Goal: Task Accomplishment & Management: Manage account settings

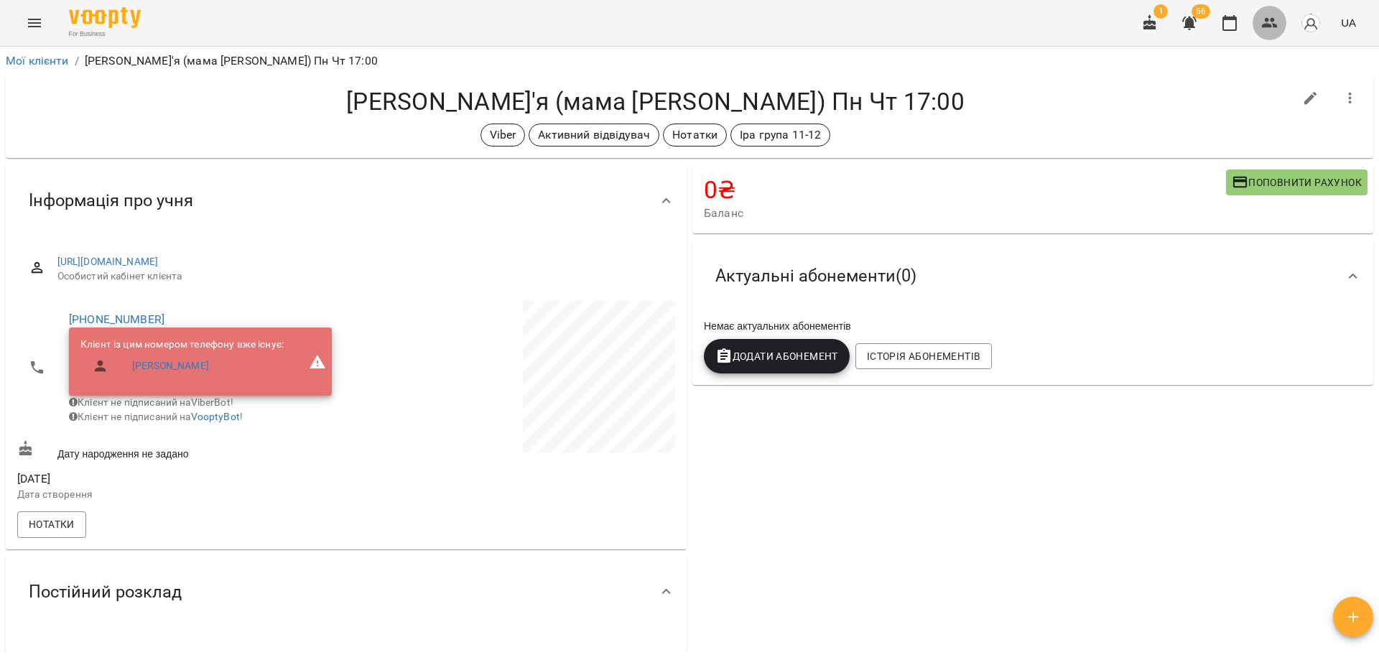
click at [1274, 27] on icon "button" at bounding box center [1270, 22] width 17 height 17
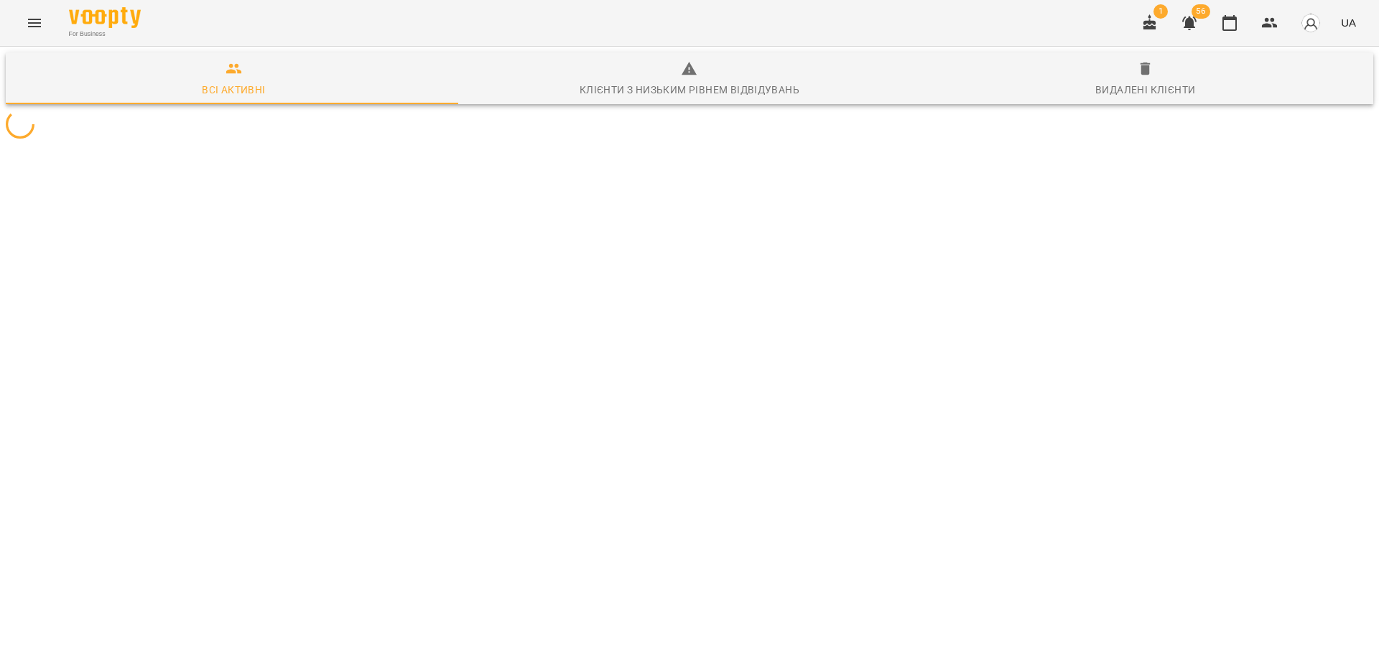
click at [1247, 16] on div "1 56 UA" at bounding box center [1247, 22] width 229 height 37
click at [1237, 19] on icon "button" at bounding box center [1230, 23] width 14 height 16
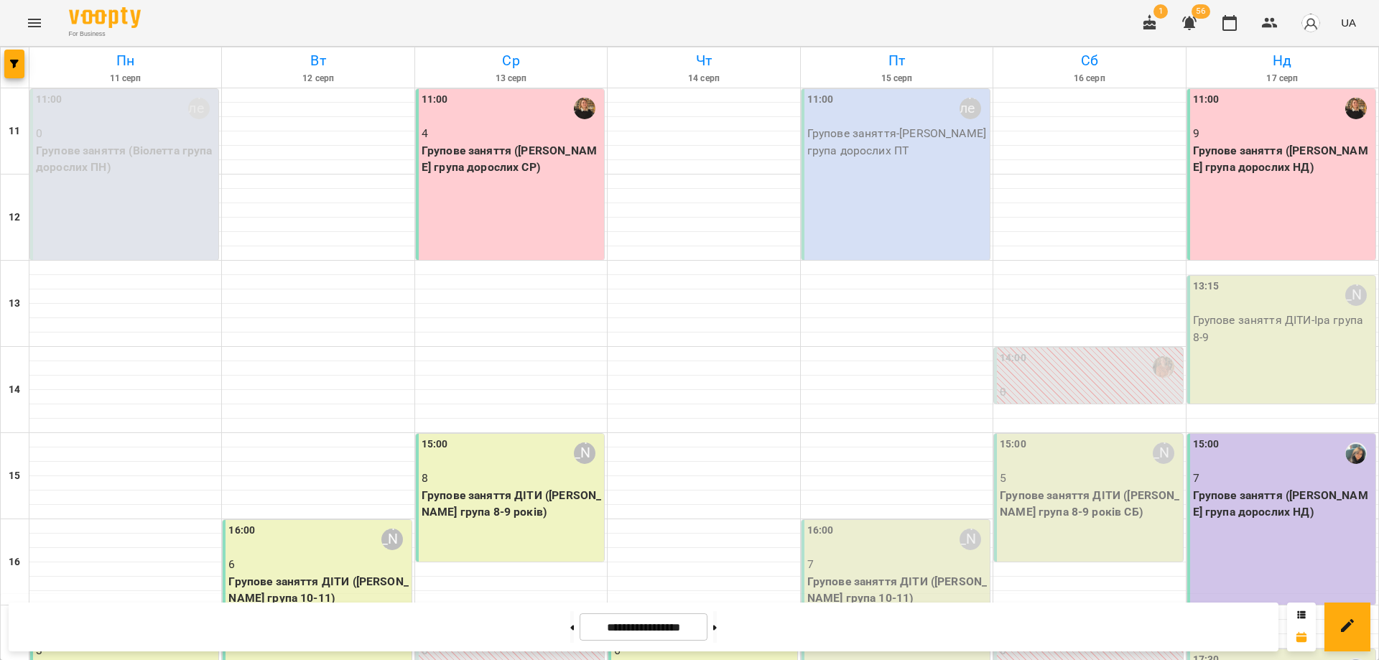
scroll to position [269, 0]
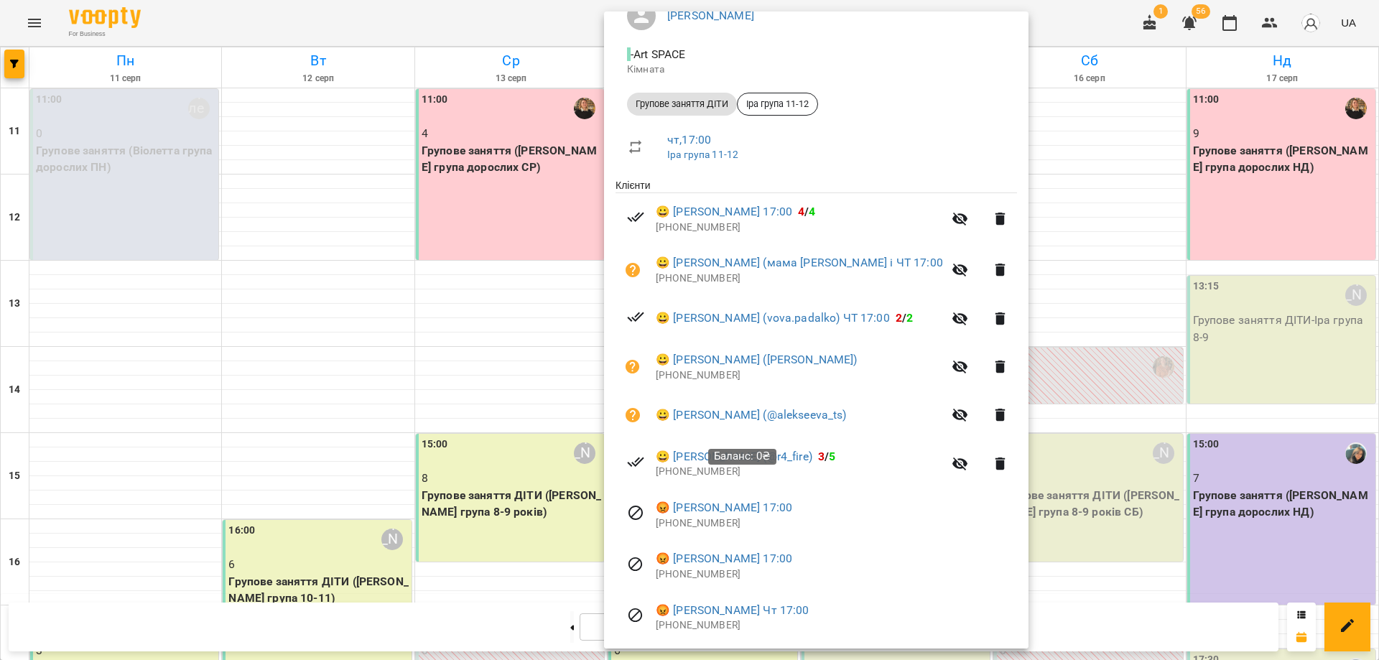
scroll to position [0, 0]
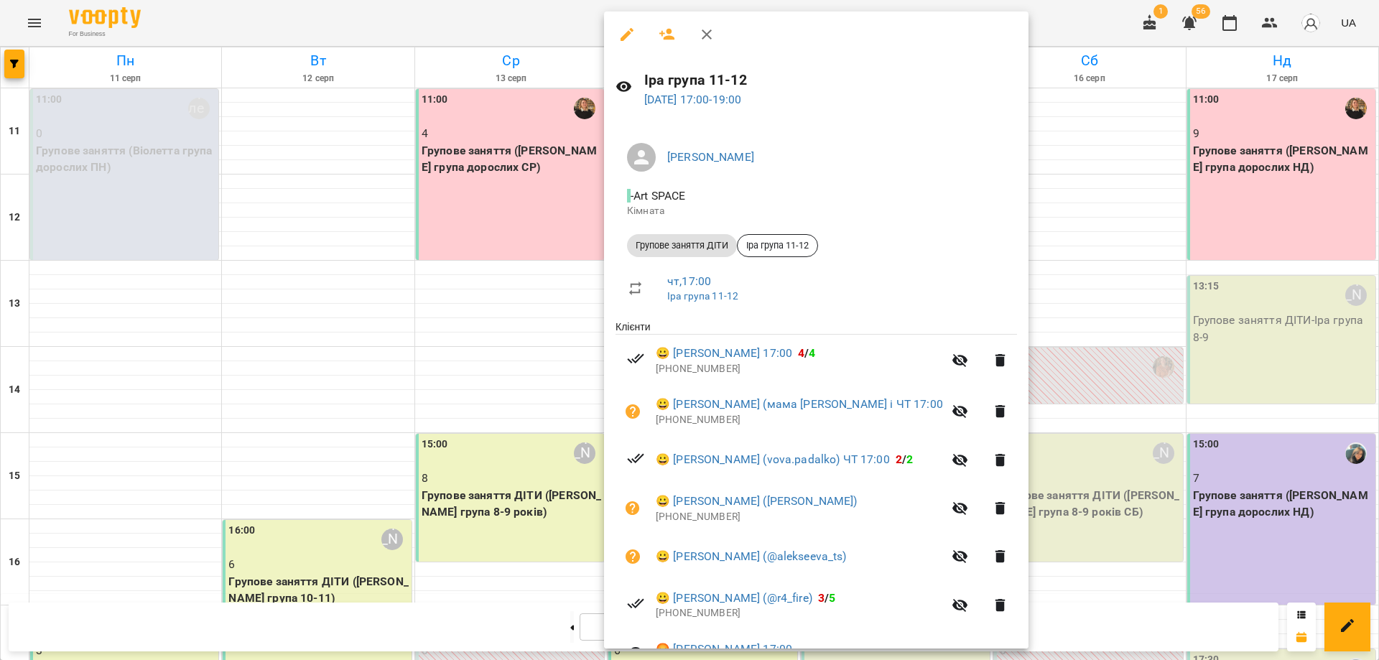
click at [514, 36] on div at bounding box center [689, 330] width 1379 height 660
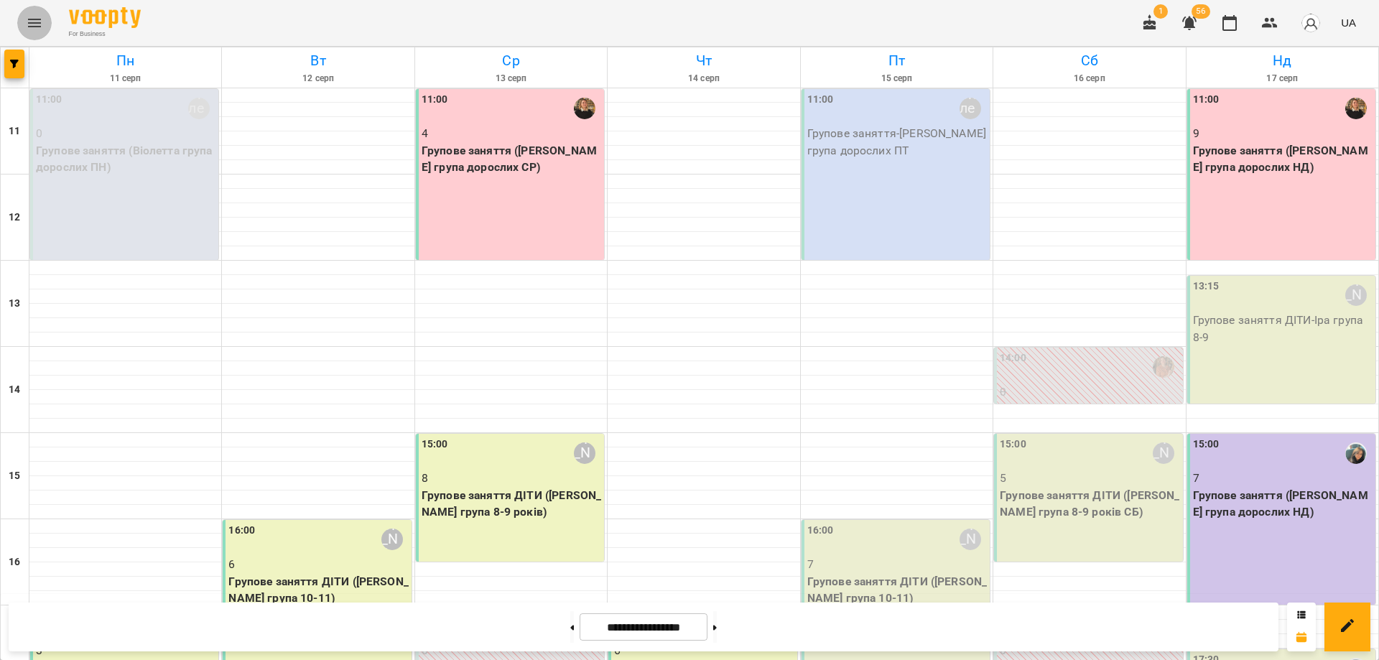
click at [40, 22] on icon "Menu" at bounding box center [34, 22] width 17 height 17
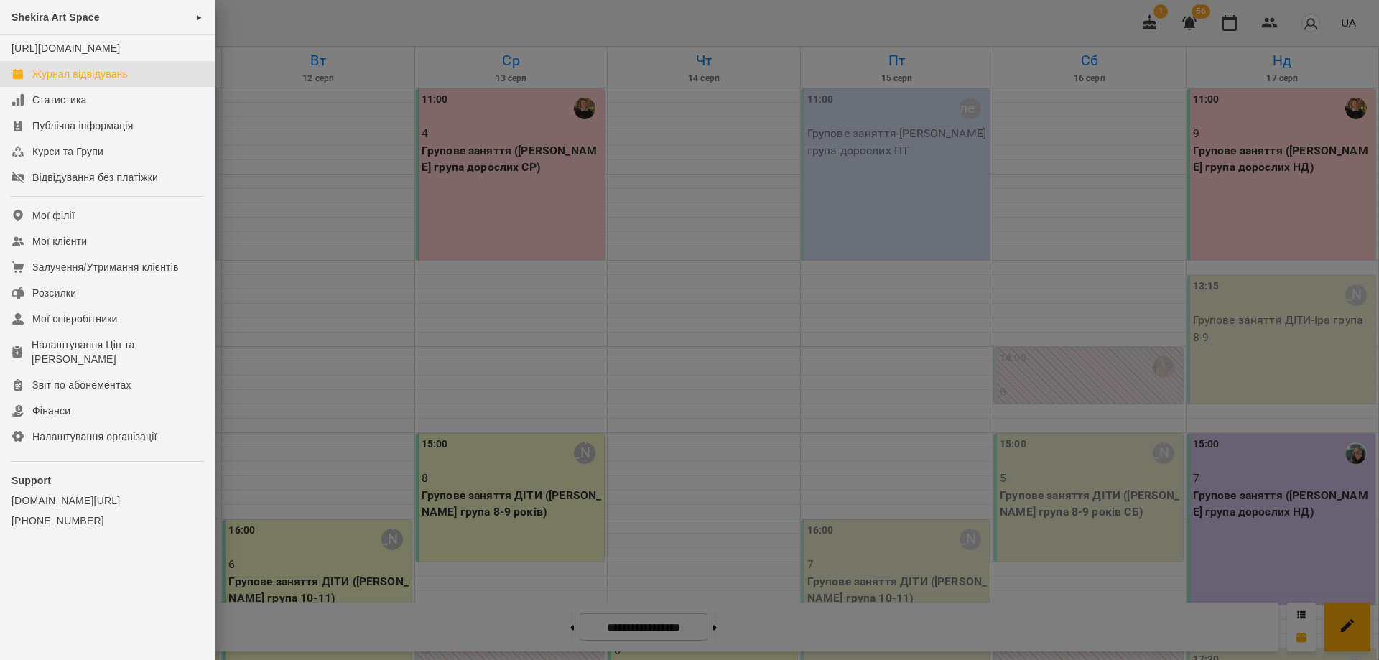
click at [74, 17] on span "Shekira Art Space" at bounding box center [55, 16] width 88 height 11
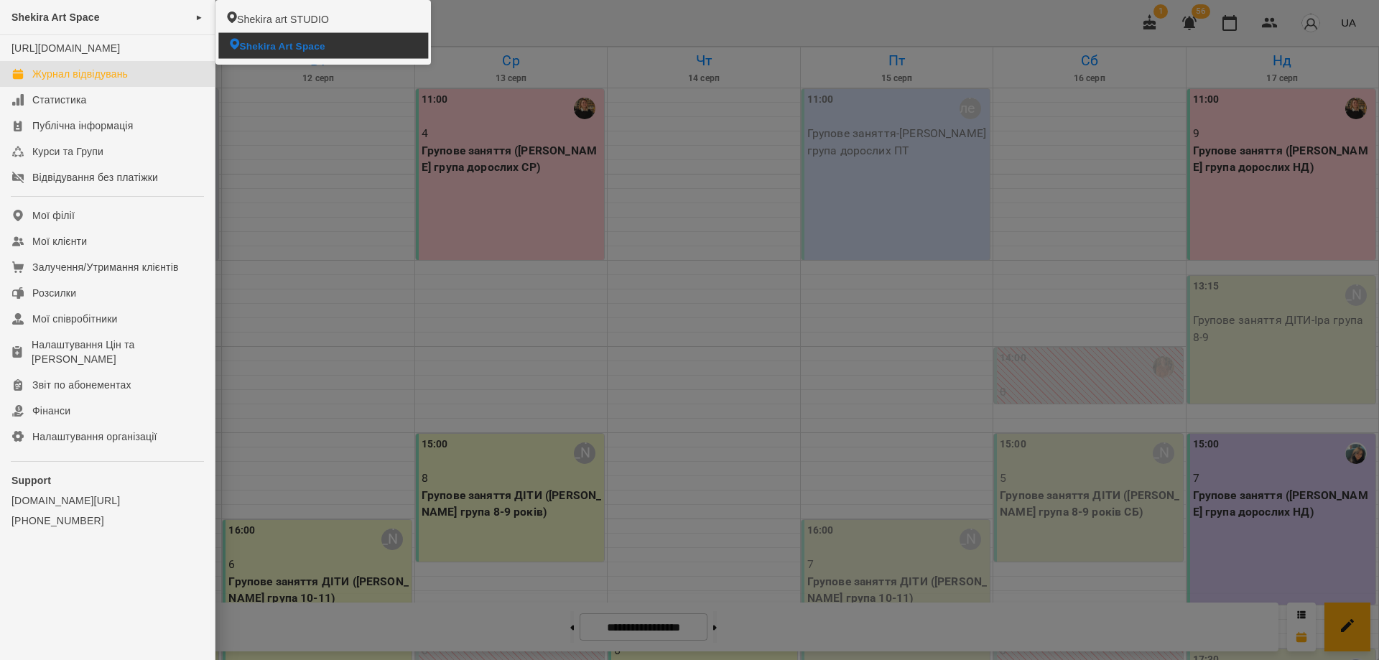
click at [319, 52] on span "Shekira Art Space" at bounding box center [281, 46] width 85 height 14
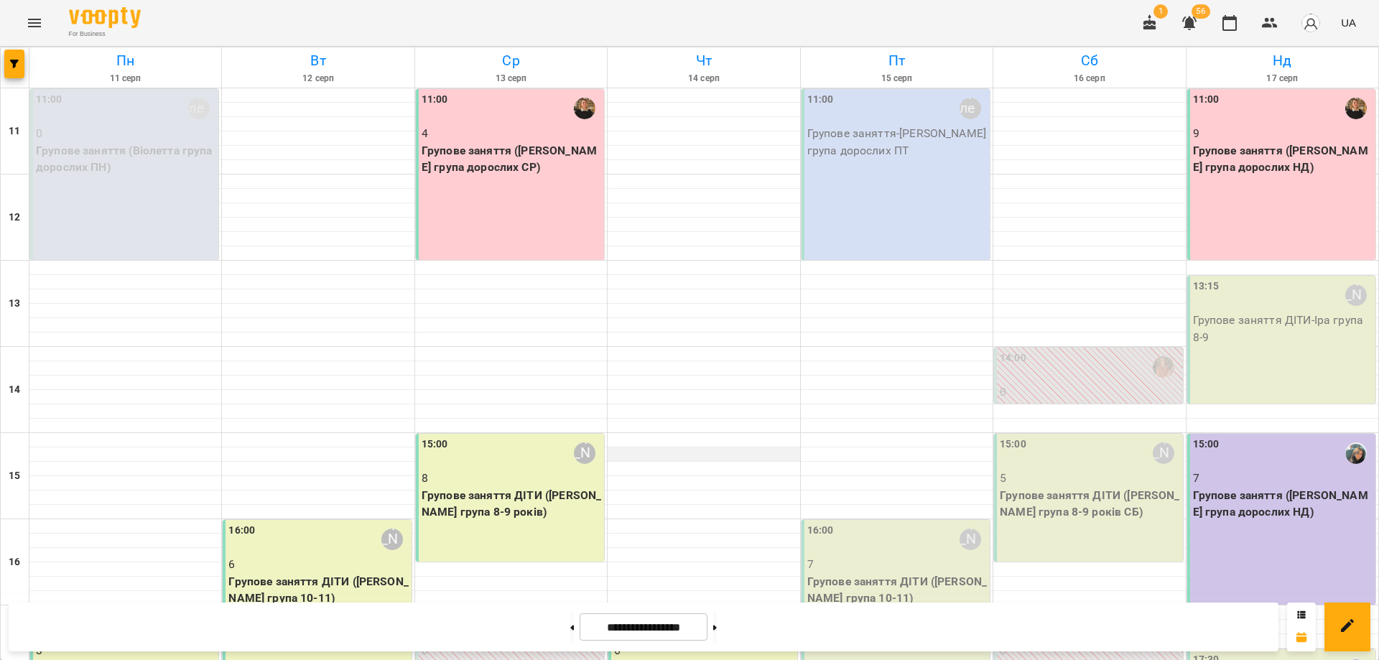
scroll to position [269, 0]
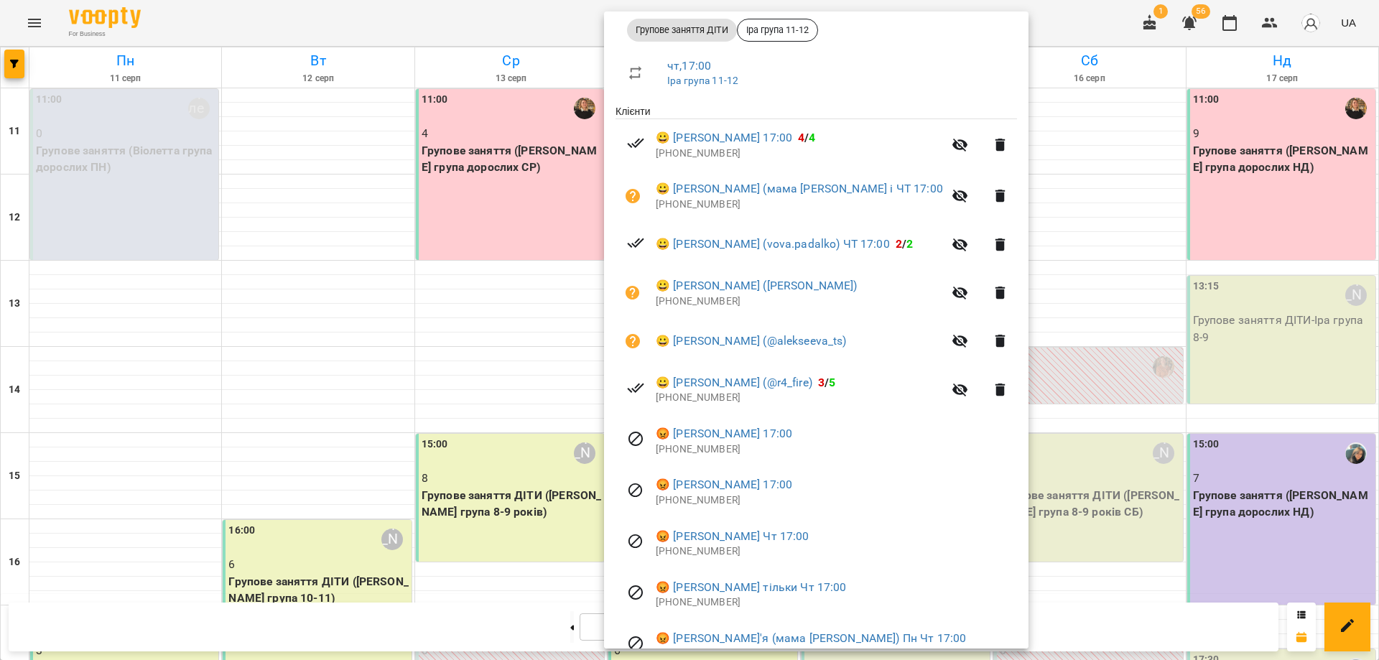
scroll to position [0, 0]
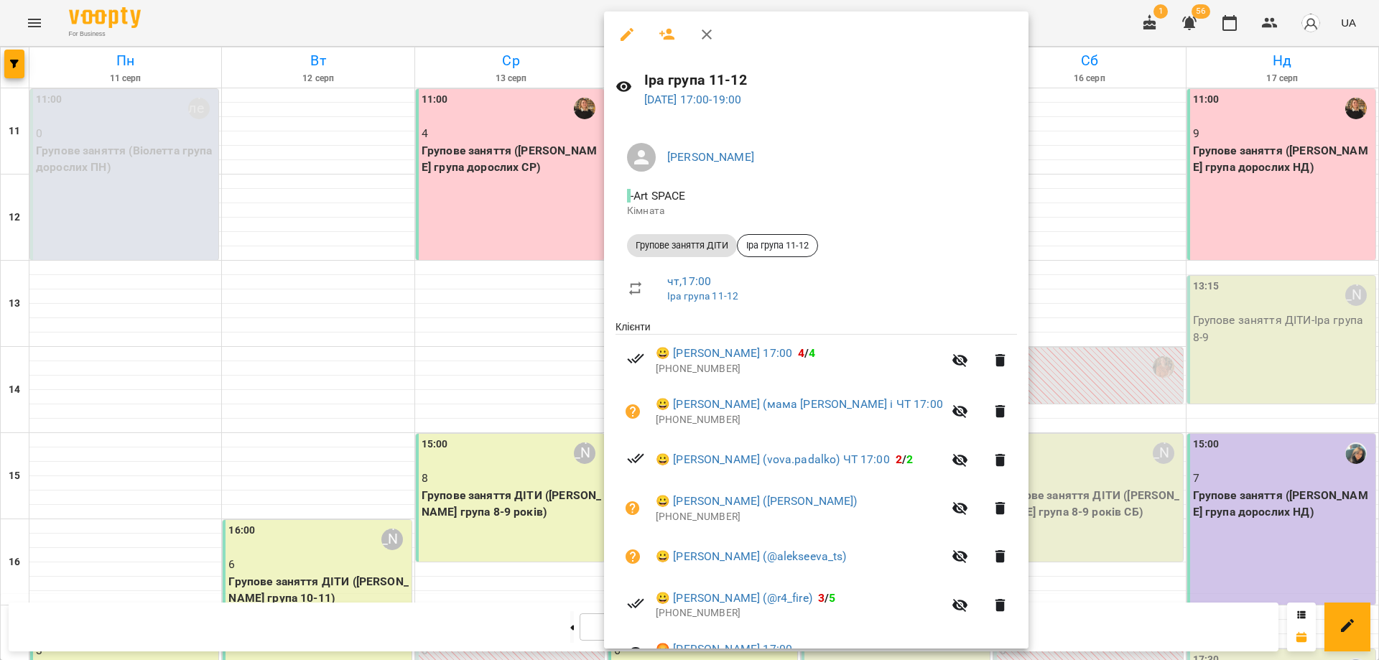
click at [519, 24] on div at bounding box center [689, 330] width 1379 height 660
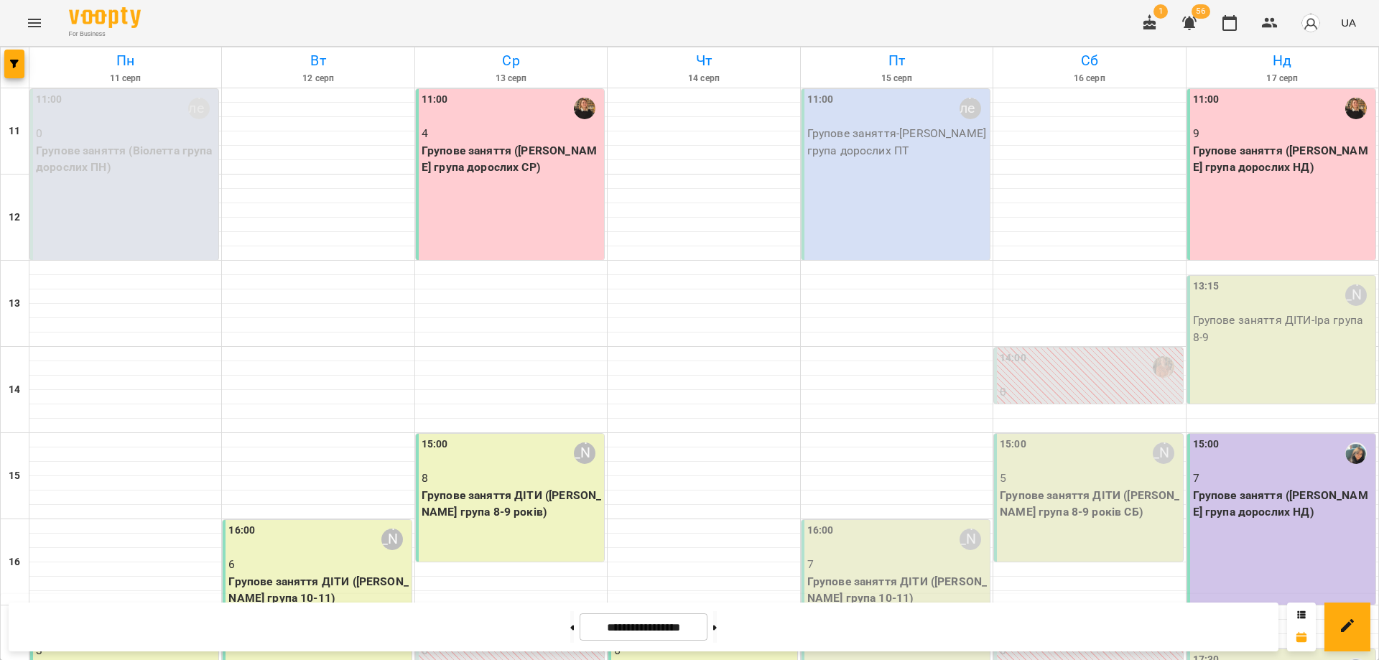
click at [38, 24] on icon "Menu" at bounding box center [34, 22] width 17 height 17
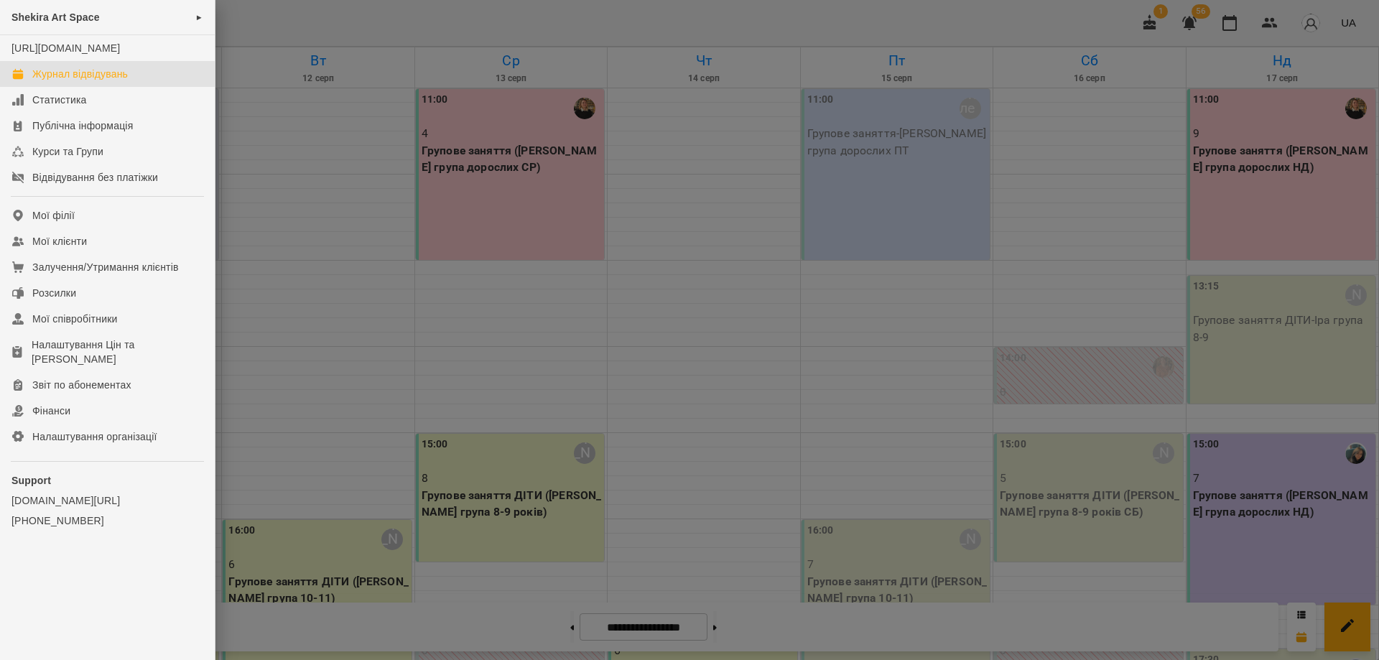
click at [41, 19] on span "Shekira Art Space" at bounding box center [55, 16] width 88 height 11
click at [347, 25] on li "Shekira art STUDIO" at bounding box center [324, 19] width 216 height 27
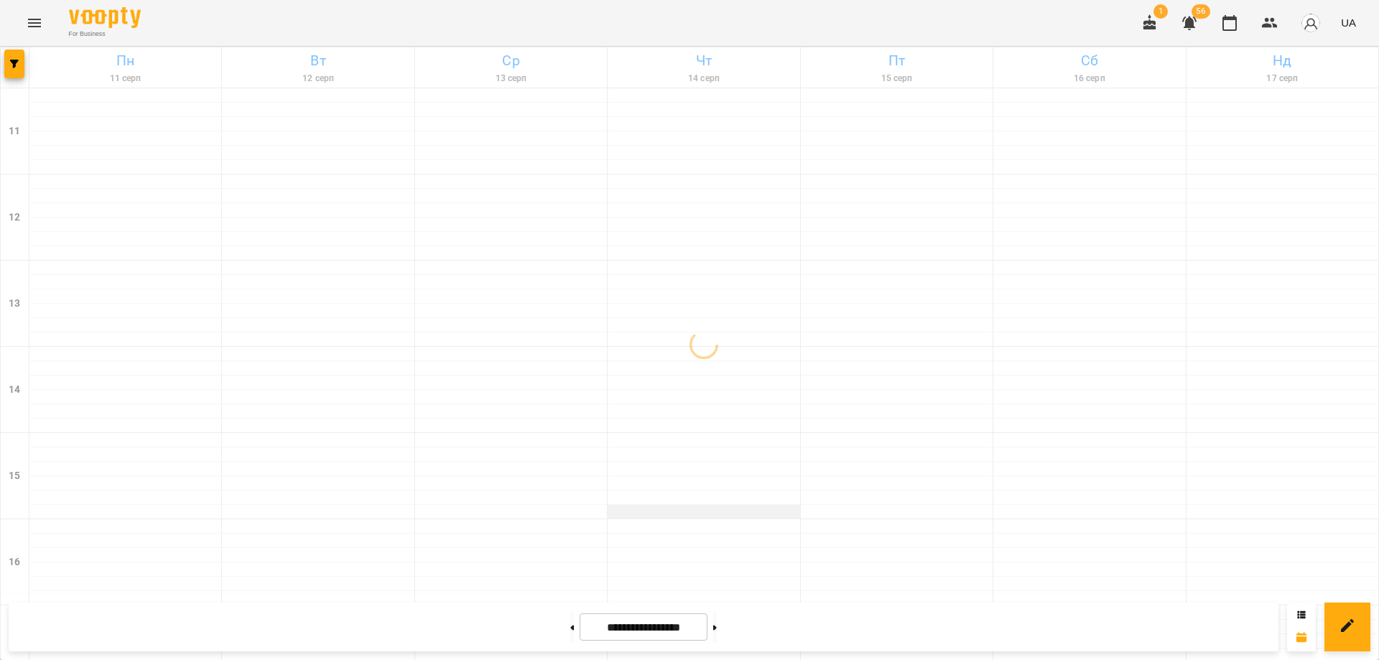
scroll to position [355, 0]
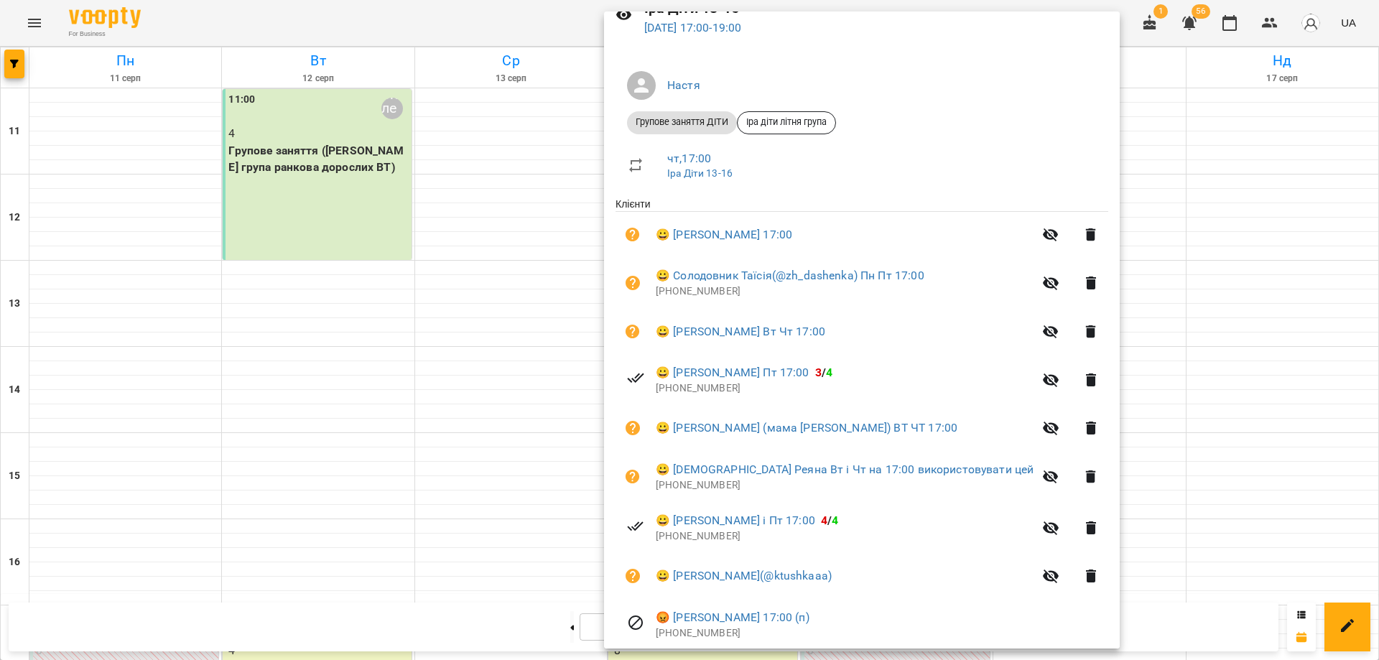
scroll to position [124, 0]
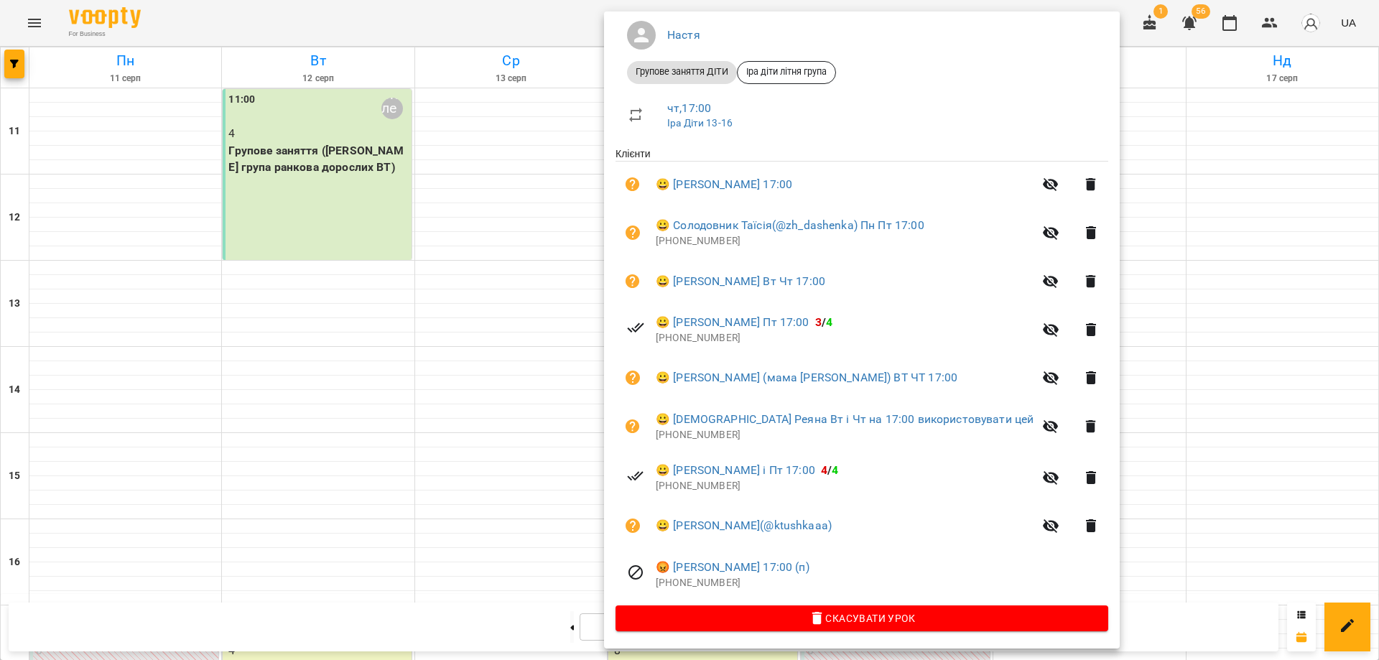
click at [305, 330] on div at bounding box center [689, 330] width 1379 height 660
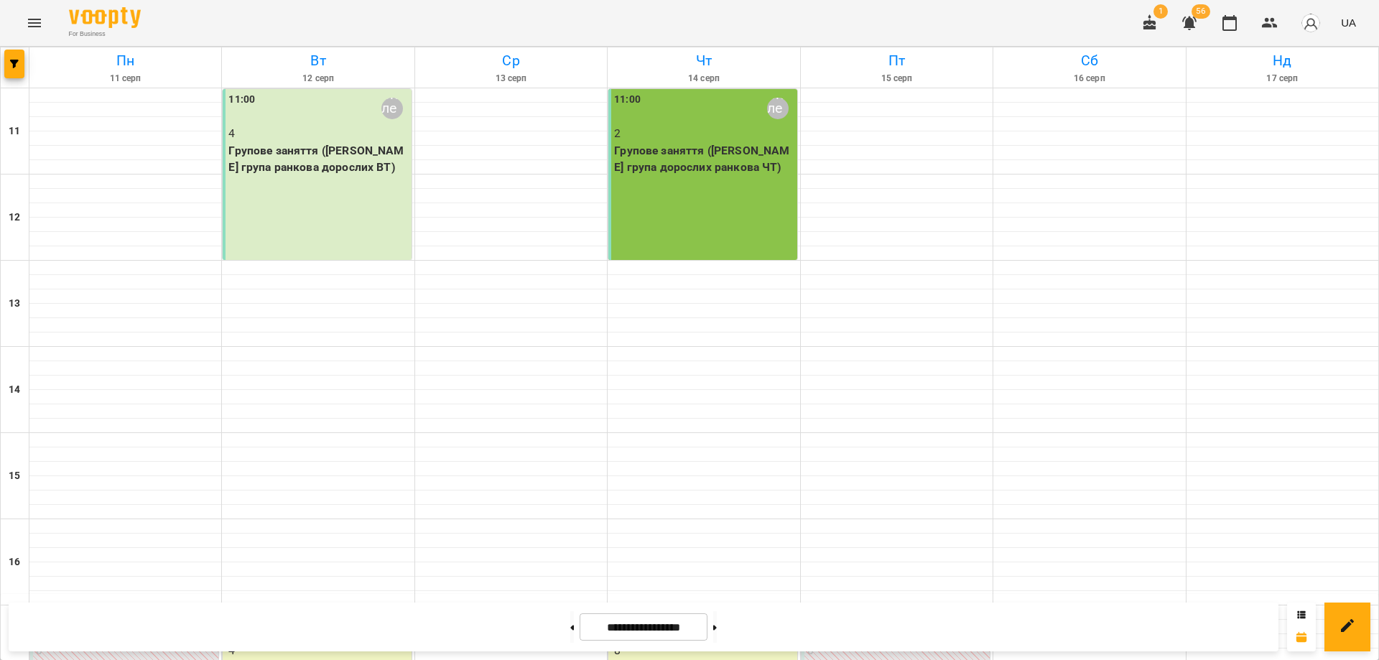
click at [346, 642] on p "4" at bounding box center [318, 650] width 180 height 17
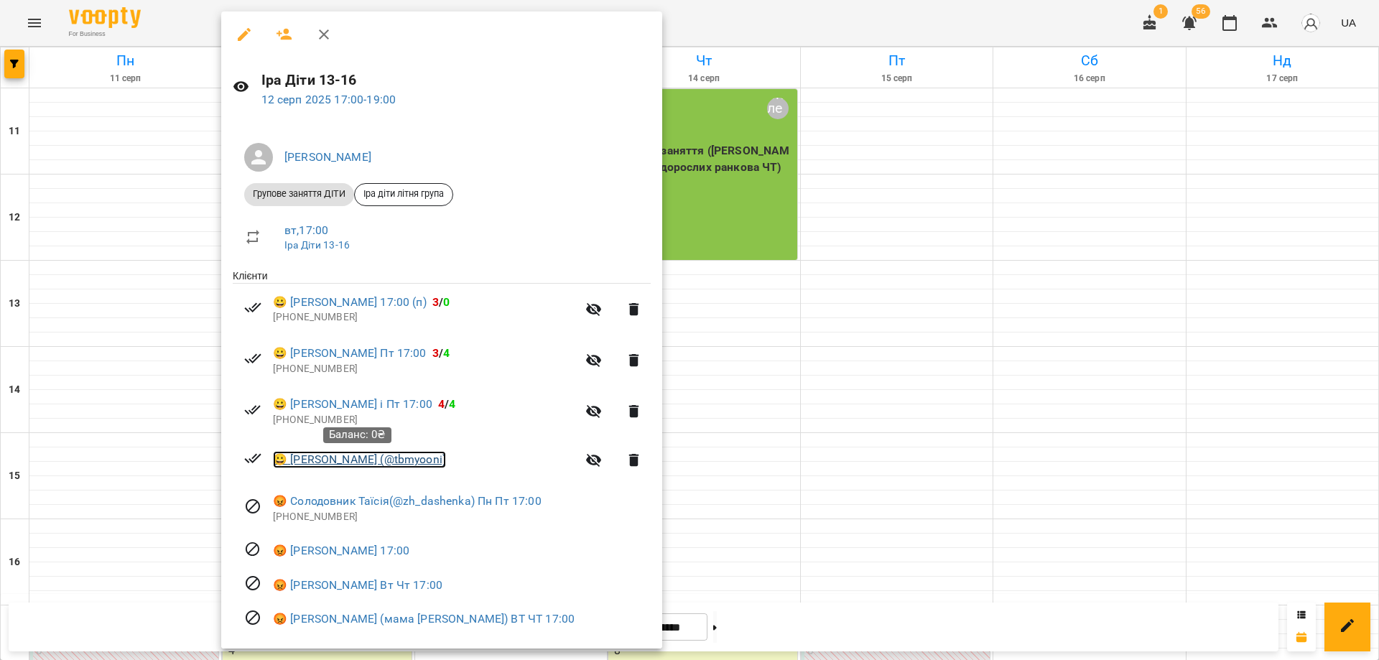
click at [314, 460] on link "😀 Сидоріна Анна (@tbmyooni)" at bounding box center [359, 459] width 173 height 17
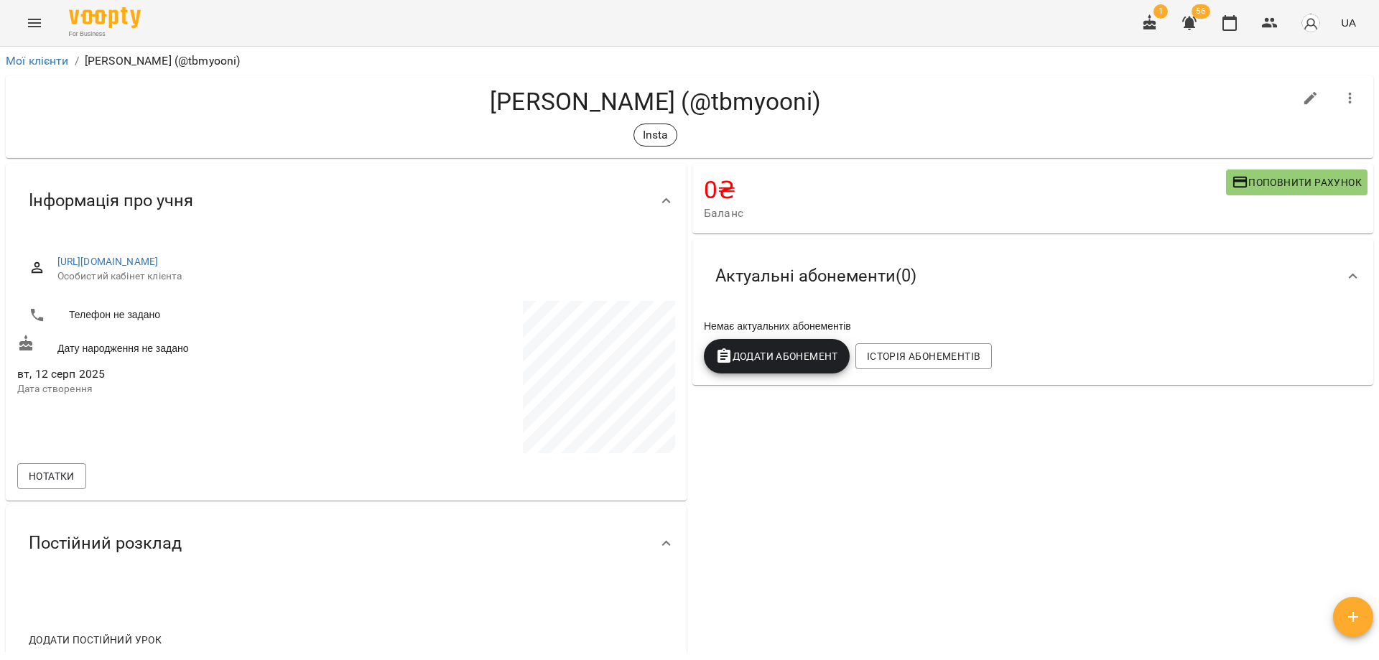
click at [1354, 629] on button "button" at bounding box center [1353, 617] width 40 height 40
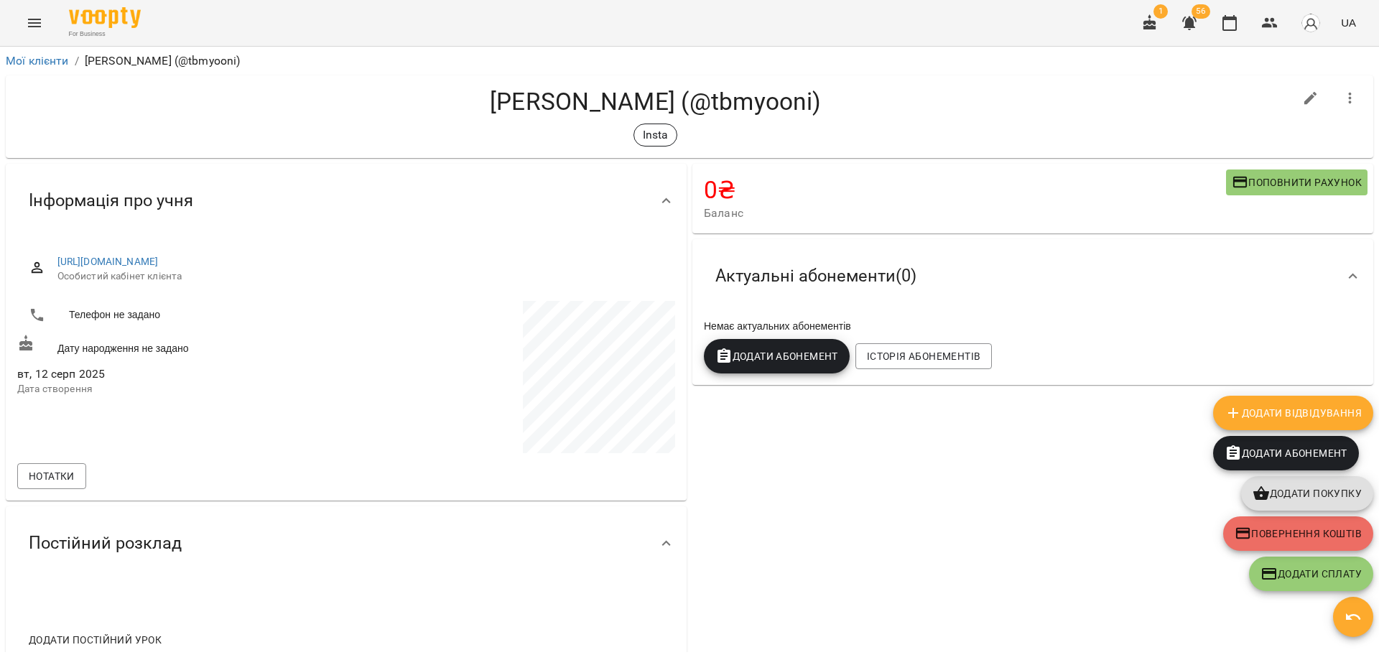
click at [1285, 452] on span "Додати Абонемент" at bounding box center [1286, 453] width 123 height 17
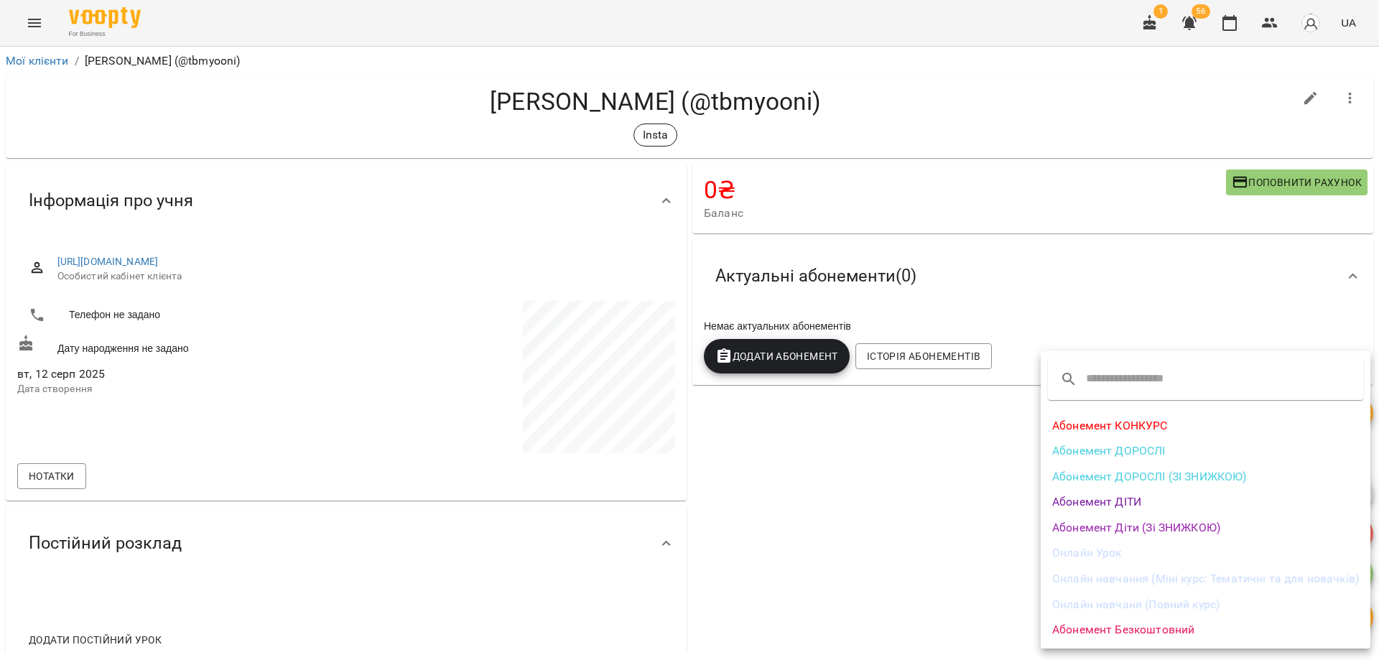
click at [1176, 495] on li "Абонемент ДІТИ" at bounding box center [1206, 502] width 330 height 26
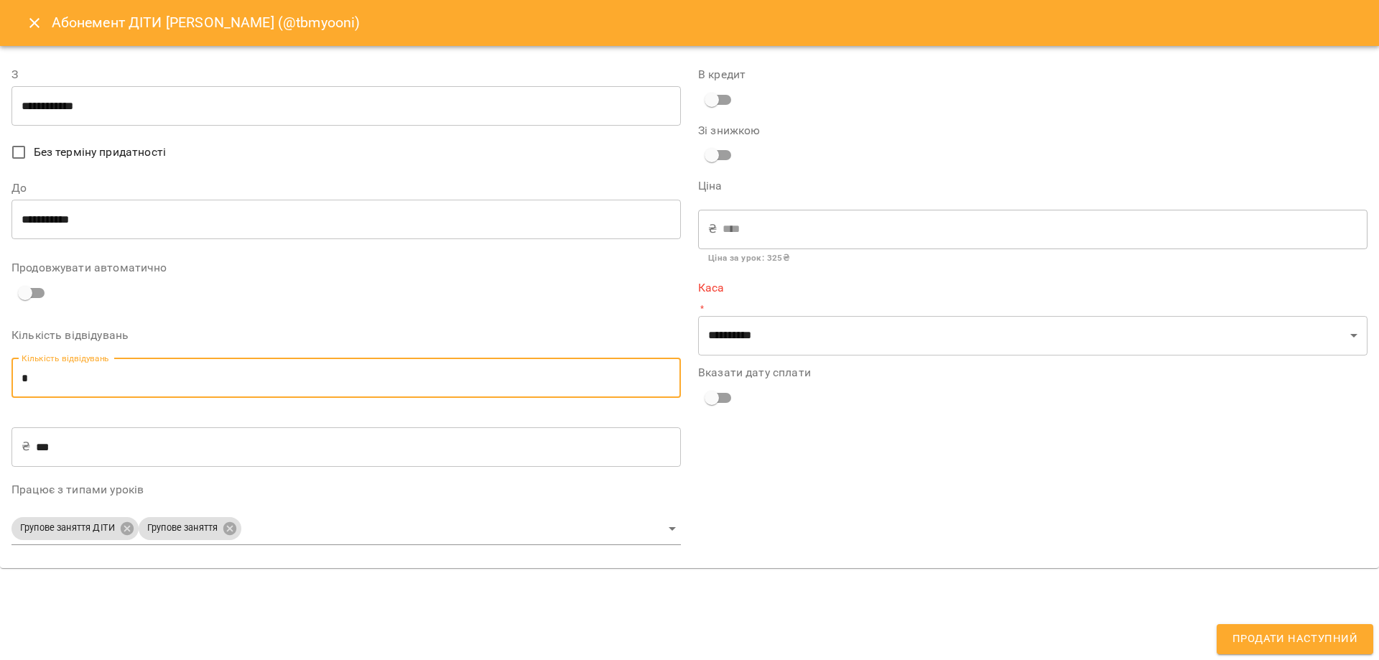
drag, startPoint x: 35, startPoint y: 367, endPoint x: 0, endPoint y: 364, distance: 35.3
click at [0, 364] on div "**********" at bounding box center [689, 307] width 1379 height 522
type input "*"
type input "****"
type input "*"
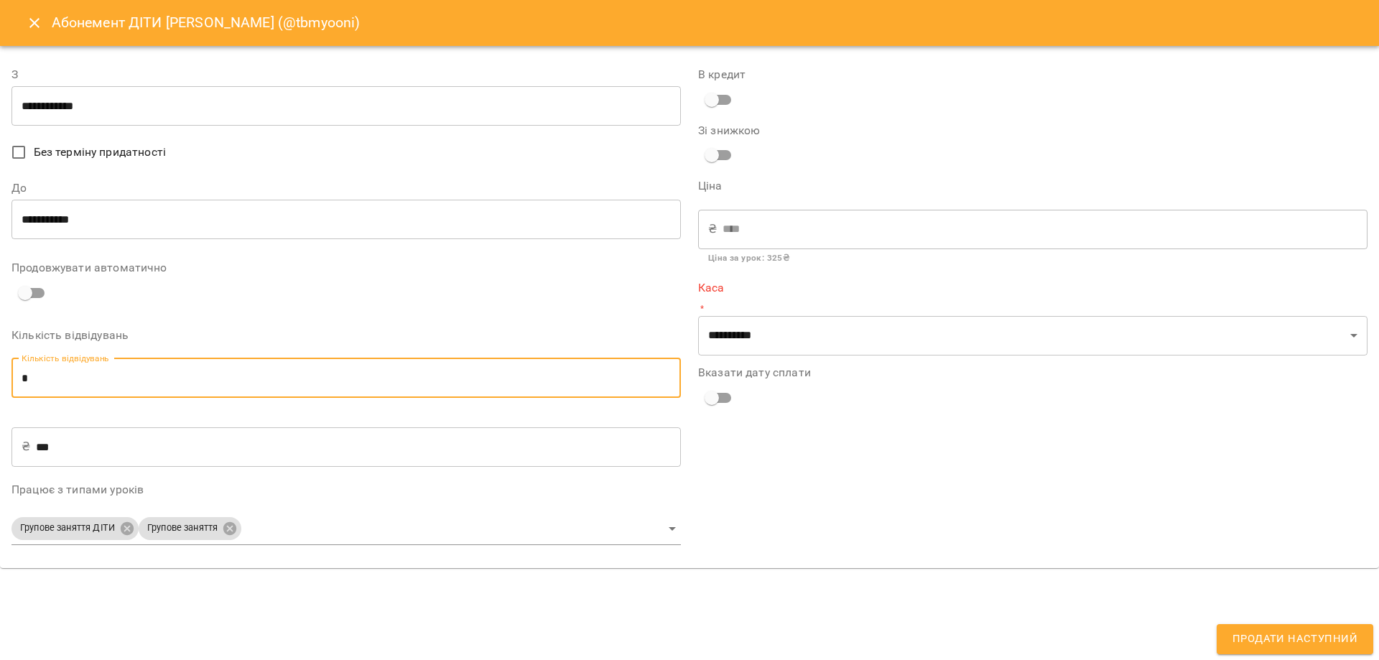
click at [103, 115] on input "**********" at bounding box center [346, 106] width 670 height 40
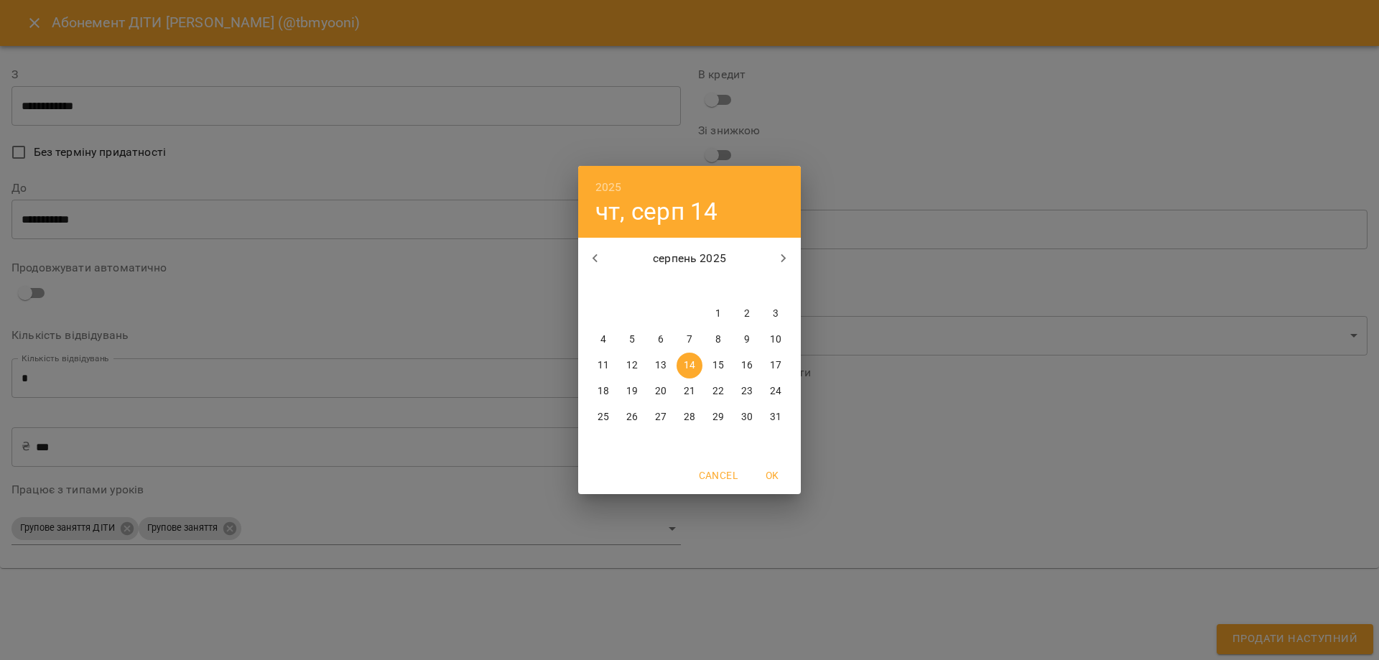
click at [259, 292] on div "2025 чт, серп 14 серпень 2025 пн вт ср чт пт сб нд 28 29 30 31 1 2 3 4 5 6 7 8 …" at bounding box center [689, 330] width 1379 height 660
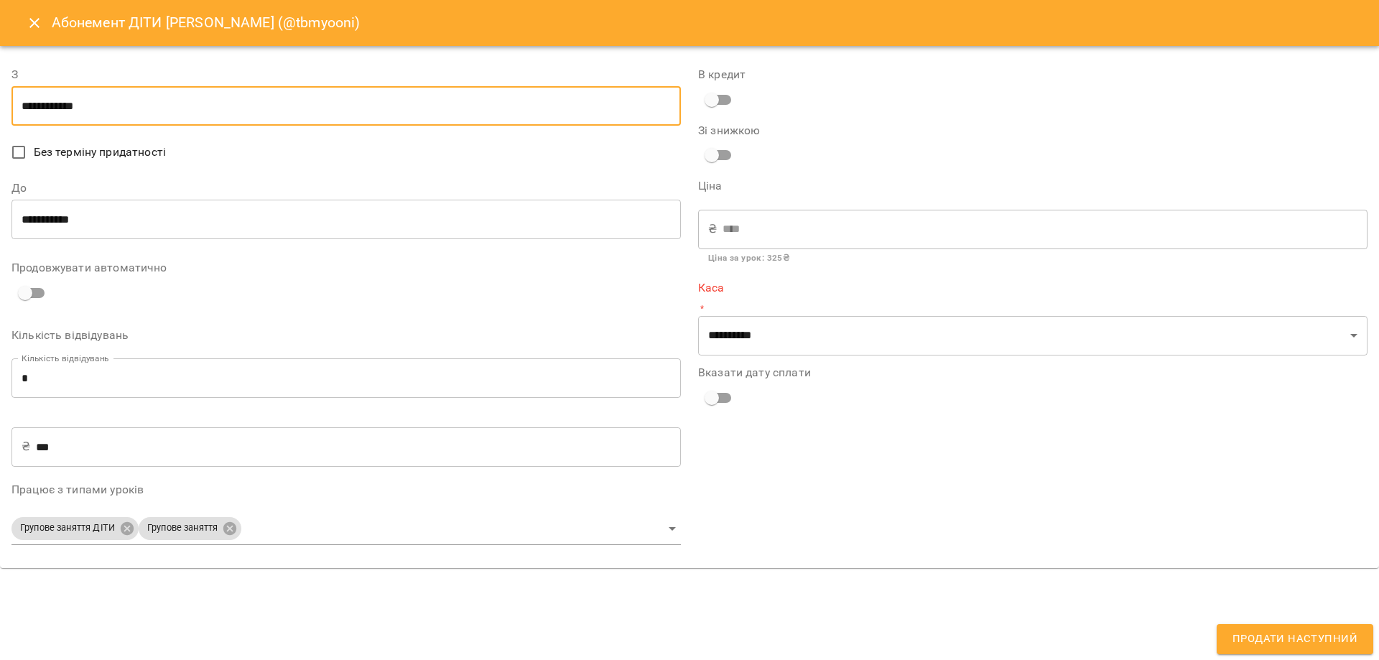
click at [183, 231] on input "**********" at bounding box center [346, 220] width 670 height 40
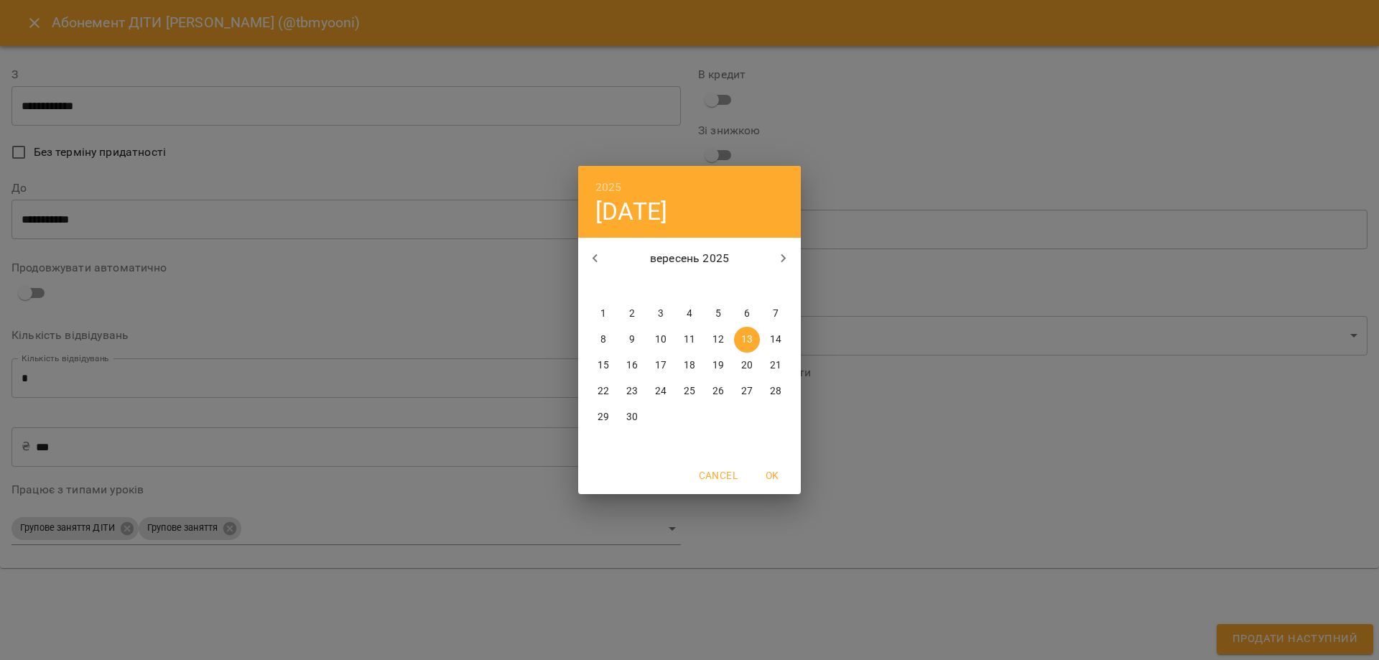
click at [643, 420] on span "30" at bounding box center [632, 417] width 26 height 14
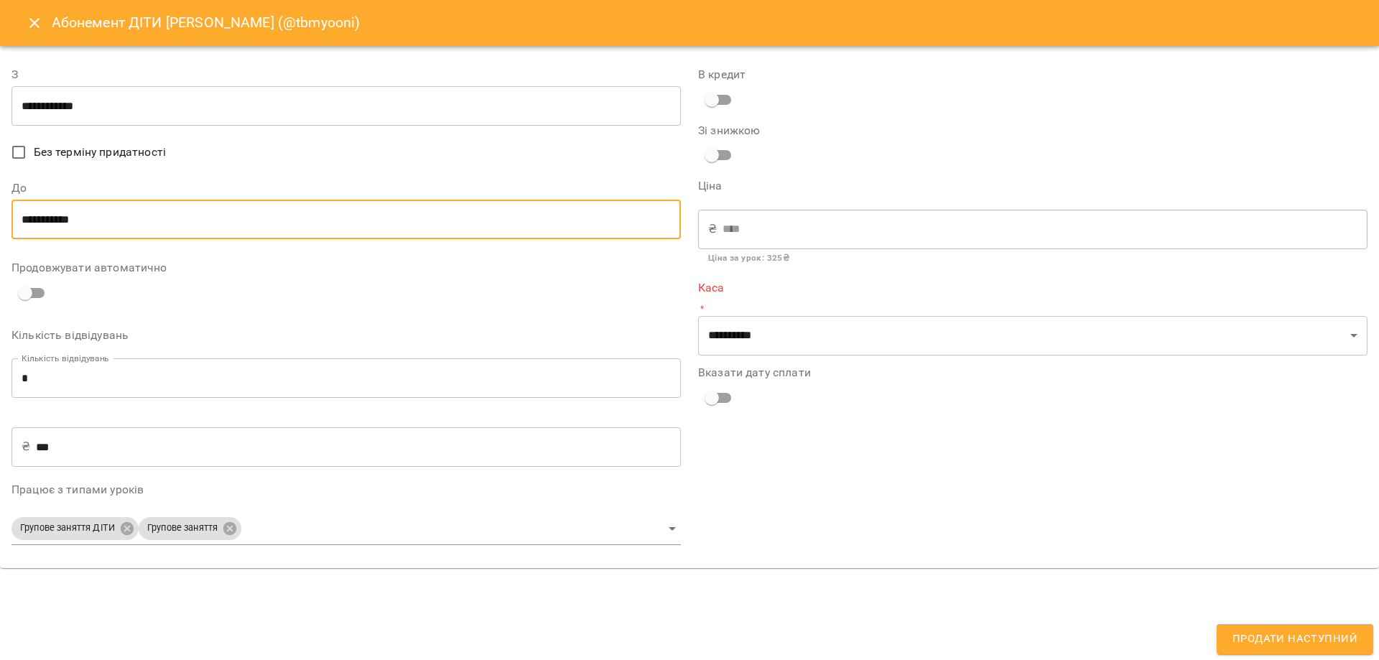
click at [348, 222] on input "**********" at bounding box center [346, 220] width 670 height 40
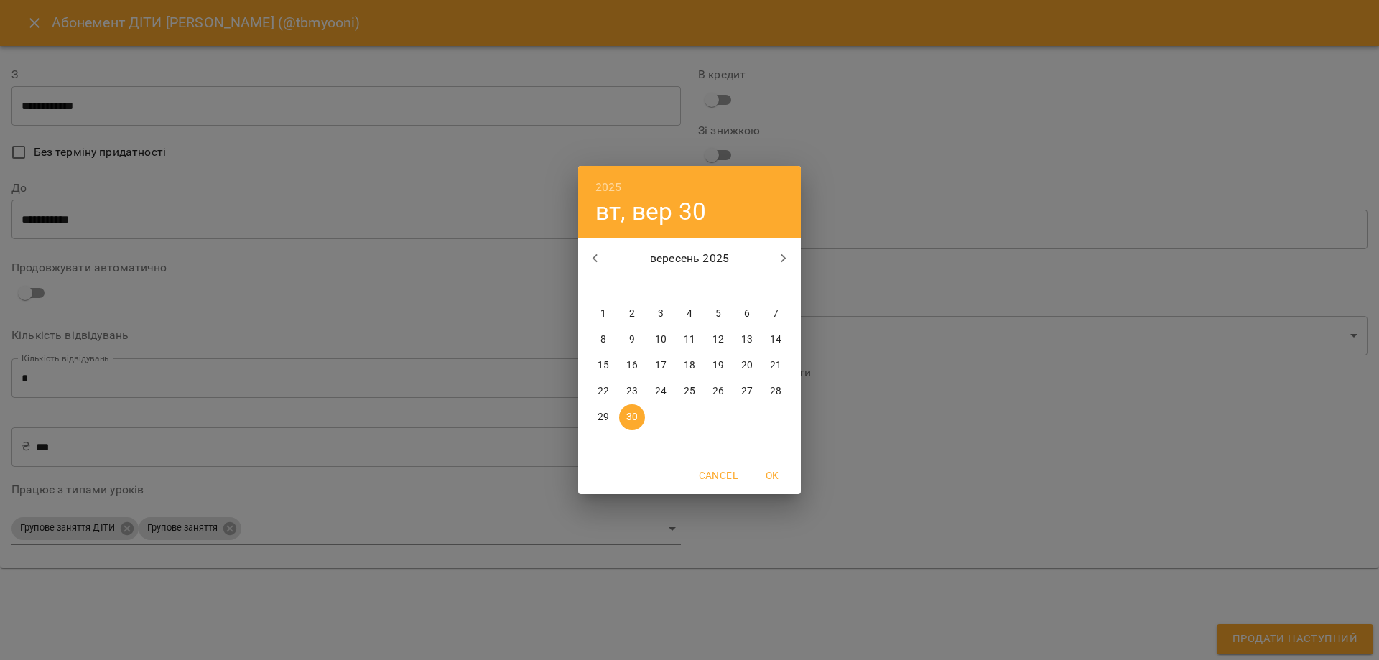
click at [587, 256] on icon "button" at bounding box center [595, 258] width 17 height 17
click at [777, 415] on p "31" at bounding box center [775, 417] width 11 height 14
type input "**********"
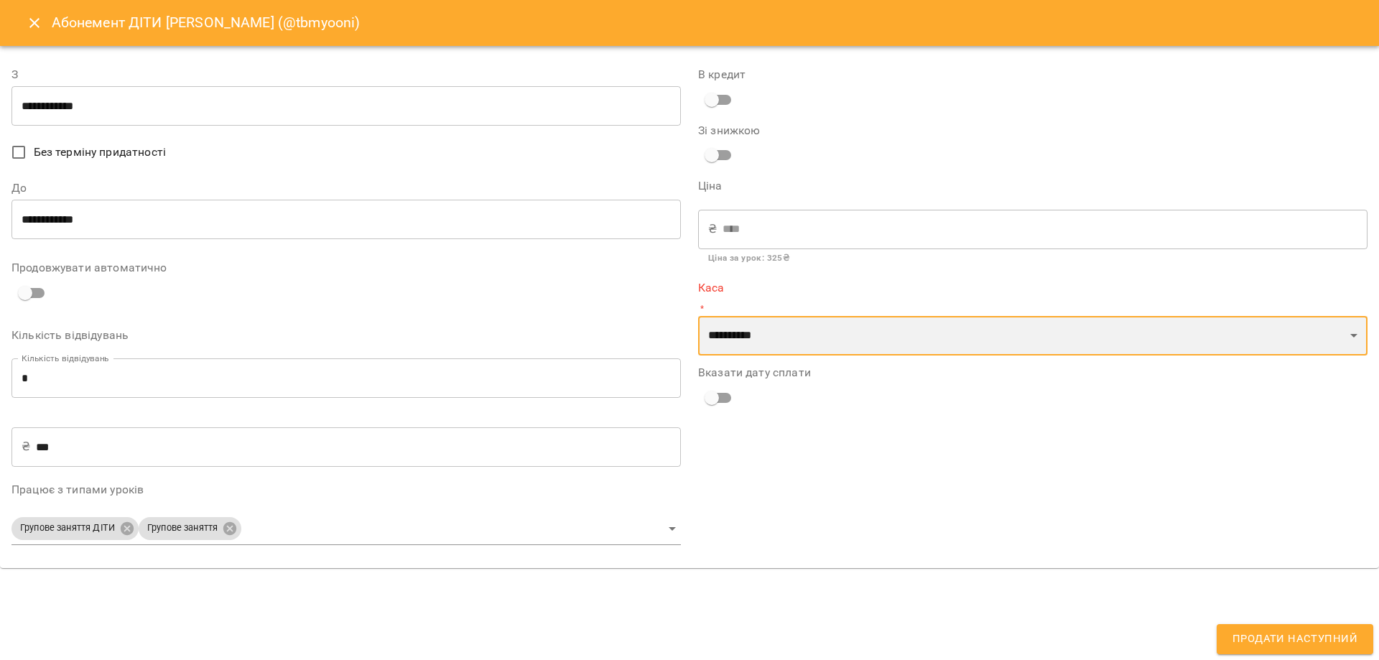
drag, startPoint x: 791, startPoint y: 346, endPoint x: 797, endPoint y: 355, distance: 10.8
click at [791, 346] on select "**********" at bounding box center [1033, 336] width 670 height 40
click at [698, 316] on select "**********" at bounding box center [1033, 336] width 670 height 40
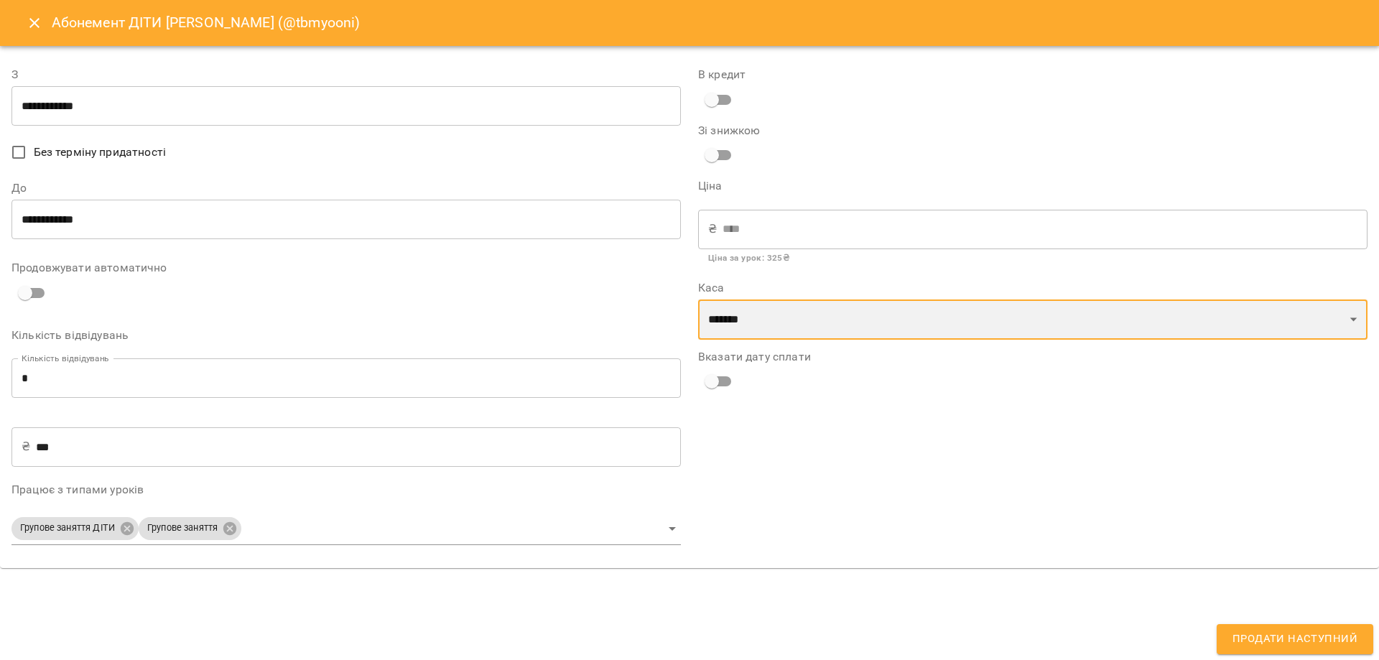
click at [828, 328] on select "**********" at bounding box center [1033, 320] width 670 height 40
select select "****"
click at [698, 300] on select "**********" at bounding box center [1033, 320] width 670 height 40
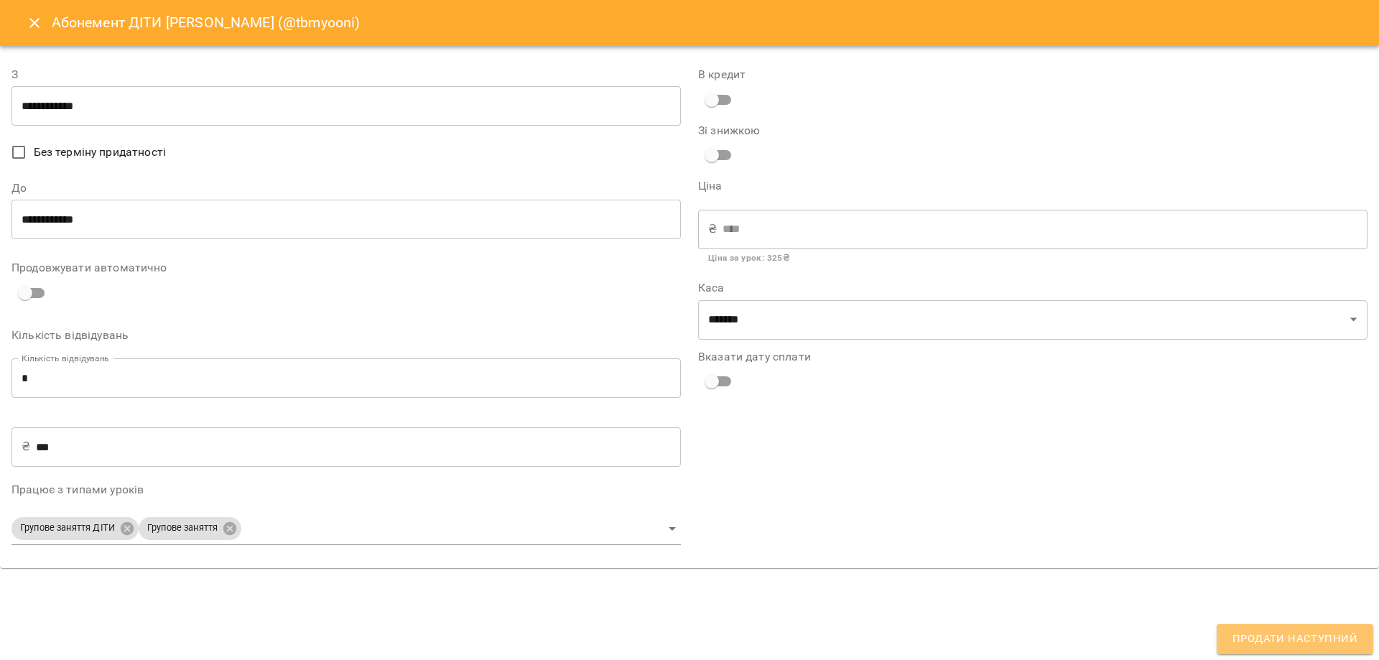
click at [1312, 637] on span "Продати наступний" at bounding box center [1295, 639] width 125 height 19
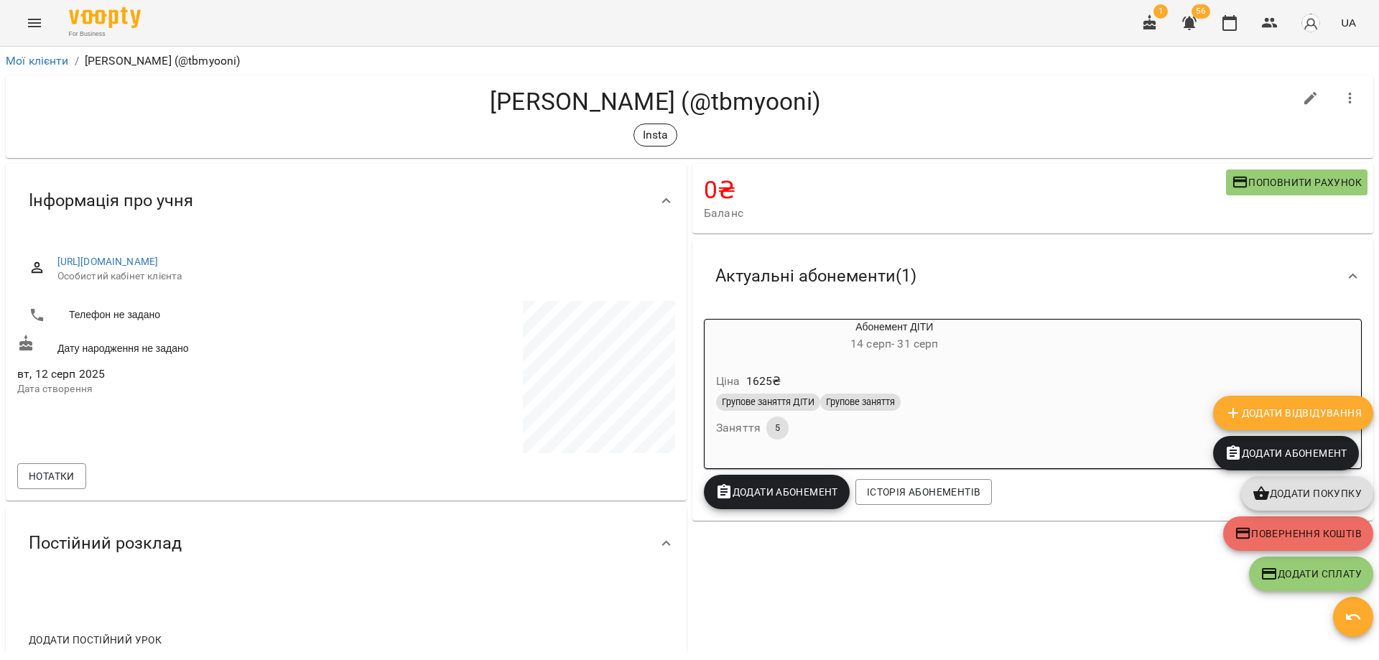
click at [881, 103] on h4 "Сидоріна Анна (@tbmyooni)" at bounding box center [655, 101] width 1277 height 29
click at [1231, 19] on icon "button" at bounding box center [1230, 23] width 14 height 16
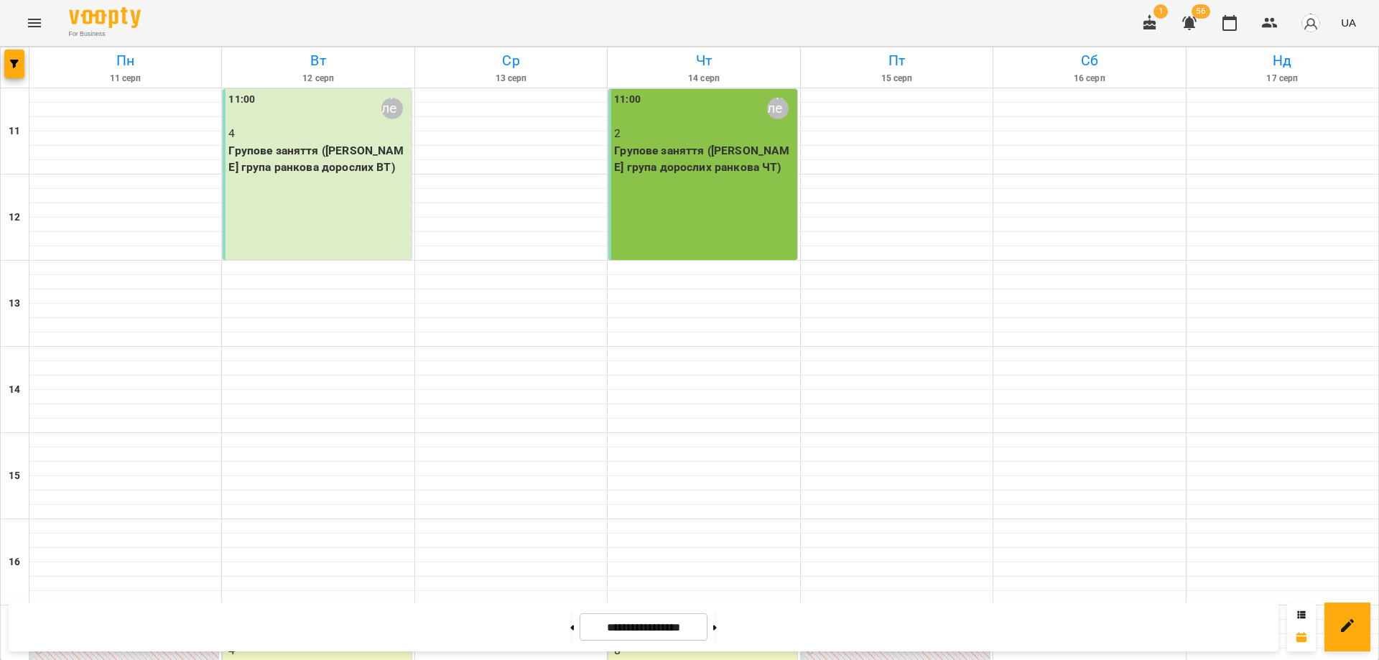
scroll to position [355, 0]
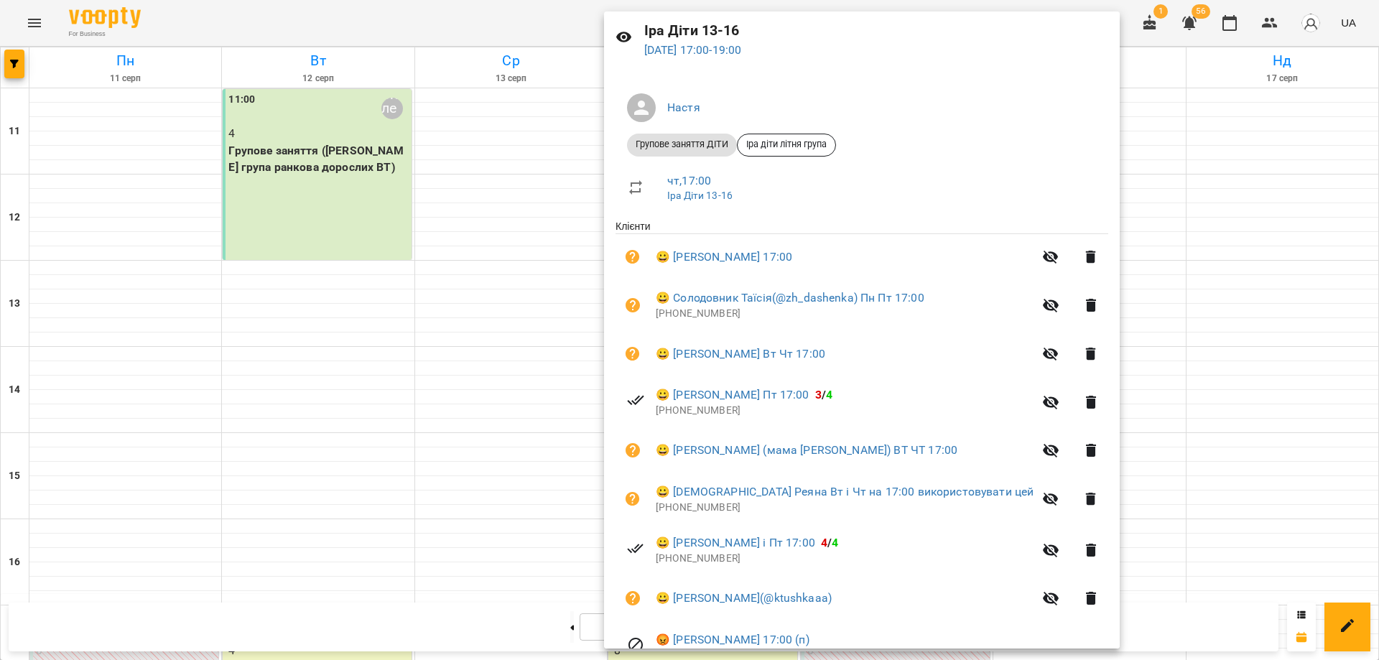
scroll to position [124, 0]
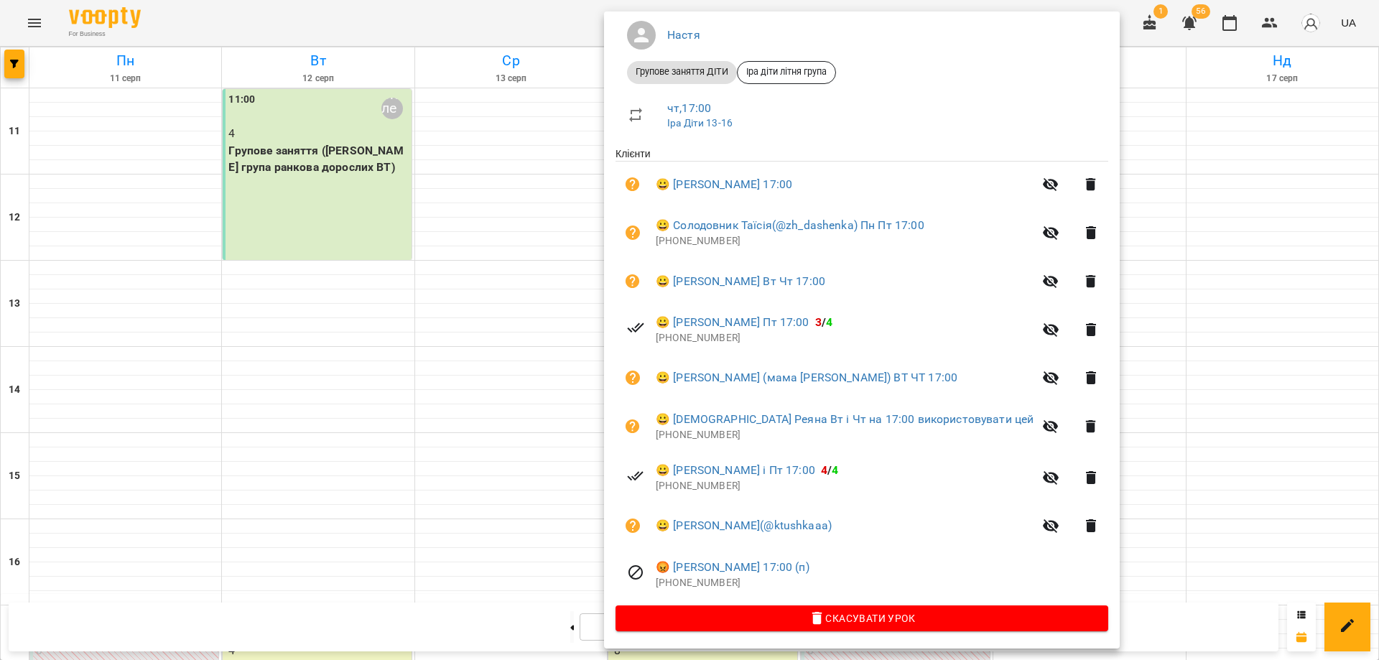
click at [1042, 435] on icon "button" at bounding box center [1050, 426] width 17 height 17
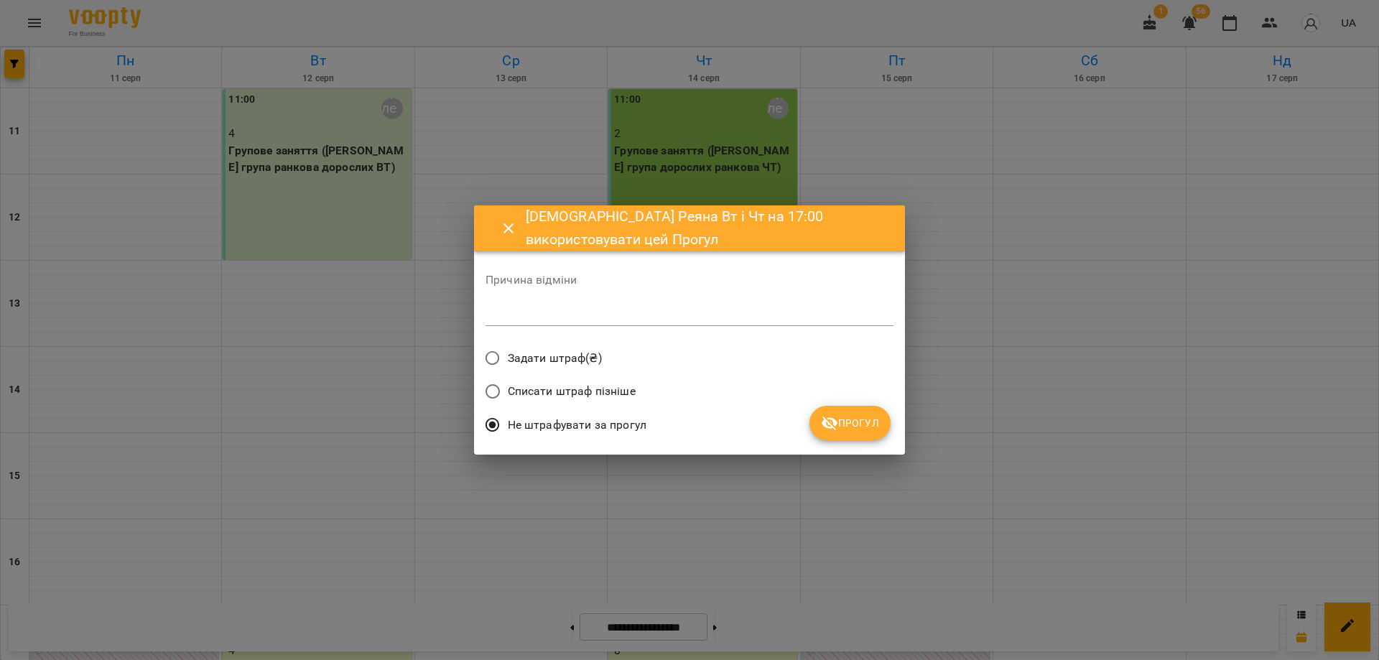
click at [846, 420] on span "Прогул" at bounding box center [850, 423] width 58 height 17
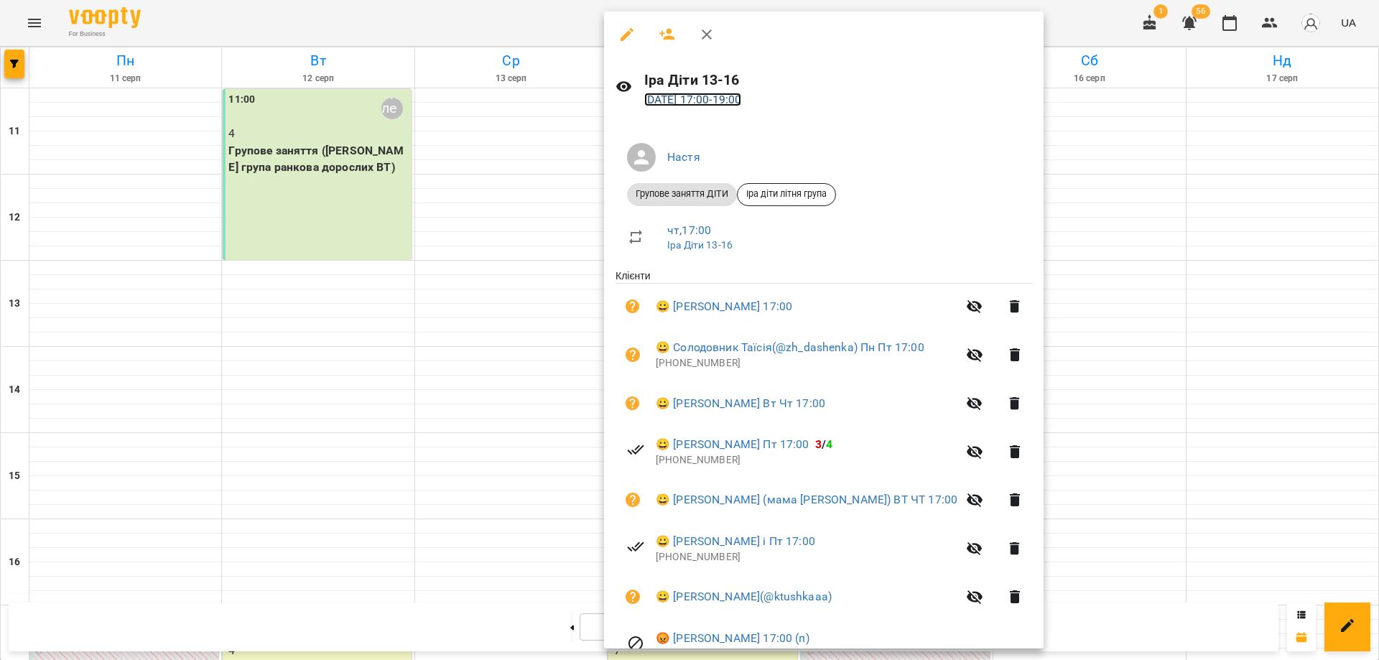
click at [742, 98] on link "14 серп 2025 17:00 - 19:00" at bounding box center [693, 100] width 98 height 14
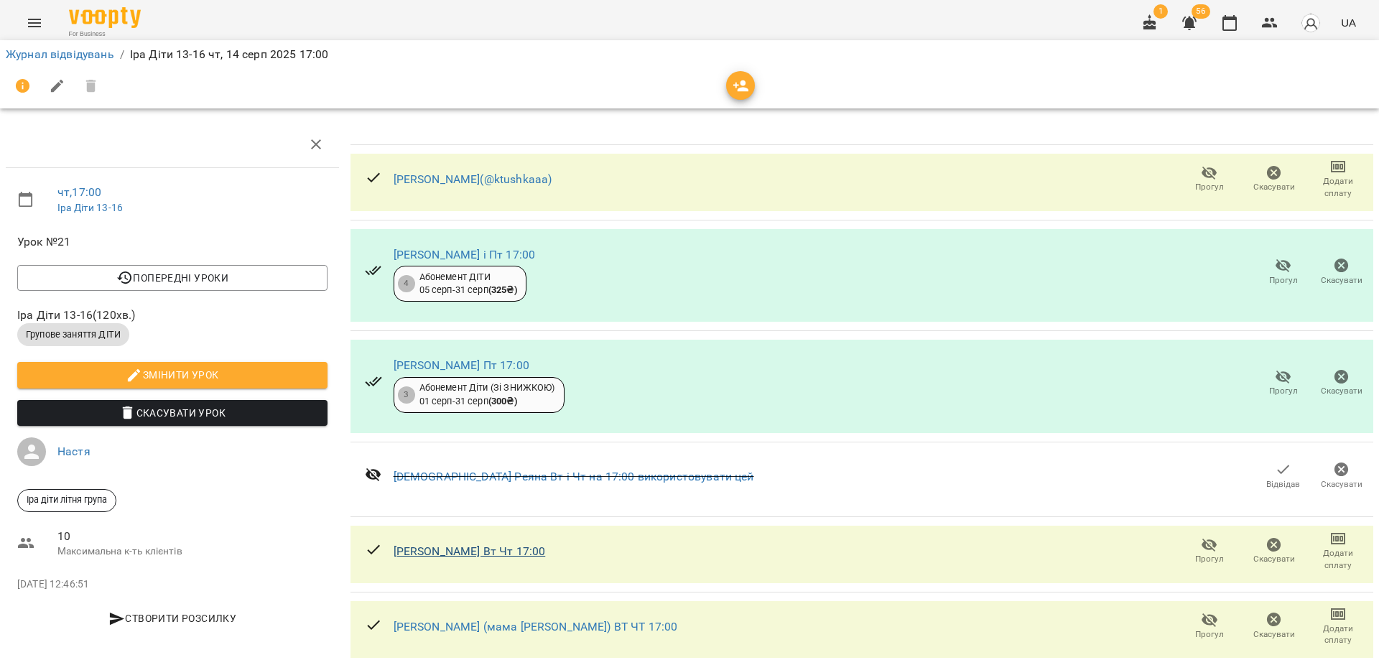
scroll to position [72, 0]
click at [1207, 537] on icon "button" at bounding box center [1209, 545] width 17 height 17
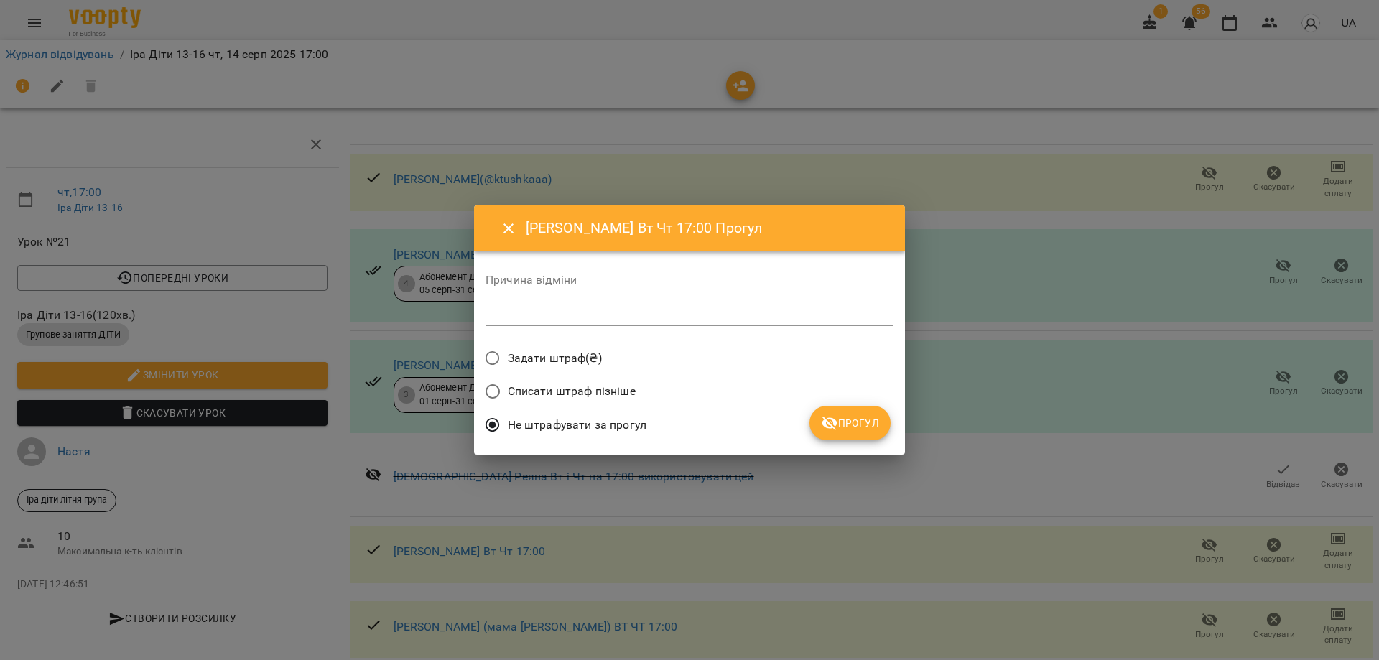
click at [882, 410] on button "Прогул" at bounding box center [850, 423] width 81 height 34
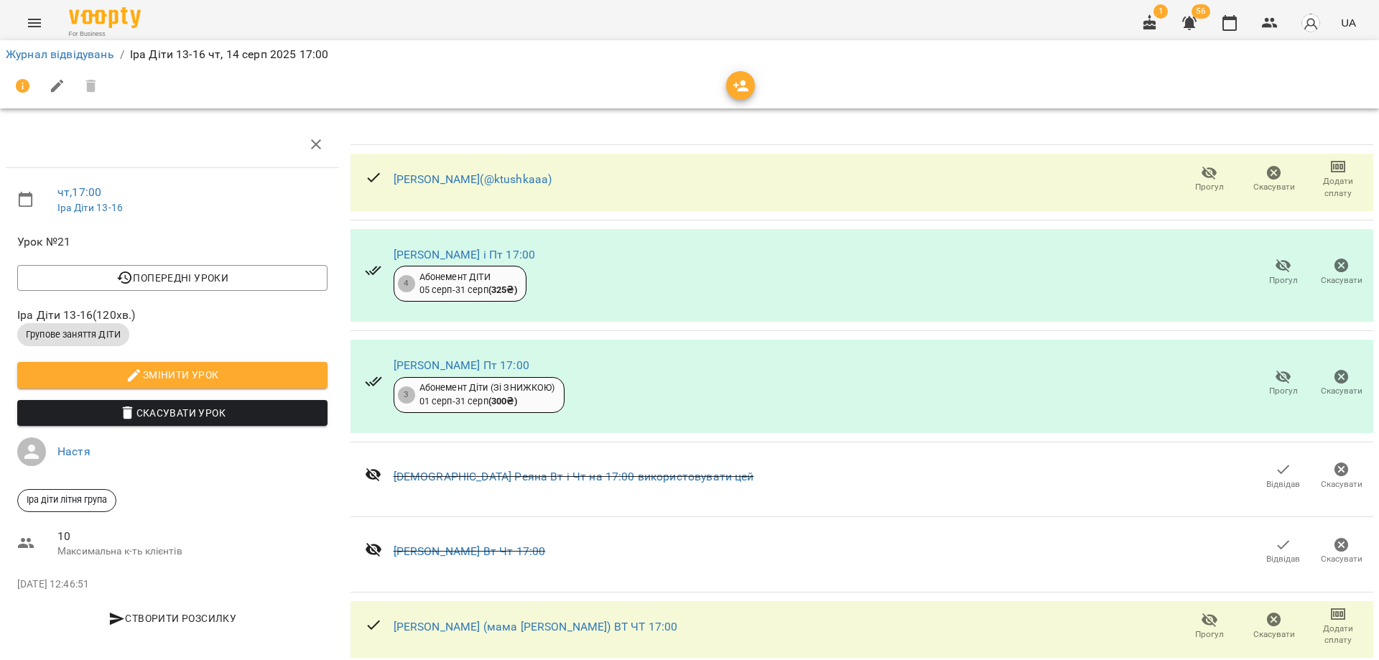
click at [1215, 611] on span "Прогул" at bounding box center [1209, 625] width 47 height 29
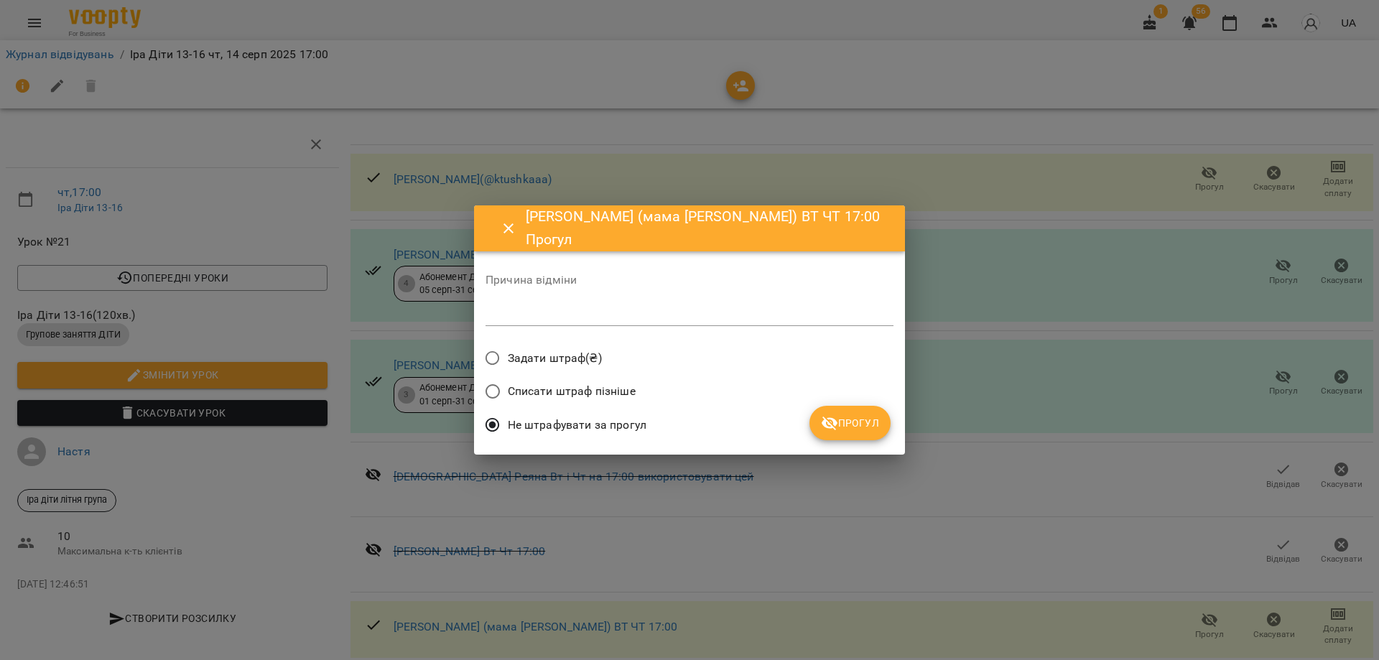
click at [861, 420] on span "Прогул" at bounding box center [850, 423] width 58 height 17
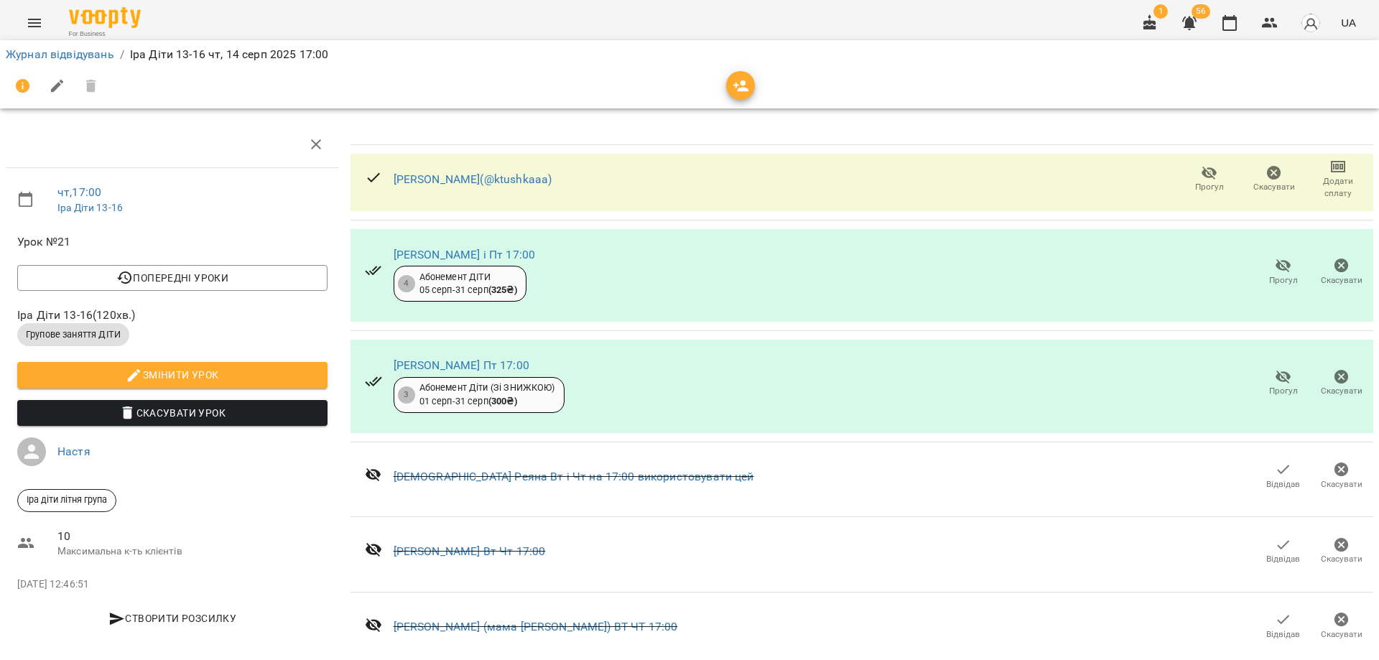
scroll to position [261, 0]
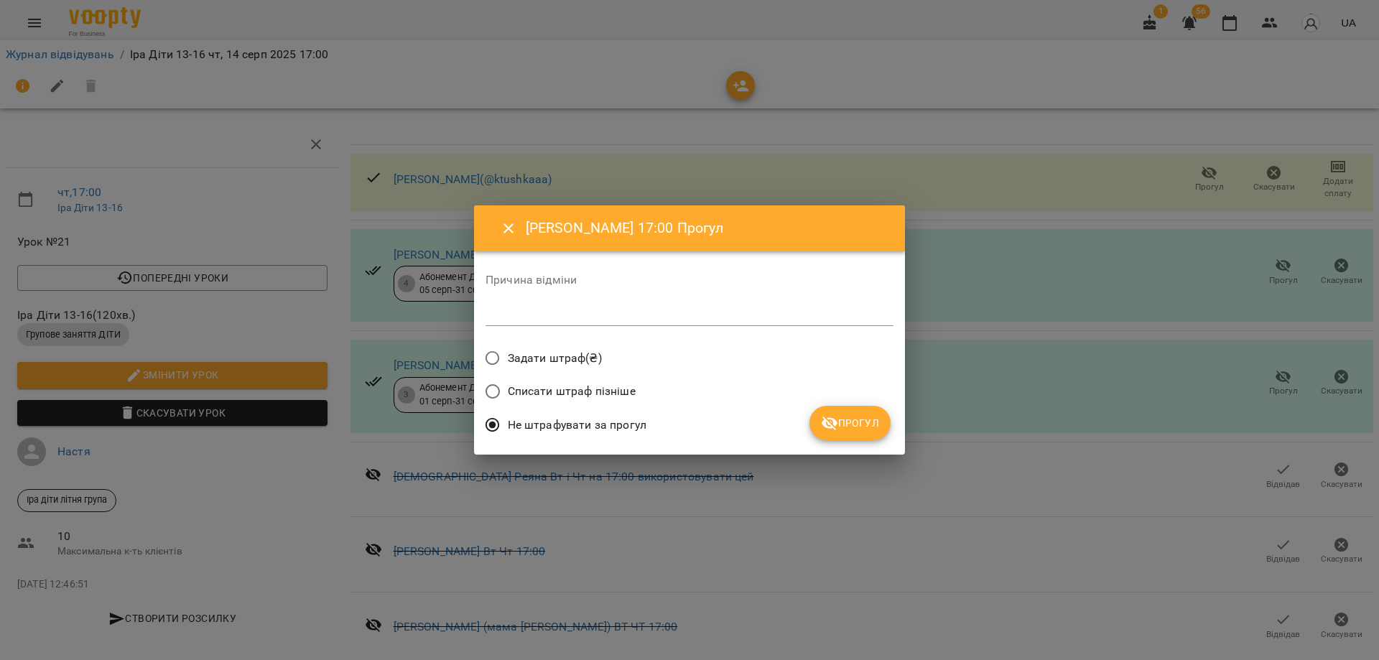
click at [808, 425] on div "Не штрафувати за прогул" at bounding box center [690, 427] width 408 height 34
click at [837, 424] on icon "submit" at bounding box center [830, 424] width 16 height 14
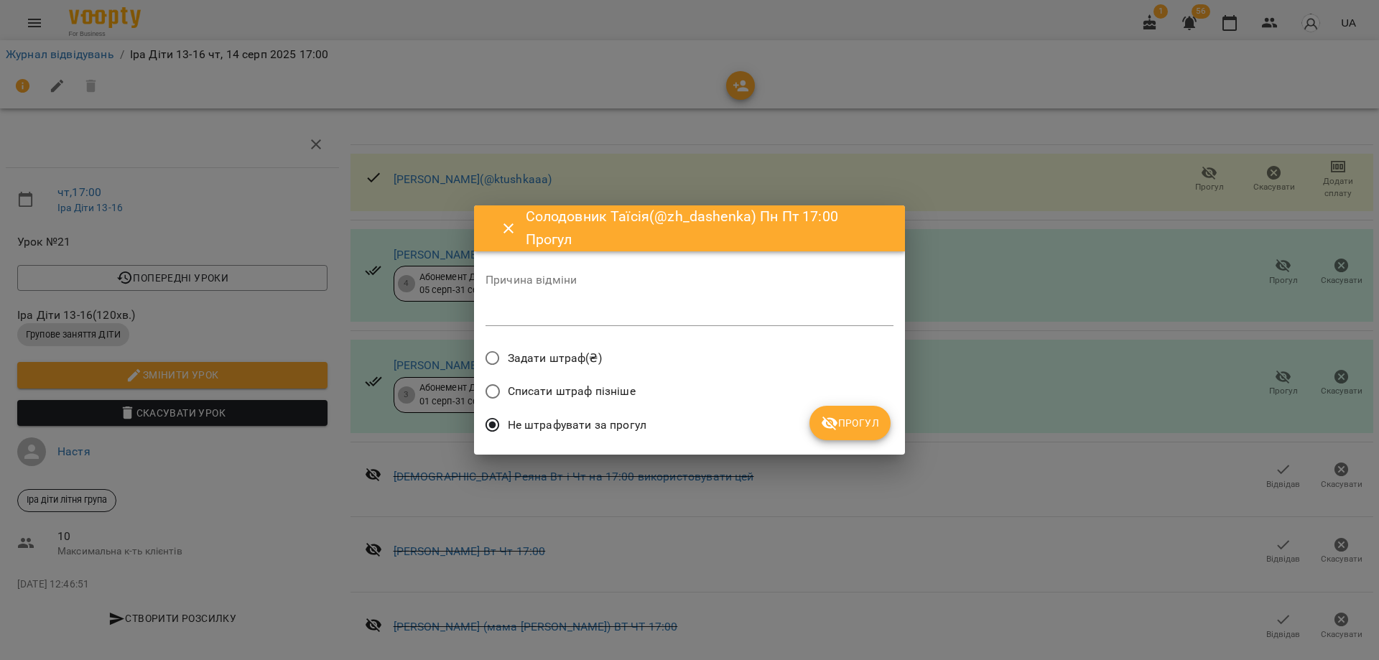
click at [852, 435] on button "Прогул" at bounding box center [850, 423] width 81 height 34
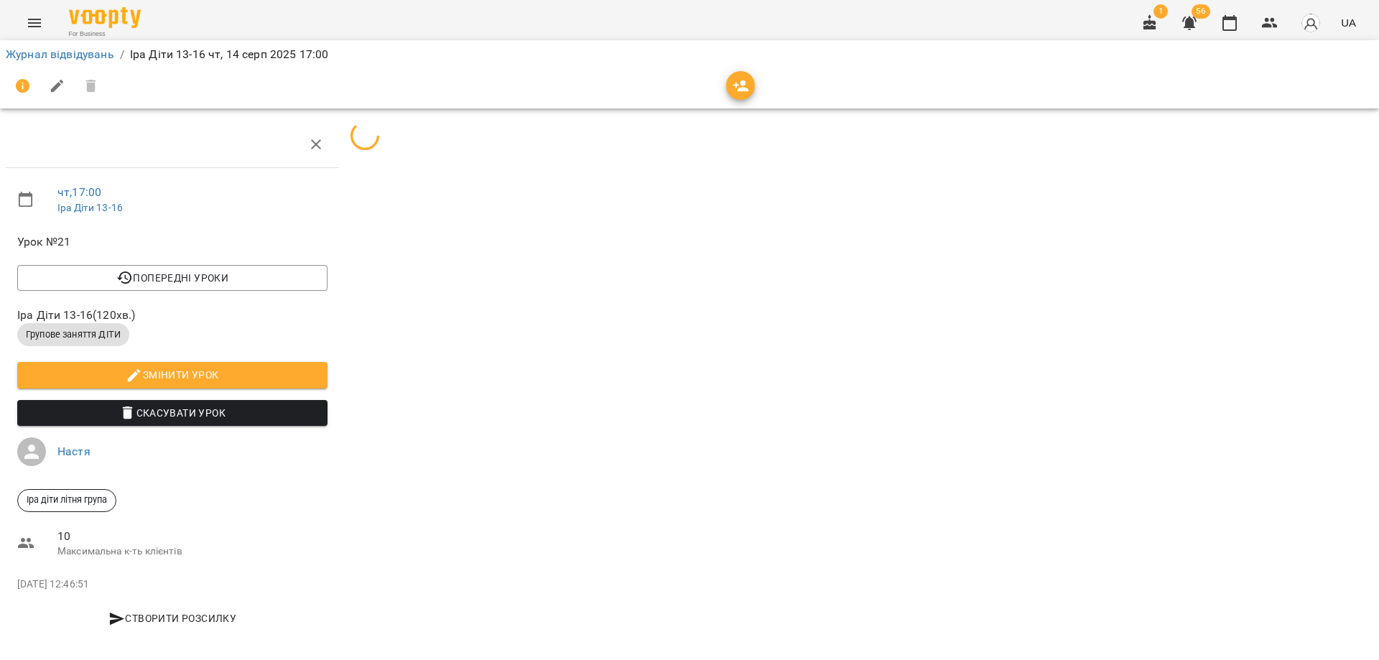
click at [747, 82] on icon "button" at bounding box center [741, 86] width 17 height 17
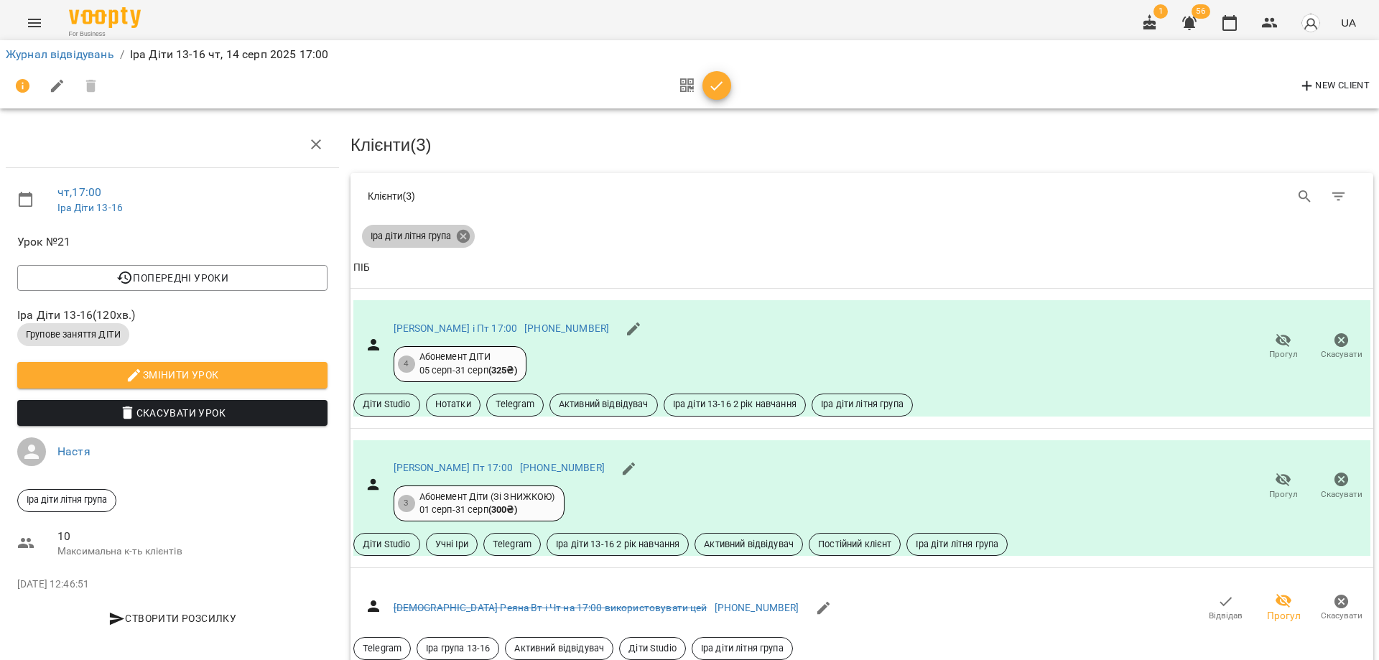
click at [461, 236] on icon at bounding box center [463, 236] width 16 height 16
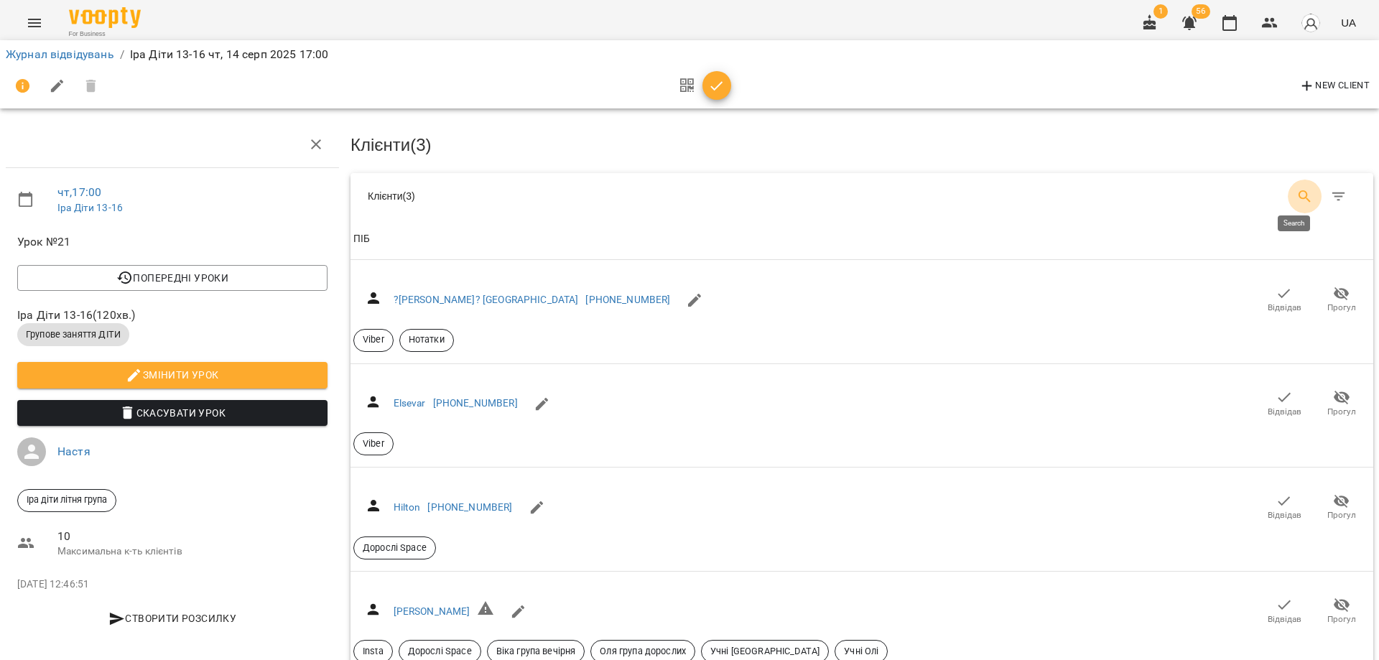
click at [1299, 190] on icon "Search" at bounding box center [1305, 196] width 12 height 12
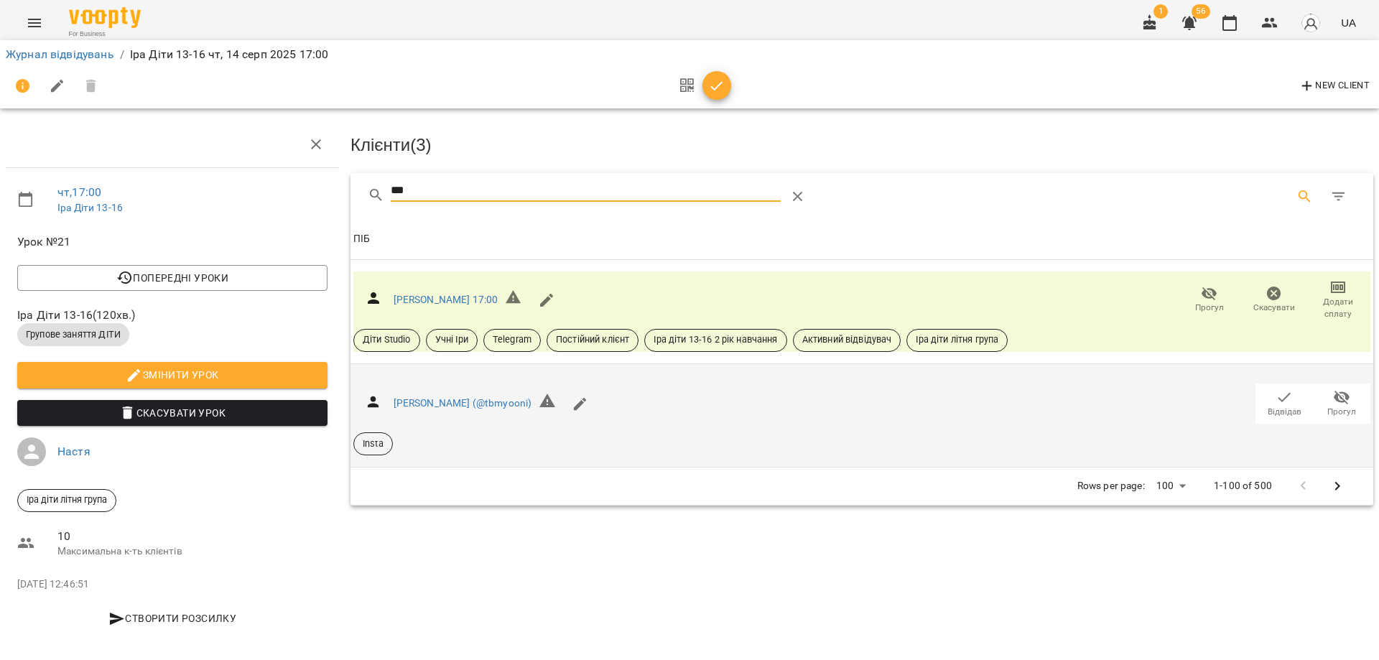
type input "***"
click at [1276, 395] on icon "button" at bounding box center [1284, 397] width 17 height 17
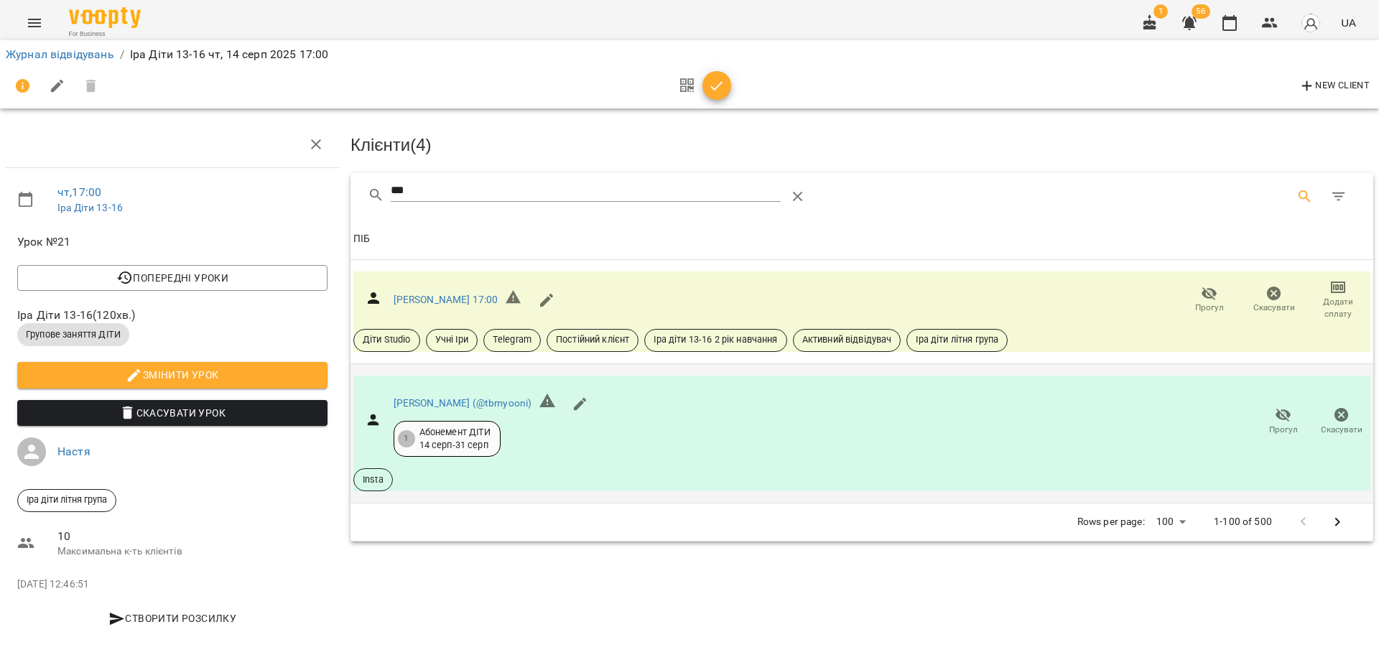
click at [711, 80] on icon "button" at bounding box center [716, 86] width 17 height 17
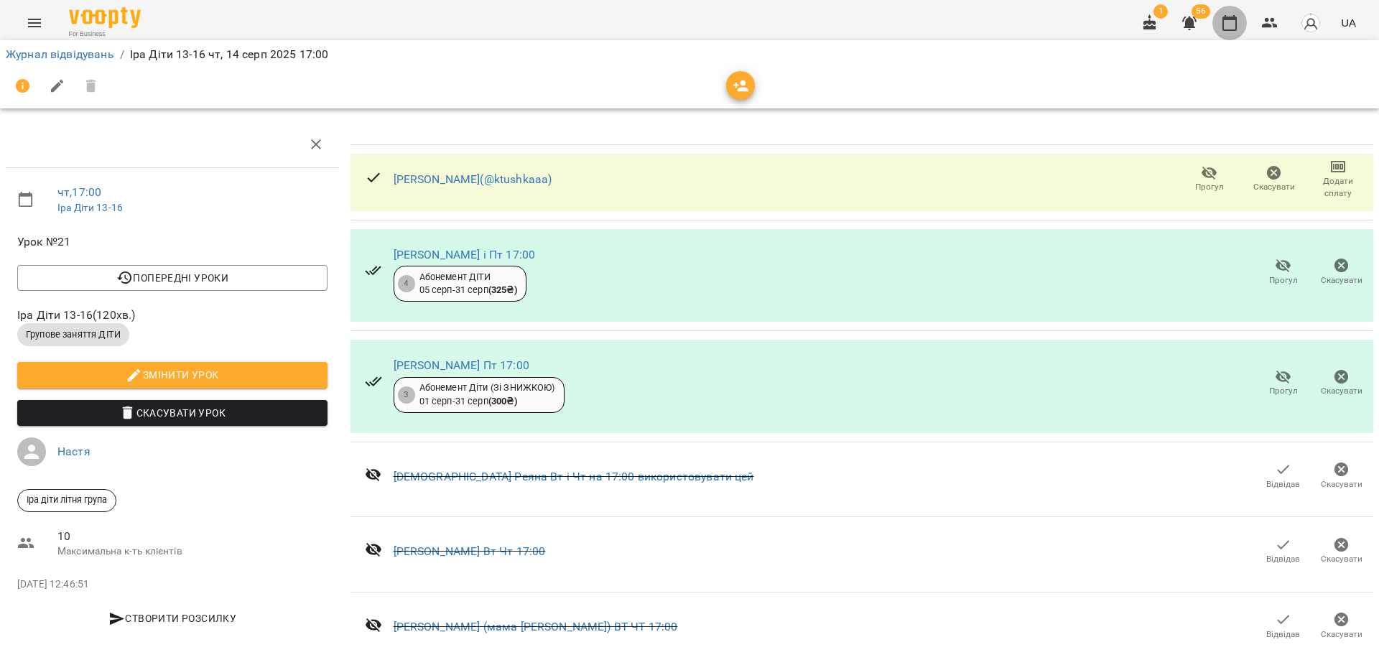
click at [1227, 23] on icon "button" at bounding box center [1229, 22] width 17 height 17
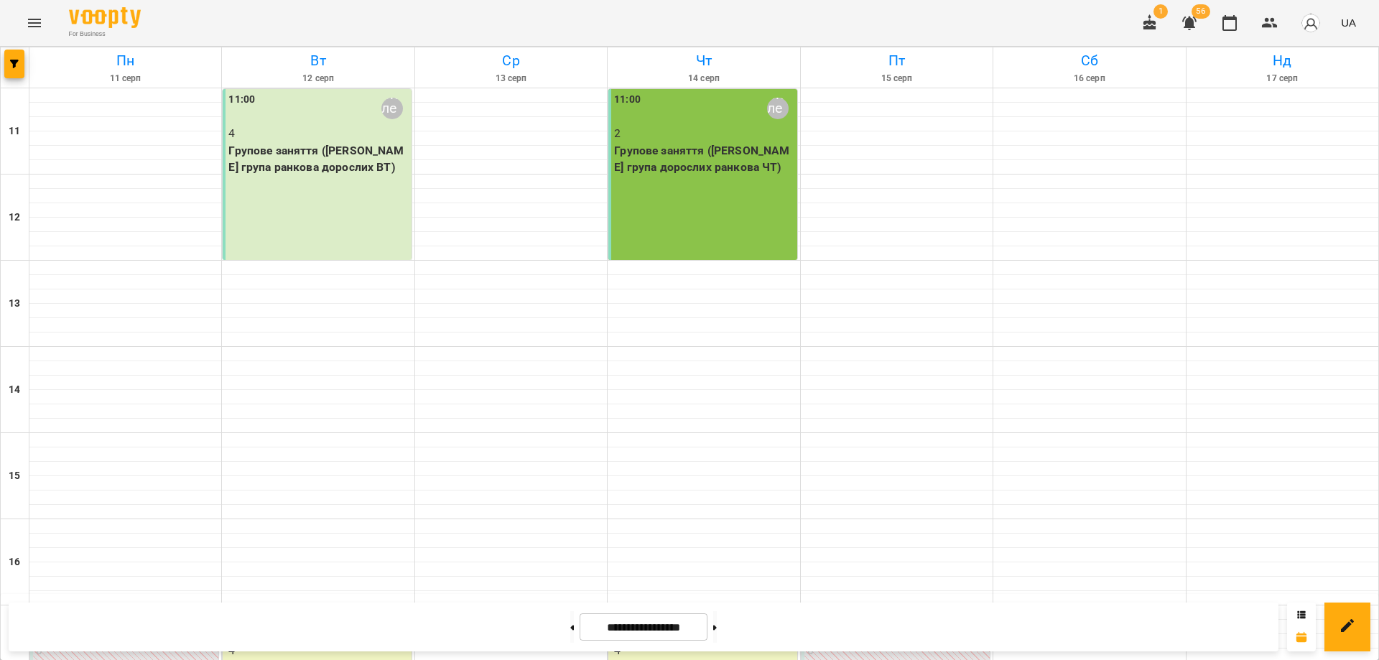
click at [699, 129] on p "2" at bounding box center [704, 133] width 180 height 17
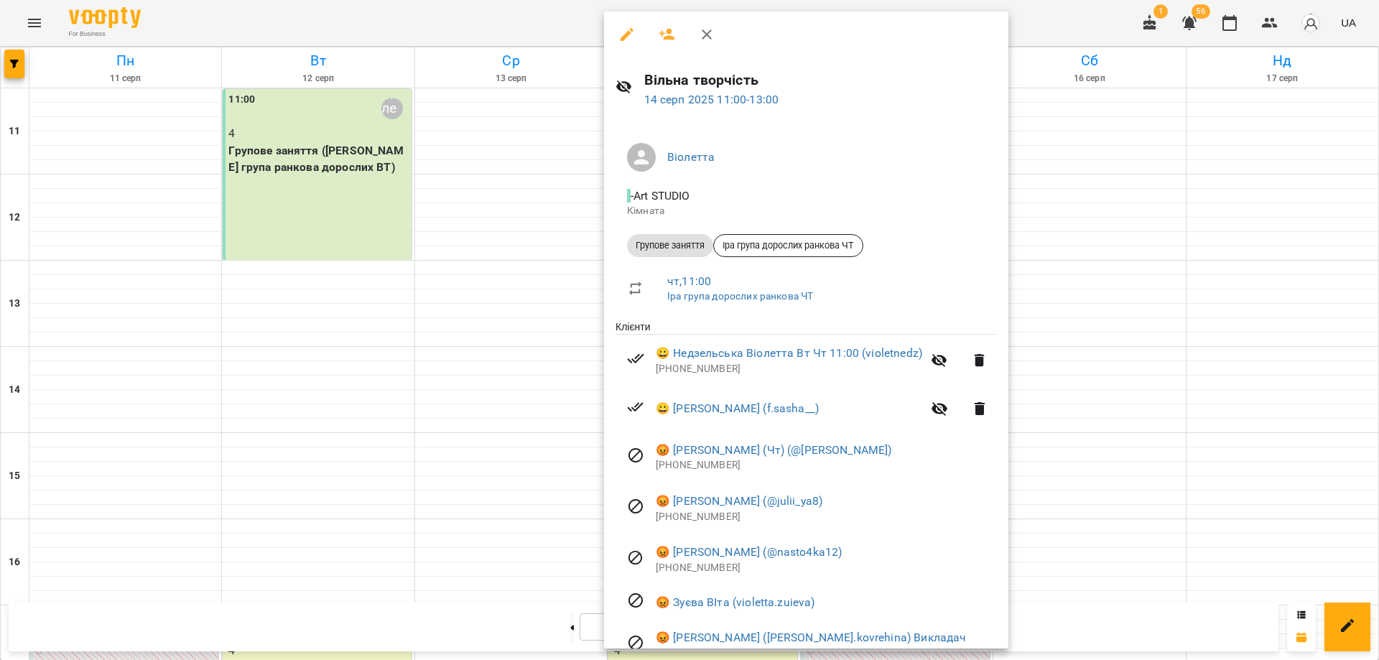
click at [346, 198] on div at bounding box center [689, 330] width 1379 height 660
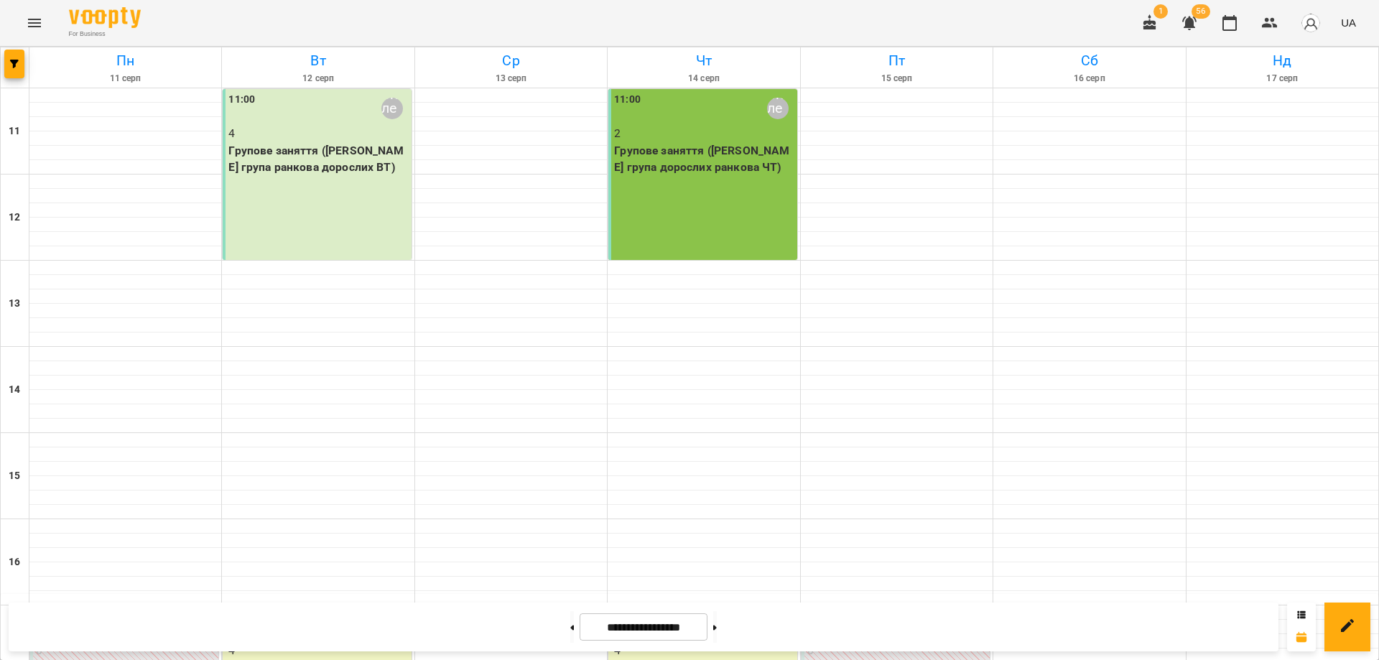
scroll to position [355, 0]
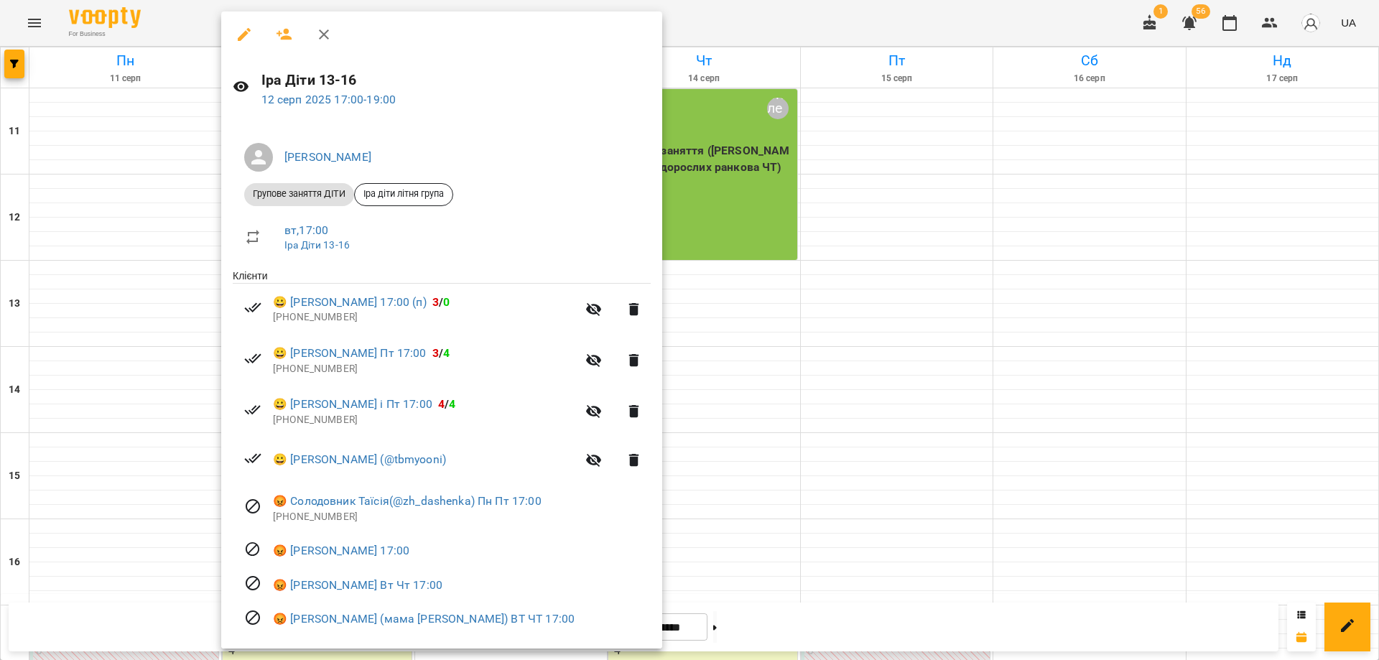
click at [763, 341] on div at bounding box center [689, 330] width 1379 height 660
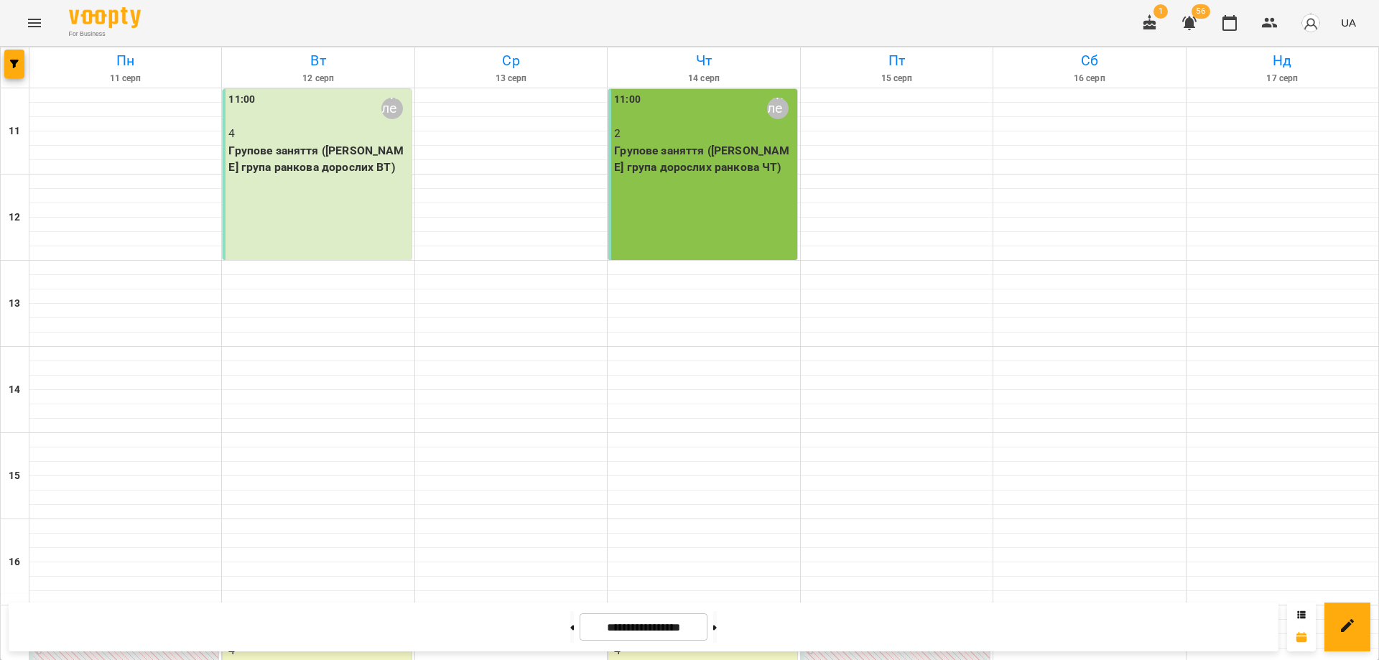
scroll to position [0, 0]
click at [315, 157] on p "Групове заняття (Іра група ранкова дорослих ВТ)" at bounding box center [318, 159] width 180 height 34
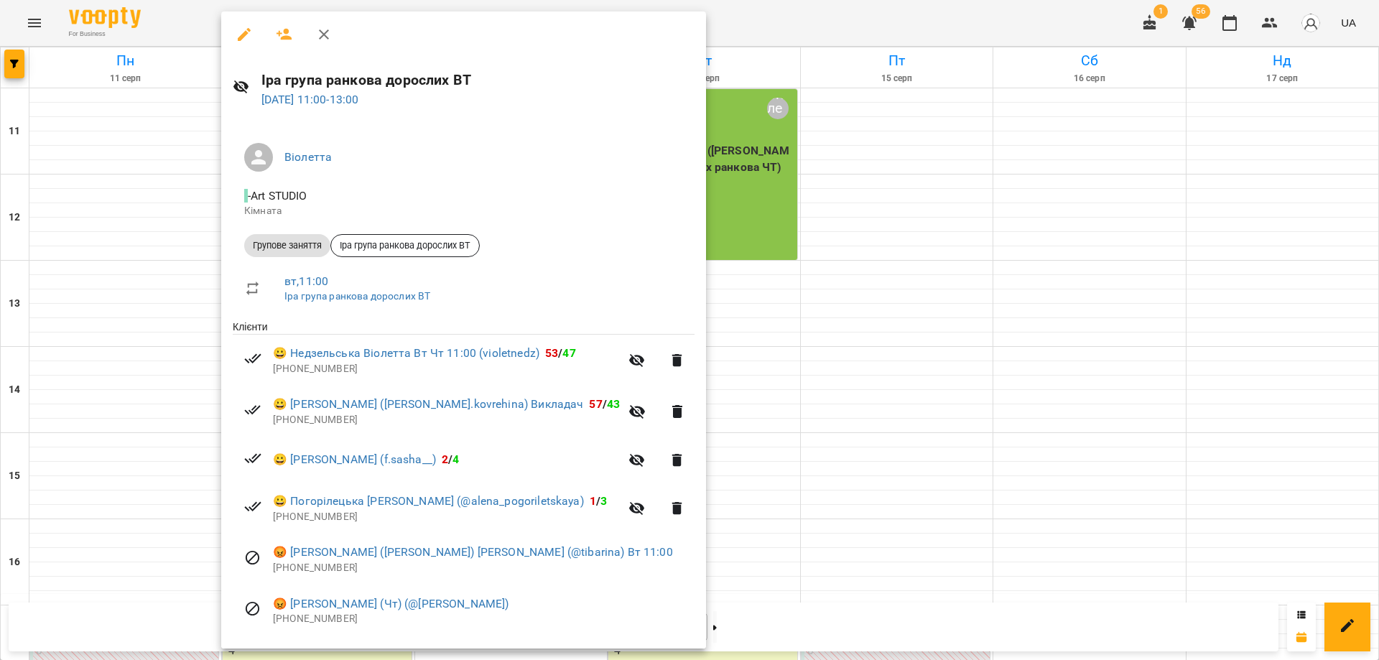
click at [754, 157] on div at bounding box center [689, 330] width 1379 height 660
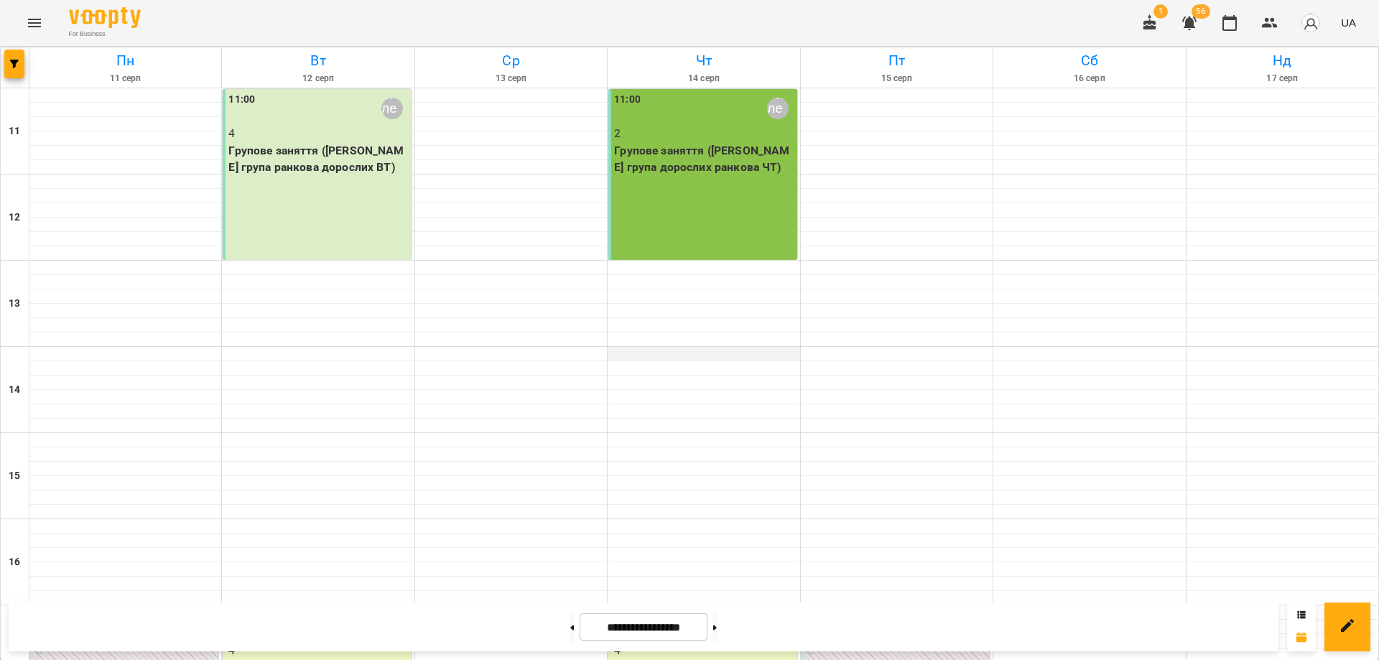
scroll to position [355, 0]
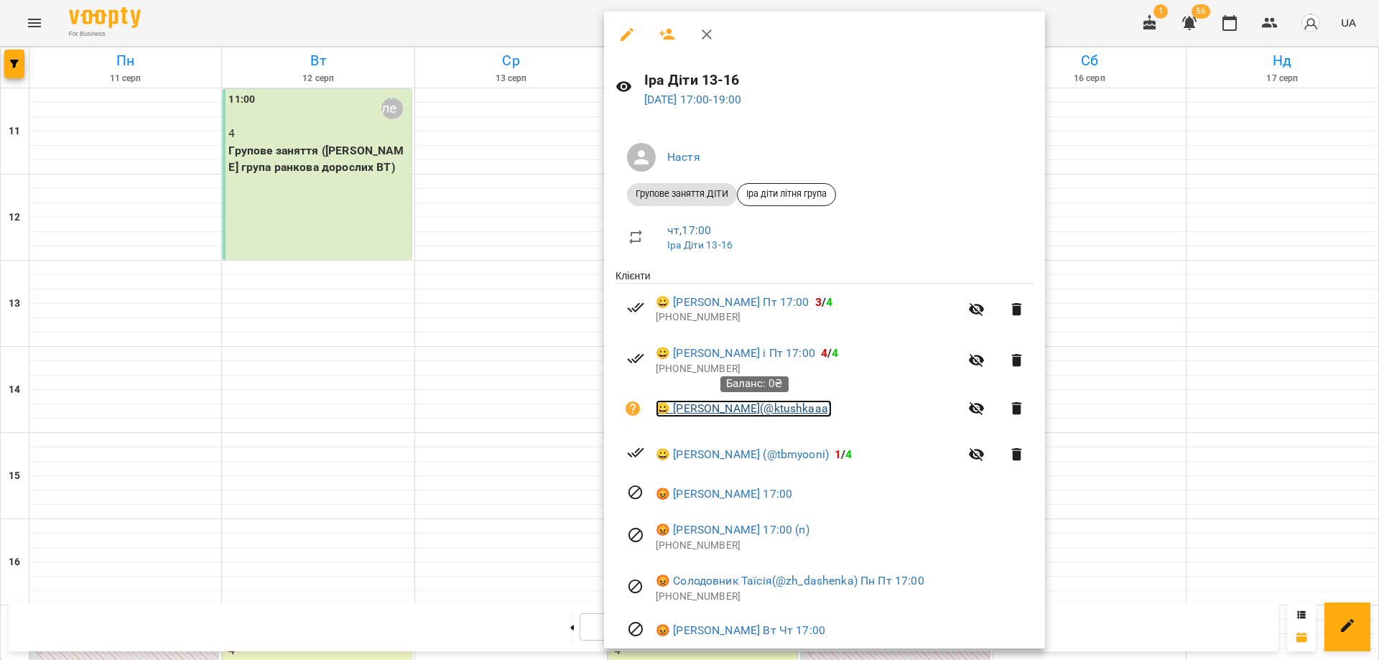
click at [708, 411] on link "😀 Авдєєнко Катерина(@ktushkaaa)" at bounding box center [744, 408] width 176 height 17
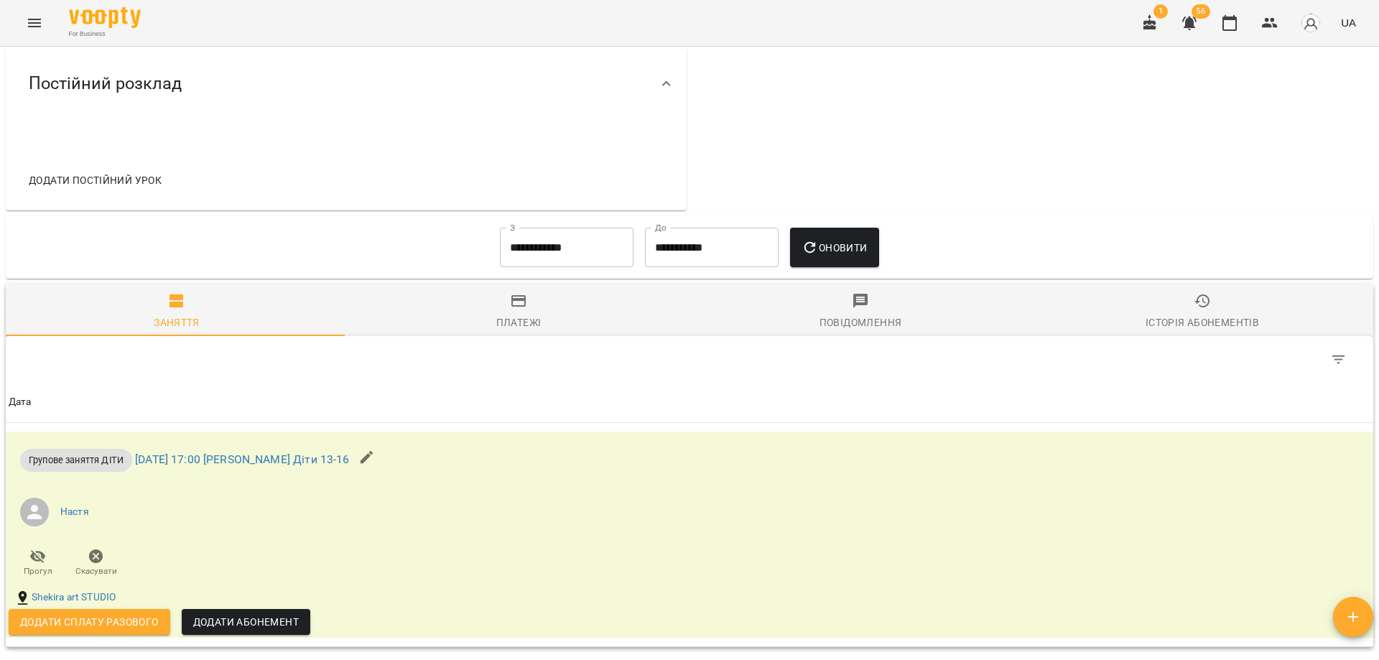
scroll to position [630, 0]
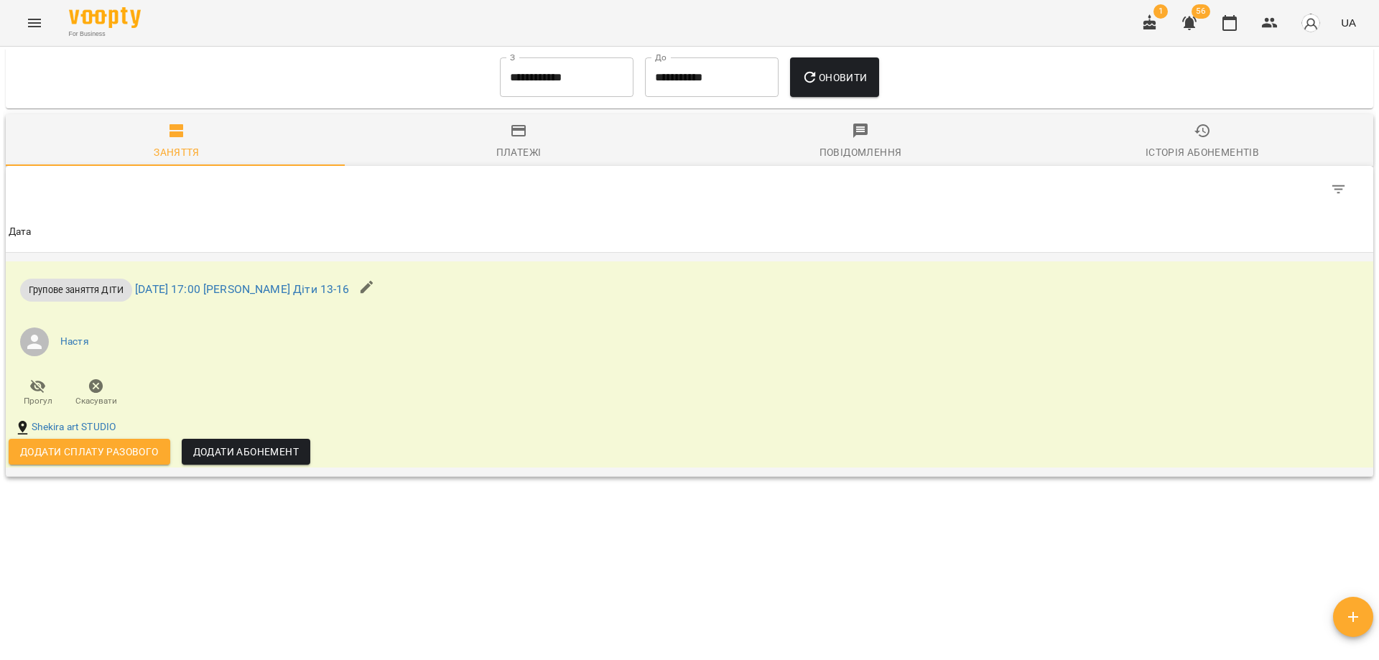
click at [124, 453] on span "Додати сплату разового" at bounding box center [89, 451] width 139 height 17
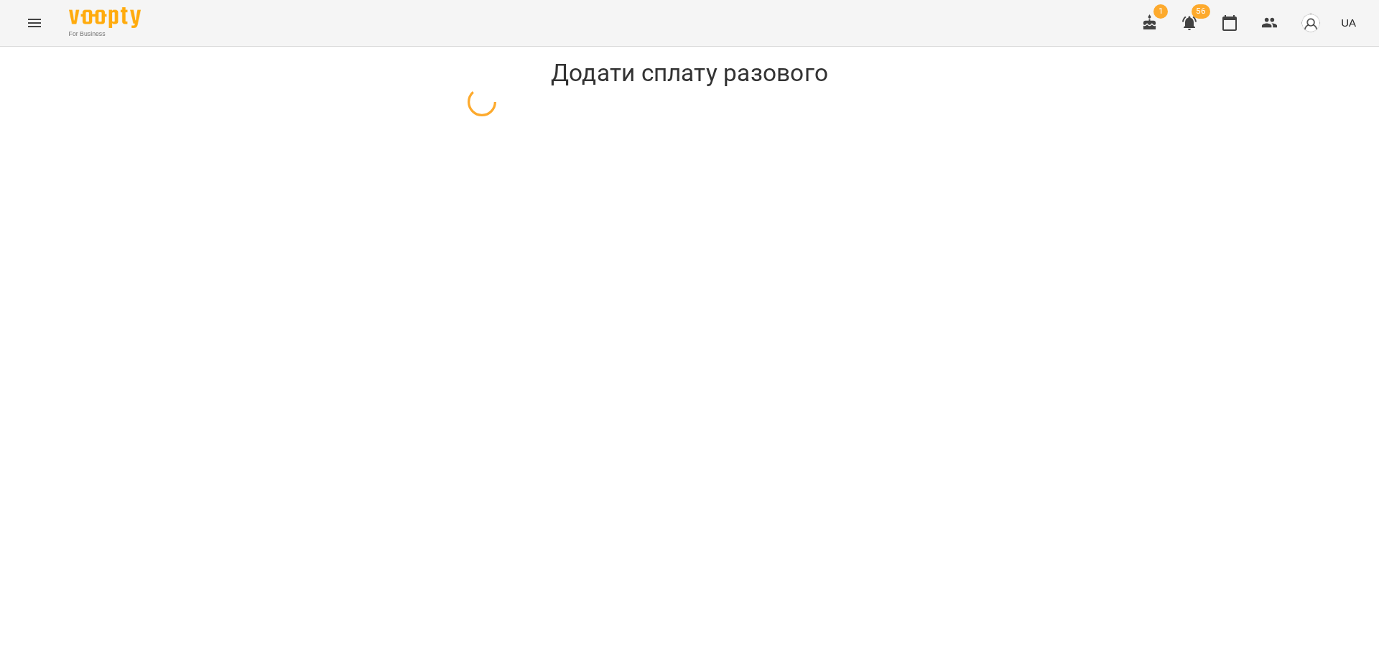
select select "**********"
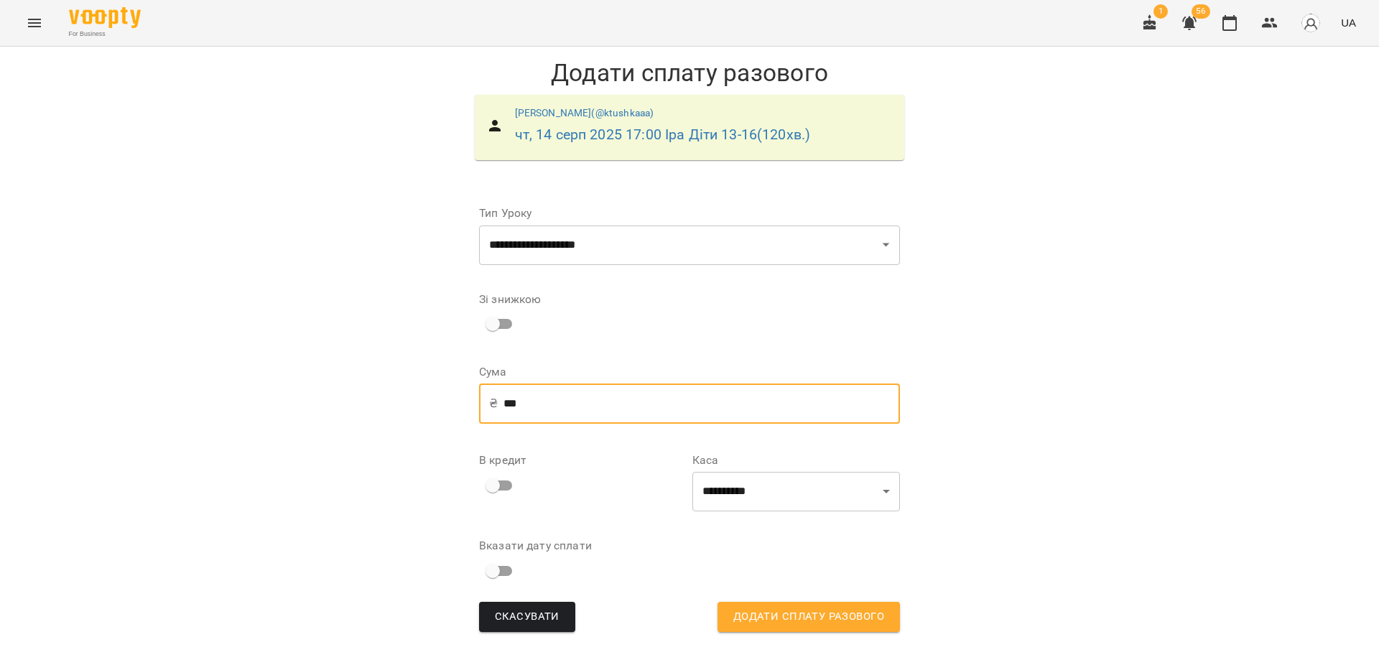
drag, startPoint x: 500, startPoint y: 400, endPoint x: 394, endPoint y: 410, distance: 106.1
click at [394, 410] on div "**********" at bounding box center [689, 351] width 1379 height 609
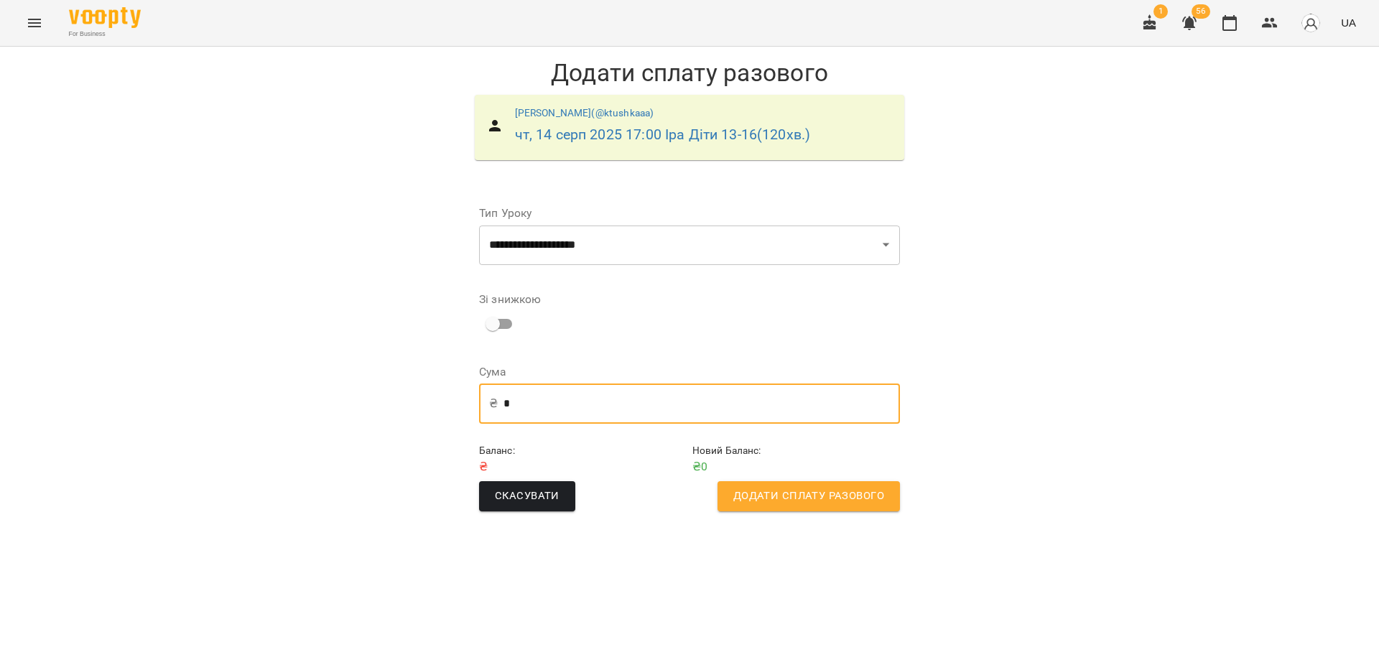
type input "*"
click at [879, 497] on span "Додати сплату разового" at bounding box center [809, 496] width 151 height 19
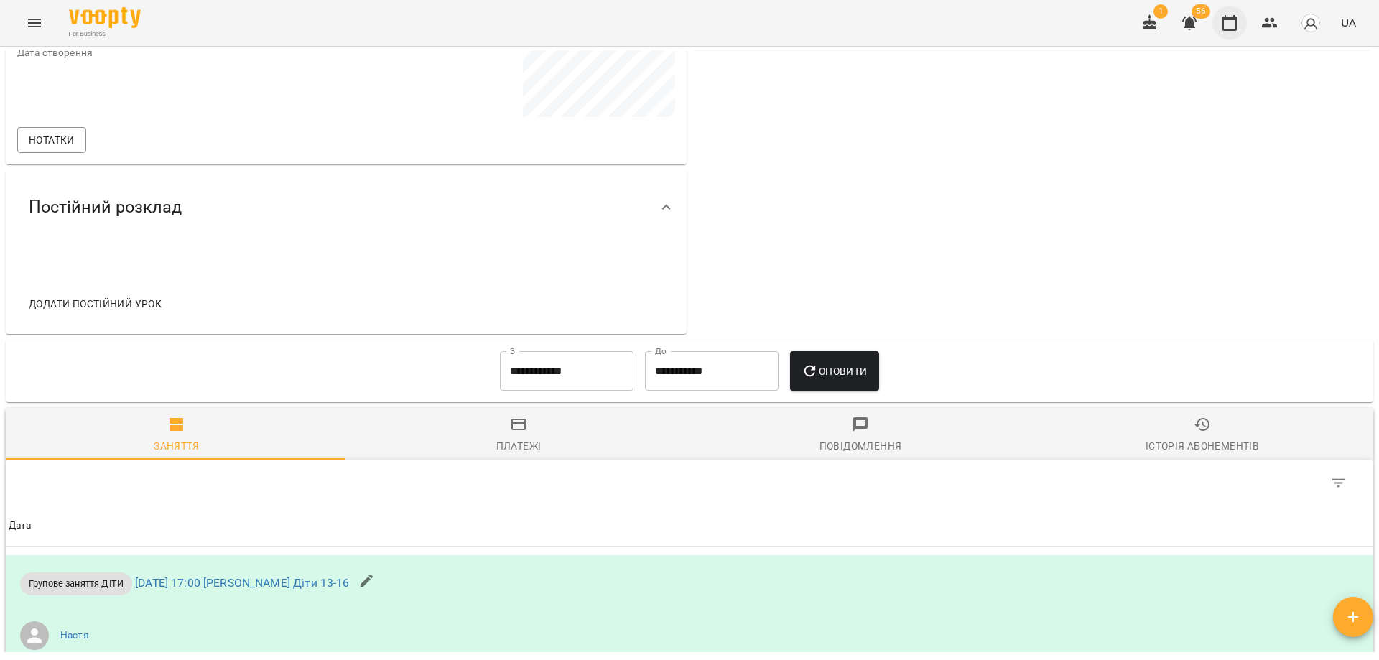
scroll to position [320, 0]
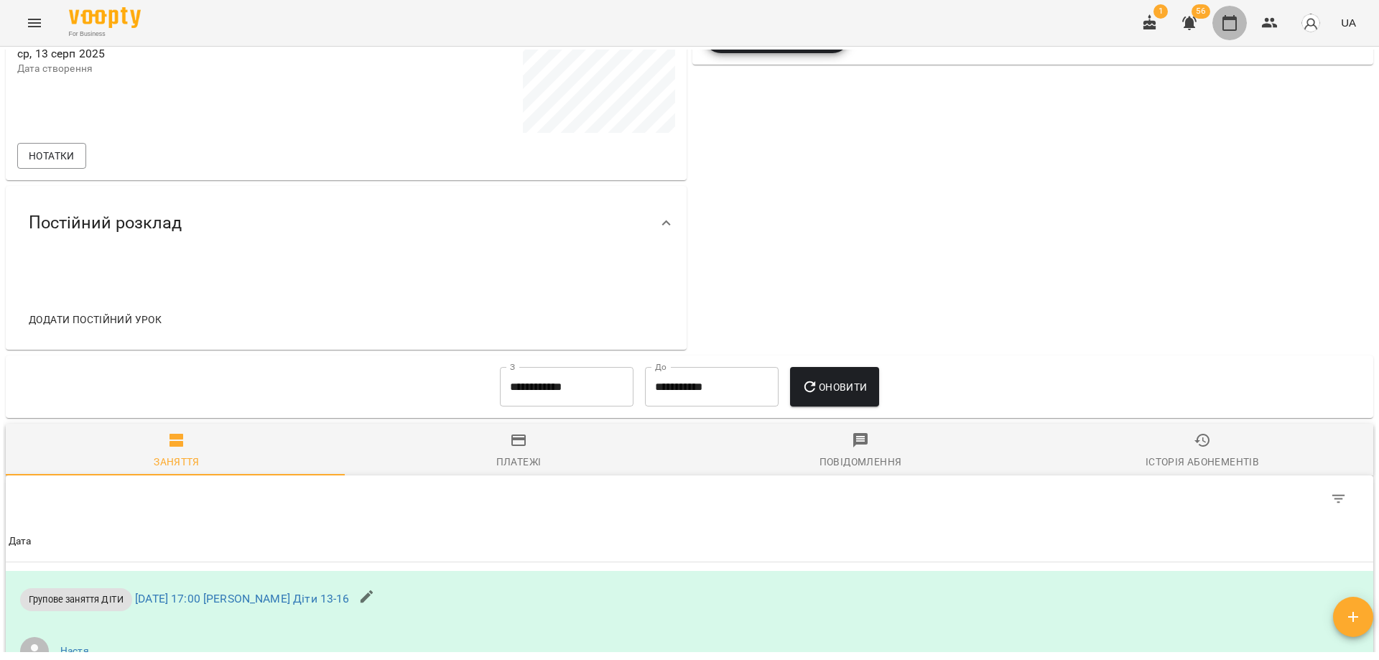
click at [1230, 30] on icon "button" at bounding box center [1230, 23] width 14 height 16
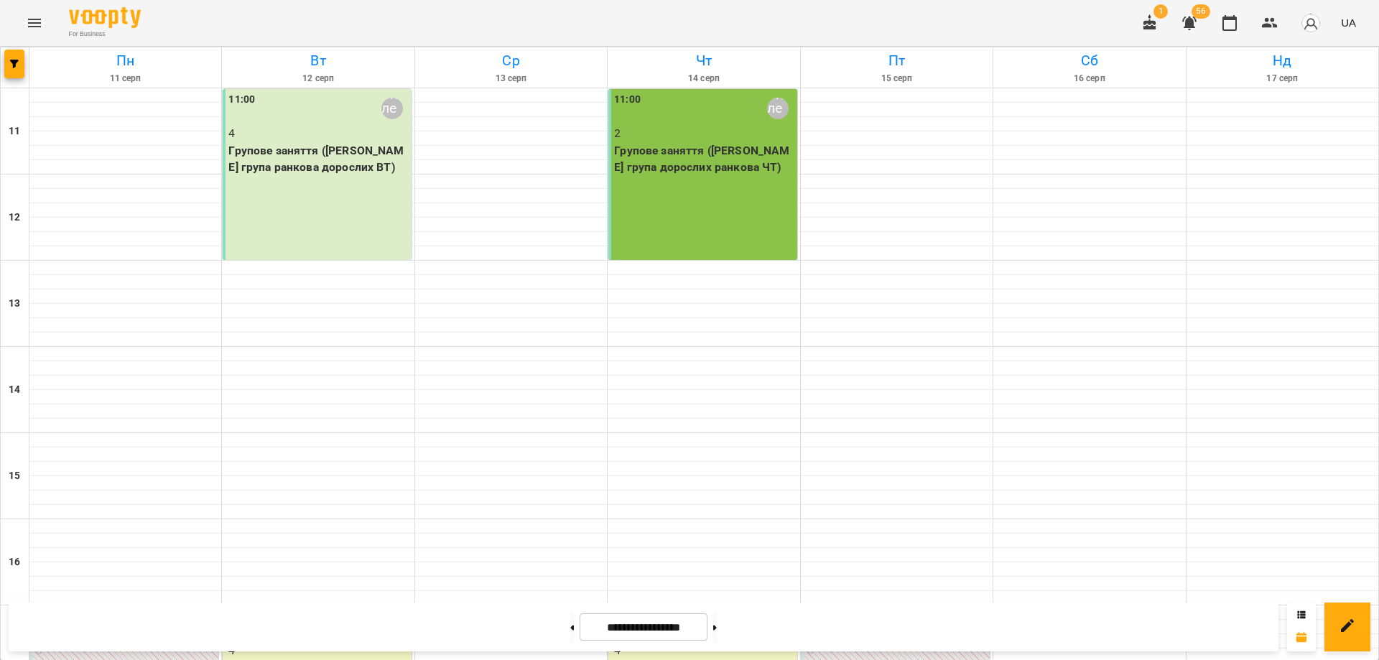
scroll to position [355, 0]
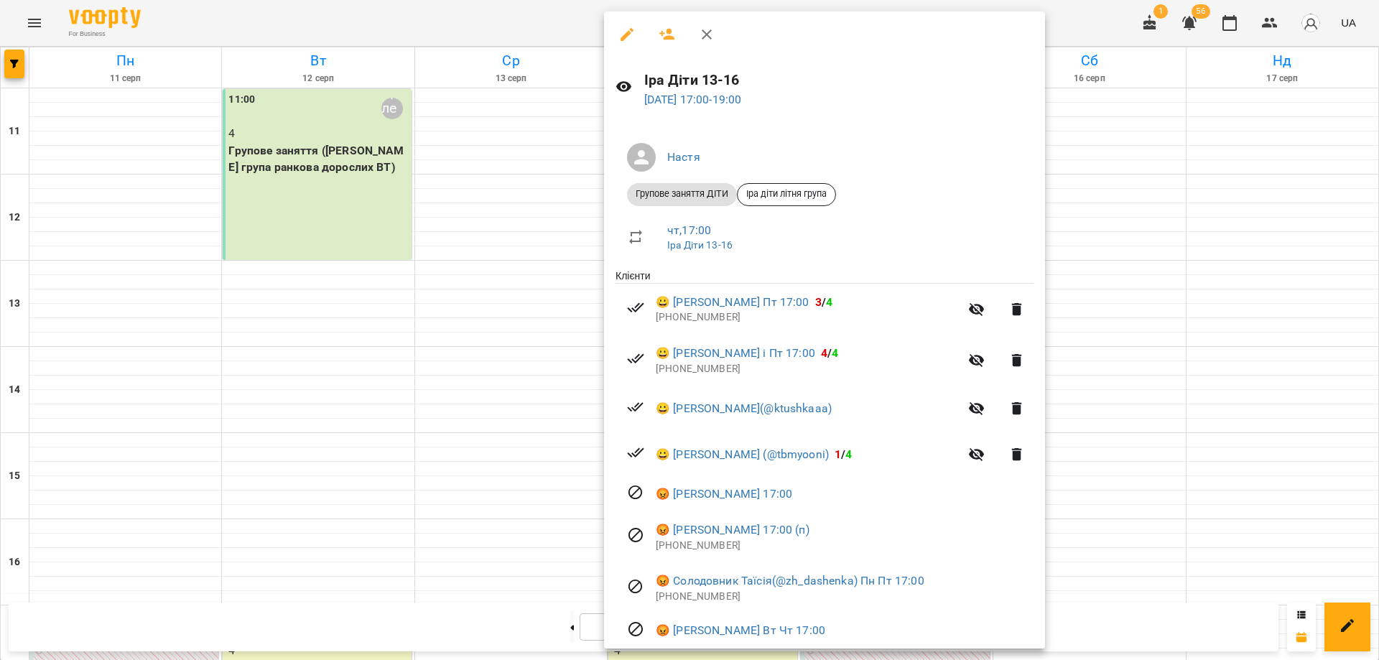
click at [321, 361] on div at bounding box center [689, 330] width 1379 height 660
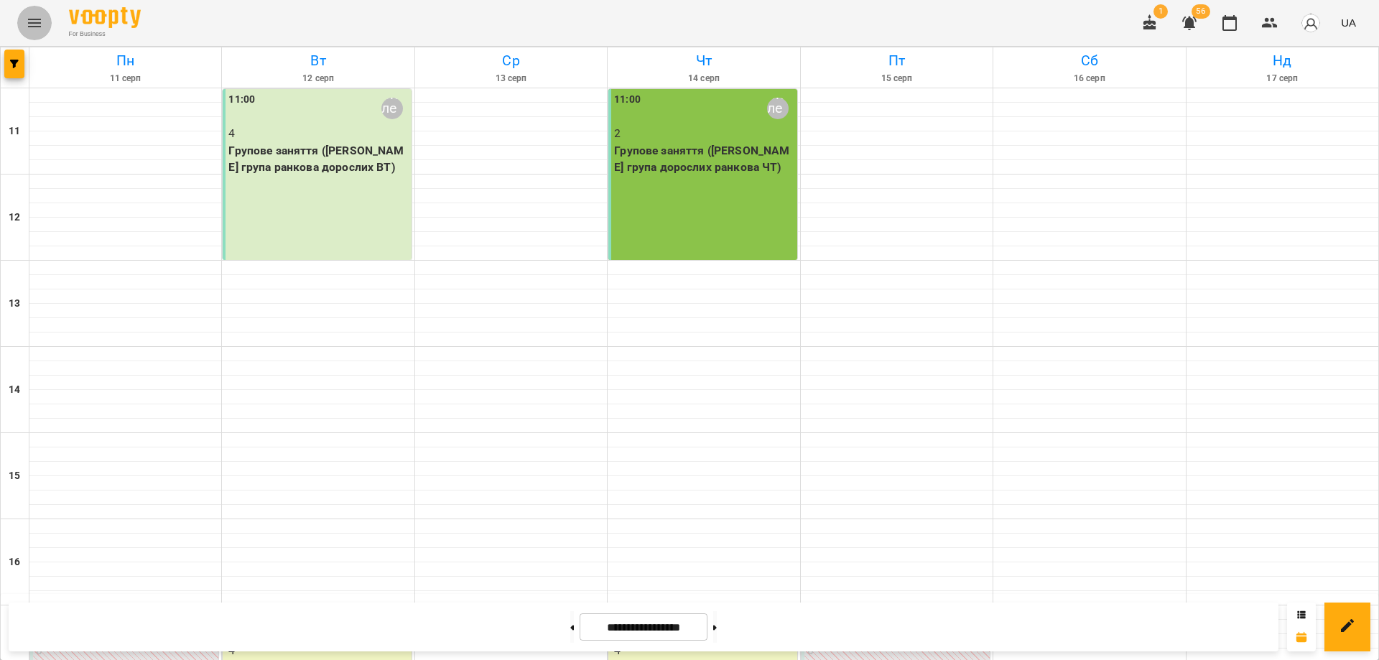
click at [28, 27] on icon "Menu" at bounding box center [34, 22] width 17 height 17
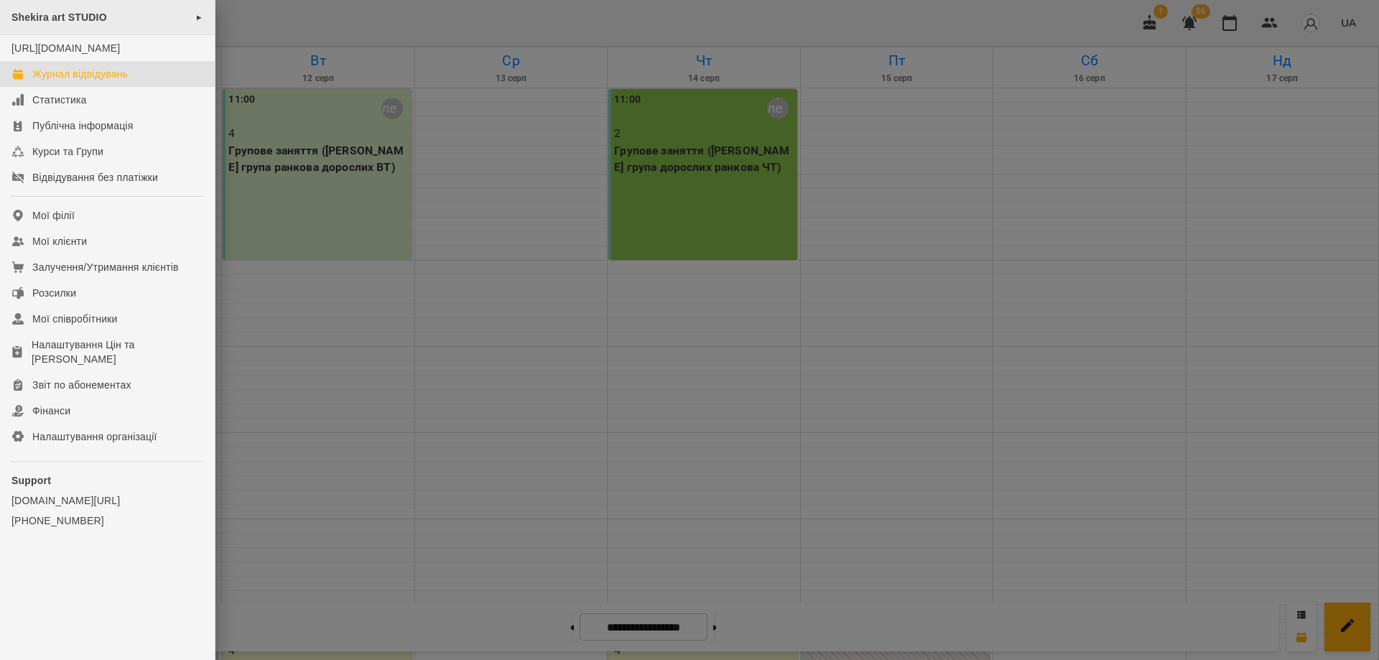
click at [90, 12] on span "Shekira art STUDIO" at bounding box center [59, 16] width 96 height 11
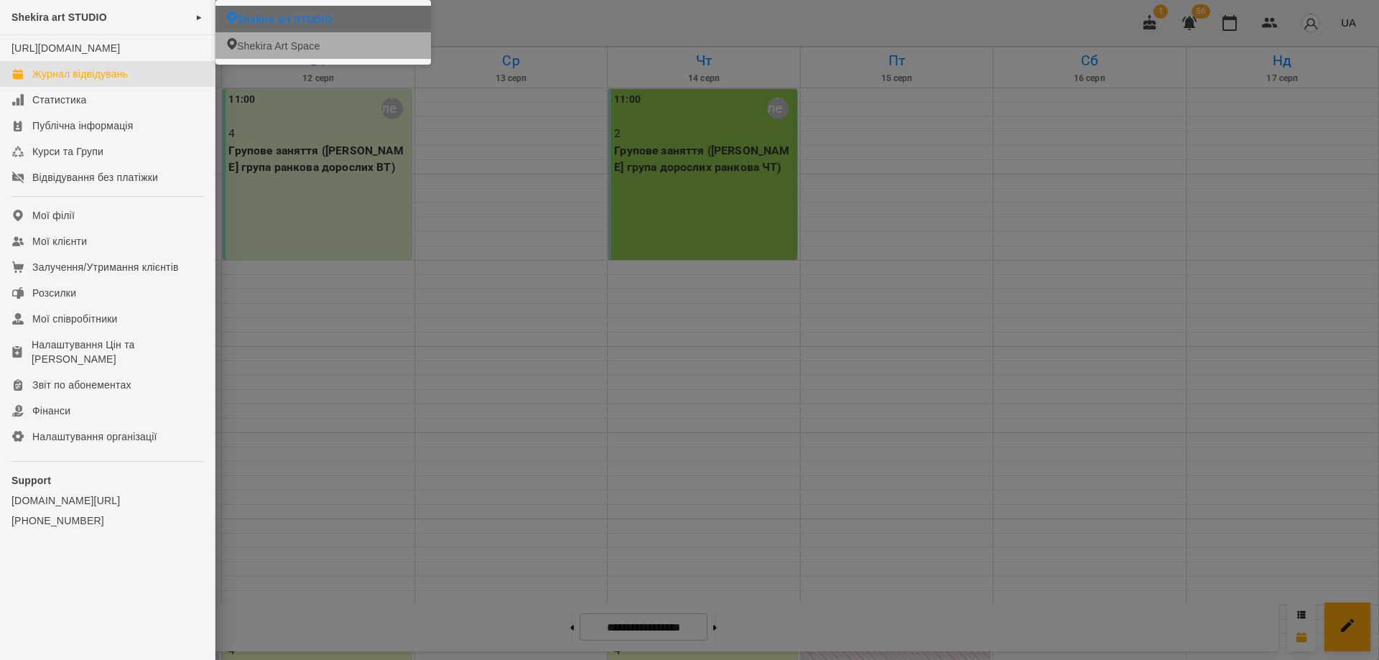
click at [320, 52] on li "Shekira Art Space" at bounding box center [324, 45] width 216 height 27
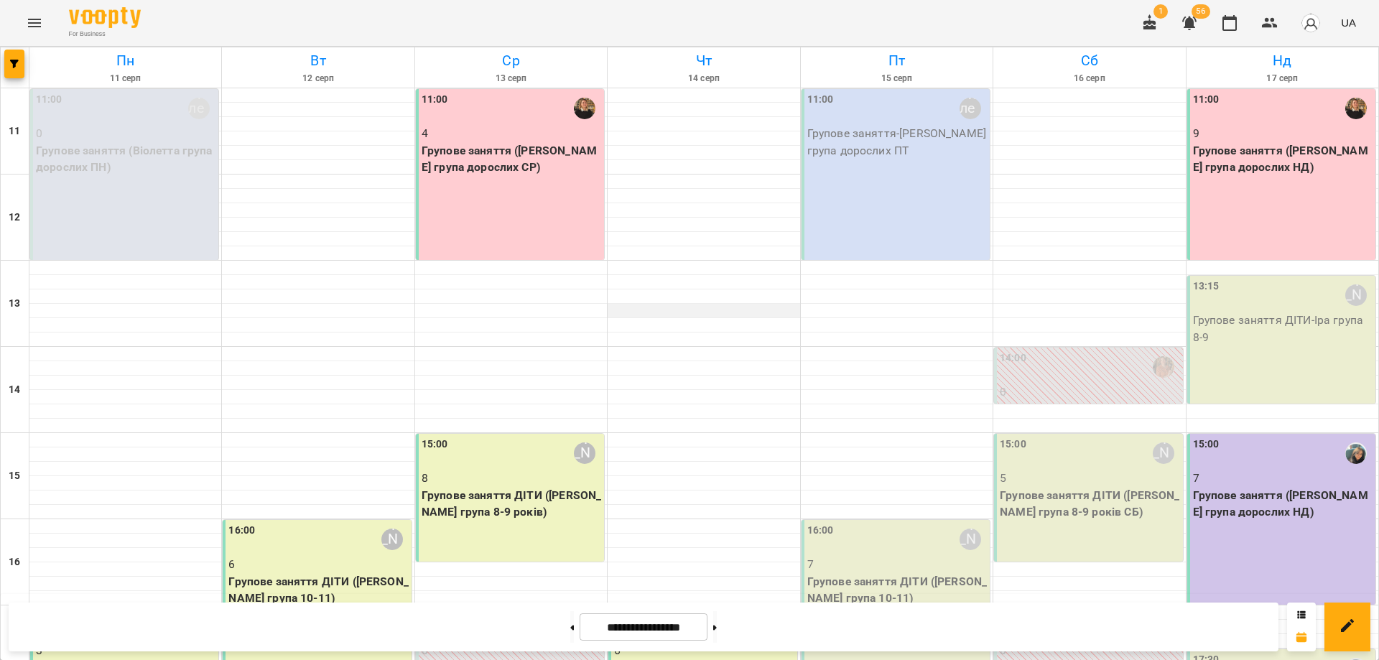
scroll to position [269, 0]
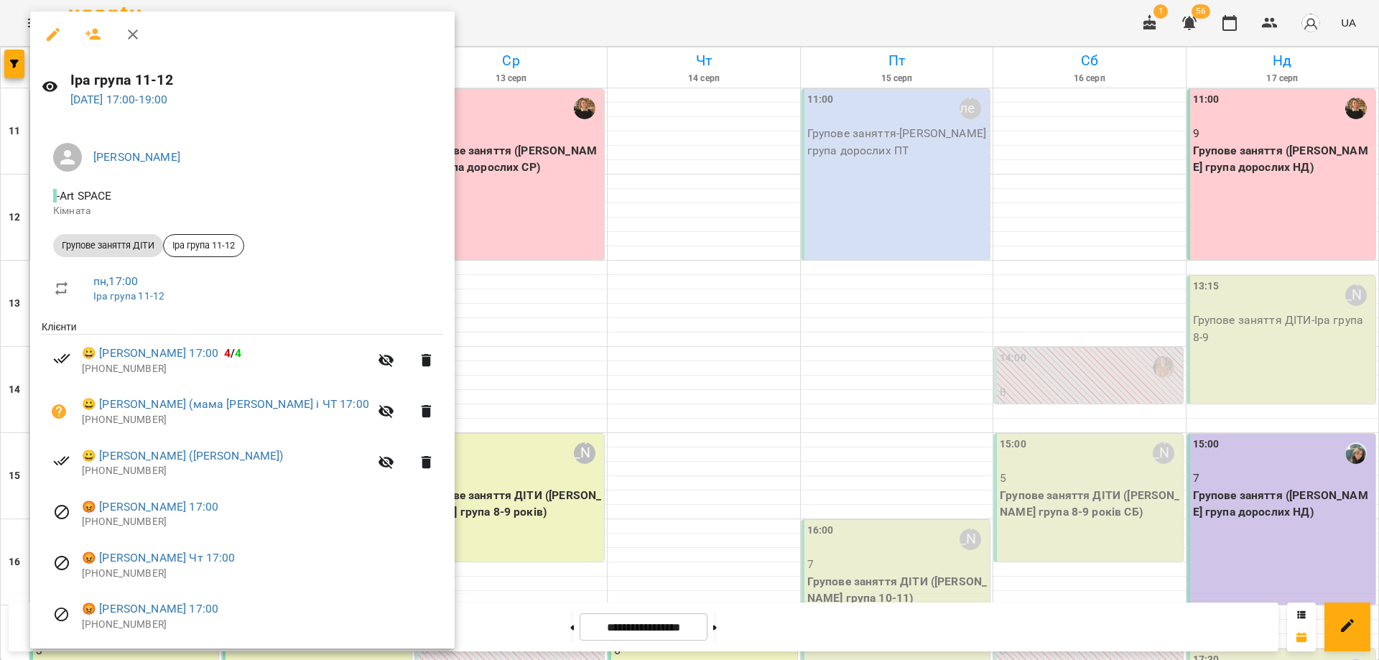
click at [601, 400] on div at bounding box center [689, 330] width 1379 height 660
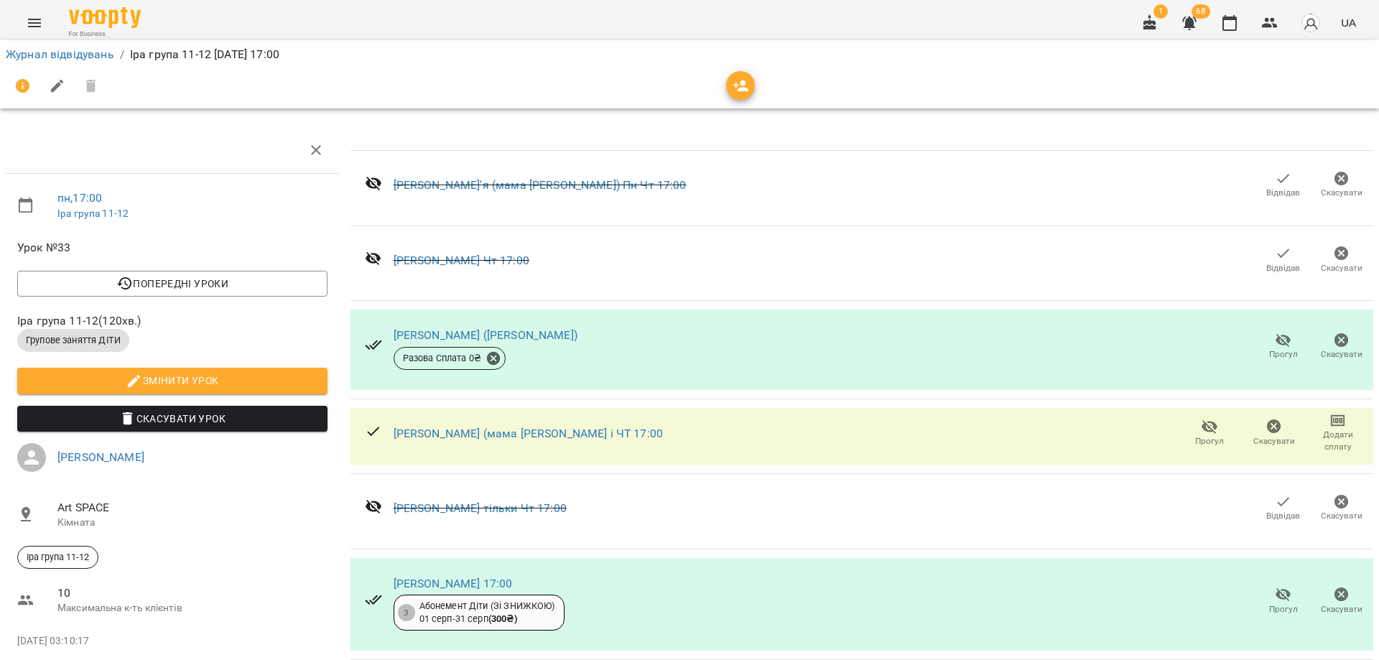
scroll to position [398, 0]
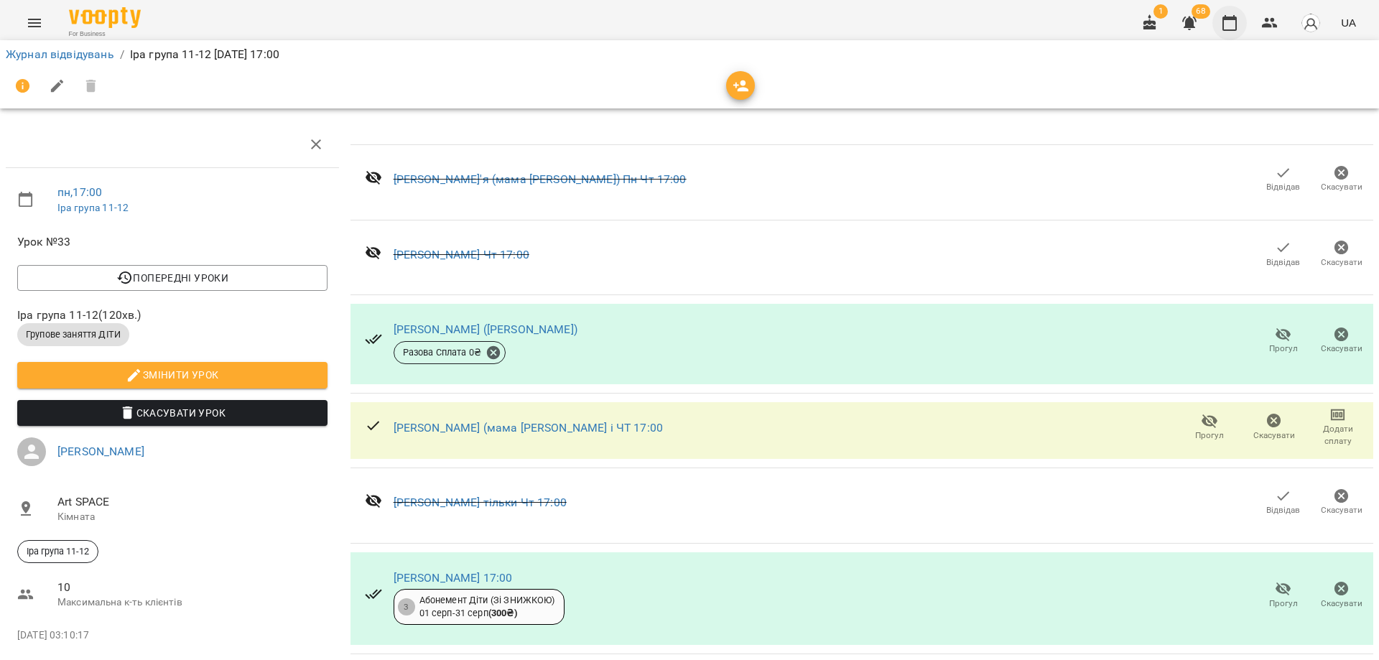
click at [1233, 22] on icon "button" at bounding box center [1229, 22] width 17 height 17
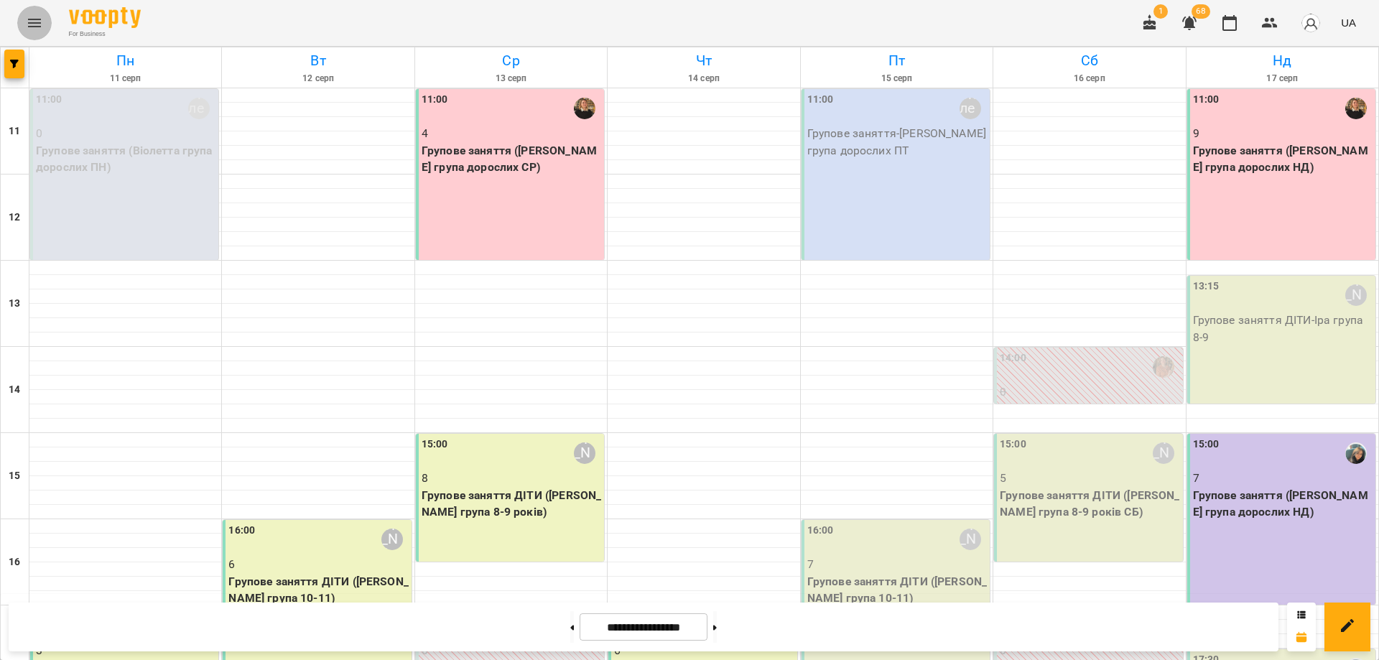
click at [40, 20] on icon "Menu" at bounding box center [34, 23] width 13 height 9
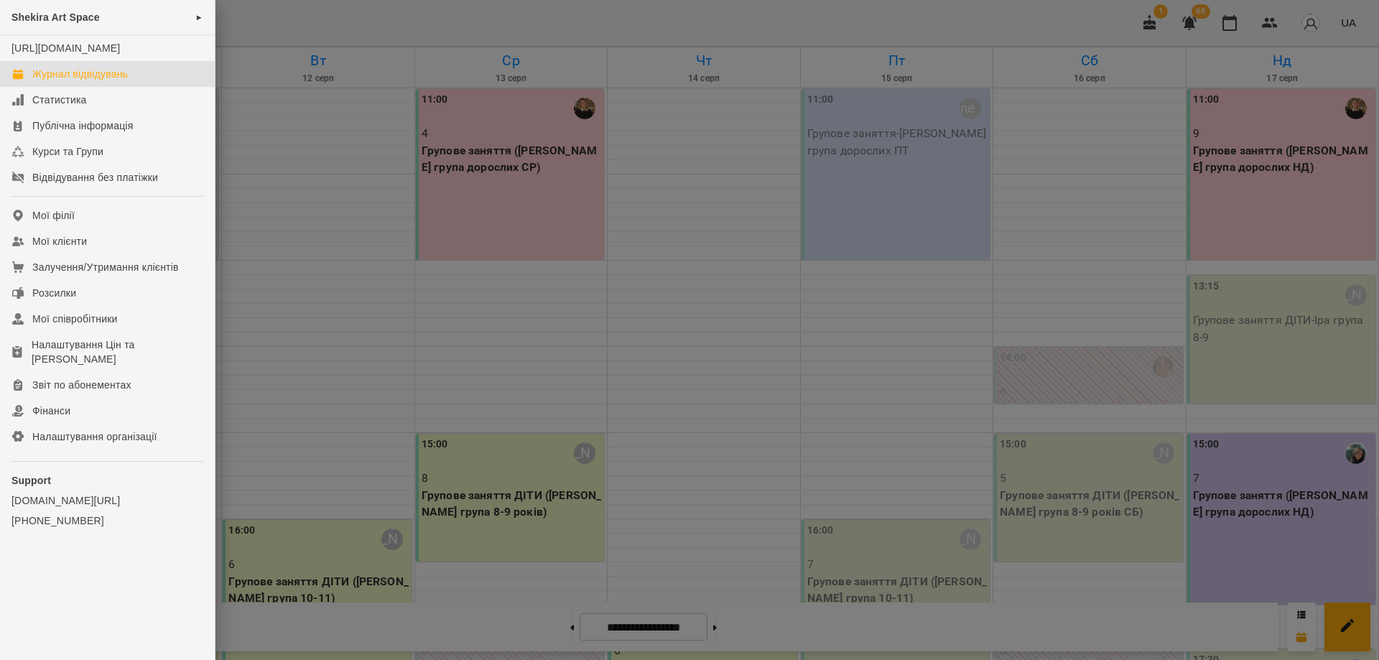
click at [55, 15] on span "Shekira Art Space" at bounding box center [55, 16] width 88 height 11
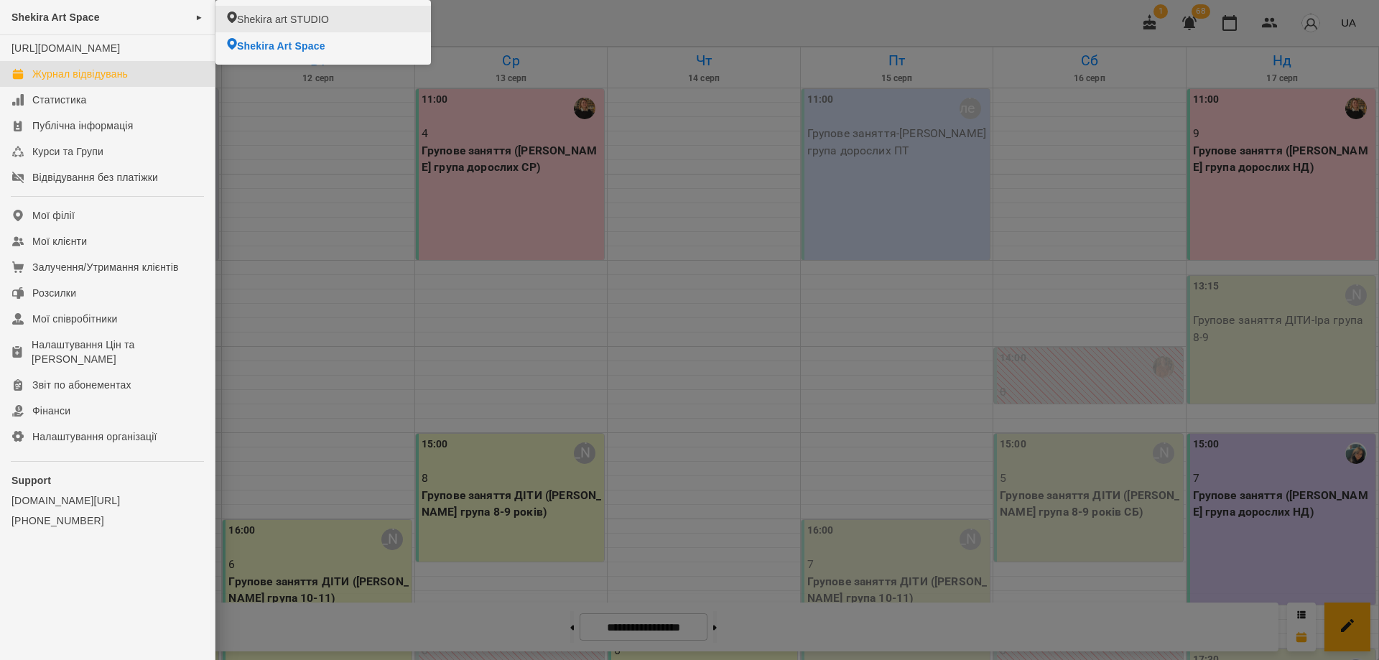
click at [371, 24] on li "Shekira art STUDIO" at bounding box center [324, 19] width 216 height 27
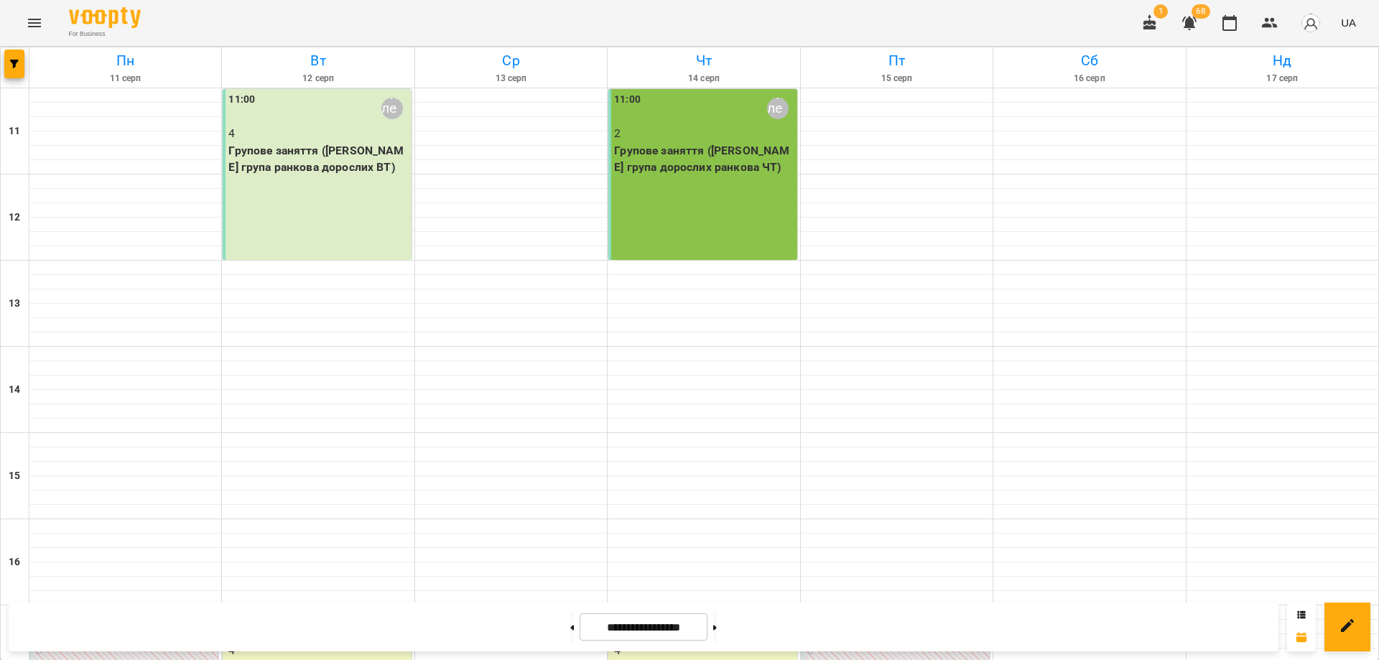
click at [657, 159] on p "Групове заняття ([PERSON_NAME] група дорослих ранкова ЧТ)" at bounding box center [704, 159] width 180 height 34
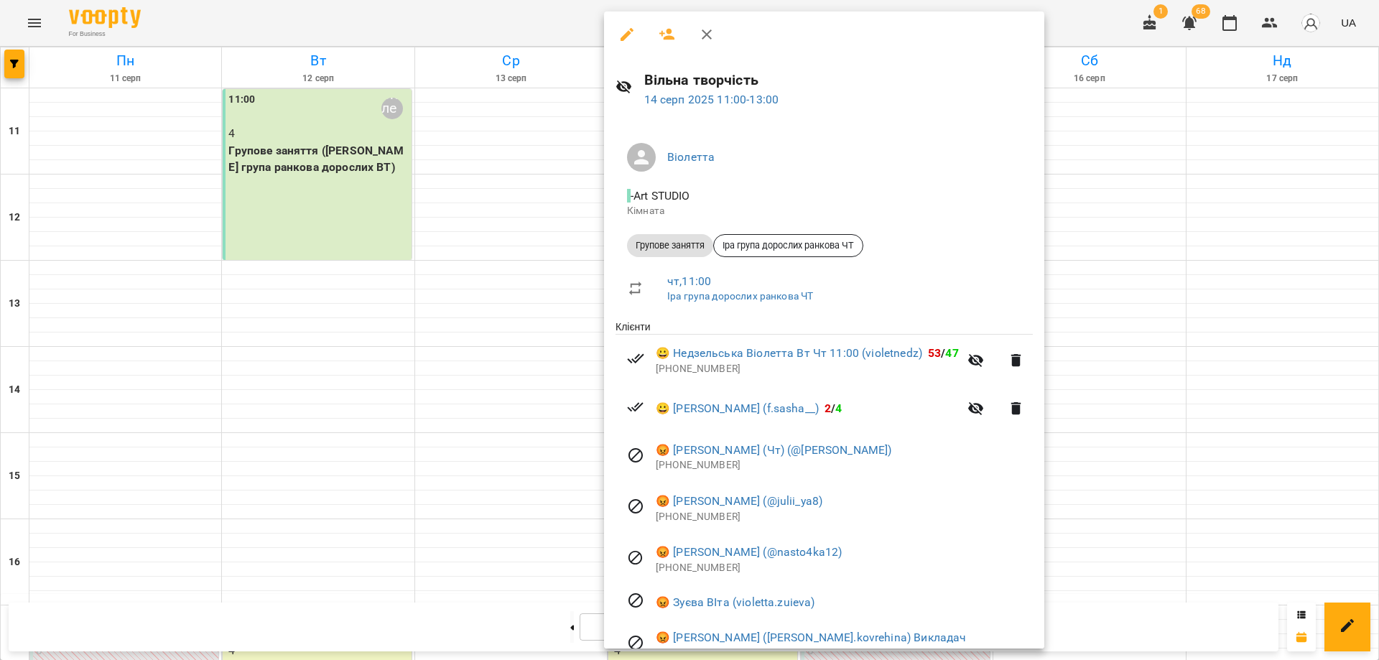
click at [378, 165] on div at bounding box center [689, 330] width 1379 height 660
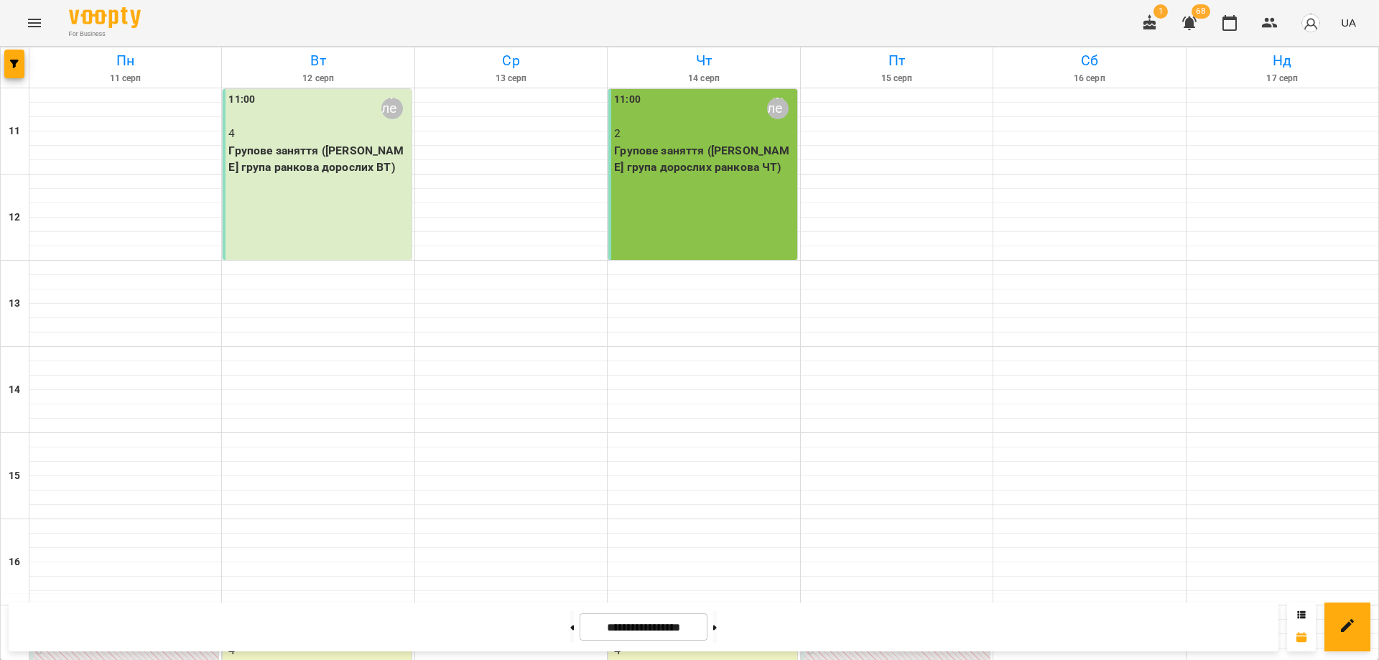
scroll to position [355, 0]
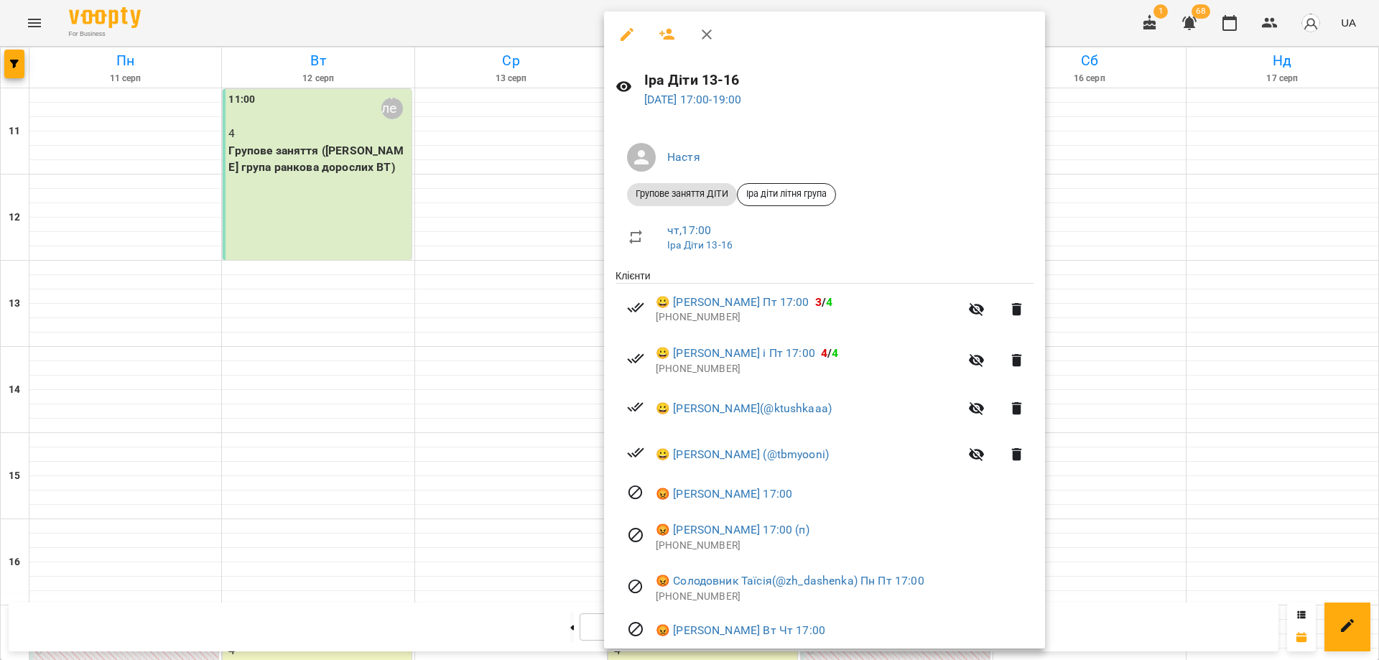
click at [333, 341] on div at bounding box center [689, 330] width 1379 height 660
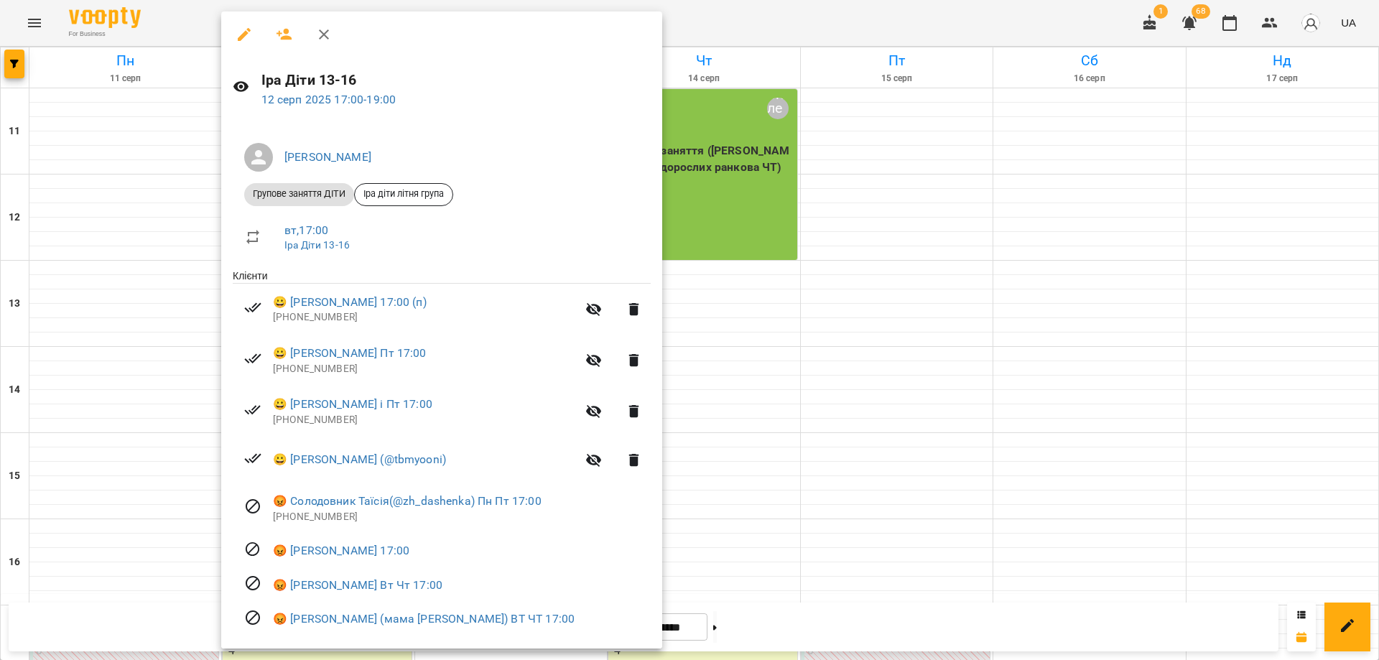
click at [757, 292] on div at bounding box center [689, 330] width 1379 height 660
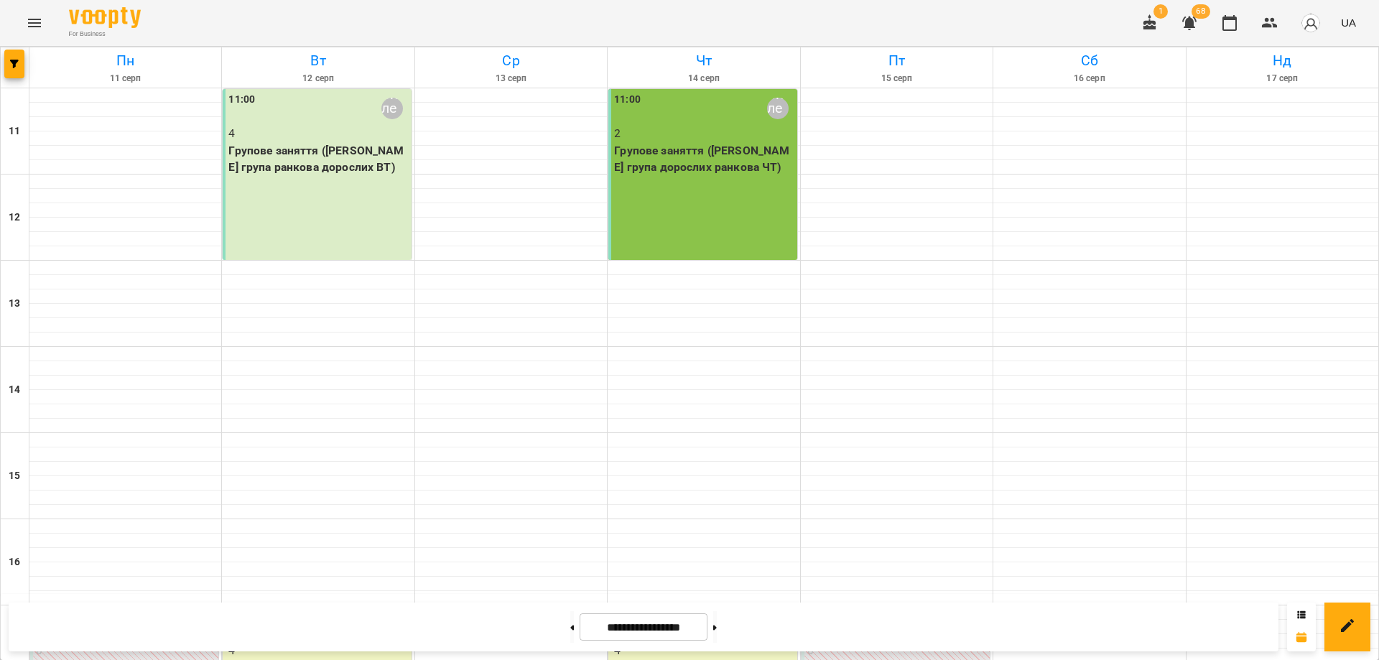
scroll to position [0, 0]
click at [20, 11] on div "For Business 1 68 UA" at bounding box center [689, 23] width 1379 height 46
drag, startPoint x: 65, startPoint y: 20, endPoint x: 30, endPoint y: 27, distance: 35.1
click at [65, 21] on div "For Business" at bounding box center [102, 23] width 78 height 32
click at [30, 27] on icon "Menu" at bounding box center [34, 23] width 13 height 9
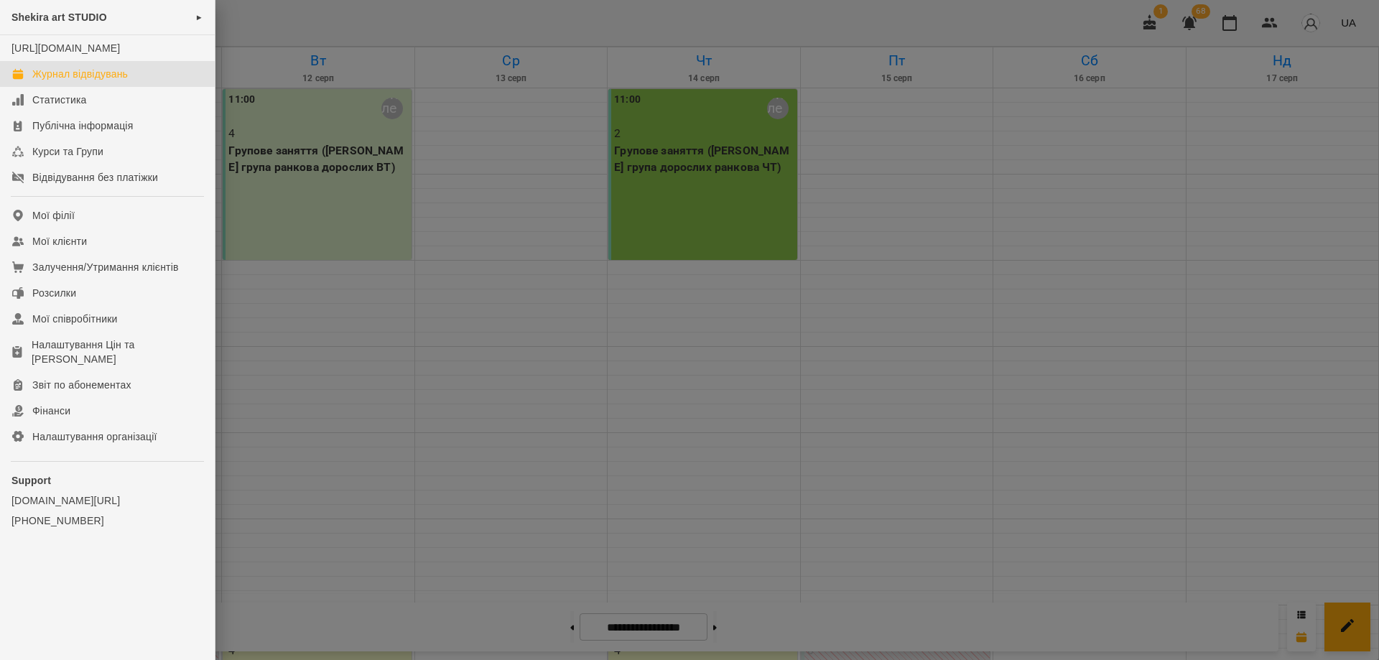
click at [80, 22] on span "Shekira art STUDIO" at bounding box center [59, 16] width 96 height 11
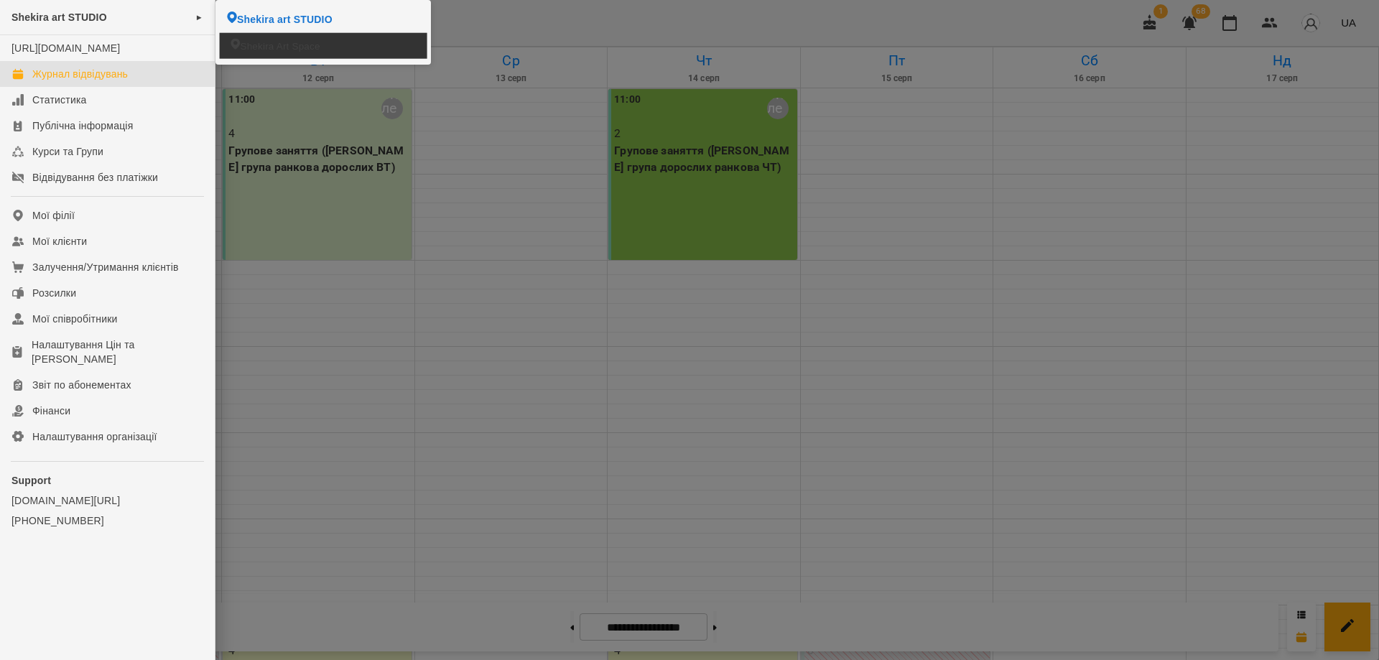
click at [325, 49] on li "Shekira Art Space" at bounding box center [324, 46] width 208 height 26
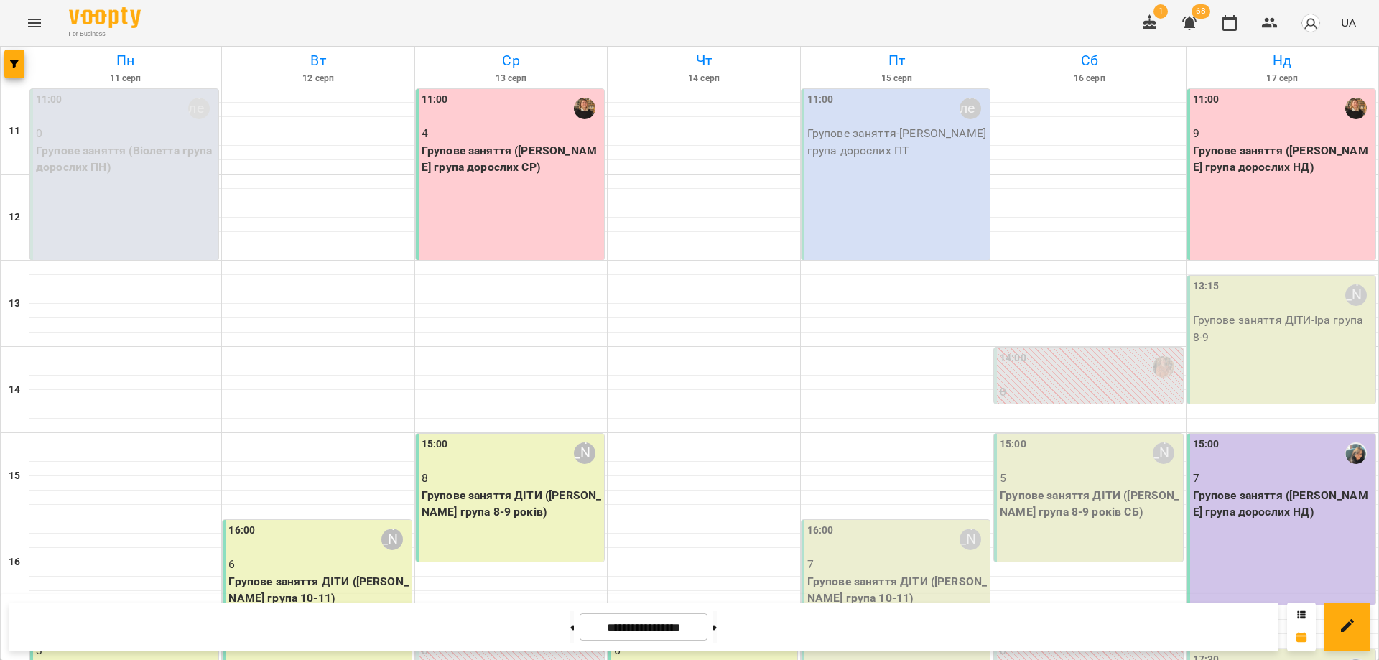
scroll to position [269, 0]
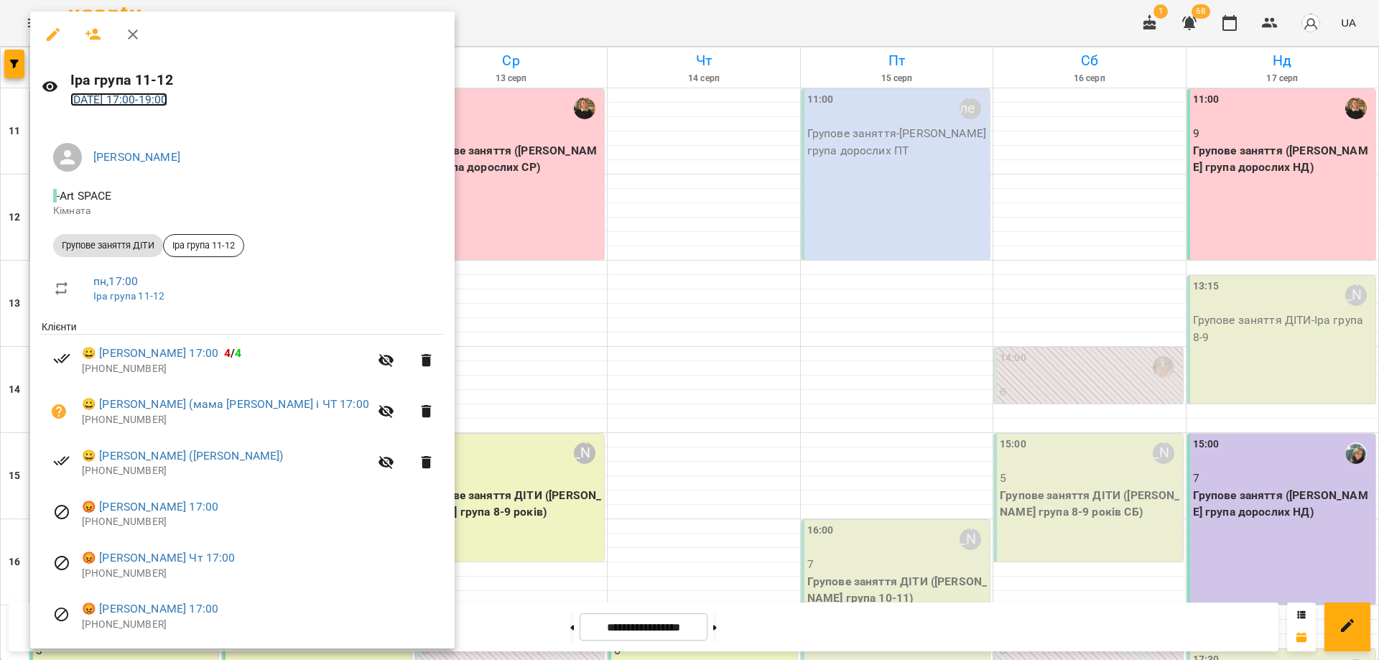
click at [151, 95] on link "11 серп 2025 17:00 - 19:00" at bounding box center [119, 100] width 98 height 14
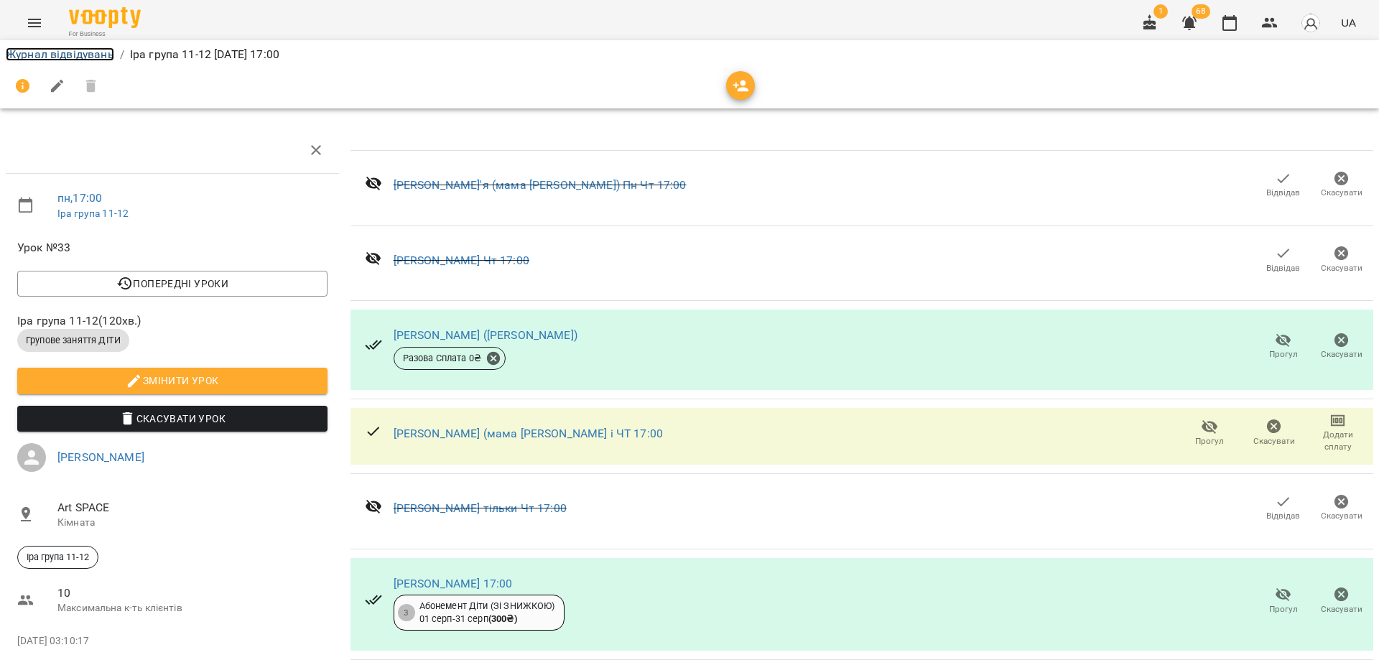
click at [50, 54] on link "Журнал відвідувань" at bounding box center [60, 54] width 108 height 14
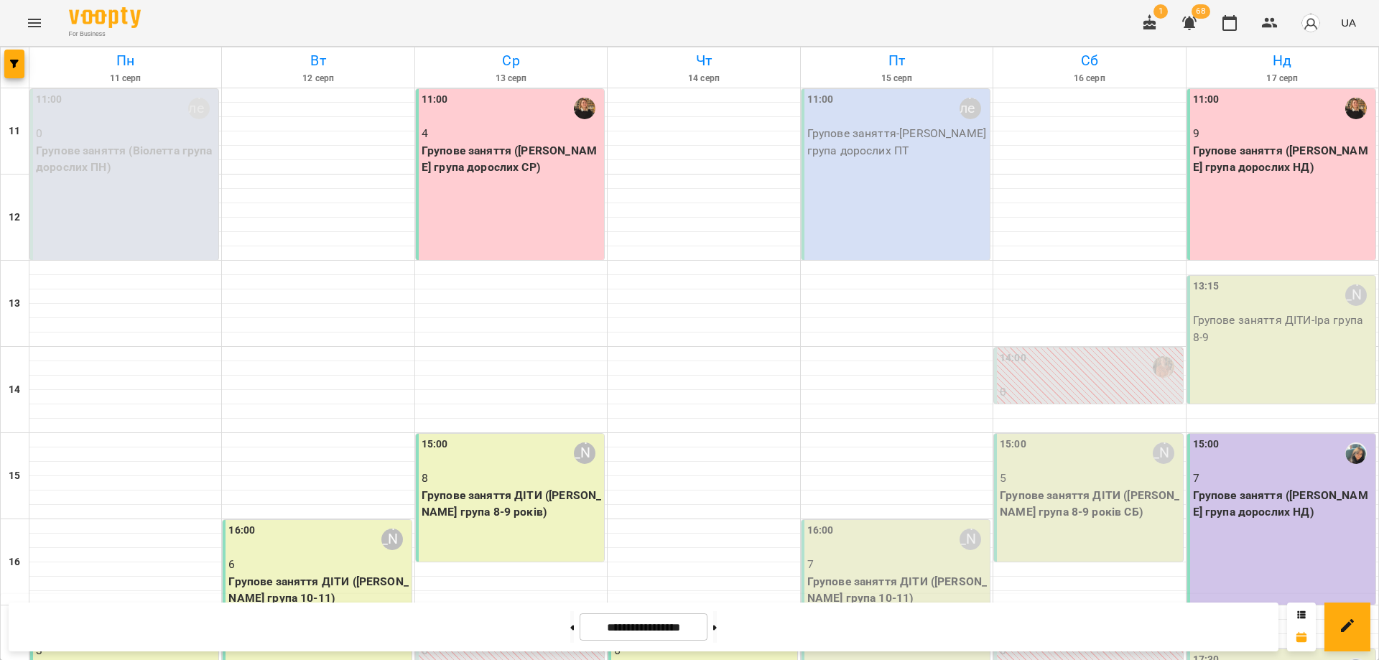
scroll to position [269, 0]
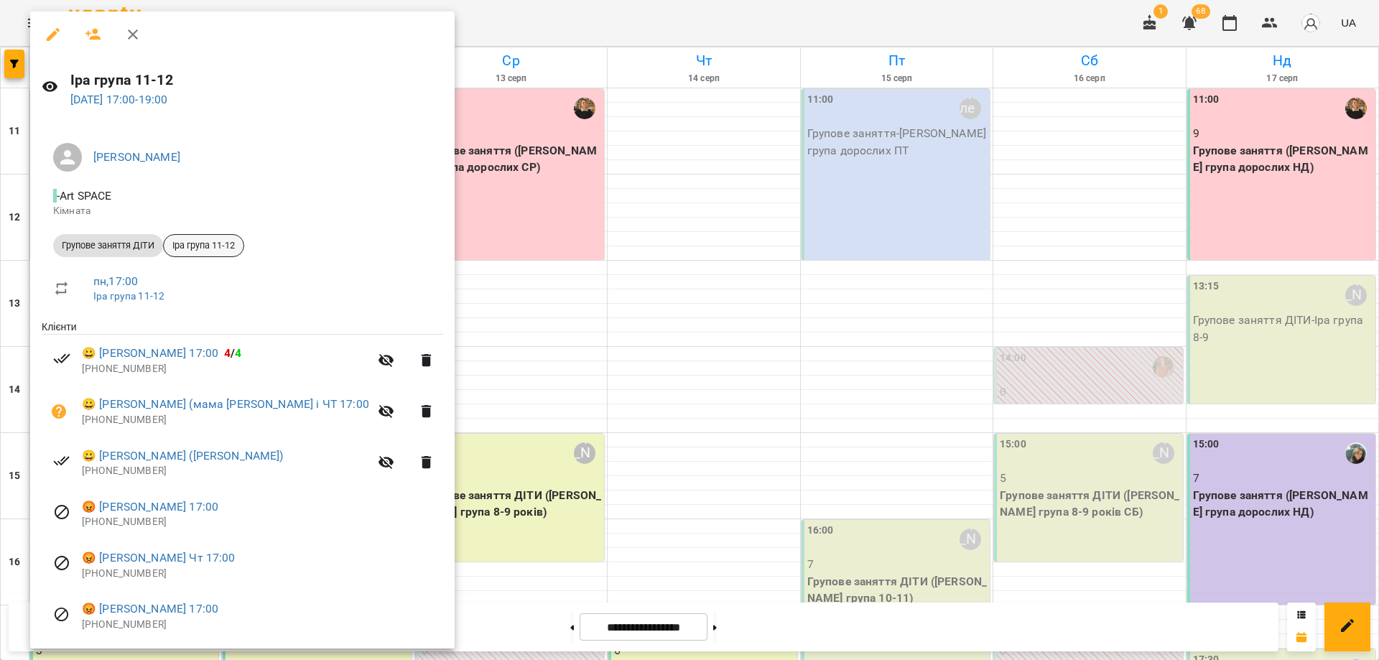
click at [200, 247] on span "Іра група 11-12" at bounding box center [204, 245] width 80 height 13
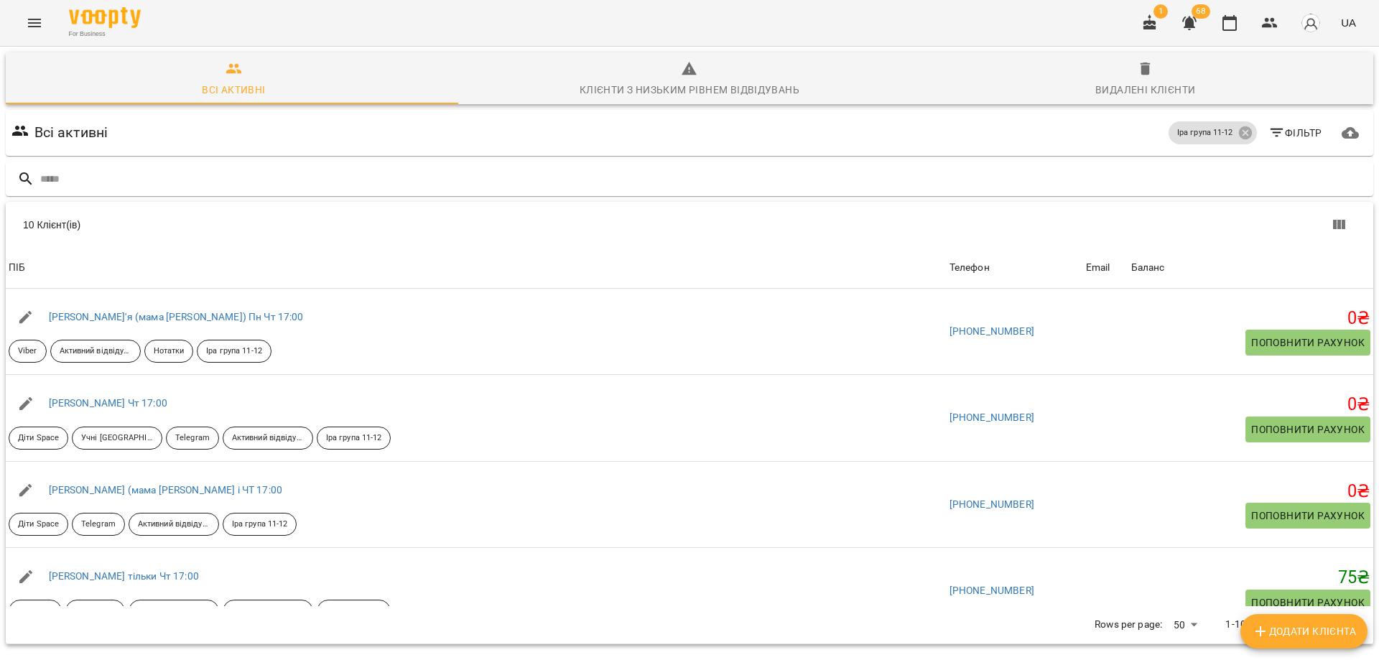
click at [864, 21] on div "For Business 1 68 UA" at bounding box center [689, 23] width 1379 height 46
click at [1223, 28] on icon "button" at bounding box center [1229, 22] width 17 height 17
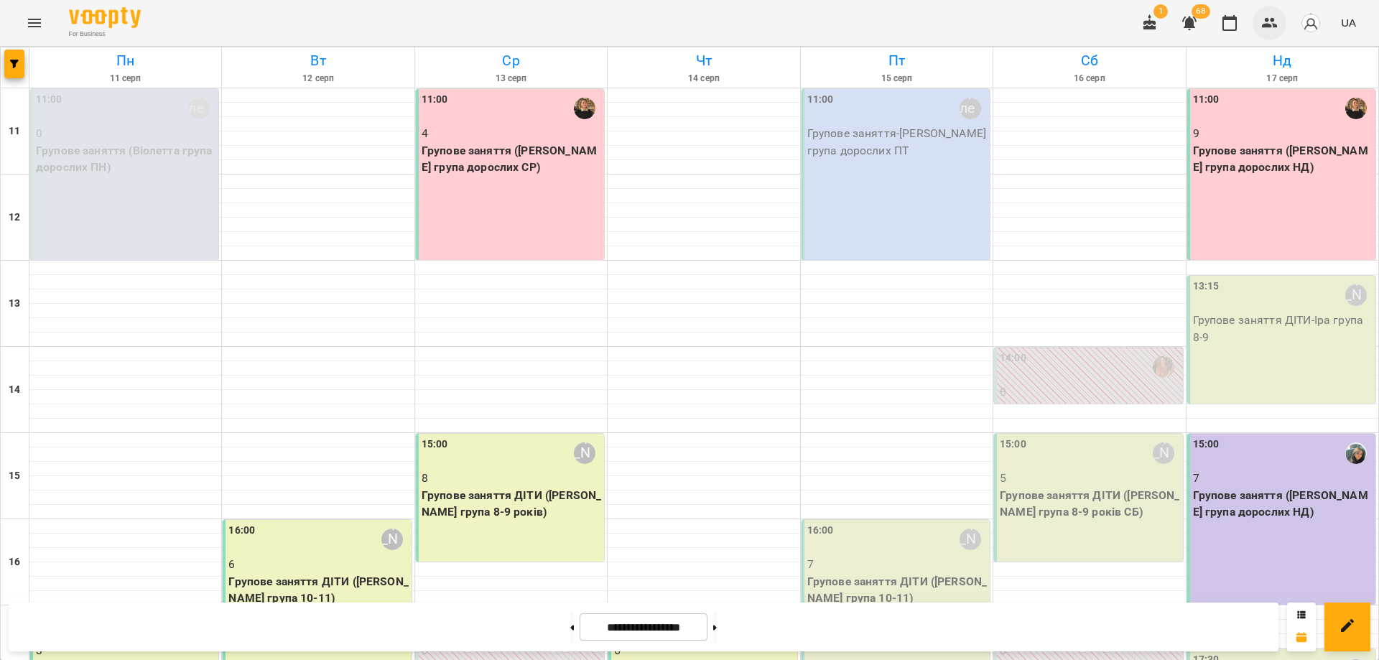
click at [1277, 16] on icon "button" at bounding box center [1270, 22] width 17 height 17
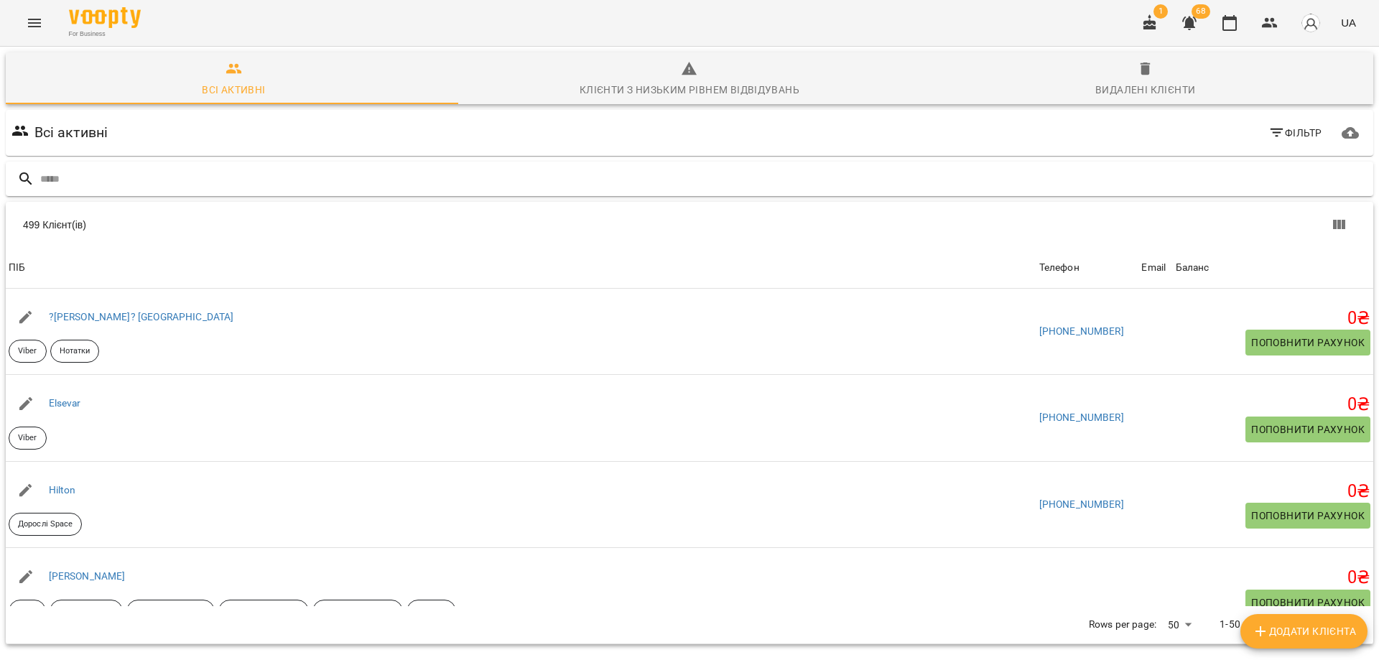
click at [112, 170] on input "text" at bounding box center [704, 179] width 1328 height 24
type input "*"
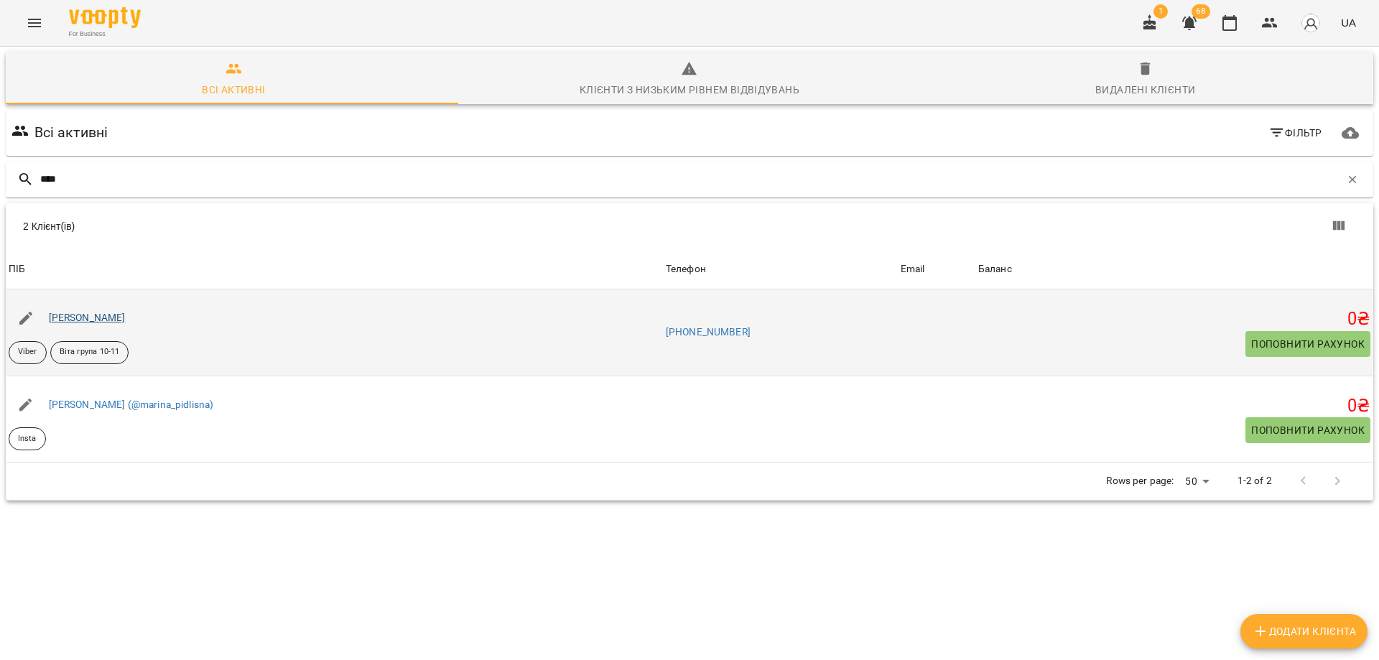
type input "****"
click at [85, 318] on link "Лісна Анна" at bounding box center [87, 317] width 77 height 11
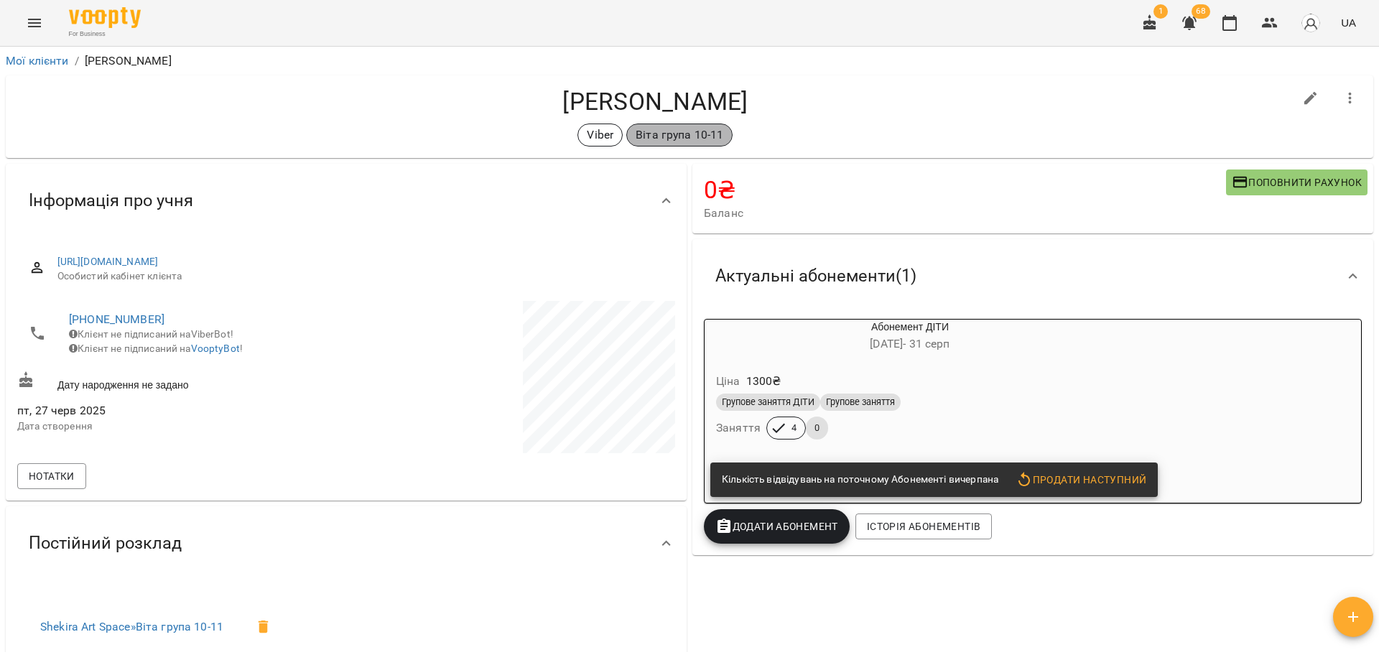
click at [673, 134] on p "Віта група 10-11" at bounding box center [680, 134] width 88 height 17
click at [1239, 22] on icon "button" at bounding box center [1229, 22] width 17 height 17
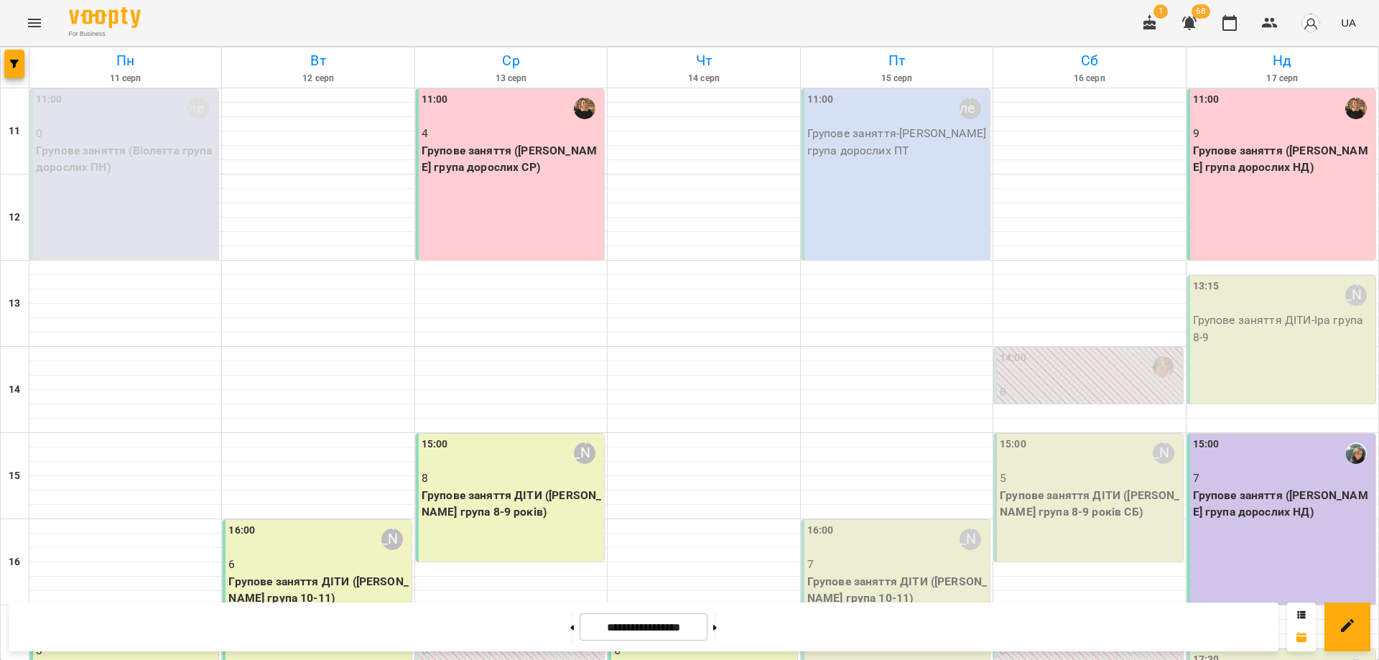
scroll to position [216, 0]
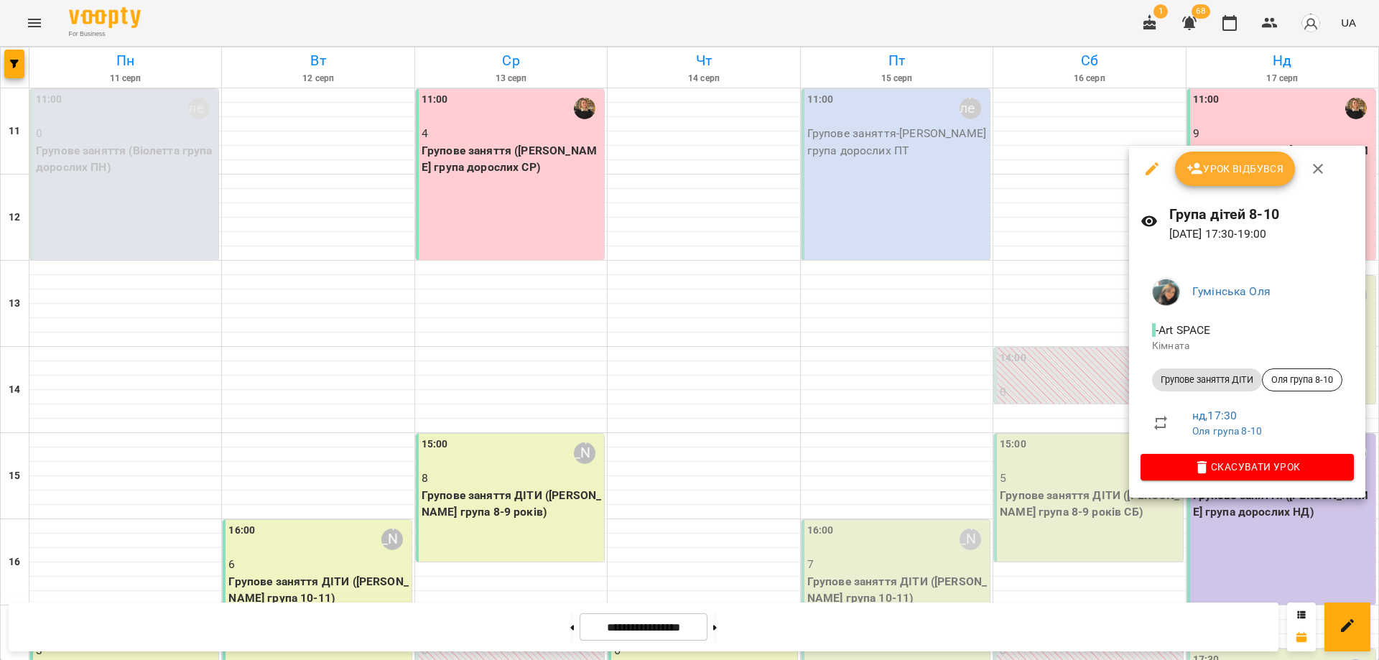
click at [1209, 233] on p "17 серп 2025 17:30 - 19:00" at bounding box center [1262, 234] width 185 height 17
click at [1098, 24] on div at bounding box center [689, 330] width 1379 height 660
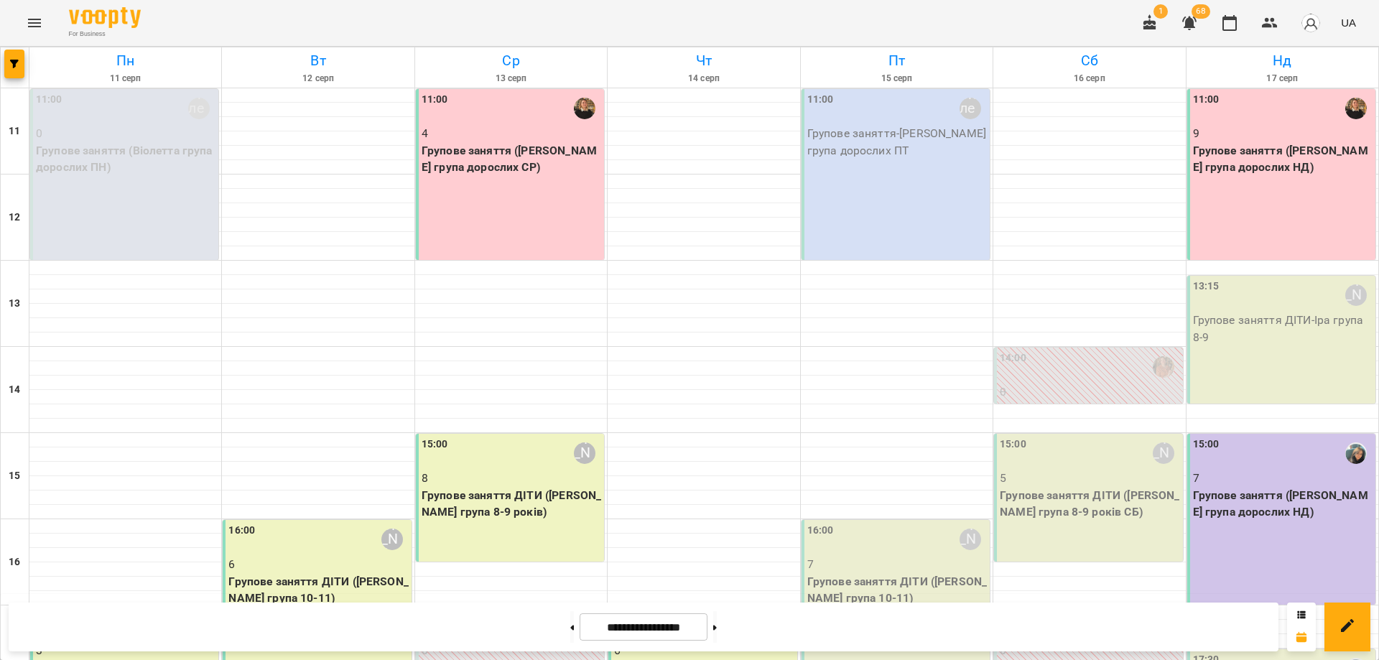
click at [1092, 20] on div "For Business 1 68 UA" at bounding box center [689, 23] width 1379 height 46
click at [1080, 5] on div "For Business 1 68 UA" at bounding box center [689, 23] width 1379 height 46
click at [1054, 19] on div "For Business 1 68 UA" at bounding box center [689, 23] width 1379 height 46
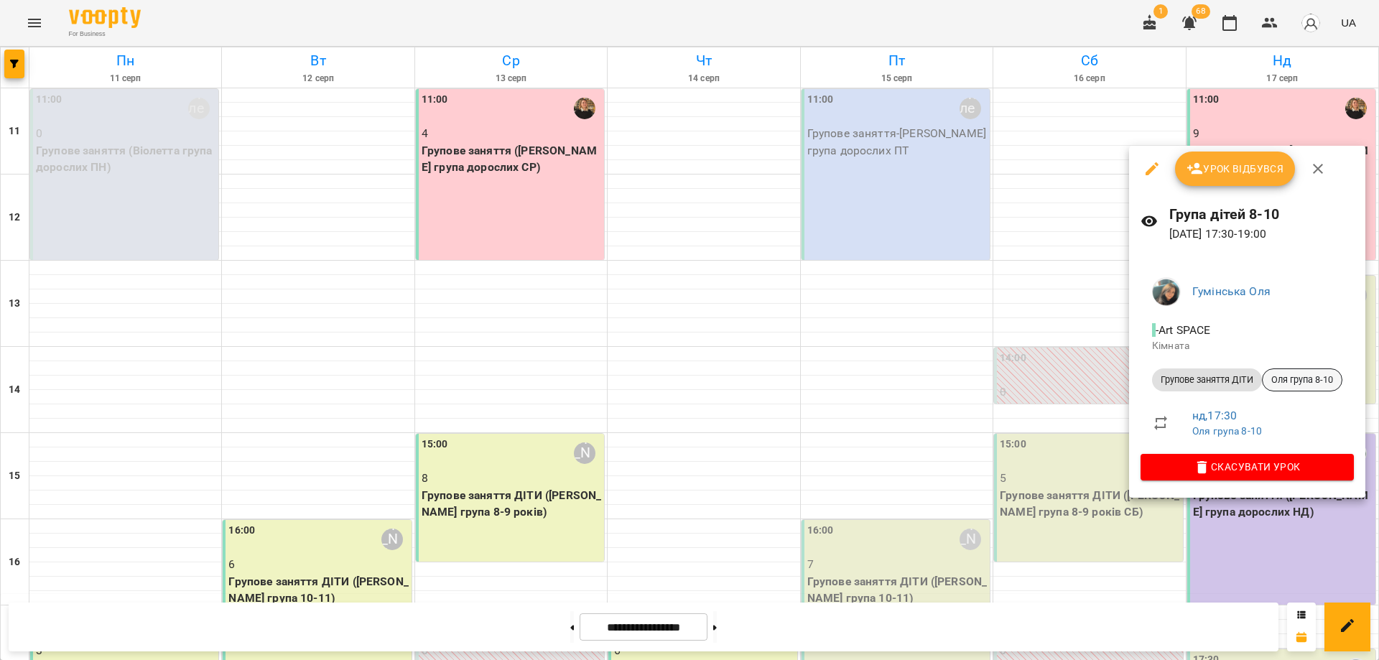
click at [1313, 379] on span "Оля група 8-10" at bounding box center [1302, 380] width 79 height 13
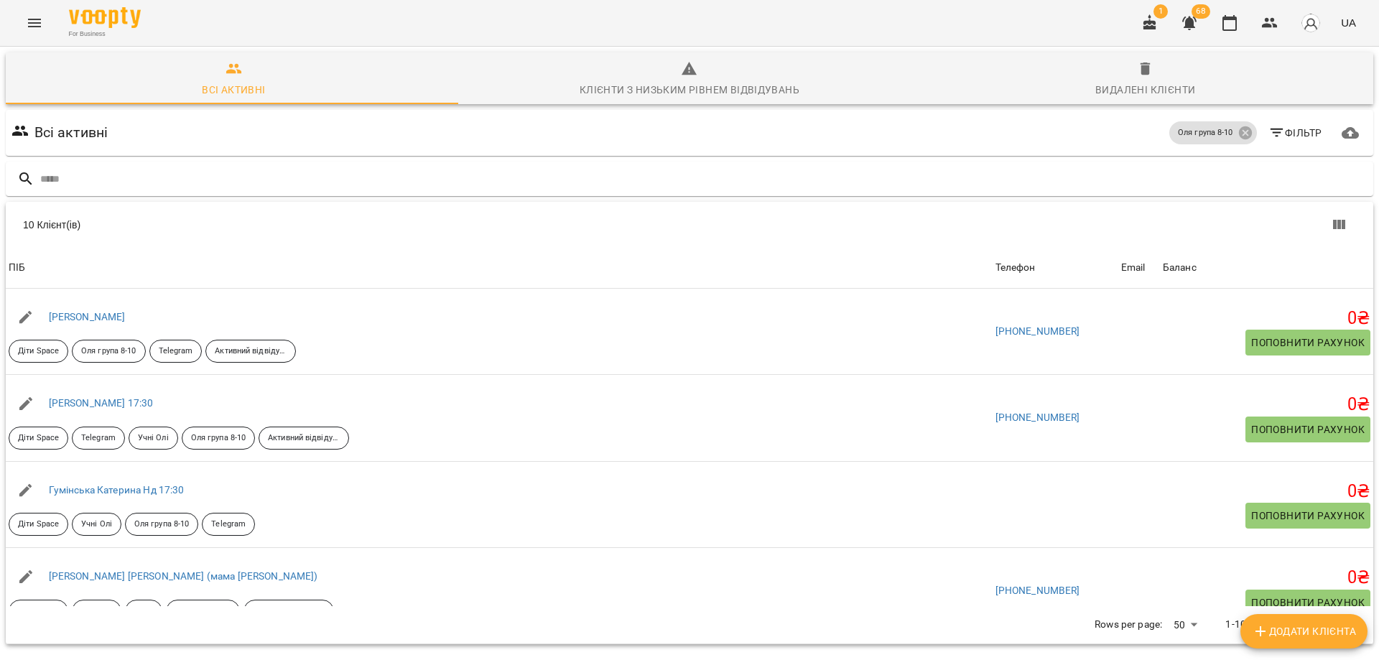
drag, startPoint x: 898, startPoint y: 132, endPoint x: 916, endPoint y: 131, distance: 18.0
click at [916, 131] on div "Всі активні Оля група 8-10 Фільтр" at bounding box center [690, 133] width 1362 height 40
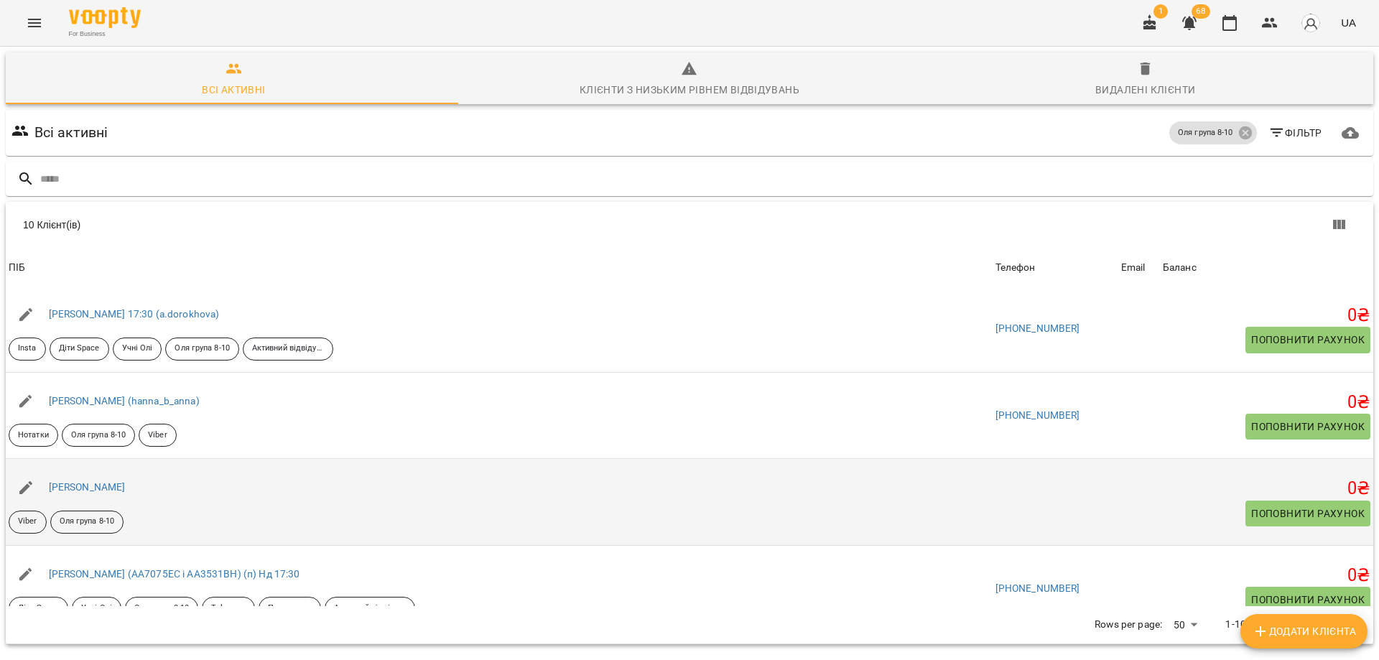
scroll to position [359, 0]
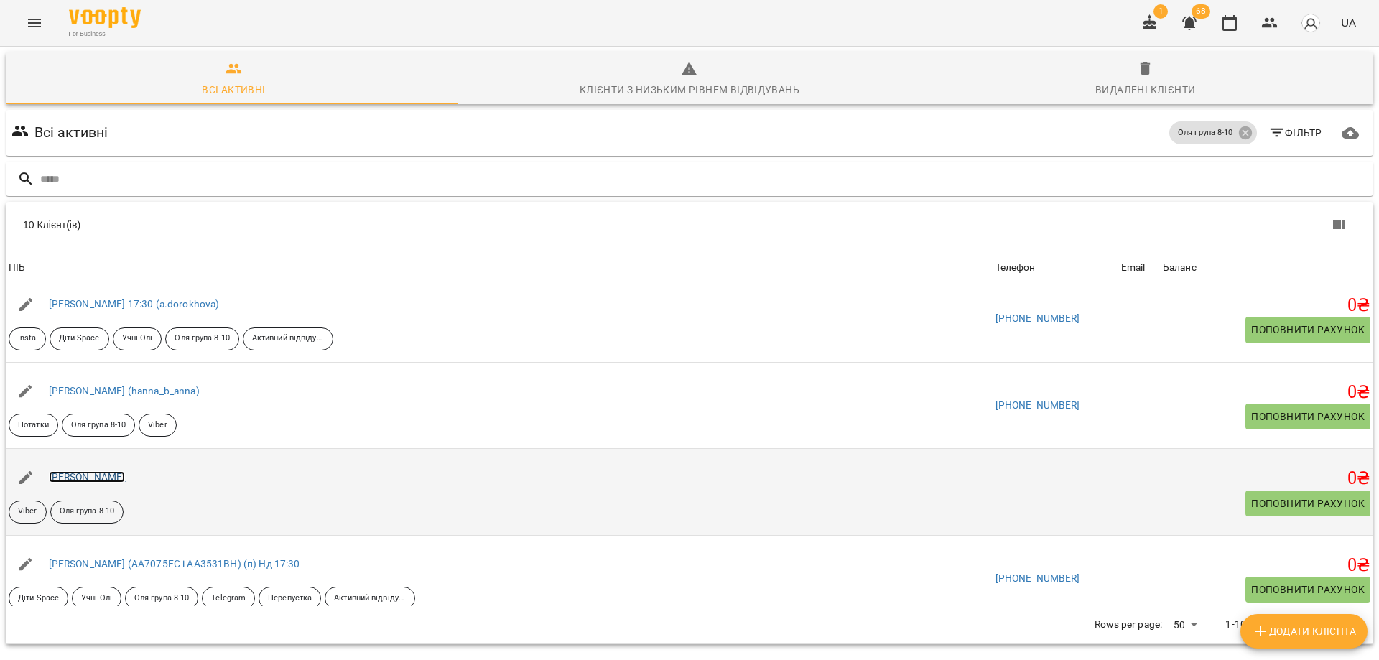
click at [99, 474] on link "Дубова Софія" at bounding box center [87, 476] width 77 height 11
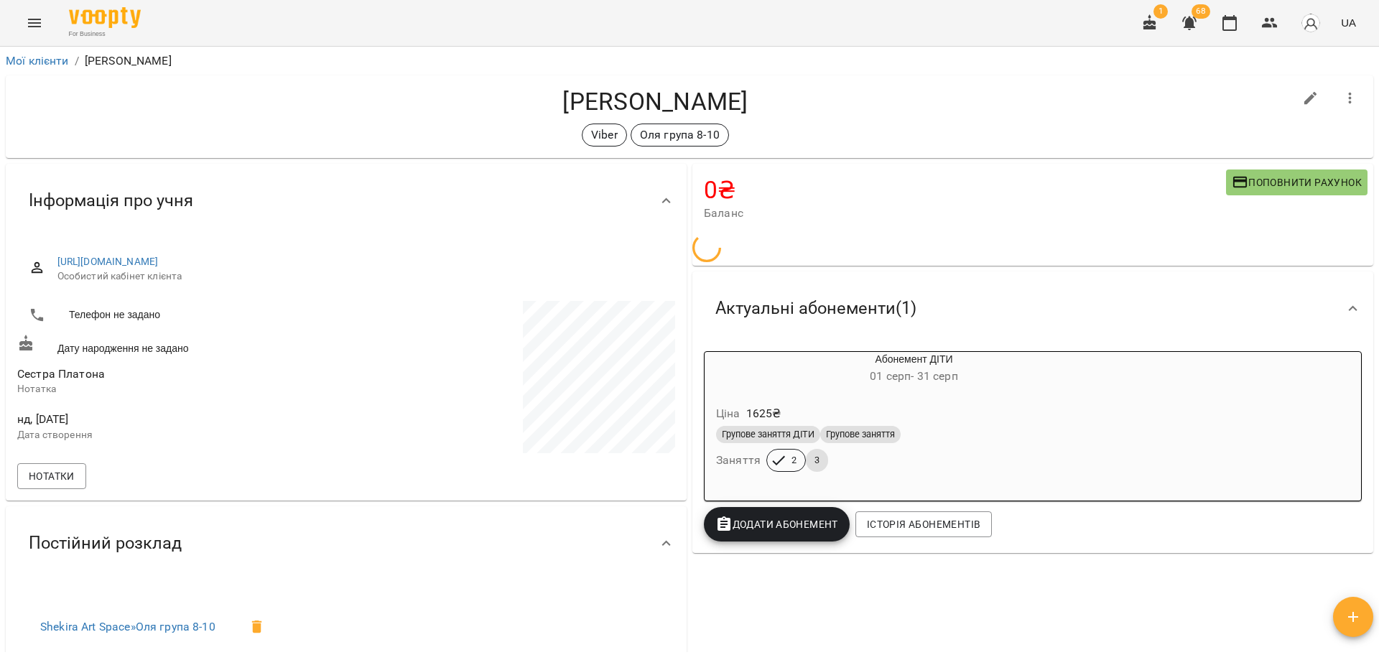
click at [449, 126] on div "Viber Оля група 8-10" at bounding box center [655, 135] width 1277 height 23
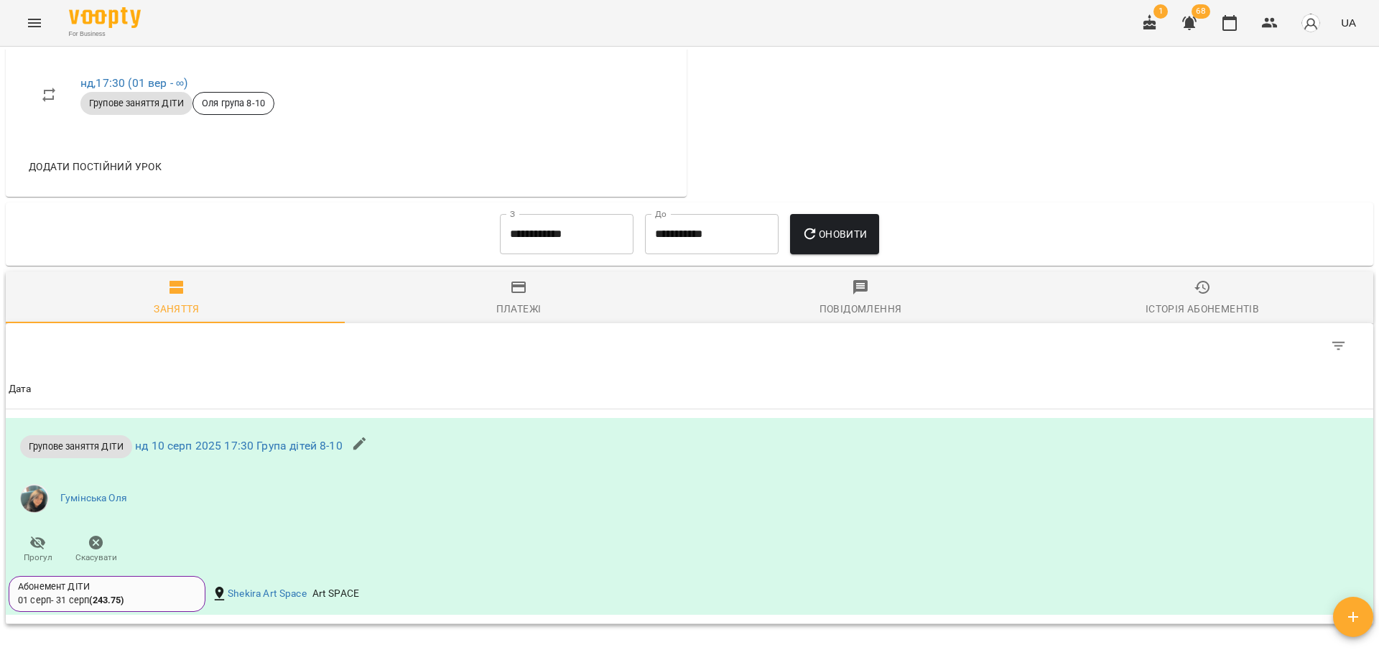
scroll to position [450, 0]
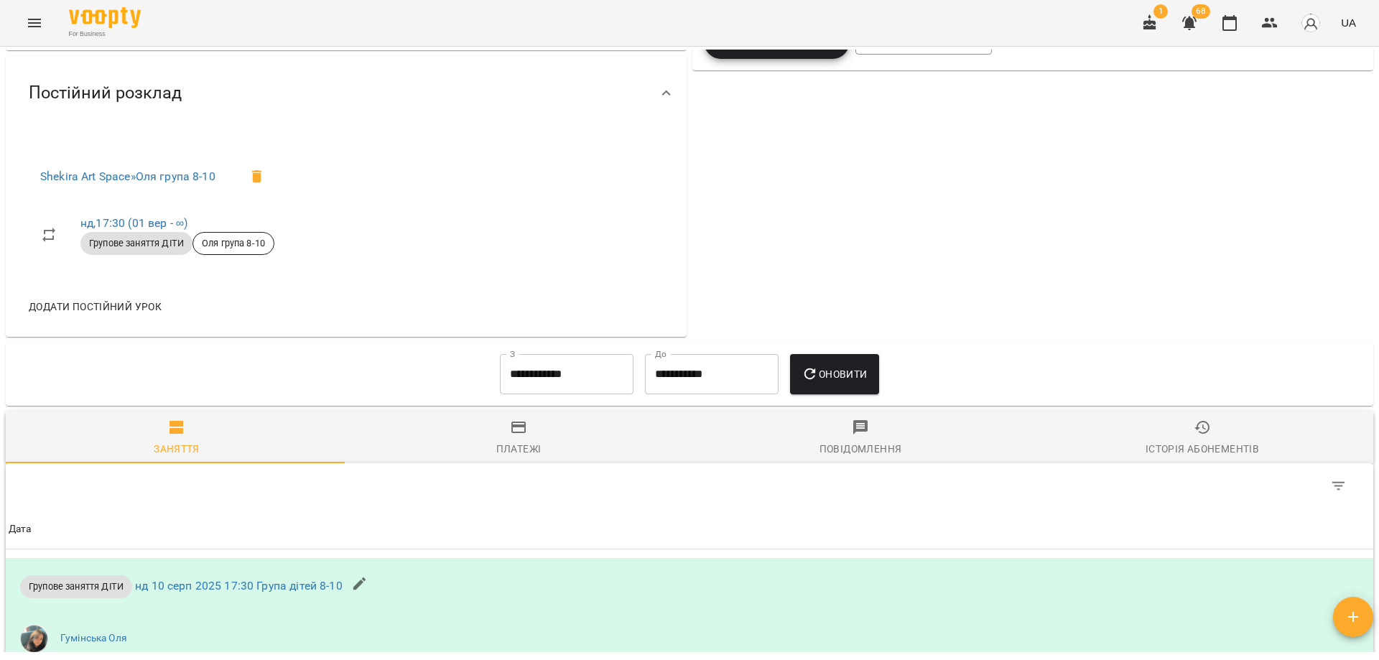
click at [572, 378] on input "**********" at bounding box center [567, 374] width 134 height 40
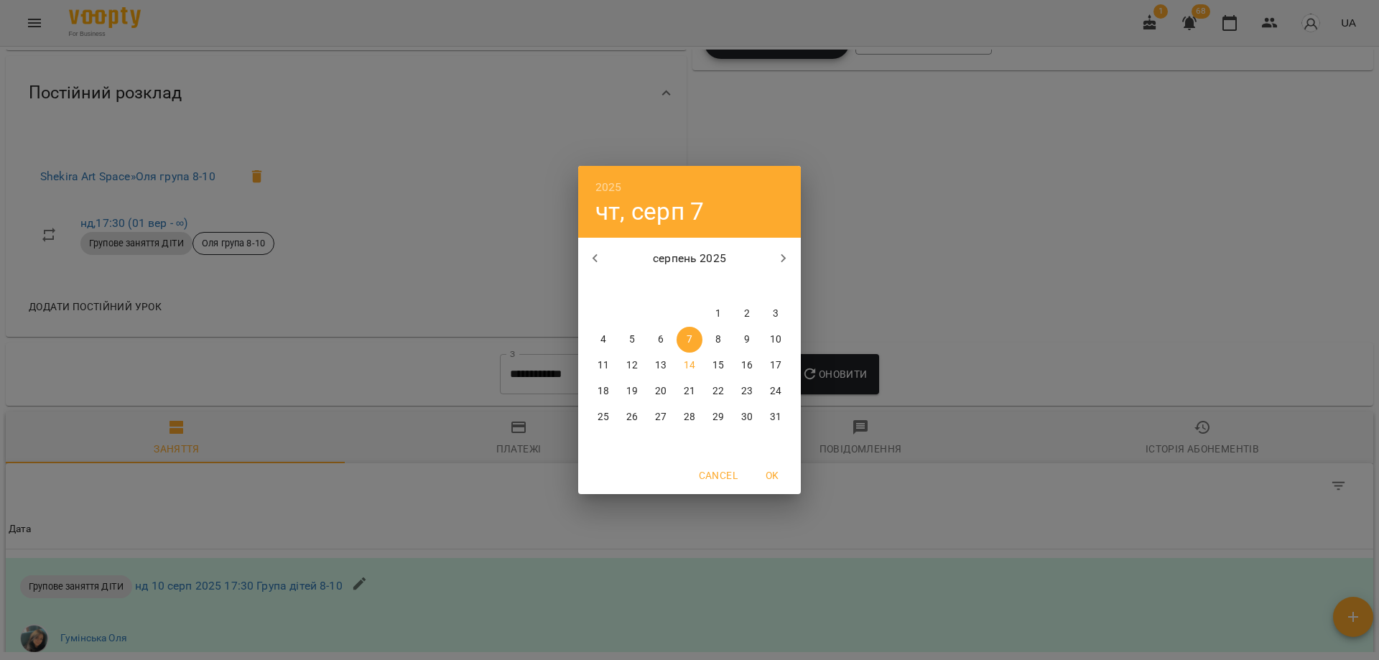
click at [601, 261] on icon "button" at bounding box center [595, 258] width 17 height 17
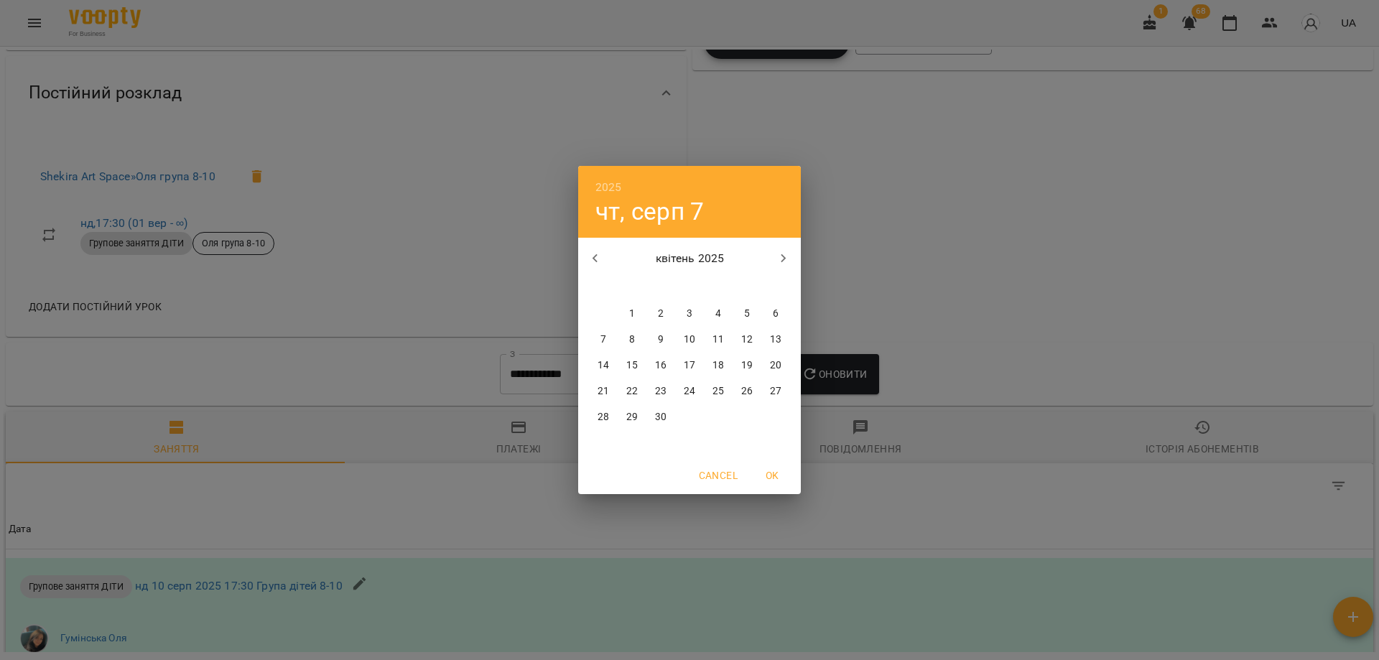
click at [601, 261] on icon "button" at bounding box center [595, 258] width 17 height 17
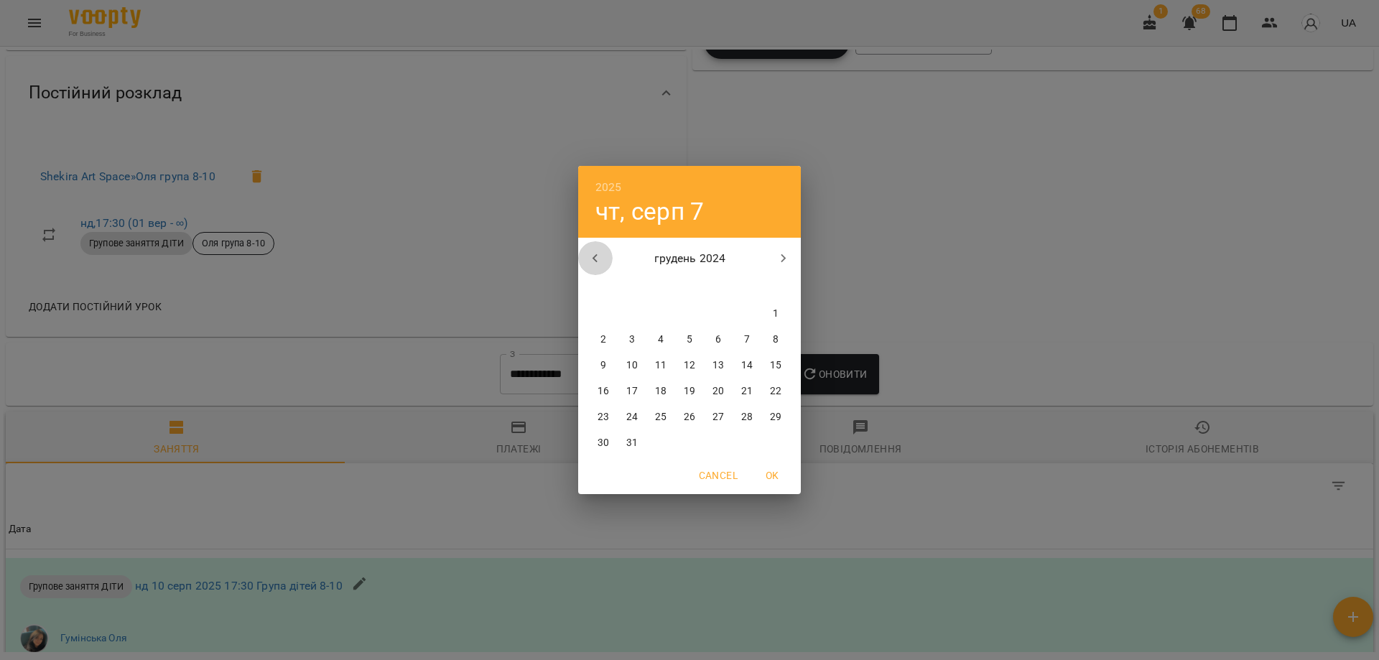
click at [601, 261] on icon "button" at bounding box center [595, 258] width 17 height 17
click at [708, 338] on span "7" at bounding box center [718, 340] width 26 height 14
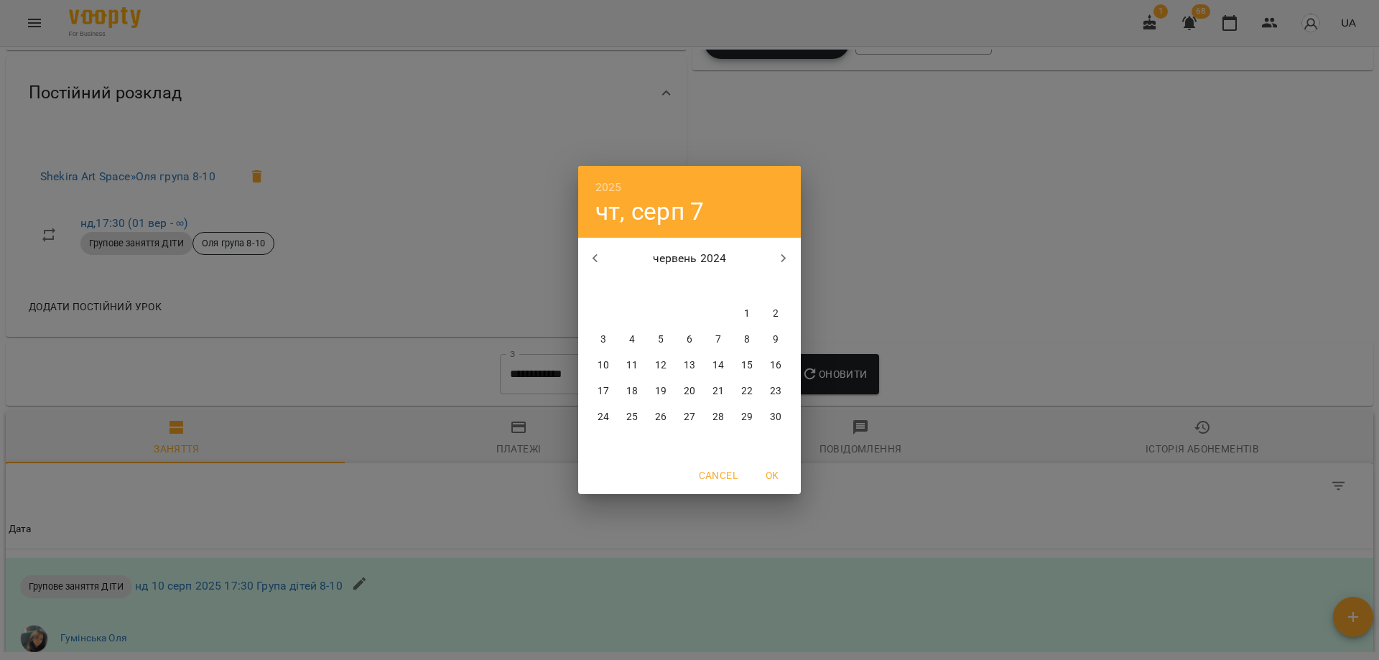
type input "**********"
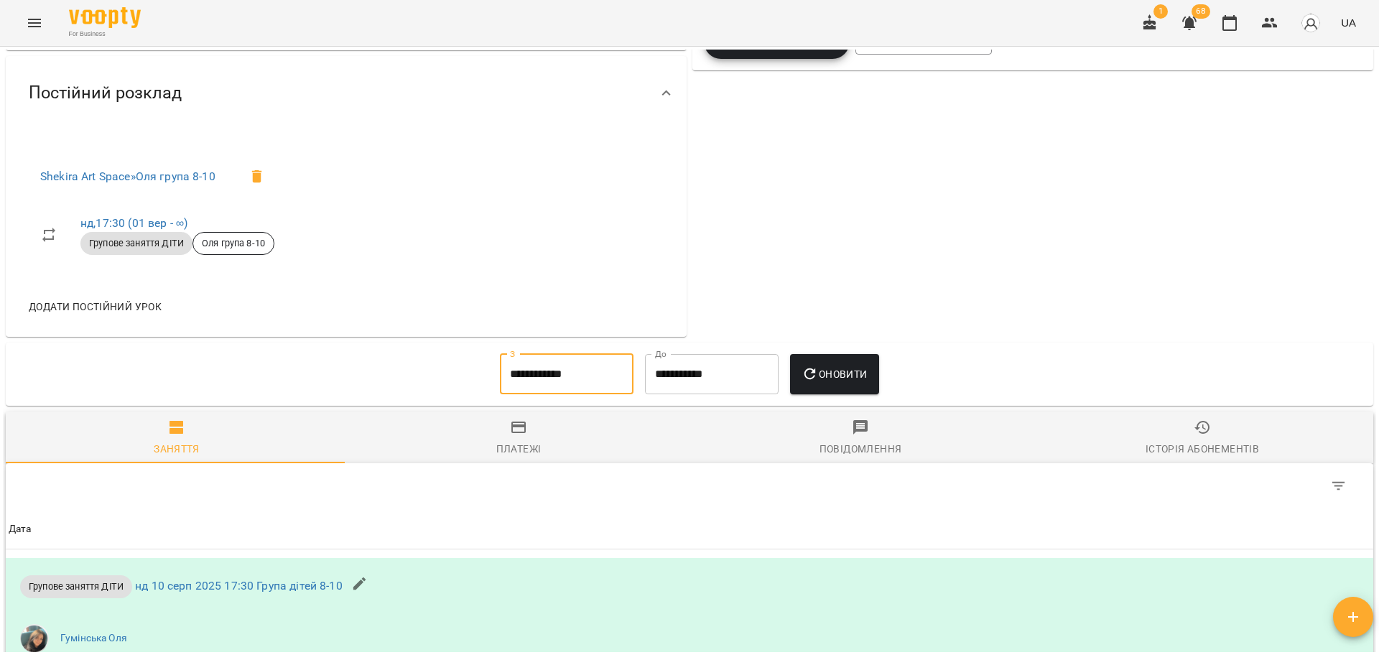
drag, startPoint x: 859, startPoint y: 383, endPoint x: 871, endPoint y: 422, distance: 40.7
click at [859, 382] on button "Оновити" at bounding box center [834, 374] width 88 height 40
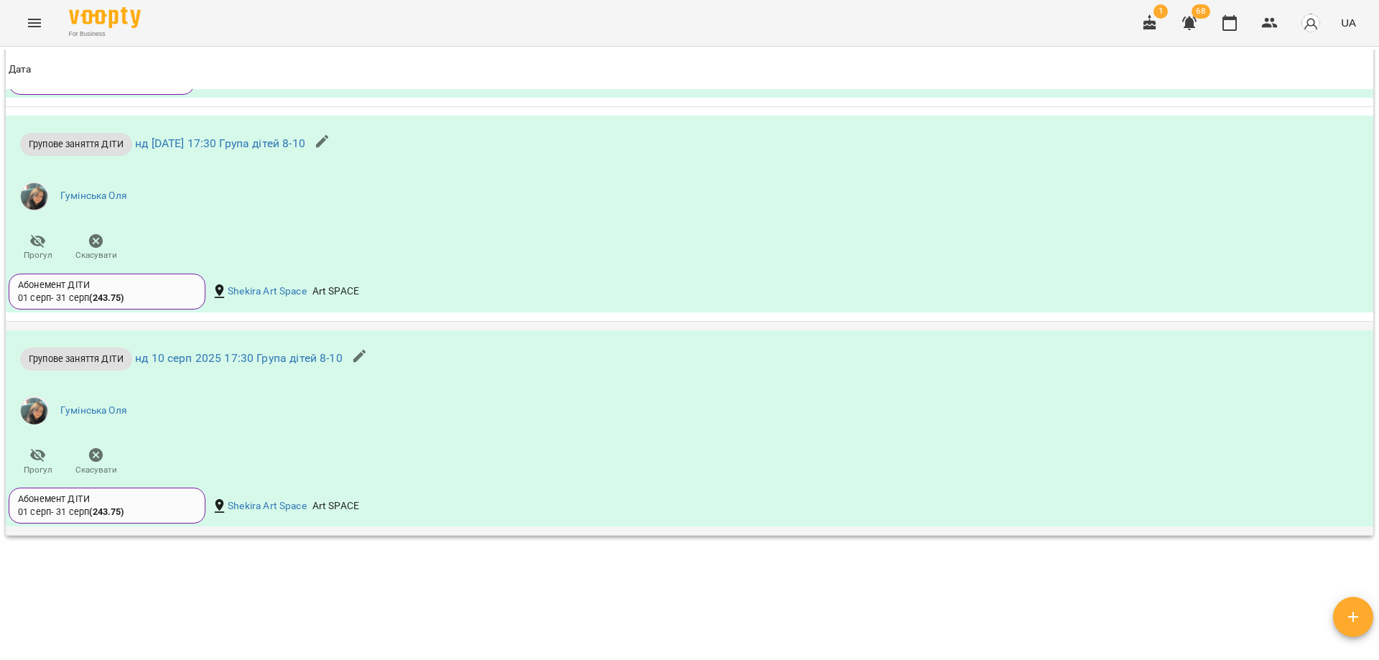
scroll to position [2616, 0]
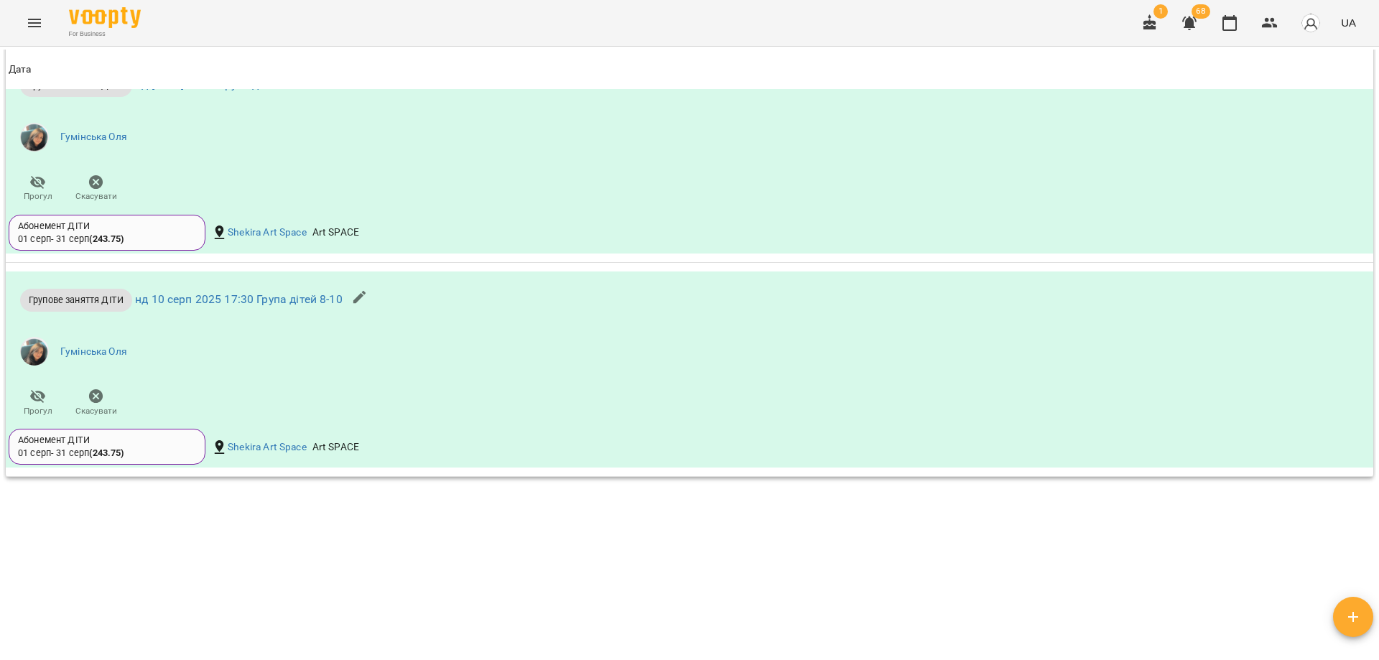
click at [631, 598] on div "Мої клієнти / Дубова Софія Дубова Софія Viber Оля група 8-10 0 ₴ Баланс Поповни…" at bounding box center [690, 351] width 1374 height 603
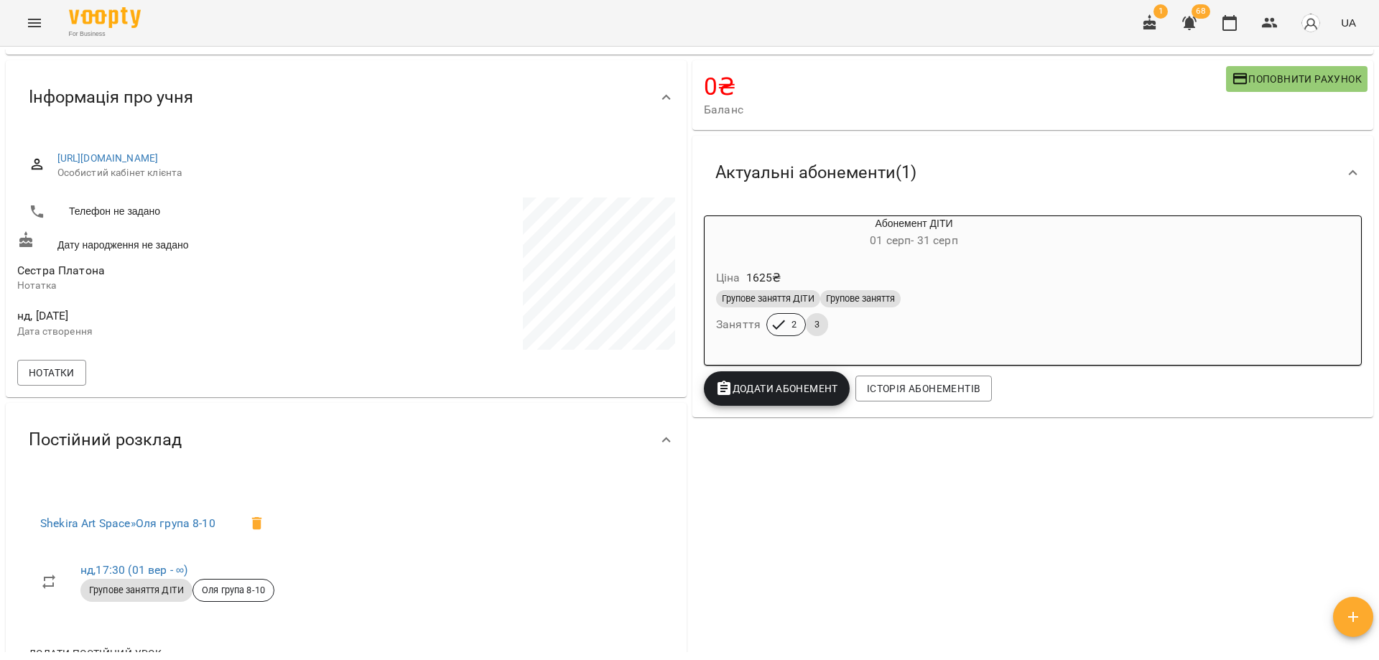
scroll to position [0, 0]
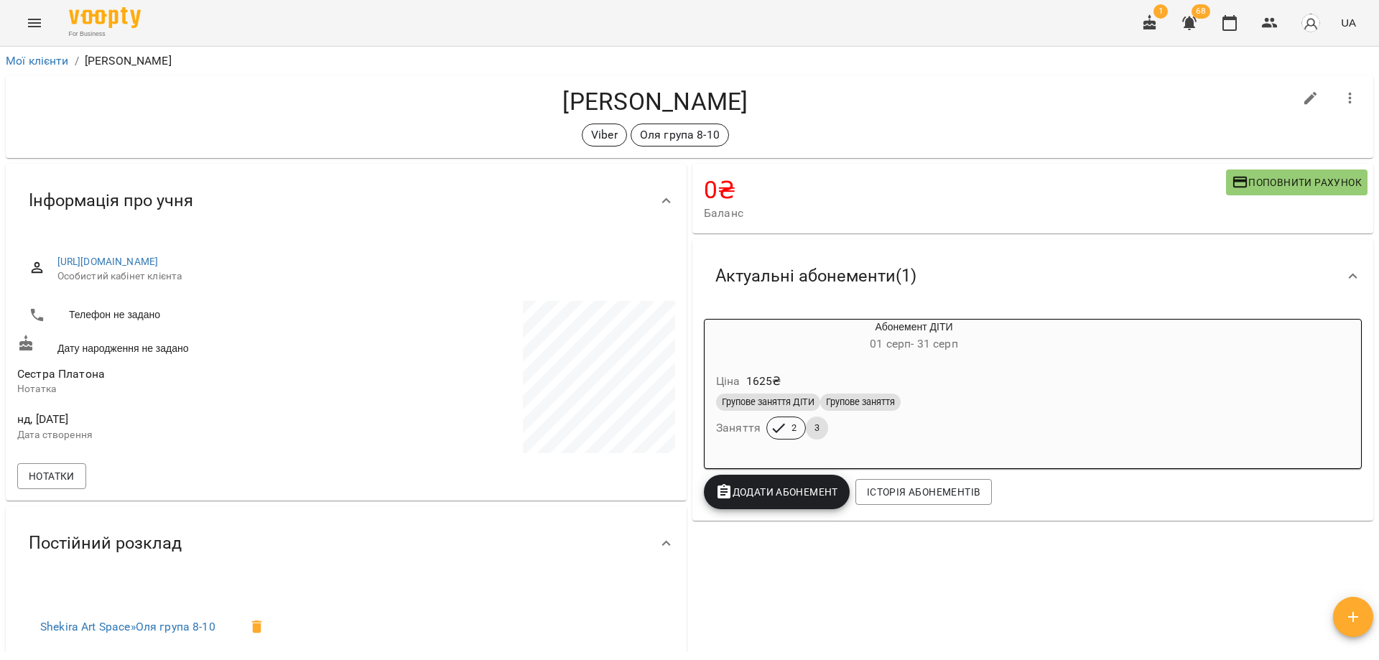
click at [1270, 24] on icon "button" at bounding box center [1270, 22] width 17 height 17
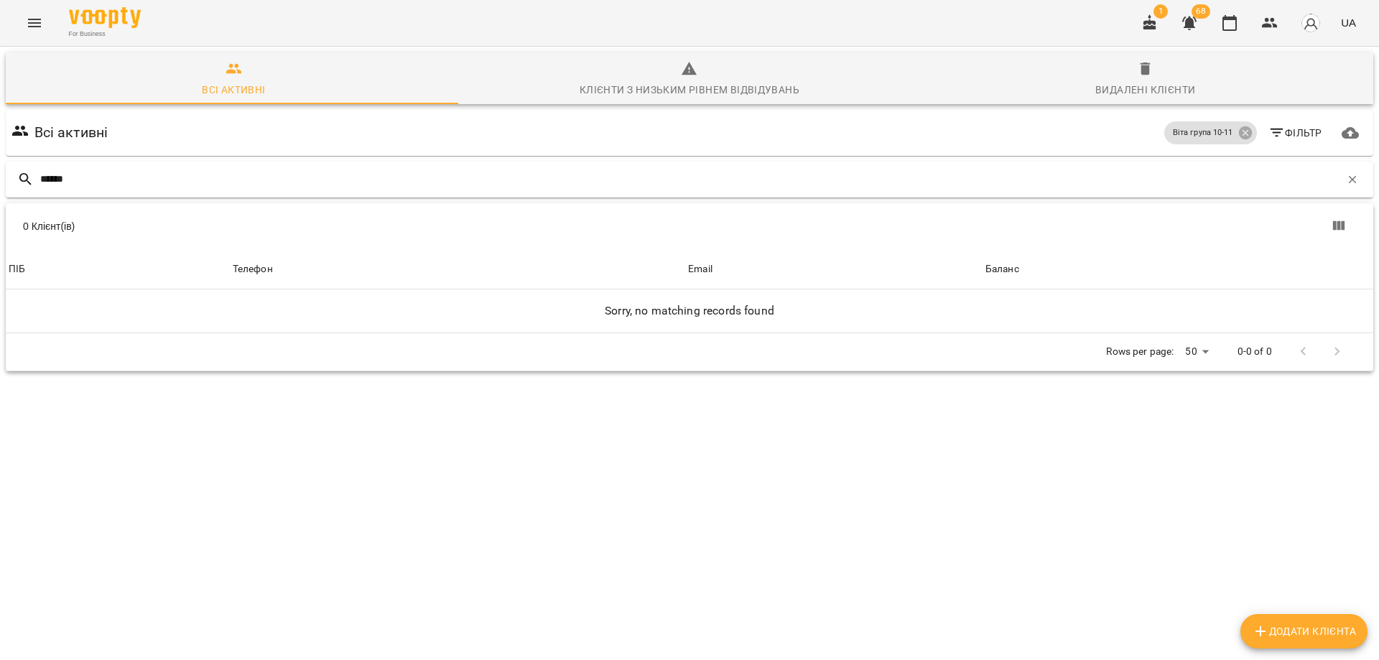
click at [57, 181] on input "******" at bounding box center [690, 179] width 1300 height 24
type input "******"
click at [1241, 132] on icon at bounding box center [1245, 132] width 13 height 13
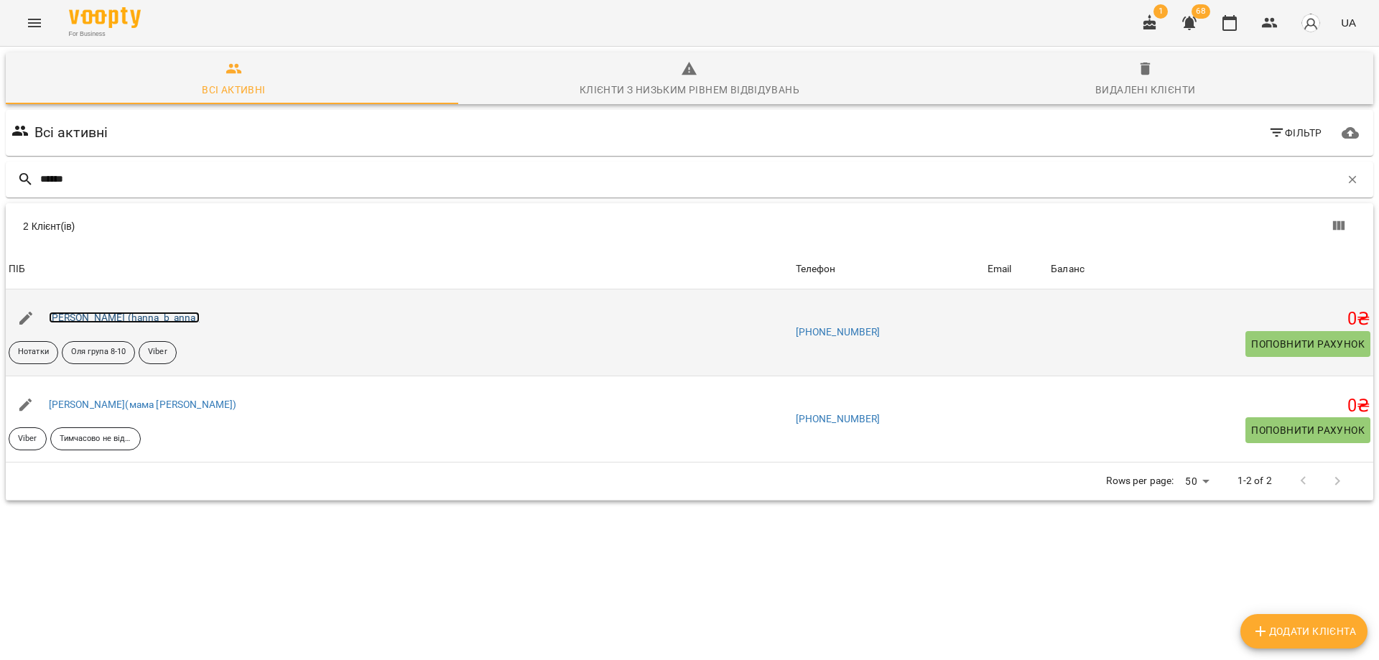
click at [129, 320] on link "Дубов Платон (hanna_b_anna)" at bounding box center [124, 317] width 151 height 11
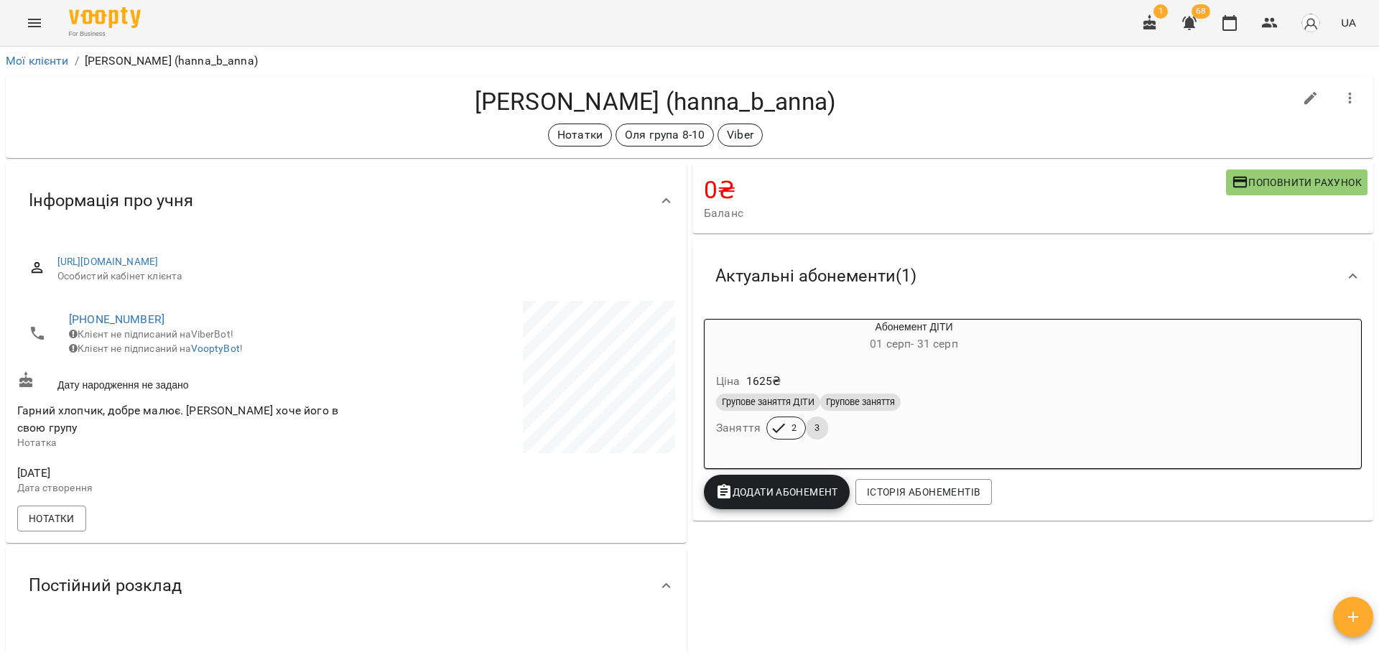
scroll to position [774, 0]
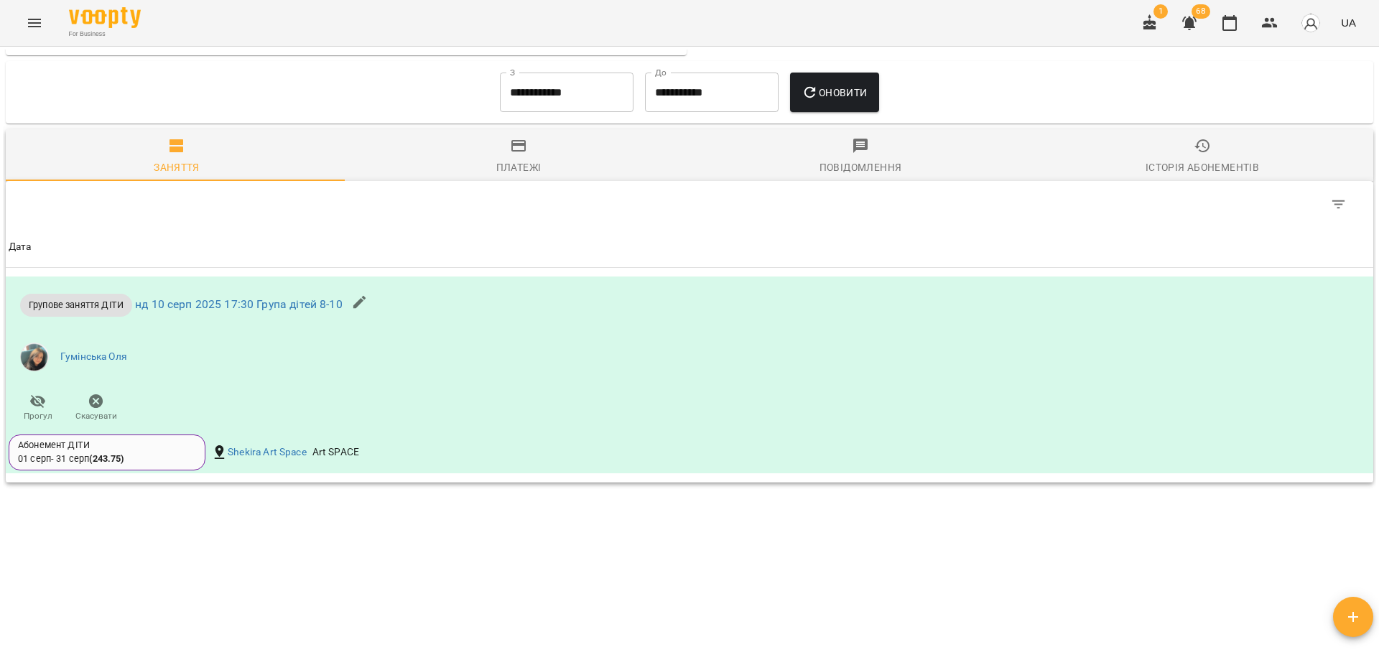
click at [542, 90] on input "**********" at bounding box center [567, 93] width 134 height 40
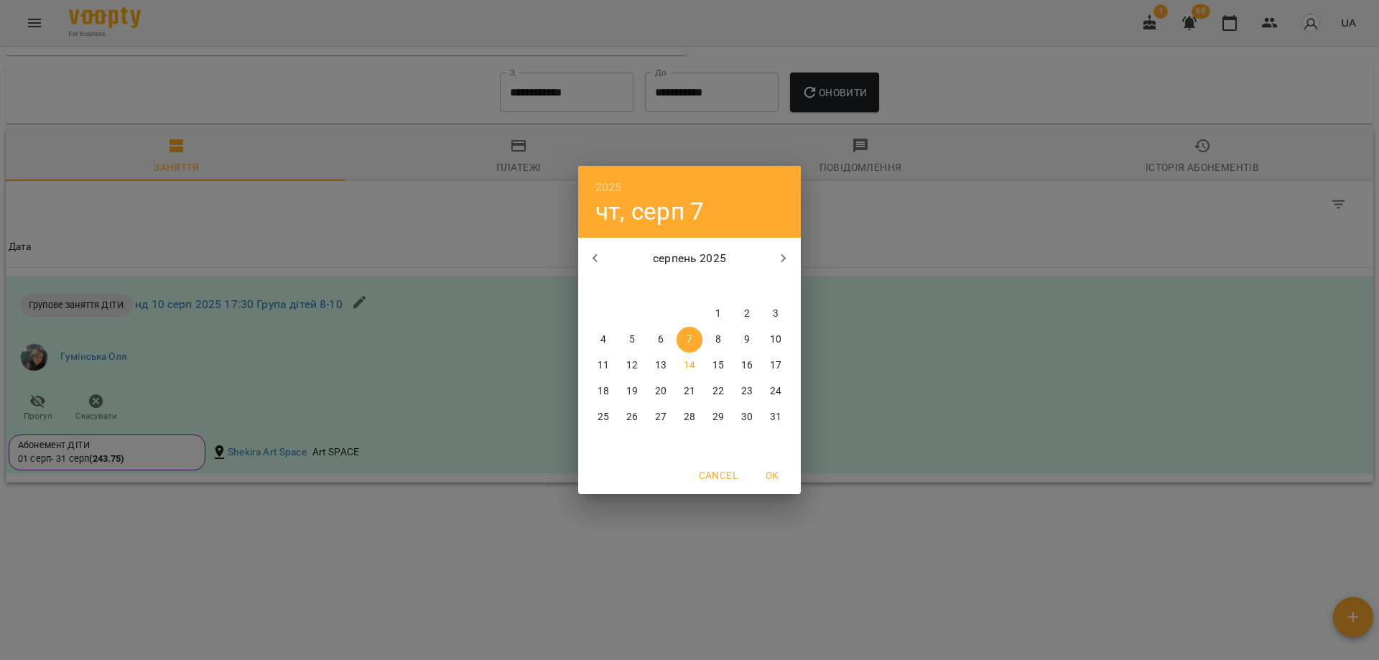
click at [591, 264] on icon "button" at bounding box center [595, 258] width 17 height 17
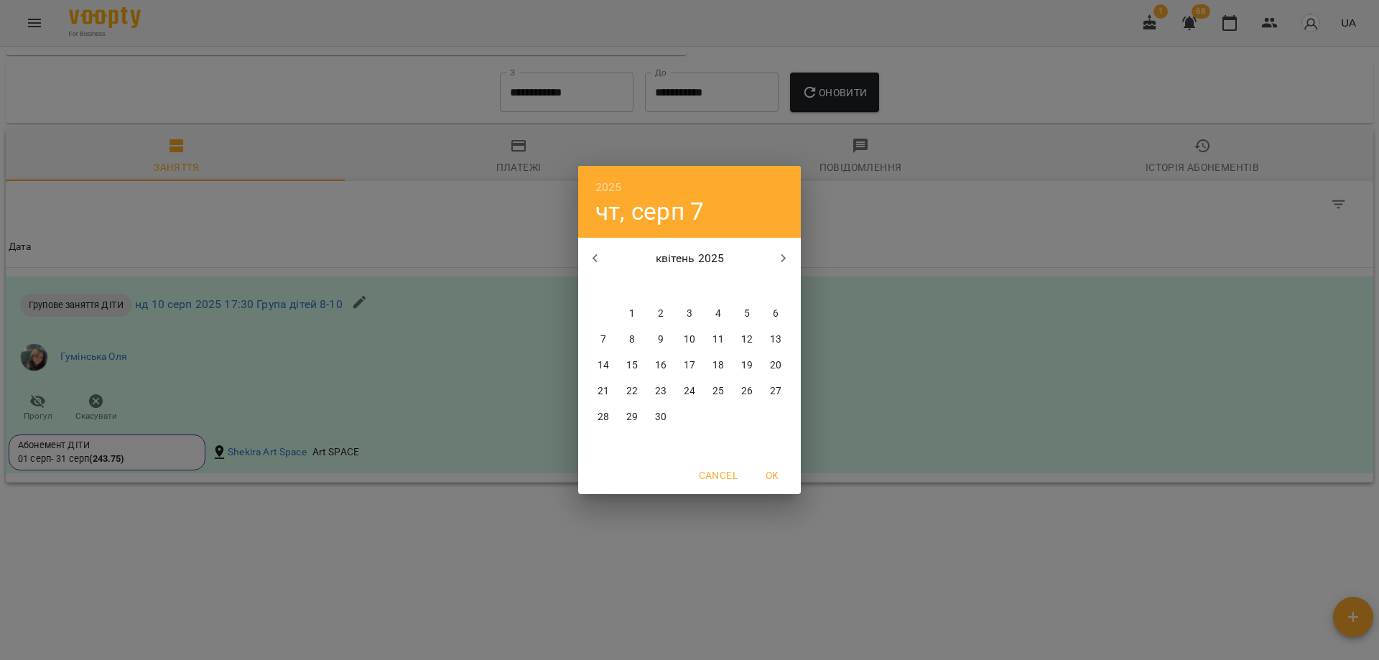
click at [591, 264] on icon "button" at bounding box center [595, 258] width 17 height 17
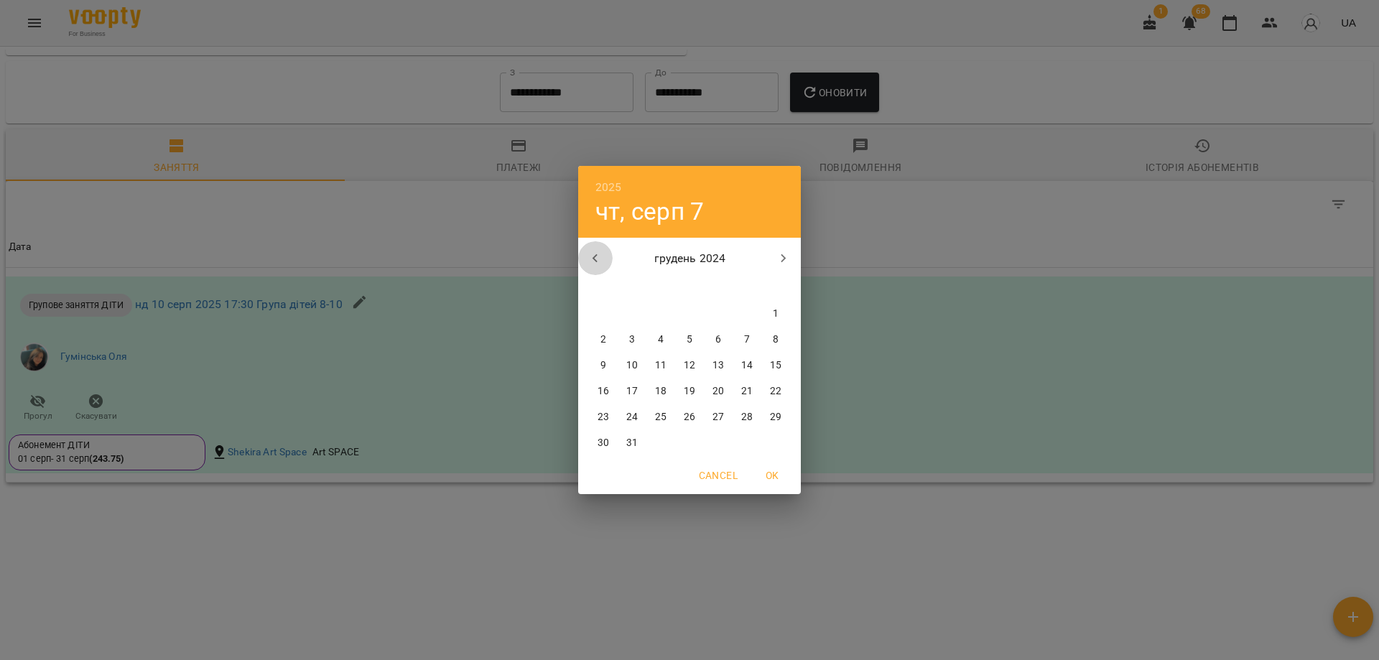
click at [591, 264] on icon "button" at bounding box center [595, 258] width 17 height 17
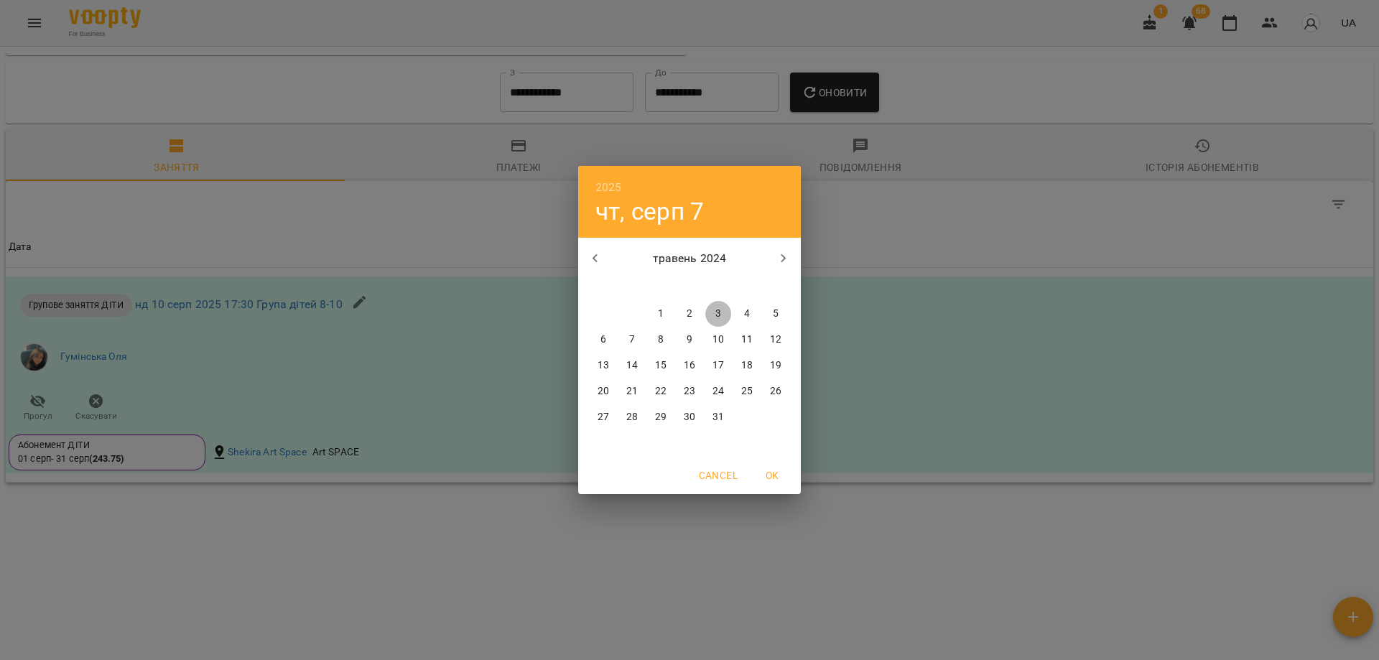
click at [725, 315] on span "3" at bounding box center [718, 314] width 26 height 14
type input "**********"
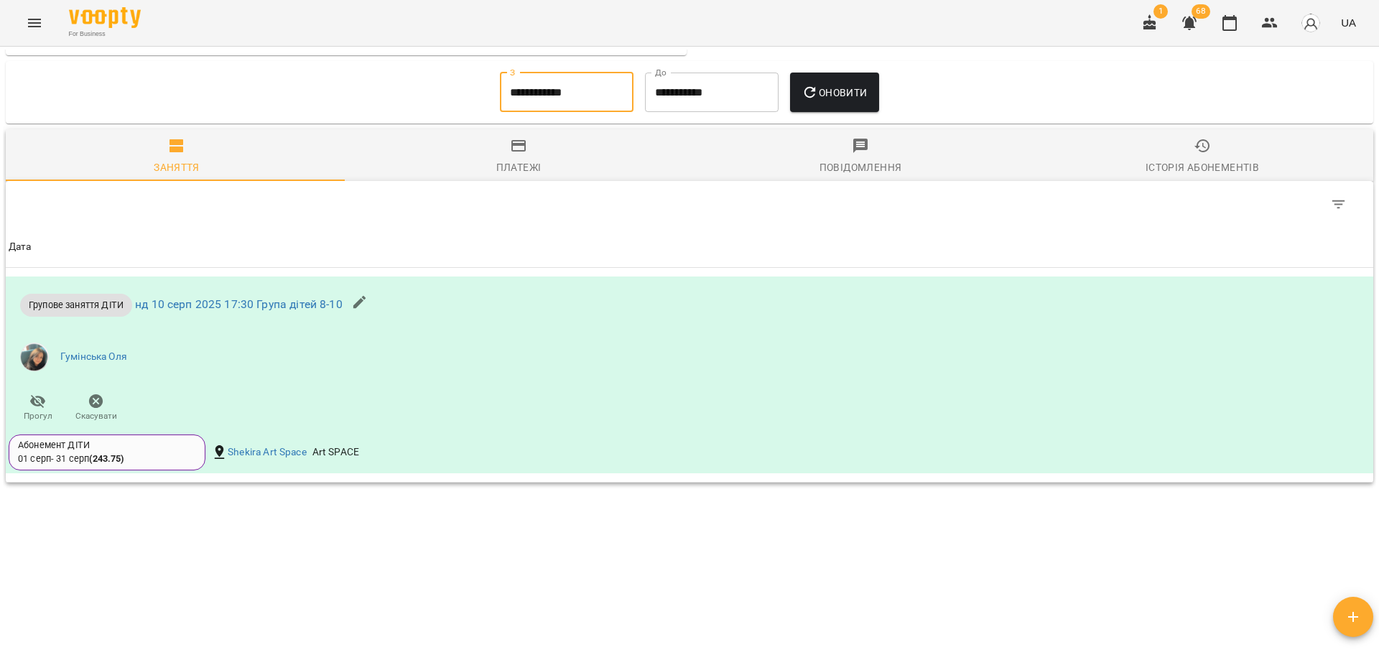
drag, startPoint x: 875, startPoint y: 60, endPoint x: 874, endPoint y: 68, distance: 7.2
click at [875, 65] on div "**********" at bounding box center [690, 92] width 1368 height 63
click at [874, 80] on button "Оновити" at bounding box center [834, 93] width 88 height 40
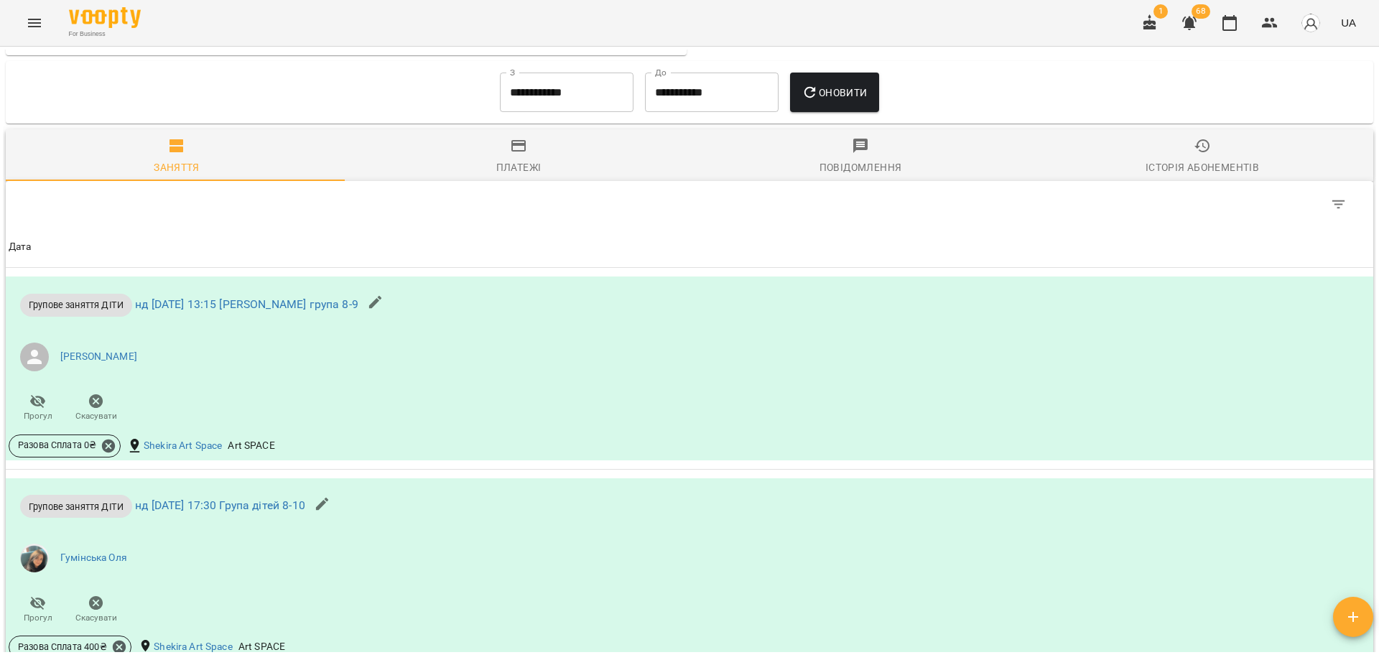
click at [1111, 78] on div "**********" at bounding box center [689, 93] width 1345 height 52
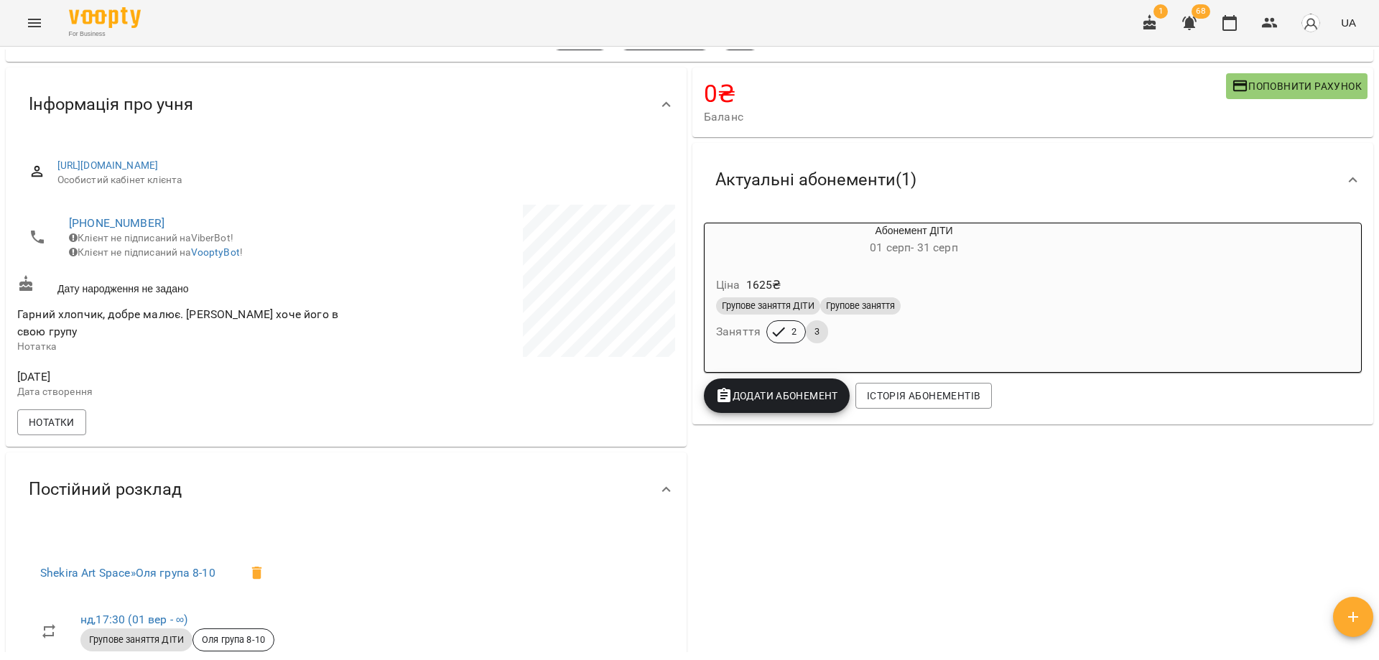
scroll to position [0, 0]
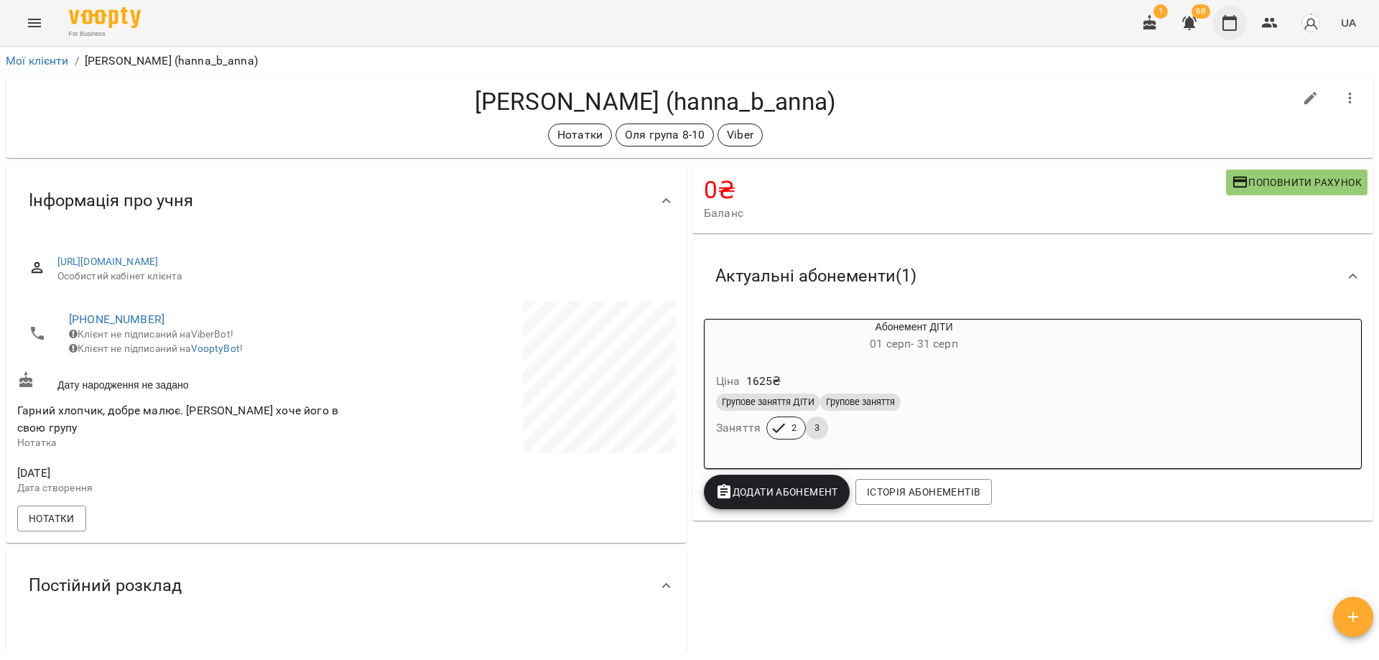
click at [1225, 24] on icon "button" at bounding box center [1230, 23] width 14 height 16
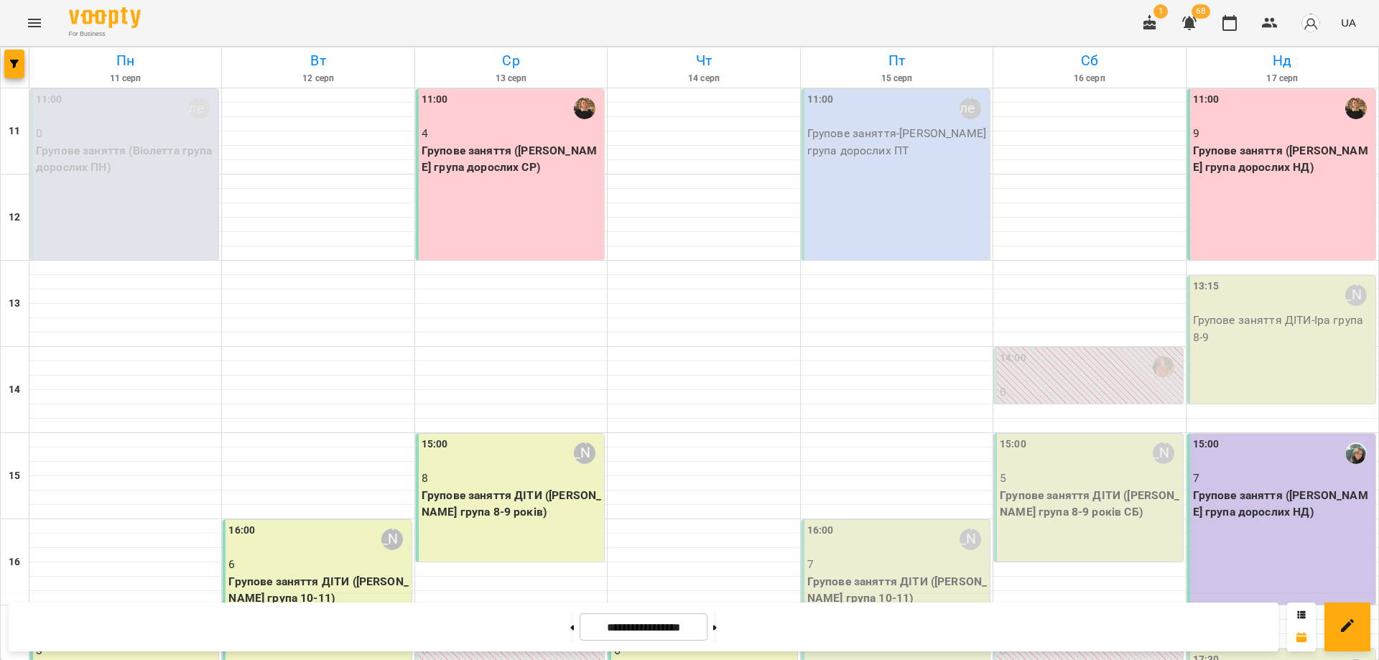
scroll to position [269, 0]
click at [1281, 28] on button "button" at bounding box center [1270, 23] width 34 height 34
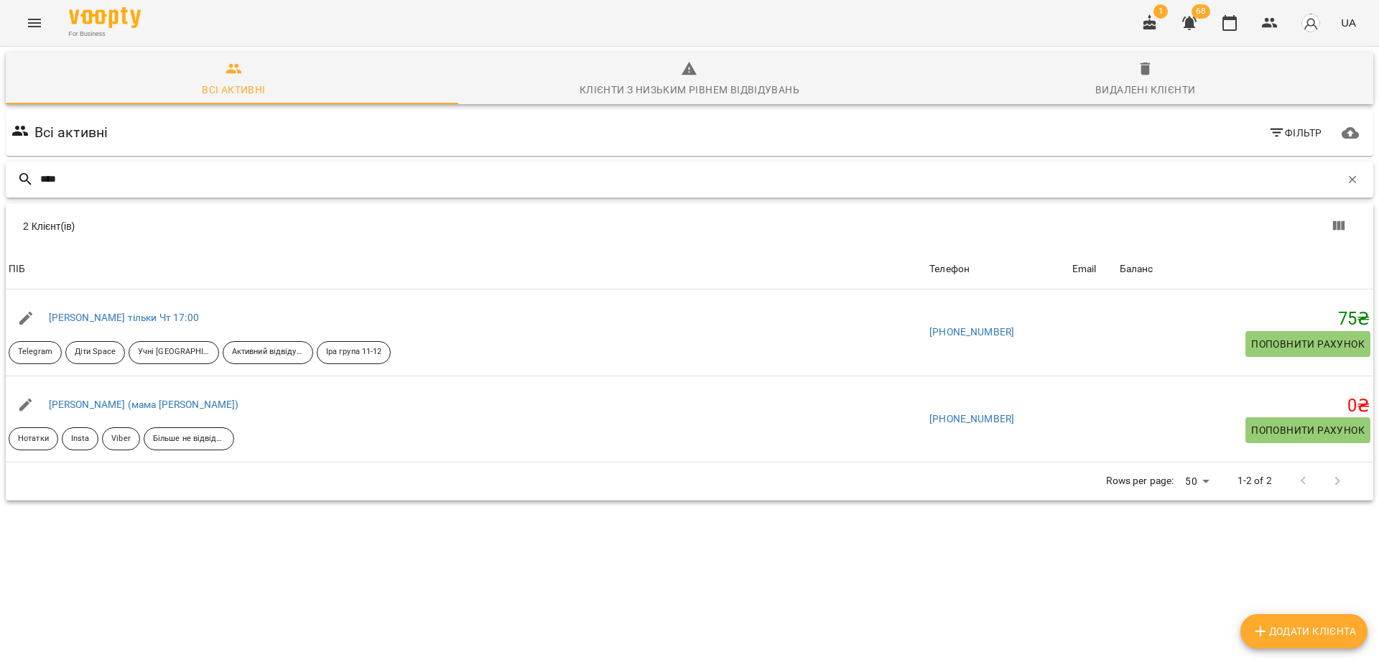
drag, startPoint x: 65, startPoint y: 183, endPoint x: 17, endPoint y: 188, distance: 47.6
click at [17, 188] on div "****" at bounding box center [690, 180] width 1368 height 36
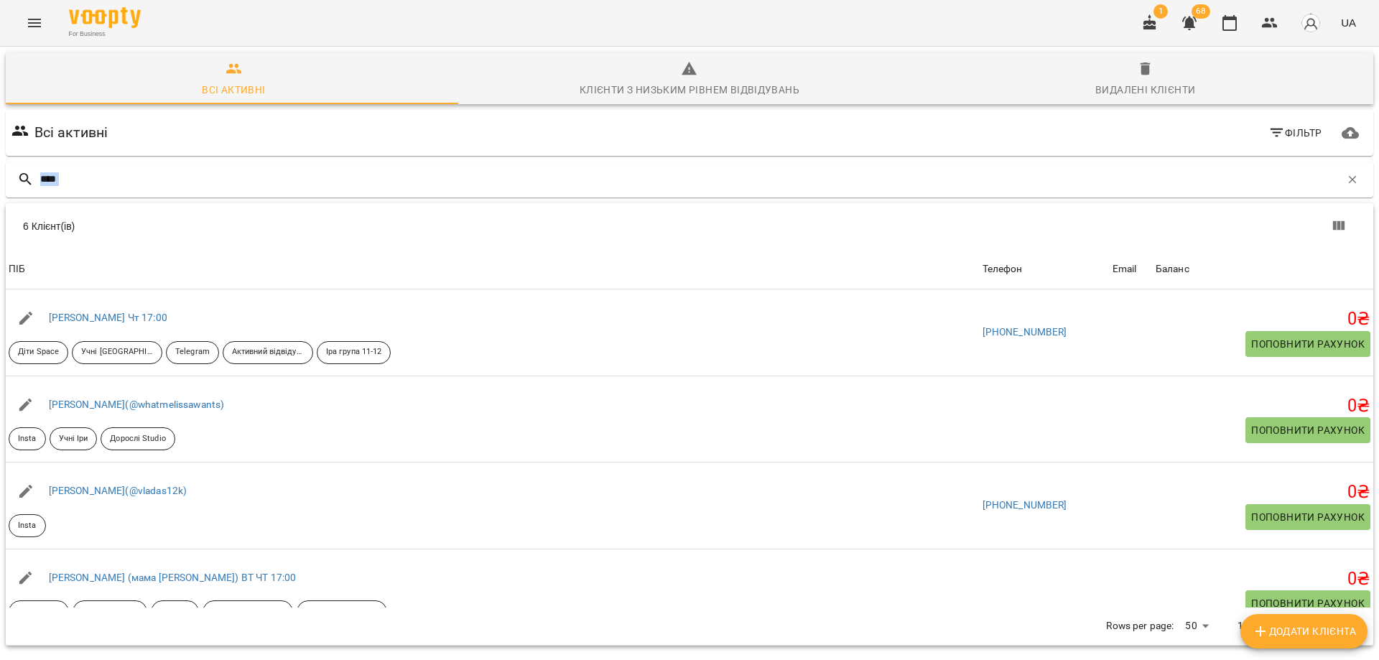
drag, startPoint x: 96, startPoint y: 166, endPoint x: 0, endPoint y: 205, distance: 103.1
click at [0, 205] on div "Всі активні Клієнти з низьким рівнем відвідувань Видалені клієнти Всі активні Ф…" at bounding box center [689, 399] width 1385 height 711
click at [85, 176] on input "****" at bounding box center [690, 179] width 1300 height 24
drag, startPoint x: 88, startPoint y: 177, endPoint x: 0, endPoint y: 188, distance: 89.1
click at [0, 188] on div "Всі активні Клієнти з низьким рівнем відвідувань Видалені клієнти Всі активні Ф…" at bounding box center [689, 399] width 1385 height 711
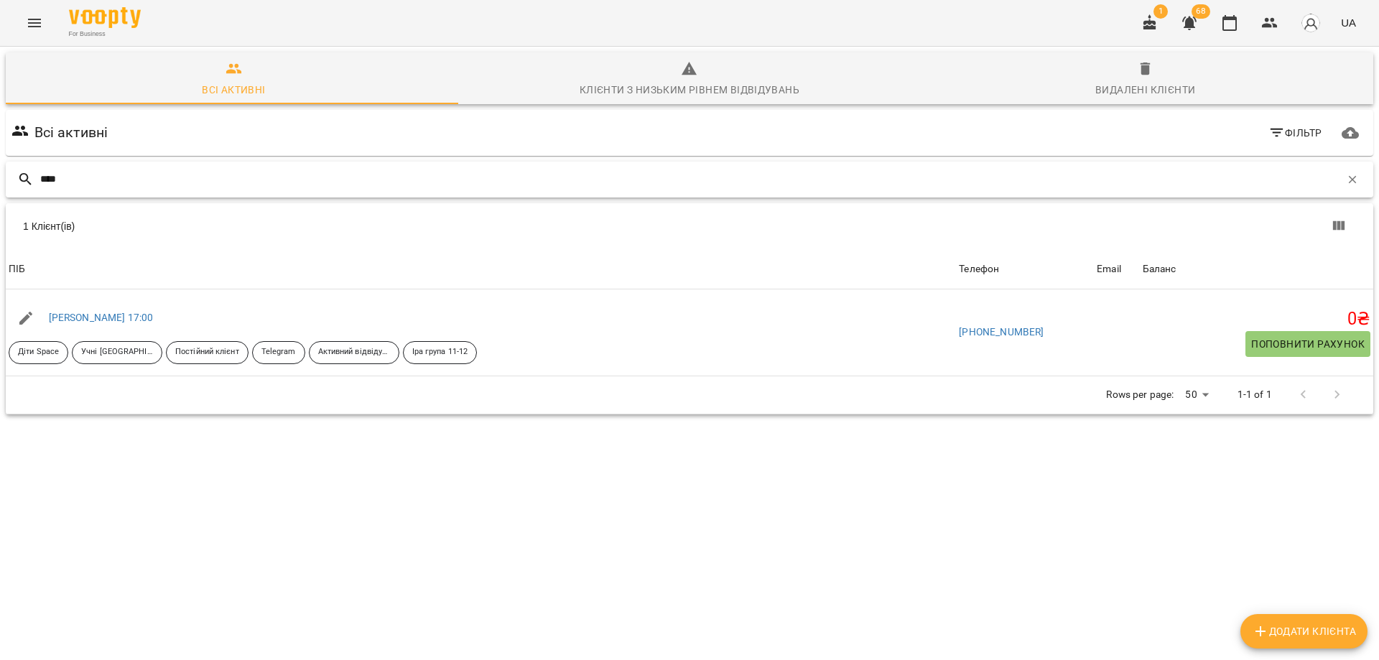
drag, startPoint x: 80, startPoint y: 176, endPoint x: 0, endPoint y: 180, distance: 80.5
click at [0, 180] on div "Всі активні Клієнти з низьким рівнем відвідувань Видалені клієнти Всі активні Ф…" at bounding box center [689, 284] width 1385 height 480
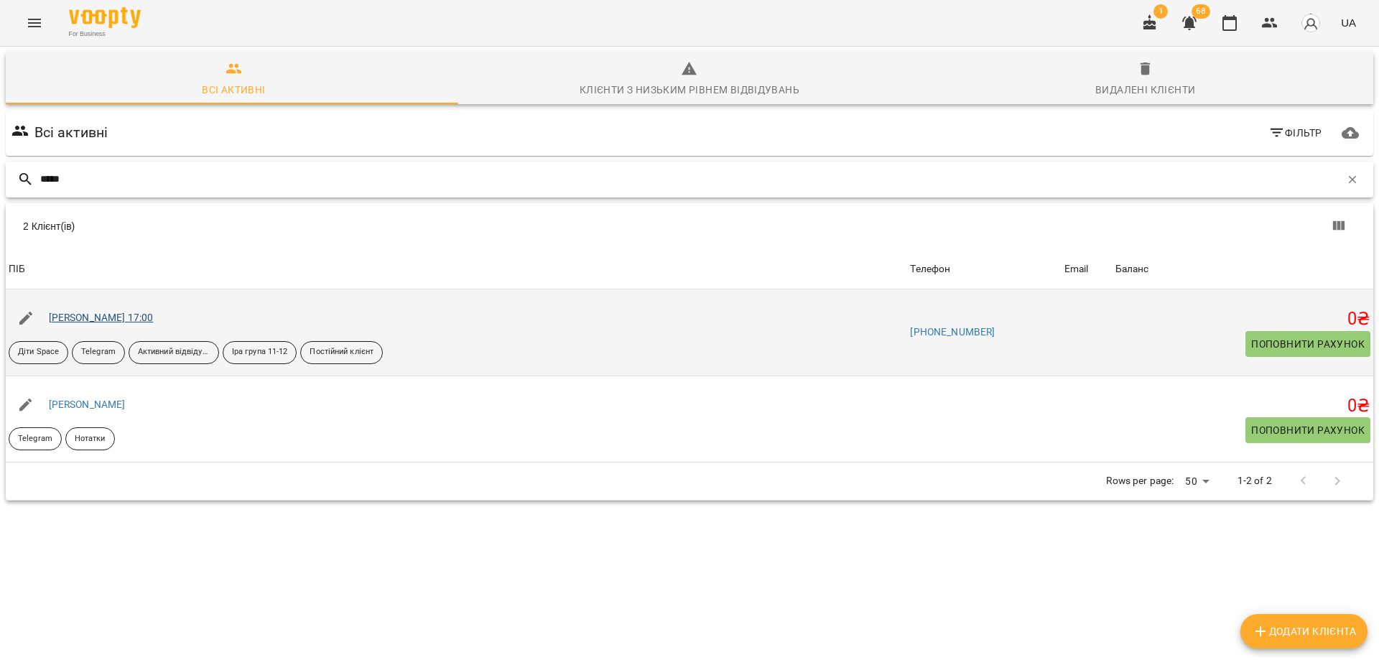
type input "*****"
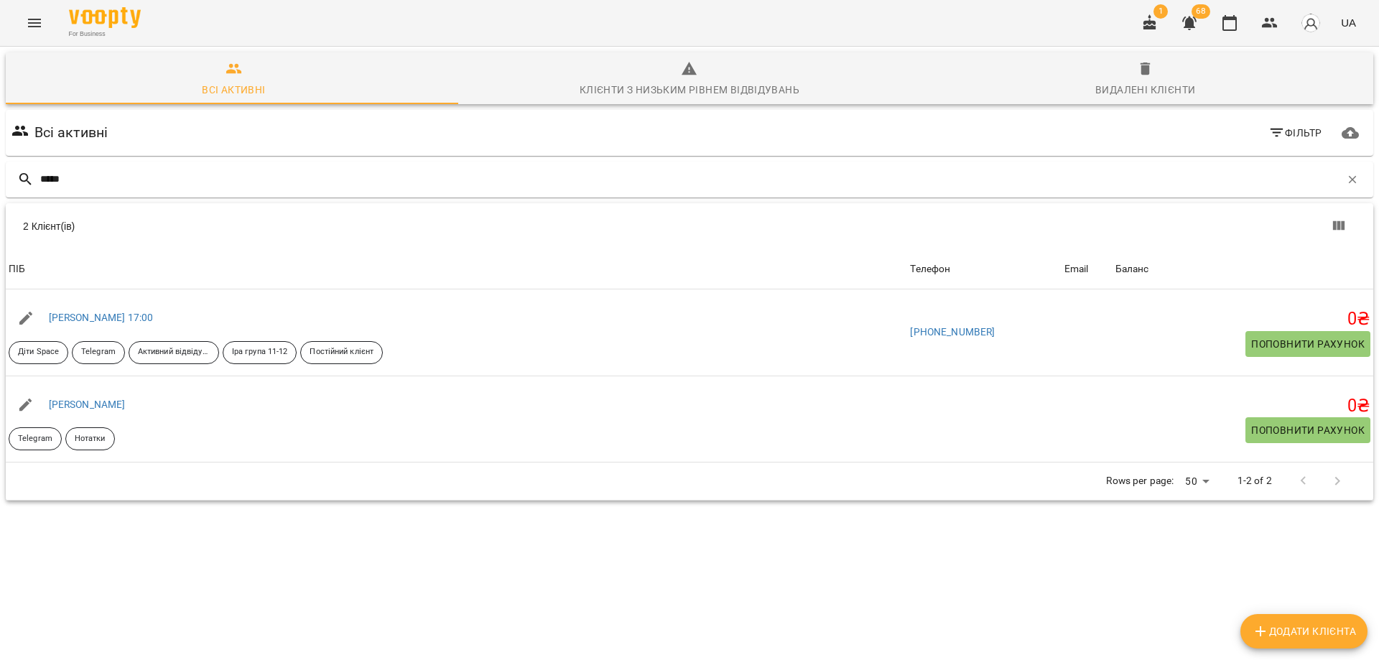
click at [801, 554] on div "Всі активні Фільтр ***** 2 Клієнт(ів) 2 Клієнт(ів) ПІБ Телефон Email Баланс ПІБ…" at bounding box center [690, 330] width 1374 height 447
click at [803, 554] on div "Всі активні Фільтр ***** 2 Клієнт(ів) 2 Клієнт(ів) ПІБ Телефон Email Баланс ПІБ…" at bounding box center [690, 330] width 1374 height 447
click at [922, 19] on div "For Business 1 68 UA" at bounding box center [689, 23] width 1379 height 46
drag, startPoint x: 289, startPoint y: 597, endPoint x: 280, endPoint y: 571, distance: 27.3
click at [280, 554] on div "Всі активні Фільтр ***** 2 Клієнт(ів) 2 Клієнт(ів) ПІБ Телефон Email Баланс ПІБ…" at bounding box center [690, 330] width 1374 height 447
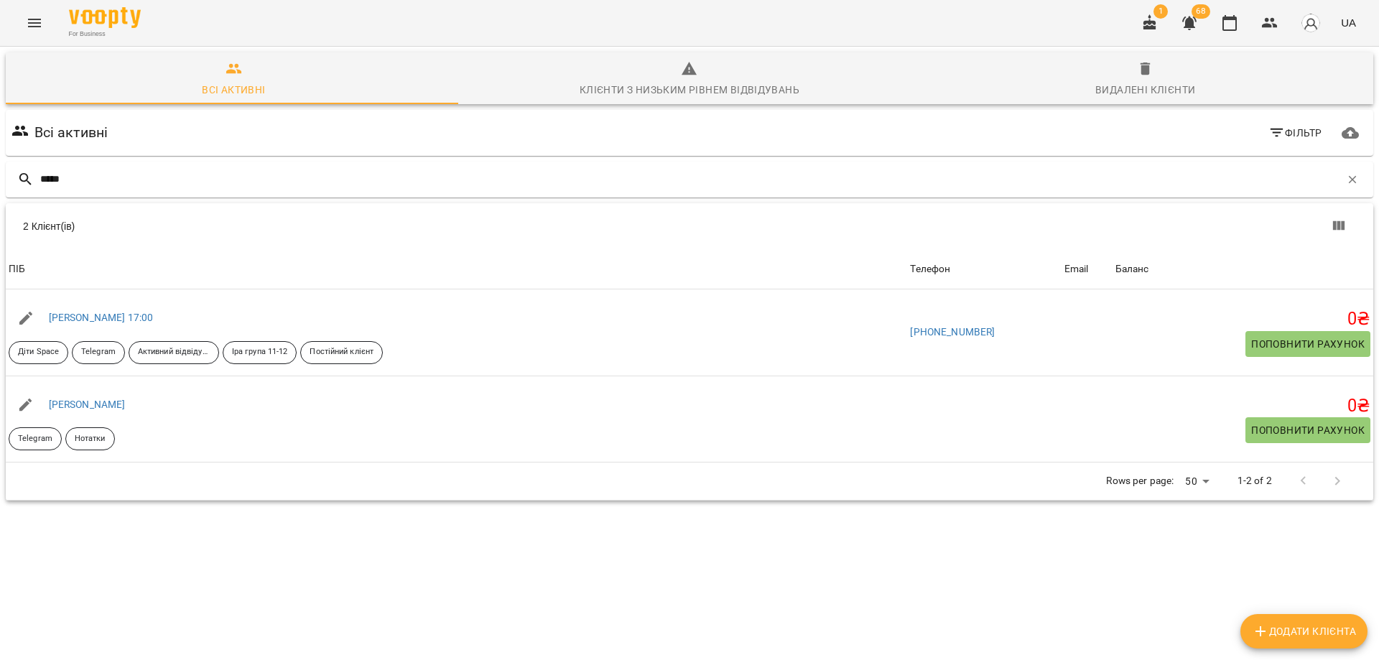
click at [280, 554] on div "Всі активні Фільтр ***** 2 Клієнт(ів) 2 Клієнт(ів) ПІБ Телефон Email Баланс ПІБ…" at bounding box center [690, 330] width 1374 height 447
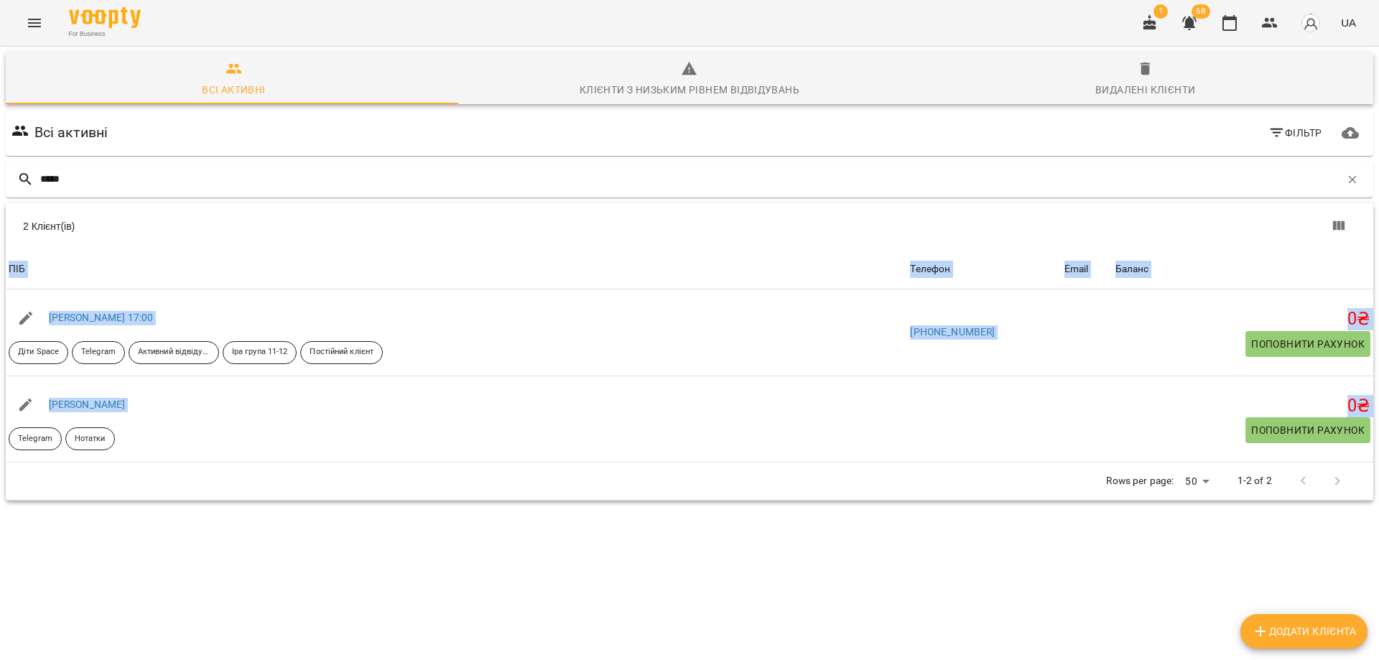
drag, startPoint x: 280, startPoint y: 571, endPoint x: 283, endPoint y: 583, distance: 11.8
click at [283, 554] on div "Всі активні Фільтр ***** 2 Клієнт(ів) 2 Клієнт(ів) ПІБ Телефон Email Баланс ПІБ…" at bounding box center [690, 330] width 1374 height 447
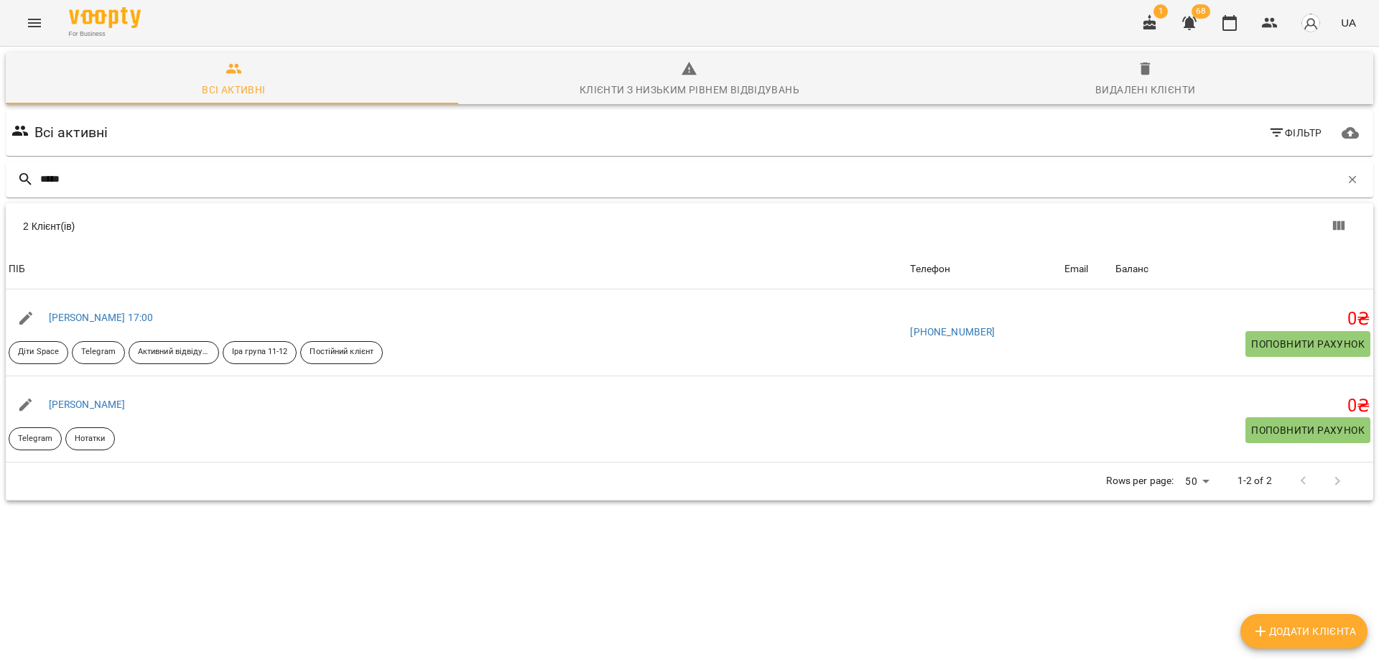
click at [283, 554] on div "Всі активні Фільтр ***** 2 Клієнт(ів) 2 Клієнт(ів) ПІБ Телефон Email Баланс ПІБ…" at bounding box center [690, 330] width 1374 height 447
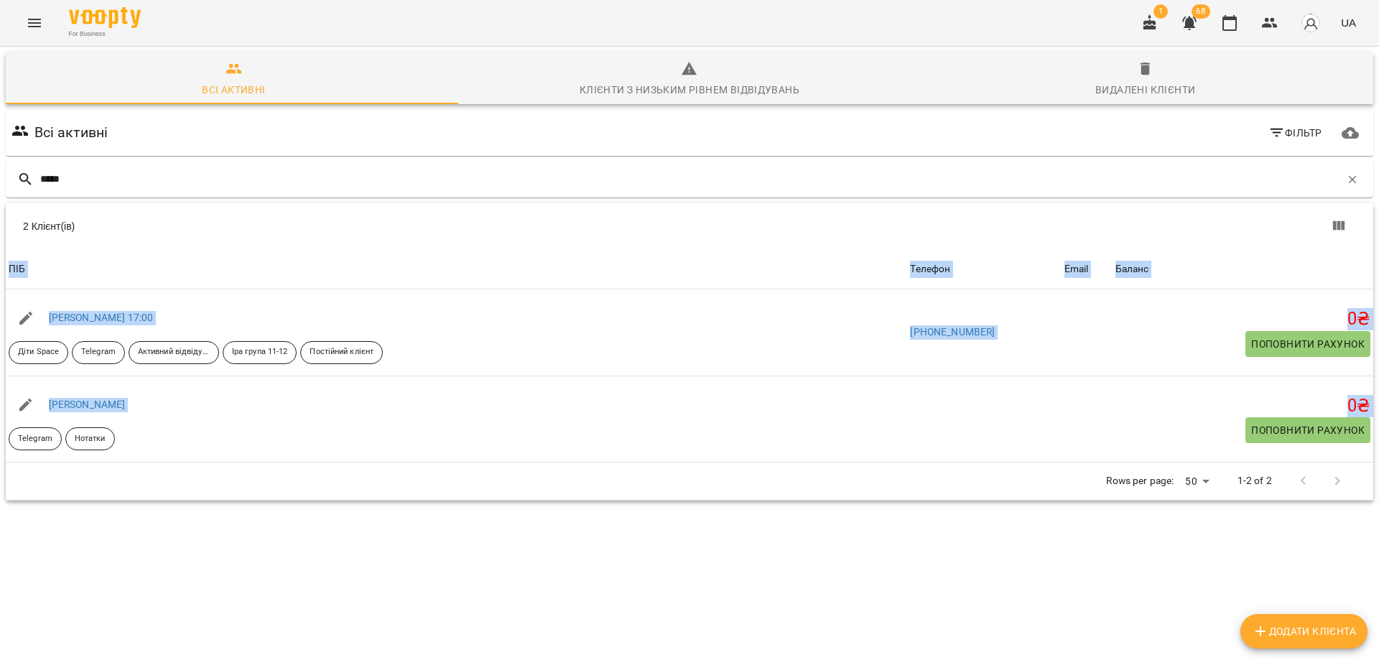
click at [283, 554] on div "Всі активні Фільтр ***** 2 Клієнт(ів) 2 Клієнт(ів) ПІБ Телефон Email Баланс ПІБ…" at bounding box center [690, 330] width 1374 height 447
click at [290, 554] on div "Всі активні Фільтр ***** 2 Клієнт(ів) 2 Клієнт(ів) ПІБ Телефон Email Баланс ПІБ…" at bounding box center [690, 330] width 1374 height 447
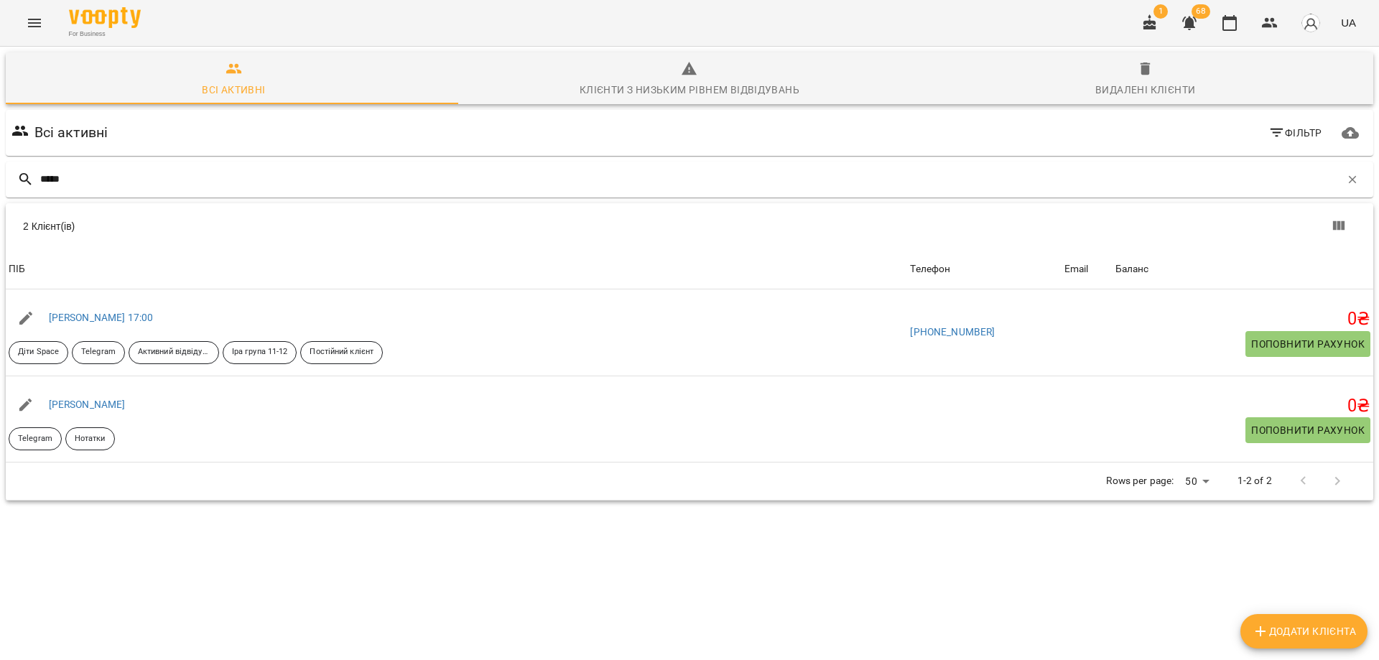
click at [463, 554] on div "Всі активні Фільтр ***** 2 Клієнт(ів) 2 Клієнт(ів) ПІБ Телефон Email Баланс ПІБ…" at bounding box center [690, 330] width 1374 height 447
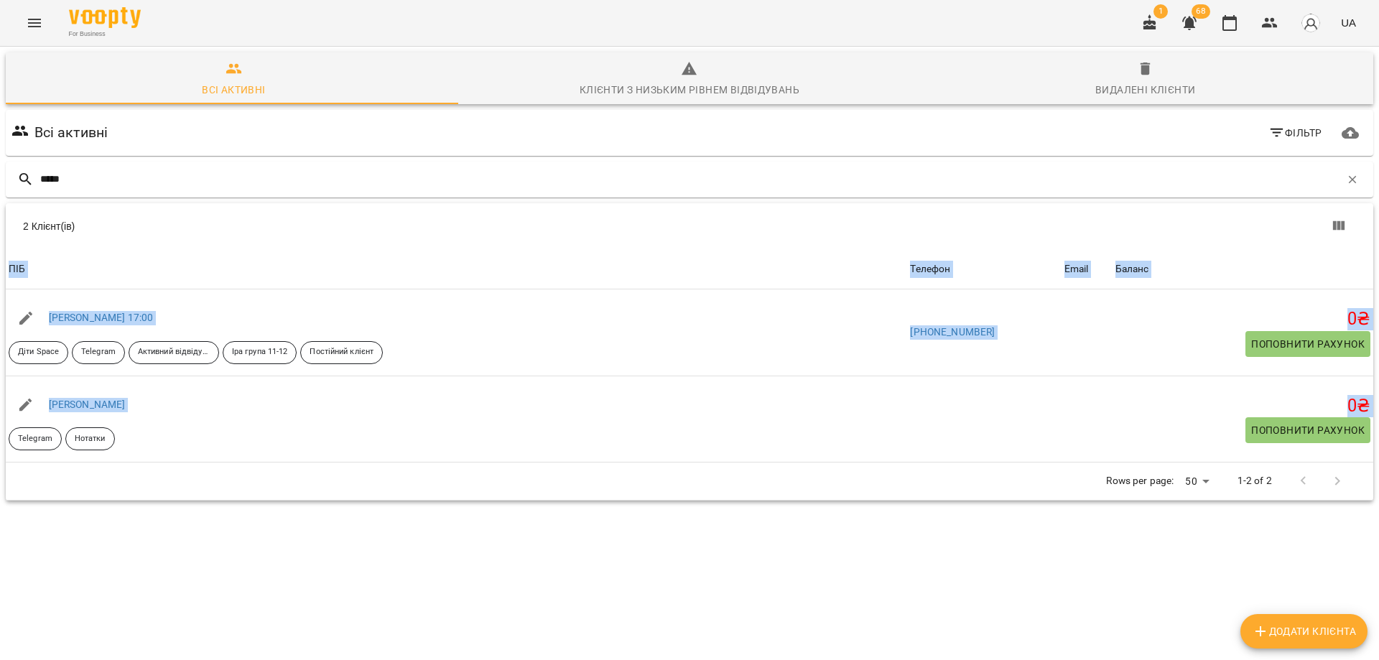
drag, startPoint x: 463, startPoint y: 593, endPoint x: 444, endPoint y: 584, distance: 21.2
click at [444, 554] on div "Всі активні Фільтр ***** 2 Клієнт(ів) 2 Клієнт(ів) ПІБ Телефон Email Баланс ПІБ…" at bounding box center [690, 330] width 1374 height 447
click at [455, 554] on div "Всі активні Фільтр ***** 2 Клієнт(ів) 2 Клієнт(ів) ПІБ Телефон Email Баланс ПІБ…" at bounding box center [690, 330] width 1374 height 447
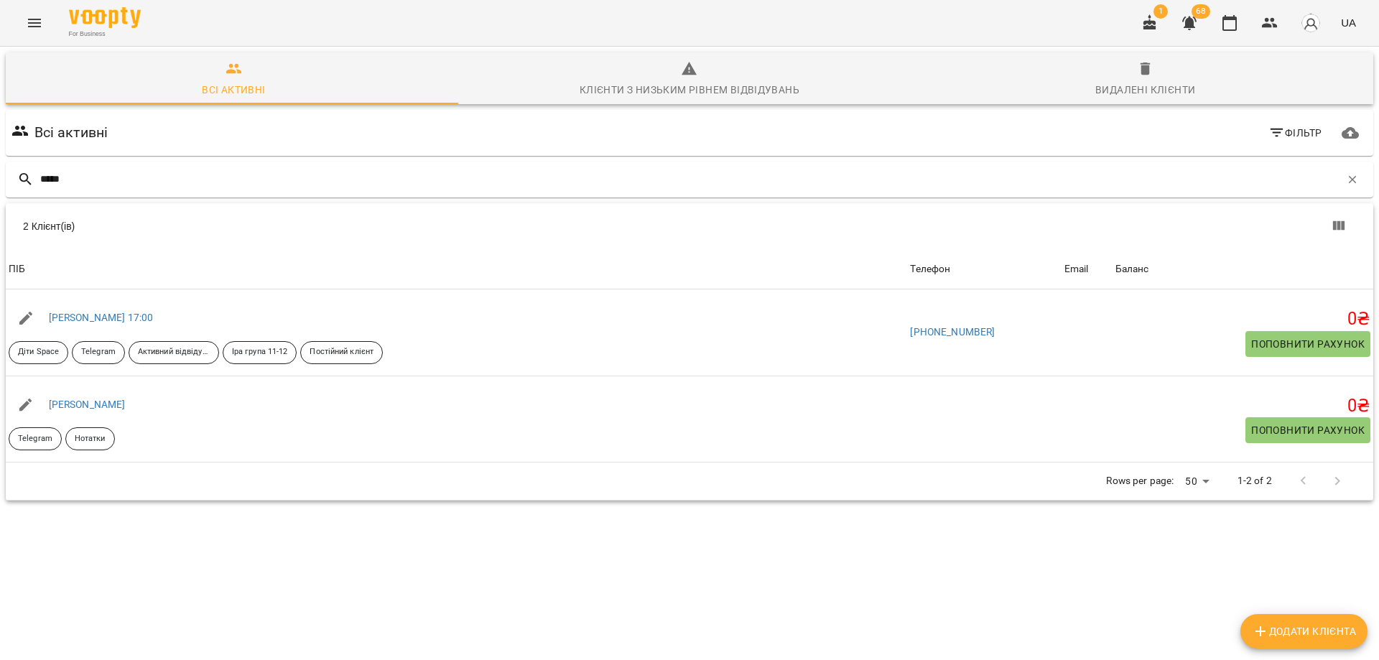
drag, startPoint x: 450, startPoint y: 588, endPoint x: 442, endPoint y: 585, distance: 9.1
click at [442, 554] on div "Всі активні Фільтр ***** 2 Клієнт(ів) 2 Клієнт(ів) ПІБ Телефон Email Баланс ПІБ…" at bounding box center [690, 330] width 1374 height 447
click at [106, 19] on img at bounding box center [105, 17] width 72 height 21
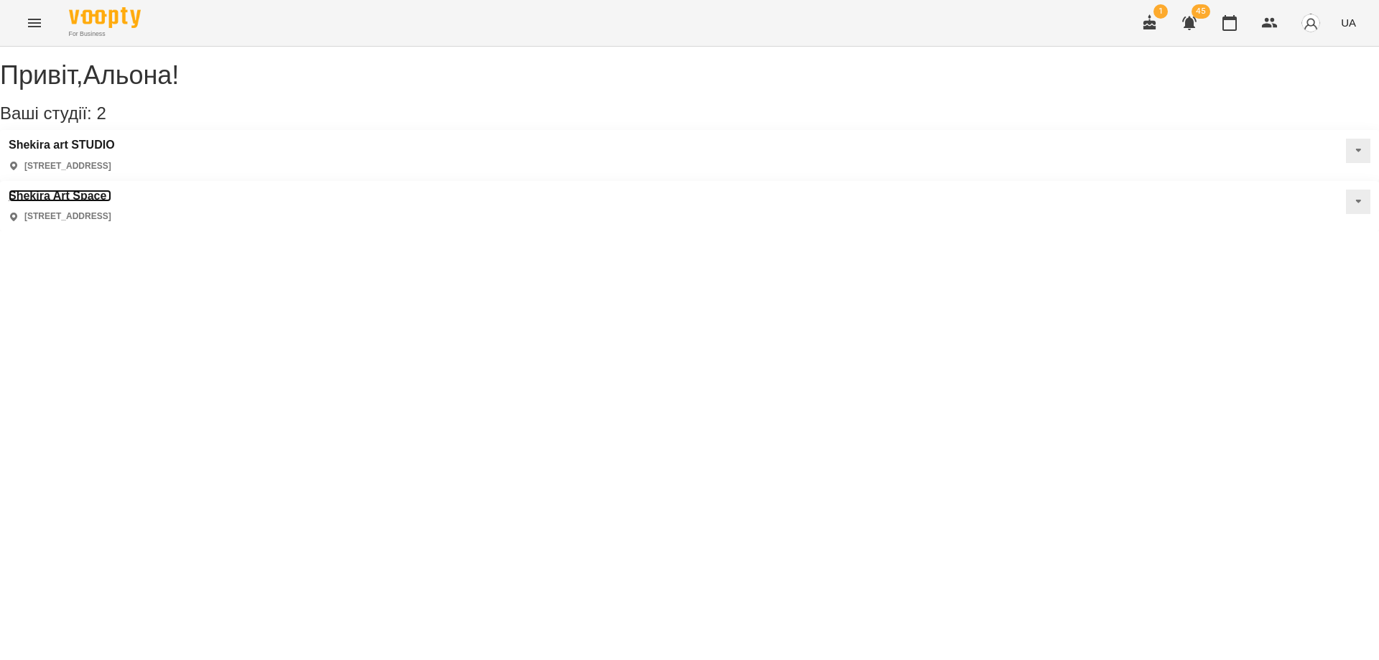
click at [111, 190] on h3 "Shekira Art Space" at bounding box center [60, 196] width 103 height 13
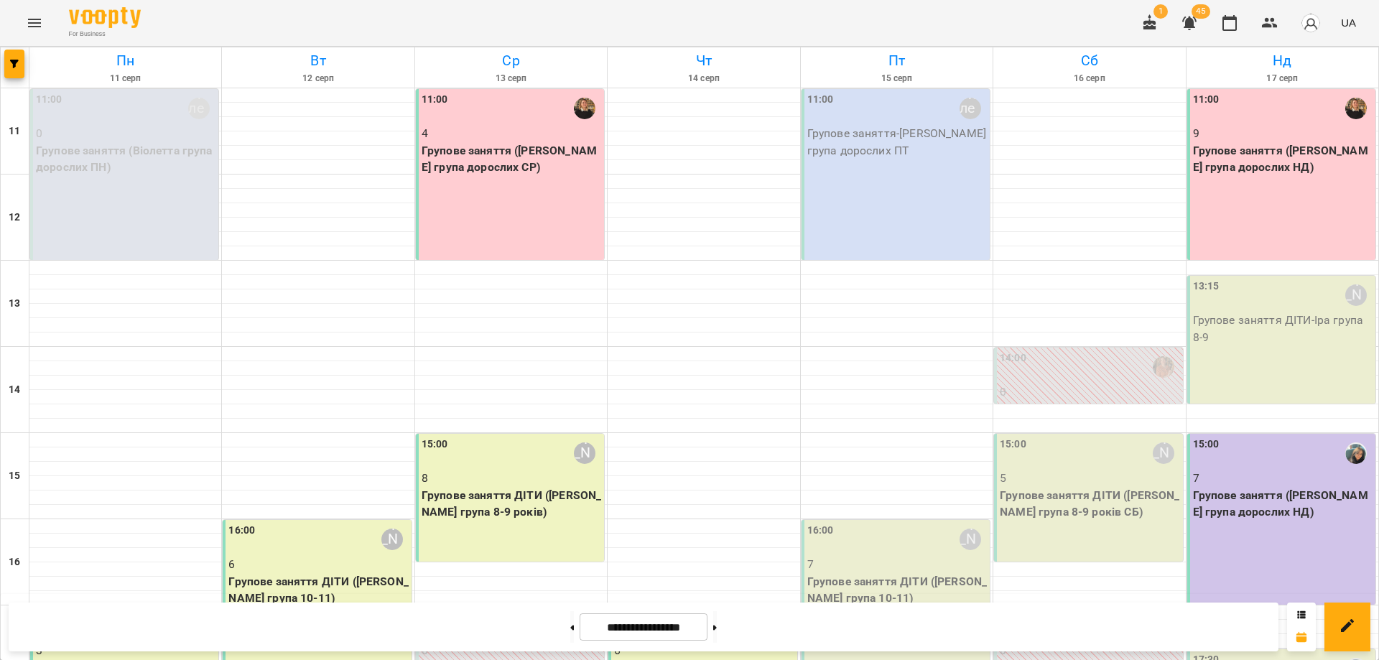
click at [989, 17] on div "For Business 1 45 UA" at bounding box center [689, 23] width 1379 height 46
click at [1039, 18] on div "For Business 1 45 UA" at bounding box center [689, 23] width 1379 height 46
click at [561, 15] on div "For Business 1 45 UA" at bounding box center [689, 23] width 1379 height 46
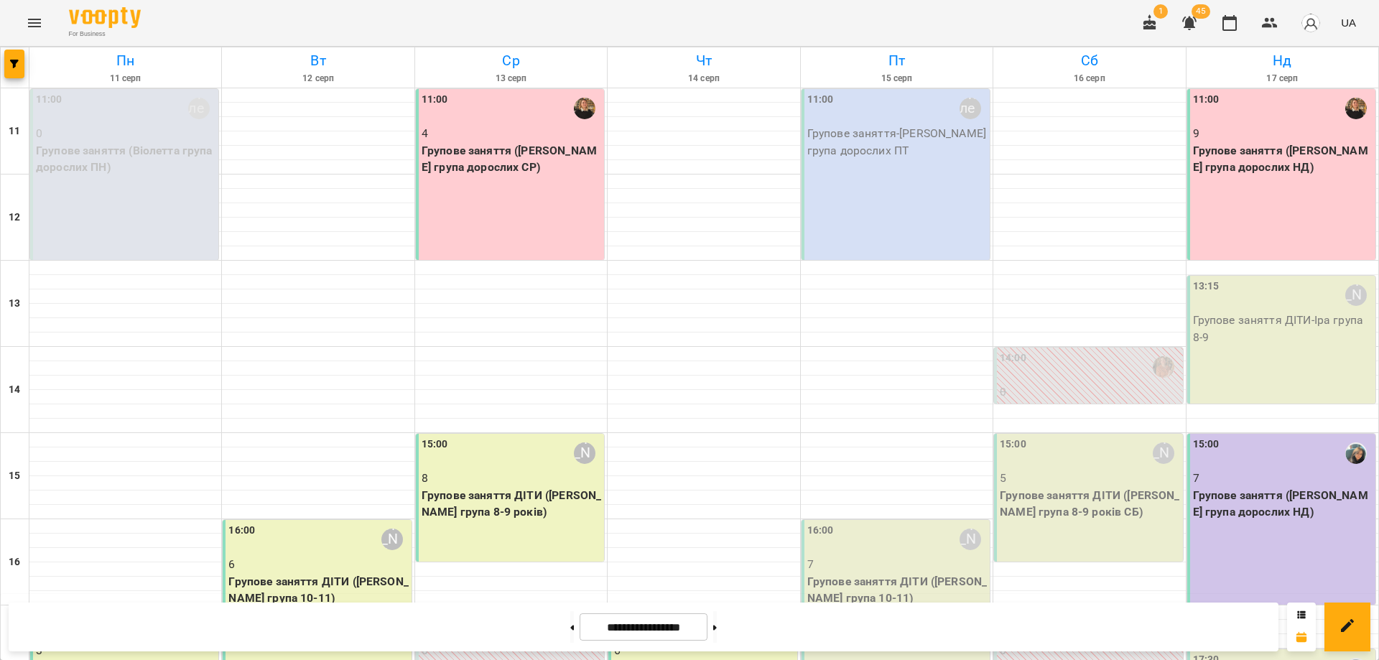
click at [195, 14] on div "For Business 1 45 UA" at bounding box center [689, 23] width 1379 height 46
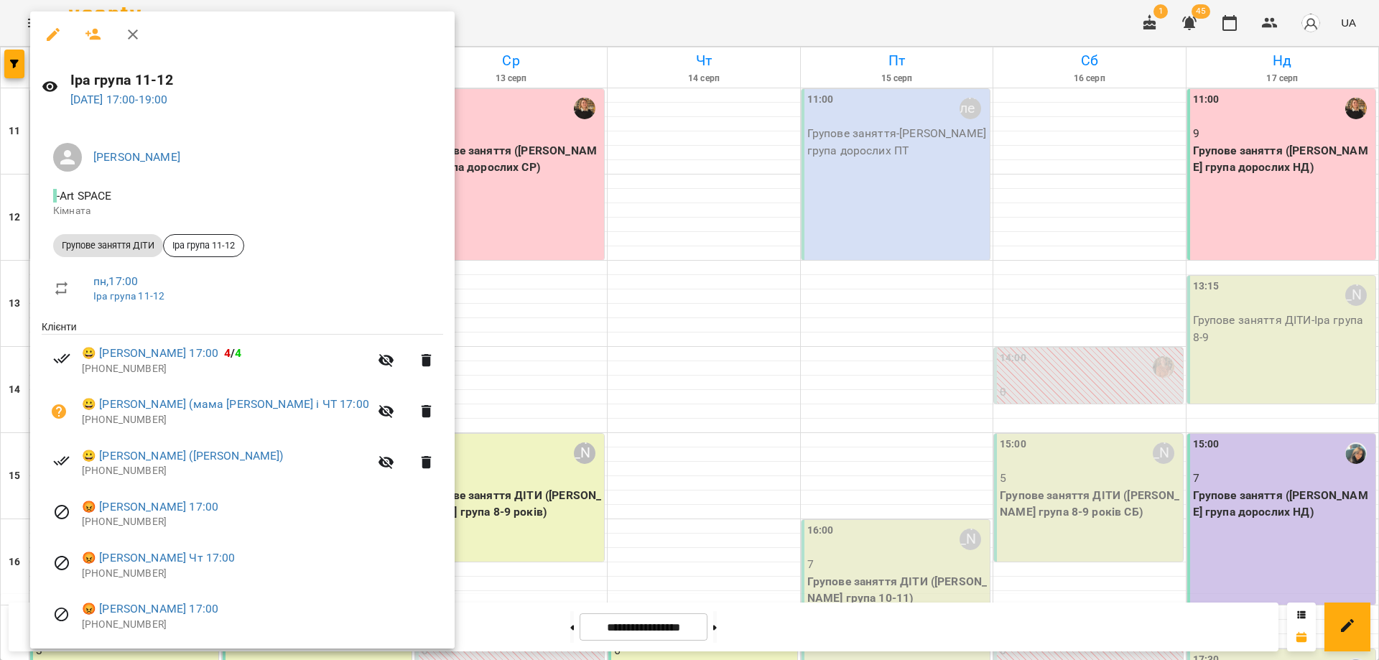
click at [631, 23] on div at bounding box center [689, 330] width 1379 height 660
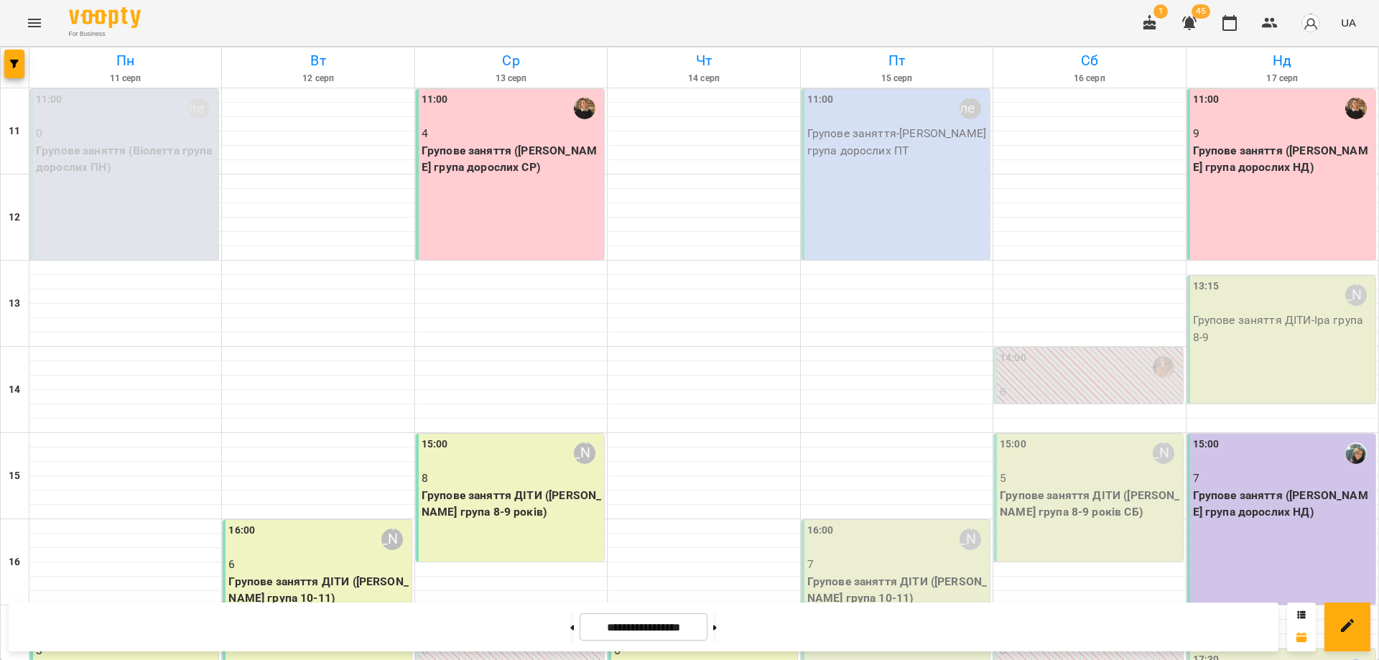
drag, startPoint x: 700, startPoint y: 8, endPoint x: 834, endPoint y: 13, distance: 134.4
click at [710, 9] on div "For Business 1 45 UA" at bounding box center [689, 23] width 1379 height 46
drag, startPoint x: 874, startPoint y: 14, endPoint x: 885, endPoint y: 19, distance: 12.9
click at [885, 19] on div "For Business 1 45 UA" at bounding box center [689, 23] width 1379 height 46
click at [908, 14] on div "For Business 1 45 UA" at bounding box center [689, 23] width 1379 height 46
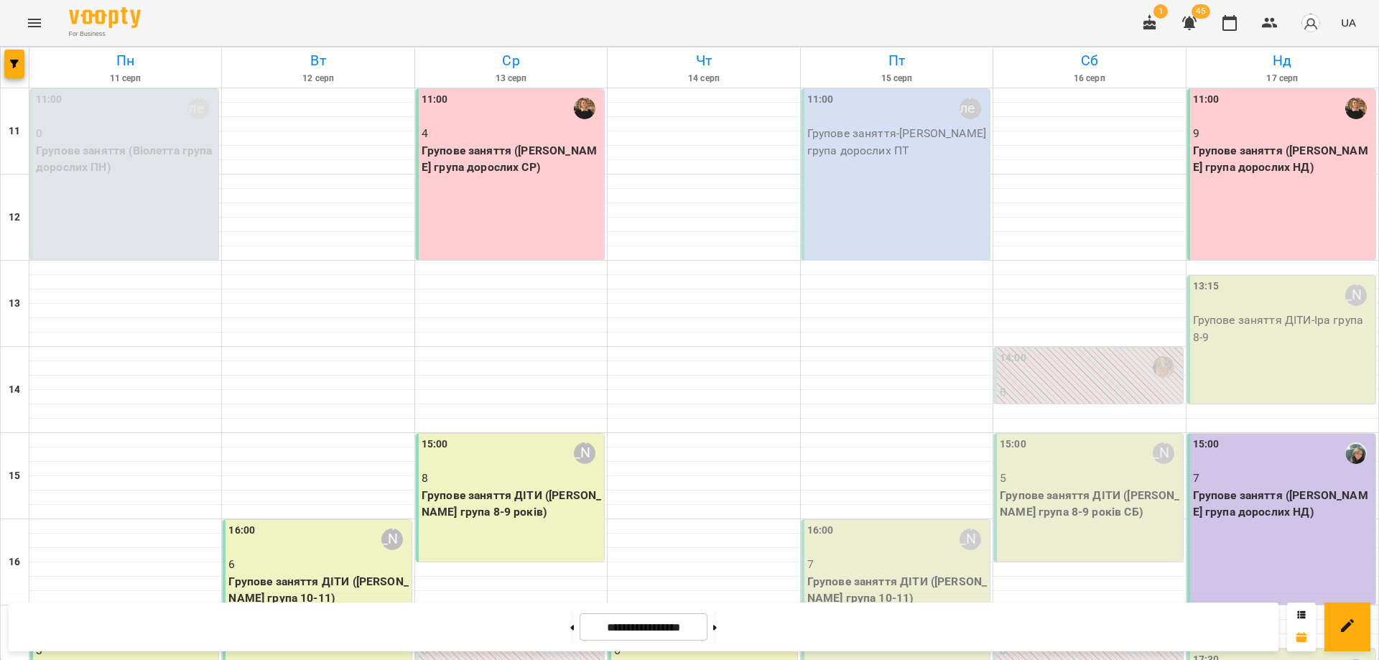
click at [1044, 22] on div "For Business 1 45 UA" at bounding box center [689, 23] width 1379 height 46
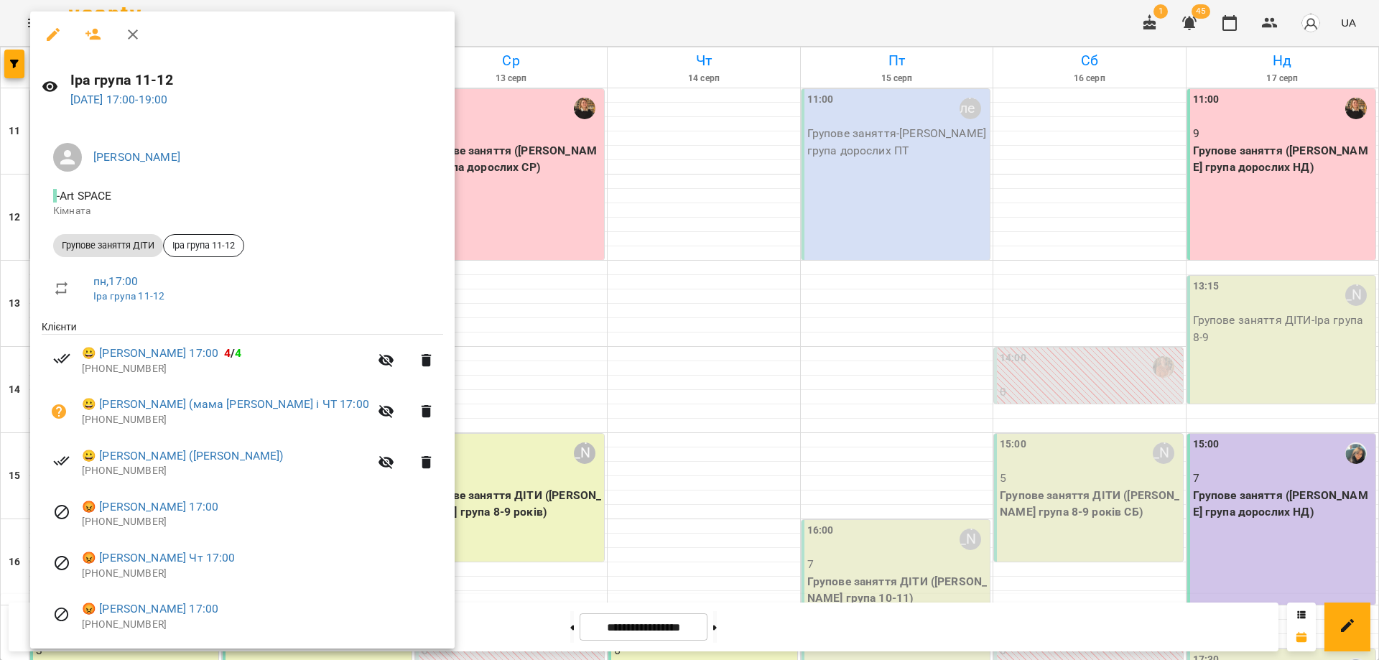
click at [755, 12] on div at bounding box center [689, 330] width 1379 height 660
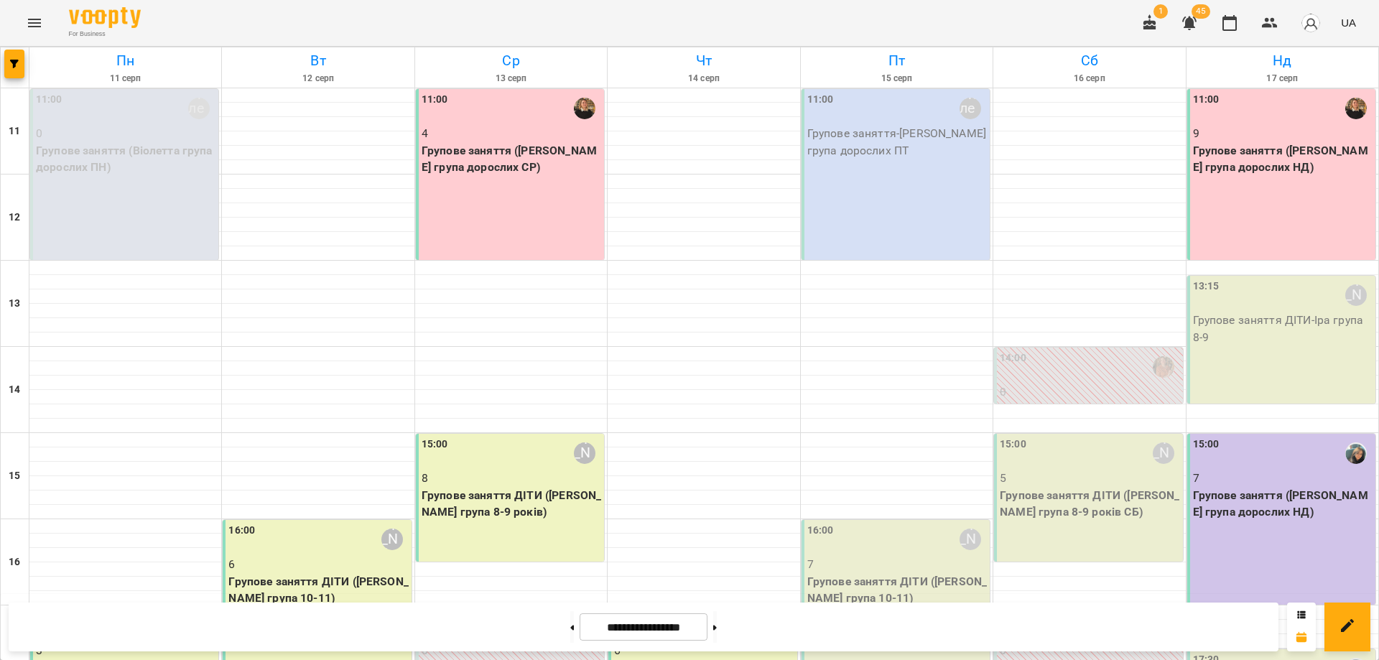
click at [849, 29] on div "For Business 1 45 UA" at bounding box center [689, 23] width 1379 height 46
click at [851, 21] on div "For Business 1 45 UA" at bounding box center [689, 23] width 1379 height 46
click at [853, 20] on div "For Business 1 45 UA" at bounding box center [689, 23] width 1379 height 46
click at [1047, 24] on div "For Business 1 45 UA" at bounding box center [689, 23] width 1379 height 46
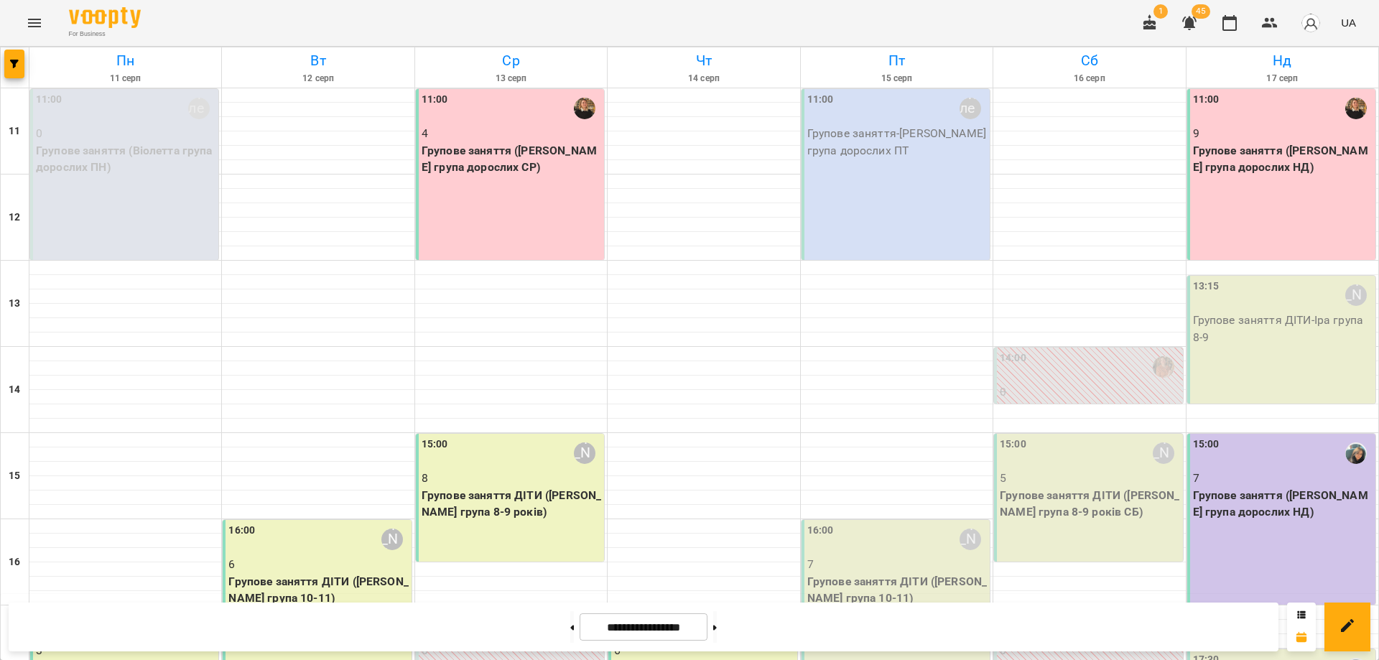
click at [851, 22] on div "For Business 1 45 UA" at bounding box center [689, 23] width 1379 height 46
click at [648, 8] on div "For Business 1 45 UA" at bounding box center [689, 23] width 1379 height 46
click at [547, 24] on div "For Business 1 45 UA" at bounding box center [689, 23] width 1379 height 46
click at [367, 19] on div "For Business 1 45 UA" at bounding box center [689, 23] width 1379 height 46
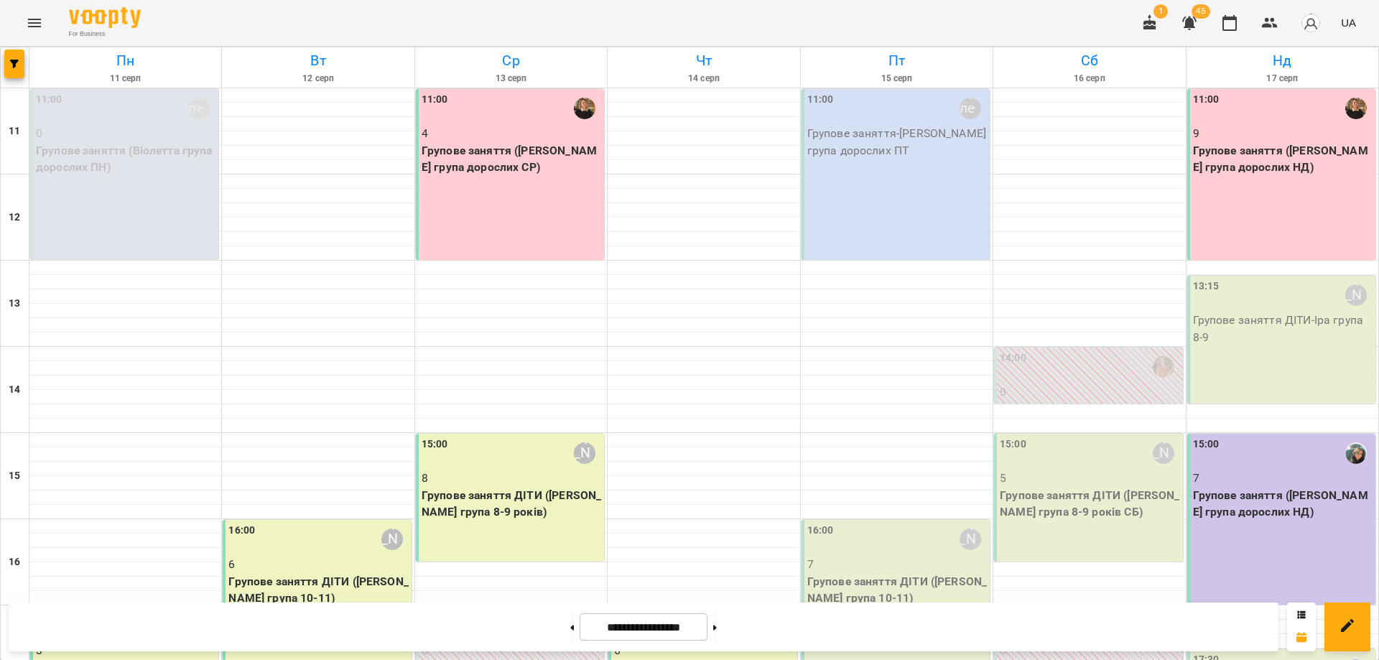
scroll to position [269, 0]
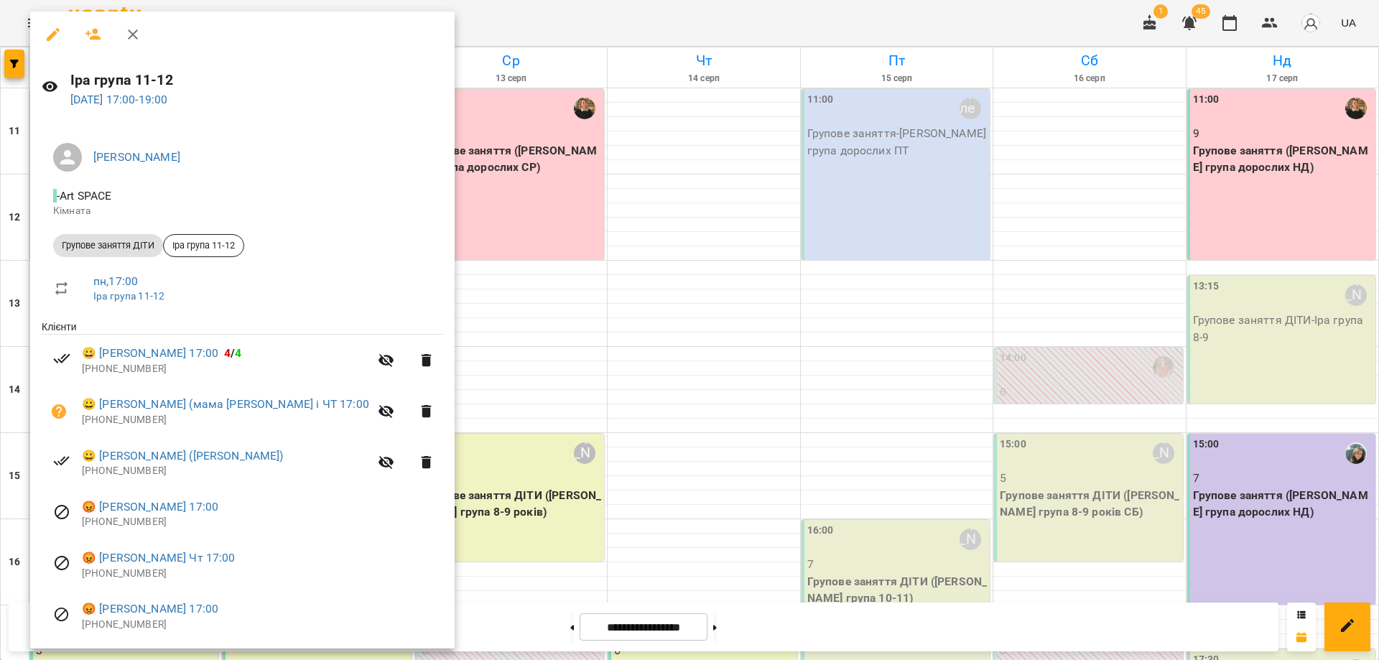
click at [724, 17] on div at bounding box center [689, 330] width 1379 height 660
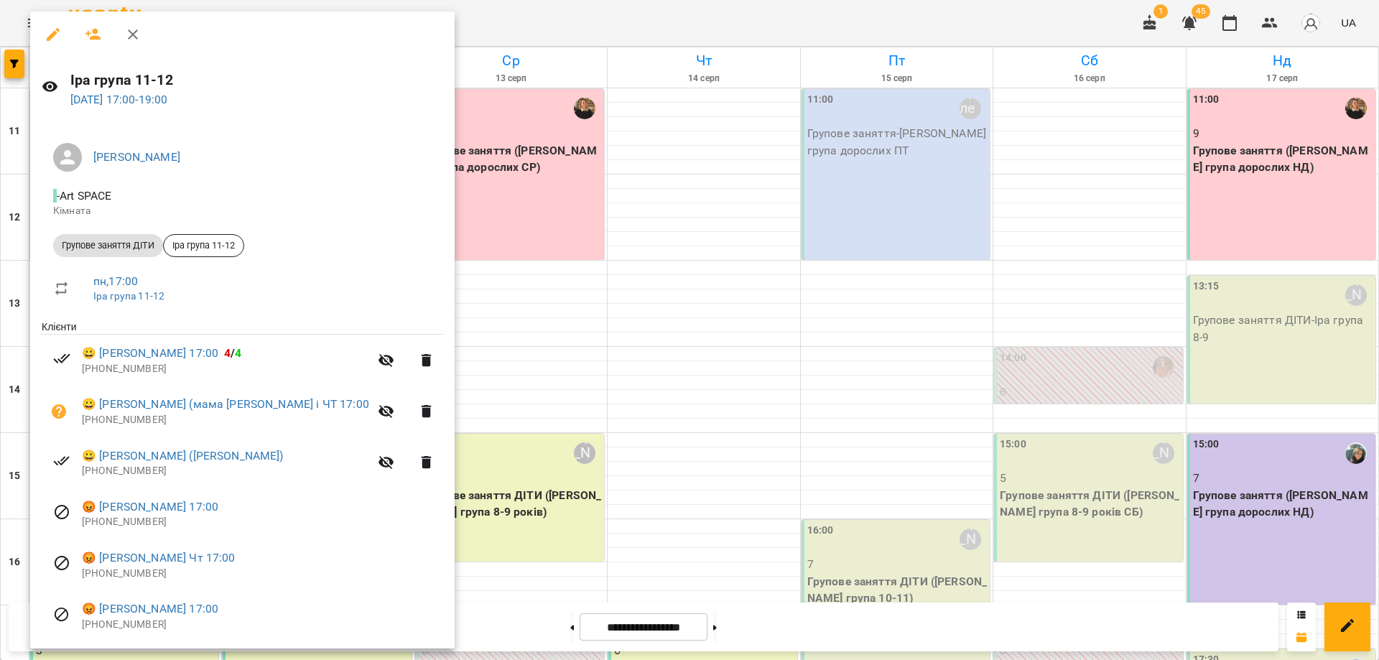
click at [559, 364] on div at bounding box center [689, 330] width 1379 height 660
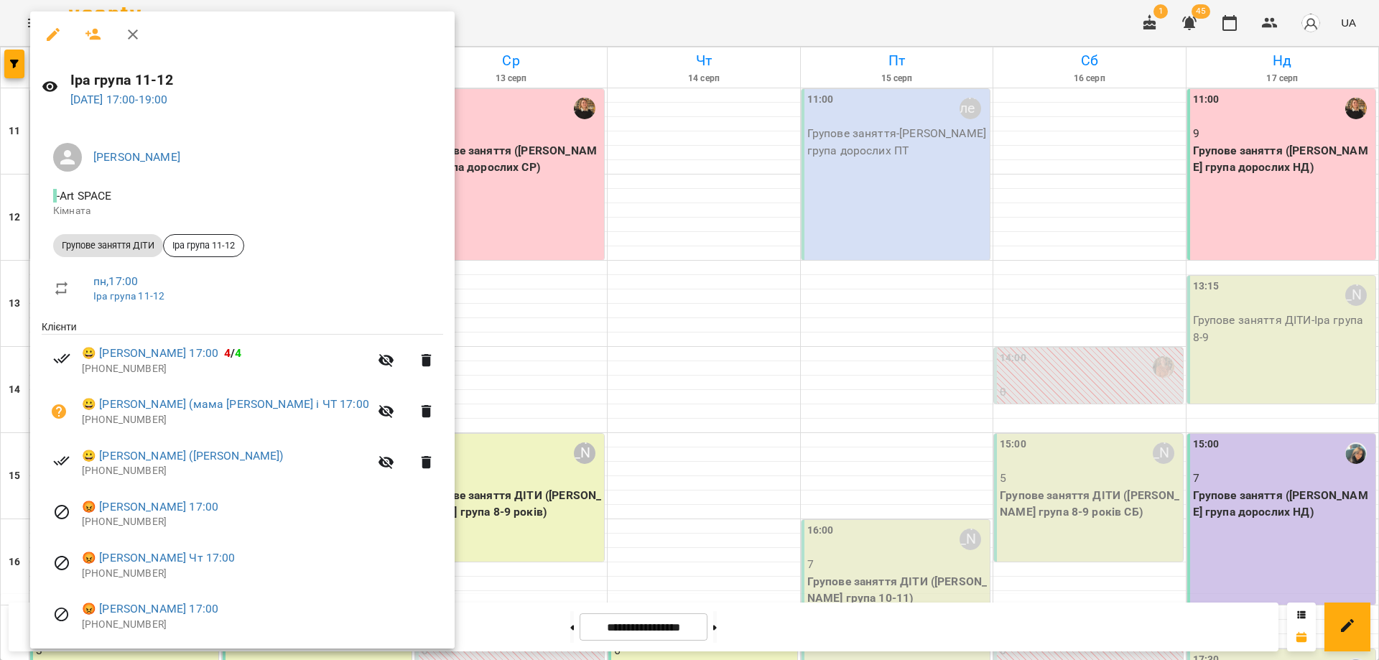
click at [619, 420] on div at bounding box center [689, 330] width 1379 height 660
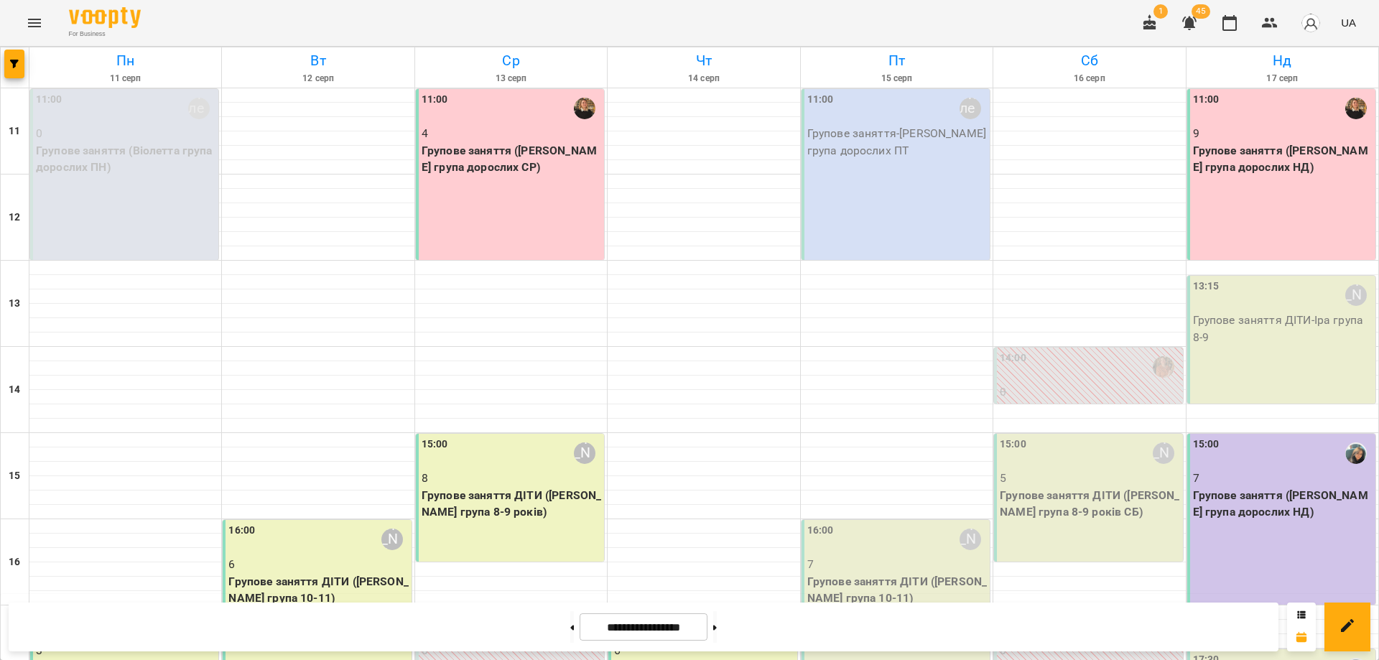
click at [547, 13] on div "For Business 1 45 UA" at bounding box center [689, 23] width 1379 height 46
click at [746, 9] on div "For Business 1 45 UA" at bounding box center [689, 23] width 1379 height 46
click at [917, 29] on div "For Business 1 45 UA" at bounding box center [689, 23] width 1379 height 46
click at [1075, 11] on div "For Business 1 45 UA" at bounding box center [689, 23] width 1379 height 46
click at [870, 618] on div "**********" at bounding box center [644, 627] width 1270 height 49
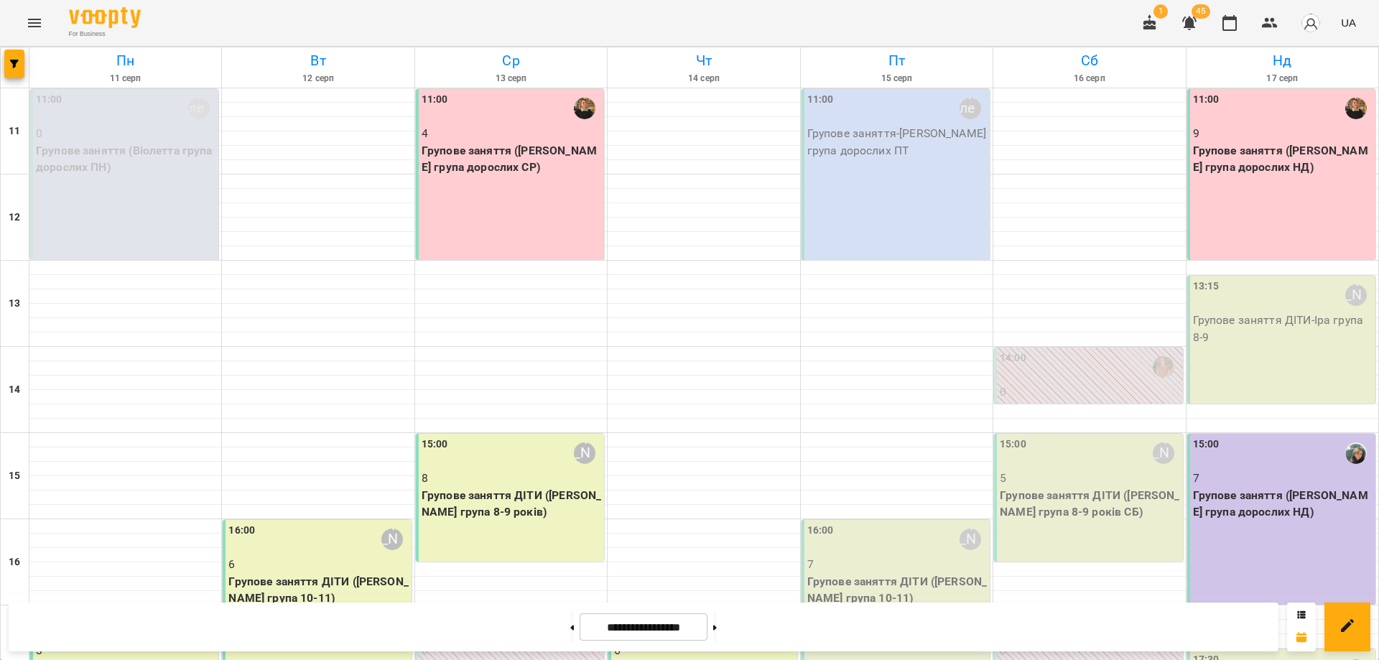
click at [422, 616] on div "**********" at bounding box center [644, 627] width 1270 height 49
click at [789, 636] on div "**********" at bounding box center [644, 627] width 1270 height 49
click at [808, 627] on div "**********" at bounding box center [644, 627] width 1270 height 49
click at [1010, 19] on div "For Business 1 45 UA" at bounding box center [689, 23] width 1379 height 46
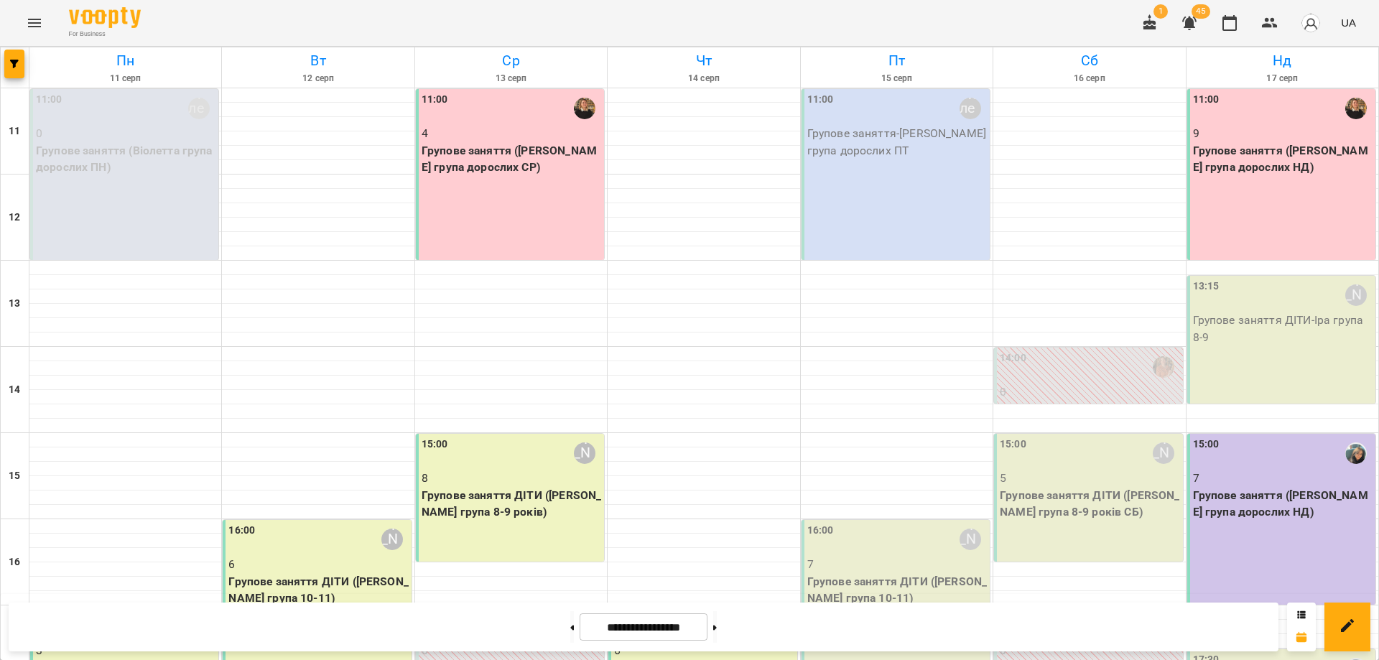
click at [881, 11] on div "For Business 1 45 UA" at bounding box center [689, 23] width 1379 height 46
click at [803, 619] on div "**********" at bounding box center [644, 627] width 1270 height 49
click at [346, 629] on div "**********" at bounding box center [644, 627] width 1270 height 49
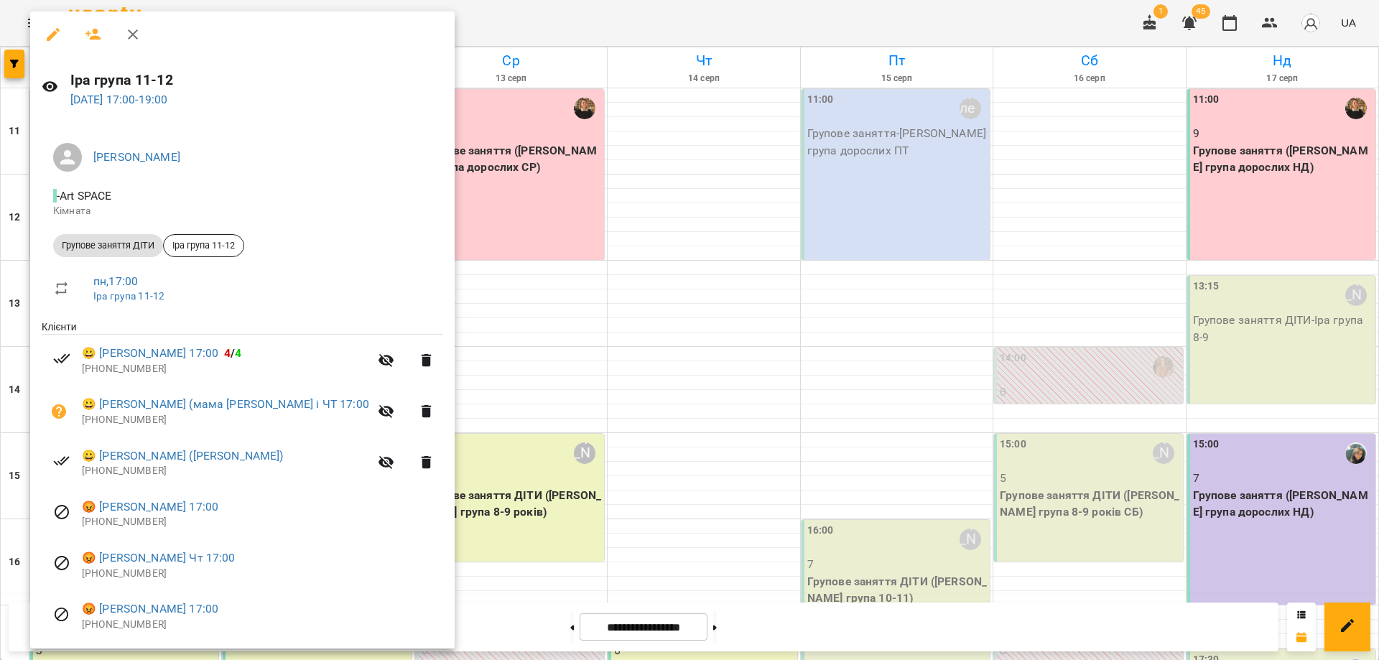
click at [565, 418] on div at bounding box center [689, 330] width 1379 height 660
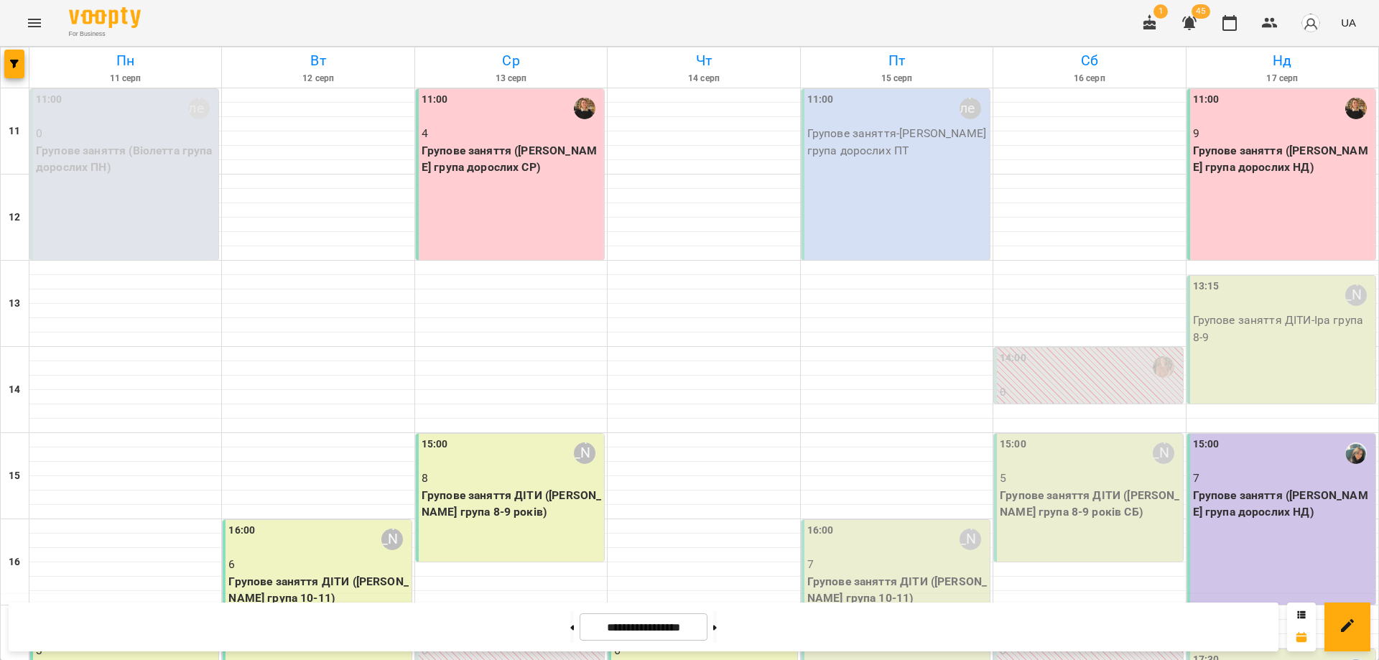
click at [703, 16] on div "For Business 1 45 UA" at bounding box center [689, 23] width 1379 height 46
drag, startPoint x: 763, startPoint y: 23, endPoint x: 801, endPoint y: 21, distance: 38.1
click at [763, 22] on div "For Business 1 45 UA" at bounding box center [689, 23] width 1379 height 46
click at [932, 9] on div "For Business 1 45 UA" at bounding box center [689, 23] width 1379 height 46
click at [966, 9] on div "For Business 1 45 UA" at bounding box center [689, 23] width 1379 height 46
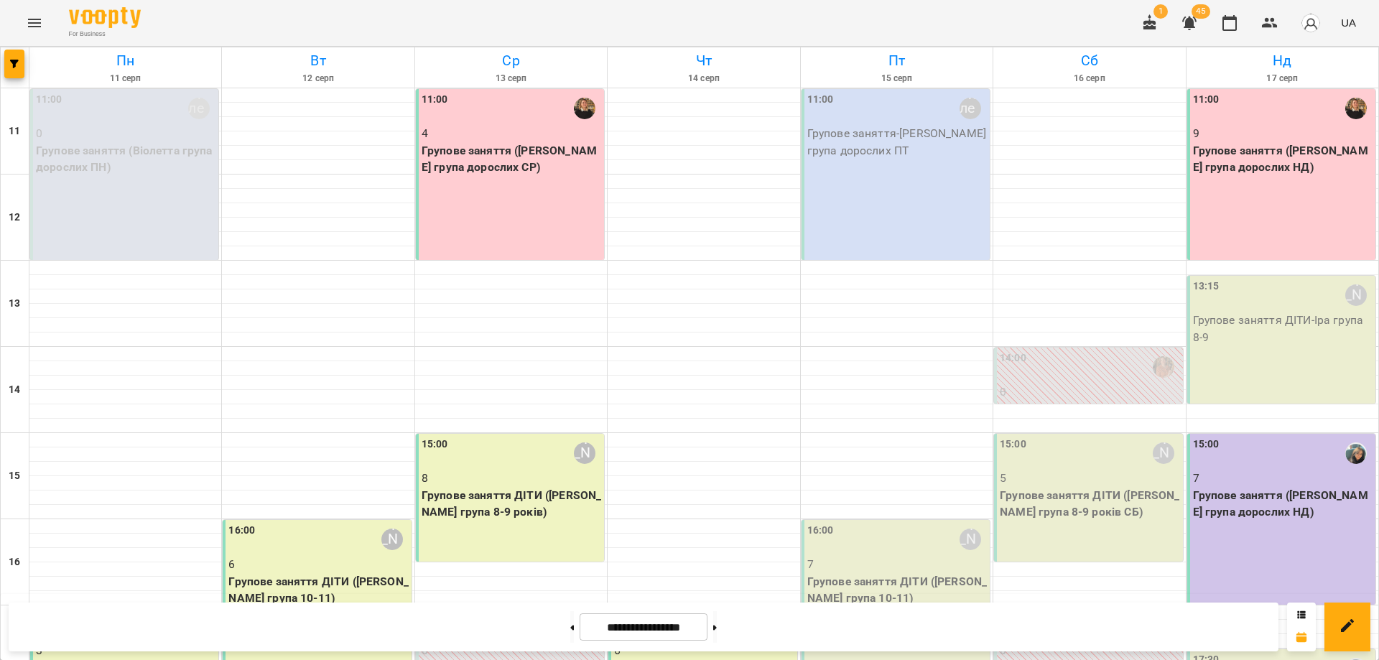
click at [634, 14] on div "For Business 1 45 UA" at bounding box center [689, 23] width 1379 height 46
click at [814, 644] on div "**********" at bounding box center [644, 627] width 1270 height 49
click at [451, 621] on div "**********" at bounding box center [644, 627] width 1270 height 49
click at [941, 625] on div "**********" at bounding box center [644, 627] width 1270 height 49
click at [924, 622] on div "**********" at bounding box center [644, 627] width 1270 height 49
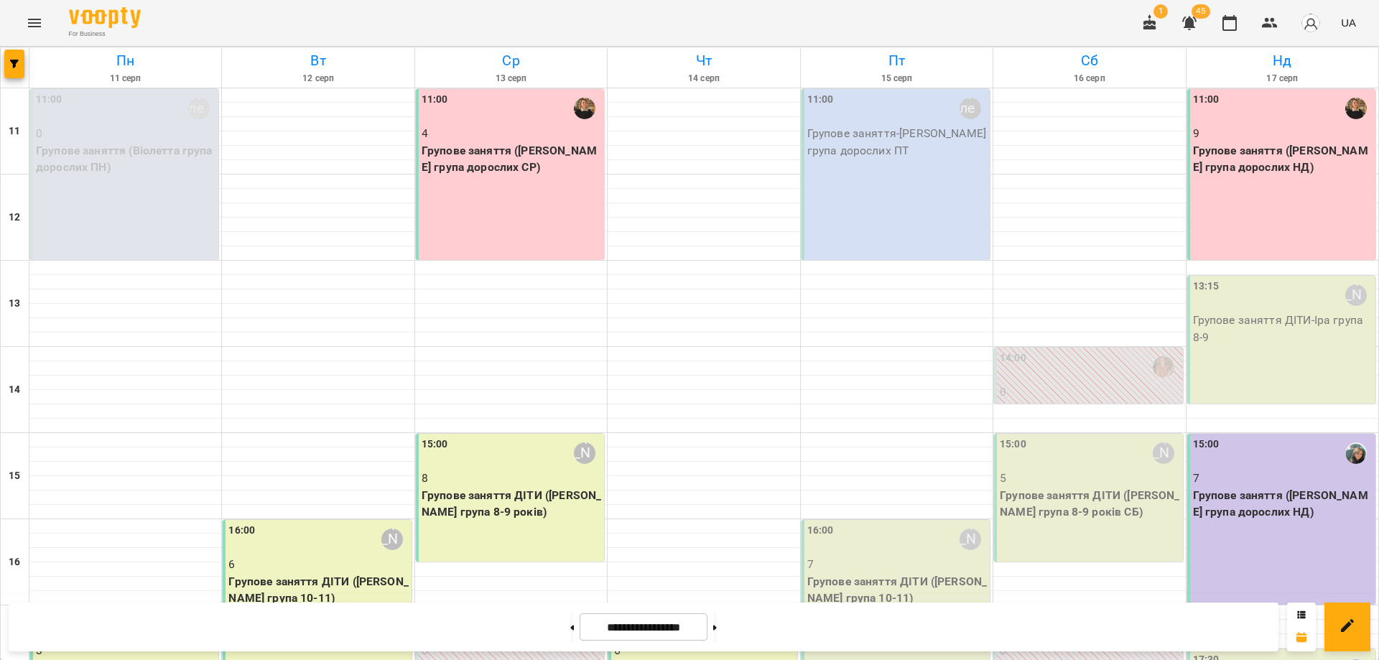
click at [496, 17] on div "For Business 1 45 UA" at bounding box center [689, 23] width 1379 height 46
click at [670, 13] on div "For Business 1 45 UA" at bounding box center [689, 23] width 1379 height 46
click at [894, 21] on div "For Business 1 45 UA" at bounding box center [689, 23] width 1379 height 46
click at [1072, 24] on div "For Business 1 45 UA" at bounding box center [689, 23] width 1379 height 46
drag, startPoint x: 1002, startPoint y: 14, endPoint x: 956, endPoint y: 13, distance: 46.7
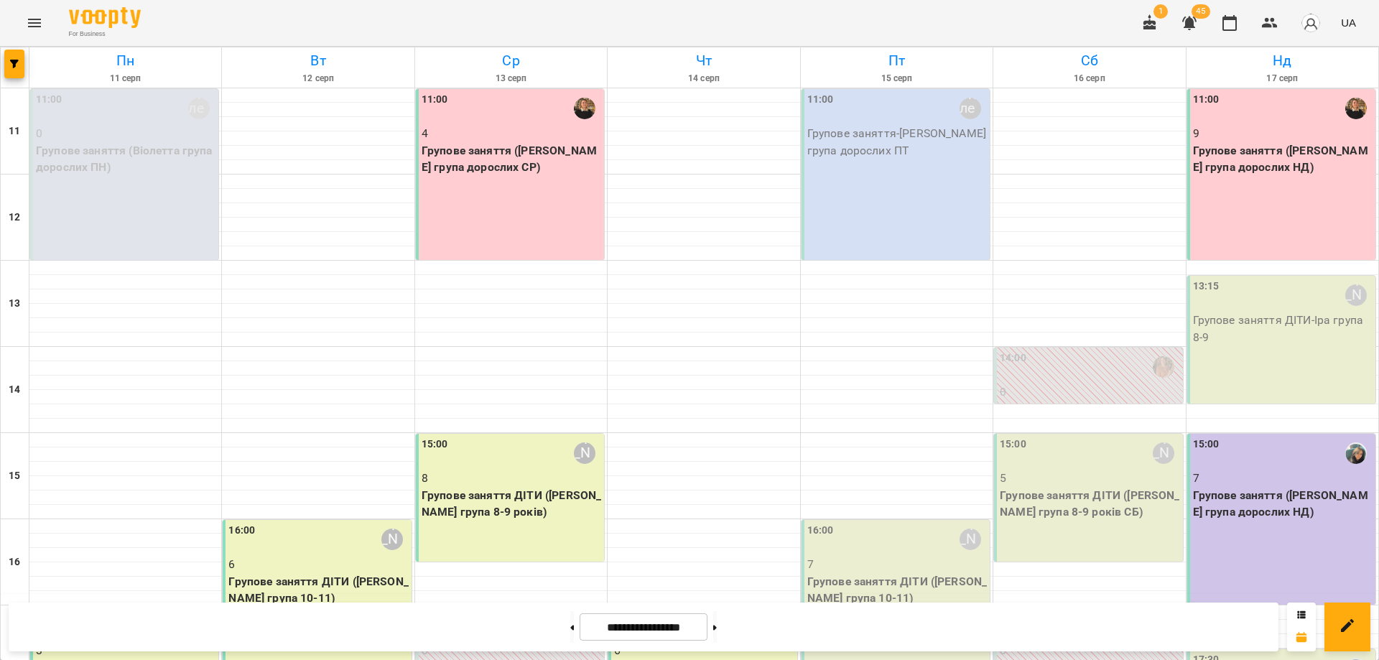
click at [956, 13] on div "For Business 1 45 UA" at bounding box center [689, 23] width 1379 height 46
drag, startPoint x: 902, startPoint y: 12, endPoint x: 908, endPoint y: 17, distance: 7.6
click at [908, 17] on div "For Business 1 45 UA" at bounding box center [689, 23] width 1379 height 46
drag, startPoint x: 927, startPoint y: 17, endPoint x: 851, endPoint y: 18, distance: 76.9
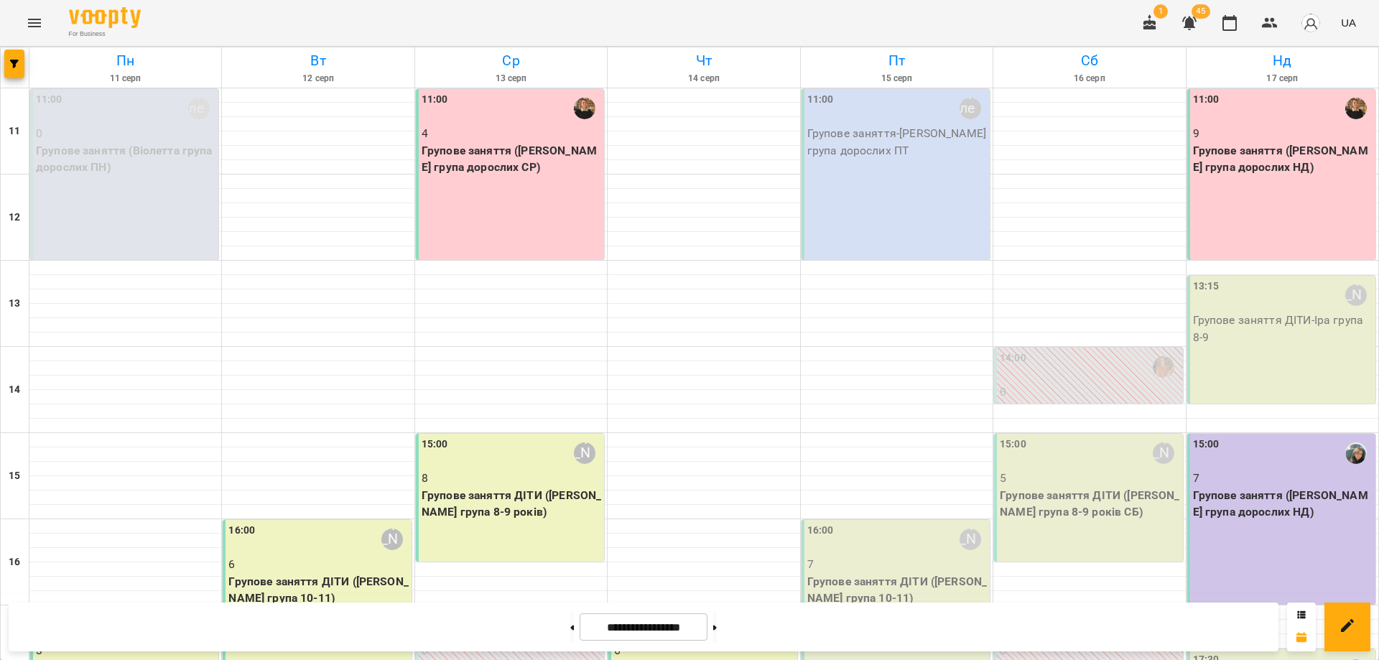
click at [851, 18] on div "For Business 1 45 UA" at bounding box center [689, 23] width 1379 height 46
drag, startPoint x: 851, startPoint y: 18, endPoint x: 846, endPoint y: 9, distance: 9.6
click at [849, 15] on div "For Business 1 45 UA" at bounding box center [689, 23] width 1379 height 46
drag, startPoint x: 843, startPoint y: 30, endPoint x: 826, endPoint y: 17, distance: 21.4
click at [826, 17] on div "For Business 1 45 UA" at bounding box center [689, 23] width 1379 height 46
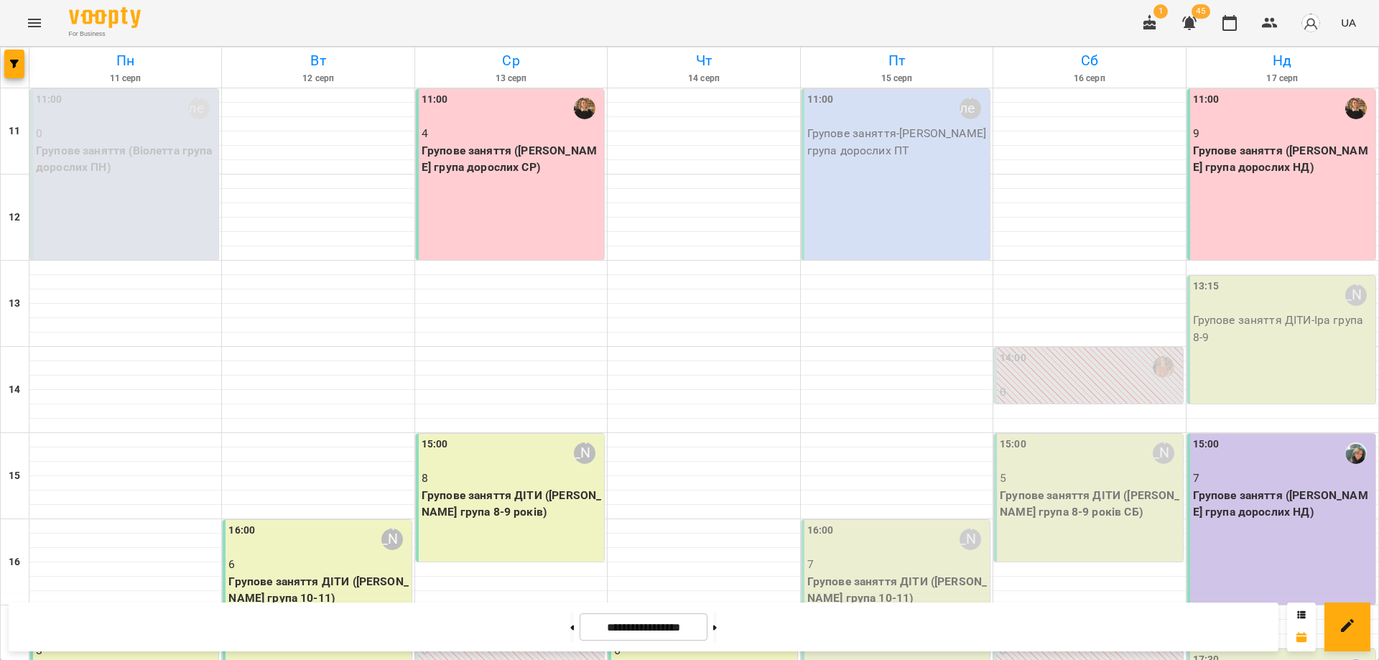
drag, startPoint x: 826, startPoint y: 17, endPoint x: 820, endPoint y: 4, distance: 13.8
click at [823, 8] on div "For Business 1 45 UA" at bounding box center [689, 23] width 1379 height 46
drag, startPoint x: 762, startPoint y: 29, endPoint x: 757, endPoint y: 21, distance: 9.6
click at [757, 21] on div "For Business 1 45 UA" at bounding box center [689, 23] width 1379 height 46
drag, startPoint x: 757, startPoint y: 21, endPoint x: 756, endPoint y: 13, distance: 8.0
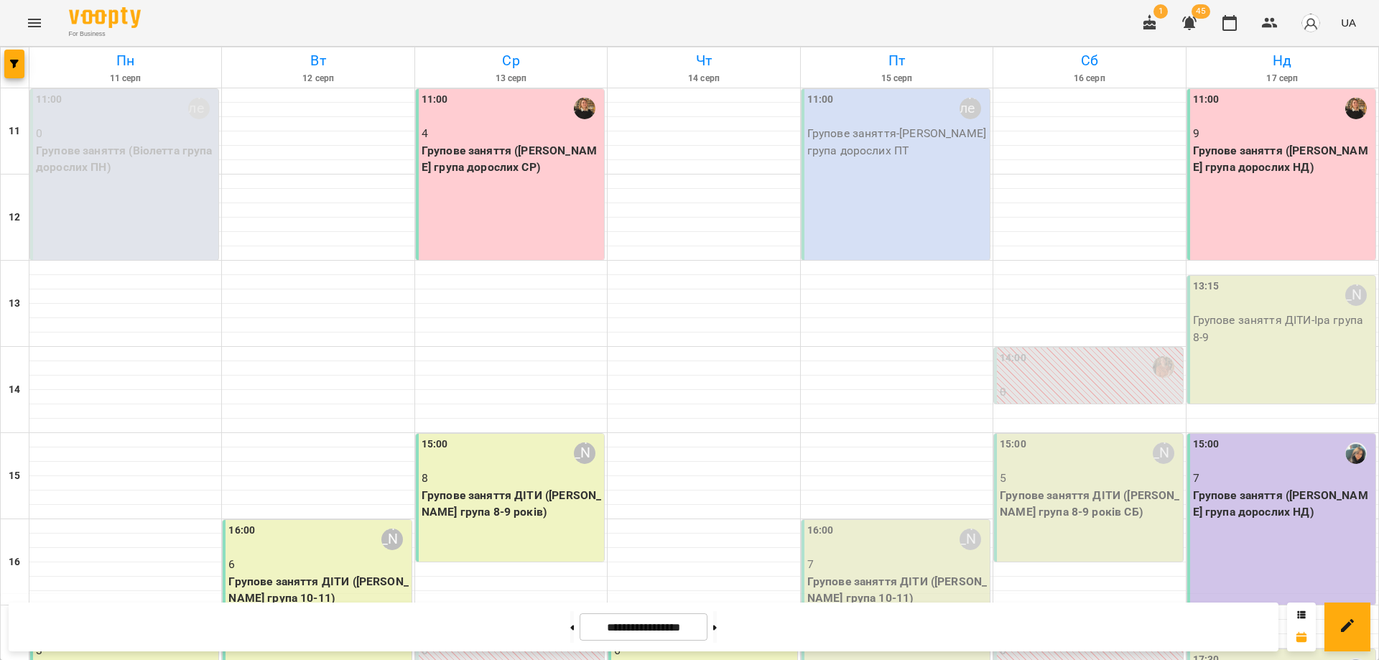
click at [757, 18] on div "For Business 1 45 UA" at bounding box center [689, 23] width 1379 height 46
click at [896, 12] on div "For Business 1 45 UA" at bounding box center [689, 23] width 1379 height 46
drag, startPoint x: 1038, startPoint y: 24, endPoint x: 1026, endPoint y: 30, distance: 13.5
click at [1027, 30] on div "For Business 1 45 UA" at bounding box center [689, 23] width 1379 height 46
drag, startPoint x: 1043, startPoint y: 27, endPoint x: 1160, endPoint y: 9, distance: 118.5
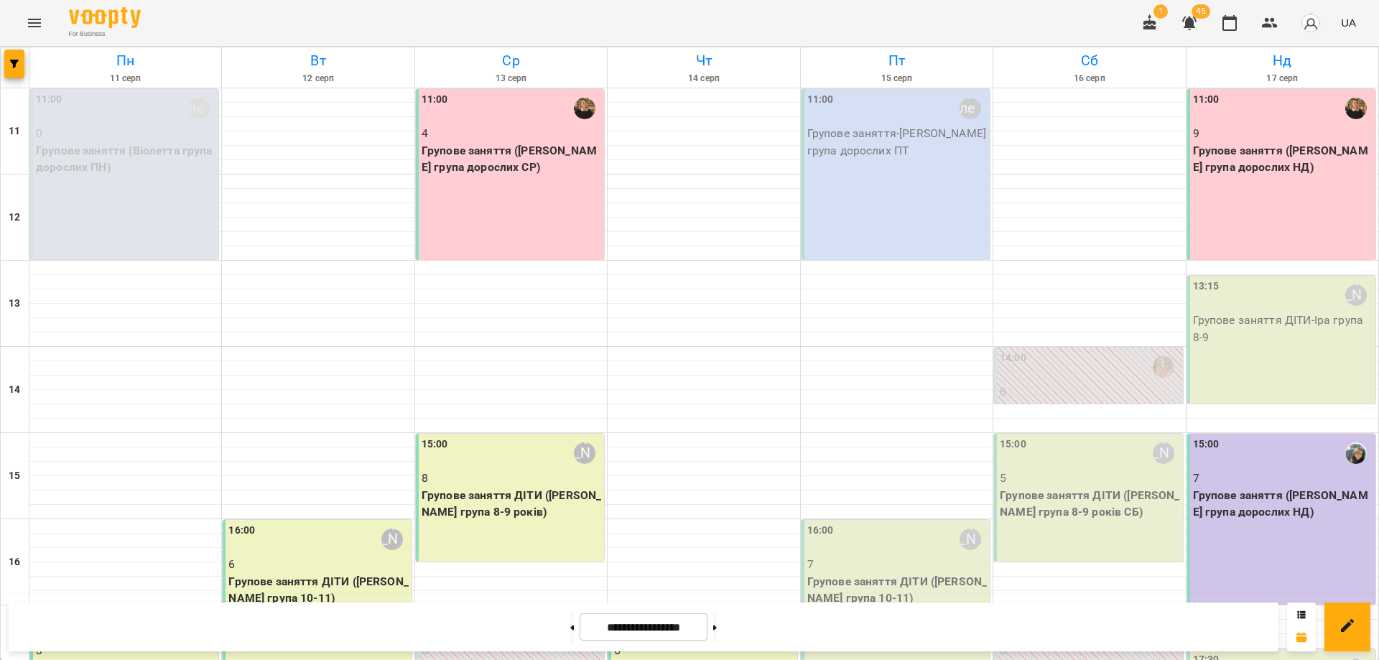
click at [1038, 25] on div "For Business 1 45 UA" at bounding box center [689, 23] width 1379 height 46
click at [1081, 19] on div "For Business 1 45 UA" at bounding box center [689, 23] width 1379 height 46
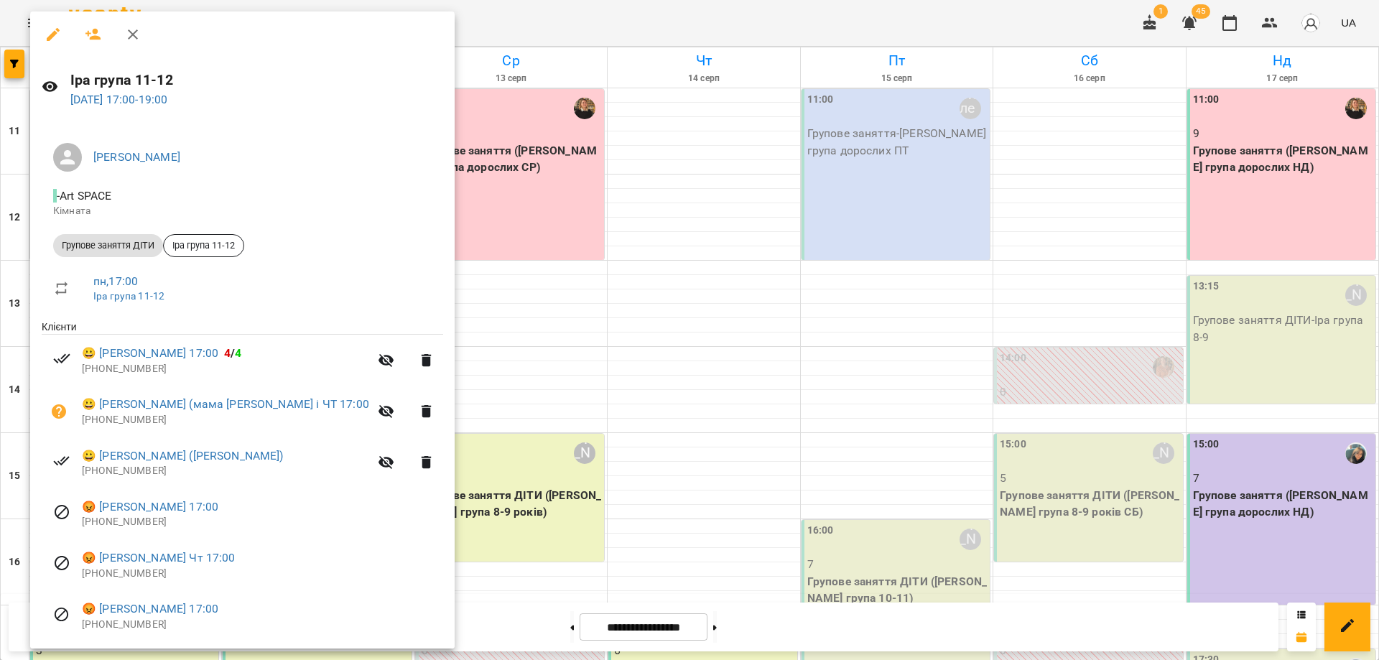
click at [510, 26] on div at bounding box center [689, 330] width 1379 height 660
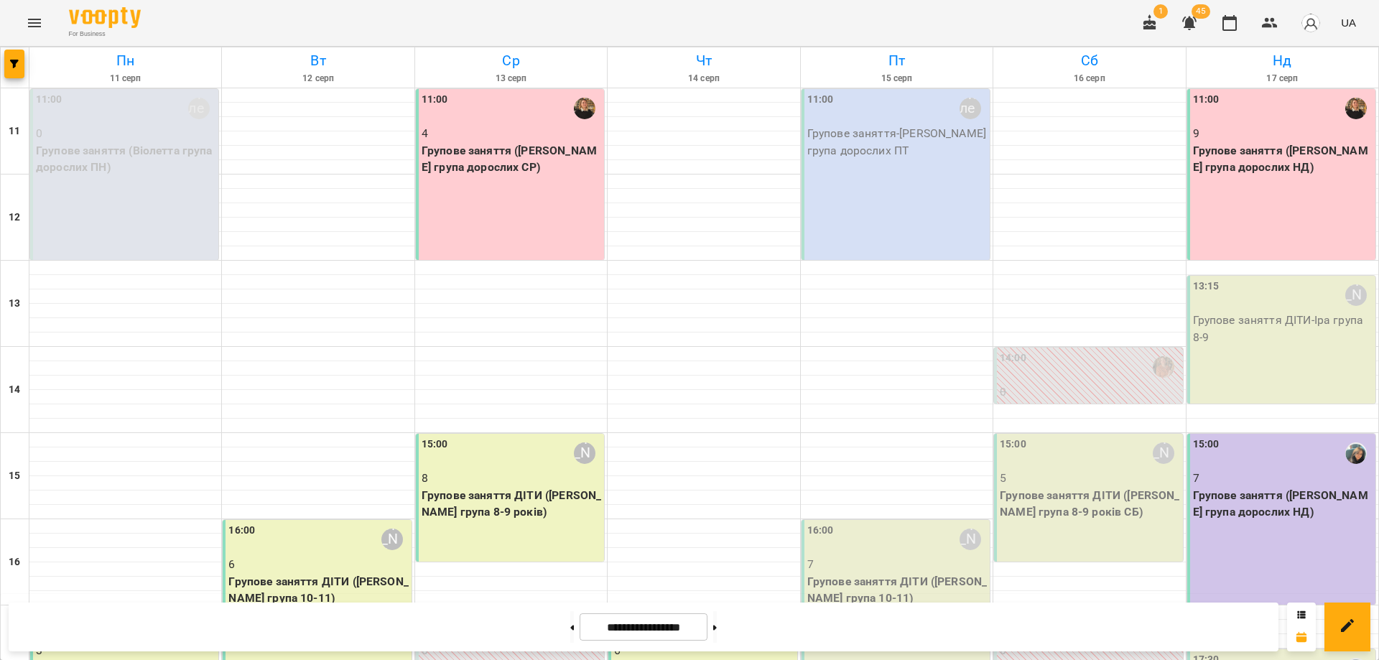
click at [425, 22] on div "For Business 1 45 UA" at bounding box center [689, 23] width 1379 height 46
click at [891, 32] on div "For Business 1 45 UA" at bounding box center [689, 23] width 1379 height 46
click at [1052, 17] on div "For Business 1 45 UA" at bounding box center [689, 23] width 1379 height 46
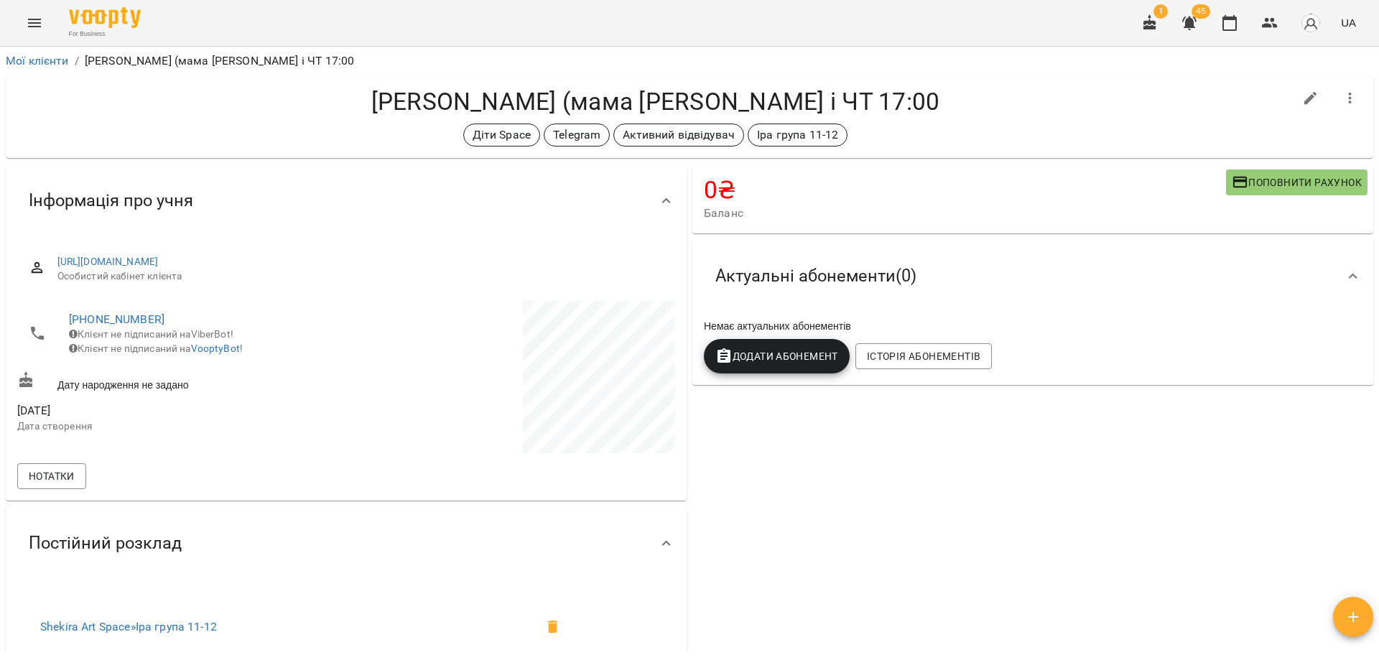
click at [570, 104] on h4 "[PERSON_NAME] (мама [PERSON_NAME] і ЧТ 17:00" at bounding box center [655, 101] width 1277 height 29
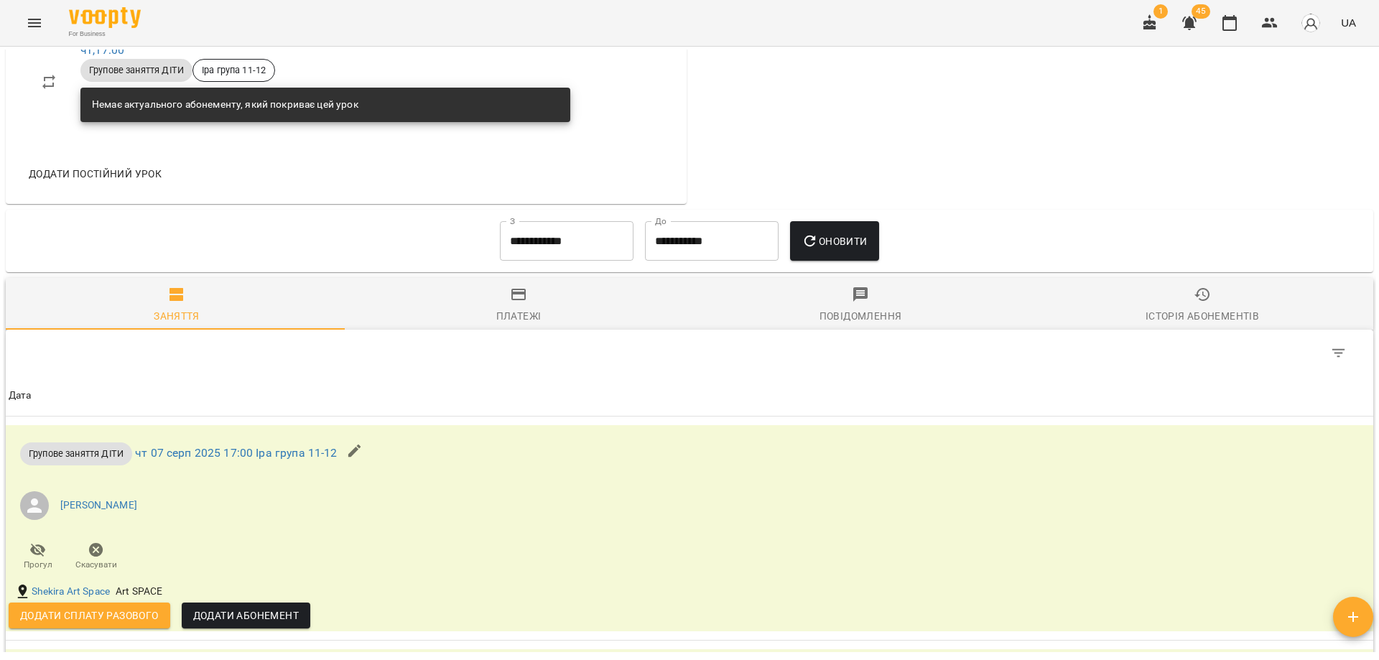
scroll to position [862, 0]
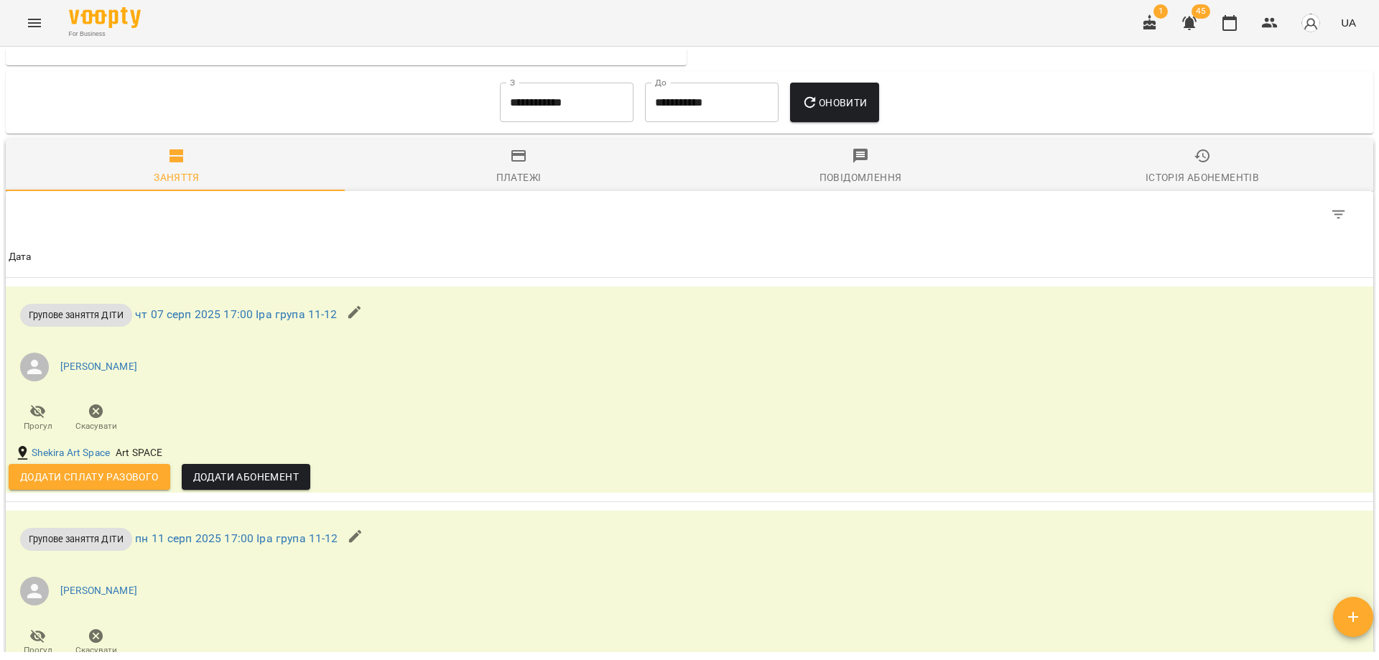
click at [543, 92] on input "**********" at bounding box center [567, 103] width 134 height 40
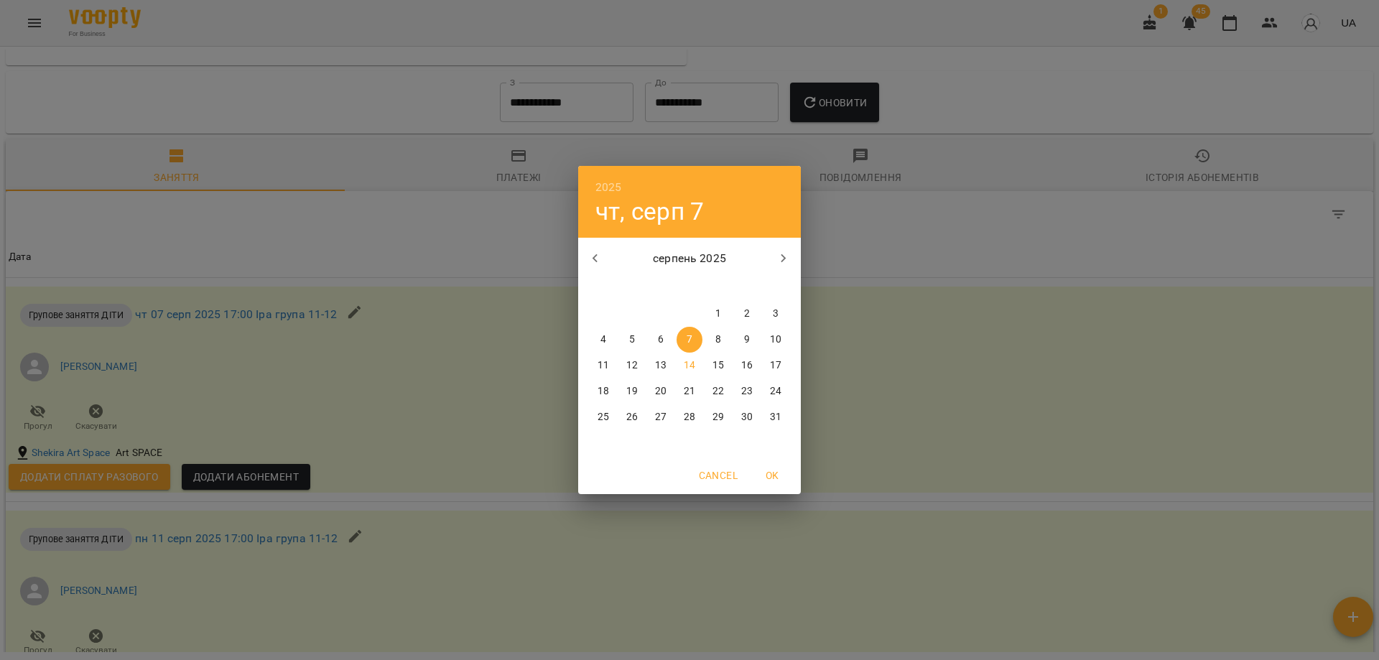
click at [596, 267] on button "button" at bounding box center [595, 258] width 34 height 34
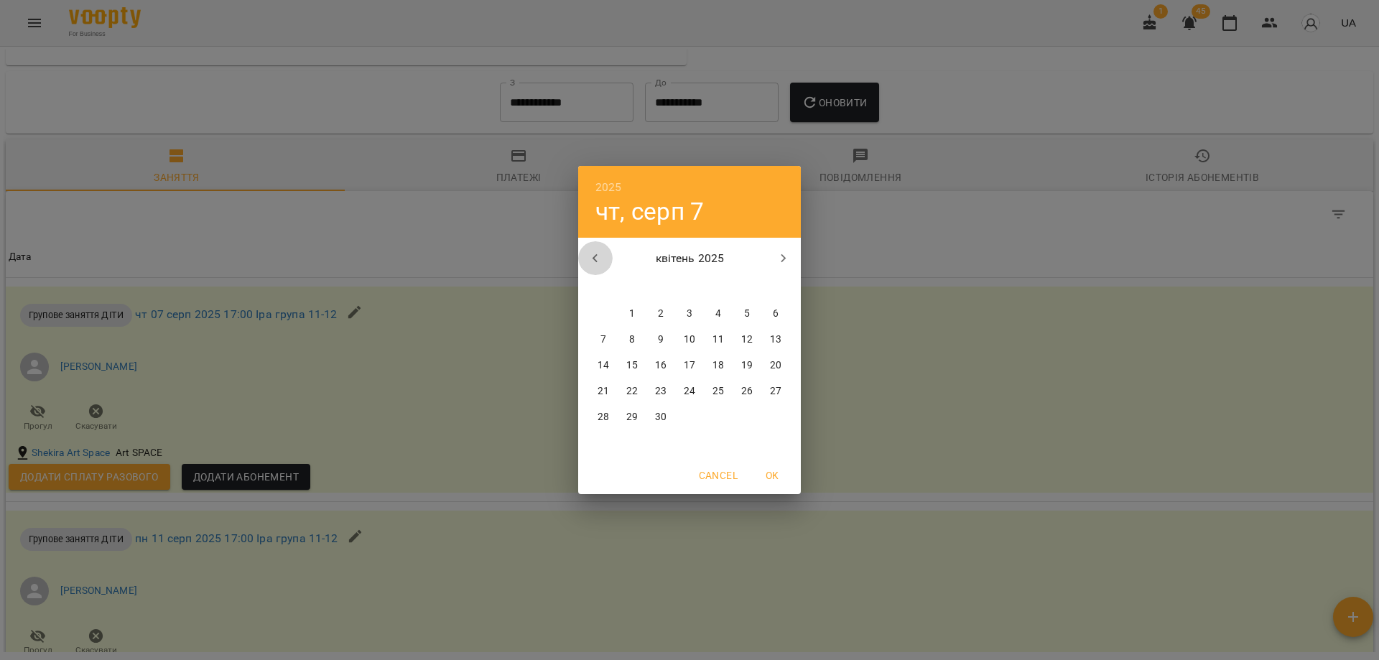
click at [596, 267] on button "button" at bounding box center [595, 258] width 34 height 34
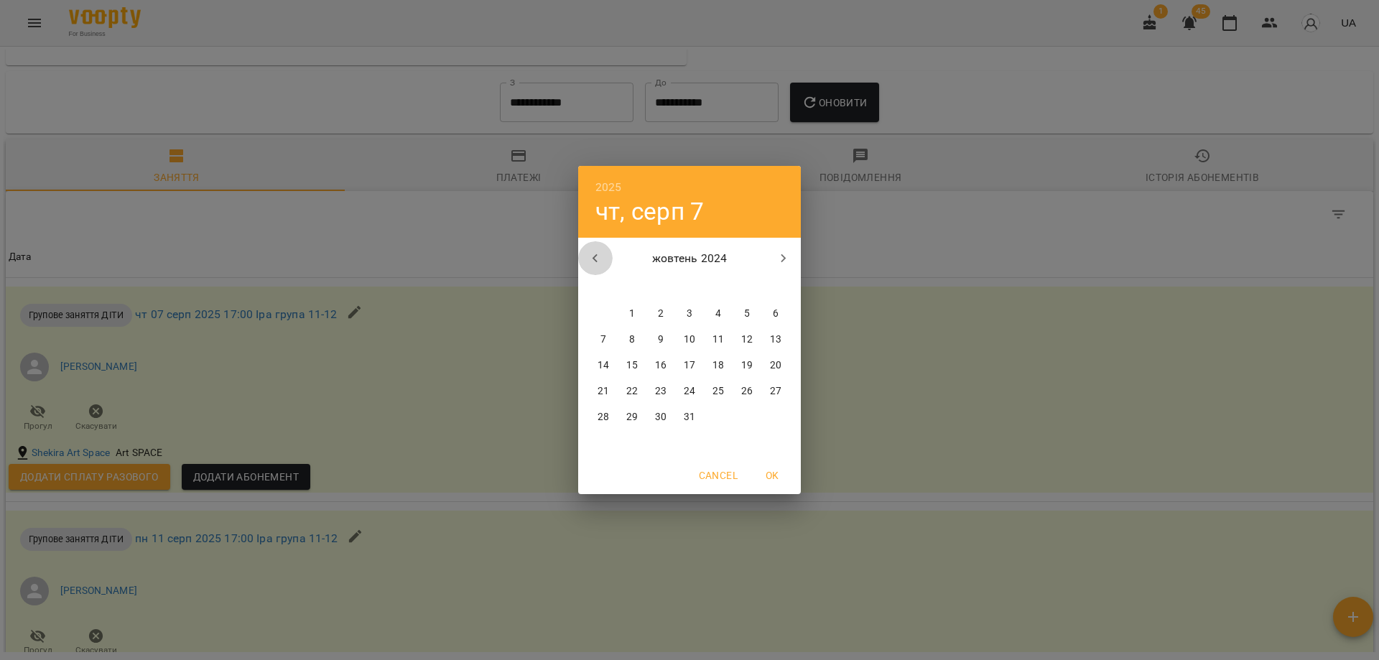
click at [596, 267] on button "button" at bounding box center [595, 258] width 34 height 34
click at [620, 311] on span "2" at bounding box center [632, 314] width 26 height 14
type input "**********"
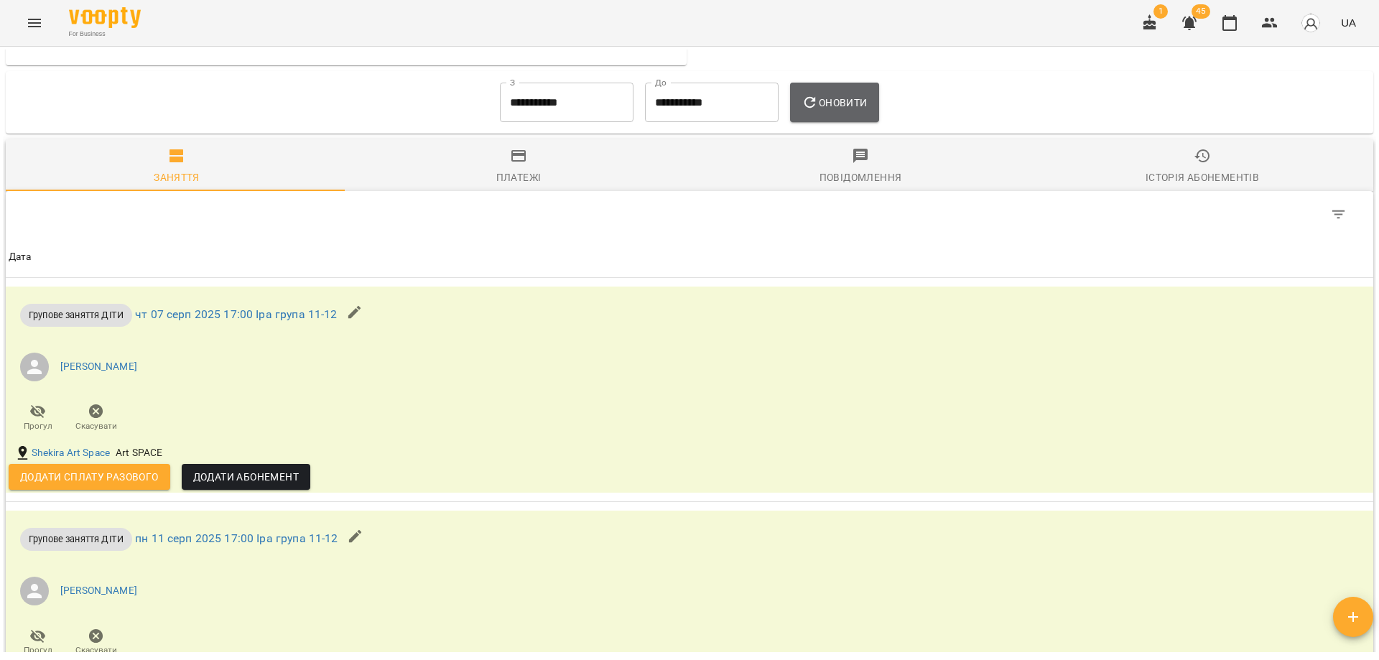
click at [866, 106] on span "Оновити" at bounding box center [834, 102] width 65 height 17
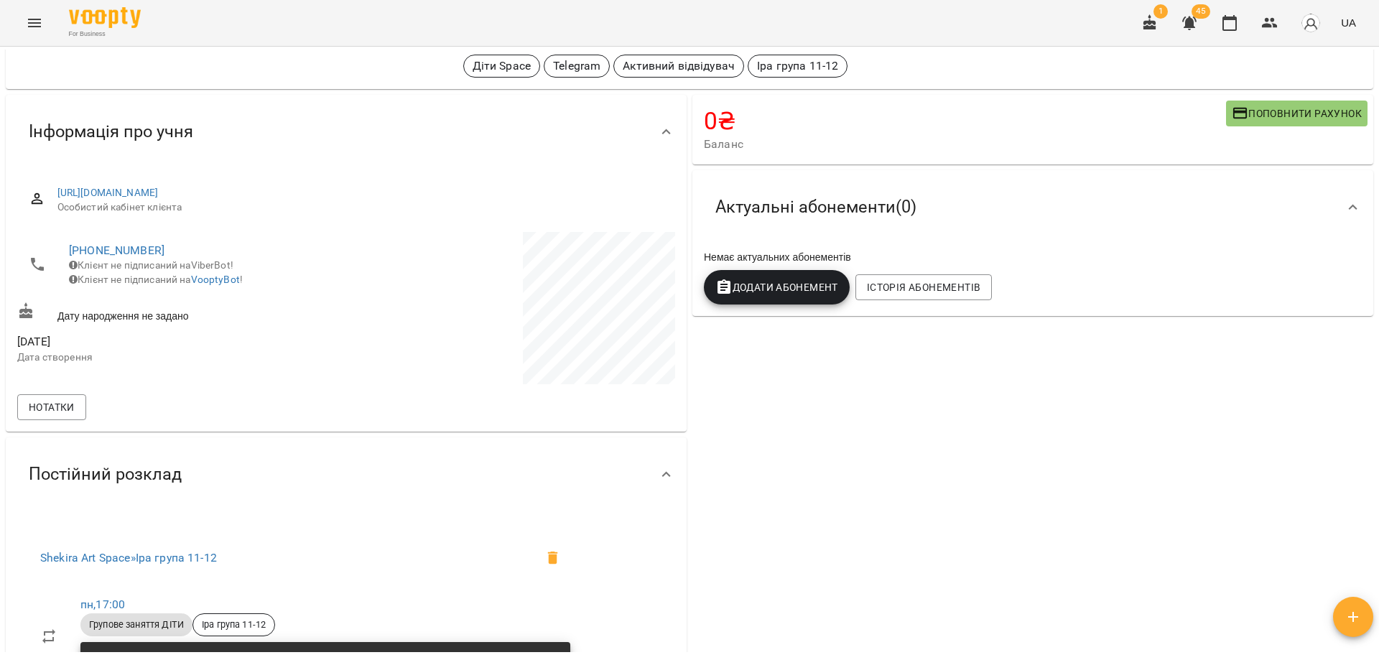
scroll to position [0, 0]
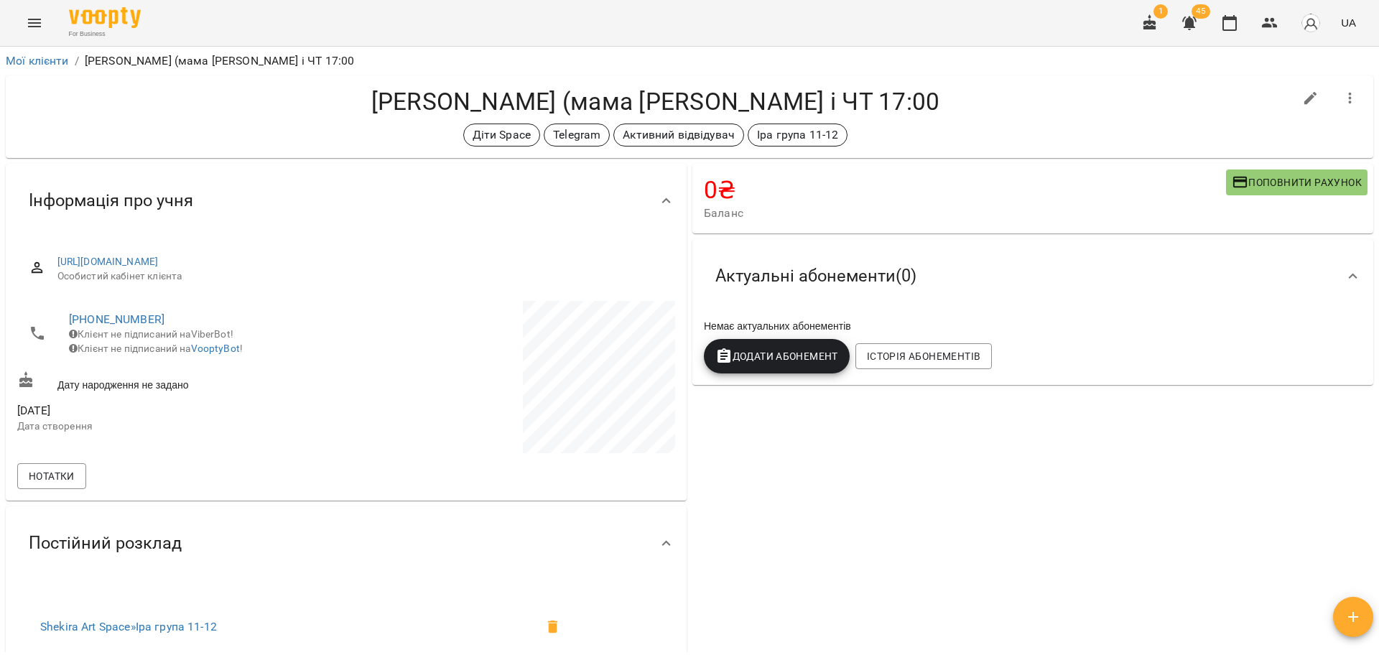
click at [596, 96] on h4 "[PERSON_NAME] (мама [PERSON_NAME] і ЧТ 17:00" at bounding box center [655, 101] width 1277 height 29
drag, startPoint x: 851, startPoint y: 80, endPoint x: 904, endPoint y: 118, distance: 65.6
click at [904, 118] on div "Кисіль Ангеліна (мама Анастасія) ПН і ЧТ 17:00 Діти Space Telegram Активний від…" at bounding box center [690, 116] width 1368 height 83
click at [904, 118] on div "Кисіль Ангеліна (мама Анастасія) ПН і ЧТ 17:00 Діти Space Telegram Активний від…" at bounding box center [655, 117] width 1277 height 60
click at [902, 118] on div "Кисіль Ангеліна (мама Анастасія) ПН і ЧТ 17:00 Діти Space Telegram Активний від…" at bounding box center [655, 117] width 1277 height 60
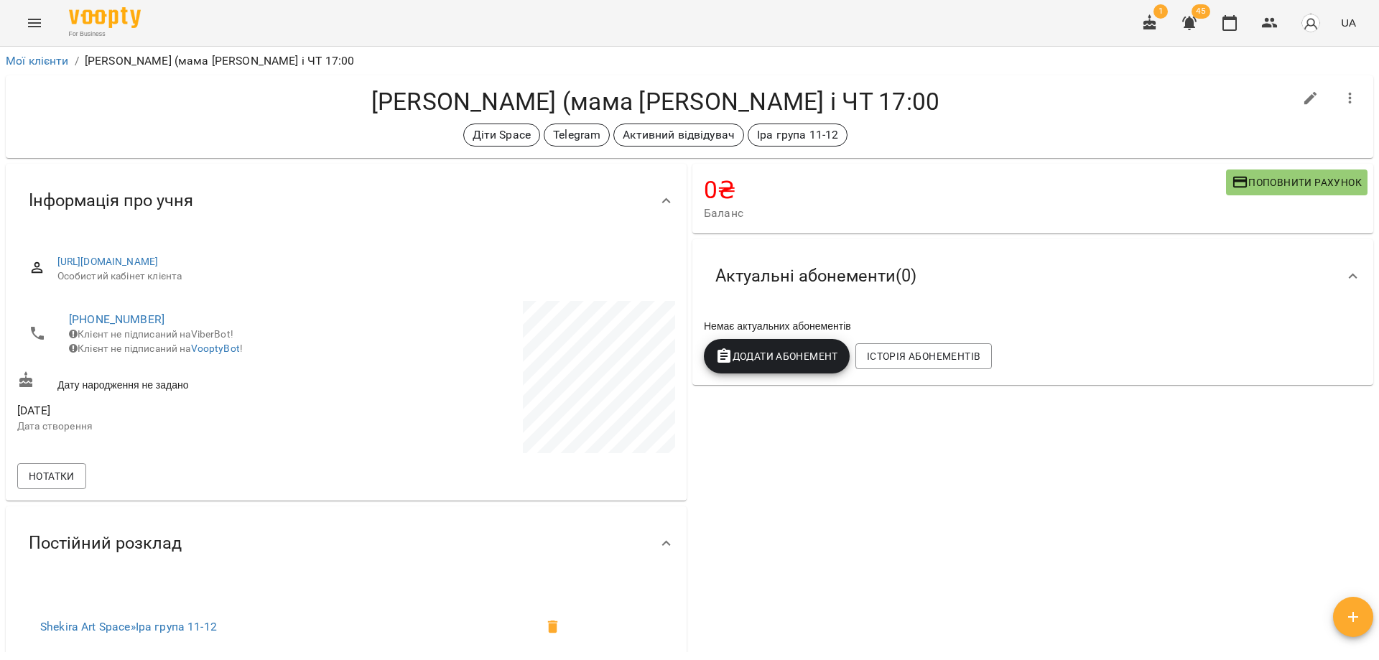
click at [911, 103] on h4 "[PERSON_NAME] (мама [PERSON_NAME] і ЧТ 17:00" at bounding box center [655, 101] width 1277 height 29
click at [830, 19] on div "For Business 1 45 UA" at bounding box center [689, 23] width 1379 height 46
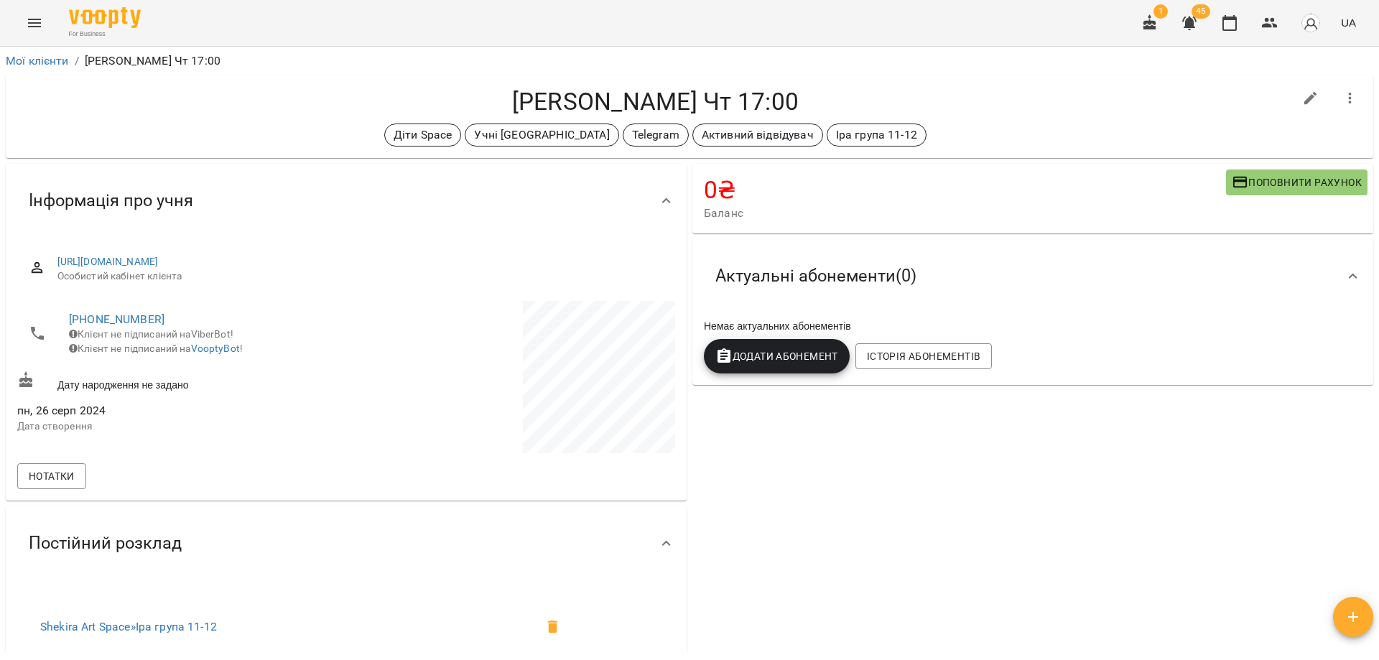
click at [614, 108] on h4 "[PERSON_NAME] Чт 17:00" at bounding box center [655, 101] width 1277 height 29
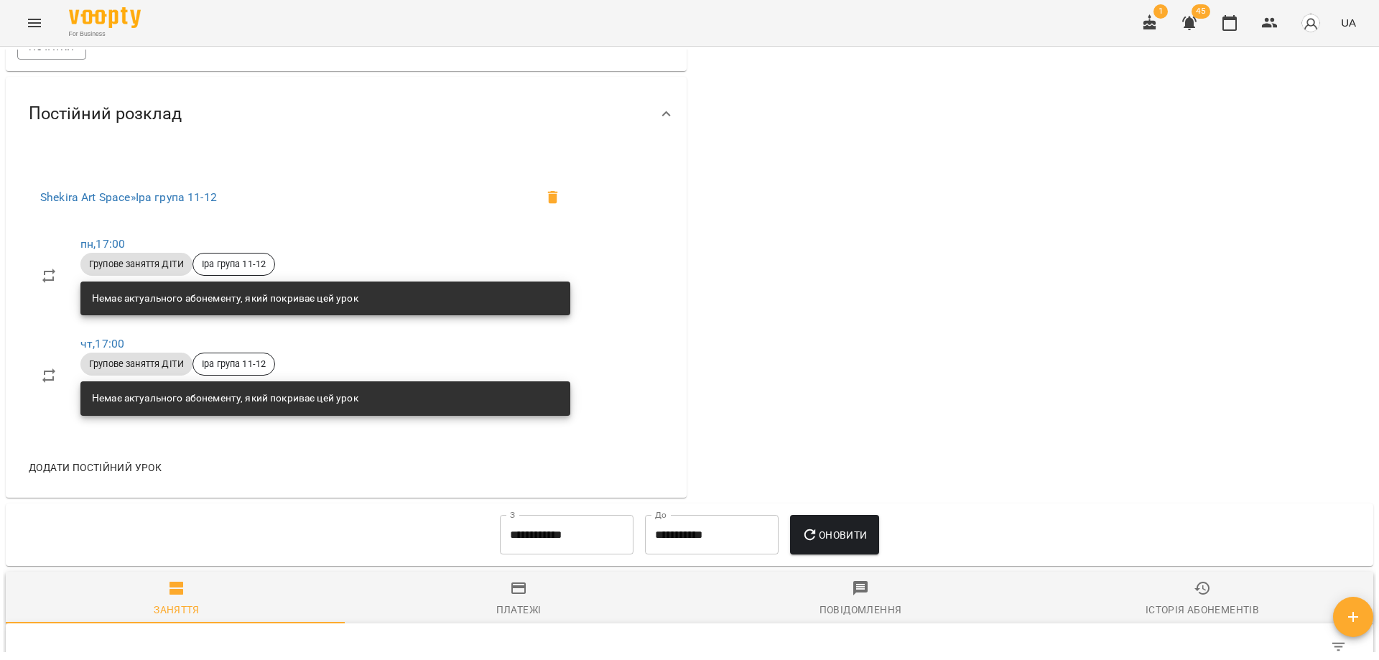
scroll to position [431, 0]
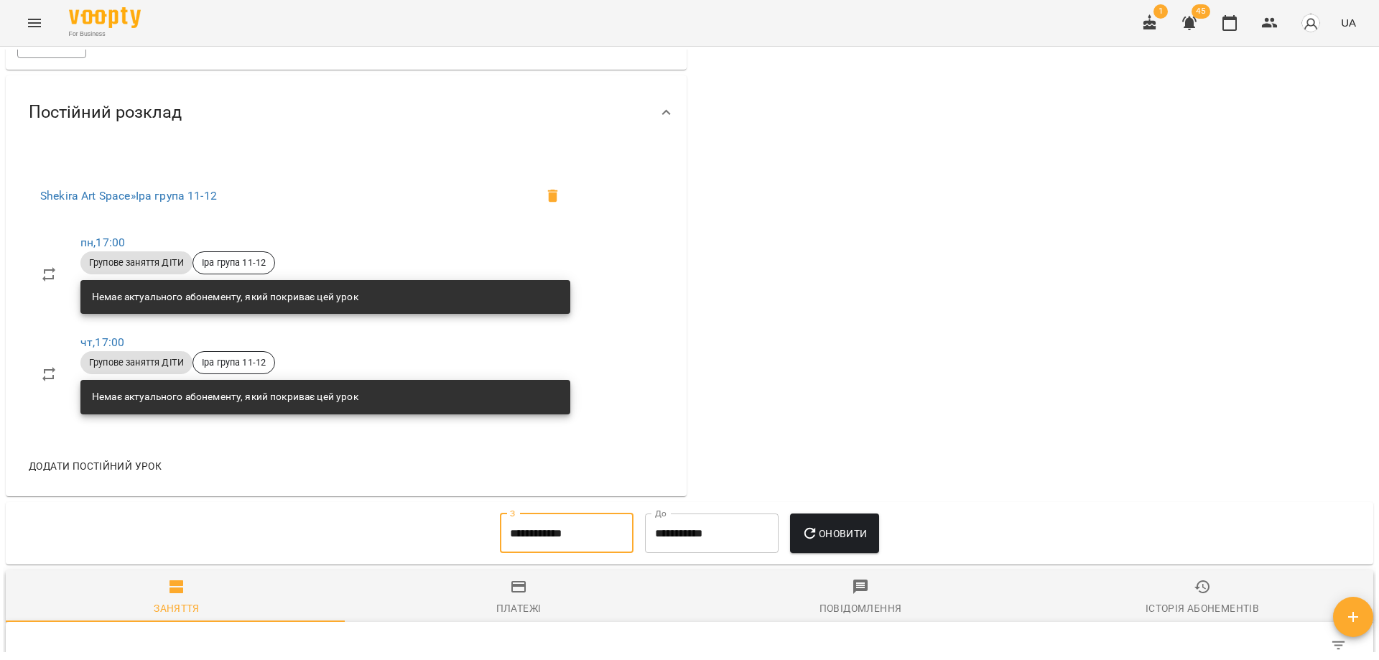
click at [547, 542] on input "**********" at bounding box center [567, 534] width 134 height 40
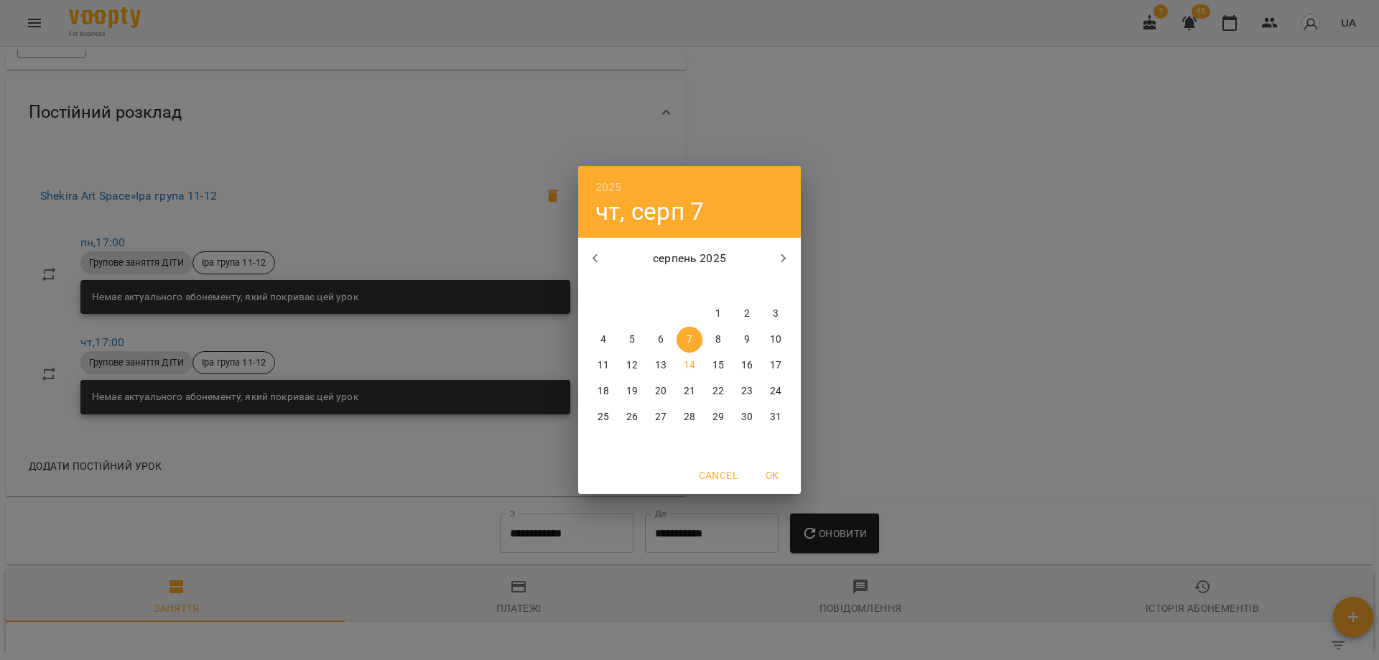
click at [599, 256] on icon "button" at bounding box center [595, 258] width 17 height 17
click at [601, 256] on icon "button" at bounding box center [595, 258] width 17 height 17
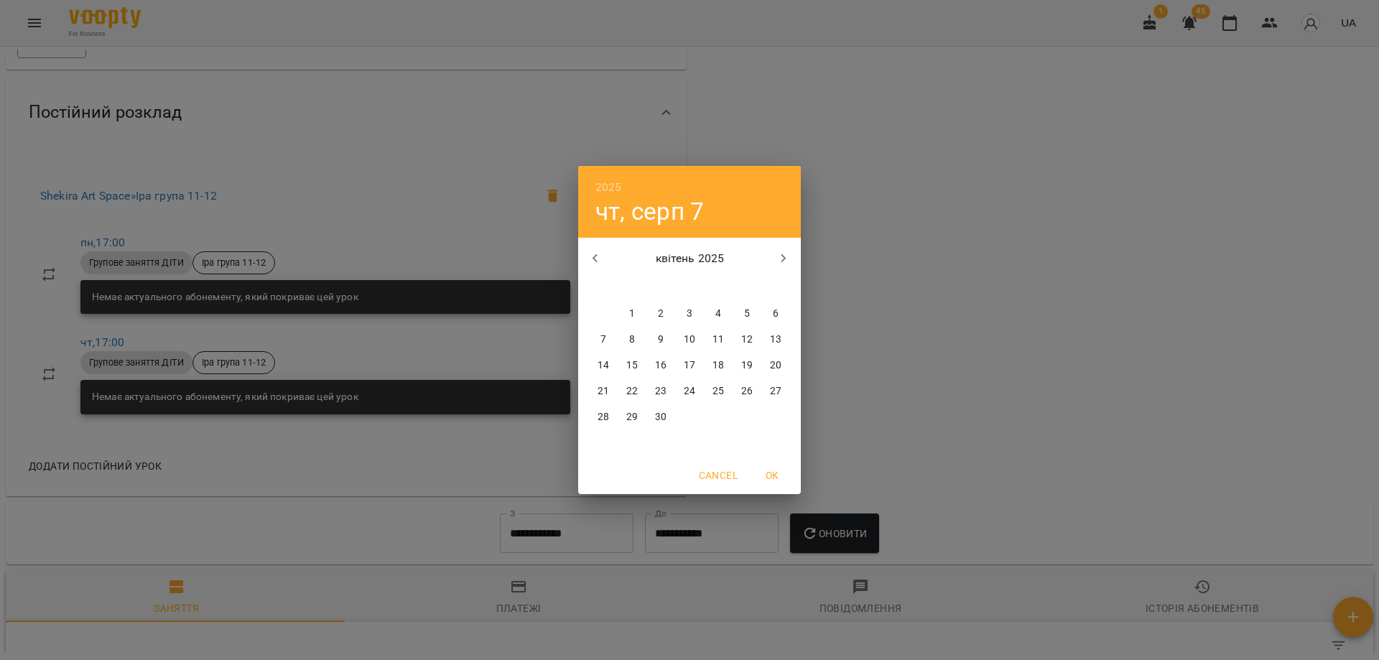
click at [601, 256] on icon "button" at bounding box center [595, 258] width 17 height 17
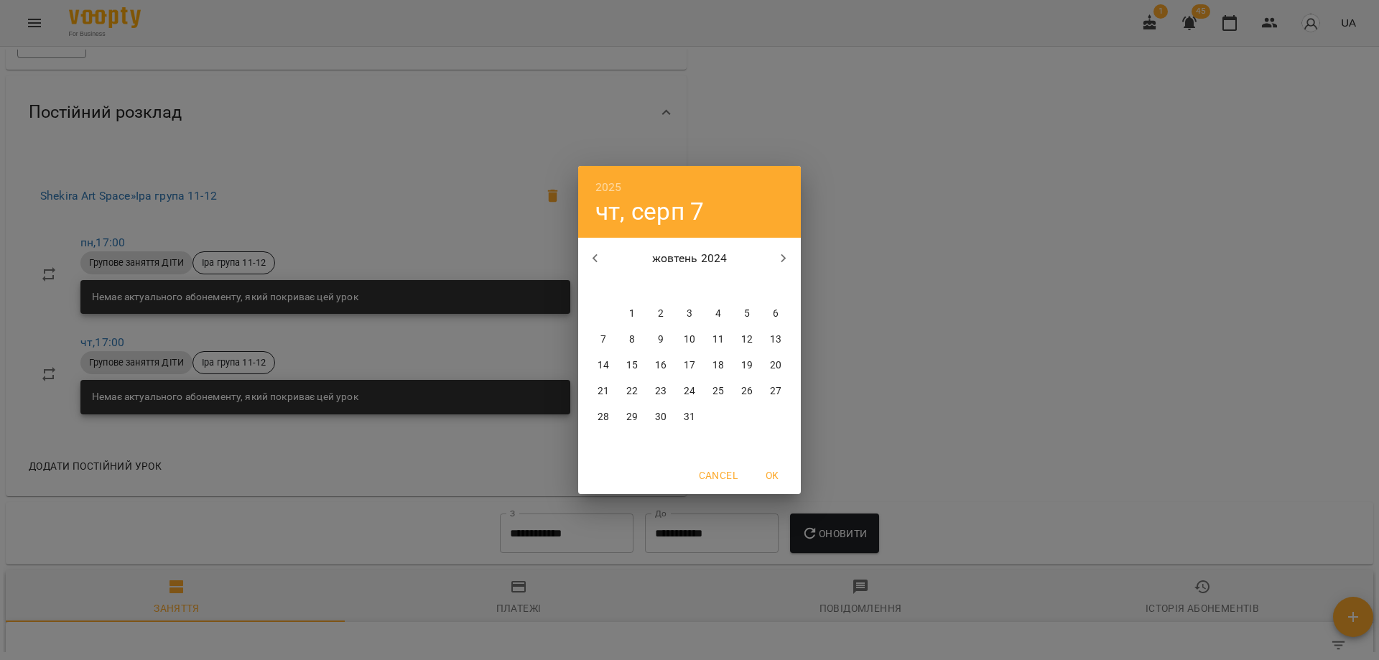
click at [601, 256] on icon "button" at bounding box center [595, 258] width 17 height 17
click at [685, 313] on span "1" at bounding box center [690, 314] width 26 height 14
type input "**********"
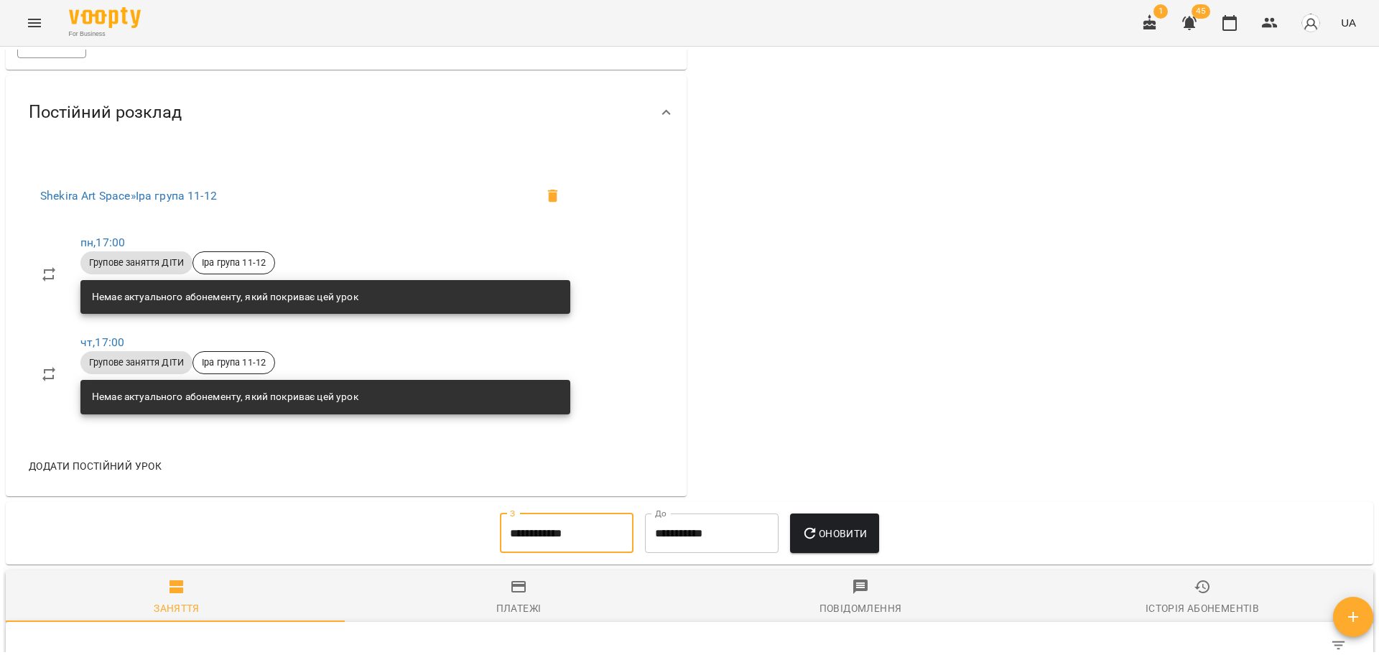
click at [846, 527] on span "Оновити" at bounding box center [834, 533] width 65 height 17
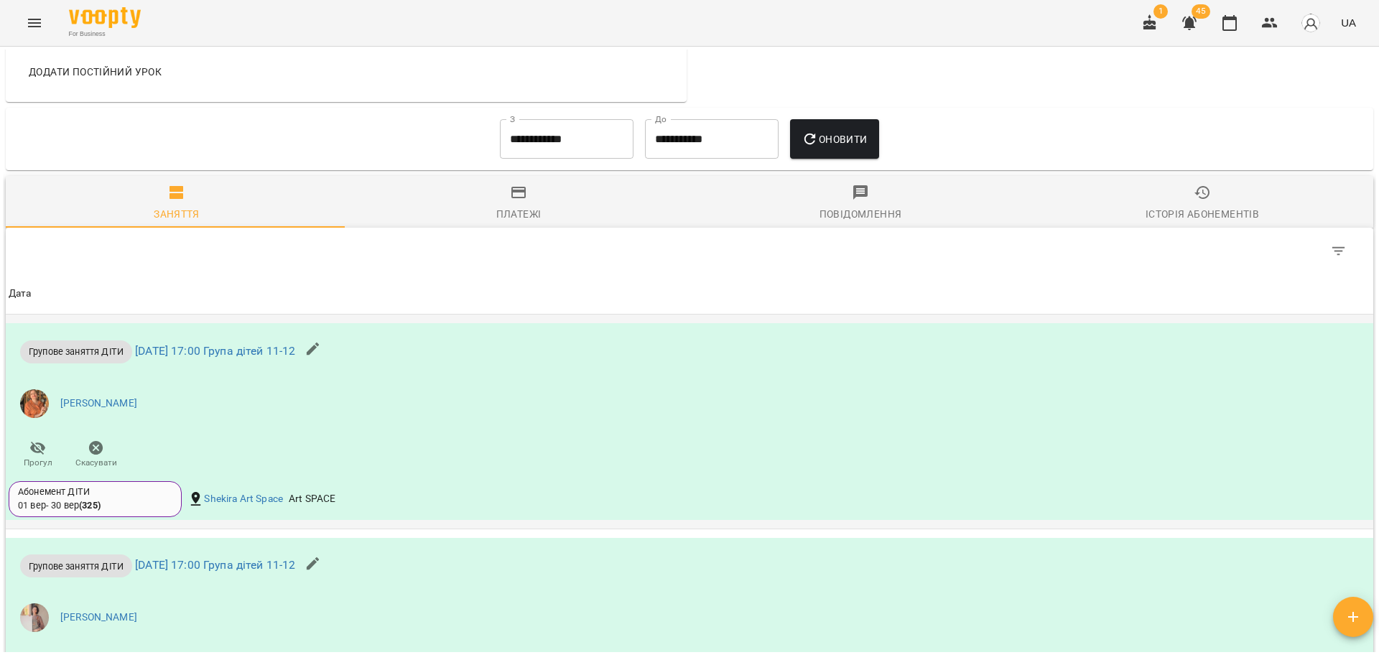
scroll to position [1041, 0]
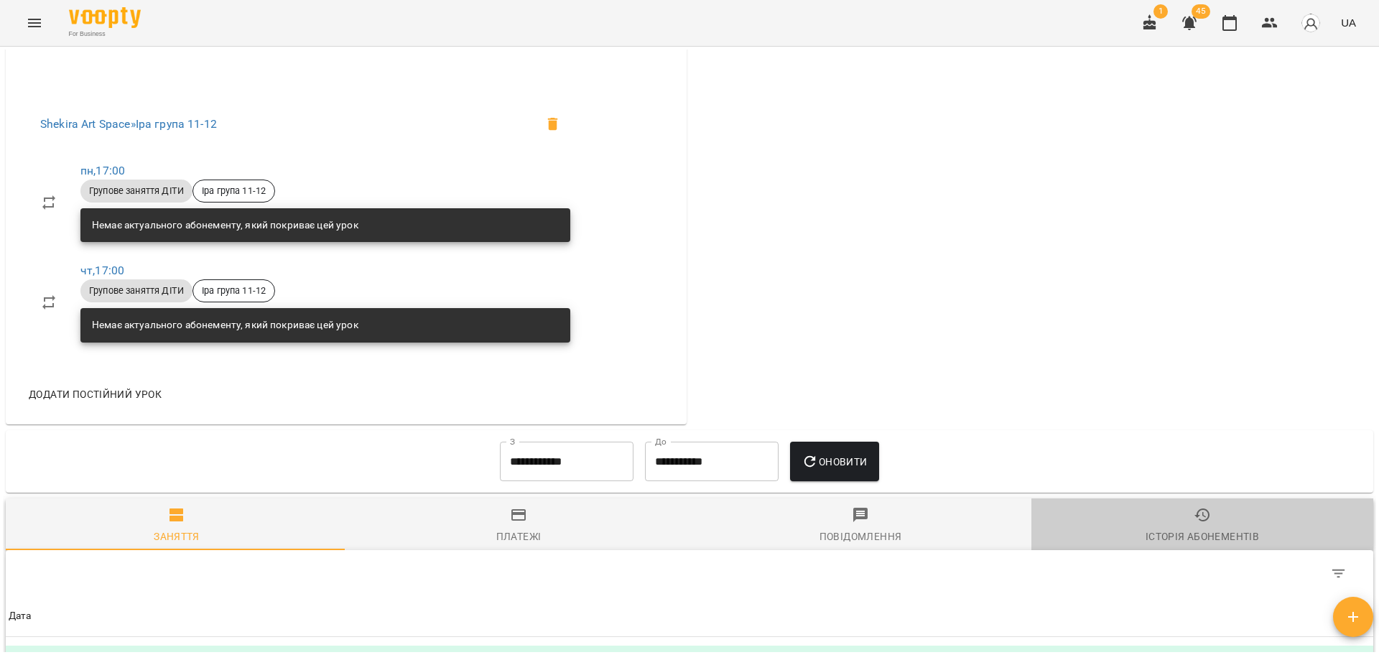
click at [1196, 520] on icon "button" at bounding box center [1202, 514] width 17 height 17
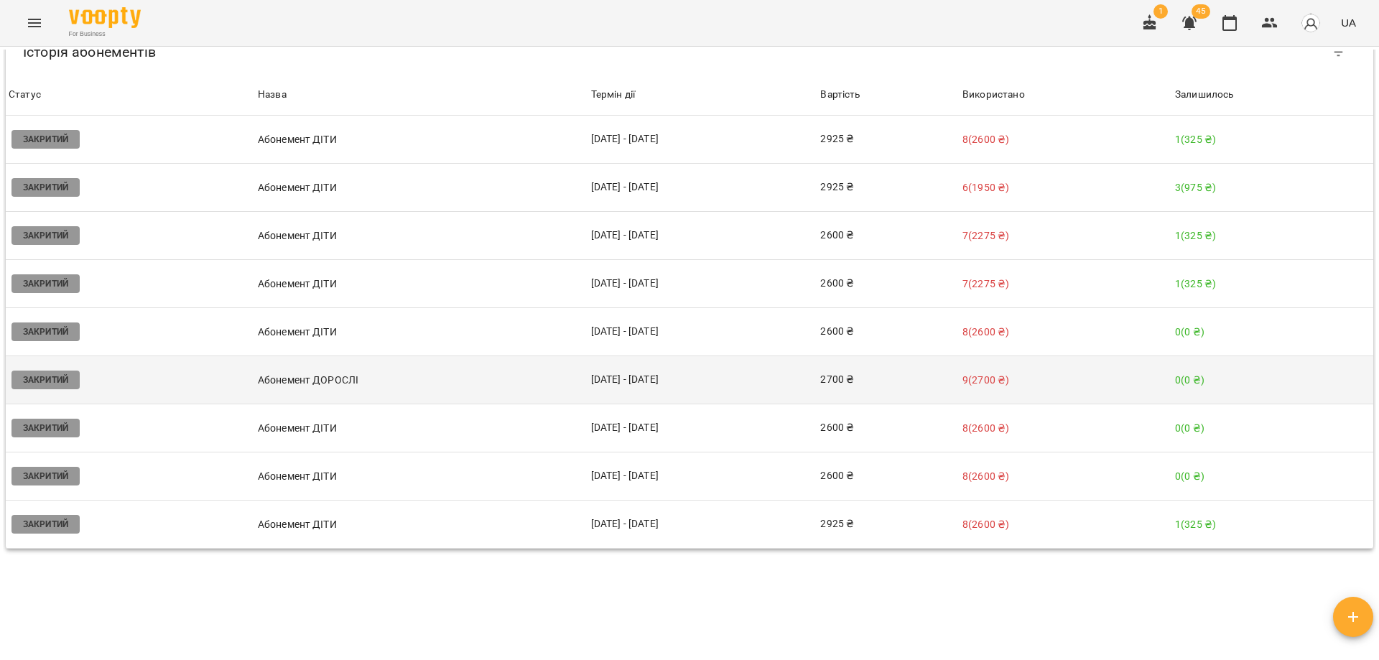
scroll to position [953, 0]
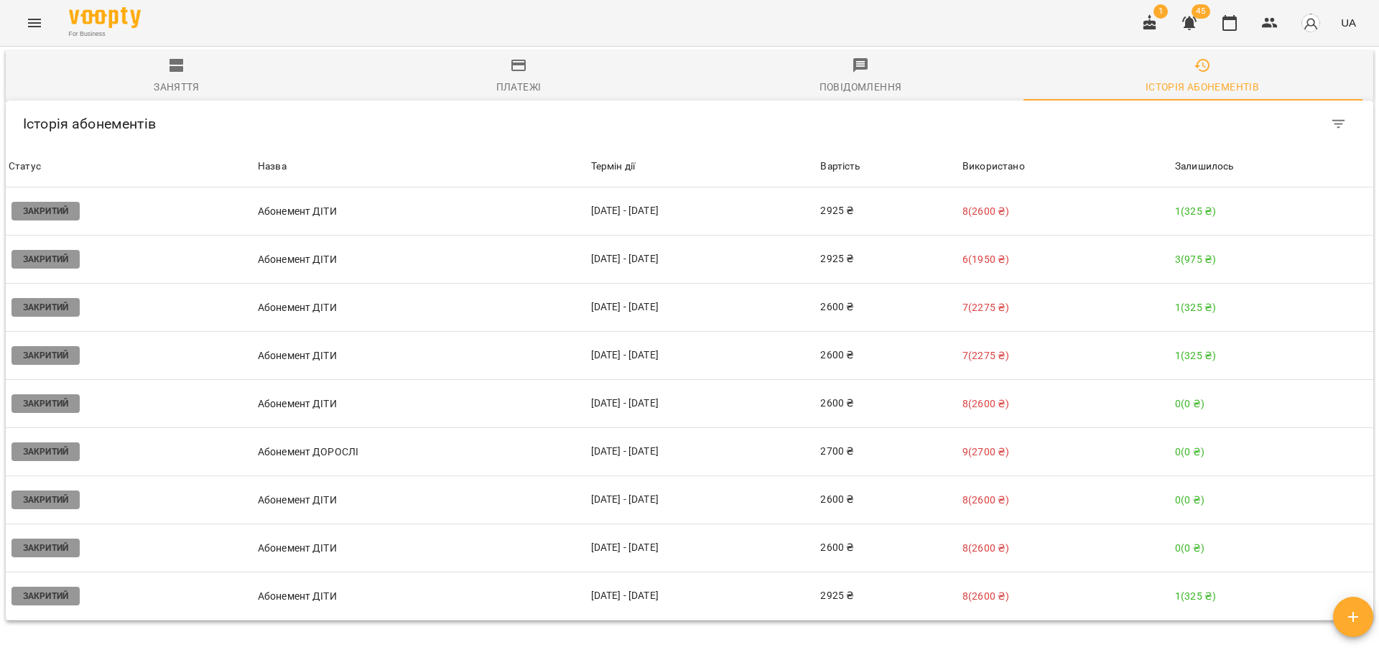
click at [965, 24] on div "For Business 1 45 UA" at bounding box center [689, 23] width 1379 height 46
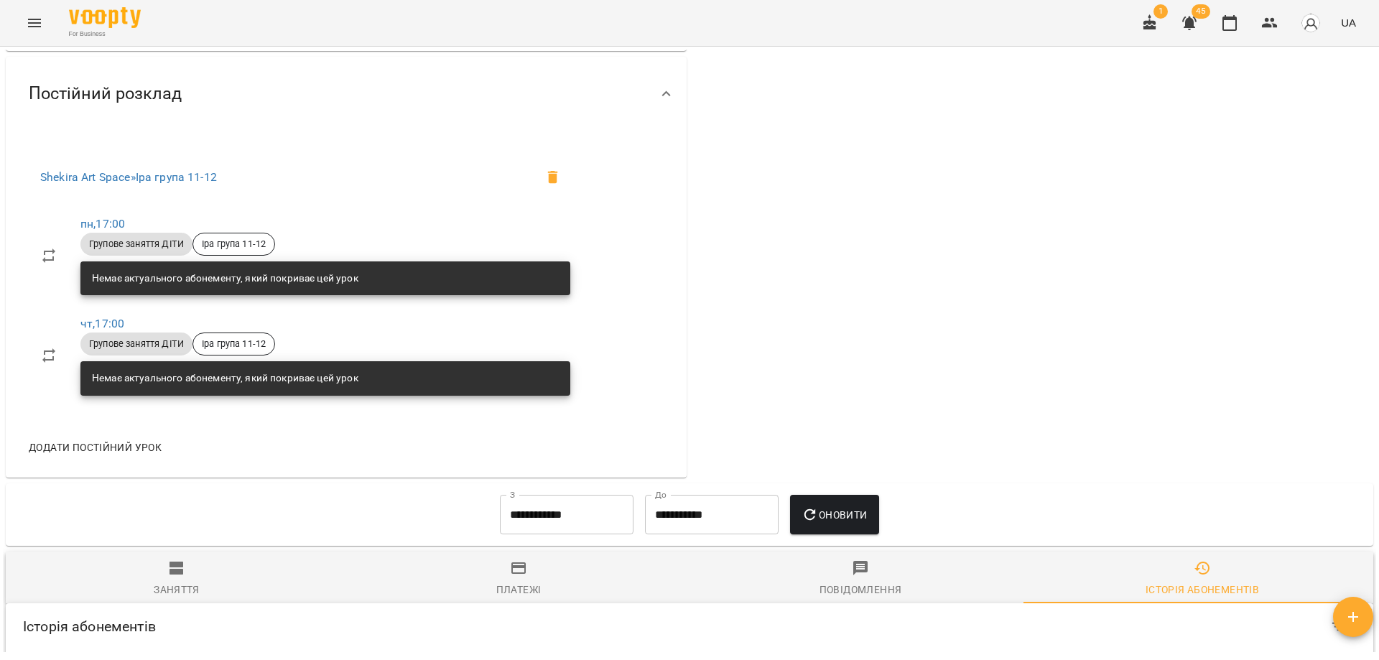
scroll to position [0, 0]
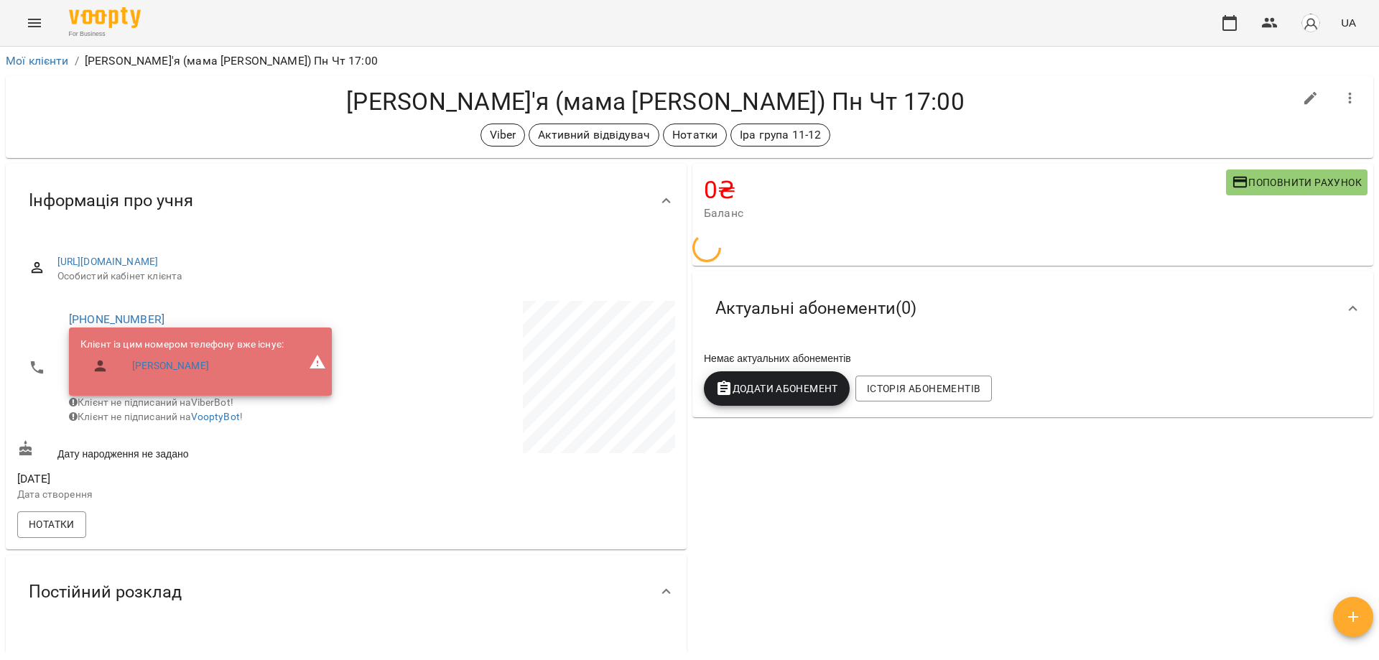
click at [858, 527] on div "0 ₴ Баланс Поповнити рахунок Актуальні абонементи ( 0 ) Немає актуальних абонем…" at bounding box center [1033, 570] width 687 height 818
click at [808, 537] on div "0 ₴ Баланс Поповнити рахунок Актуальні абонементи ( 0 ) Немає актуальних абонем…" at bounding box center [1033, 570] width 687 height 818
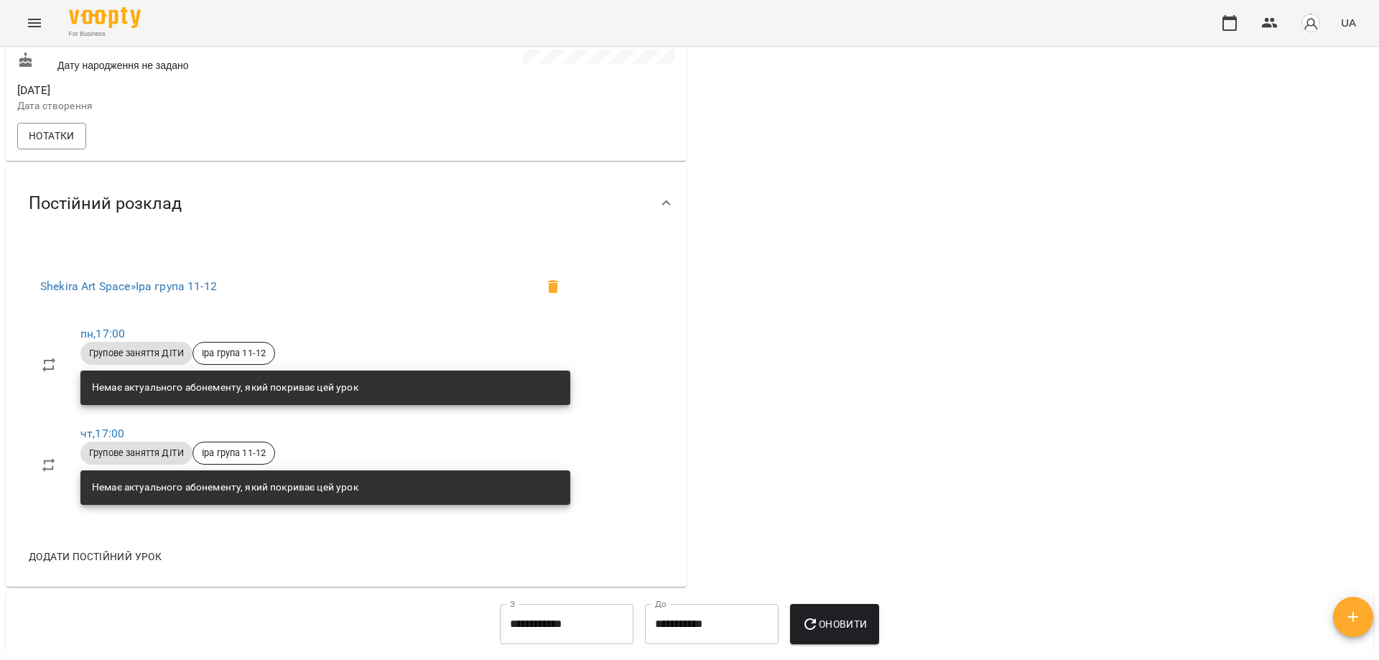
scroll to position [431, 0]
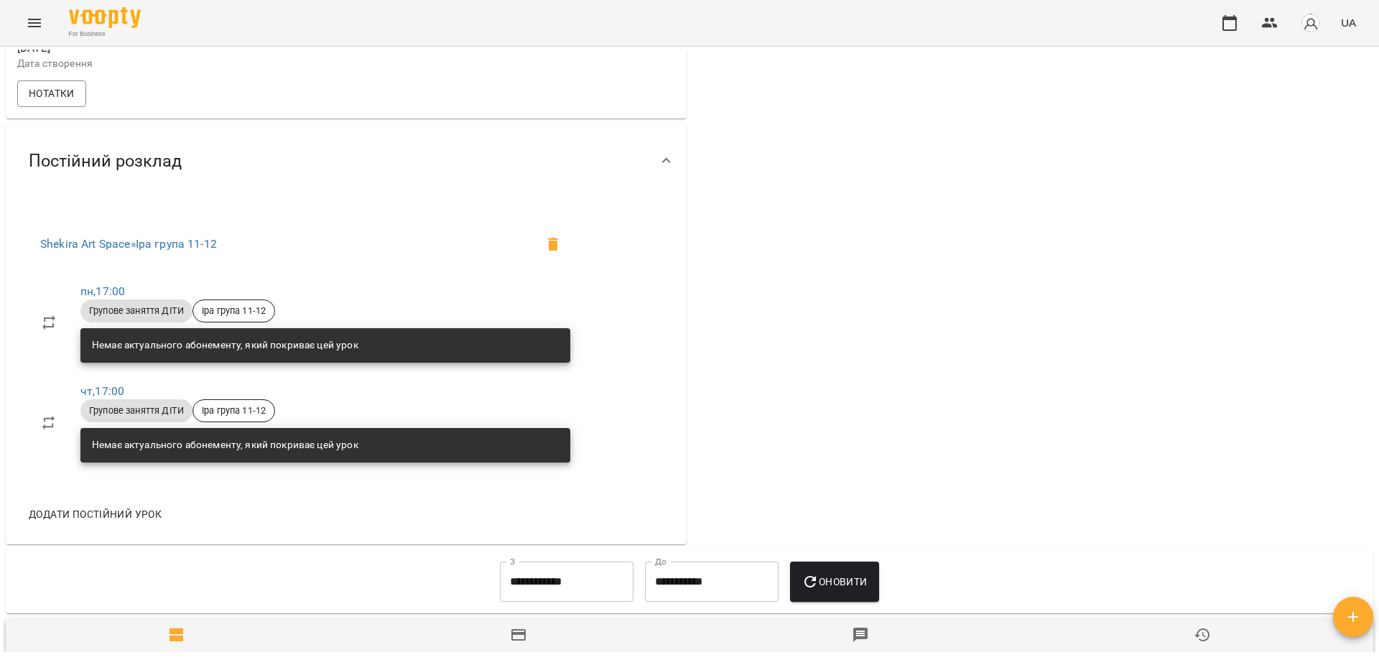
click at [586, 614] on div "**********" at bounding box center [690, 581] width 1368 height 63
click at [586, 591] on input "**********" at bounding box center [567, 582] width 134 height 40
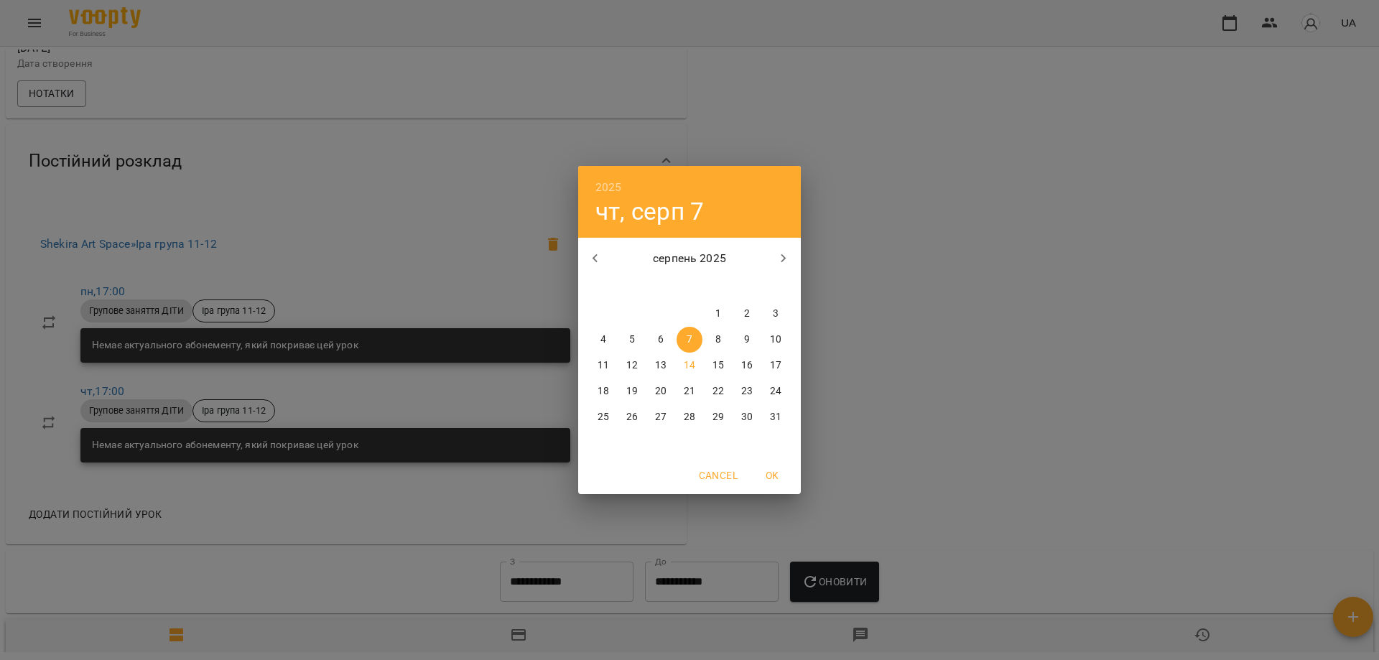
click at [590, 262] on icon "button" at bounding box center [595, 258] width 17 height 17
click at [592, 262] on icon "button" at bounding box center [595, 258] width 17 height 17
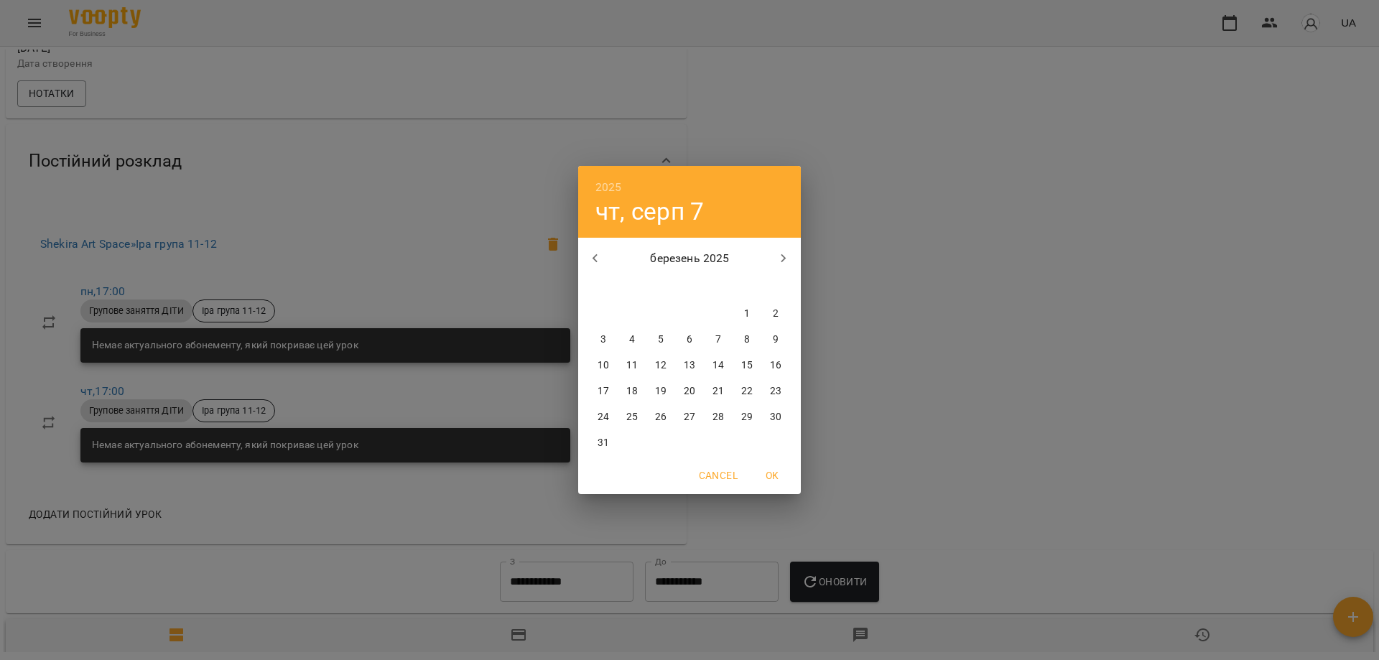
click at [592, 263] on icon "button" at bounding box center [595, 258] width 17 height 17
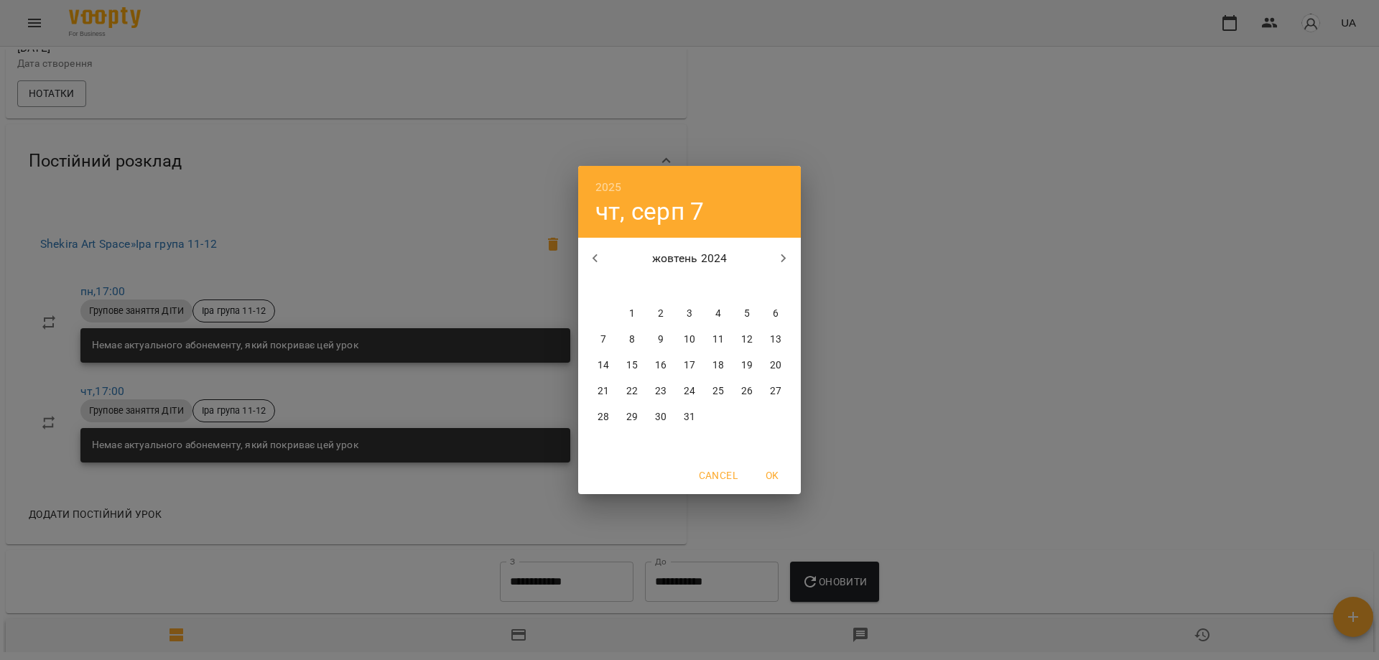
click at [626, 311] on span "1" at bounding box center [632, 314] width 26 height 14
type input "**********"
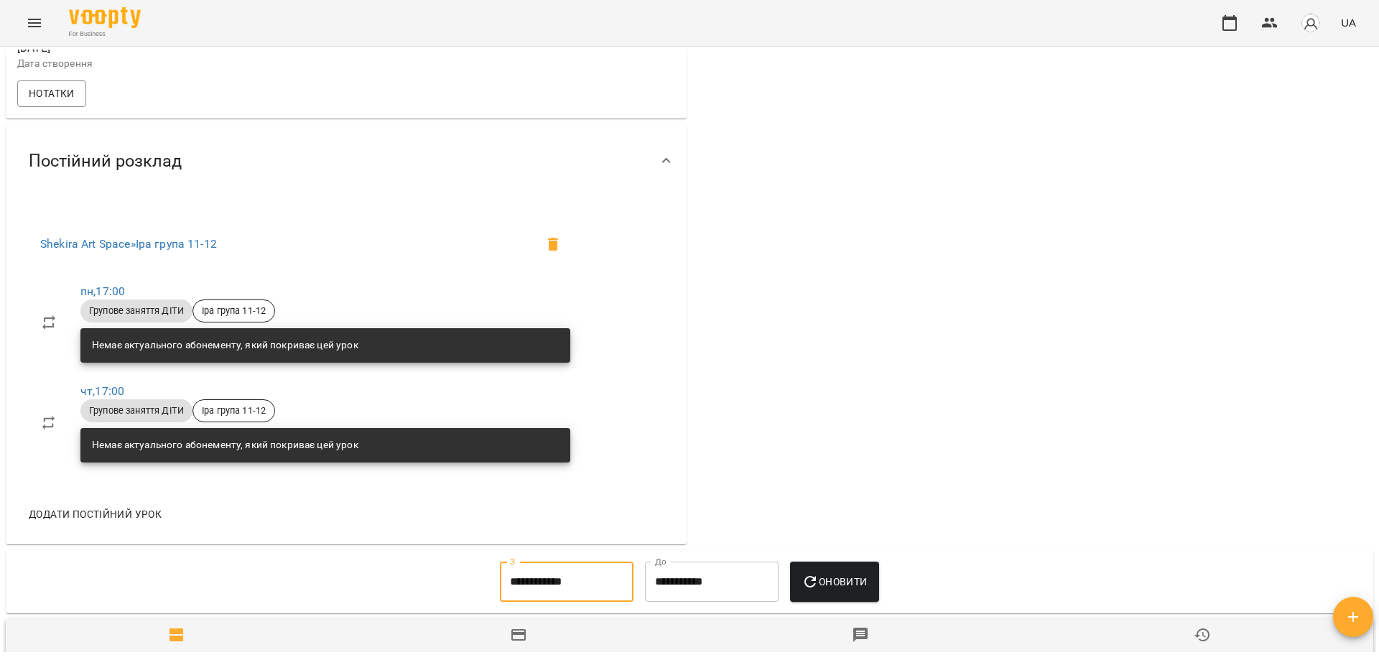
click at [859, 589] on span "Оновити" at bounding box center [834, 581] width 65 height 17
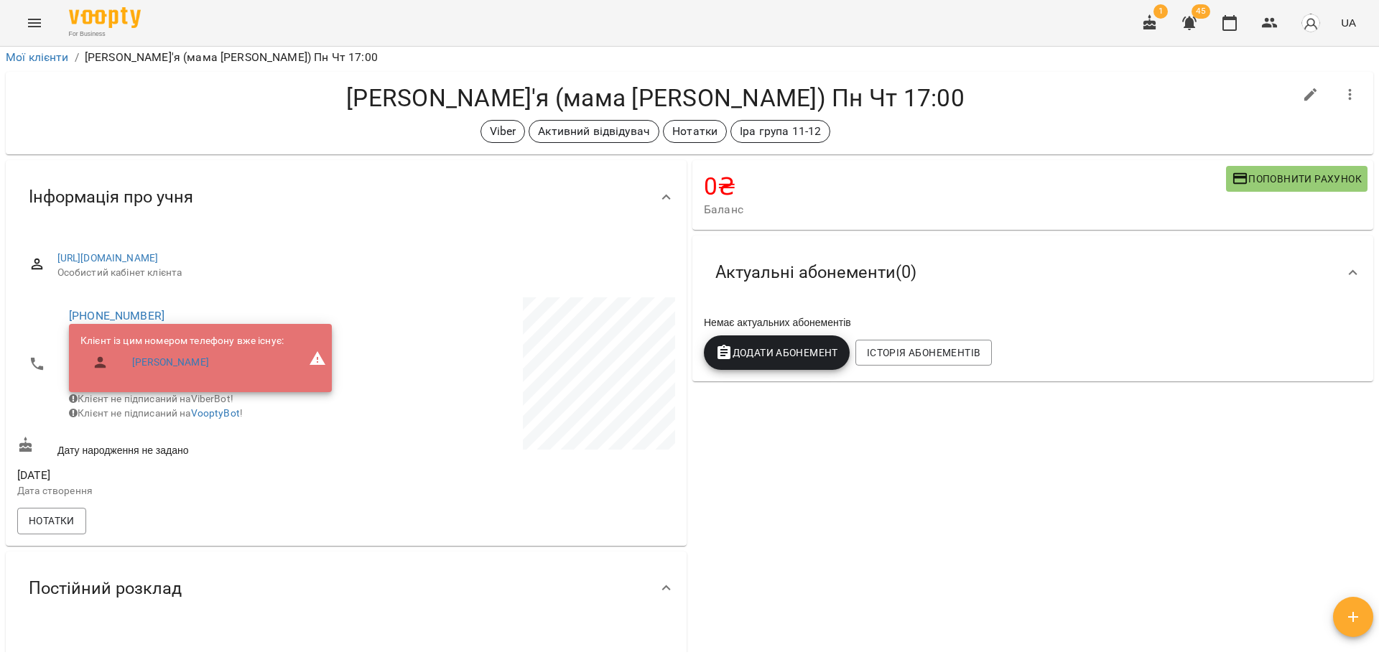
scroll to position [0, 0]
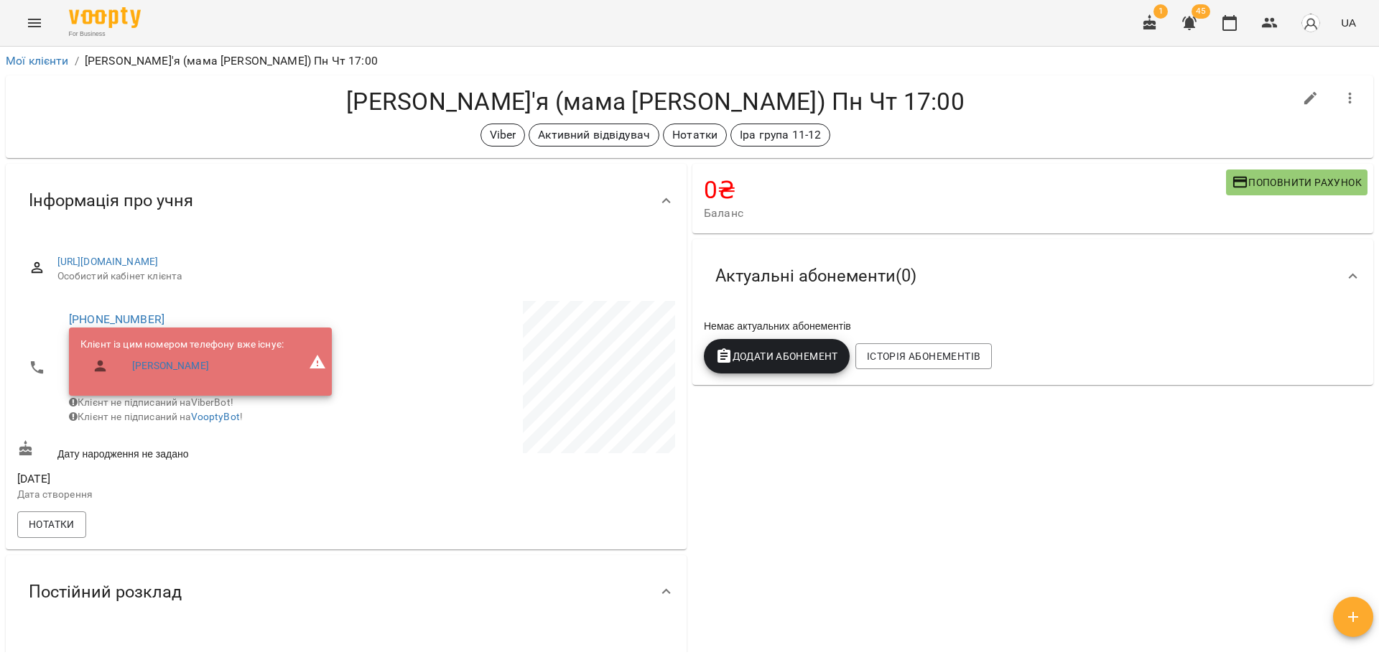
click at [938, 124] on div "Viber Активний відвідувач Нотатки Іра група 11-12" at bounding box center [655, 135] width 1277 height 23
click at [1074, 114] on h4 "Болдирева Дар'я (мама Ольга) Пн Чт 17:00" at bounding box center [655, 101] width 1277 height 29
click at [902, 121] on div "Болдирева Дар'я (мама Ольга) Пн Чт 17:00 Viber Активний відвідувач Нотатки Іра …" at bounding box center [655, 117] width 1277 height 60
click at [1030, 101] on h4 "Болдирева Дар'я (мама Ольга) Пн Чт 17:00" at bounding box center [655, 101] width 1277 height 29
click at [827, 486] on div "0 ₴ Баланс Поповнити рахунок -1300 ₴ Абонементи 1300 ₴ Без призначення -2600 ₴ …" at bounding box center [1033, 570] width 687 height 818
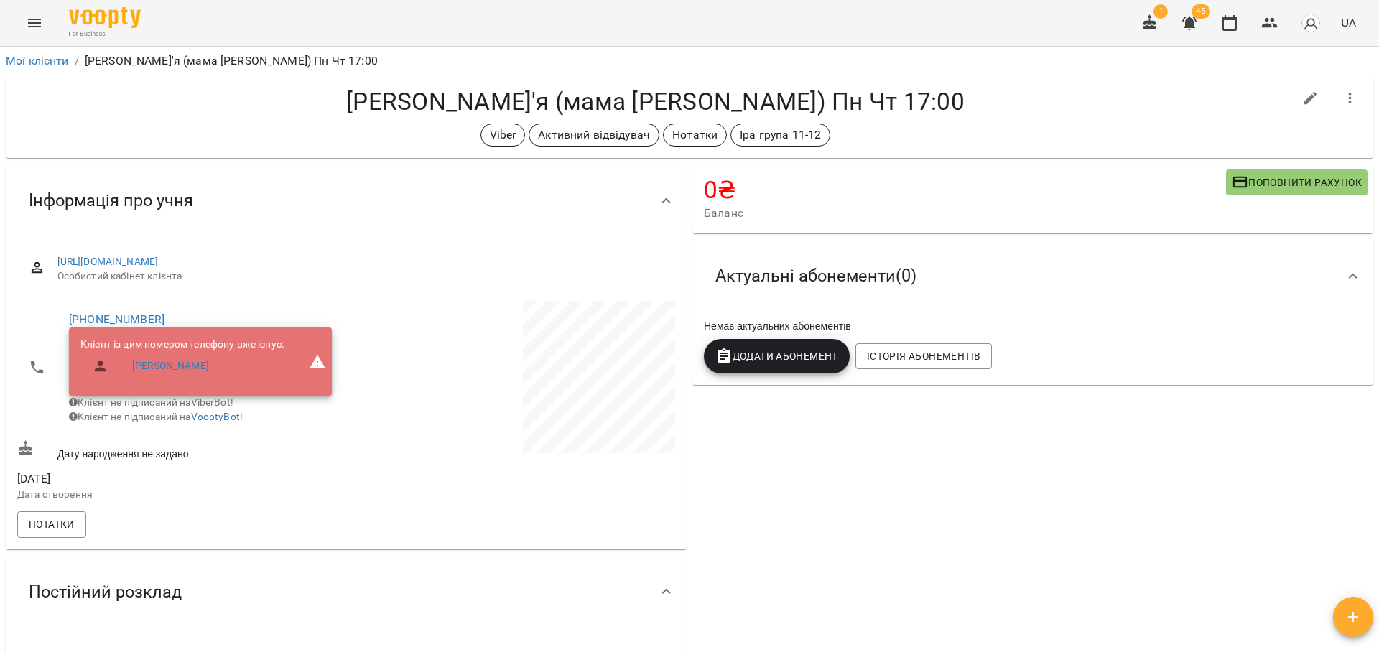
click at [827, 486] on div "0 ₴ Баланс Поповнити рахунок -1300 ₴ Абонементи 1300 ₴ Без призначення -2600 ₴ …" at bounding box center [1033, 570] width 687 height 818
click at [641, 91] on h4 "Болдирева Дар'я (мама Ольга) Пн Чт 17:00" at bounding box center [655, 101] width 1277 height 29
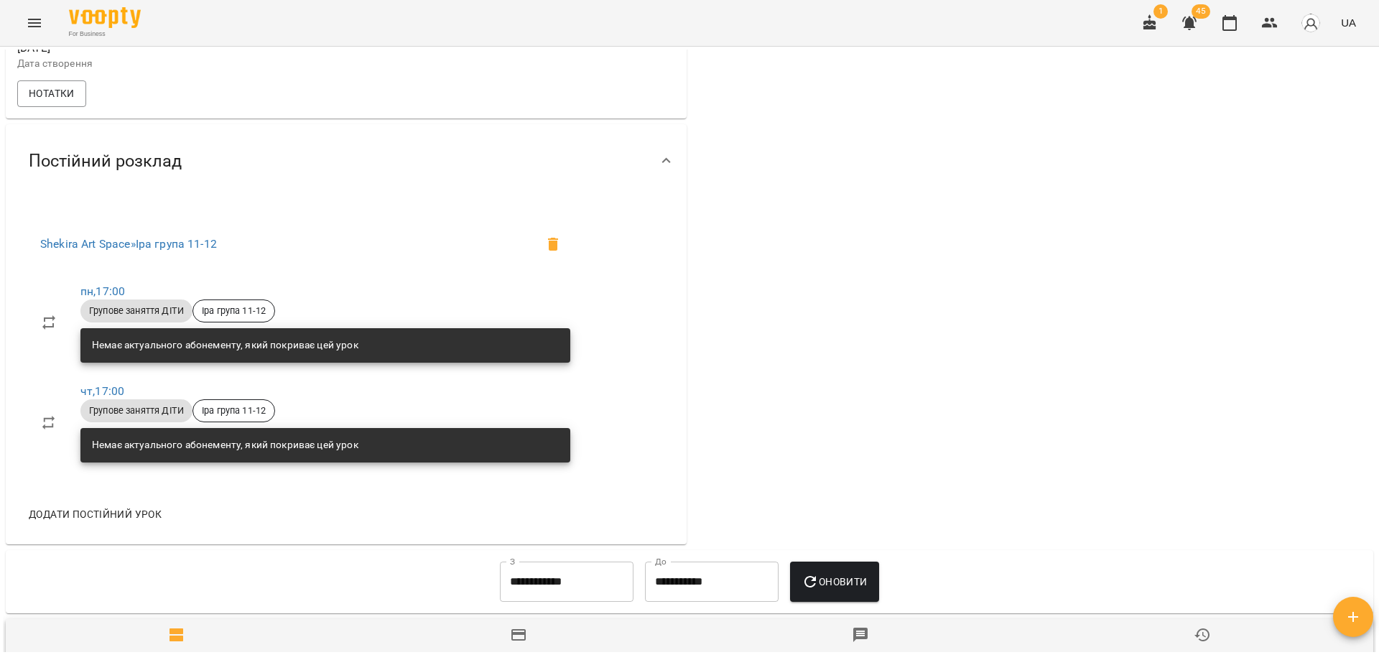
scroll to position [790, 0]
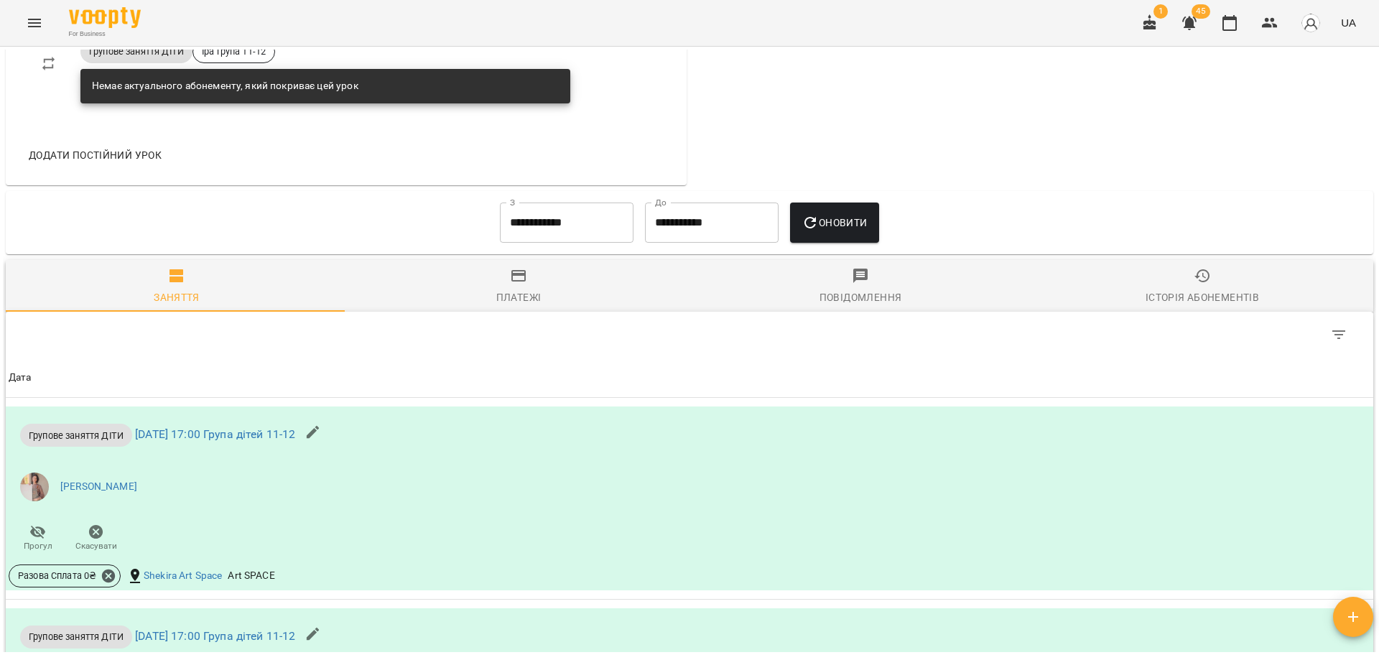
drag, startPoint x: 1236, startPoint y: 159, endPoint x: 1022, endPoint y: 19, distance: 255.9
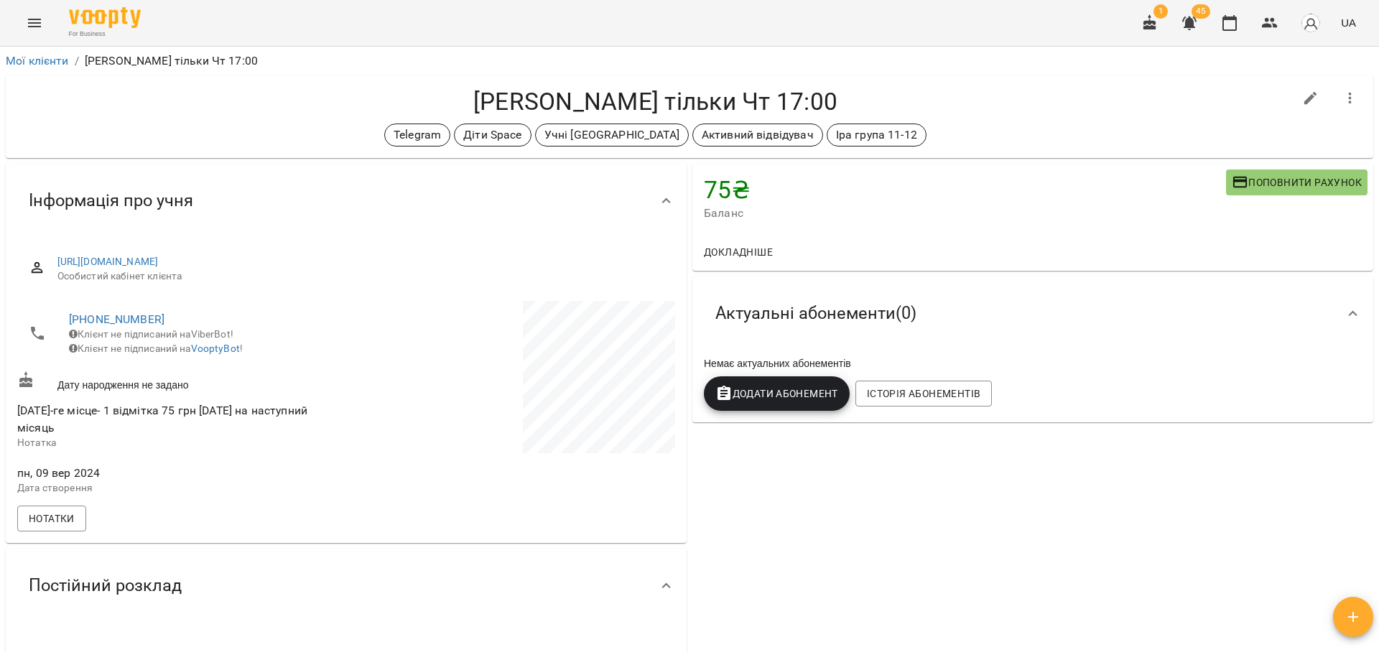
click at [649, 98] on h4 "[PERSON_NAME] тільки Чт 17:00" at bounding box center [655, 101] width 1277 height 29
click at [653, 99] on h4 "[PERSON_NAME] тільки Чт 17:00" at bounding box center [655, 101] width 1277 height 29
click at [853, 548] on div "75 ₴ Баланс Поповнити рахунок Докладніше 75 ₴ Послуги 75 ₴ Без призначення Акту…" at bounding box center [1033, 567] width 687 height 812
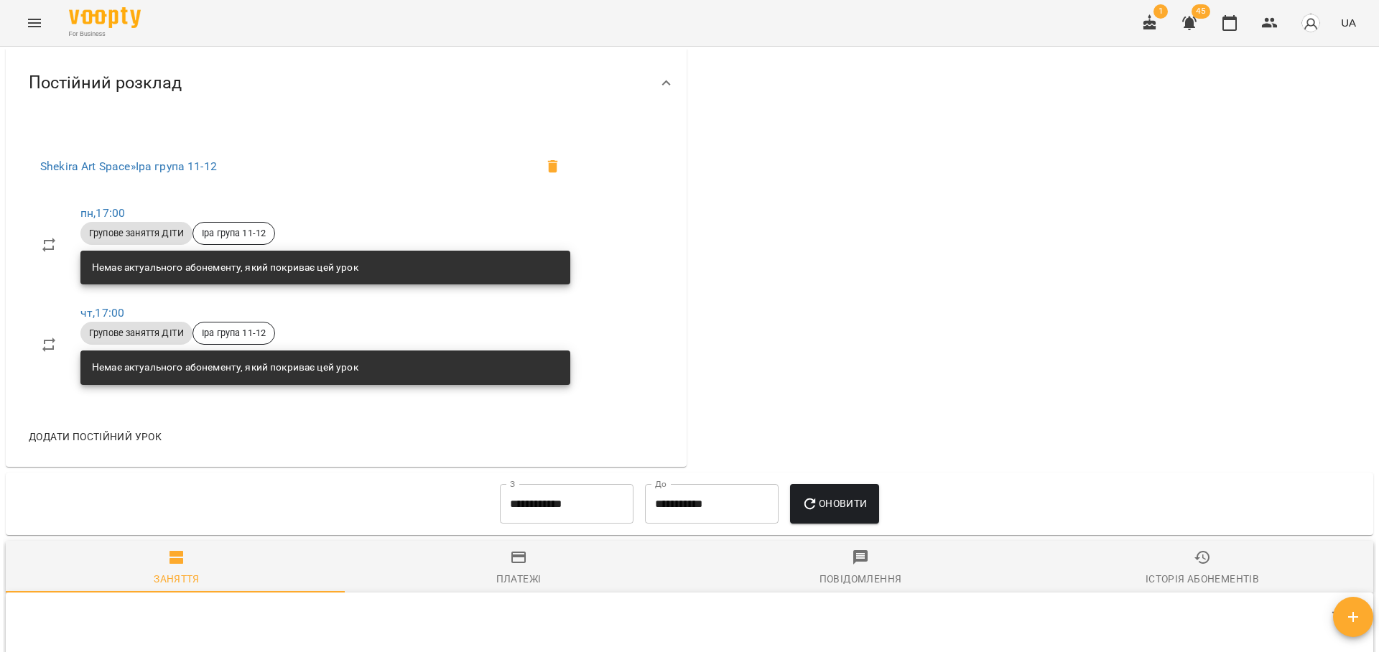
click at [796, 404] on div "75 ₴ Баланс Поповнити рахунок Докладніше 75 ₴ Послуги 75 ₴ Без призначення Акту…" at bounding box center [1033, 64] width 687 height 812
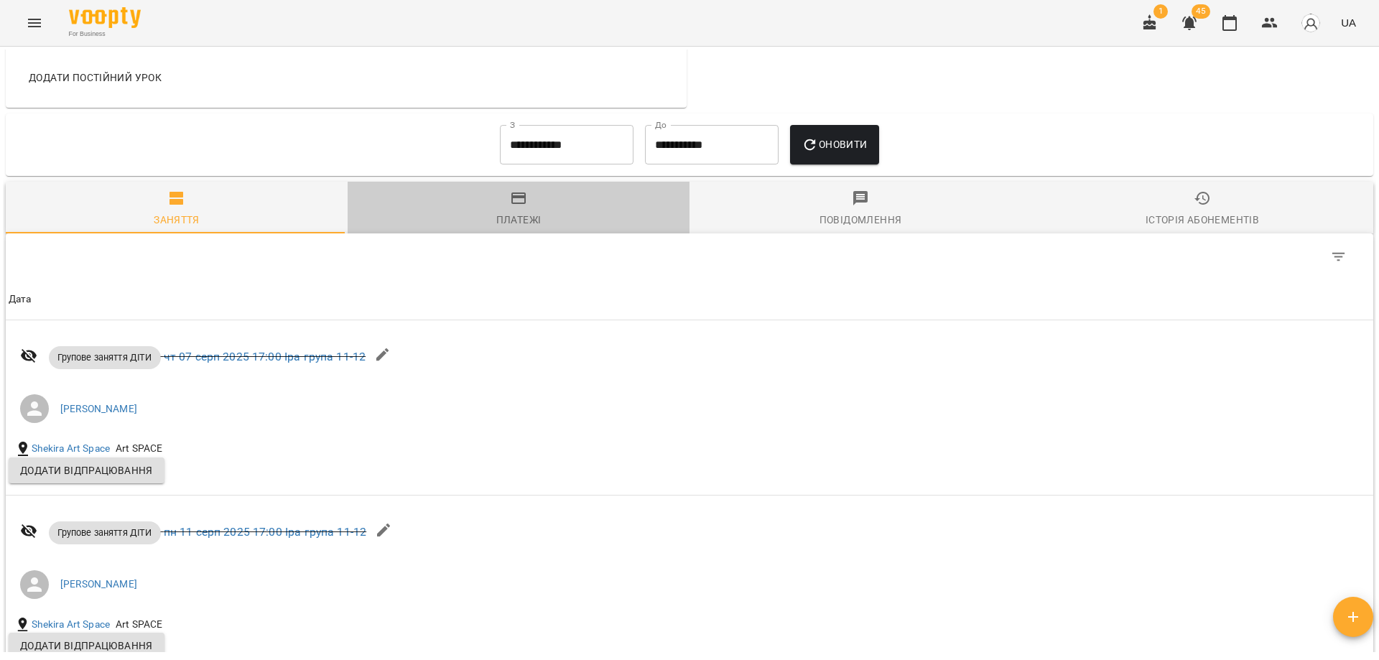
click at [652, 221] on span "Платежі" at bounding box center [518, 209] width 325 height 39
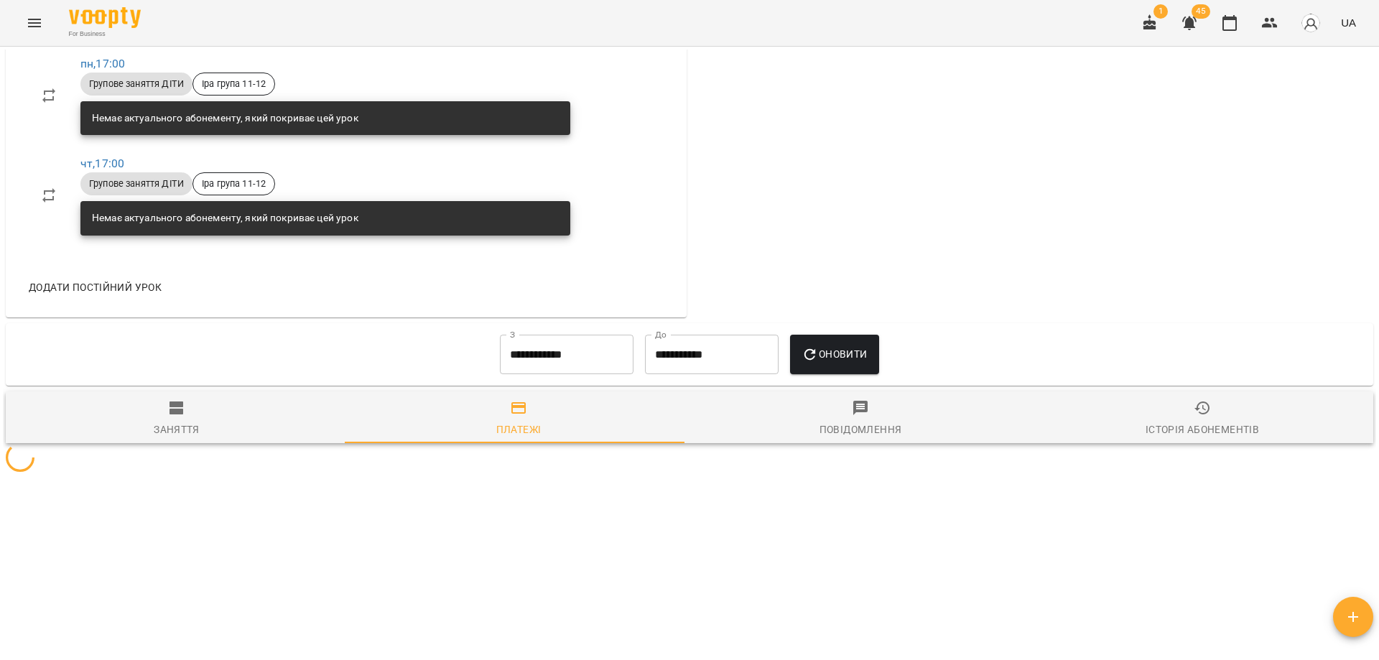
scroll to position [664, 0]
click at [652, 221] on div "Shekira Art Space » Іра група 11-12 пн , 17:00 Групове заняття ДІТИ Іра група 1…" at bounding box center [346, 144] width 681 height 346
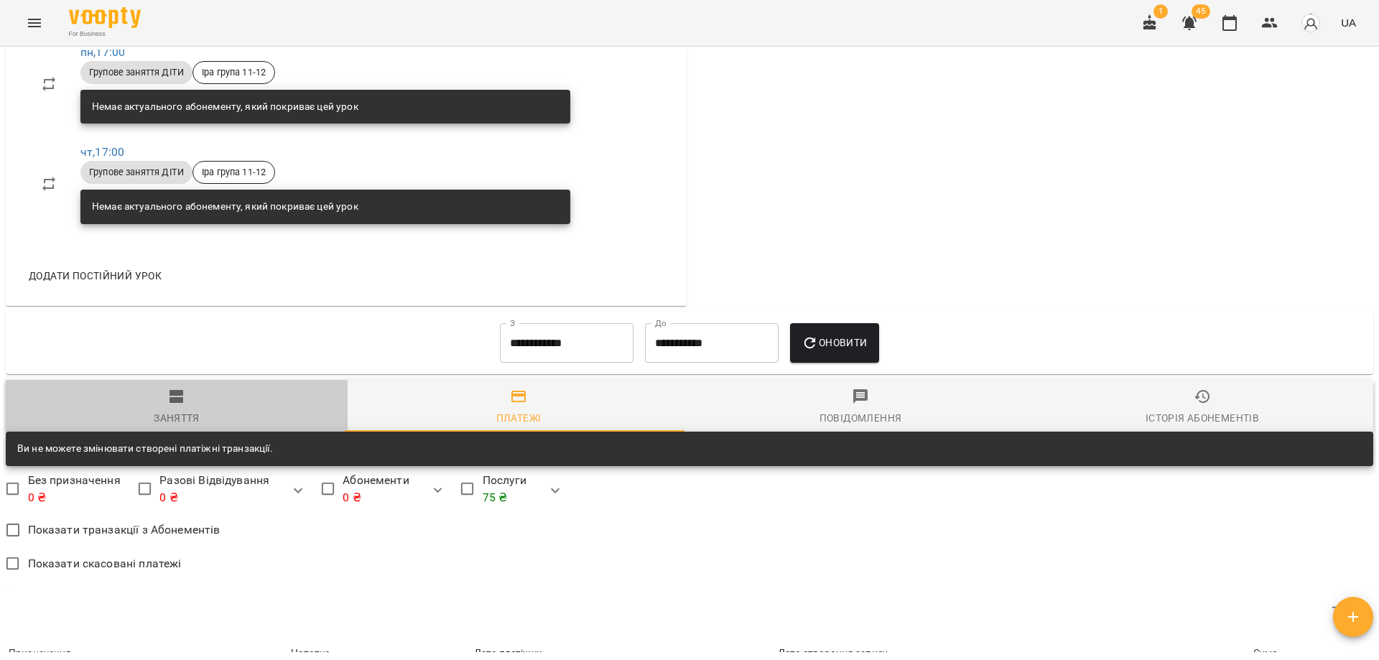
click at [201, 422] on span "Заняття" at bounding box center [176, 407] width 325 height 39
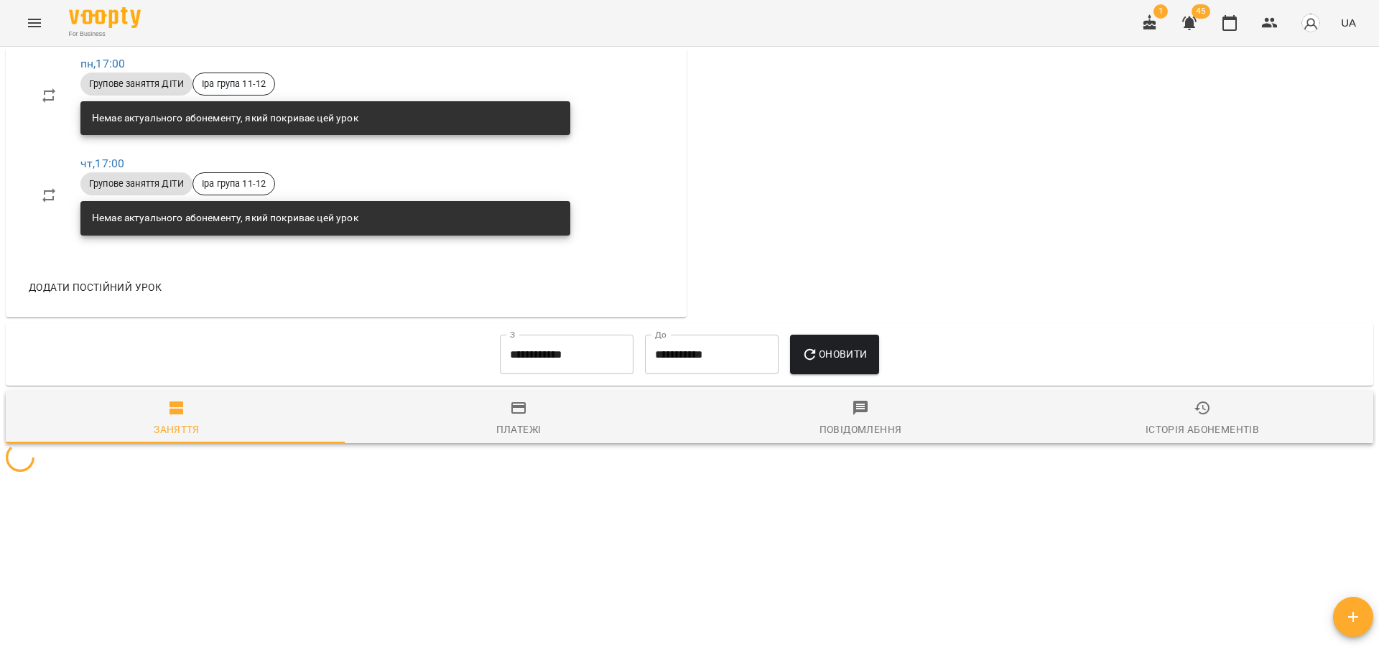
click at [1190, 432] on div "Історія абонементів" at bounding box center [1203, 429] width 114 height 17
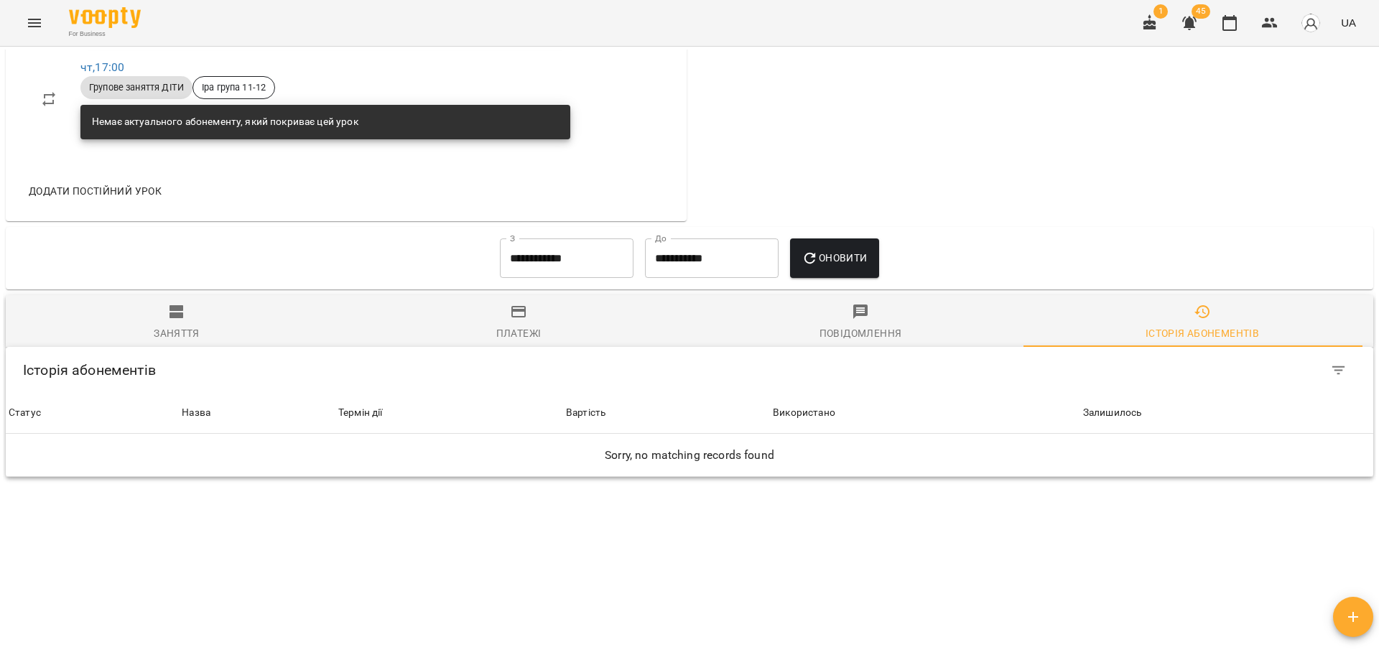
scroll to position [760, 0]
click at [593, 247] on input "**********" at bounding box center [567, 259] width 134 height 40
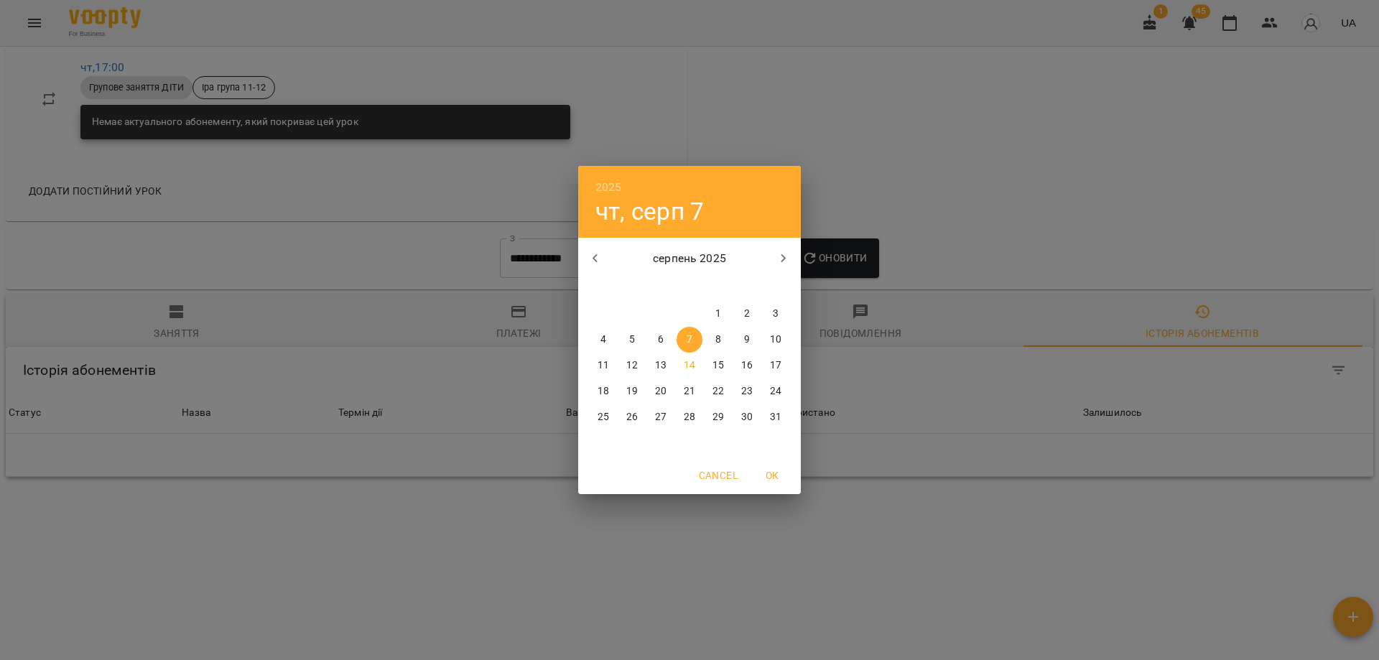
click at [604, 254] on button "button" at bounding box center [595, 258] width 34 height 34
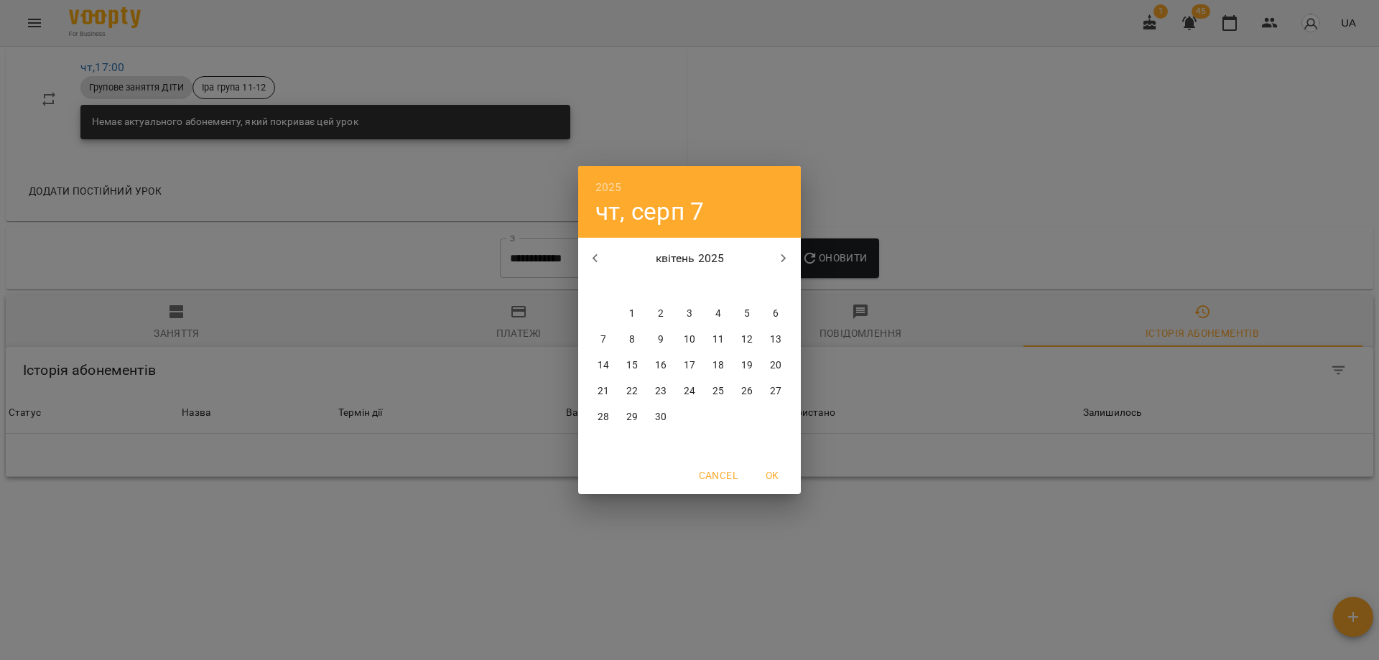
click at [604, 254] on button "button" at bounding box center [595, 258] width 34 height 34
click at [600, 264] on icon "button" at bounding box center [595, 258] width 17 height 17
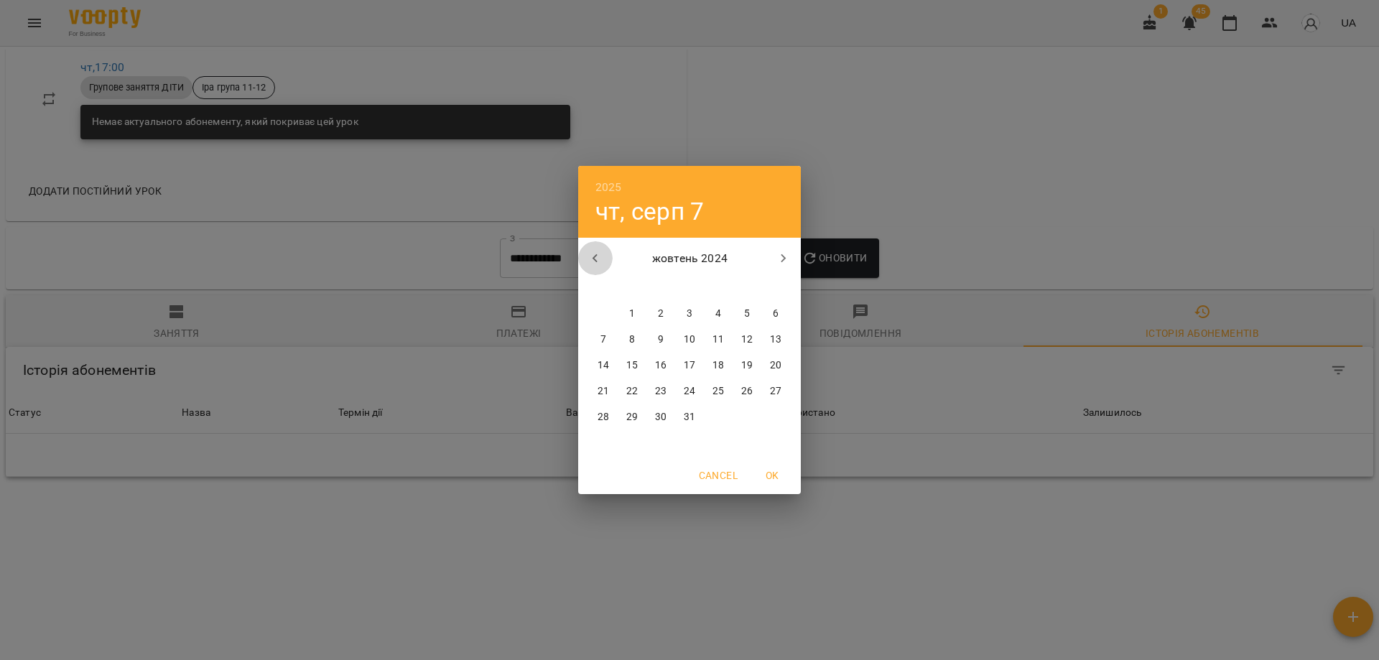
click at [600, 264] on icon "button" at bounding box center [595, 258] width 17 height 17
drag, startPoint x: 710, startPoint y: 328, endPoint x: 714, endPoint y: 336, distance: 8.4
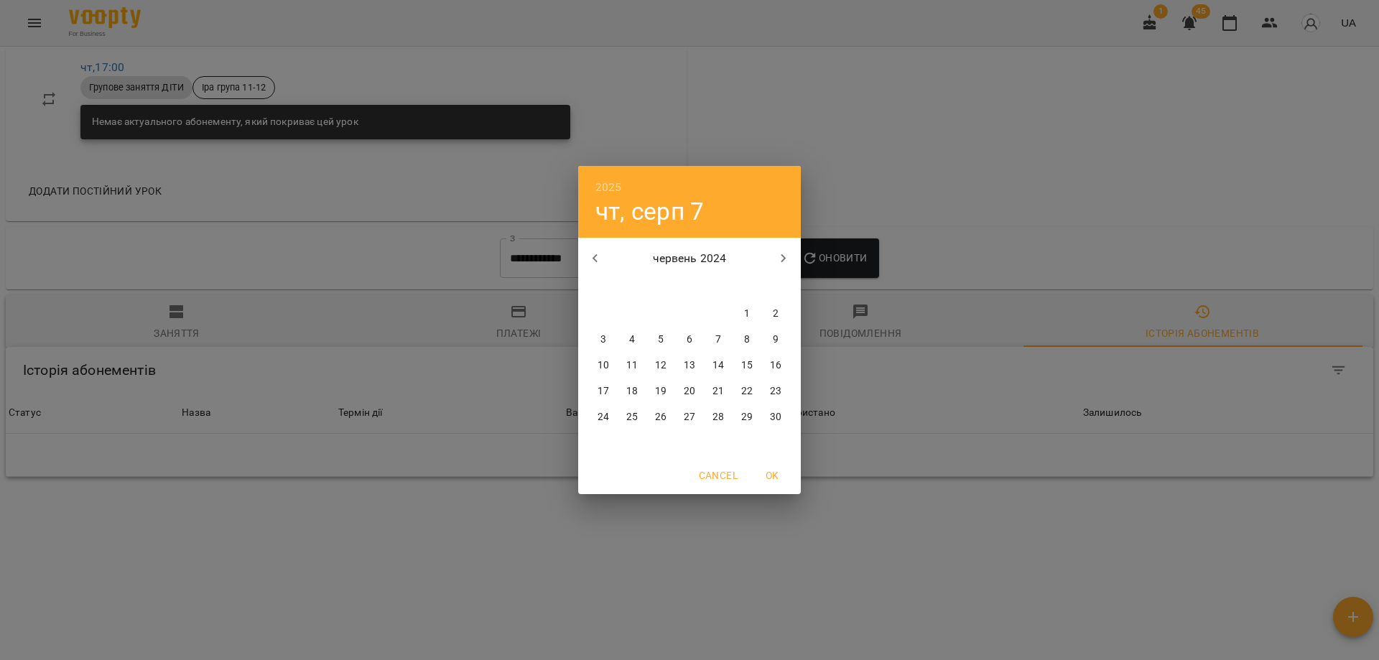
click at [711, 328] on div "7" at bounding box center [718, 340] width 29 height 26
type input "**********"
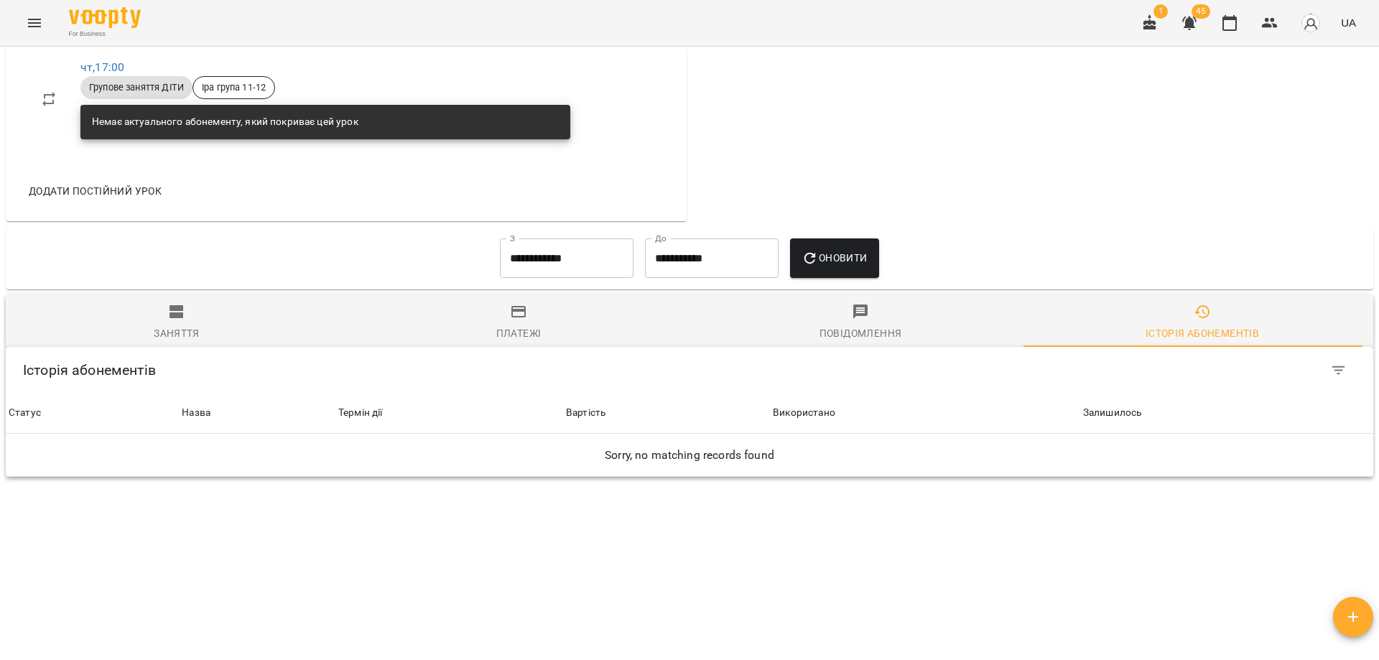
click at [839, 243] on button "Оновити" at bounding box center [834, 259] width 88 height 40
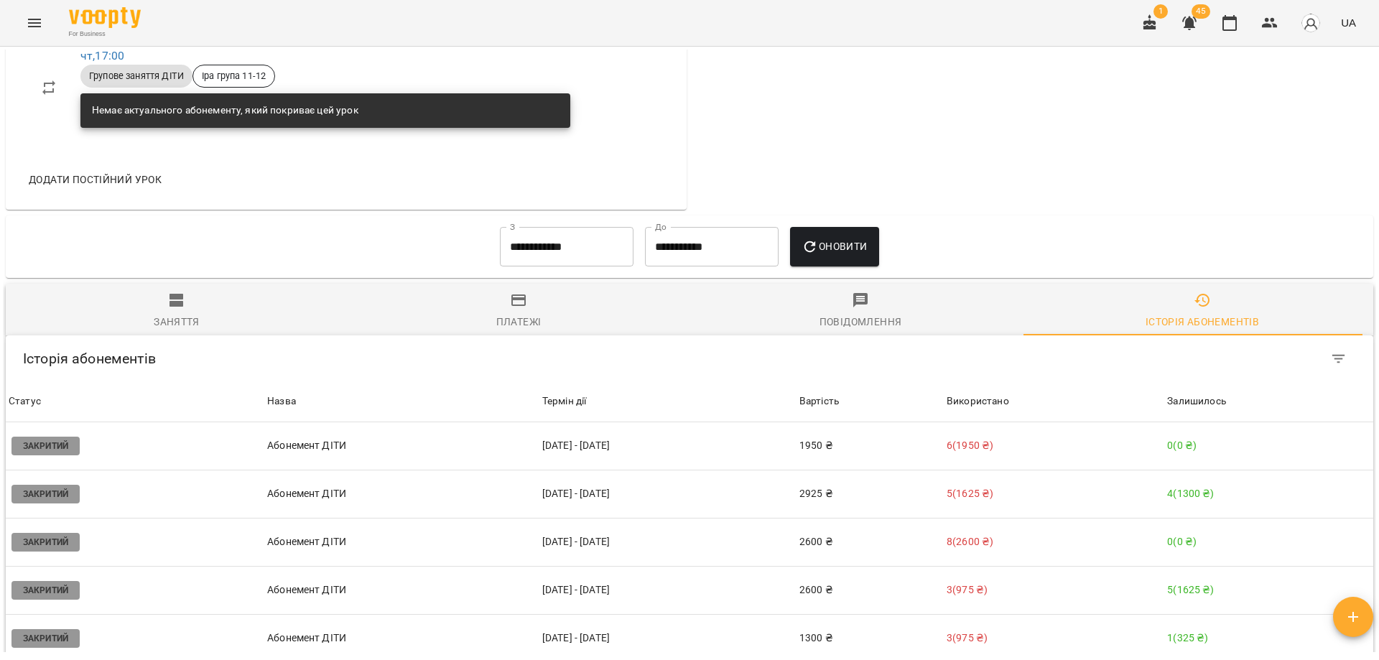
click at [528, 252] on input "**********" at bounding box center [567, 247] width 134 height 40
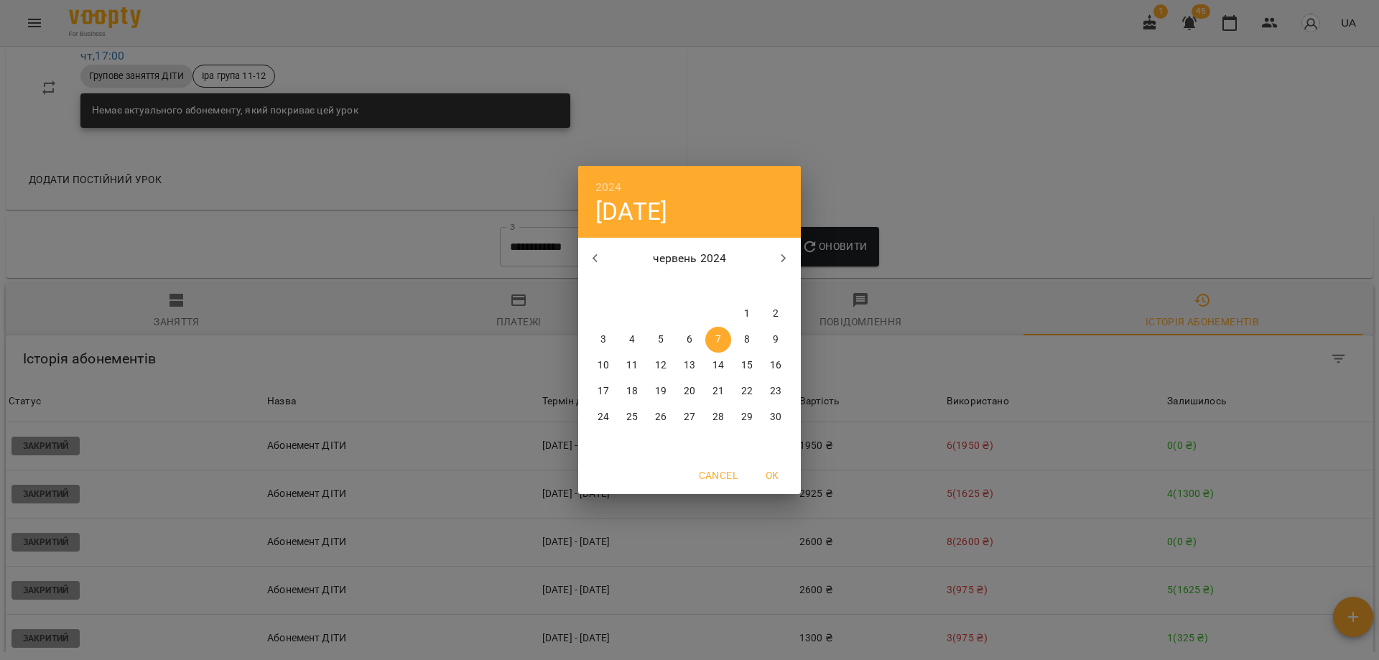
click at [1056, 64] on div "2024 пт, черв 7 червень 2024 пн вт ср чт пт сб нд 27 28 29 30 31 1 2 3 4 5 6 7 …" at bounding box center [689, 330] width 1379 height 660
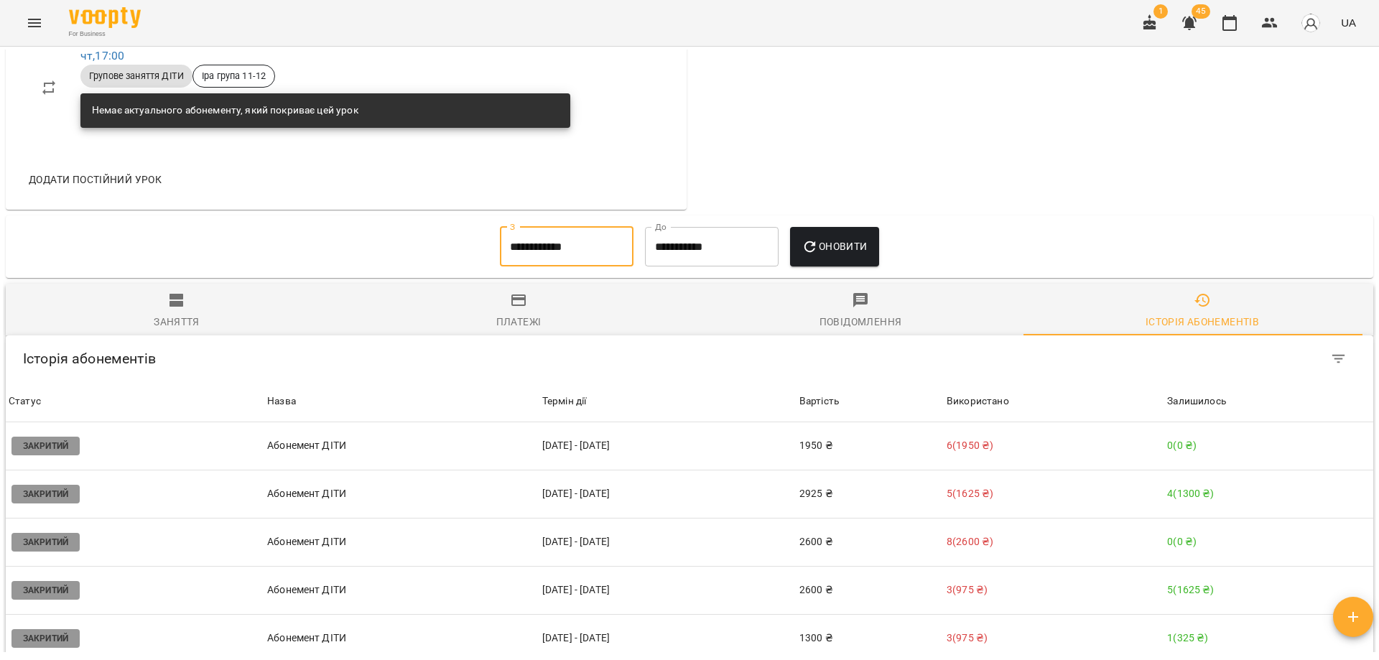
click at [193, 325] on div "Заняття" at bounding box center [177, 321] width 46 height 17
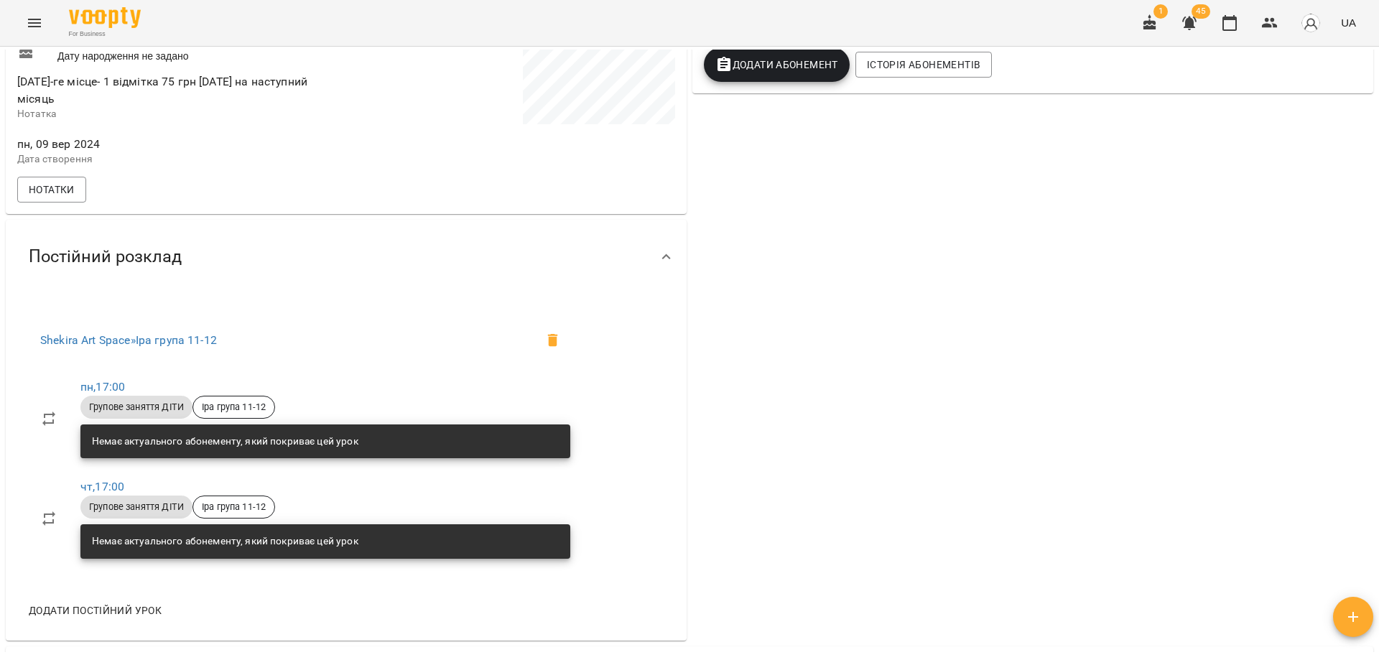
scroll to position [0, 0]
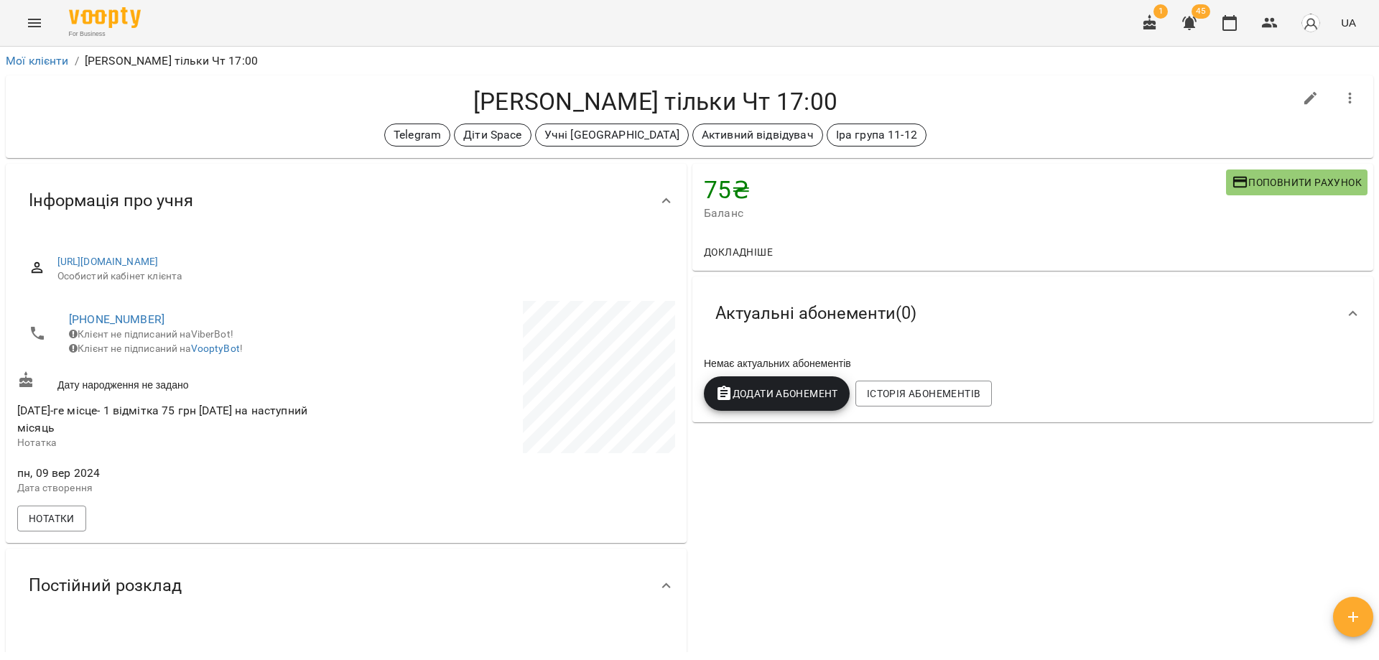
click at [791, 552] on div "75 ₴ Баланс Поповнити рахунок Докладніше 75 ₴ Послуги 75 ₴ Без призначення Акту…" at bounding box center [1033, 567] width 687 height 812
click at [776, 510] on div "75 ₴ Баланс Поповнити рахунок Докладніше 75 ₴ Послуги 75 ₴ Без призначення Акту…" at bounding box center [1033, 567] width 687 height 812
click at [776, 502] on div "75 ₴ Баланс Поповнити рахунок Докладніше 75 ₴ Послуги 75 ₴ Без призначення Акту…" at bounding box center [1033, 567] width 687 height 812
click at [775, 487] on div "75 ₴ Баланс Поповнити рахунок Докладніше 75 ₴ Послуги 75 ₴ Без призначення Акту…" at bounding box center [1033, 567] width 687 height 812
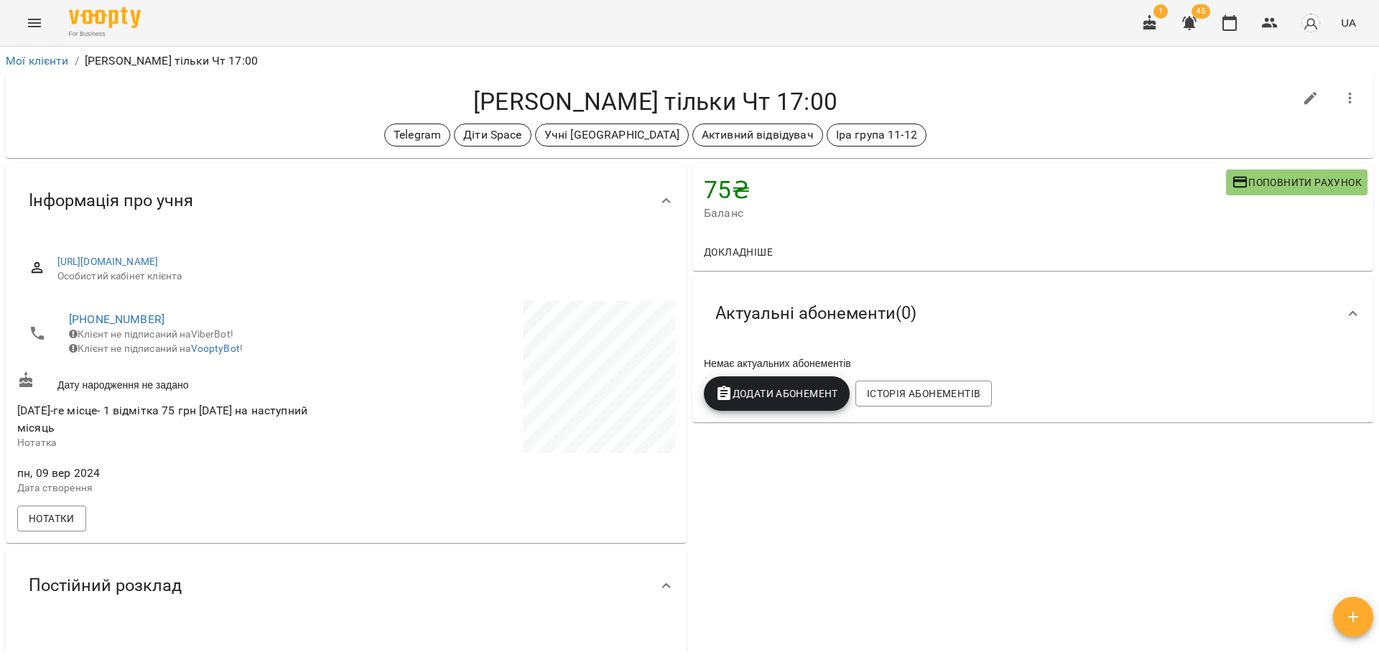
click at [764, 474] on div "75 ₴ Баланс Поповнити рахунок Докладніше 75 ₴ Послуги 75 ₴ Без призначення Акту…" at bounding box center [1033, 567] width 687 height 812
click at [836, 517] on div "75 ₴ Баланс Поповнити рахунок Докладніше 75 ₴ Послуги 75 ₴ Без призначення Акту…" at bounding box center [1033, 567] width 687 height 812
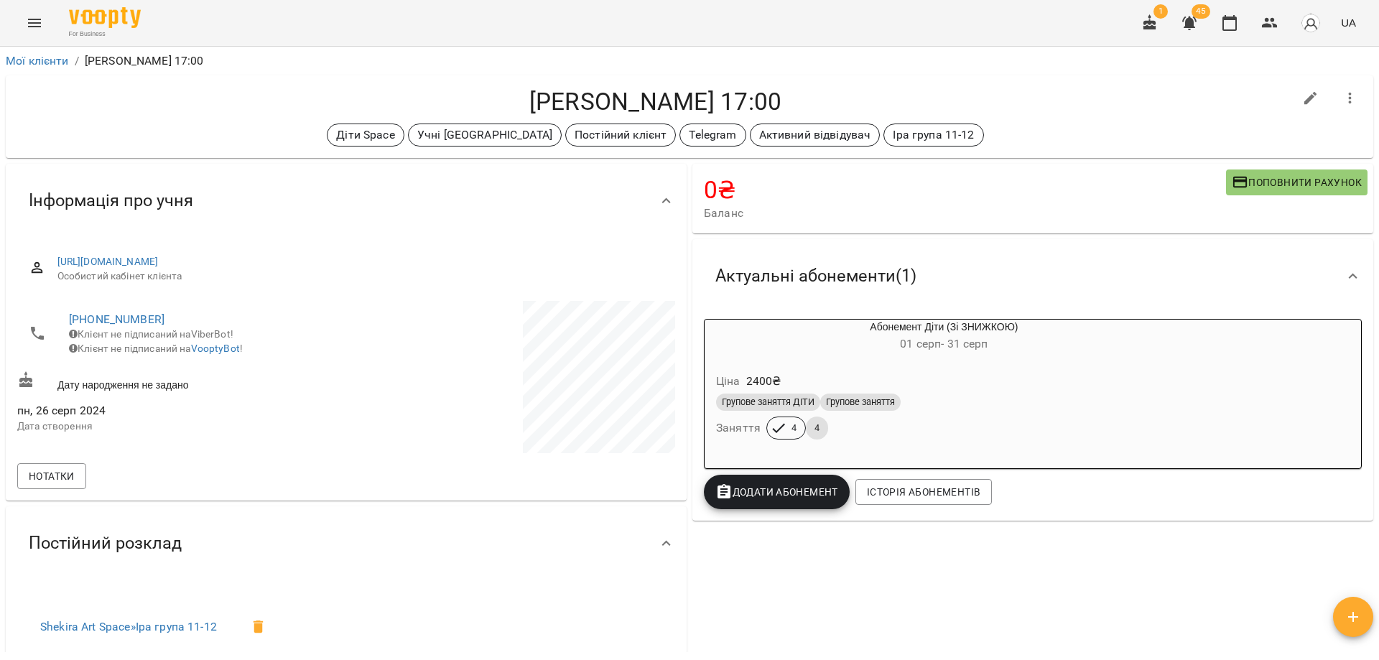
click at [585, 98] on h4 "[PERSON_NAME] 17:00" at bounding box center [655, 101] width 1277 height 29
click at [587, 103] on h4 "[PERSON_NAME] 17:00" at bounding box center [655, 101] width 1277 height 29
drag, startPoint x: 1044, startPoint y: 99, endPoint x: 1045, endPoint y: 110, distance: 10.8
click at [1045, 110] on h4 "[PERSON_NAME] 17:00" at bounding box center [655, 101] width 1277 height 29
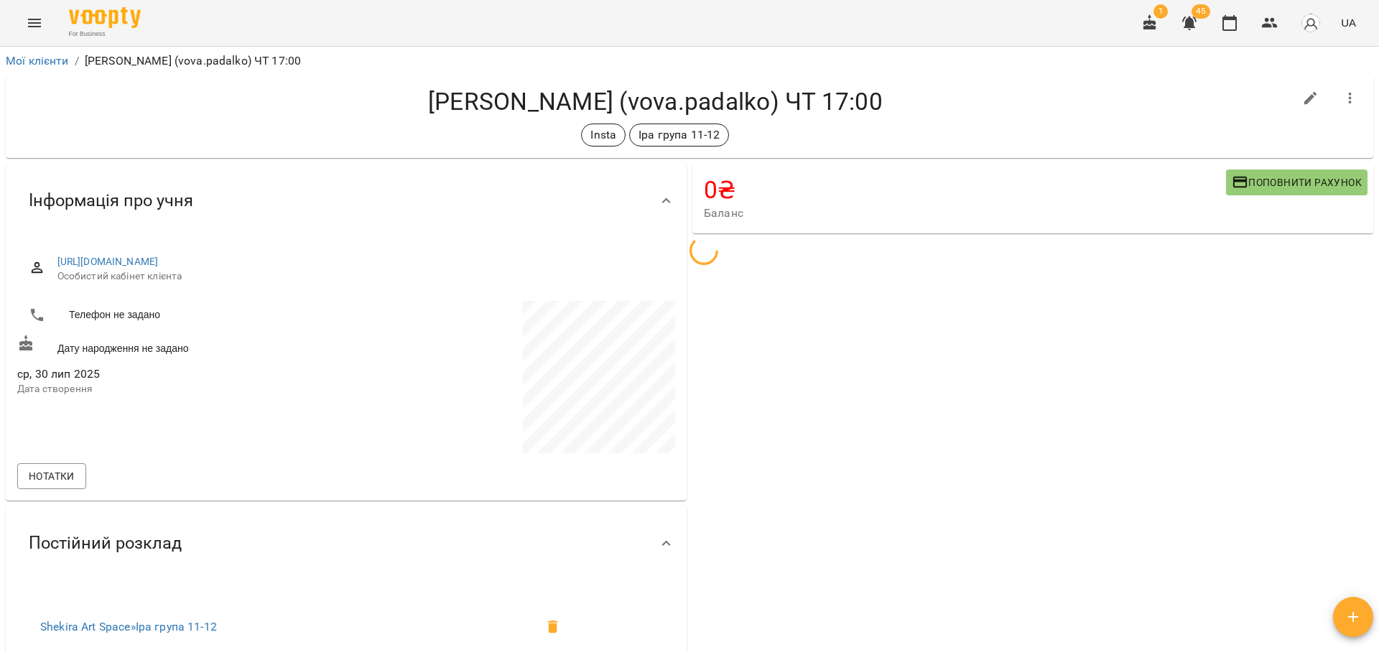
click at [903, 93] on h4 "[PERSON_NAME] (vova.padalko) ЧТ 17:00" at bounding box center [655, 101] width 1277 height 29
click at [917, 154] on div "[PERSON_NAME] (vova.padalko) ЧТ 17:00 Insta [PERSON_NAME] група 11-12" at bounding box center [690, 116] width 1368 height 83
click at [915, 91] on h4 "[PERSON_NAME] (vova.padalko) ЧТ 17:00" at bounding box center [655, 101] width 1277 height 29
click at [763, 98] on h4 "[PERSON_NAME] (vova.padalko) ЧТ 17:00" at bounding box center [655, 101] width 1277 height 29
click at [847, 96] on h4 "[PERSON_NAME] (vova.padalko) ЧТ 17:00" at bounding box center [655, 101] width 1277 height 29
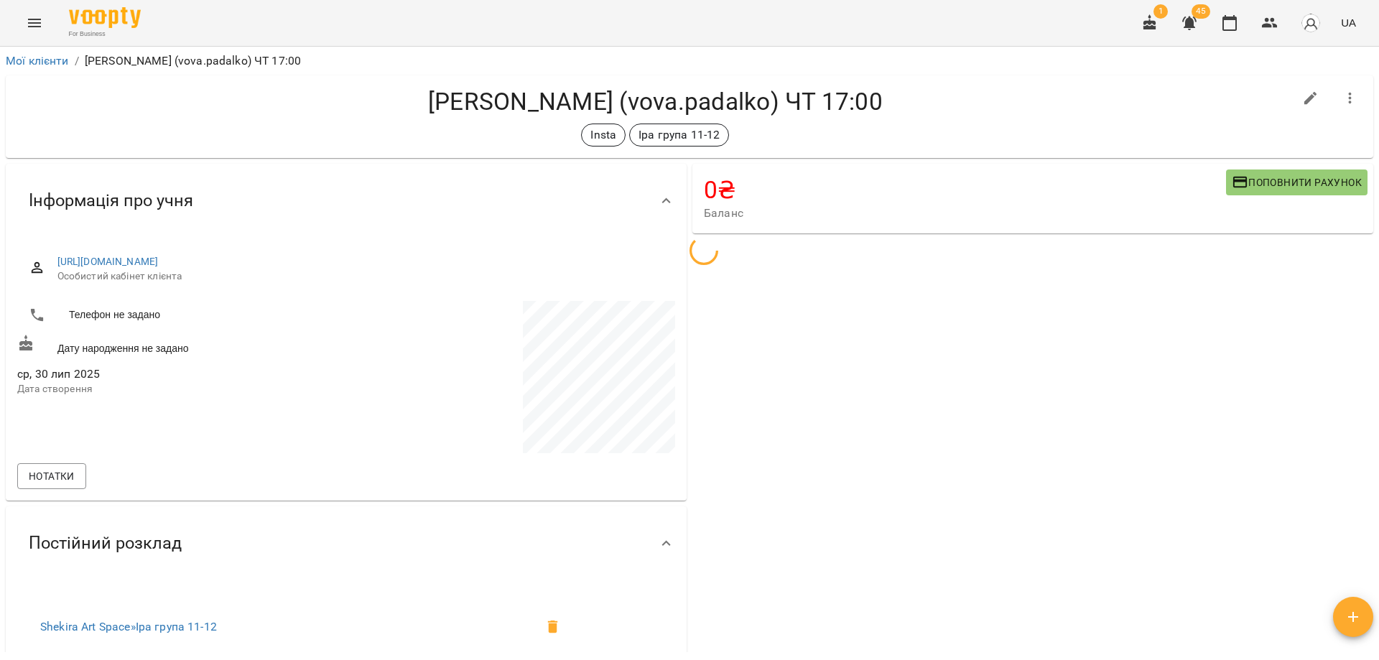
click at [982, 92] on h4 "[PERSON_NAME] (vova.padalko) ЧТ 17:00" at bounding box center [655, 101] width 1277 height 29
click at [872, 429] on div "0 ₴ [PERSON_NAME] рахунок" at bounding box center [1033, 545] width 687 height 769
click at [1073, 420] on div "0 ₴ [PERSON_NAME] рахунок" at bounding box center [1033, 545] width 687 height 769
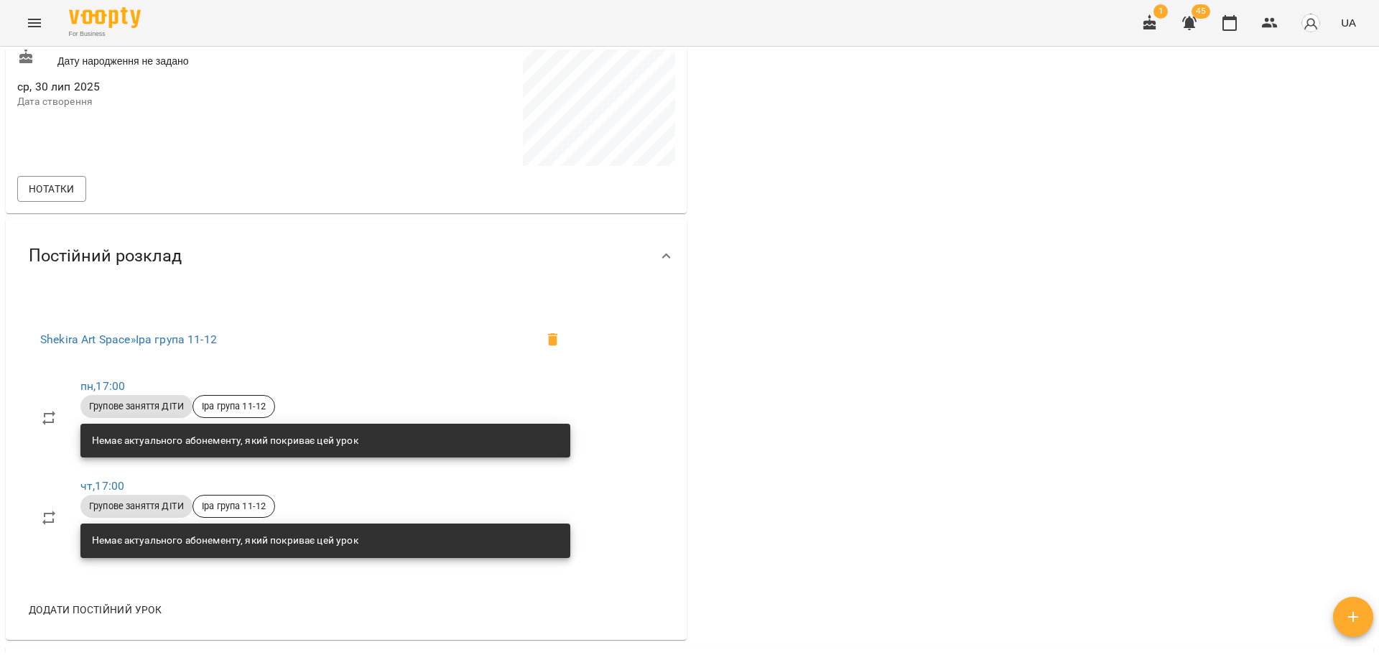
click at [779, 580] on div "0 ₴ [PERSON_NAME] рахунок" at bounding box center [1033, 258] width 687 height 769
click at [830, 256] on div "0 ₴ [PERSON_NAME] рахунок" at bounding box center [1033, 258] width 687 height 769
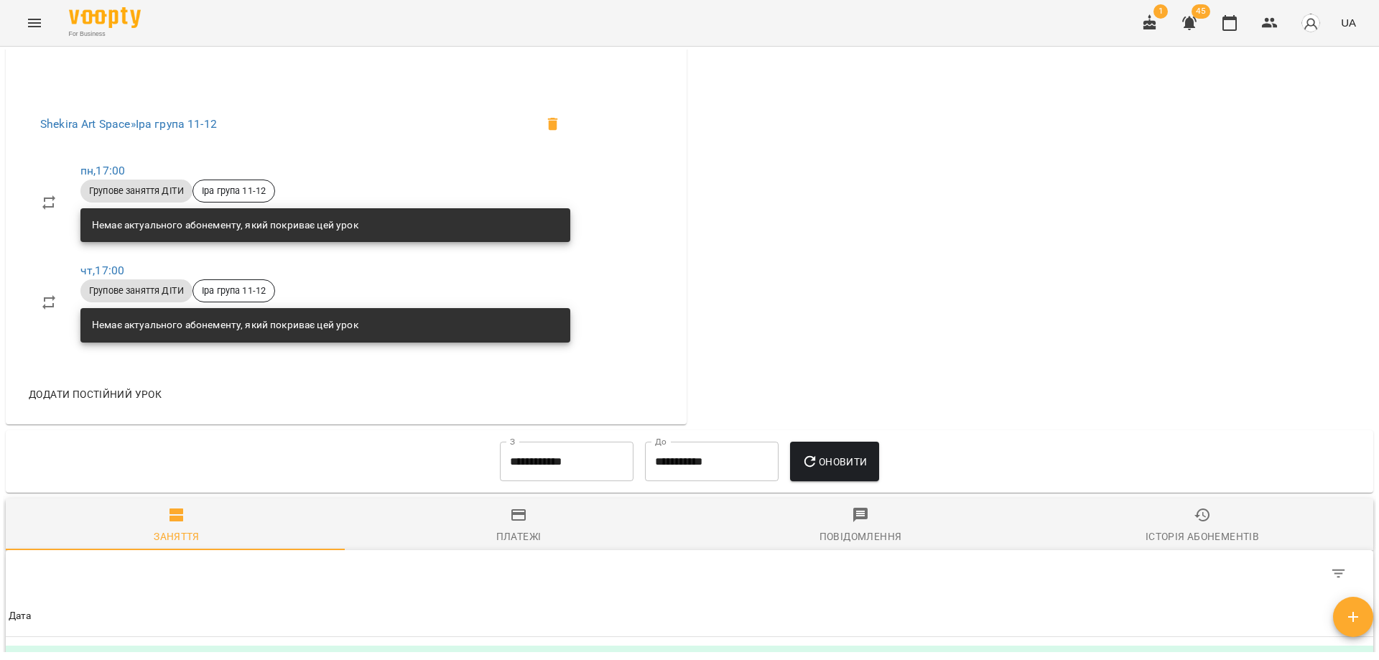
click at [888, 311] on div "0 ₴ [PERSON_NAME] рахунок" at bounding box center [1033, 42] width 687 height 769
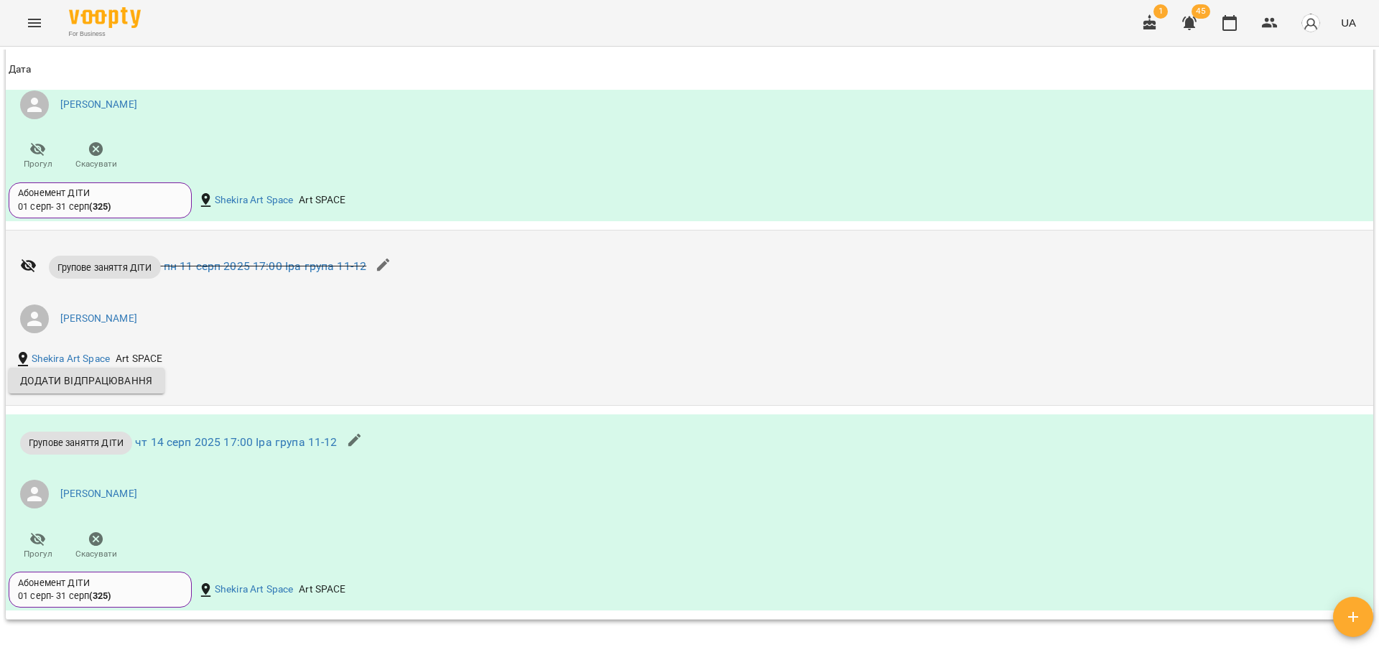
scroll to position [1149, 0]
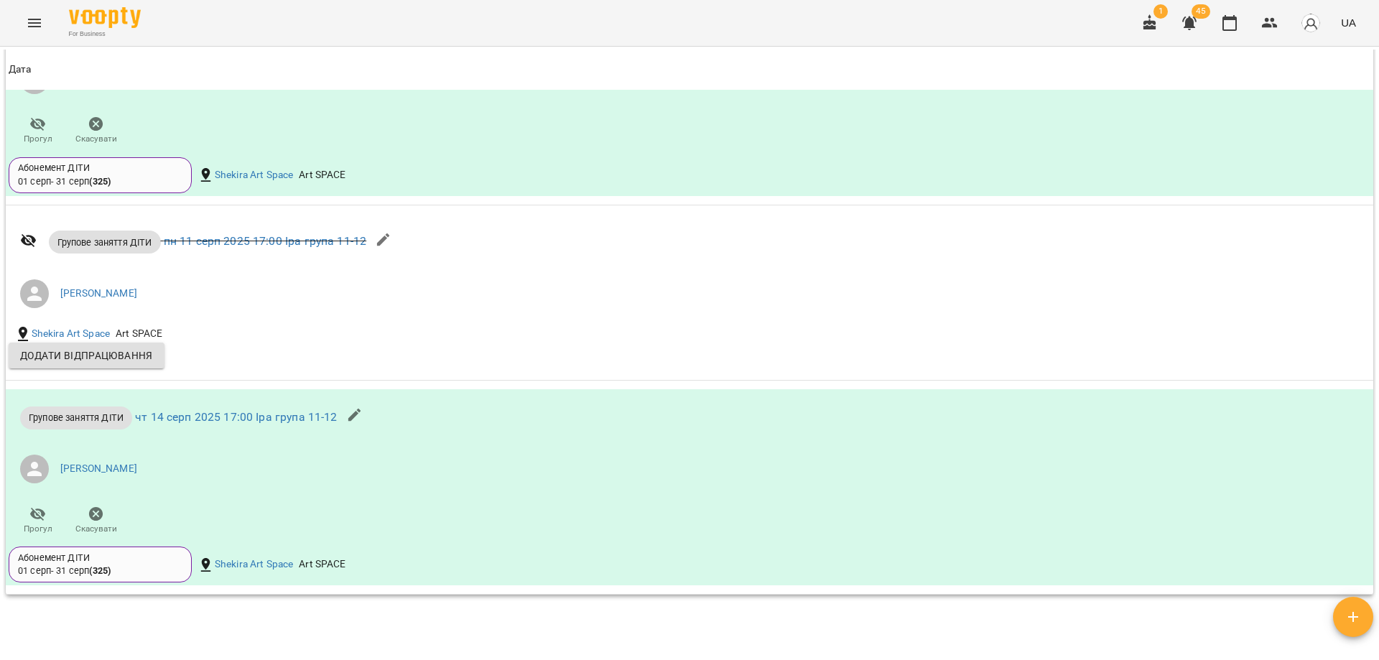
click at [376, 629] on div "**********" at bounding box center [690, 351] width 1374 height 603
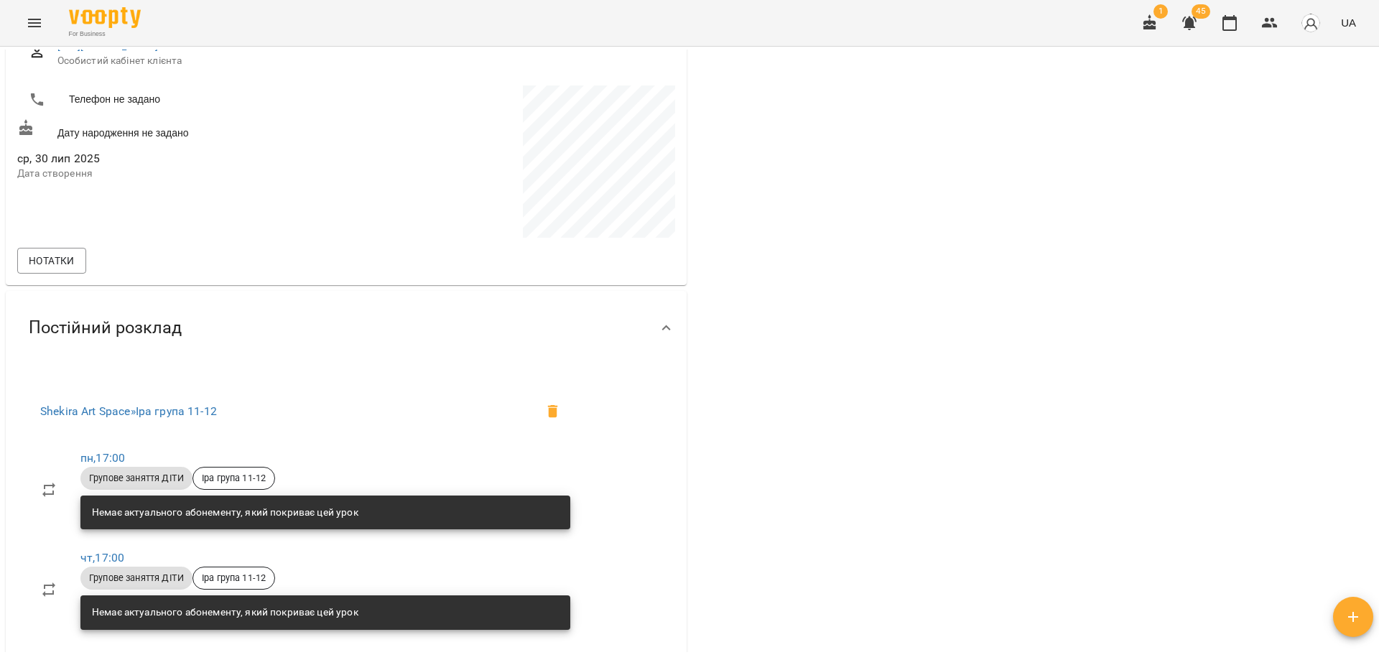
drag, startPoint x: 901, startPoint y: 323, endPoint x: 941, endPoint y: 310, distance: 42.5
click at [941, 310] on div "0 ₴ [PERSON_NAME] рахунок" at bounding box center [1033, 329] width 687 height 769
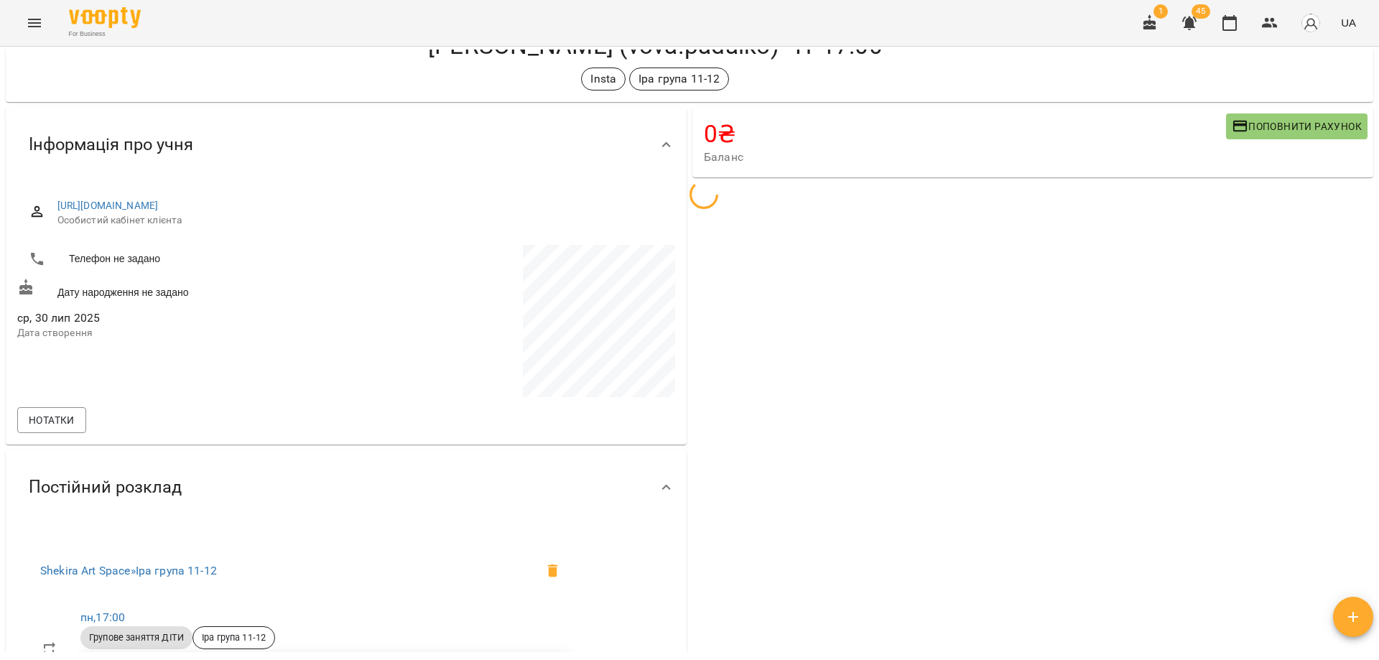
scroll to position [0, 0]
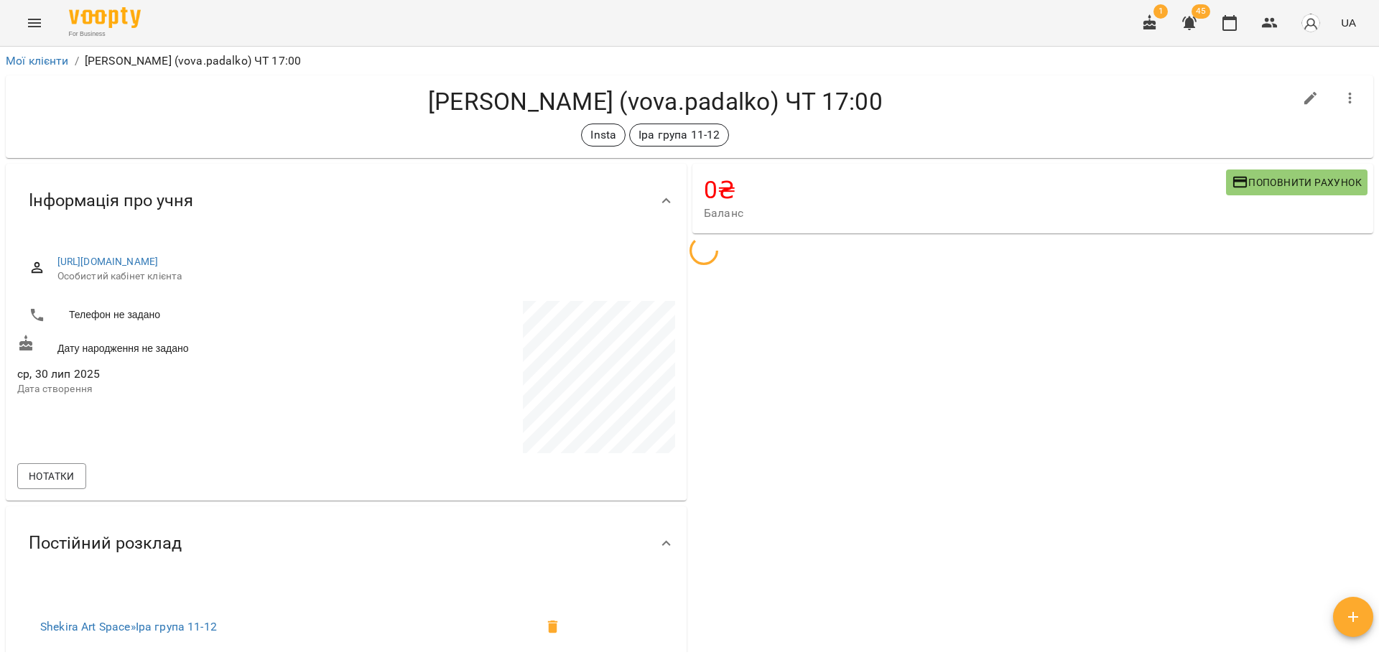
click at [952, 410] on div "0 ₴ [PERSON_NAME] рахунок" at bounding box center [1033, 545] width 687 height 769
click at [929, 387] on div "0 ₴ [PERSON_NAME] рахунок" at bounding box center [1033, 545] width 687 height 769
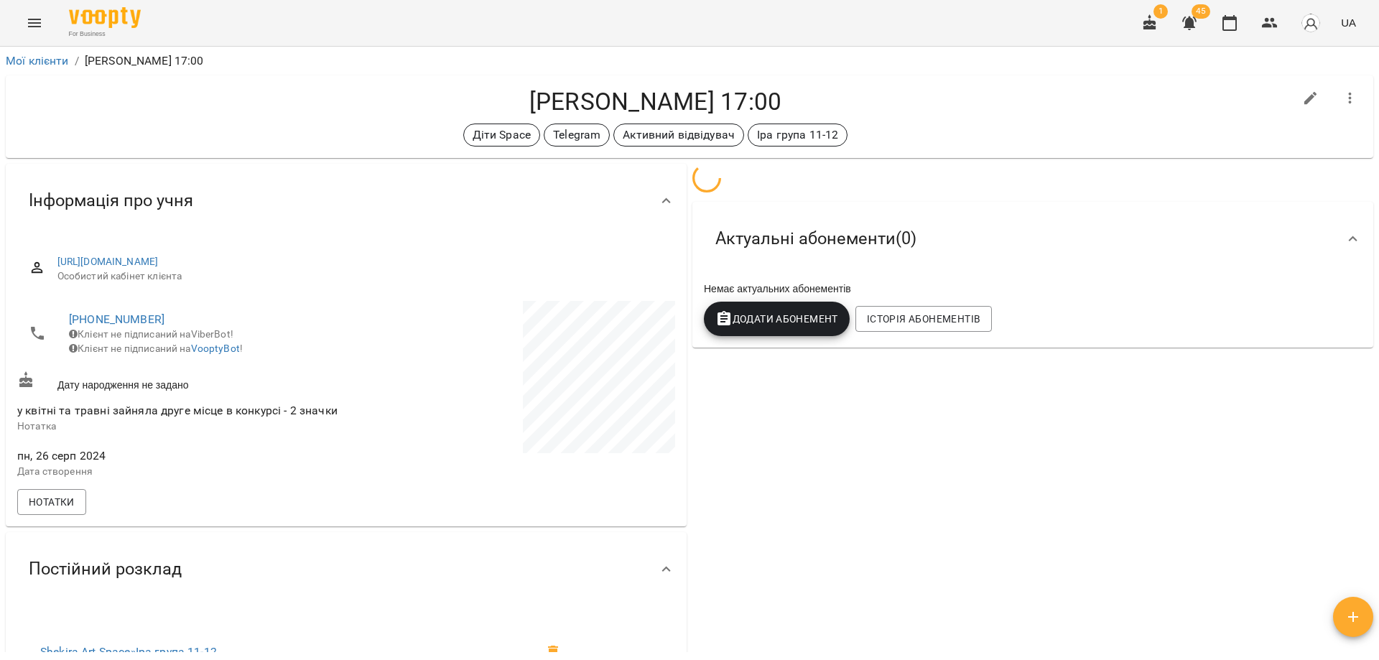
click at [572, 98] on h4 "[PERSON_NAME] 17:00" at bounding box center [655, 101] width 1277 height 29
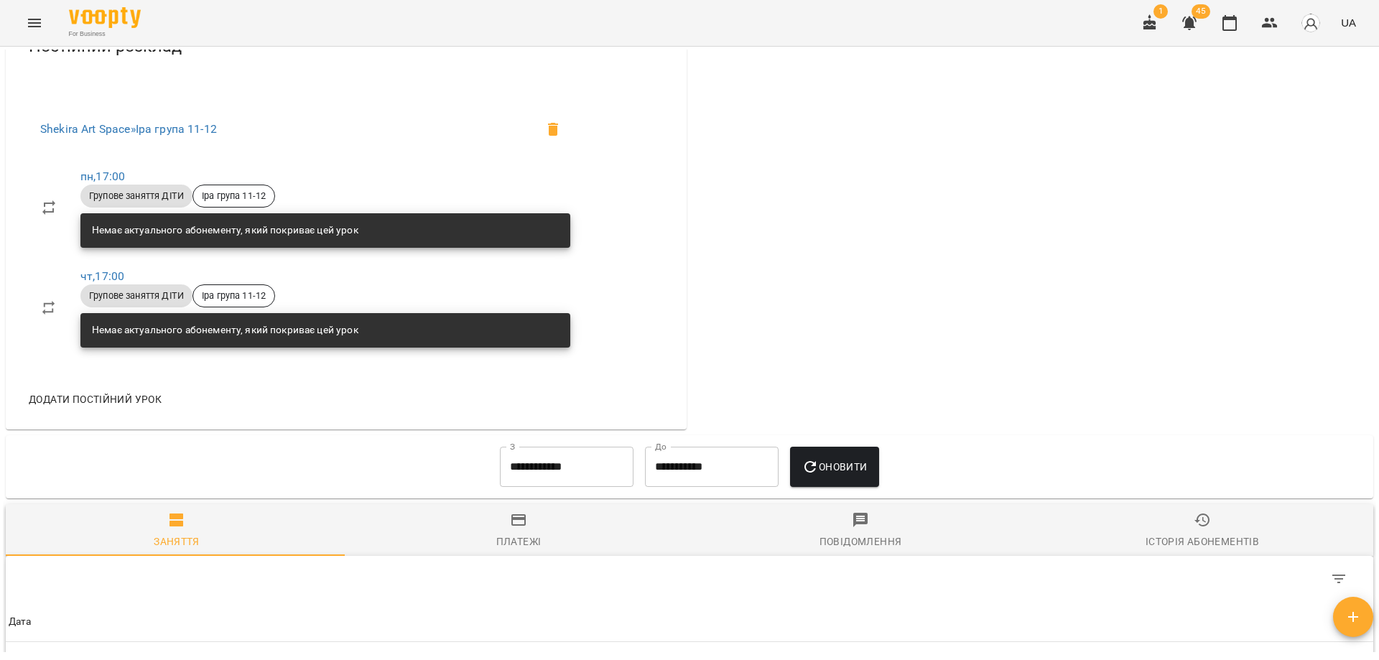
scroll to position [647, 0]
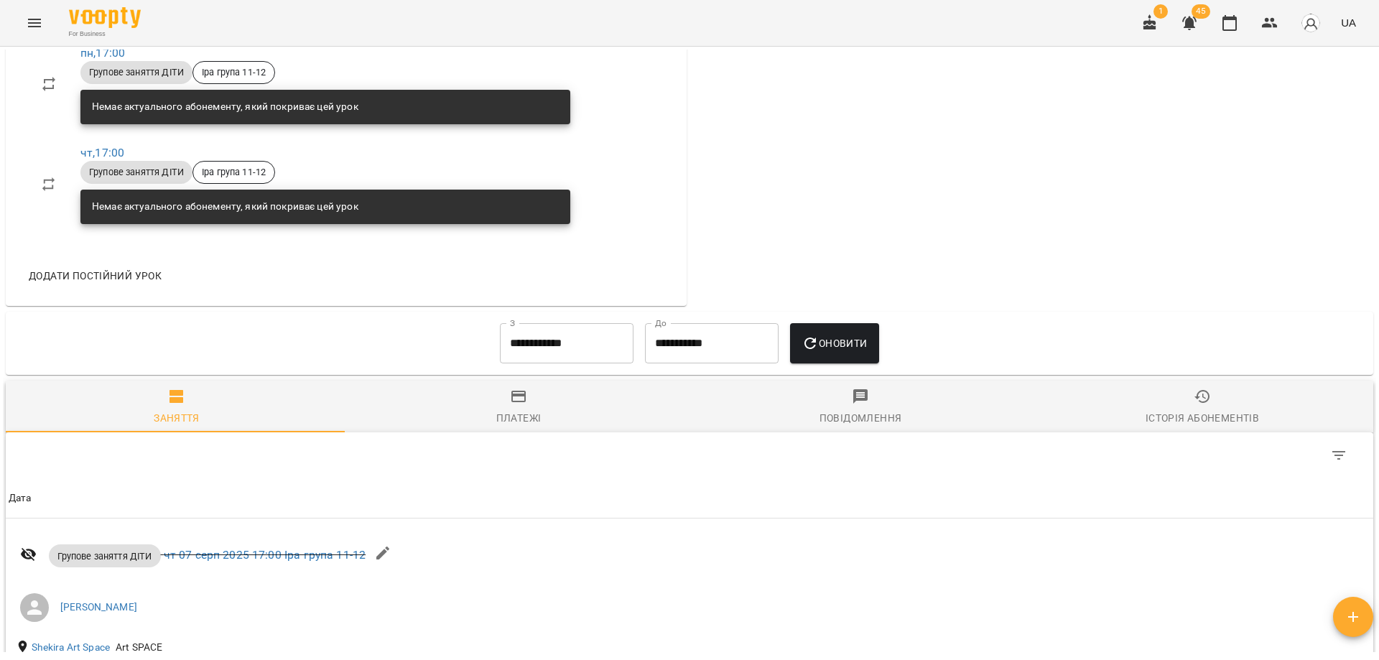
click at [568, 357] on input "**********" at bounding box center [567, 343] width 134 height 40
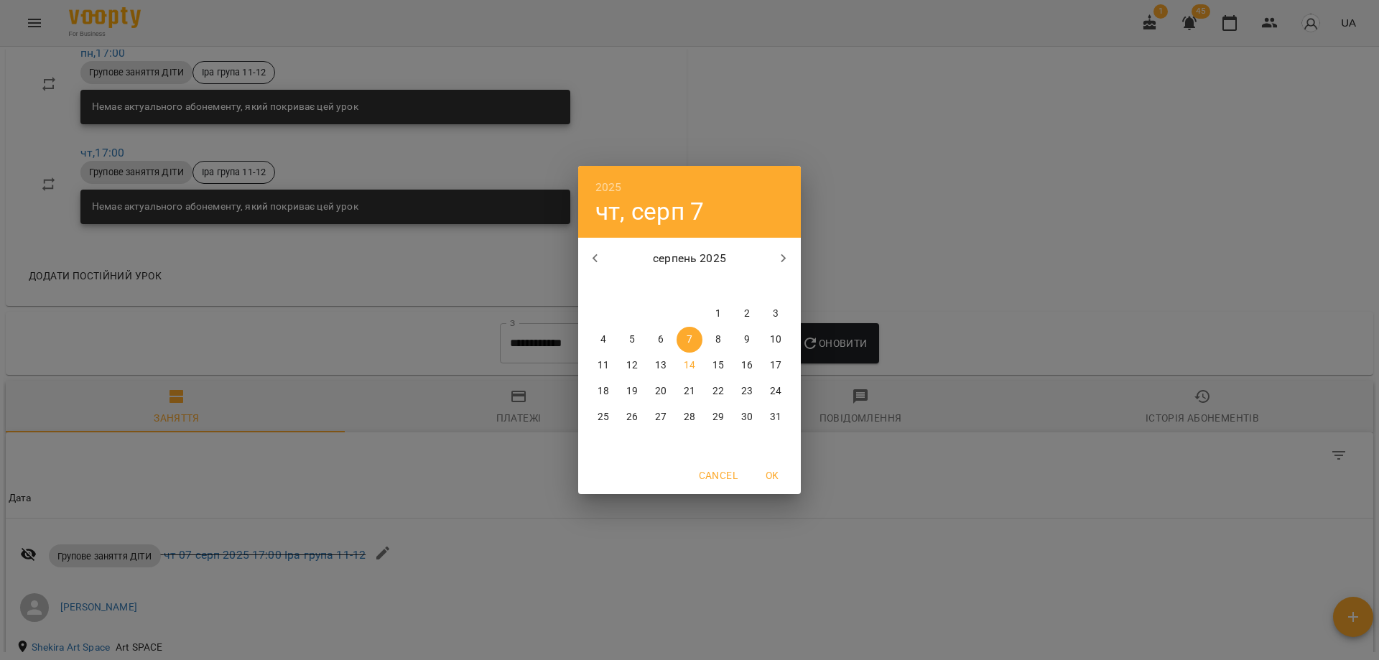
click at [595, 263] on icon "button" at bounding box center [595, 258] width 17 height 17
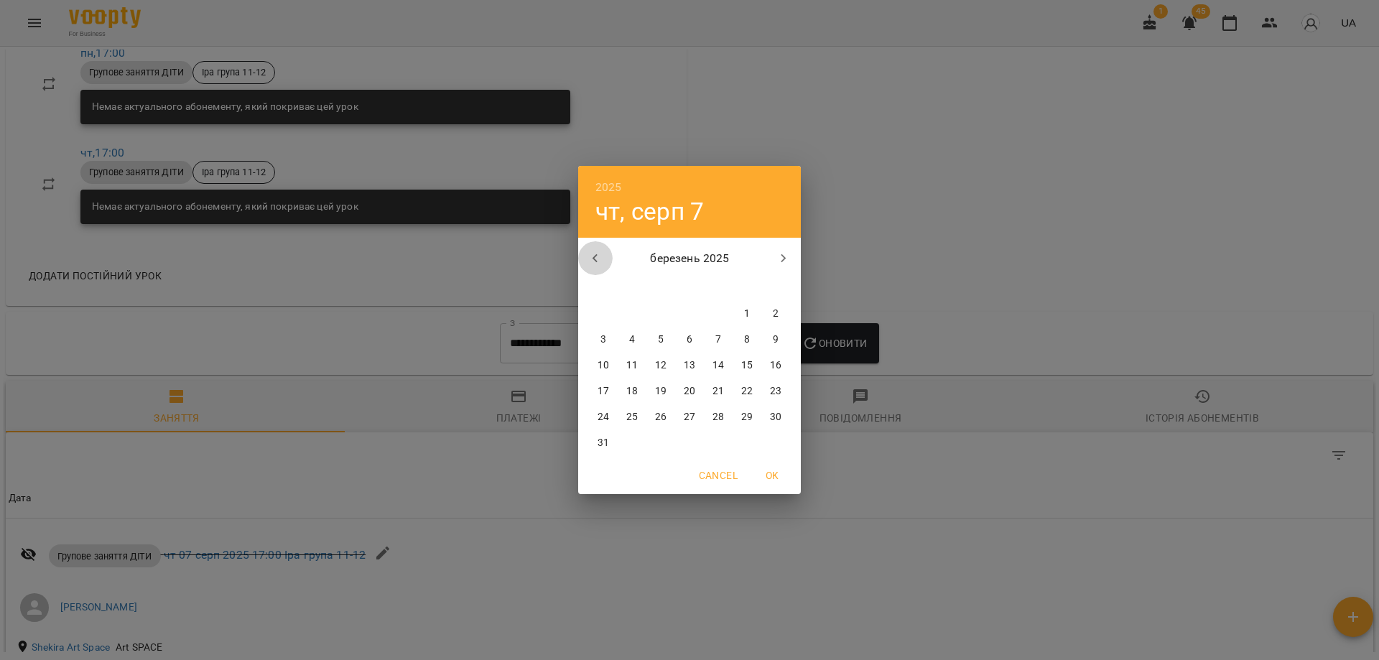
click at [595, 263] on icon "button" at bounding box center [595, 258] width 17 height 17
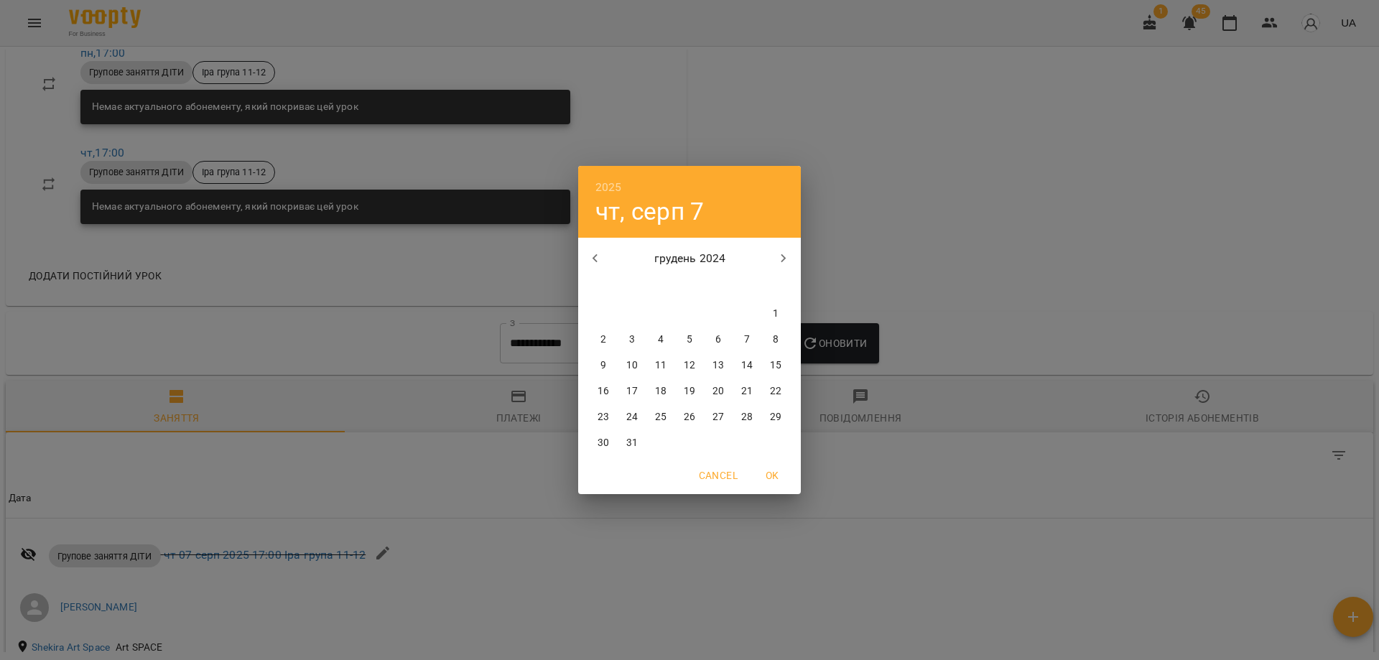
click at [595, 263] on icon "button" at bounding box center [595, 258] width 17 height 17
click at [688, 315] on p "1" at bounding box center [690, 314] width 6 height 14
type input "**********"
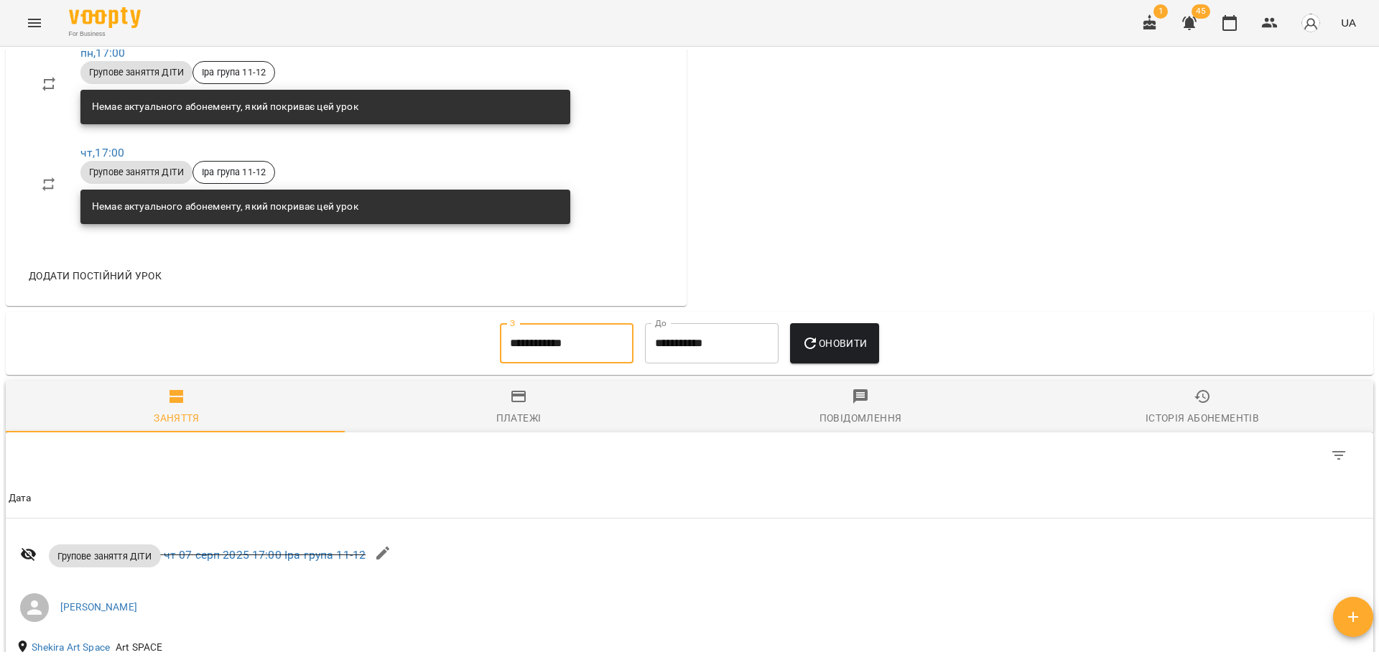
click at [854, 352] on span "Оновити" at bounding box center [834, 343] width 65 height 17
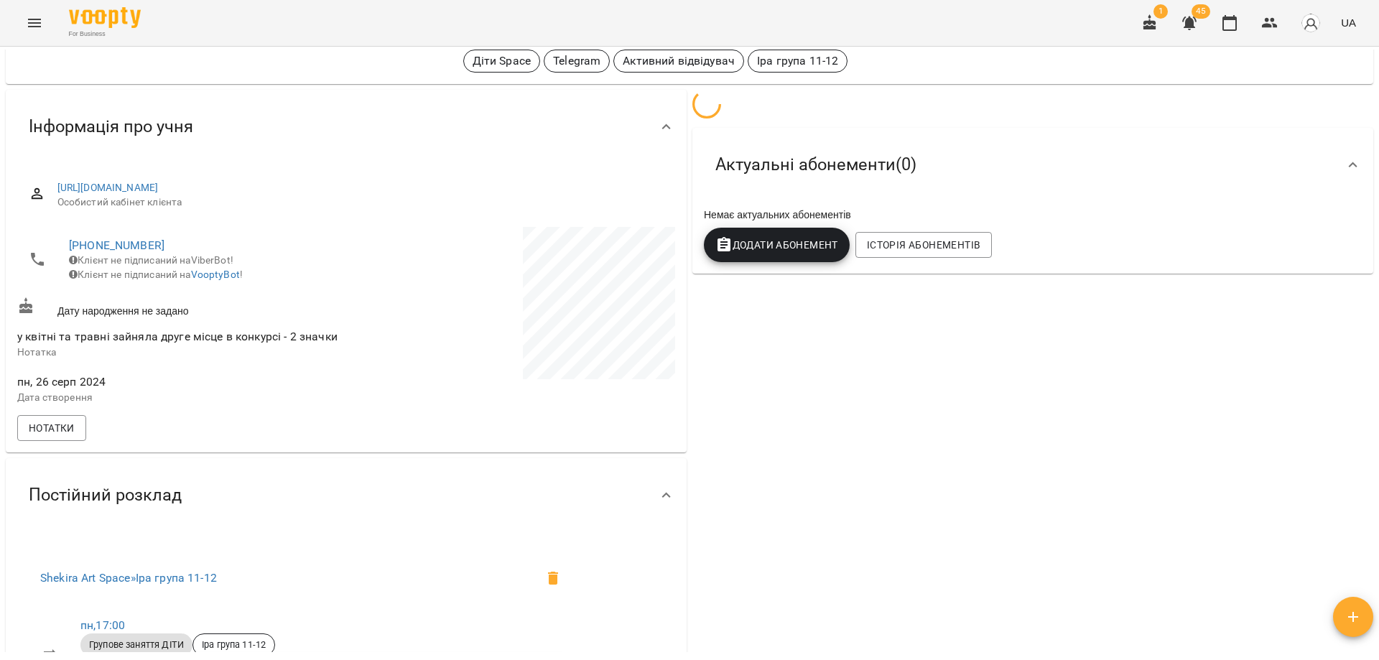
scroll to position [0, 0]
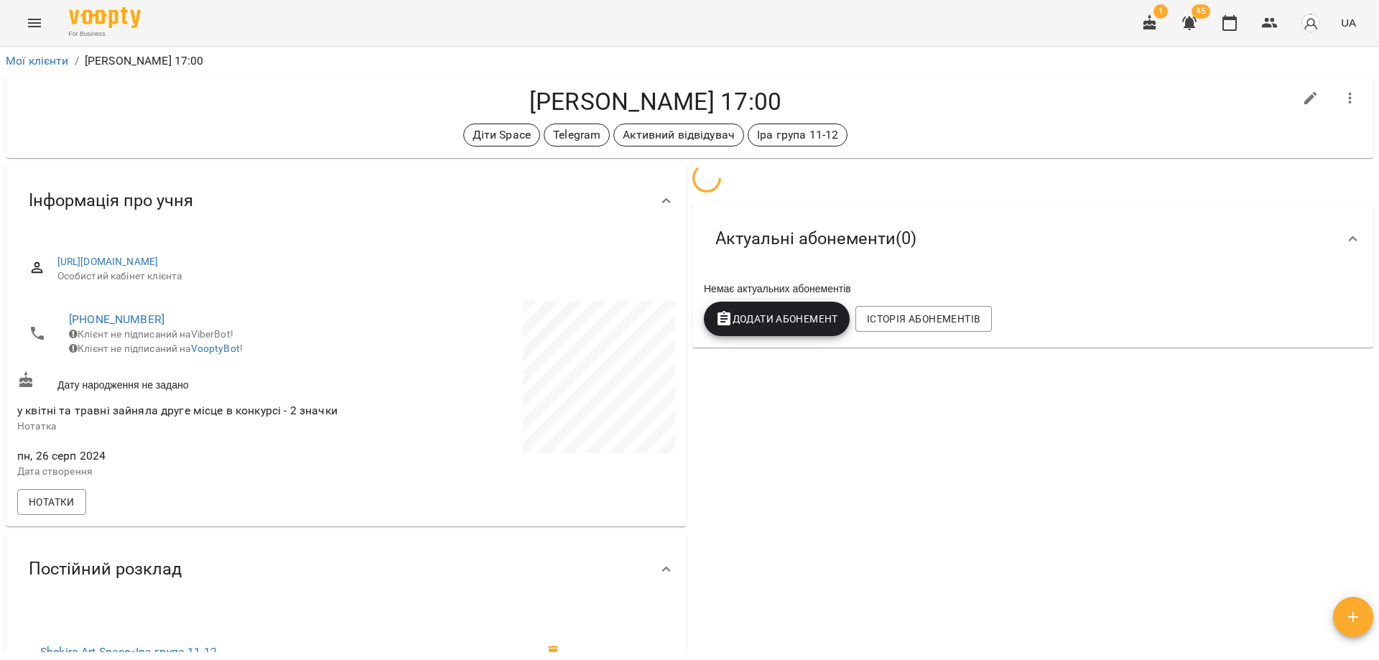
click at [986, 439] on div "Актуальні абонементи ( 0 ) Немає актуальних абонементів Додати Абонемент Історі…" at bounding box center [1033, 558] width 687 height 795
click at [817, 80] on div "[PERSON_NAME] 17:00 Діти Space Telegram Активний відвідувач [PERSON_NAME] група…" at bounding box center [690, 116] width 1368 height 83
click at [855, 85] on div "[PERSON_NAME] 17:00 Діти Space Telegram Активний відвідувач [PERSON_NAME] група…" at bounding box center [690, 116] width 1368 height 83
click at [1117, 76] on div "[PERSON_NAME] 17:00 Діти Space Telegram Активний відвідувач [PERSON_NAME] група…" at bounding box center [690, 116] width 1368 height 83
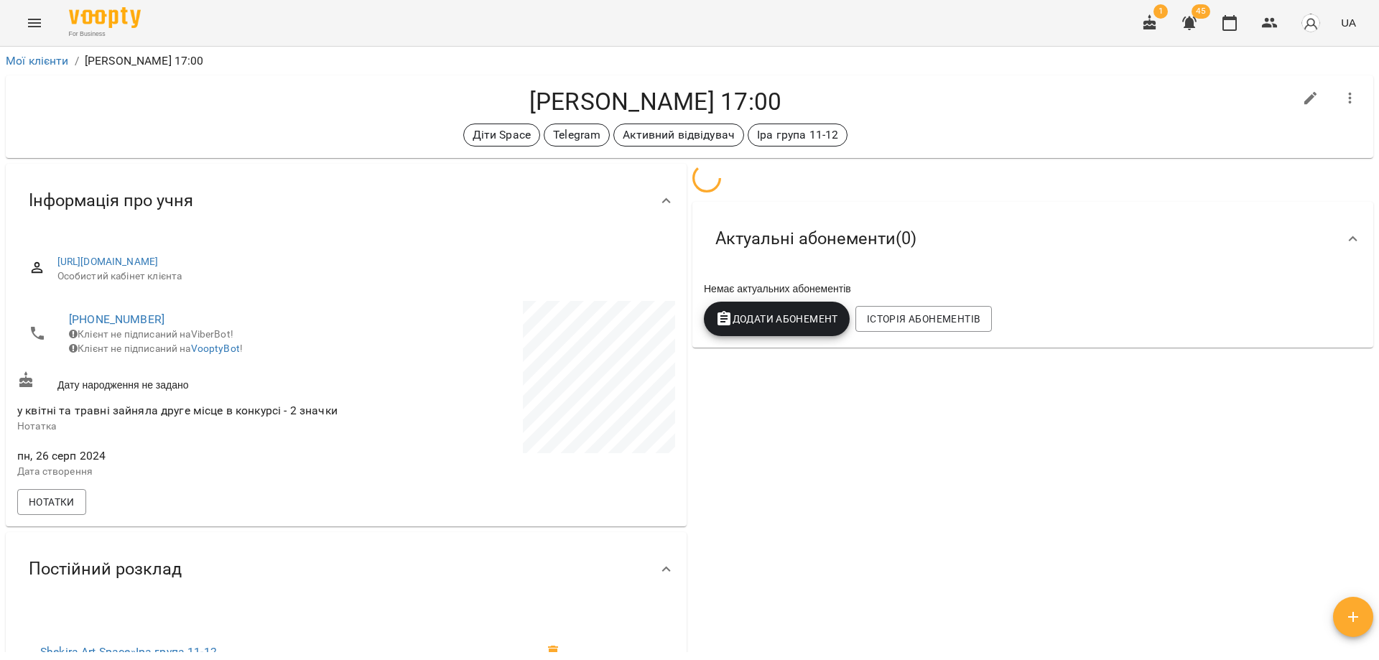
click at [991, 95] on h4 "[PERSON_NAME] 17:00" at bounding box center [655, 101] width 1277 height 29
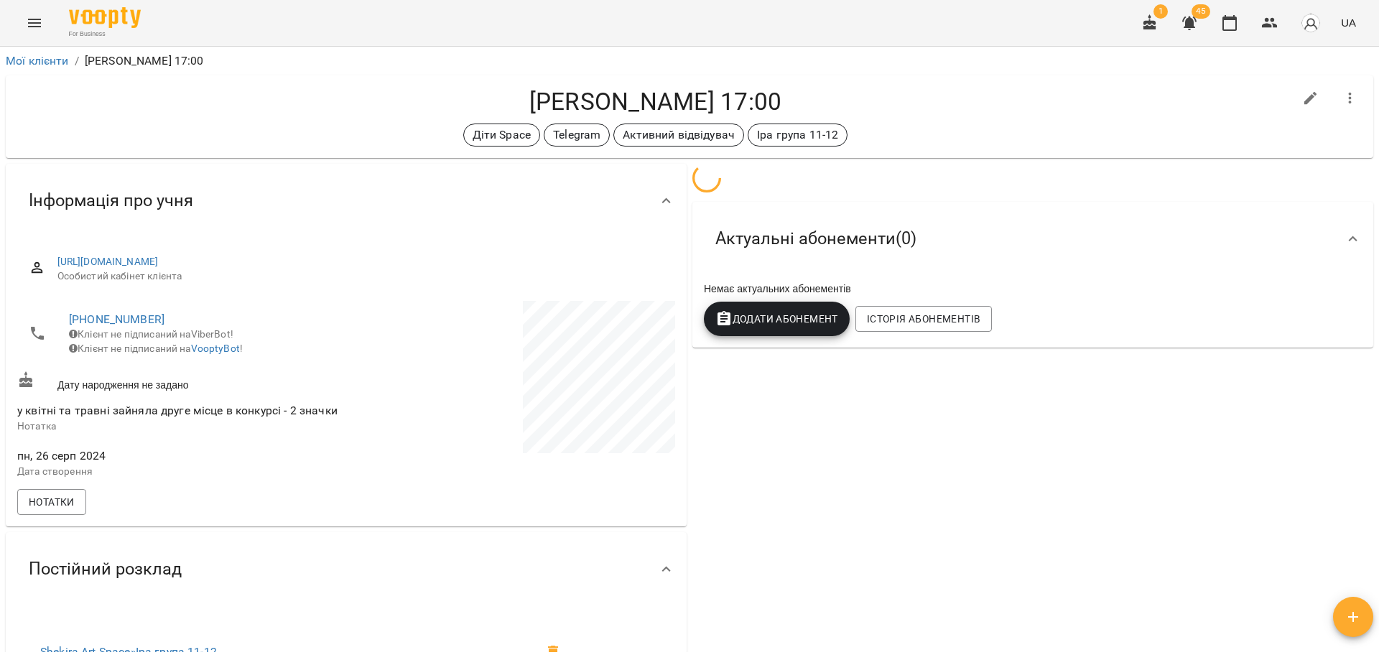
click at [991, 95] on h4 "[PERSON_NAME] 17:00" at bounding box center [655, 101] width 1277 height 29
click at [1305, 103] on icon "button" at bounding box center [1311, 98] width 13 height 13
select select "**"
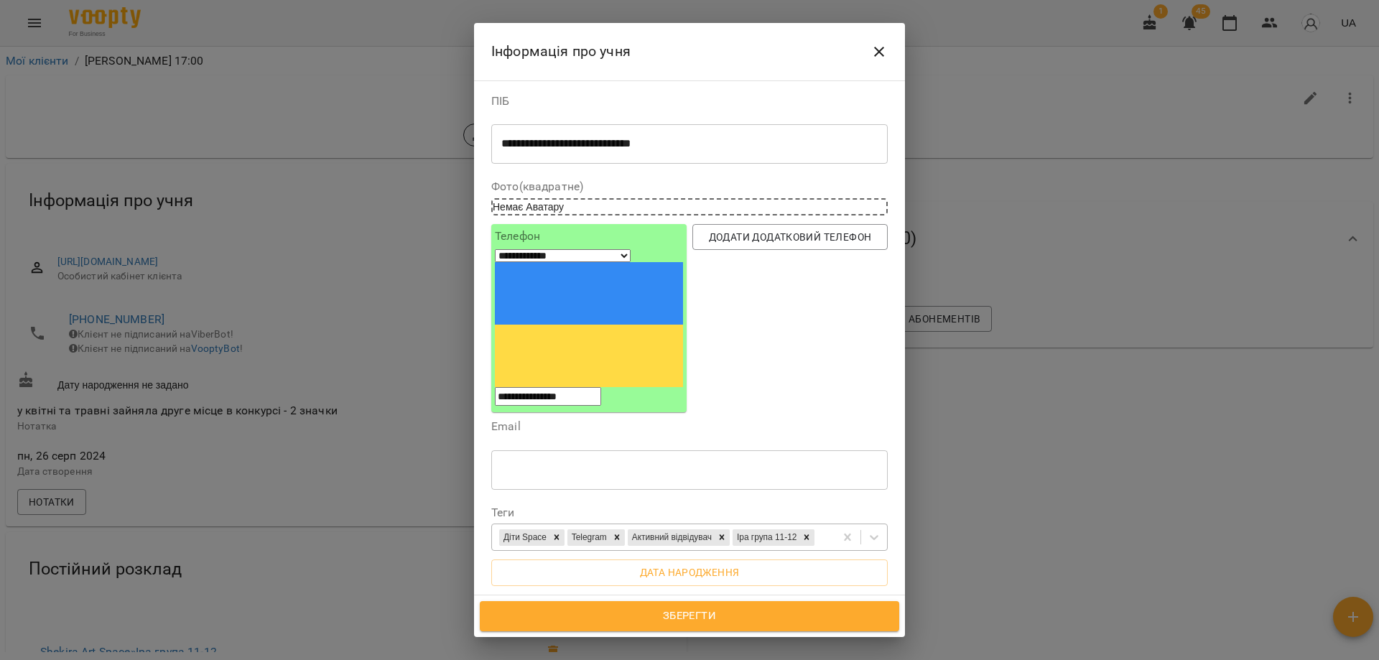
click at [735, 526] on div "Діти Space Telegram Активний відвідувач [PERSON_NAME] група 11-12" at bounding box center [663, 538] width 343 height 24
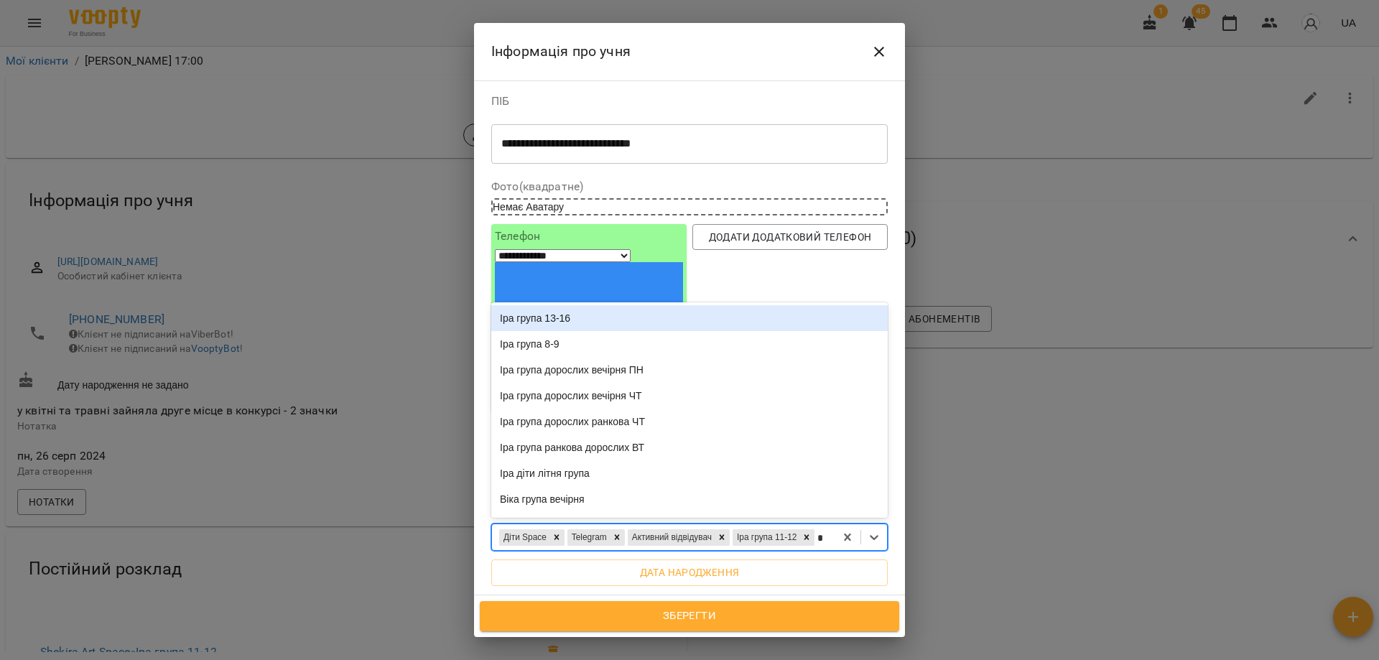
type input "**"
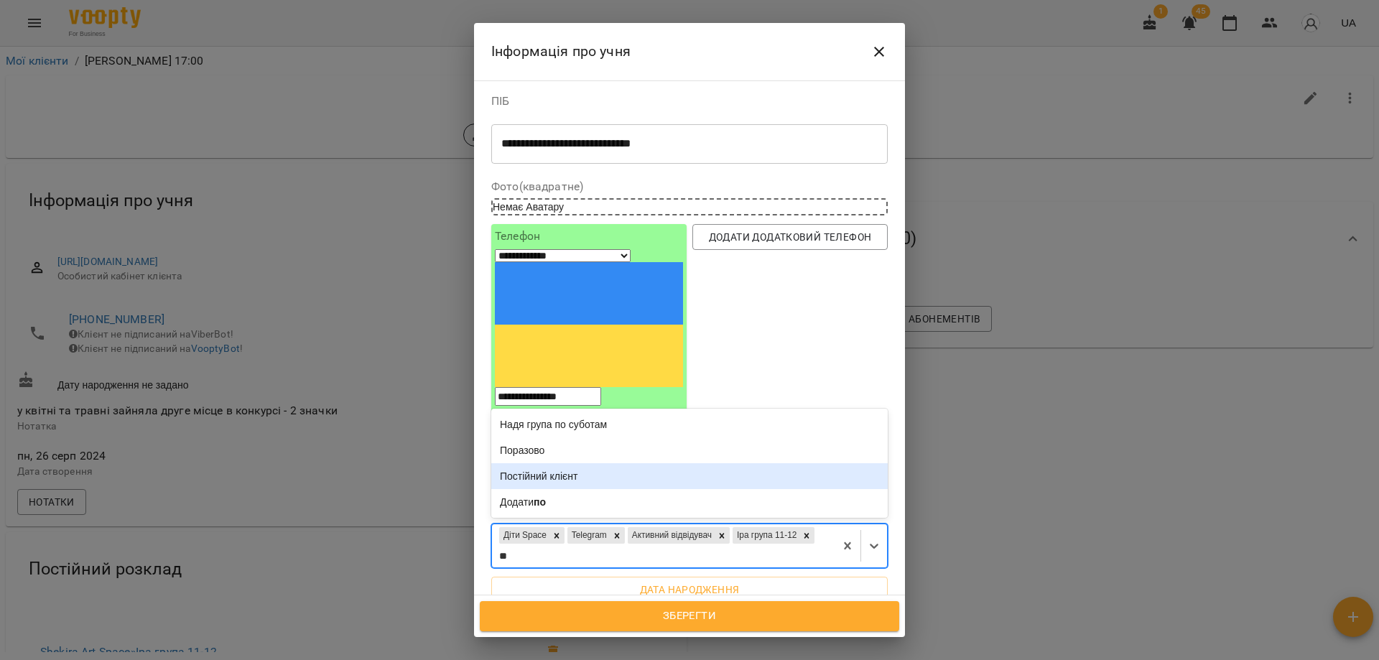
click at [576, 463] on div "Постійний клієнт" at bounding box center [689, 476] width 397 height 26
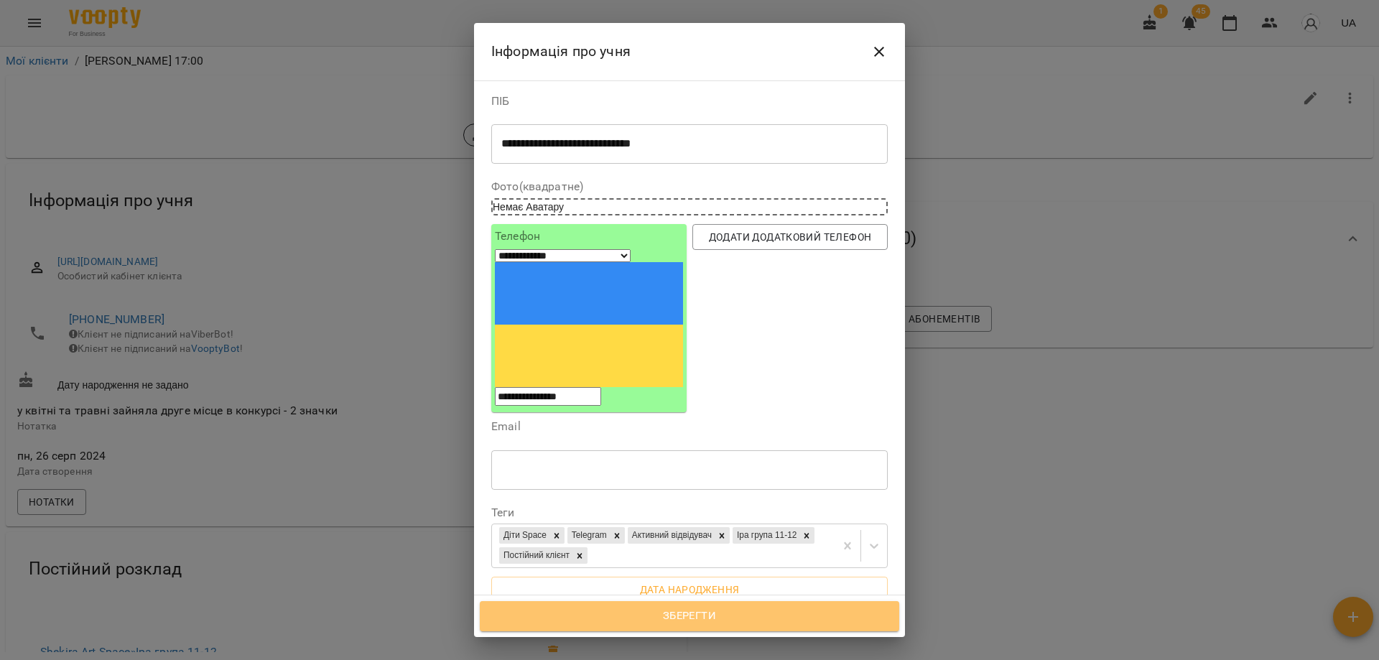
click at [680, 611] on span "Зберегти" at bounding box center [690, 616] width 388 height 19
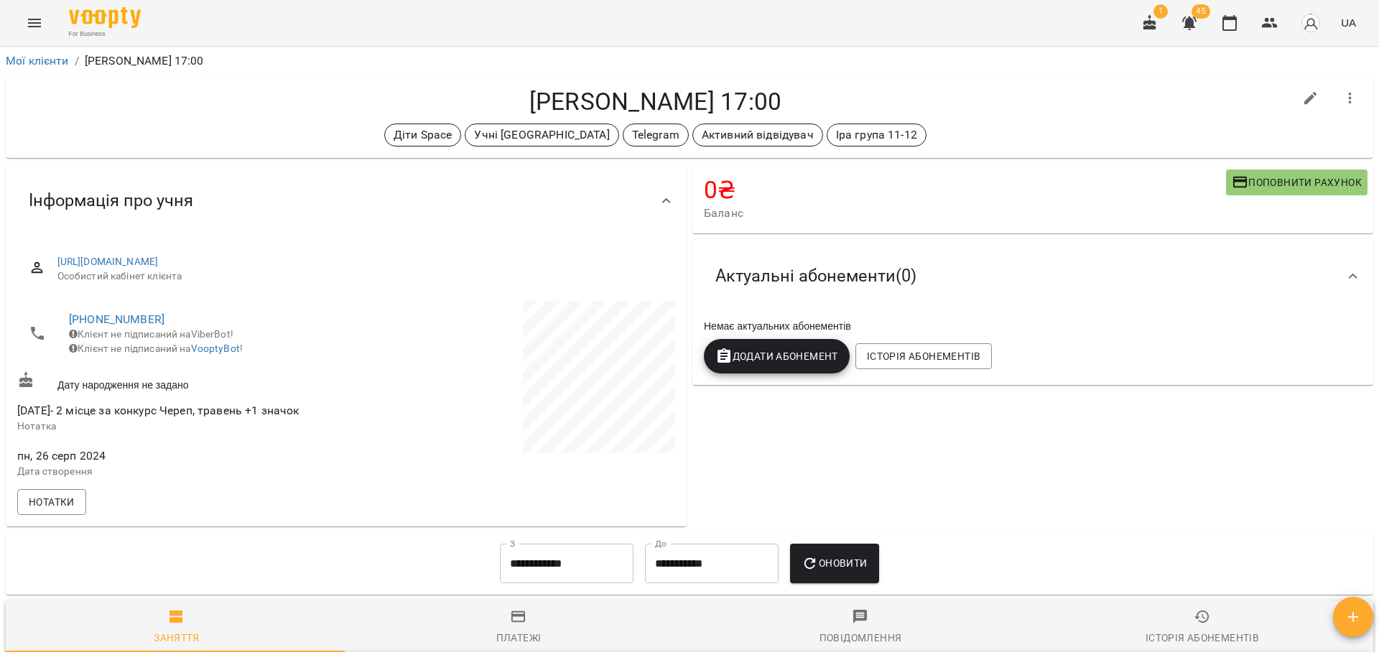
click at [744, 95] on h4 "[PERSON_NAME] 17:00" at bounding box center [655, 101] width 1277 height 29
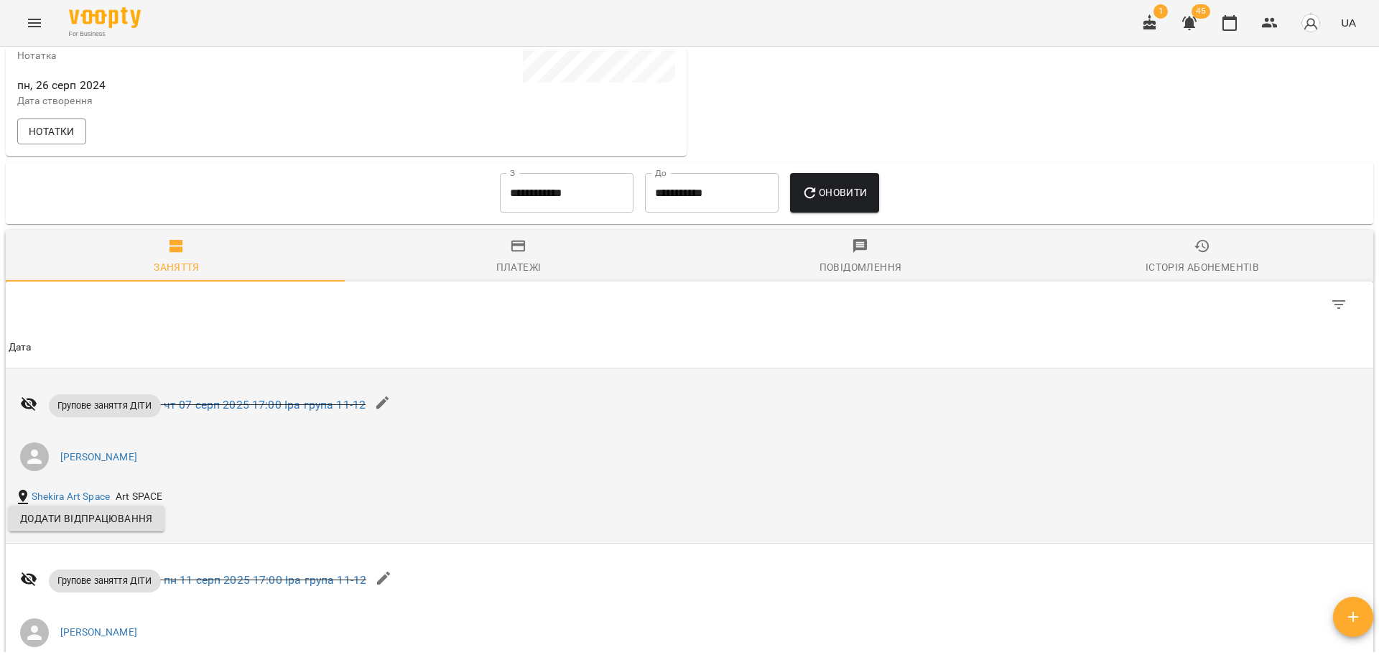
scroll to position [503, 0]
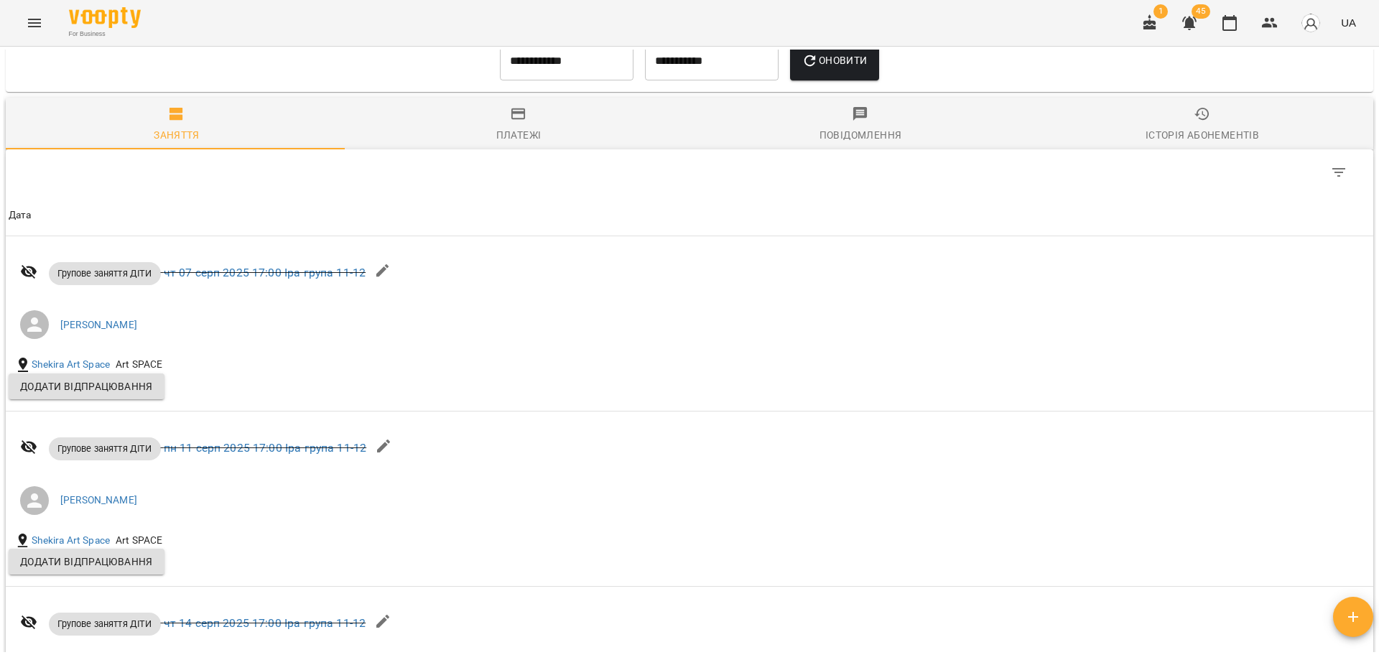
click at [588, 81] on input "**********" at bounding box center [567, 61] width 134 height 40
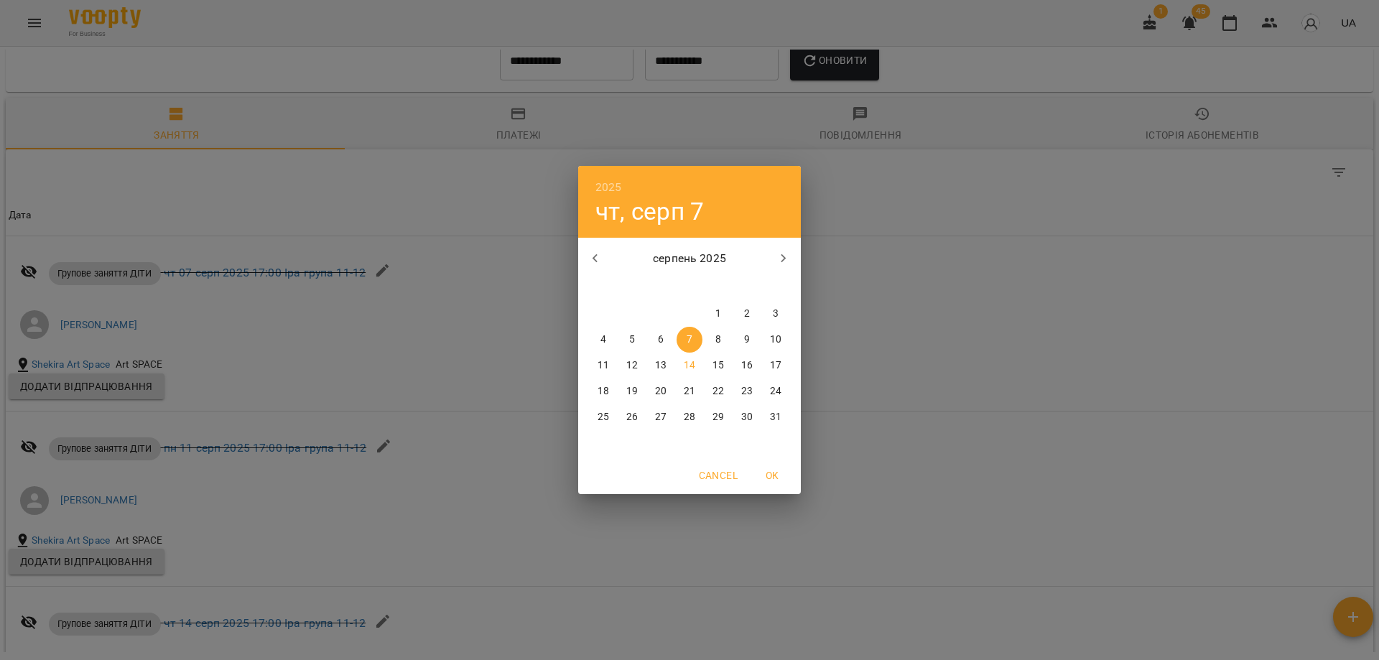
click at [596, 249] on button "button" at bounding box center [595, 258] width 34 height 34
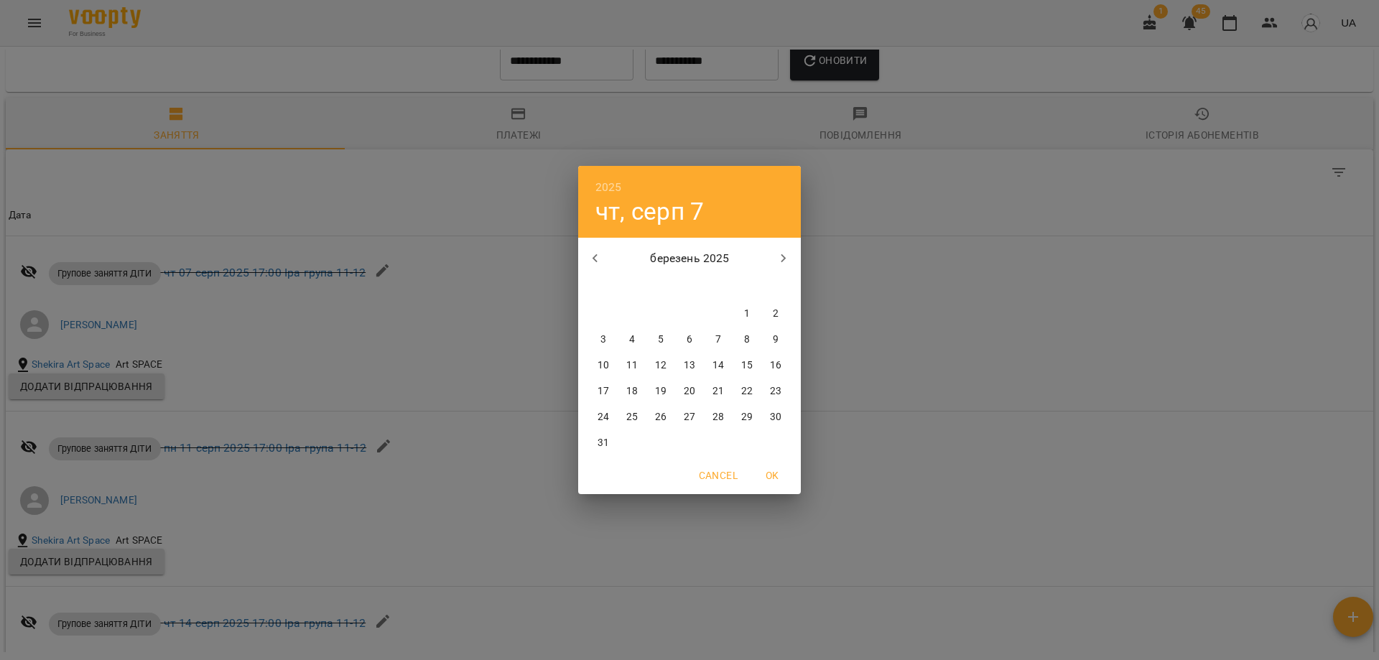
click at [596, 249] on button "button" at bounding box center [595, 258] width 34 height 34
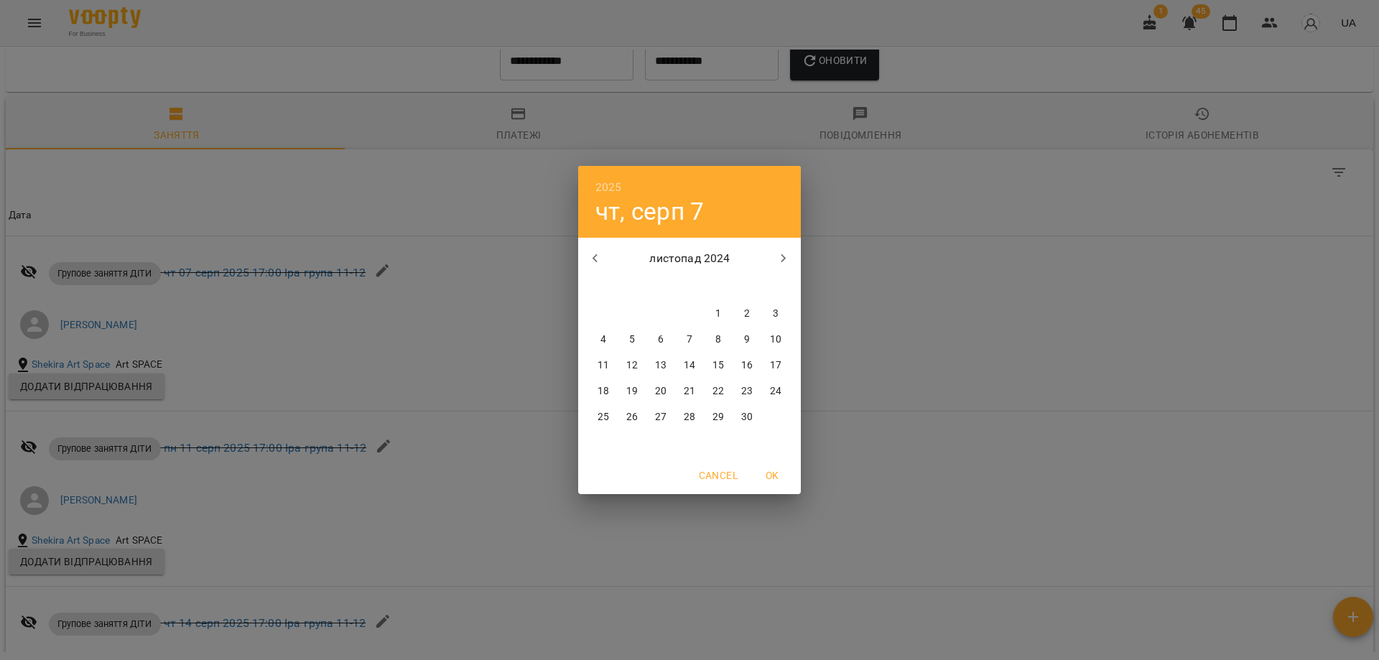
click at [596, 249] on button "button" at bounding box center [595, 258] width 34 height 34
click at [768, 476] on span "OK" at bounding box center [772, 475] width 34 height 17
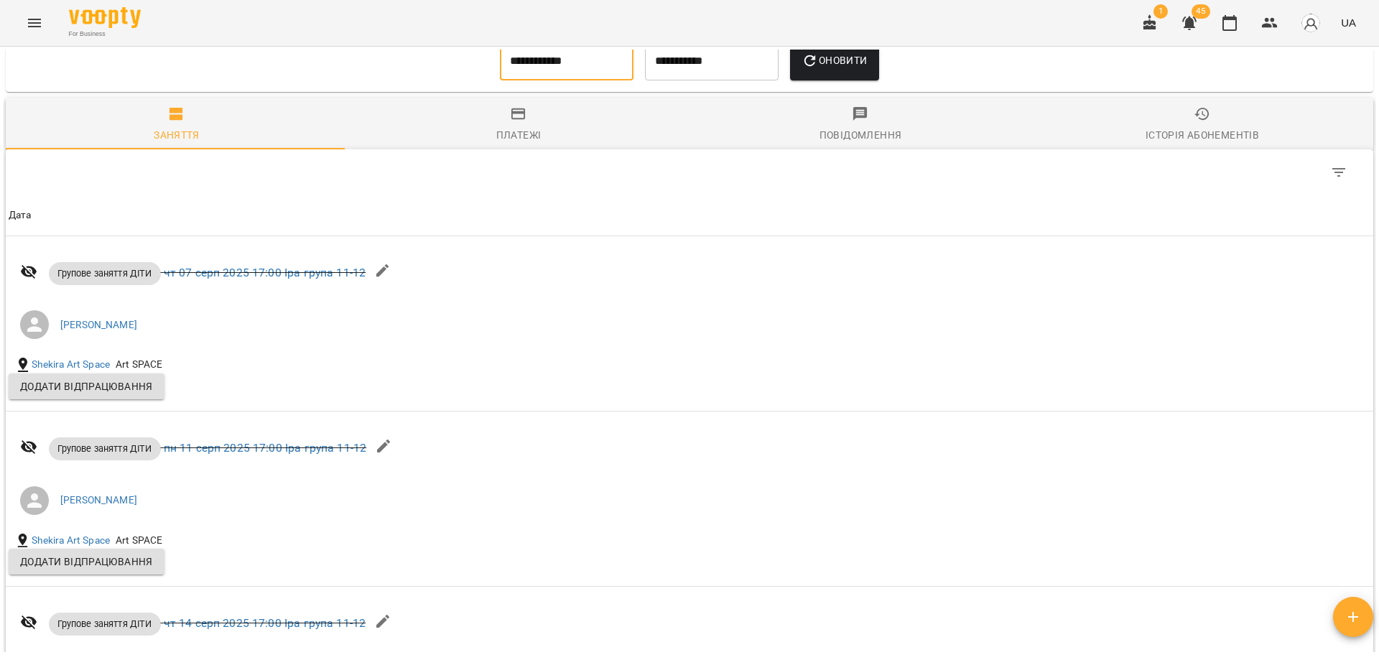
click at [847, 69] on span "Оновити" at bounding box center [834, 60] width 65 height 17
click at [540, 71] on input "**********" at bounding box center [567, 61] width 134 height 40
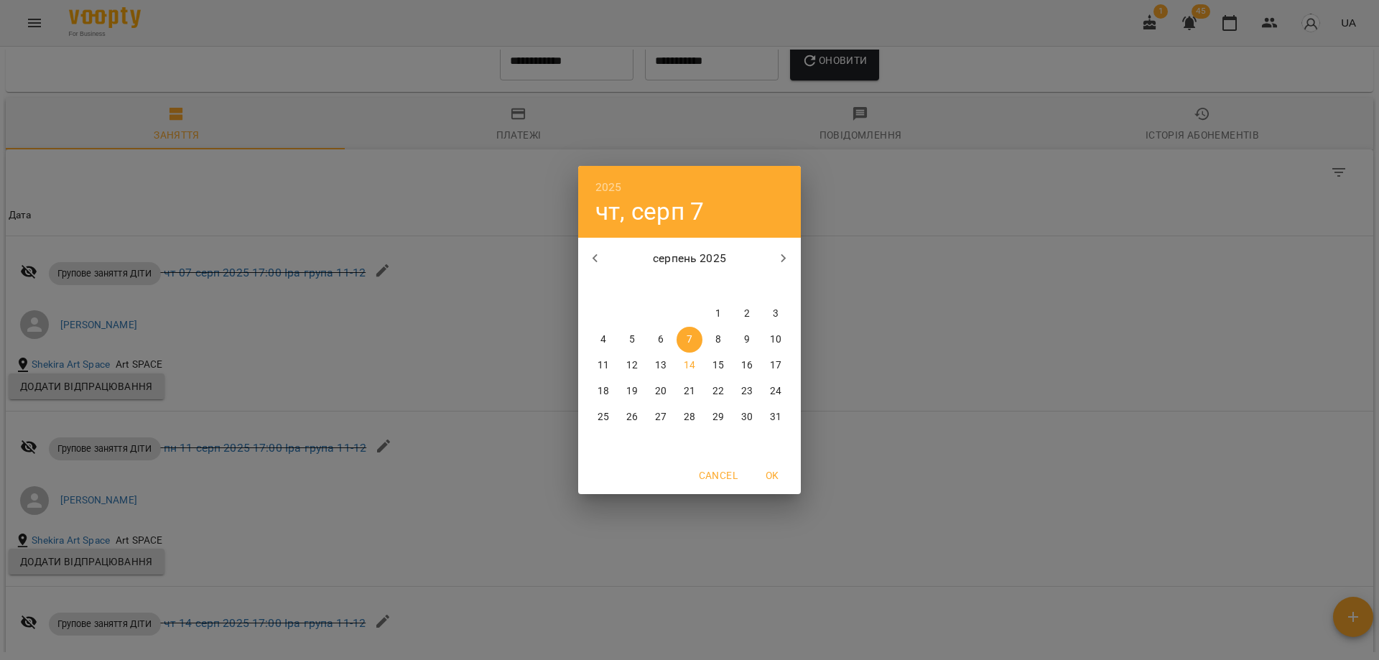
click at [597, 260] on icon "button" at bounding box center [595, 258] width 17 height 17
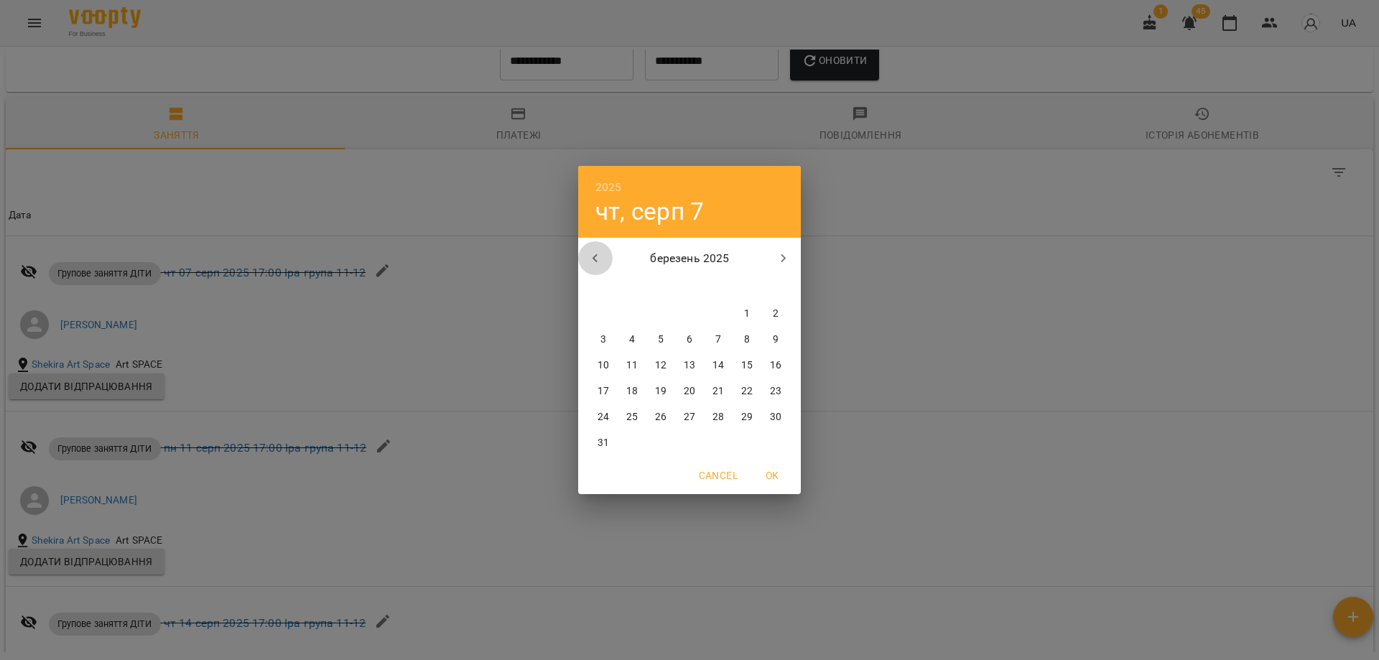
click at [597, 260] on icon "button" at bounding box center [595, 258] width 17 height 17
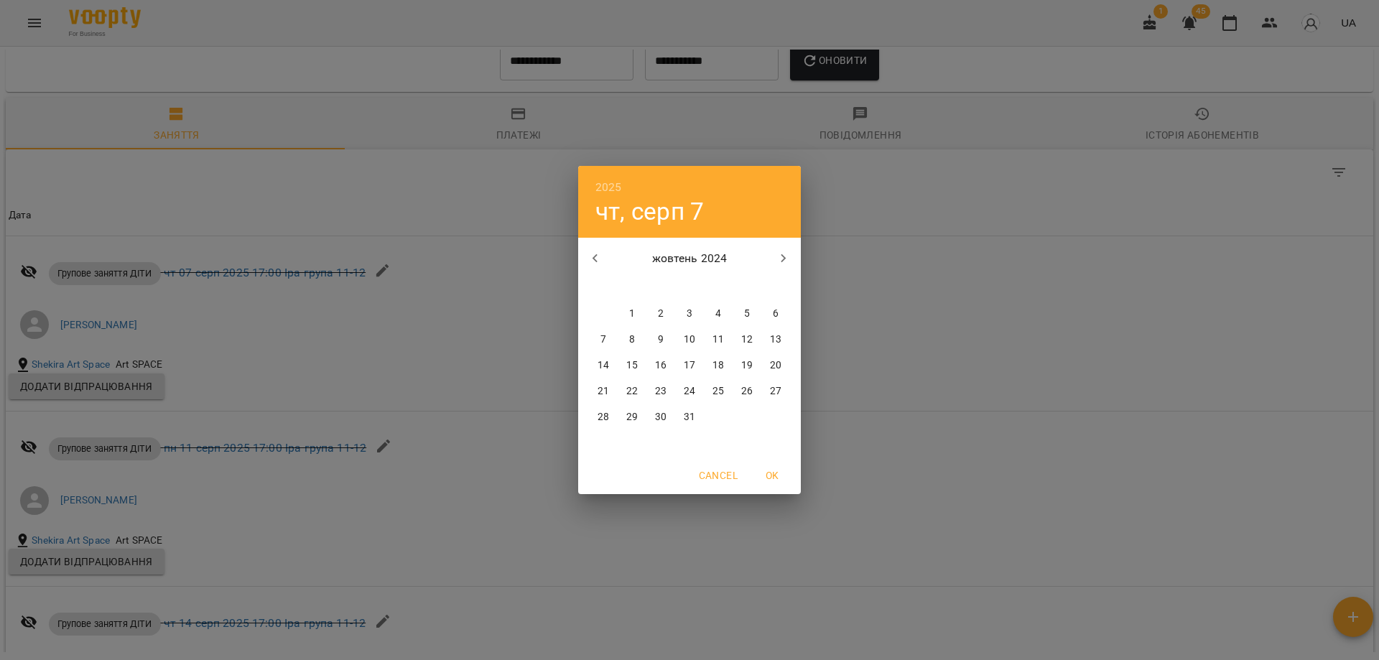
click at [683, 336] on span "10" at bounding box center [690, 340] width 26 height 14
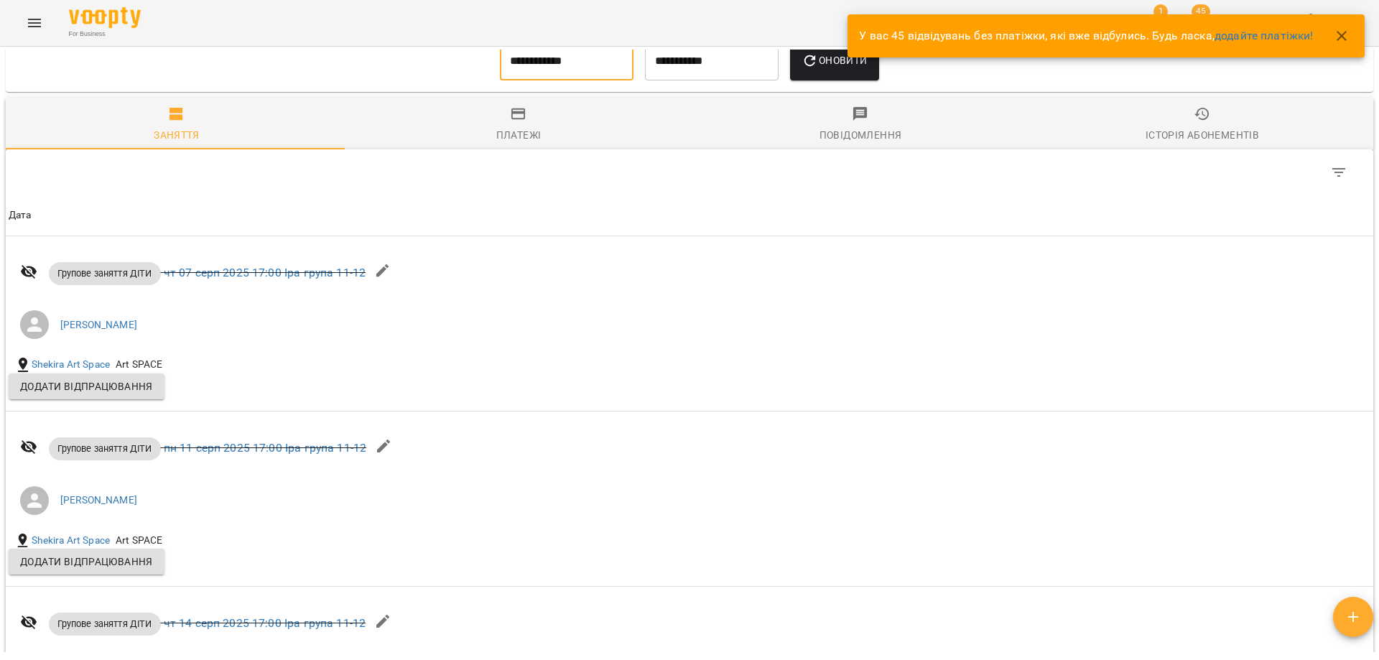
click at [540, 81] on input "**********" at bounding box center [567, 61] width 134 height 40
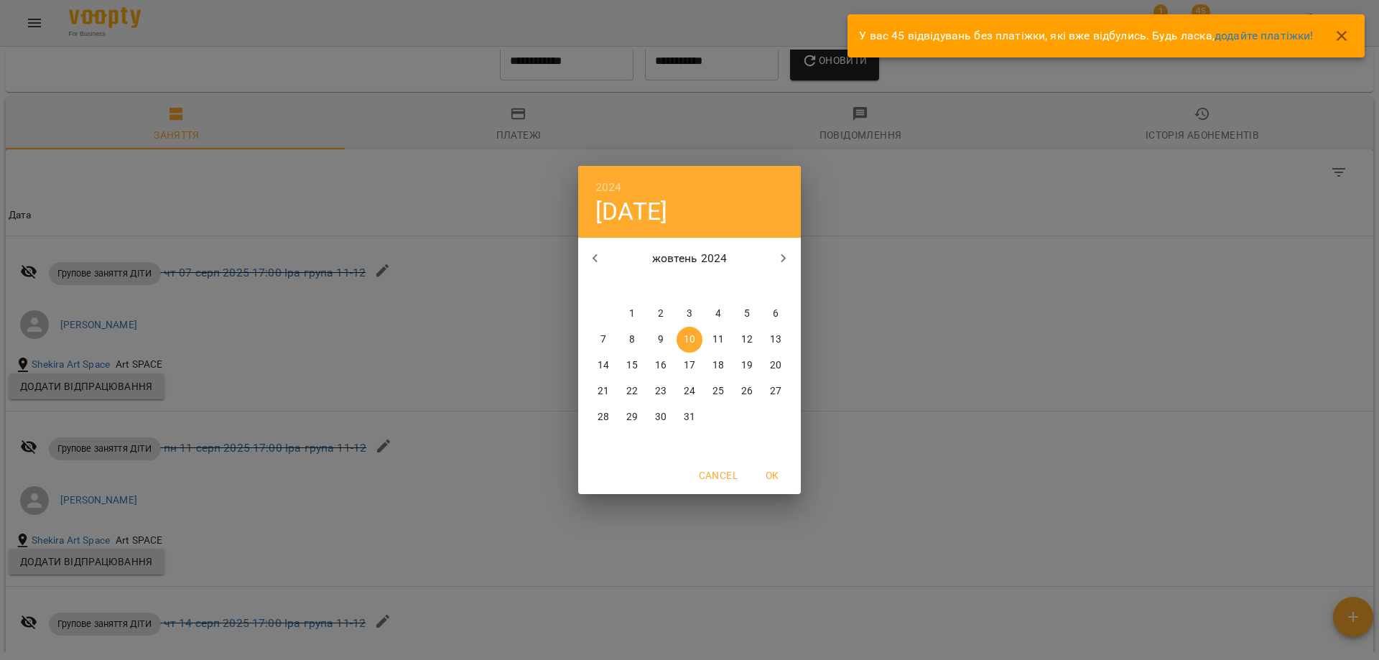
click at [596, 259] on icon "button" at bounding box center [595, 258] width 17 height 17
click at [595, 259] on icon "button" at bounding box center [595, 258] width 5 height 9
click at [692, 333] on p "6" at bounding box center [690, 340] width 6 height 14
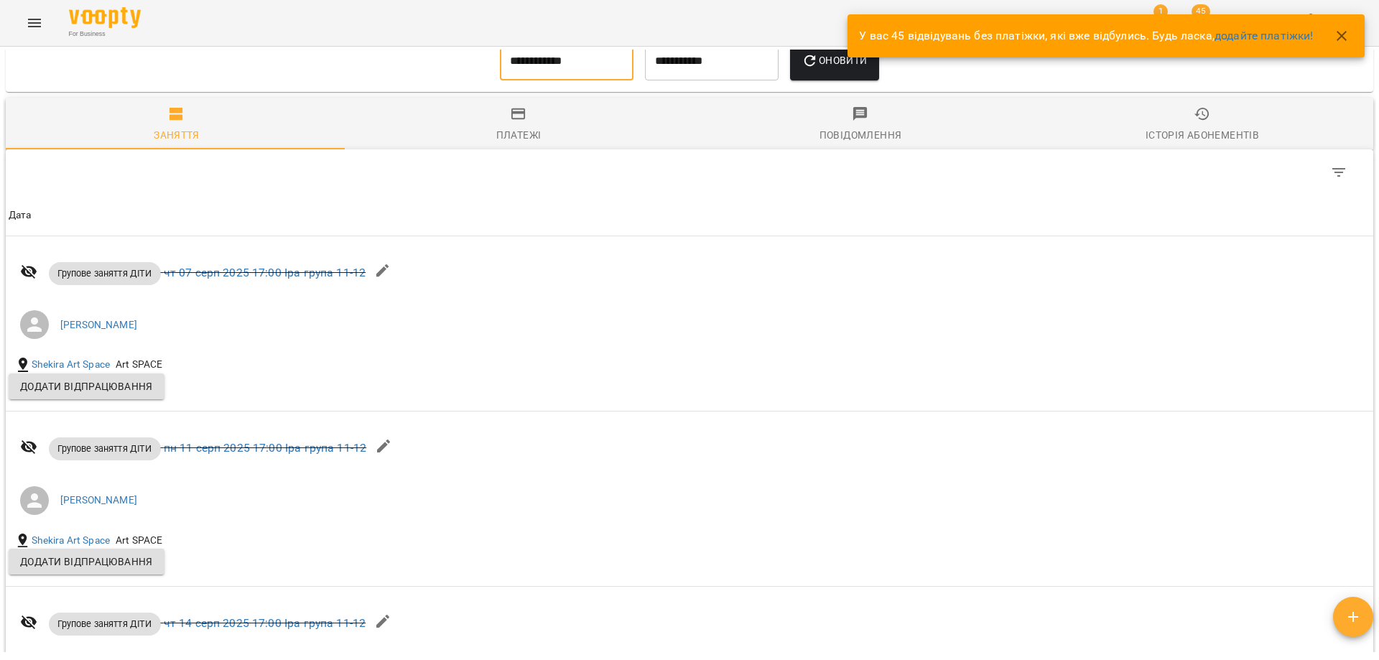
click at [829, 81] on button "Оновити" at bounding box center [834, 61] width 88 height 40
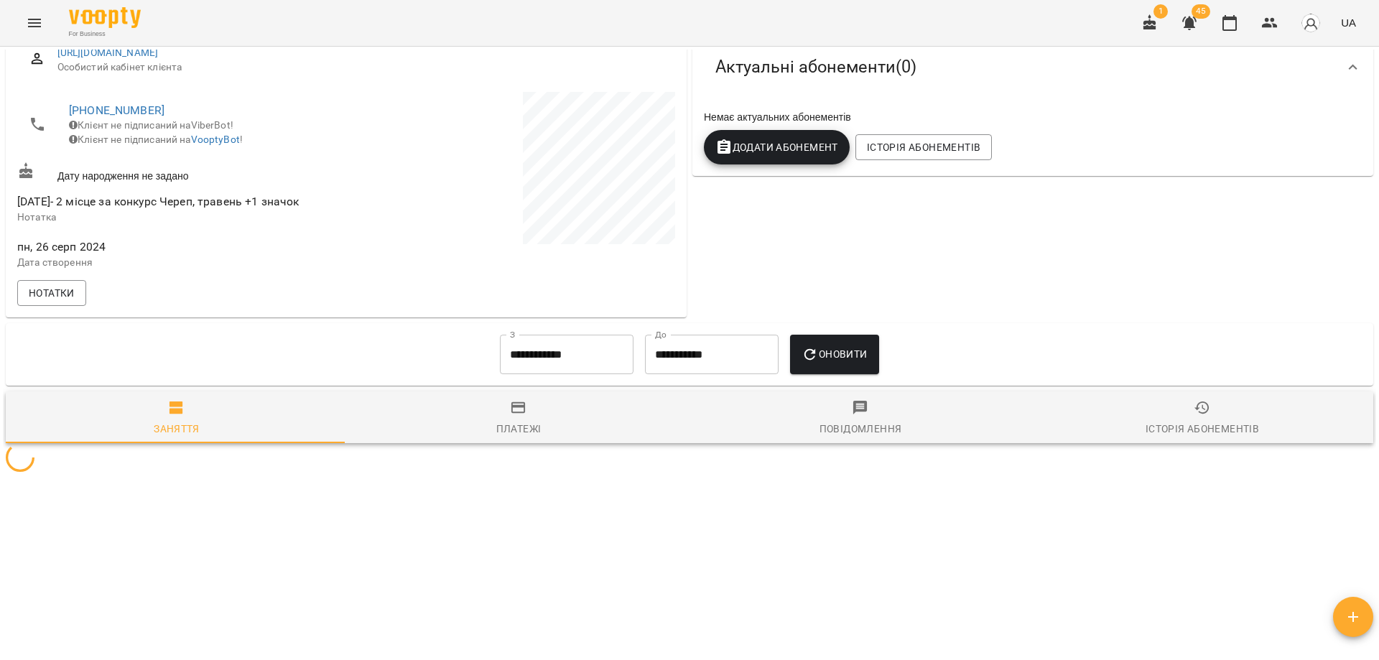
click at [954, 227] on div "0 ₴ Баланс Поповнити рахунок Актуальні абонементи ( 0 ) Немає актуальних абонем…" at bounding box center [1033, 136] width 687 height 369
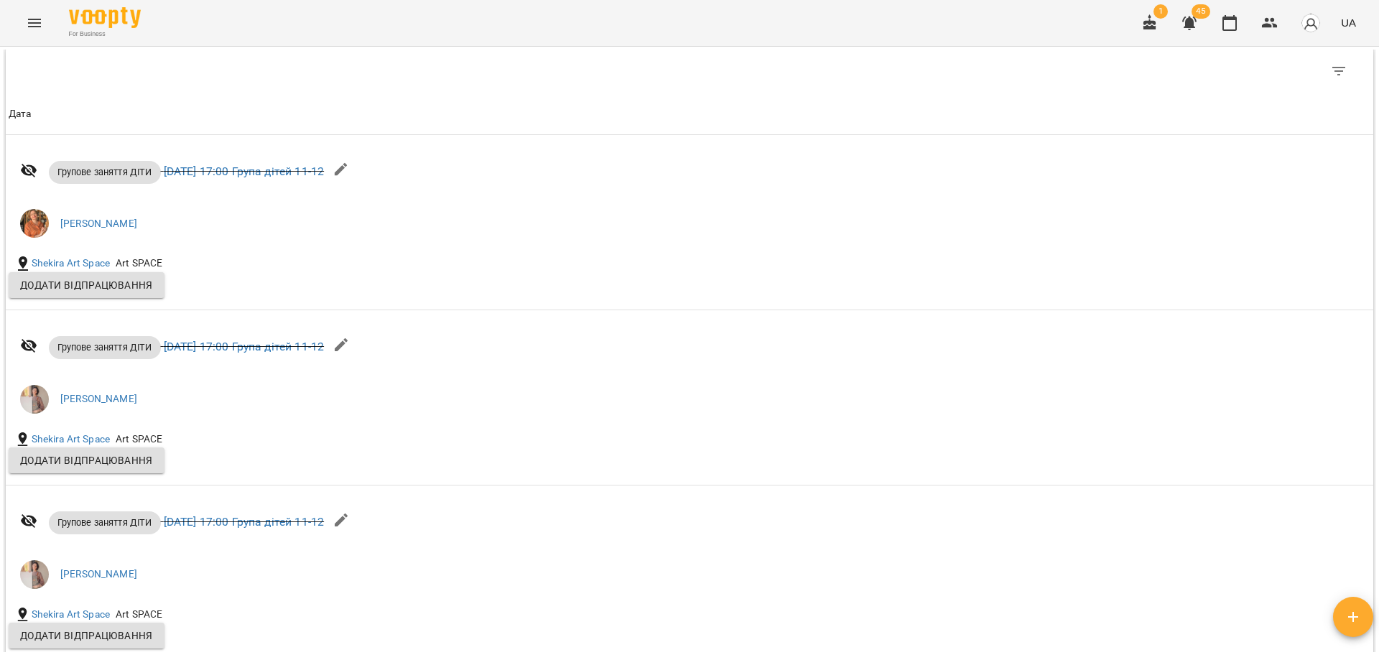
scroll to position [453, 0]
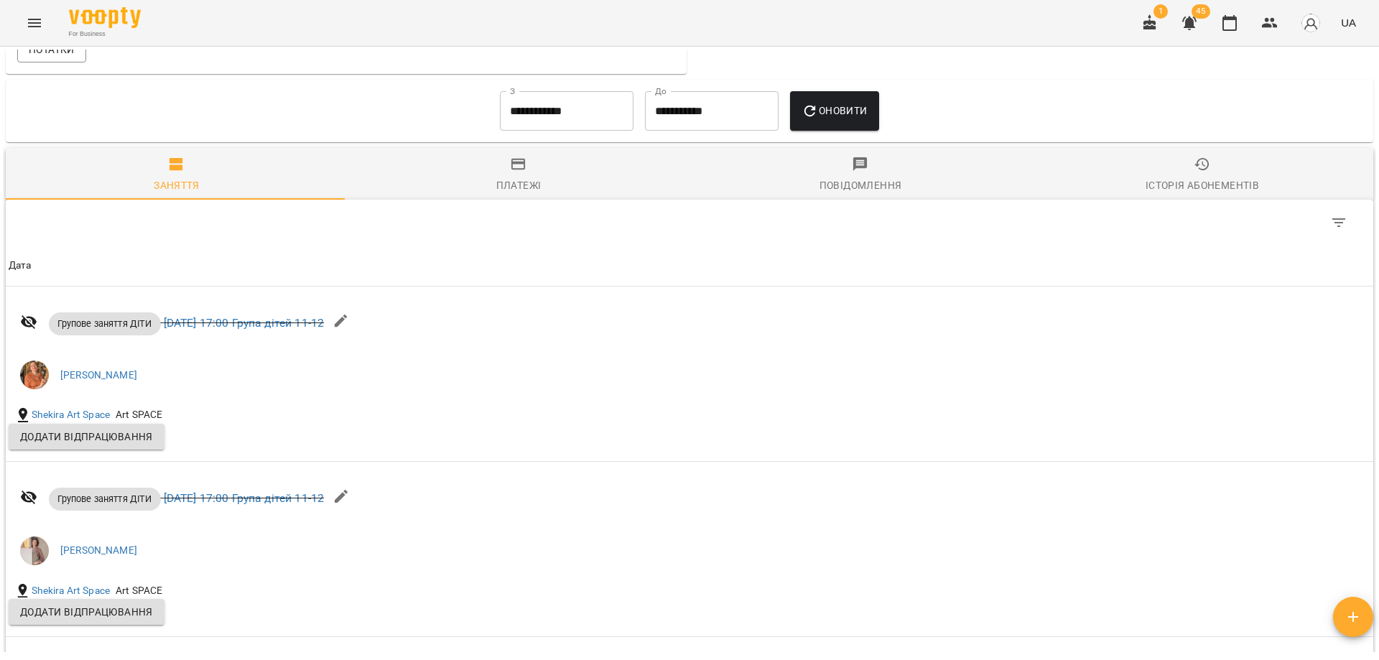
click at [611, 131] on input "**********" at bounding box center [567, 111] width 134 height 40
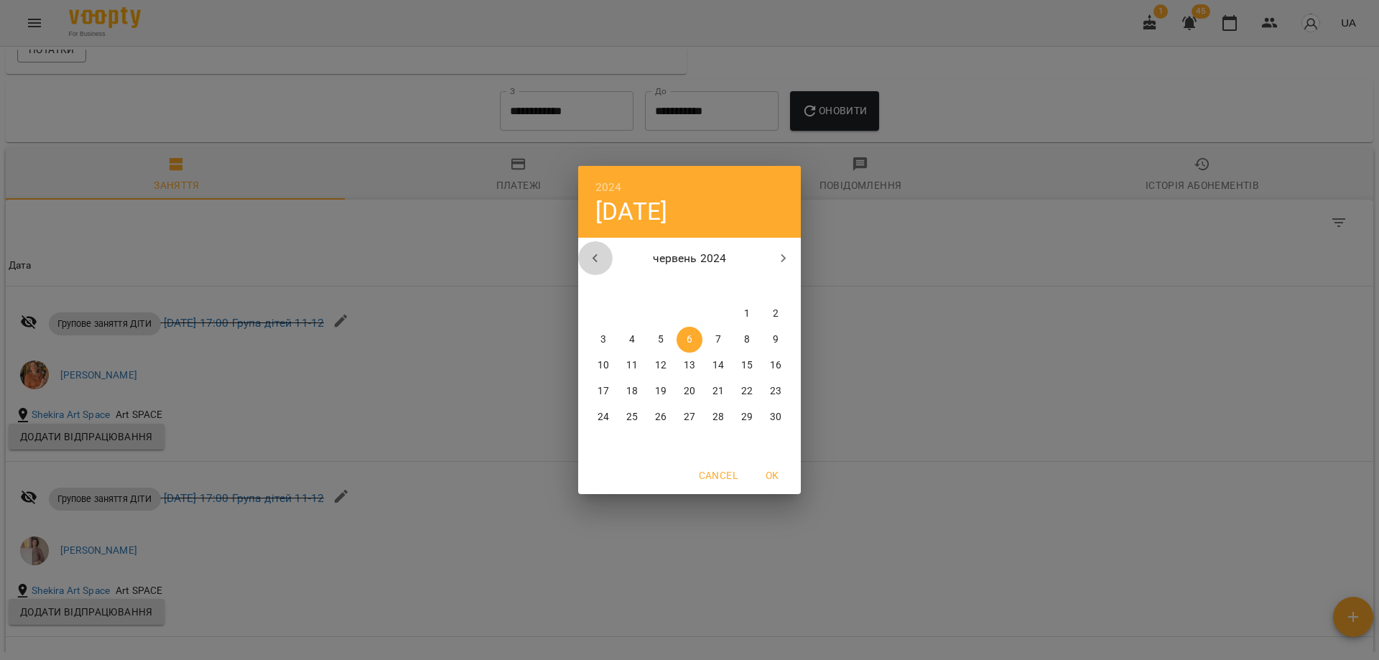
click at [603, 252] on icon "button" at bounding box center [595, 258] width 17 height 17
click at [746, 341] on p "9" at bounding box center [747, 340] width 6 height 14
type input "**********"
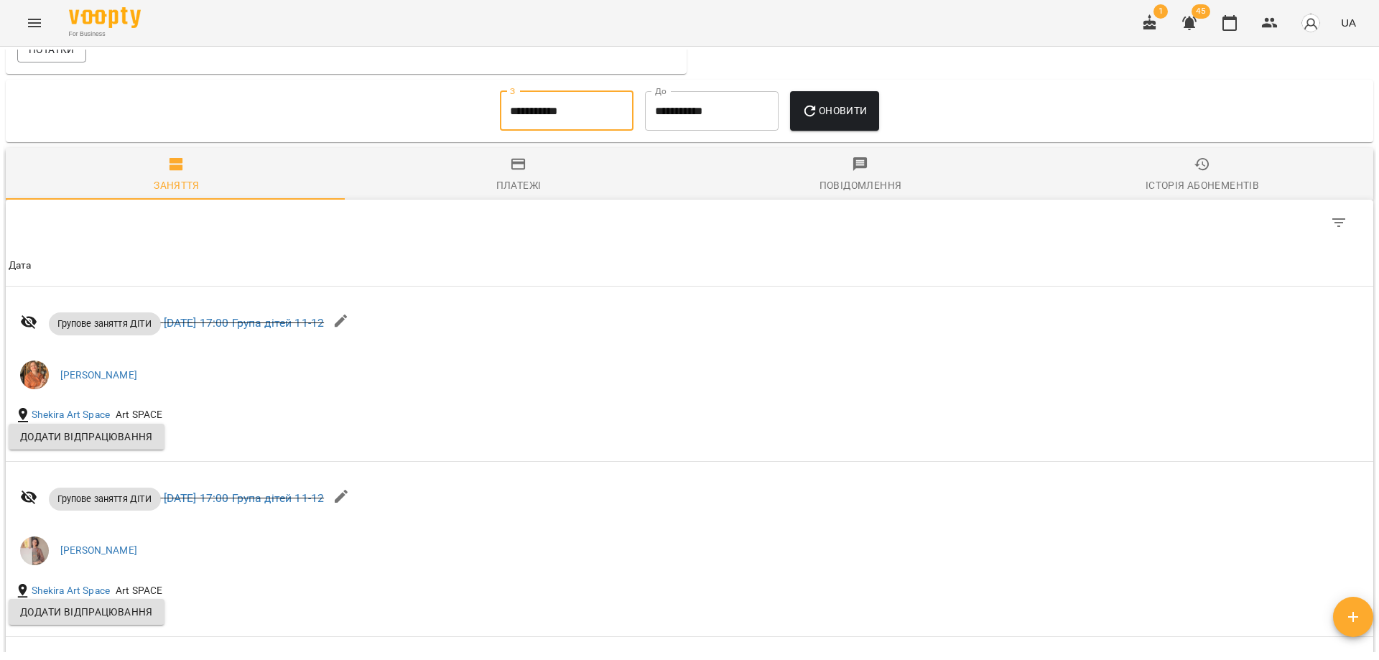
click at [862, 119] on span "Оновити" at bounding box center [834, 110] width 65 height 17
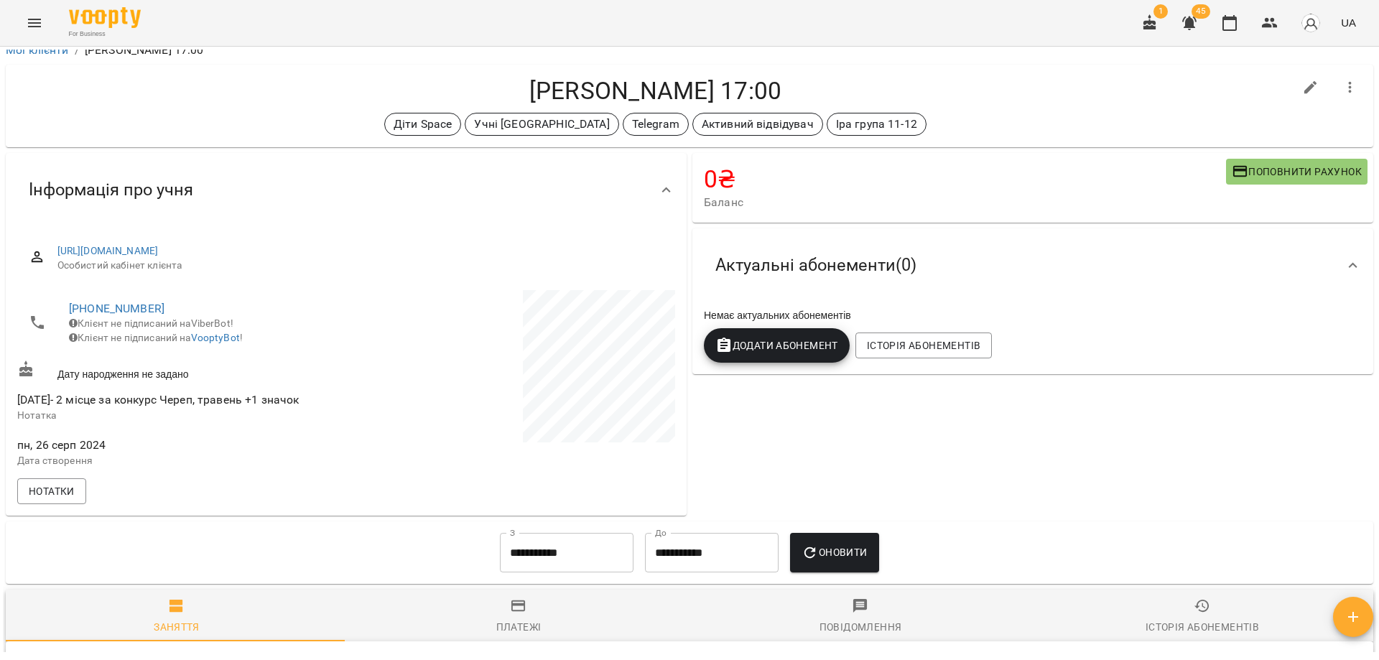
scroll to position [0, 0]
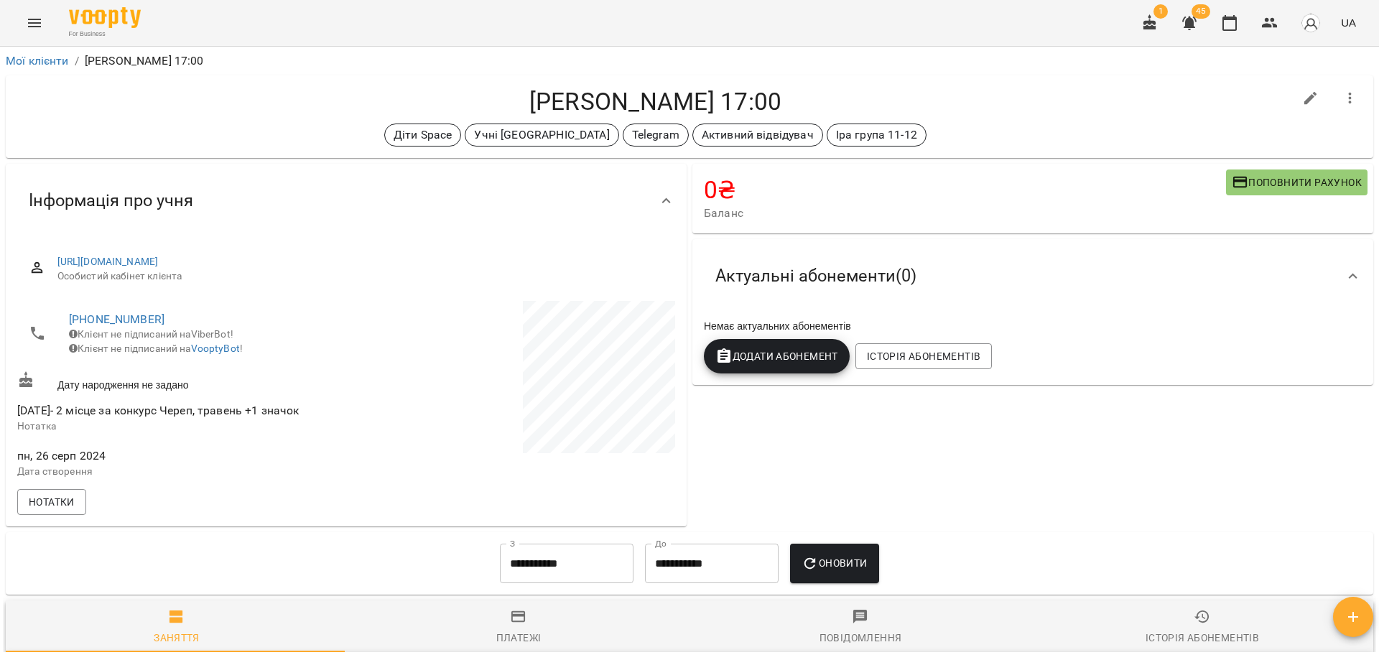
click at [1052, 106] on h4 "Саримсакова Марія Пн Чт 17:00" at bounding box center [655, 101] width 1277 height 29
click at [1303, 99] on icon "button" at bounding box center [1311, 98] width 17 height 17
select select "**"
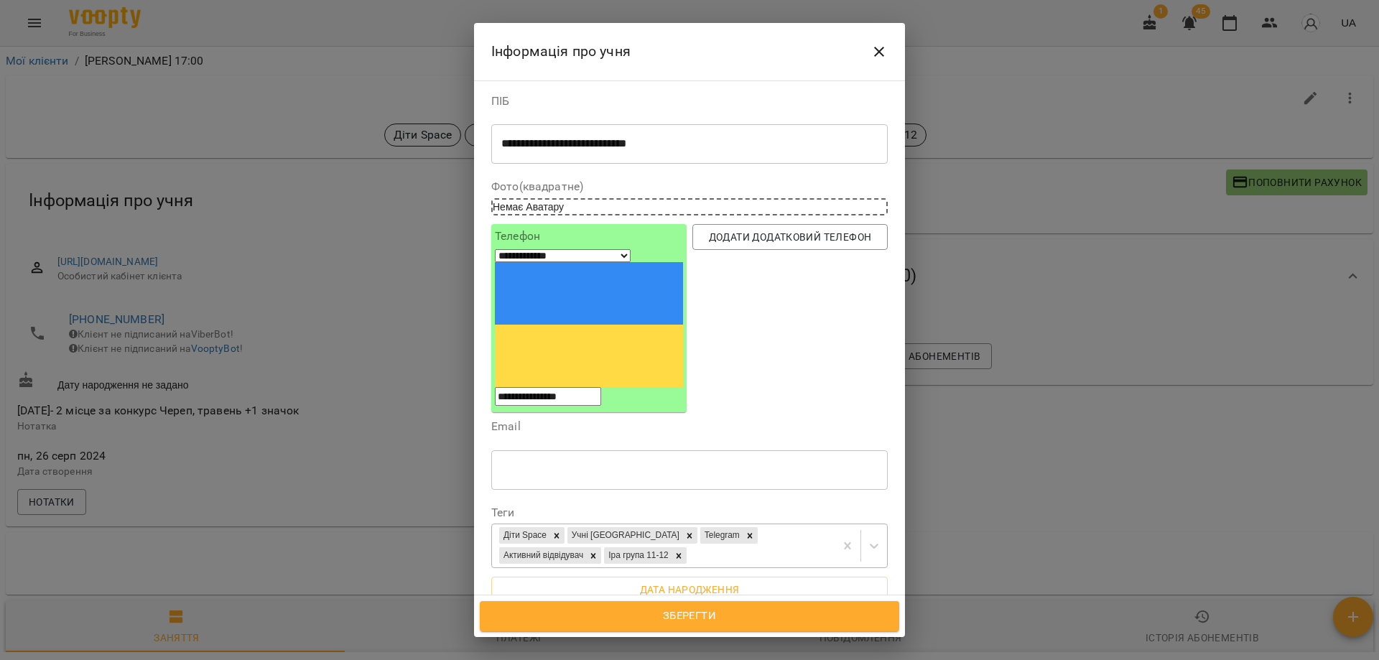
click at [755, 524] on div "Діти Space Учні Вікторії Telegram Активний відвідувач Іра група 11-12" at bounding box center [663, 545] width 343 height 43
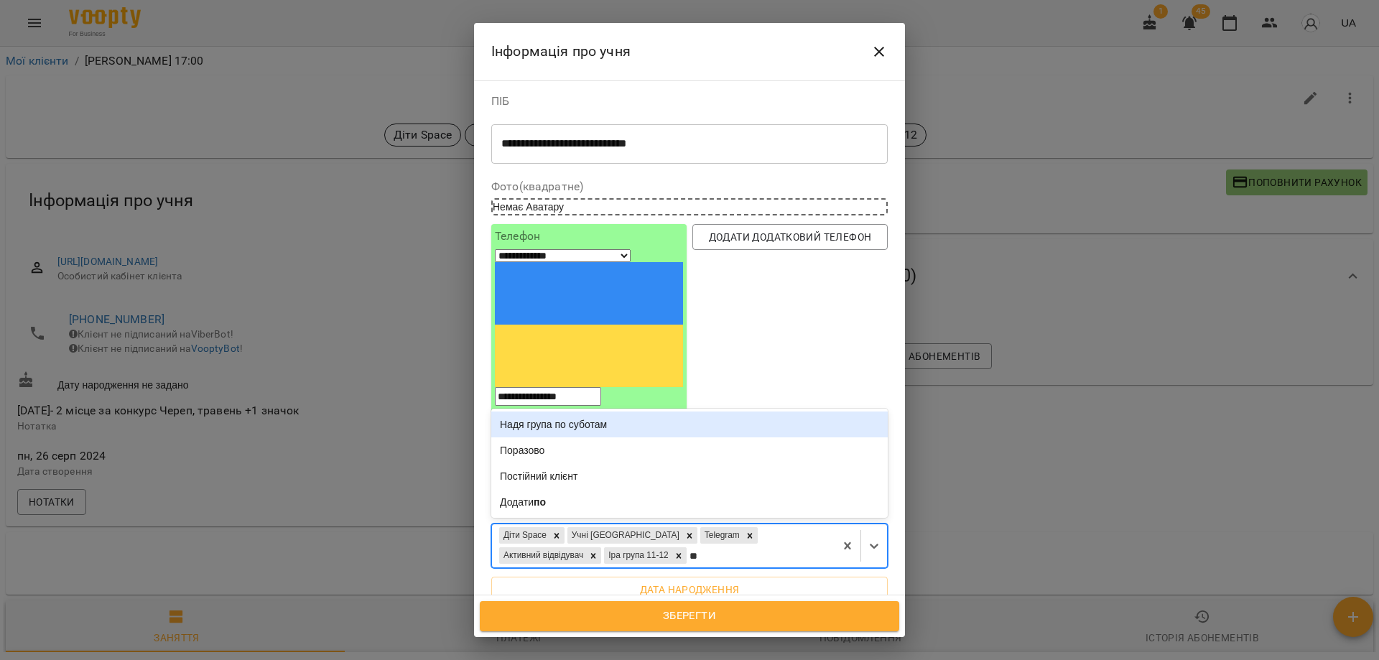
type input "***"
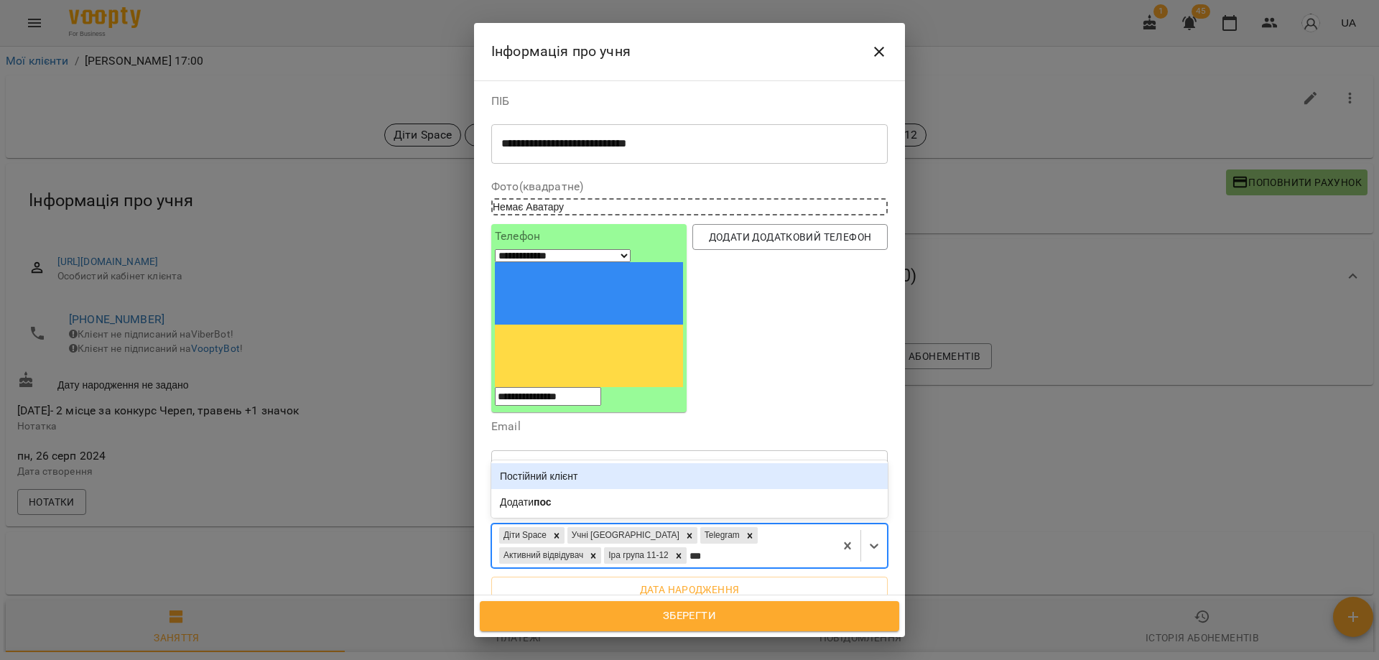
click at [539, 463] on div "Постійний клієнт" at bounding box center [689, 476] width 397 height 26
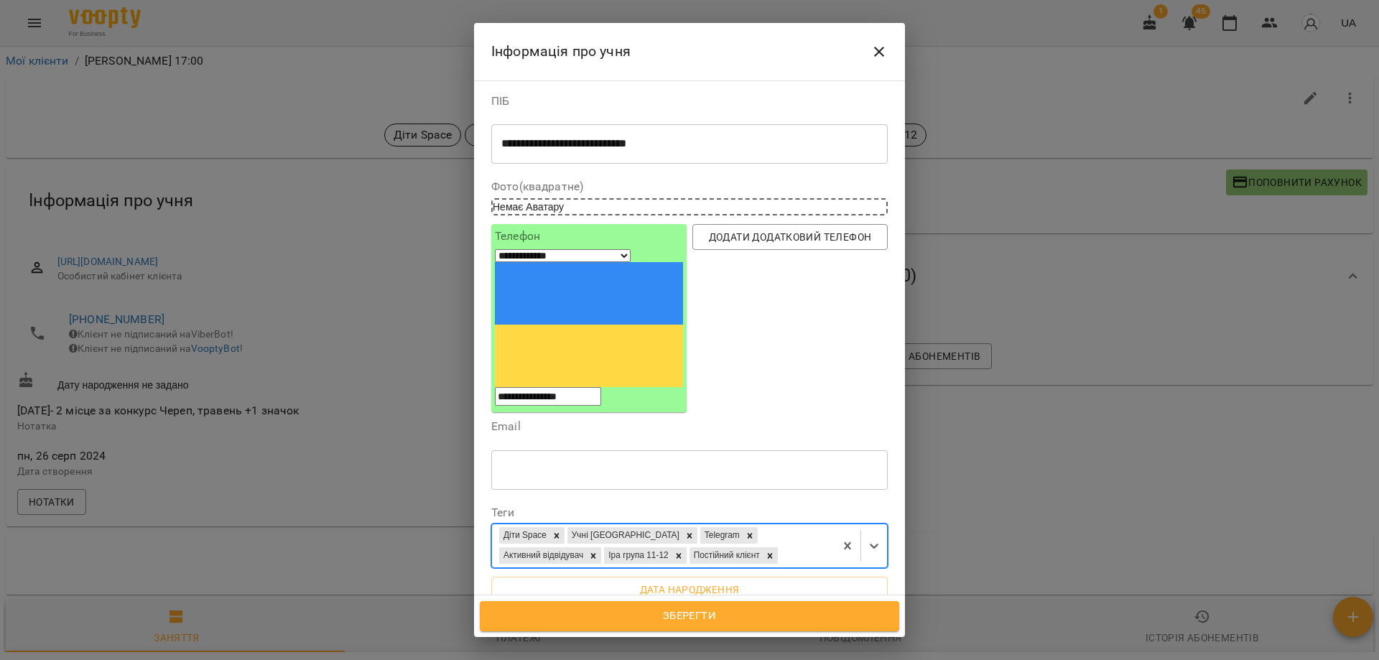
click at [675, 614] on span "Зберегти" at bounding box center [690, 616] width 388 height 19
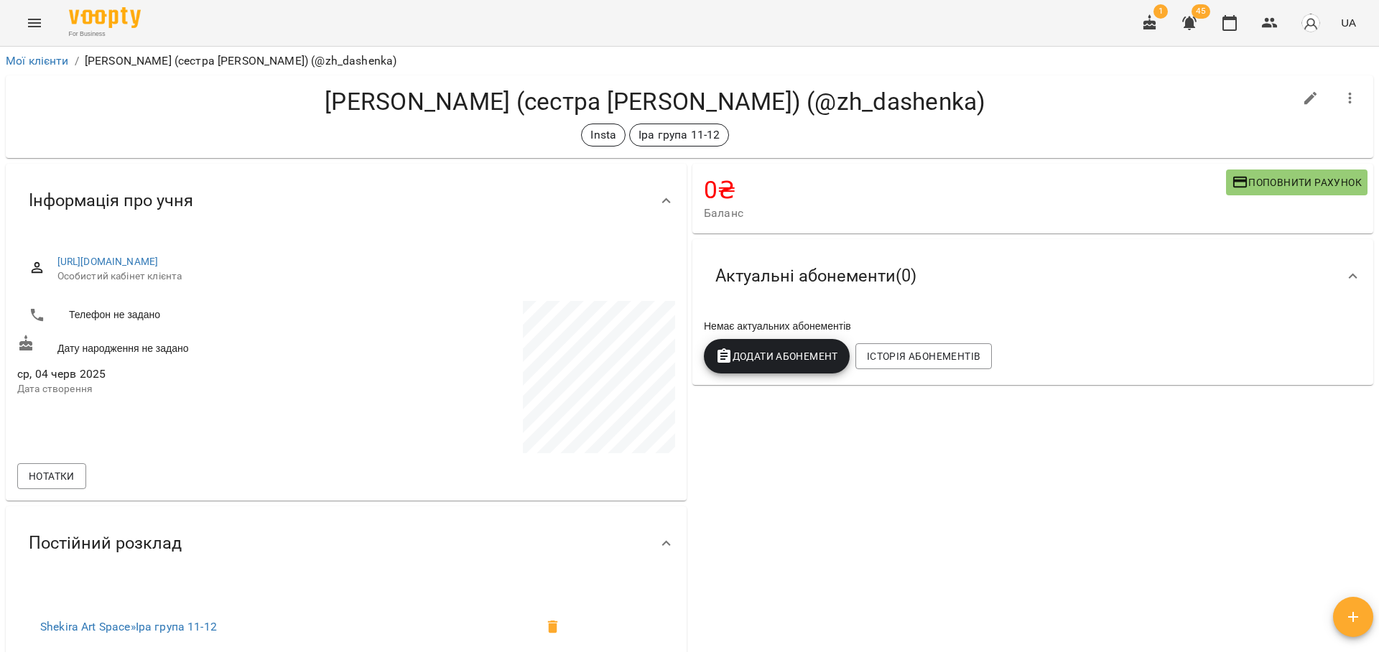
click at [634, 114] on h4 "[PERSON_NAME] (сестра [PERSON_NAME]) (@zh_dashenka)" at bounding box center [655, 101] width 1277 height 29
click at [629, 91] on h4 "[PERSON_NAME] (сестра [PERSON_NAME]) (@zh_dashenka)" at bounding box center [655, 101] width 1277 height 29
click at [813, 108] on h4 "[PERSON_NAME] (сестра [PERSON_NAME]) (@zh_dashenka)" at bounding box center [655, 101] width 1277 height 29
click at [810, 445] on div "0 ₴ Баланс Поповнити рахунок Актуальні абонементи ( 0 ) Немає актуальних абонем…" at bounding box center [1033, 545] width 687 height 769
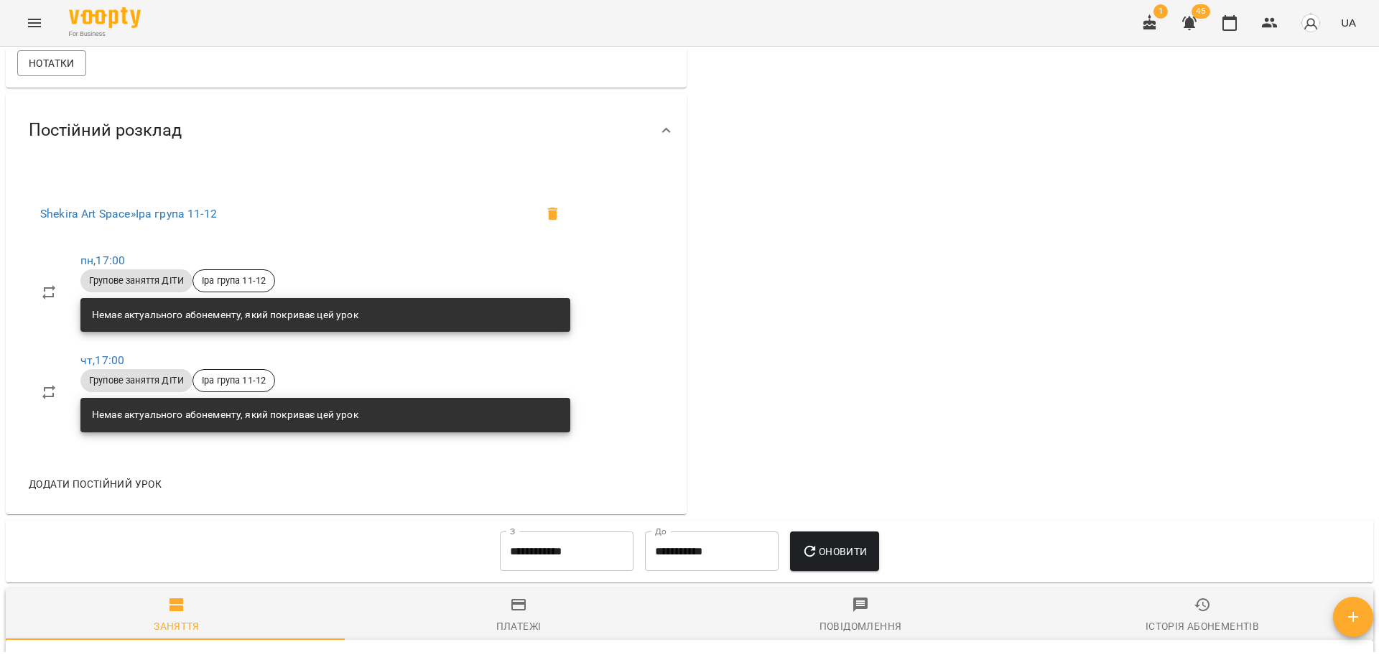
scroll to position [503, 0]
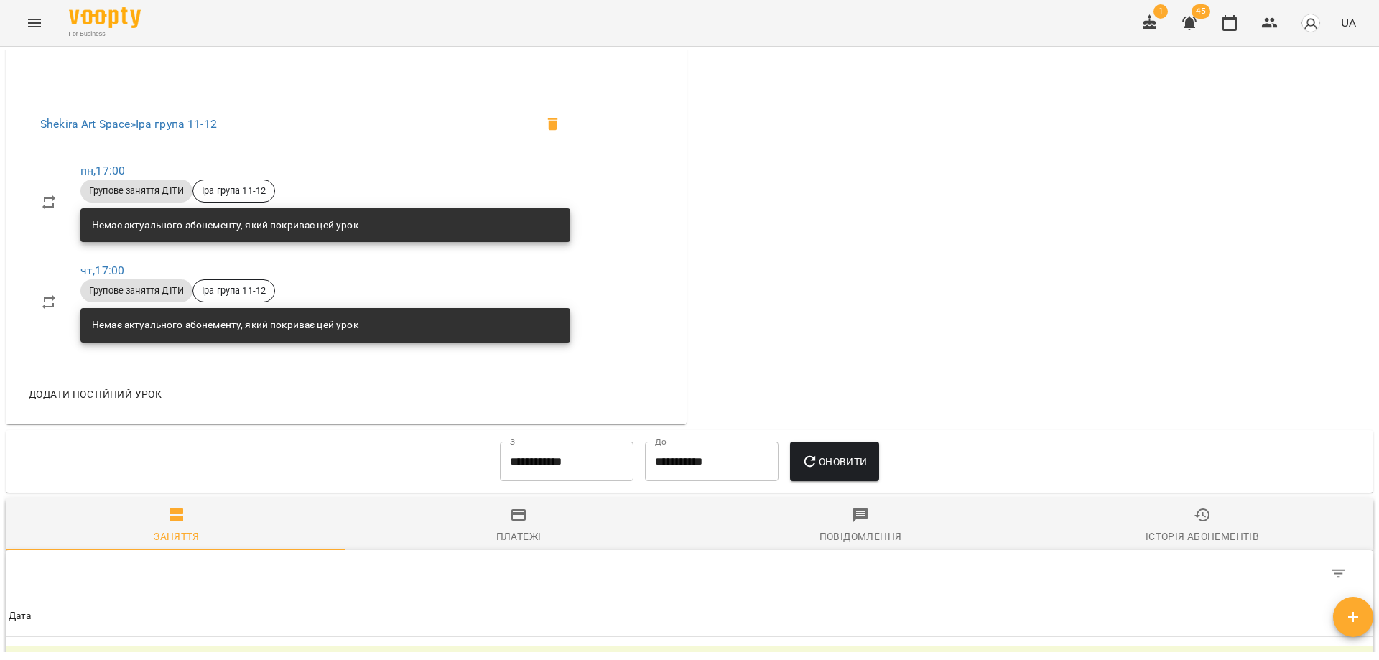
click at [529, 464] on input "**********" at bounding box center [567, 462] width 134 height 40
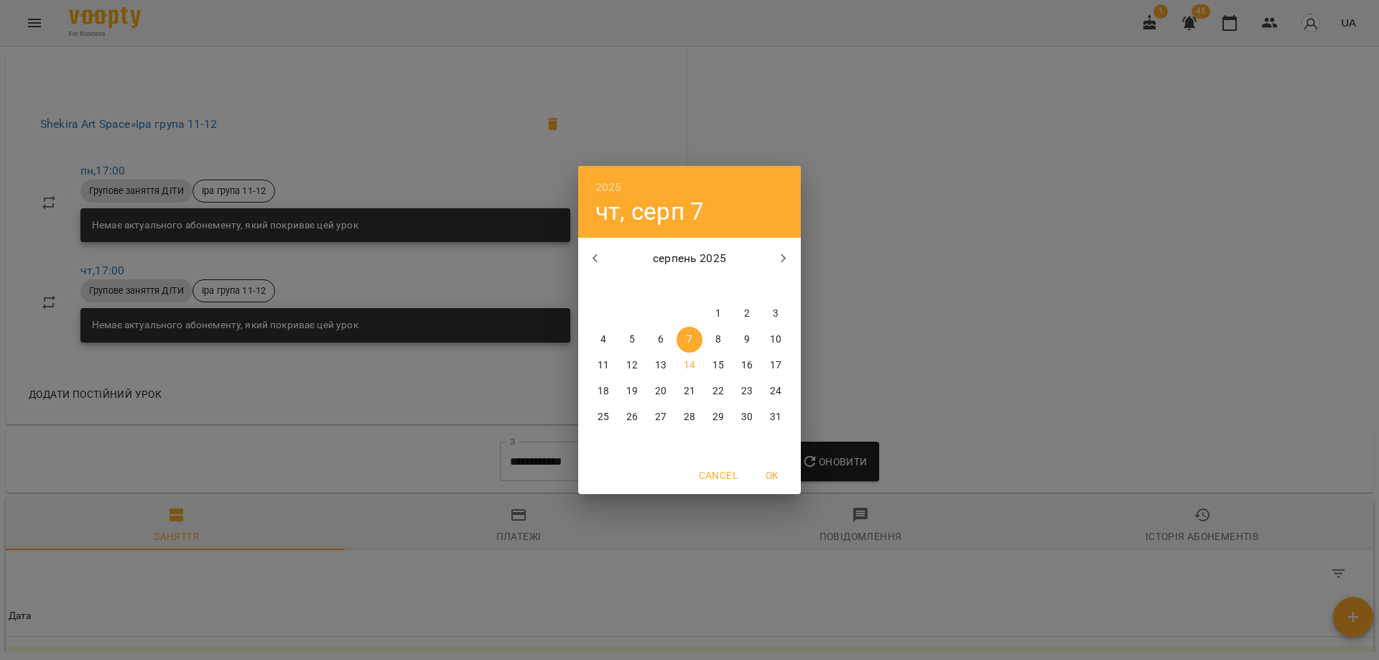
click at [596, 260] on icon "button" at bounding box center [595, 258] width 5 height 9
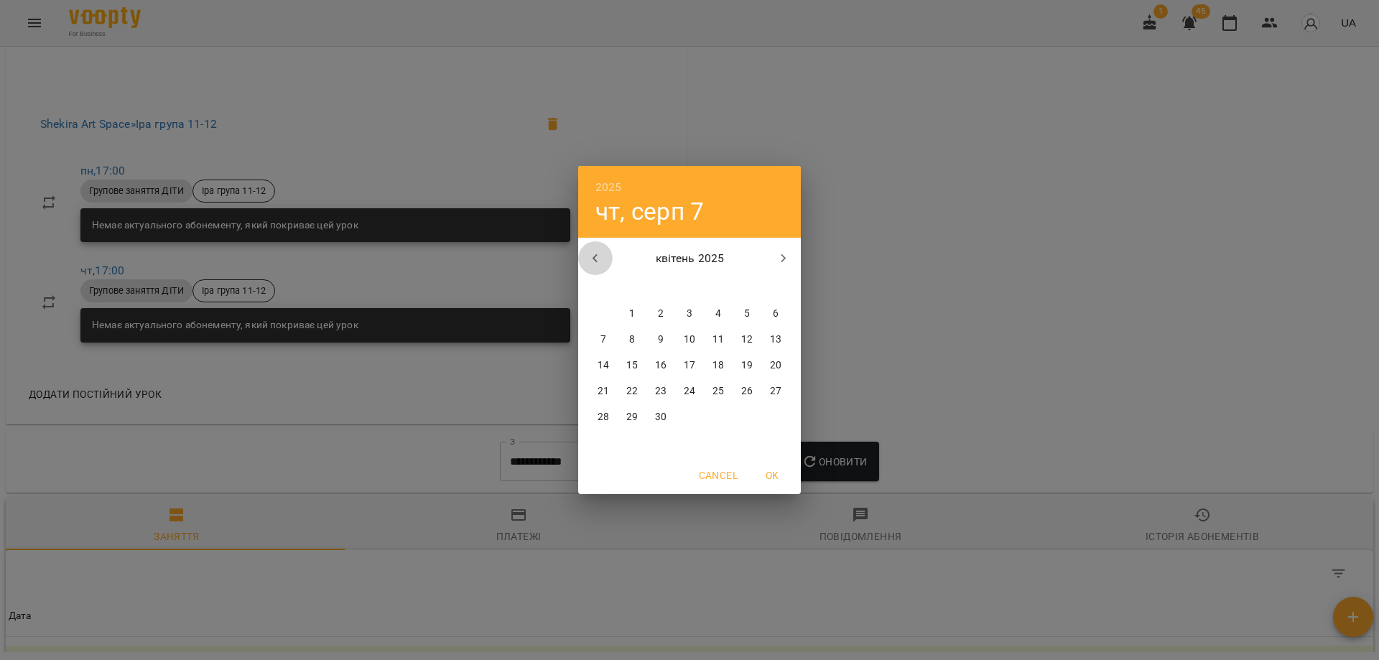
click at [596, 260] on icon "button" at bounding box center [595, 258] width 5 height 9
click at [646, 341] on div "3" at bounding box center [632, 340] width 29 height 26
type input "**********"
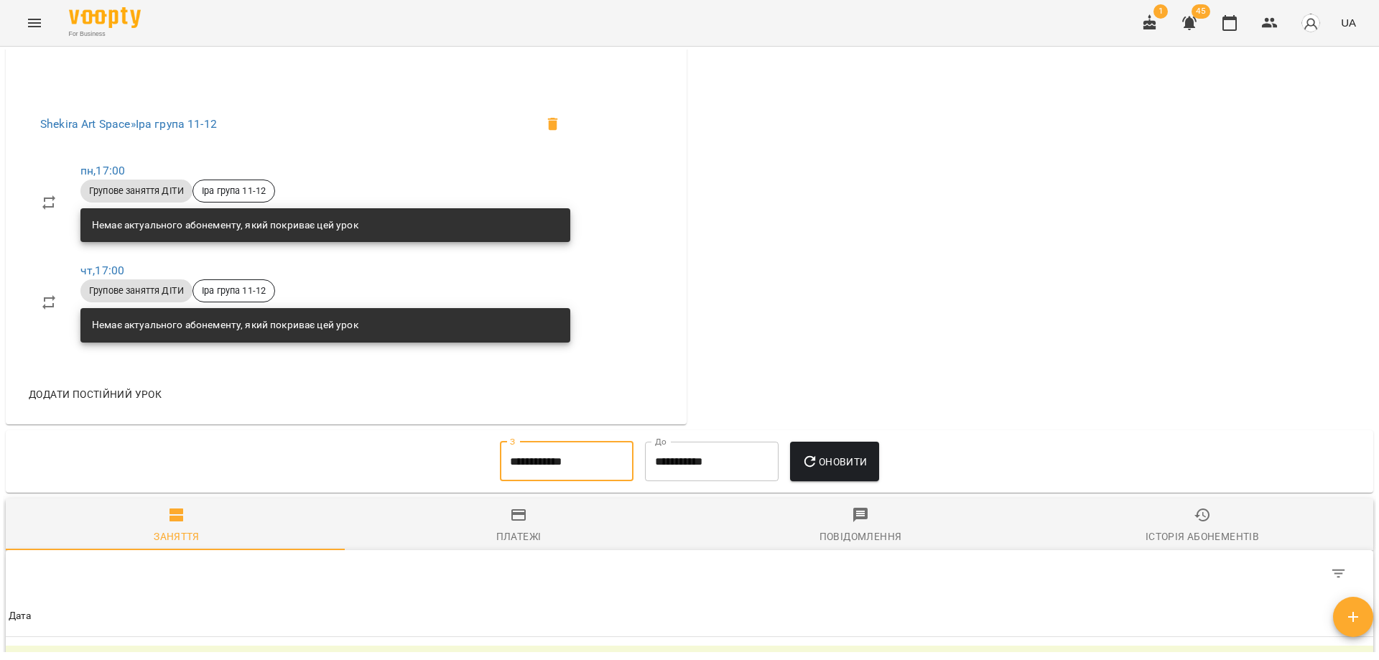
click at [856, 446] on button "Оновити" at bounding box center [834, 462] width 88 height 40
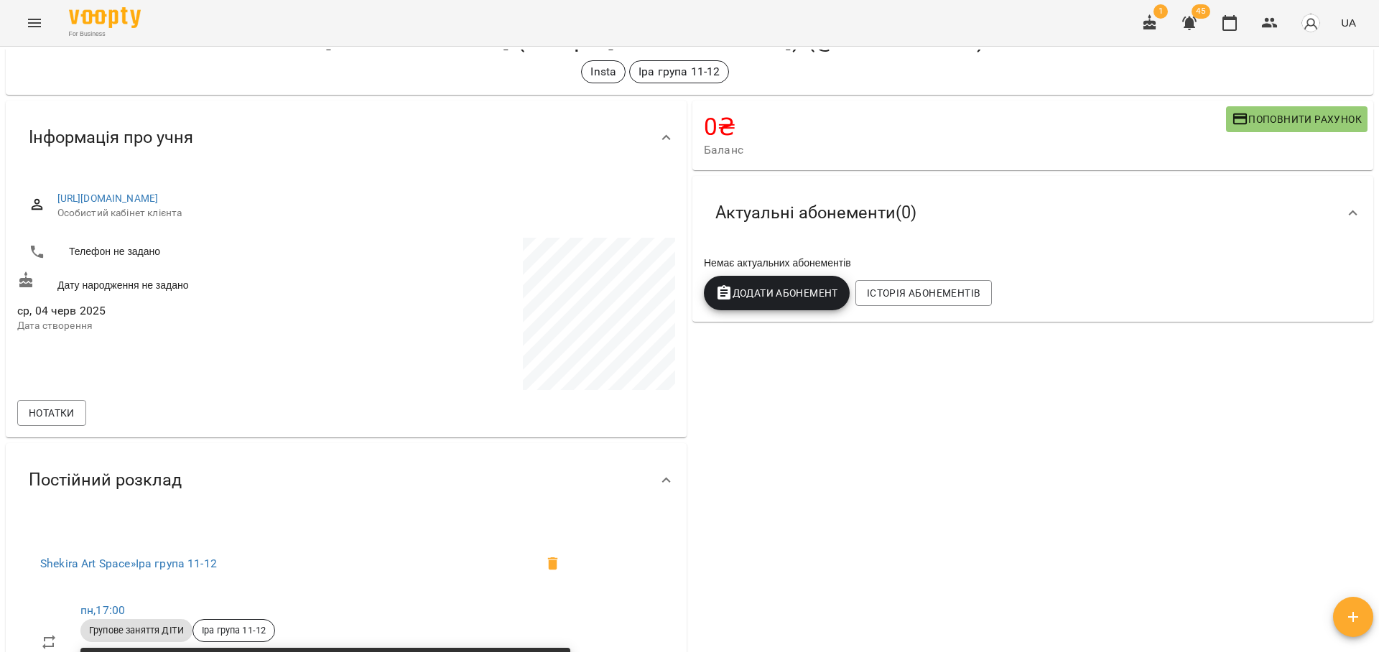
scroll to position [0, 0]
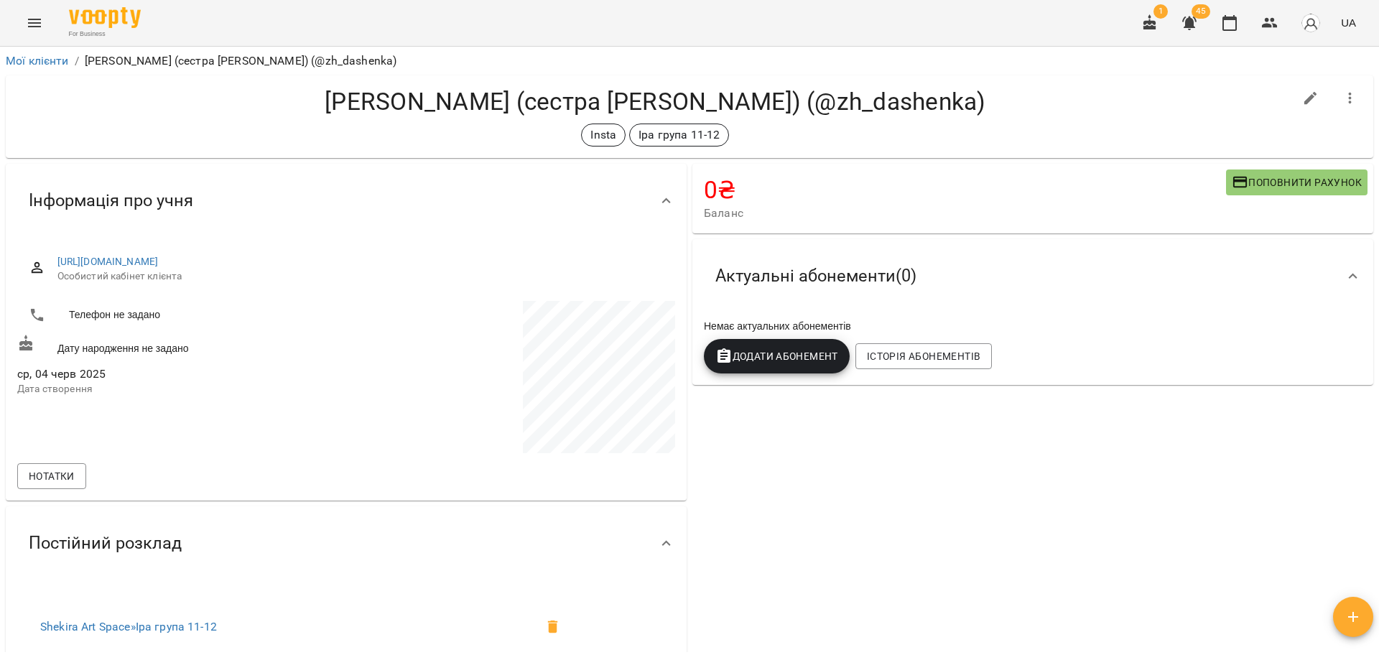
click at [862, 491] on div "0 ₴ Баланс Поповнити рахунок Актуальні абонементи ( 0 ) Немає актуальних абонем…" at bounding box center [1033, 545] width 687 height 769
drag, startPoint x: 866, startPoint y: 524, endPoint x: 875, endPoint y: 530, distance: 11.4
click at [875, 530] on div "0 ₴ Баланс Поповнити рахунок Актуальні абонементи ( 0 ) Немає актуальних абонем…" at bounding box center [1033, 545] width 687 height 769
click at [870, 489] on div "0 ₴ Баланс Поповнити рахунок Актуальні абонементи ( 0 ) Немає актуальних абонем…" at bounding box center [1033, 545] width 687 height 769
click at [1047, 100] on h4 "[PERSON_NAME] (сестра [PERSON_NAME]) (@zh_dashenka)" at bounding box center [655, 101] width 1277 height 29
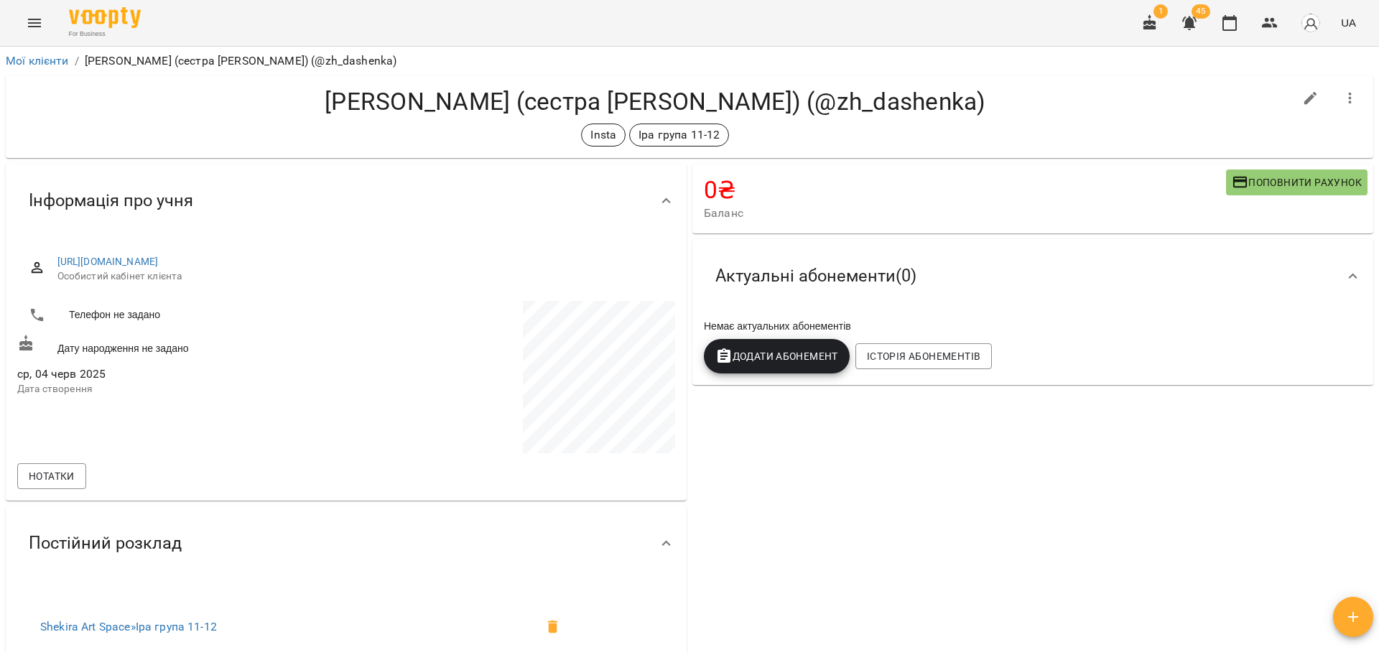
click at [787, 99] on h4 "[PERSON_NAME] (сестра [PERSON_NAME]) (@zh_dashenka)" at bounding box center [655, 101] width 1277 height 29
drag, startPoint x: 844, startPoint y: 130, endPoint x: 851, endPoint y: 134, distance: 8.0
click at [851, 134] on div "Insta [PERSON_NAME] група 11-12" at bounding box center [655, 135] width 1277 height 23
click at [851, 134] on div "Insta Іра група 11-12" at bounding box center [655, 135] width 1277 height 23
click at [900, 121] on div "Солодовник Ксенія (сестра Солодовнік Таїсія) (@zh_dashenka) Insta Іра група 11-…" at bounding box center [655, 117] width 1277 height 60
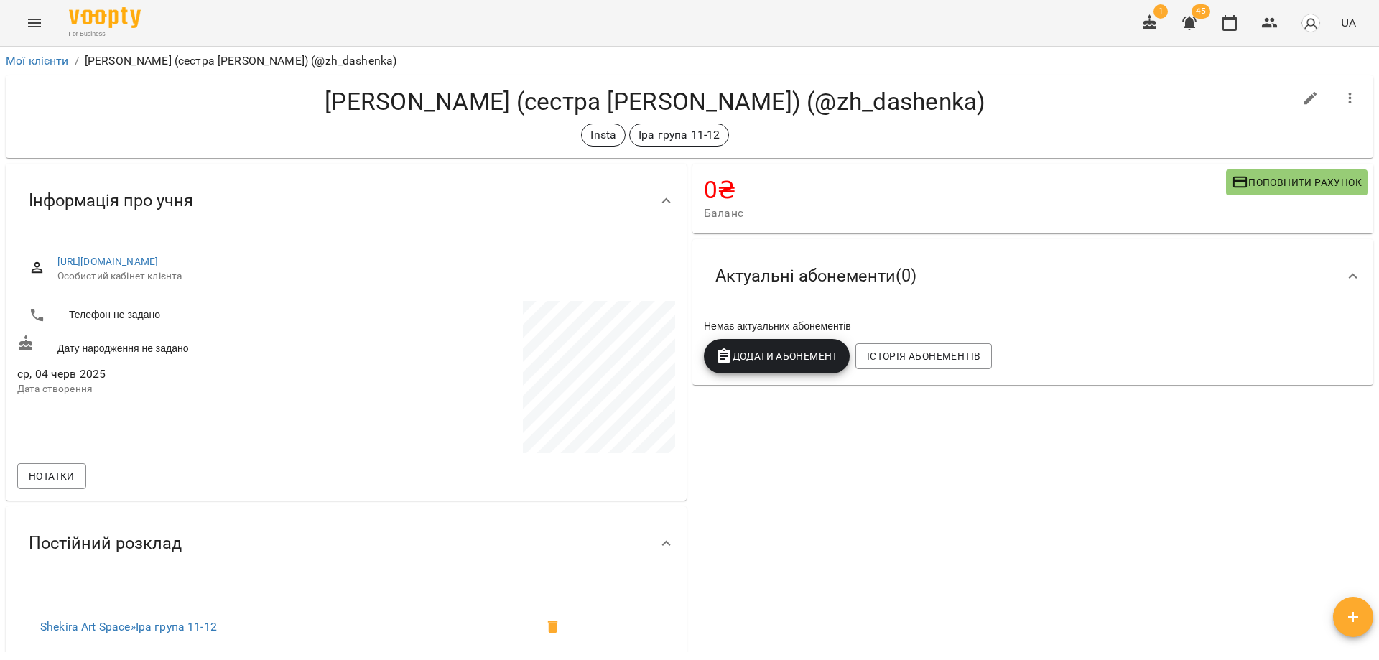
drag, startPoint x: 877, startPoint y: 123, endPoint x: 859, endPoint y: 127, distance: 18.5
click at [859, 127] on div "Солодовник Ксенія (сестра Солодовнік Таїсія) (@zh_dashenka) Insta Іра група 11-…" at bounding box center [655, 117] width 1277 height 60
click at [859, 127] on div "Insta Іра група 11-12" at bounding box center [655, 135] width 1277 height 23
click at [859, 129] on div "Insta Іра група 11-12" at bounding box center [655, 135] width 1277 height 23
click at [940, 465] on div "0 ₴ Баланс Поповнити рахунок Актуальні абонементи ( 0 ) Немає актуальних абонем…" at bounding box center [1033, 545] width 687 height 769
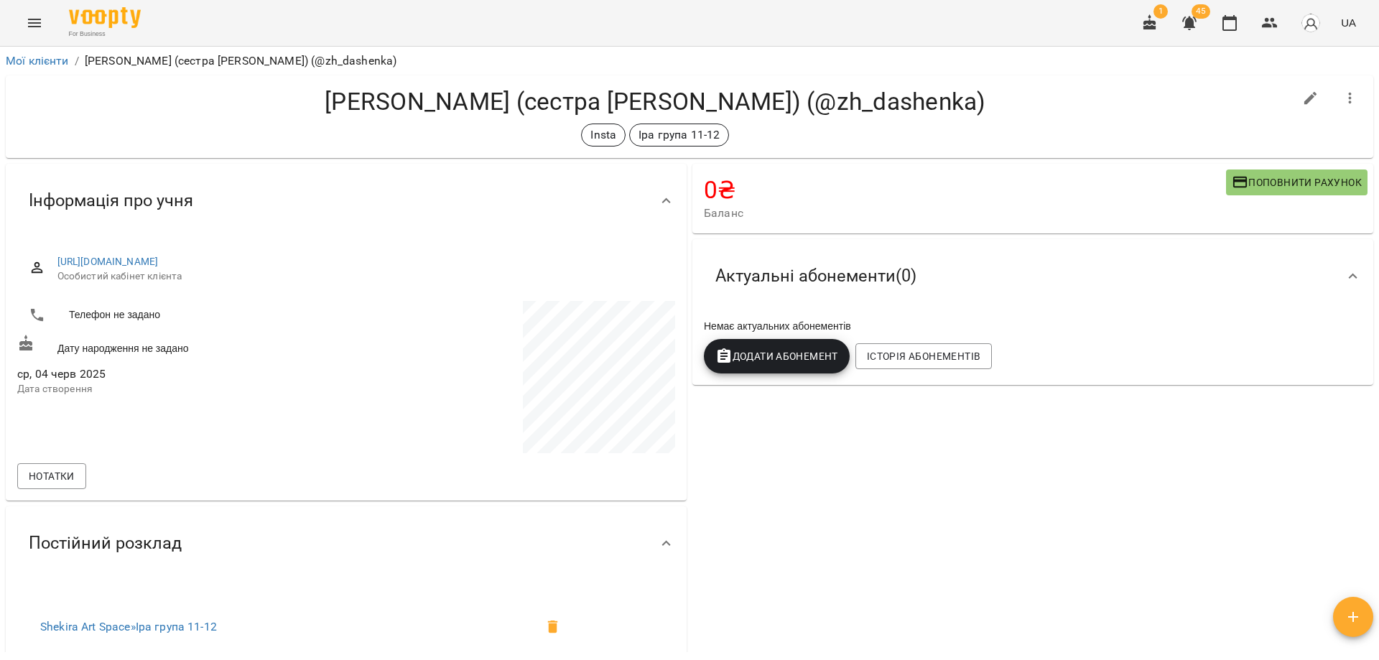
click at [902, 131] on div "Insta Іра група 11-12" at bounding box center [655, 135] width 1277 height 23
click at [920, 445] on div "0 ₴ Баланс Поповнити рахунок Актуальні абонементи ( 0 ) Немає актуальних абонем…" at bounding box center [1033, 545] width 687 height 769
click at [779, 516] on div "0 ₴ Баланс Поповнити рахунок Актуальні абонементи ( 0 ) Немає актуальних абонем…" at bounding box center [1033, 545] width 687 height 769
drag, startPoint x: 833, startPoint y: 532, endPoint x: 851, endPoint y: 552, distance: 26.5
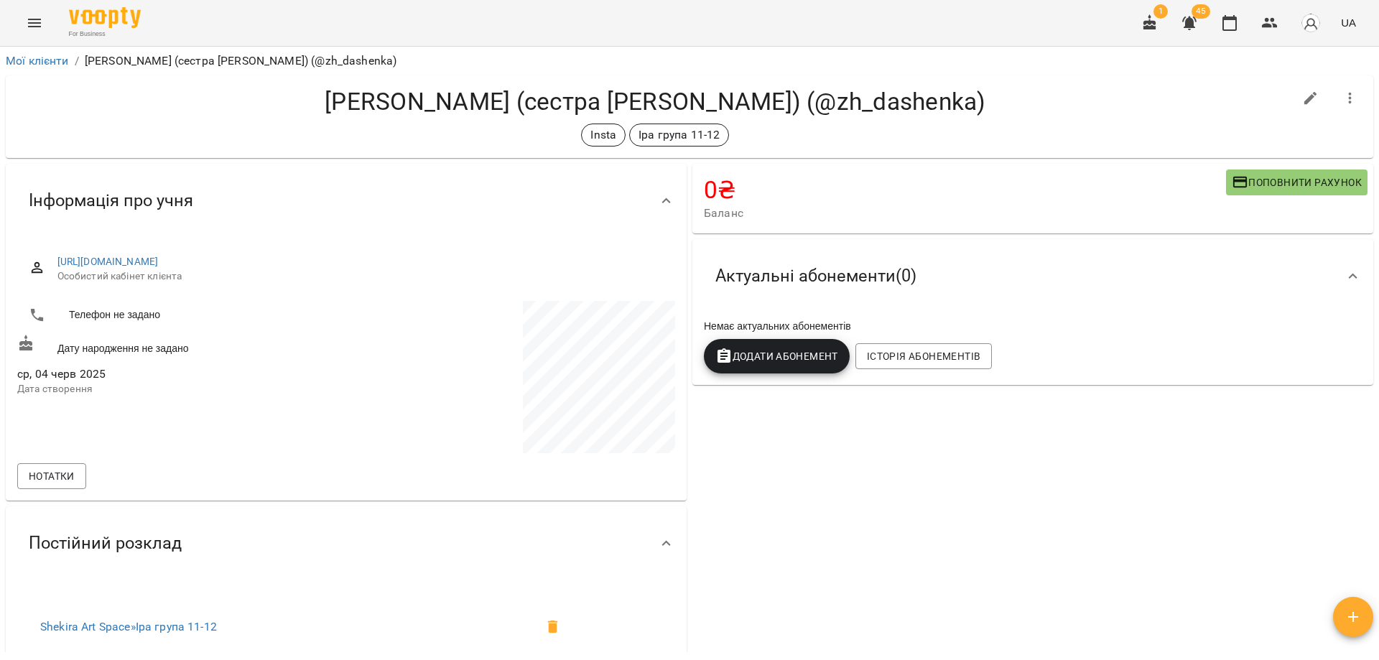
click at [851, 552] on div "0 ₴ Баланс Поповнити рахунок Актуальні абонементи ( 0 ) Немає актуальних абонем…" at bounding box center [1033, 545] width 687 height 769
click at [969, 109] on h4 "Солодовник Ксенія (сестра Солодовнік Таїсія) (@zh_dashenka)" at bounding box center [655, 101] width 1277 height 29
click at [1265, 24] on icon "button" at bounding box center [1270, 22] width 17 height 17
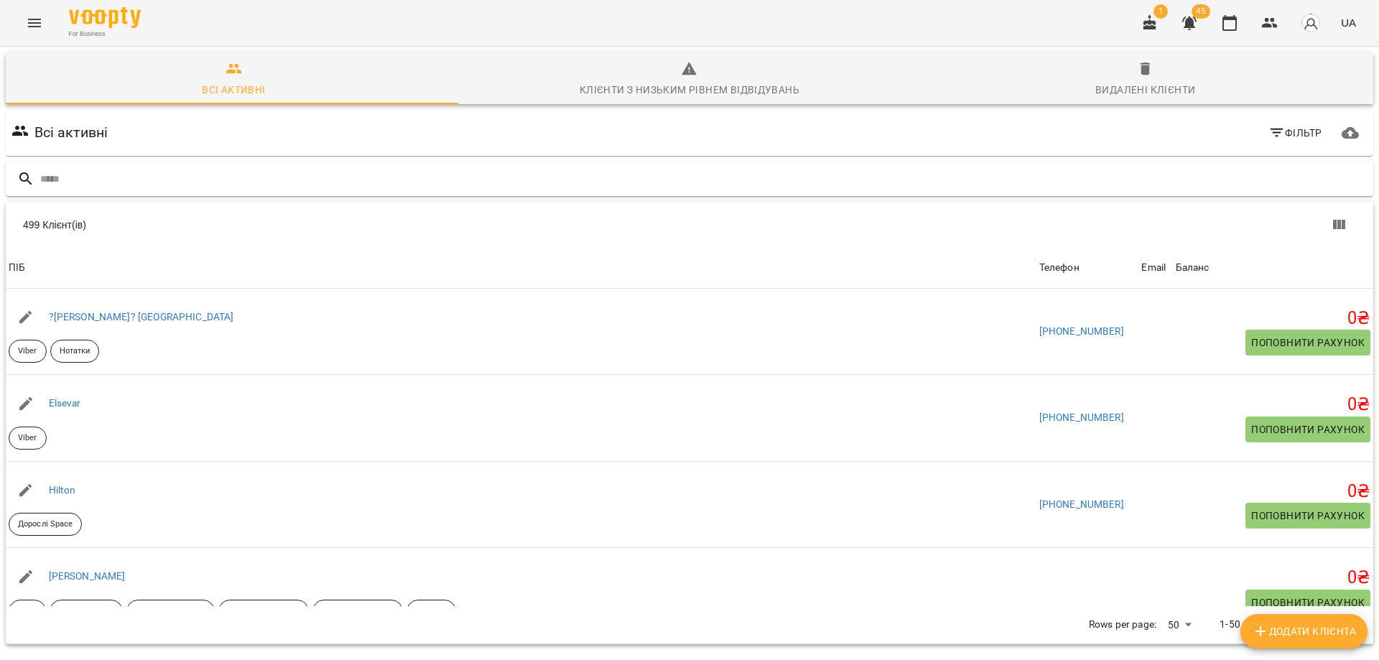
click at [114, 179] on input "text" at bounding box center [704, 179] width 1328 height 24
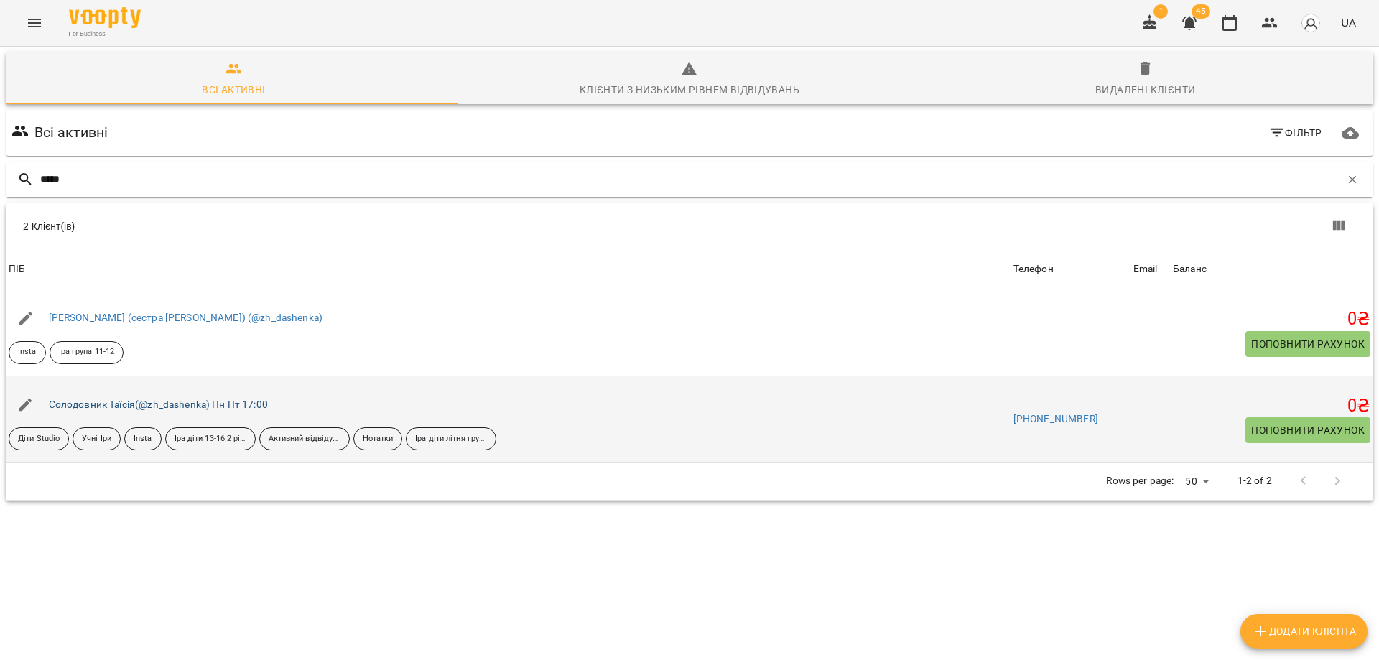
type input "*****"
click at [135, 404] on link "Солодовник Таїсія(@zh_dashenka) Пн Пт 17:00" at bounding box center [158, 404] width 219 height 11
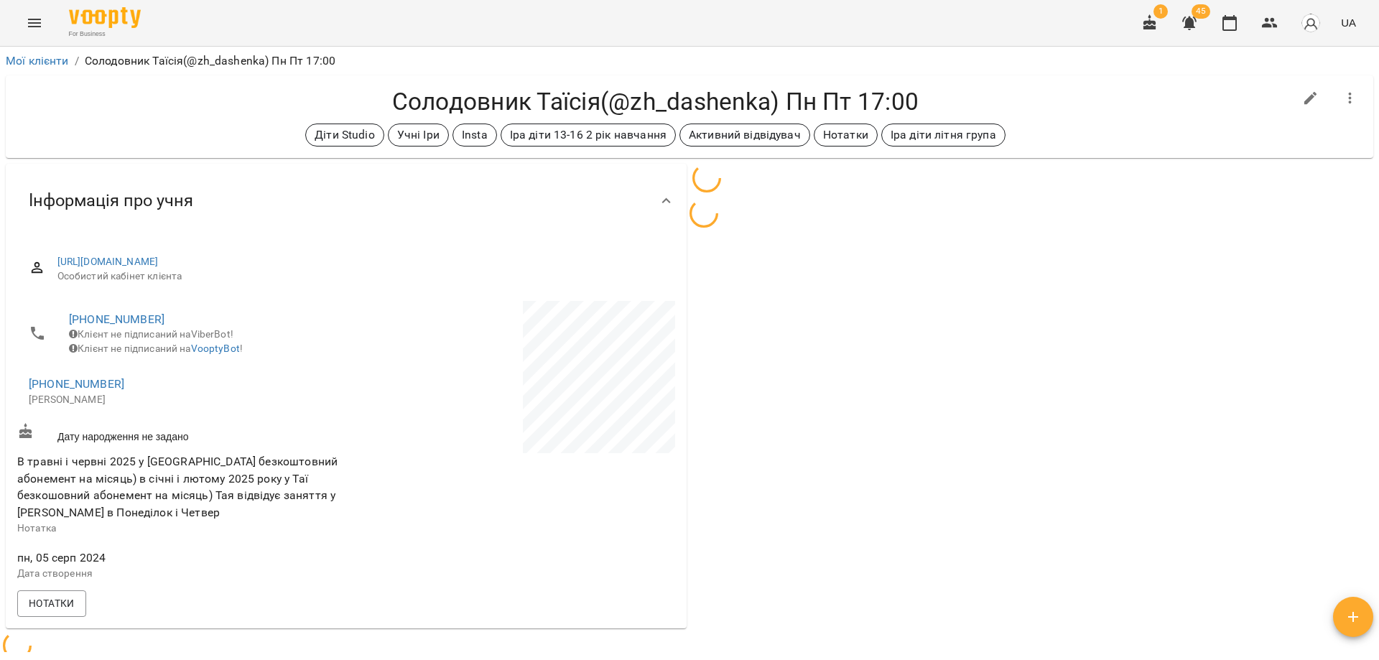
click at [1034, 97] on h4 "Солодовник Таїсія(@zh_dashenka) Пн Пт 17:00" at bounding box center [655, 101] width 1277 height 29
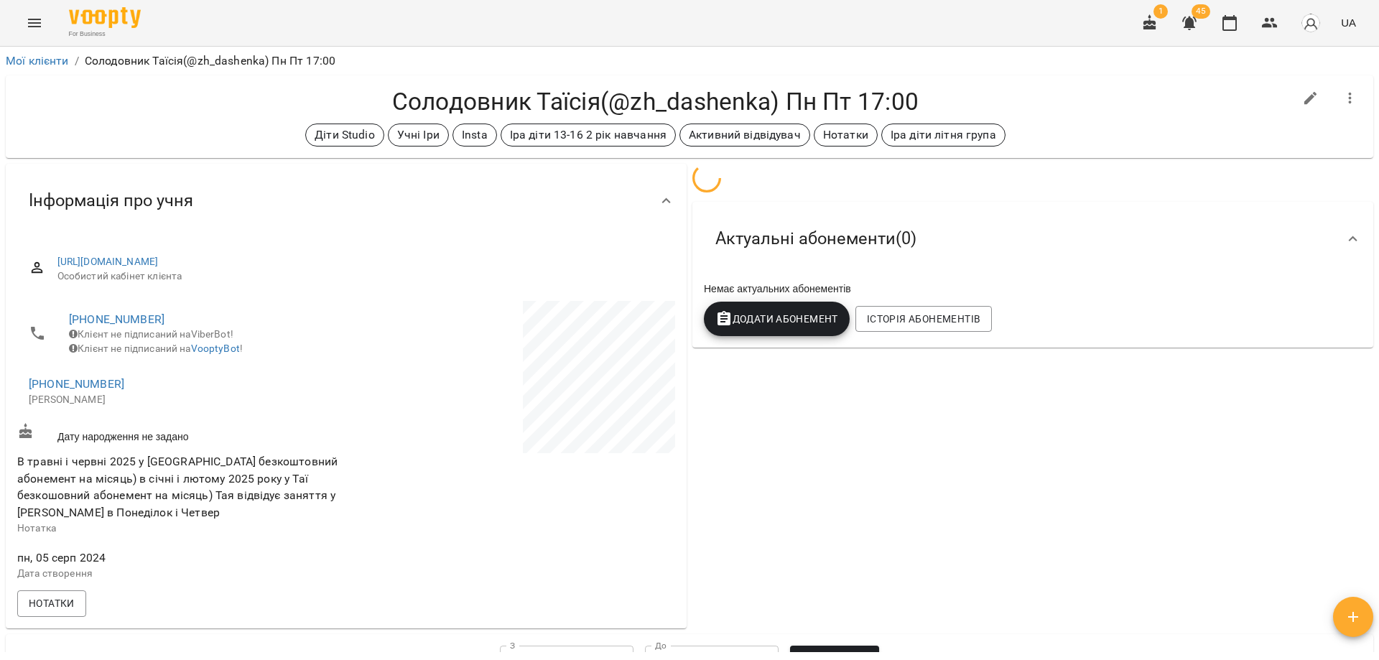
click at [1023, 98] on h4 "Солодовник Таїсія(@zh_dashenka) Пн Пт 17:00" at bounding box center [655, 101] width 1277 height 29
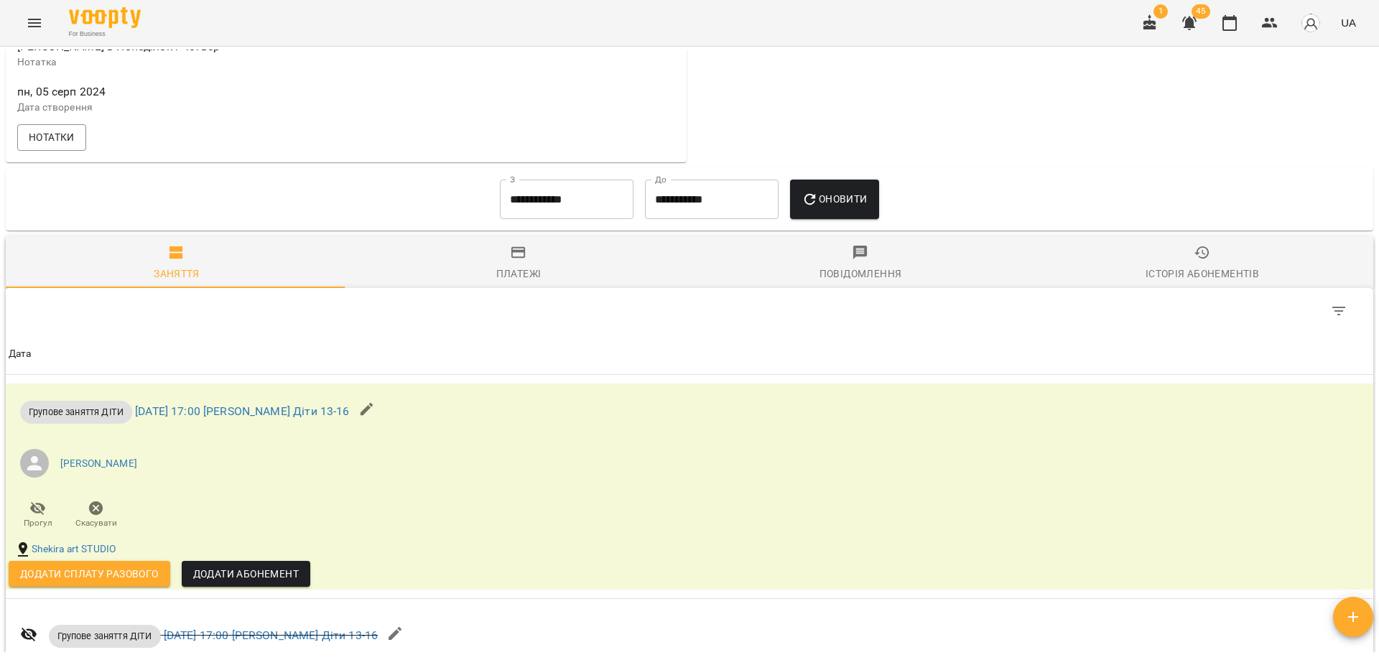
scroll to position [431, 0]
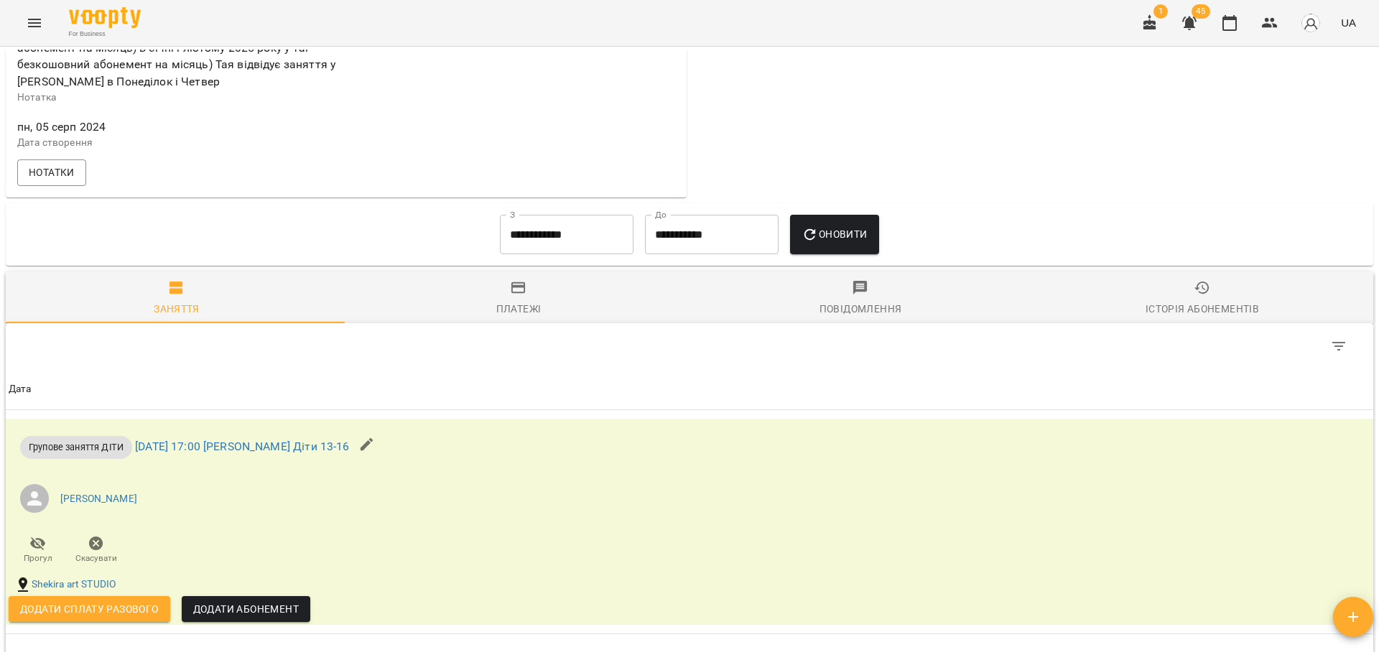
click at [530, 254] on input "**********" at bounding box center [567, 235] width 134 height 40
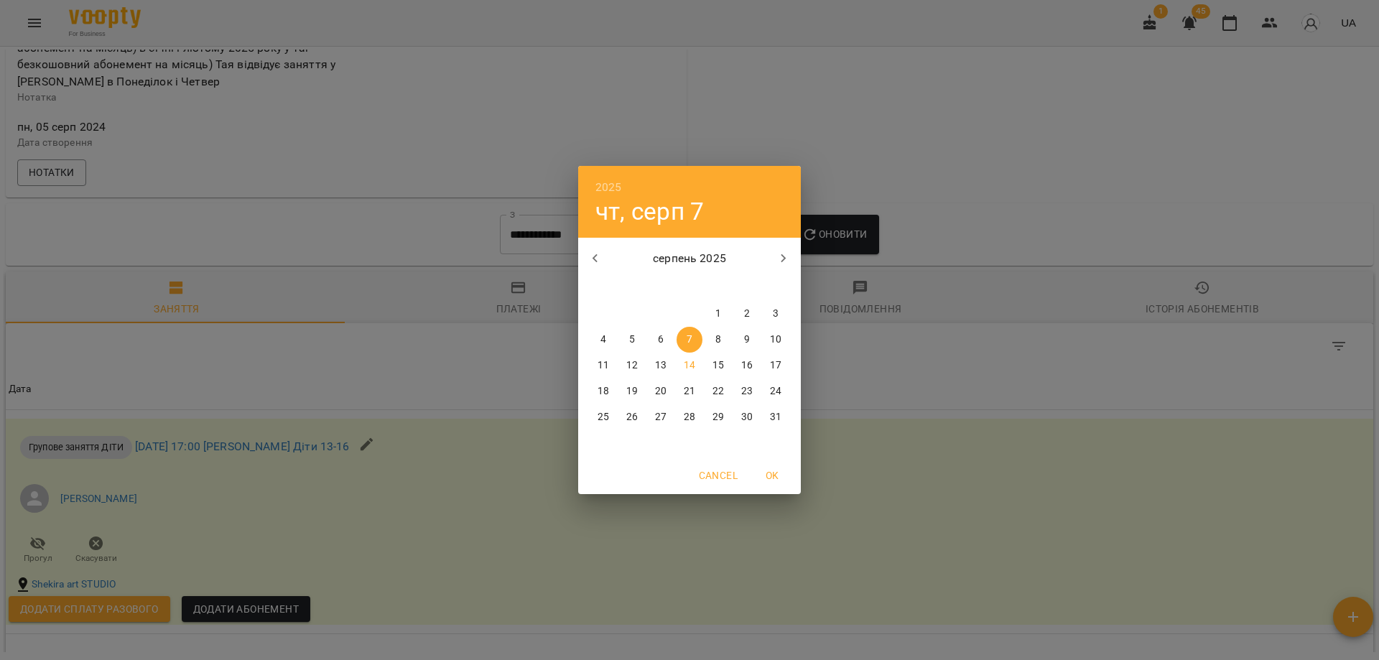
click at [1115, 121] on div "2025 чт, серп 7 серпень 2025 пн вт ср чт пт сб нд 28 29 30 31 1 2 3 4 5 6 7 8 9…" at bounding box center [689, 330] width 1379 height 660
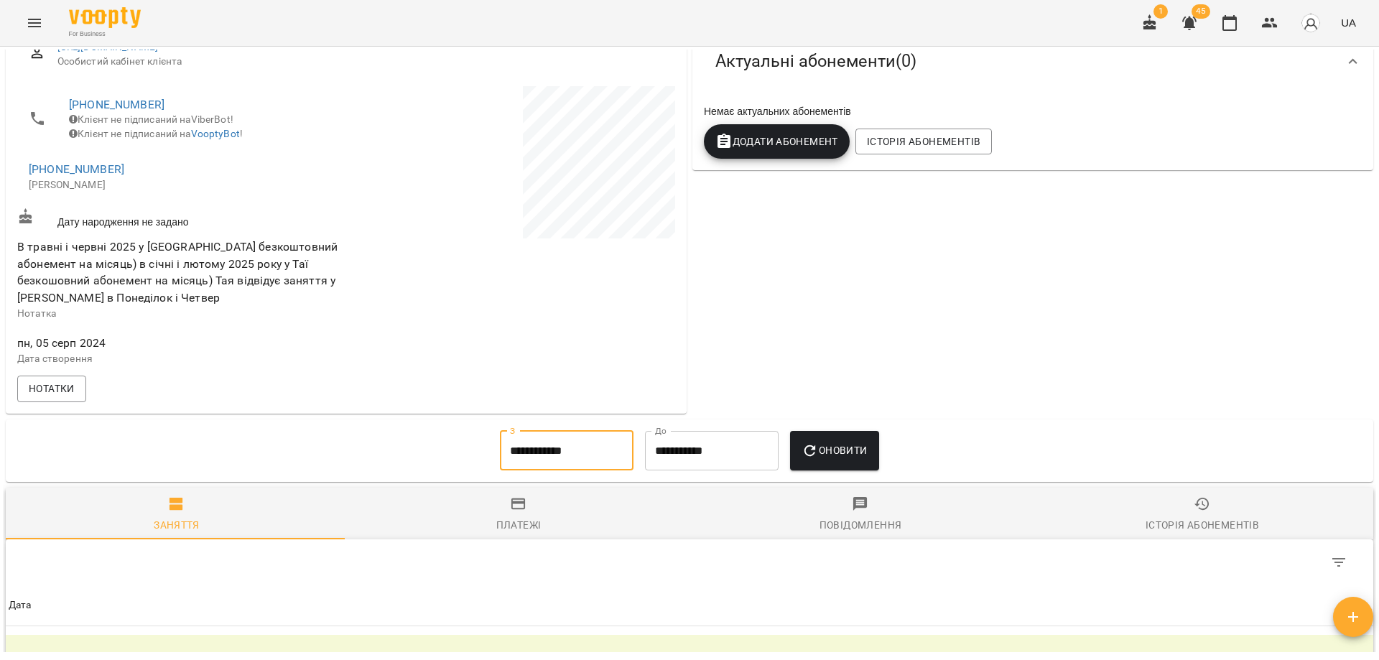
scroll to position [216, 0]
click at [571, 451] on input "**********" at bounding box center [567, 450] width 134 height 40
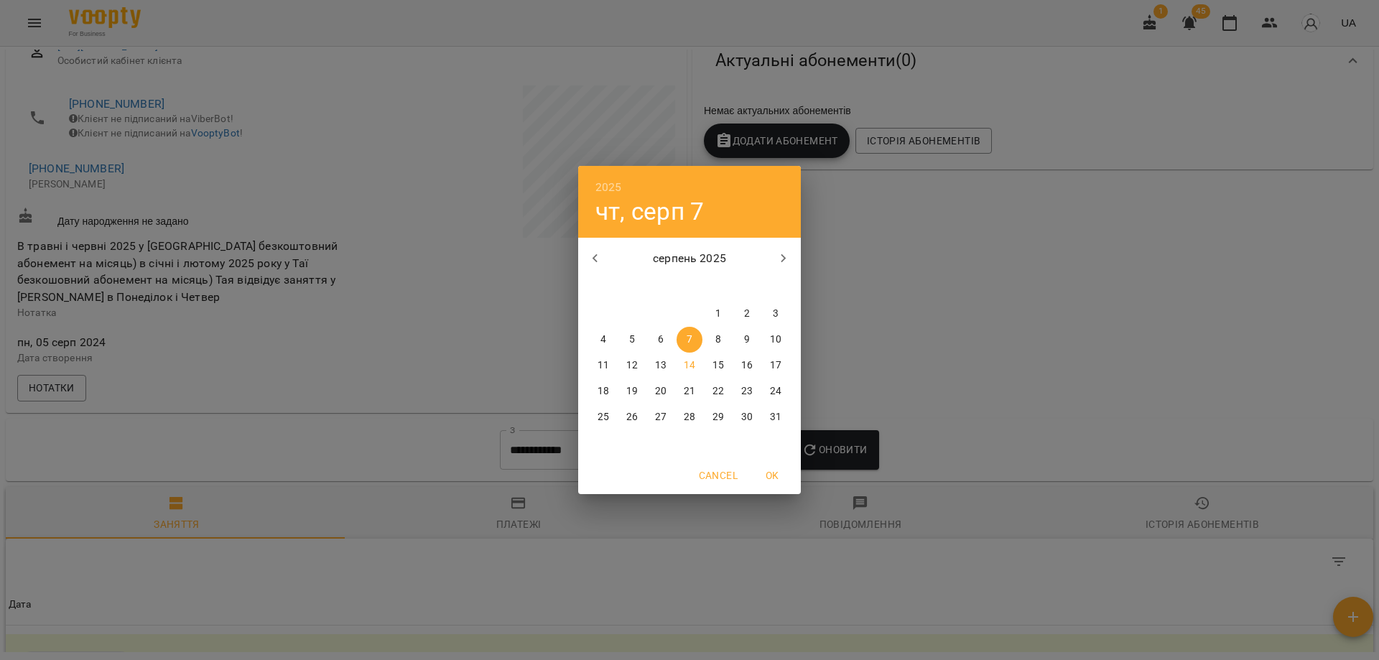
click at [594, 259] on icon "button" at bounding box center [595, 258] width 5 height 9
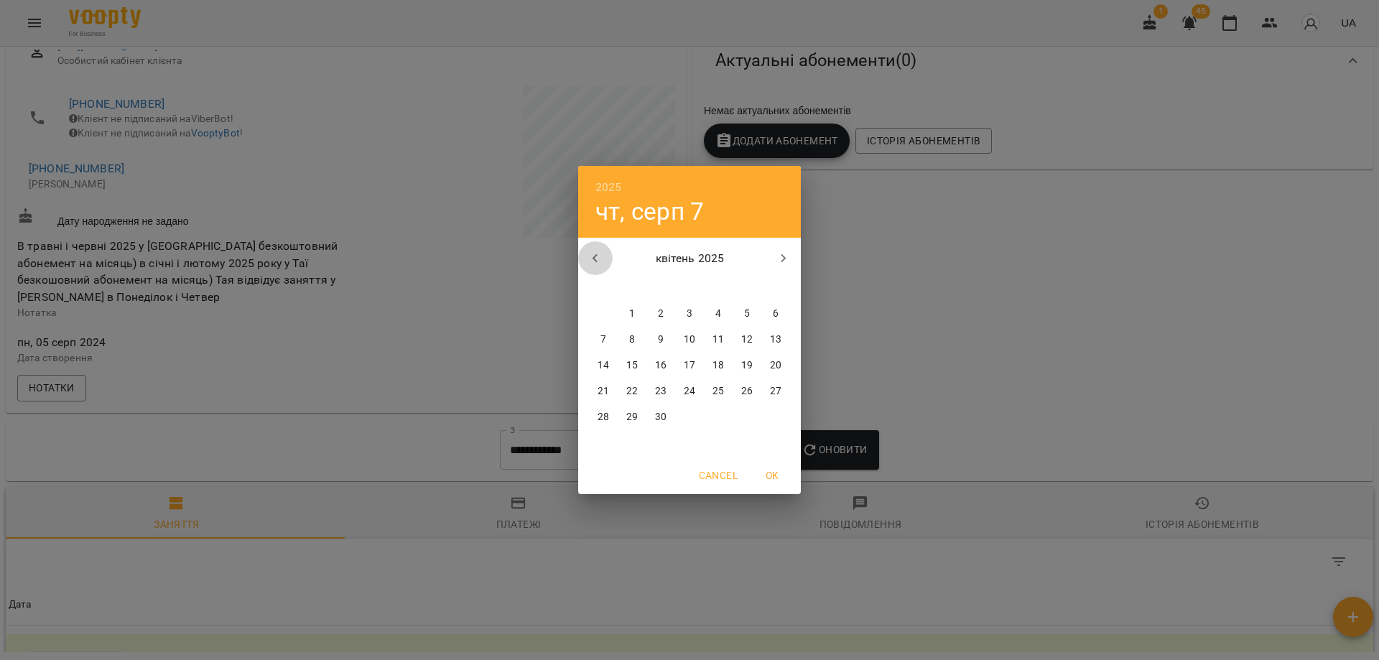
click at [594, 259] on icon "button" at bounding box center [595, 258] width 5 height 9
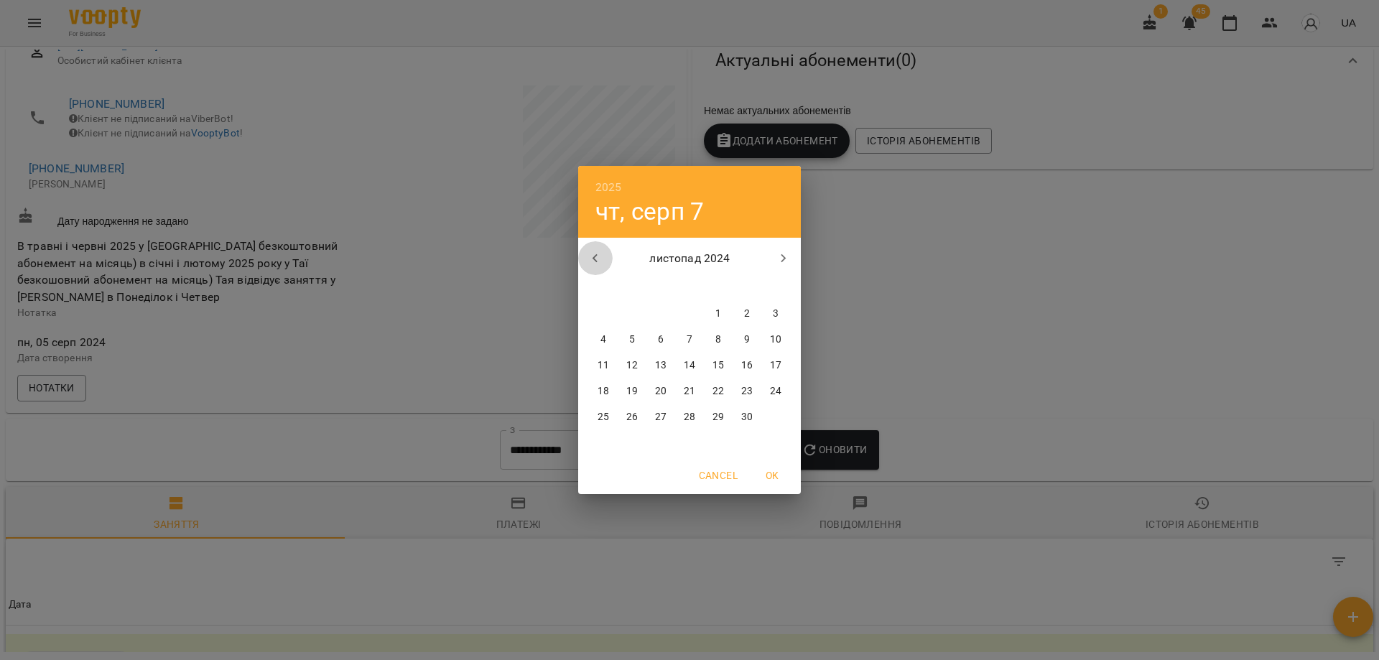
click at [596, 259] on icon "button" at bounding box center [595, 258] width 17 height 17
click at [599, 256] on icon "button" at bounding box center [595, 258] width 17 height 17
click at [692, 325] on button "1" at bounding box center [690, 314] width 26 height 26
type input "**********"
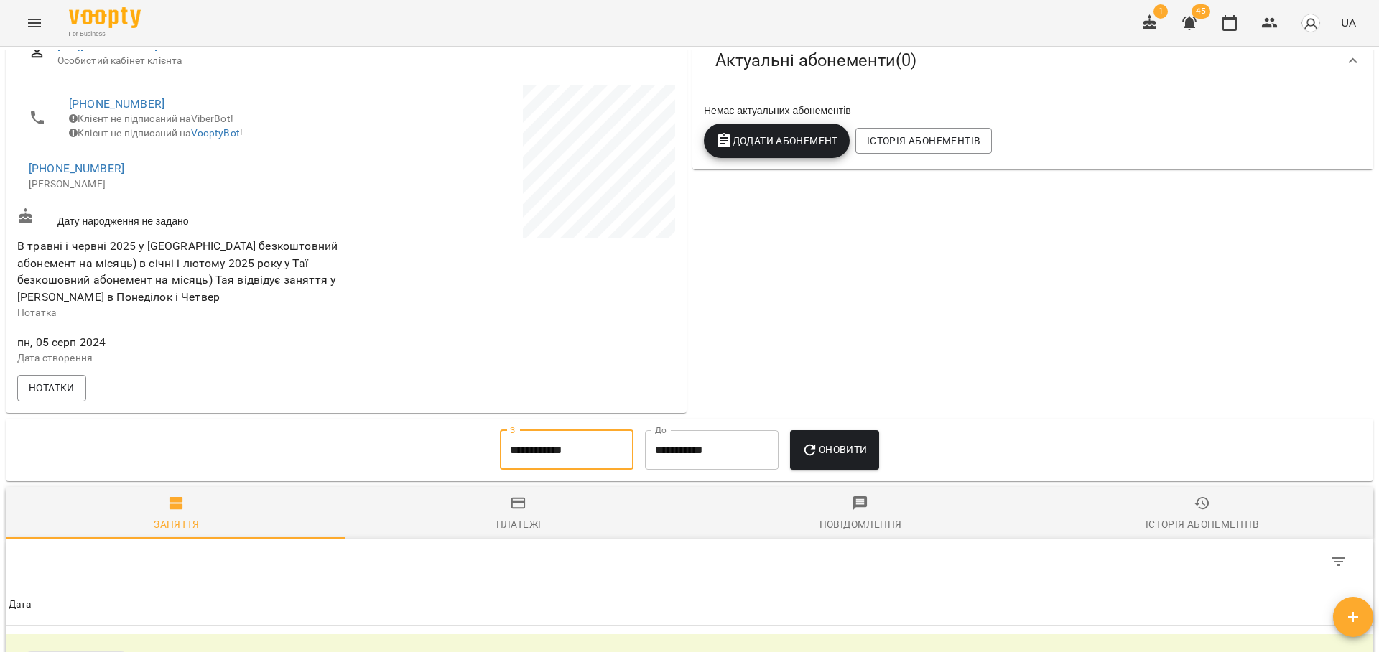
click at [863, 453] on span "Оновити" at bounding box center [834, 449] width 65 height 17
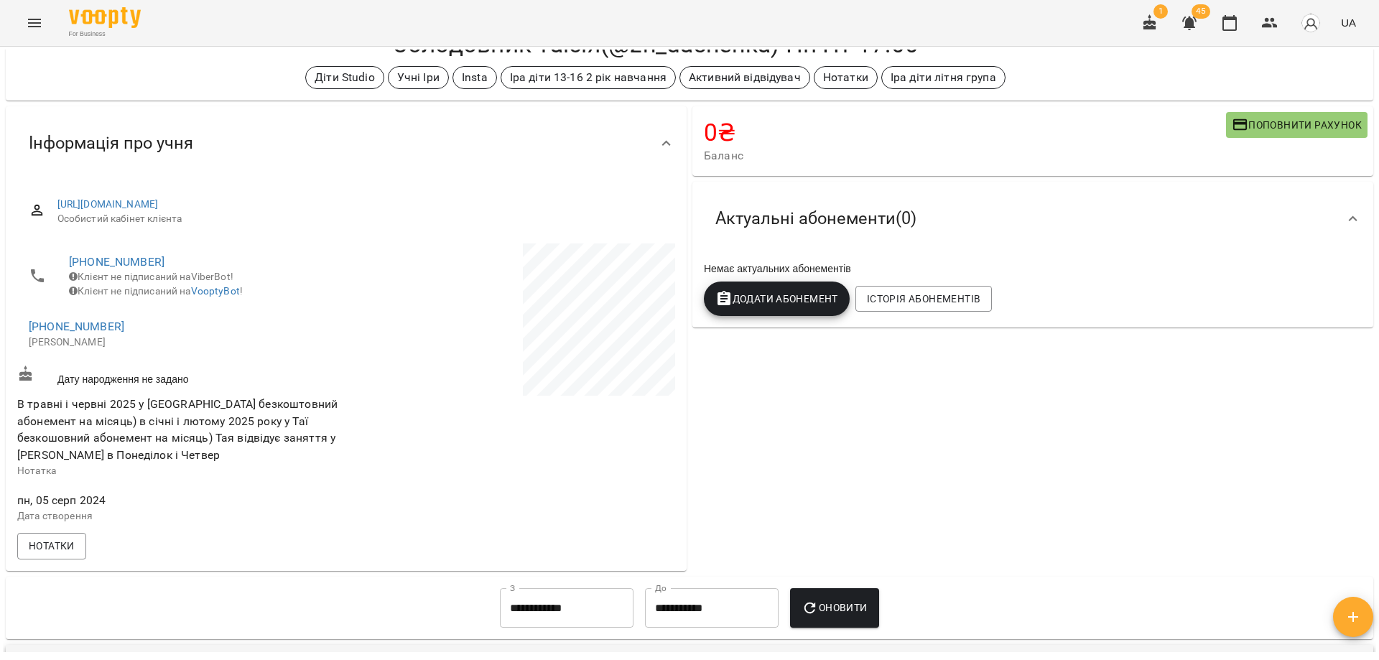
scroll to position [0, 0]
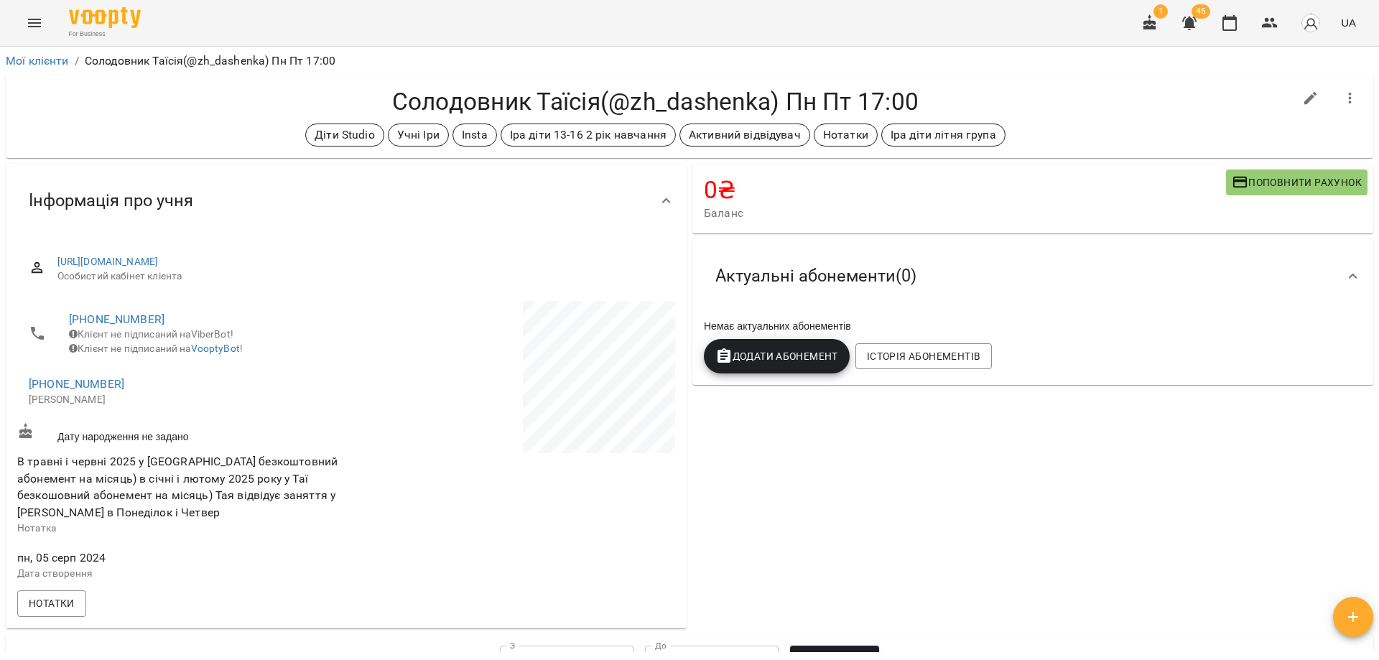
click at [1066, 111] on h4 "Солодовник Таїсія(@zh_dashenka) Пн Пт 17:00" at bounding box center [655, 101] width 1277 height 29
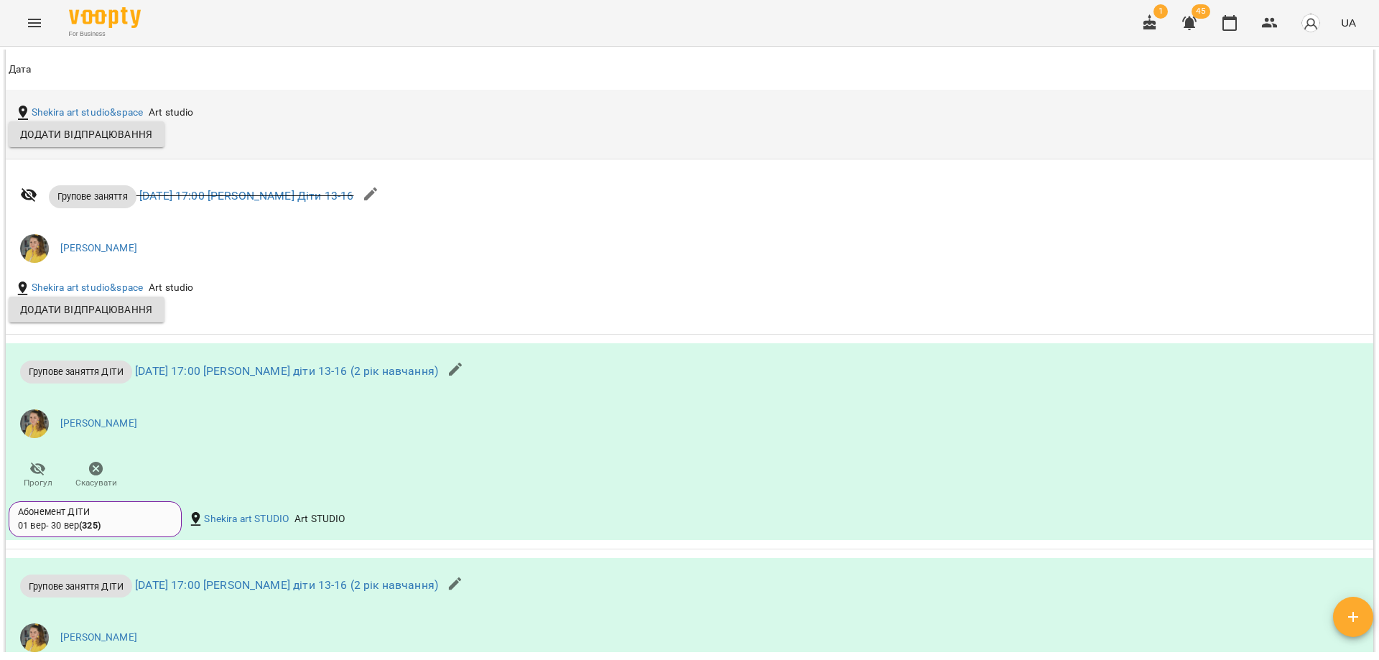
scroll to position [862, 0]
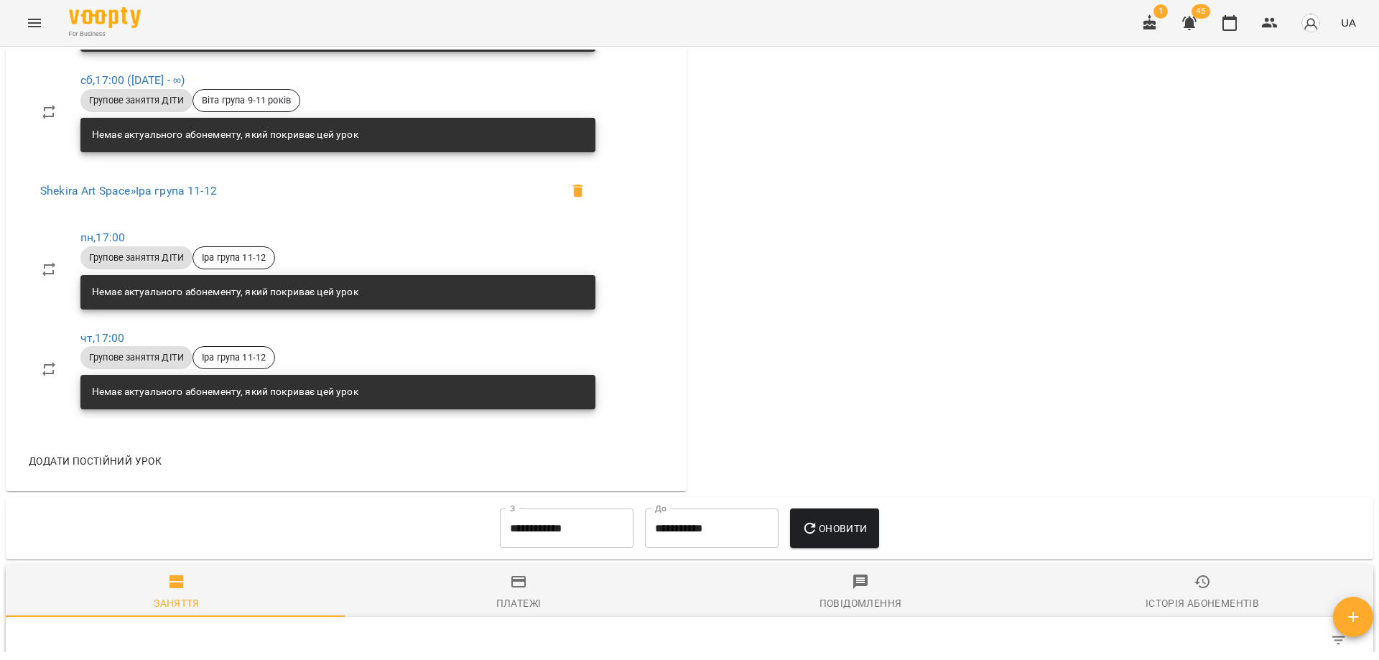
scroll to position [718, 0]
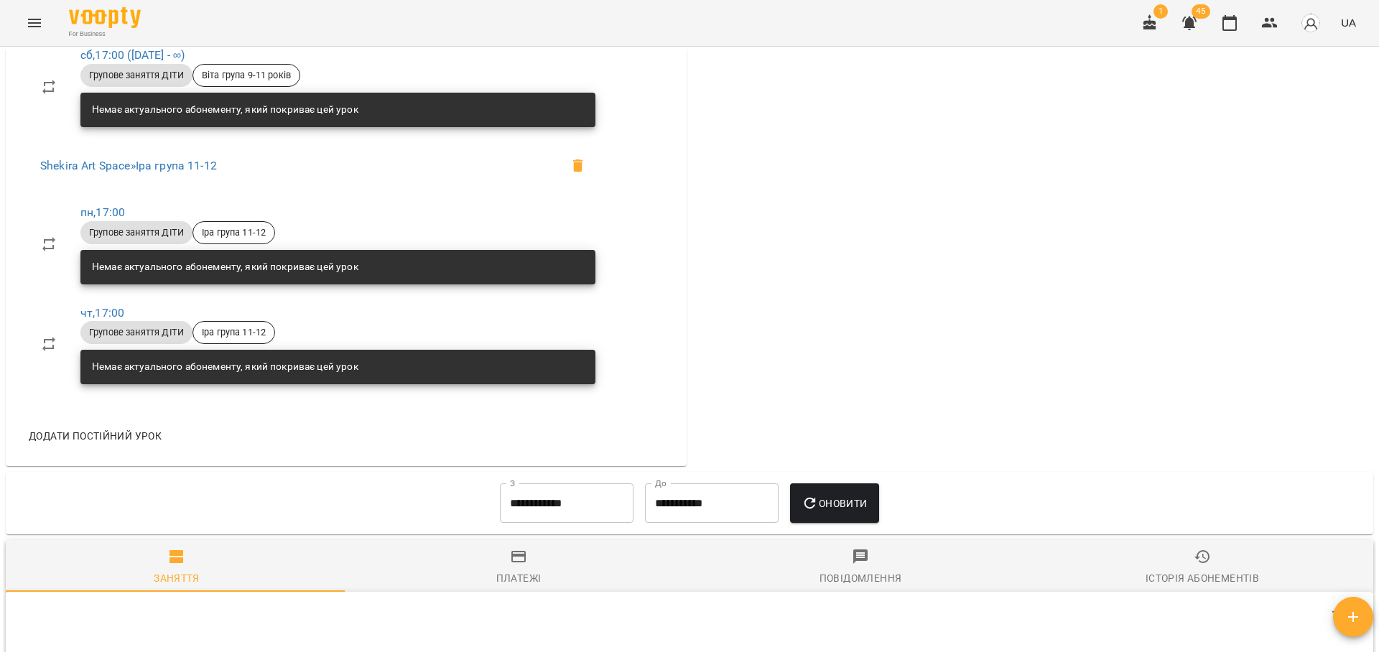
click at [546, 489] on input "**********" at bounding box center [567, 503] width 134 height 40
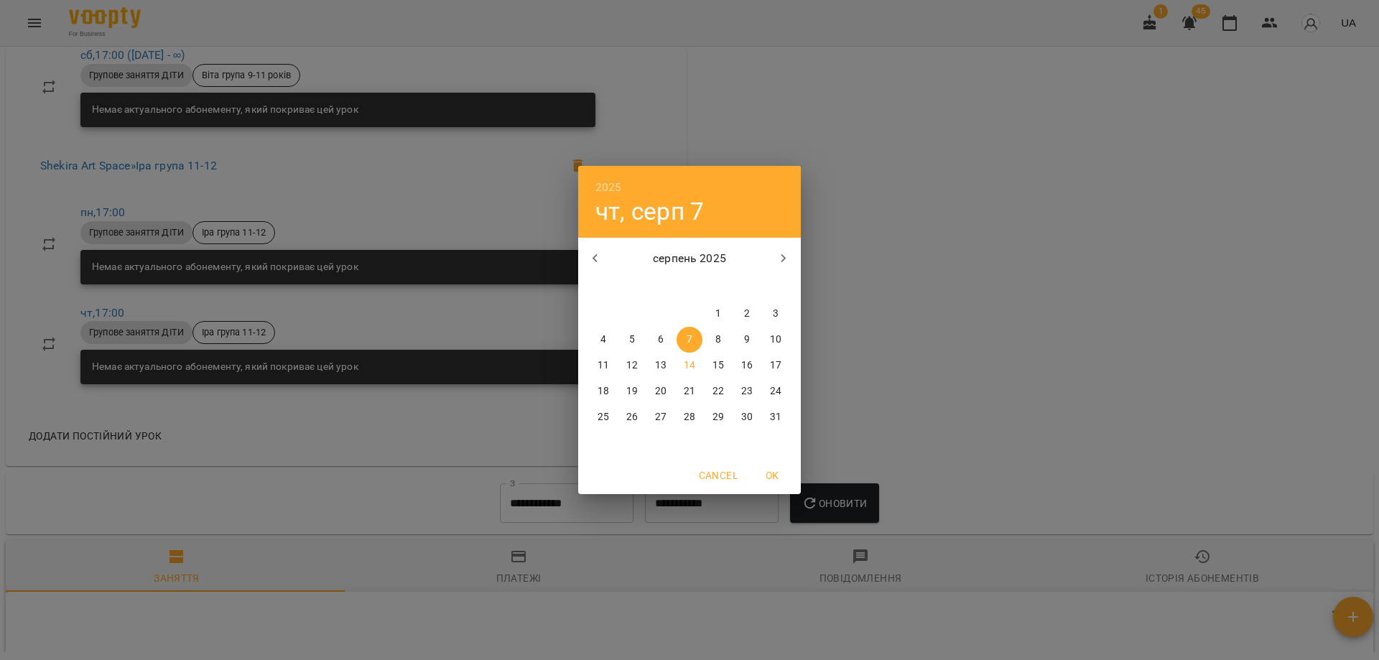
click at [598, 255] on icon "button" at bounding box center [595, 258] width 5 height 9
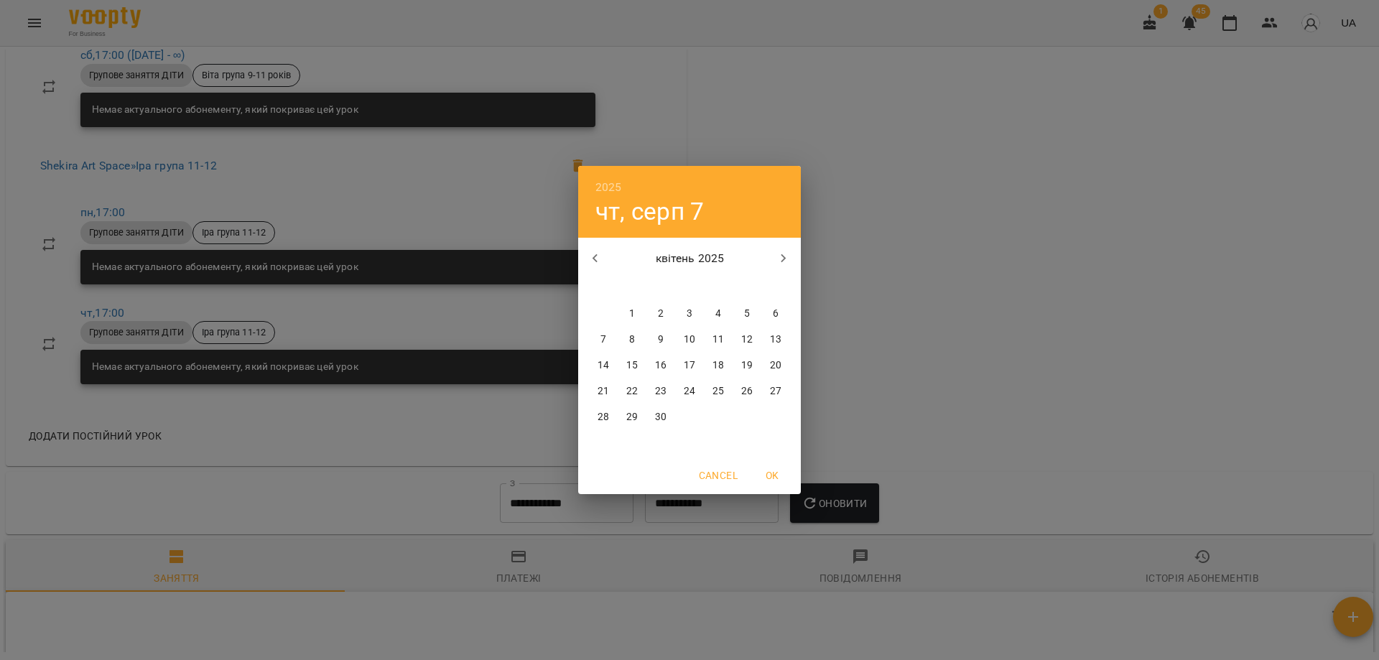
click at [598, 255] on icon "button" at bounding box center [595, 258] width 5 height 9
click at [683, 338] on span "9" at bounding box center [690, 340] width 26 height 14
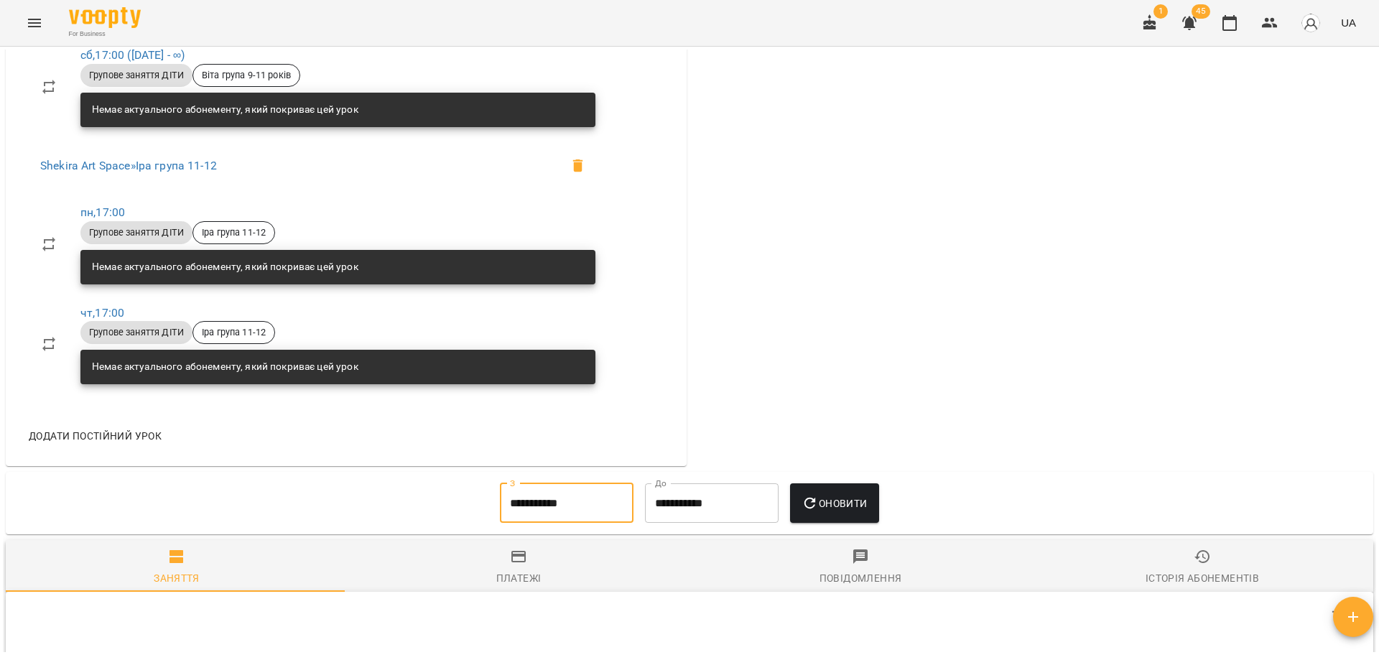
click at [859, 496] on span "Оновити" at bounding box center [834, 503] width 65 height 17
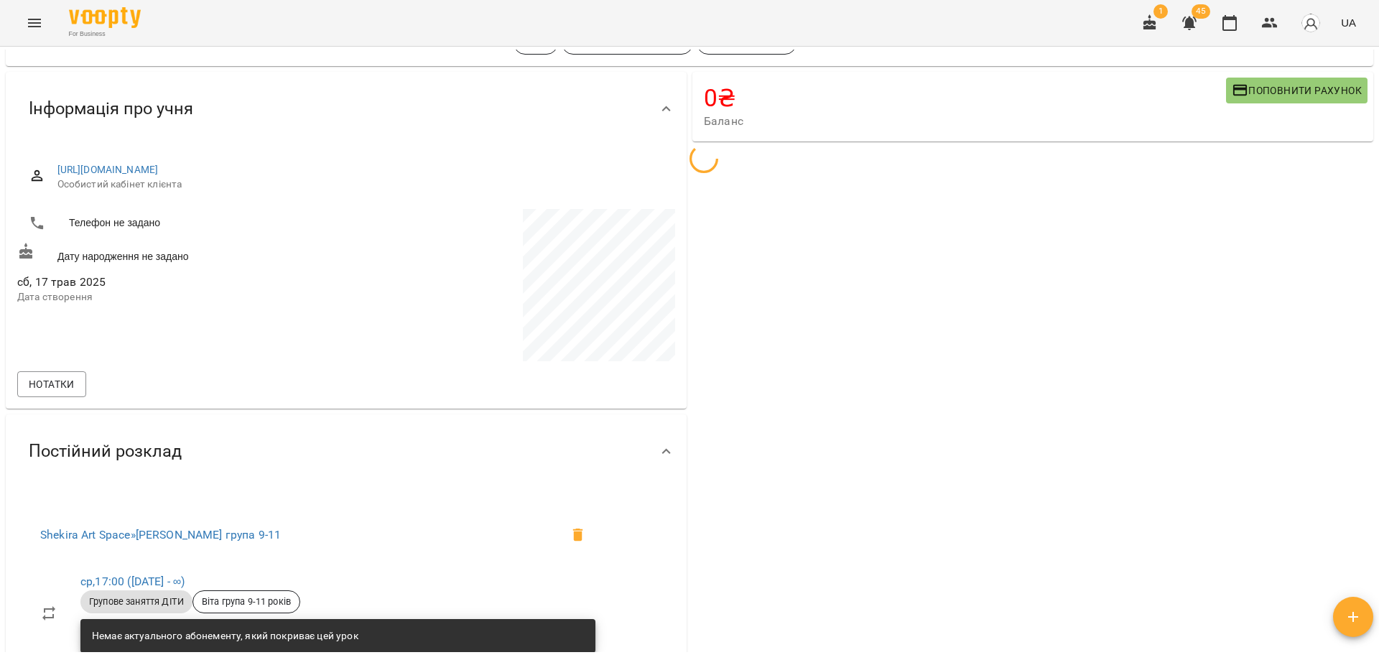
scroll to position [0, 0]
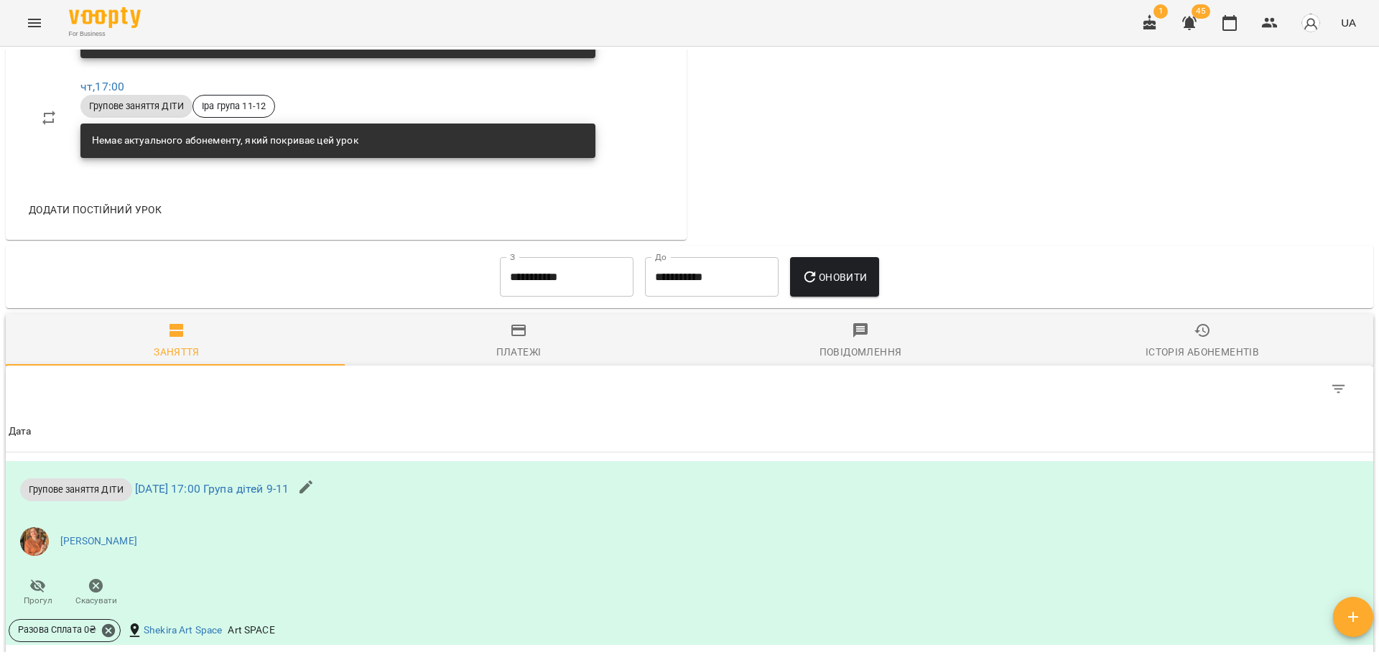
scroll to position [862, 0]
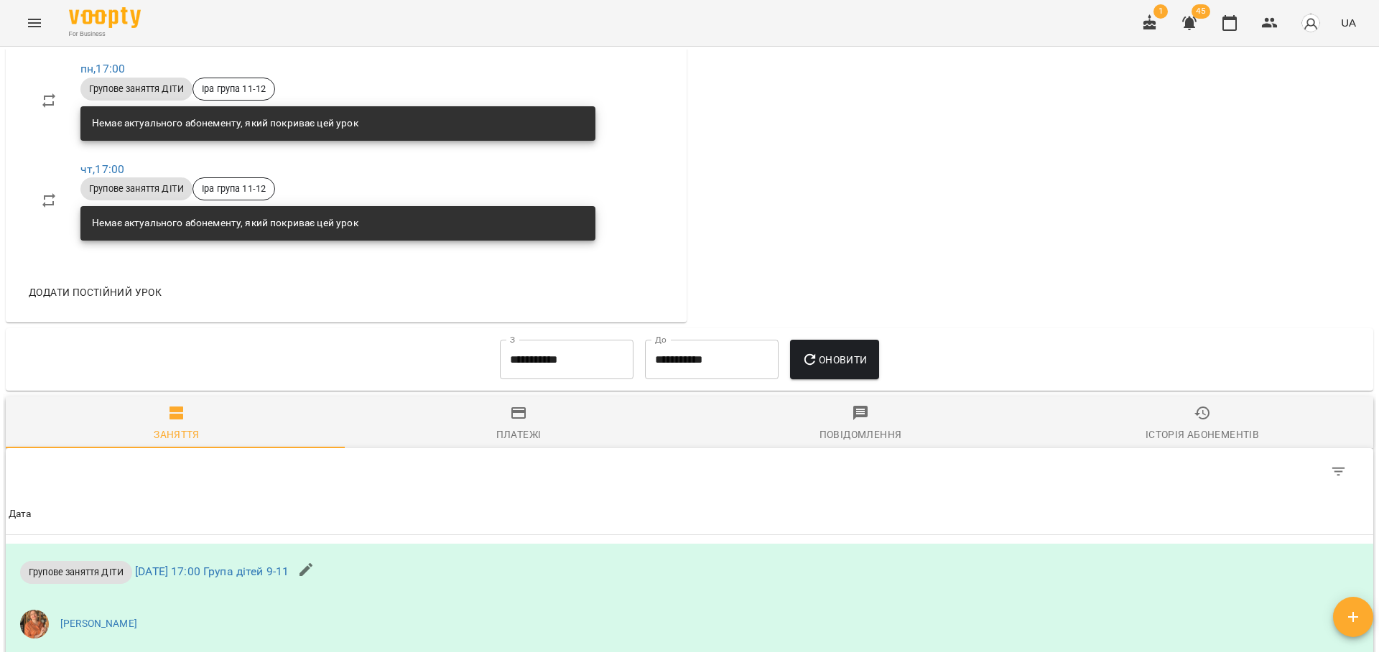
click at [531, 369] on input "**********" at bounding box center [567, 360] width 134 height 40
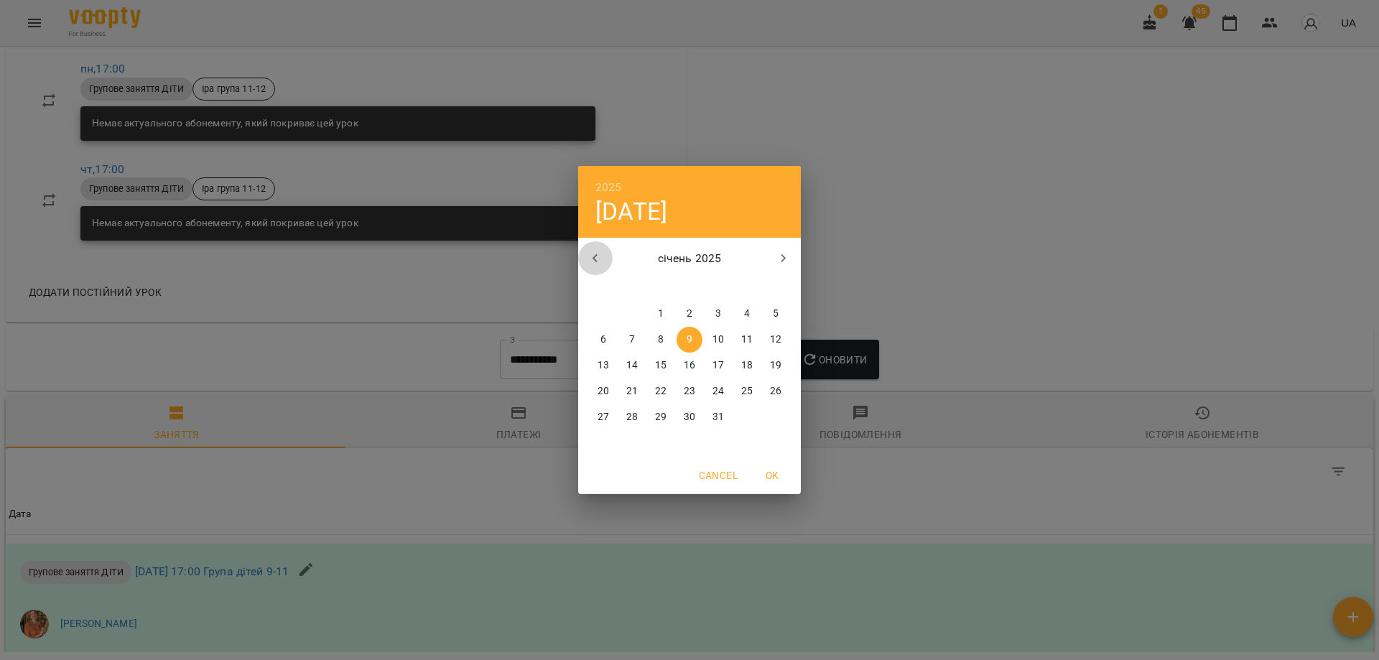
click at [590, 259] on icon "button" at bounding box center [595, 258] width 17 height 17
click at [781, 319] on span "1" at bounding box center [776, 314] width 26 height 14
type input "**********"
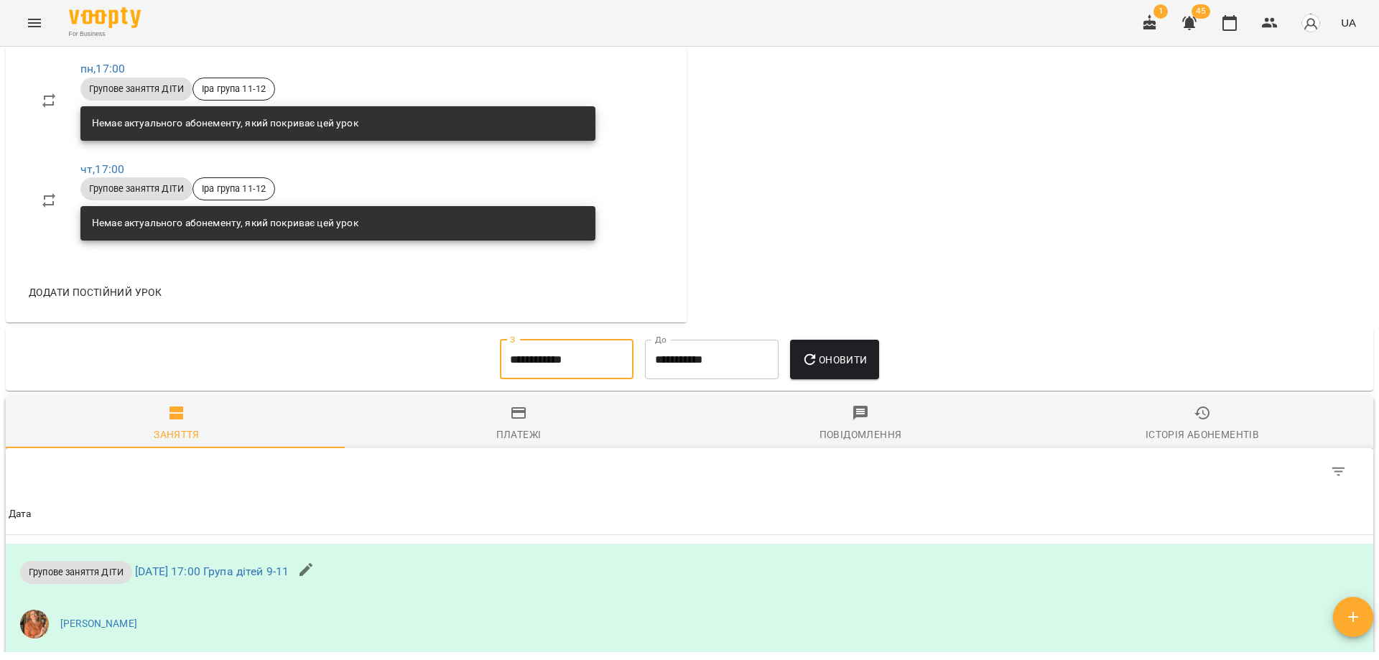
click at [849, 351] on span "Оновити" at bounding box center [834, 359] width 65 height 17
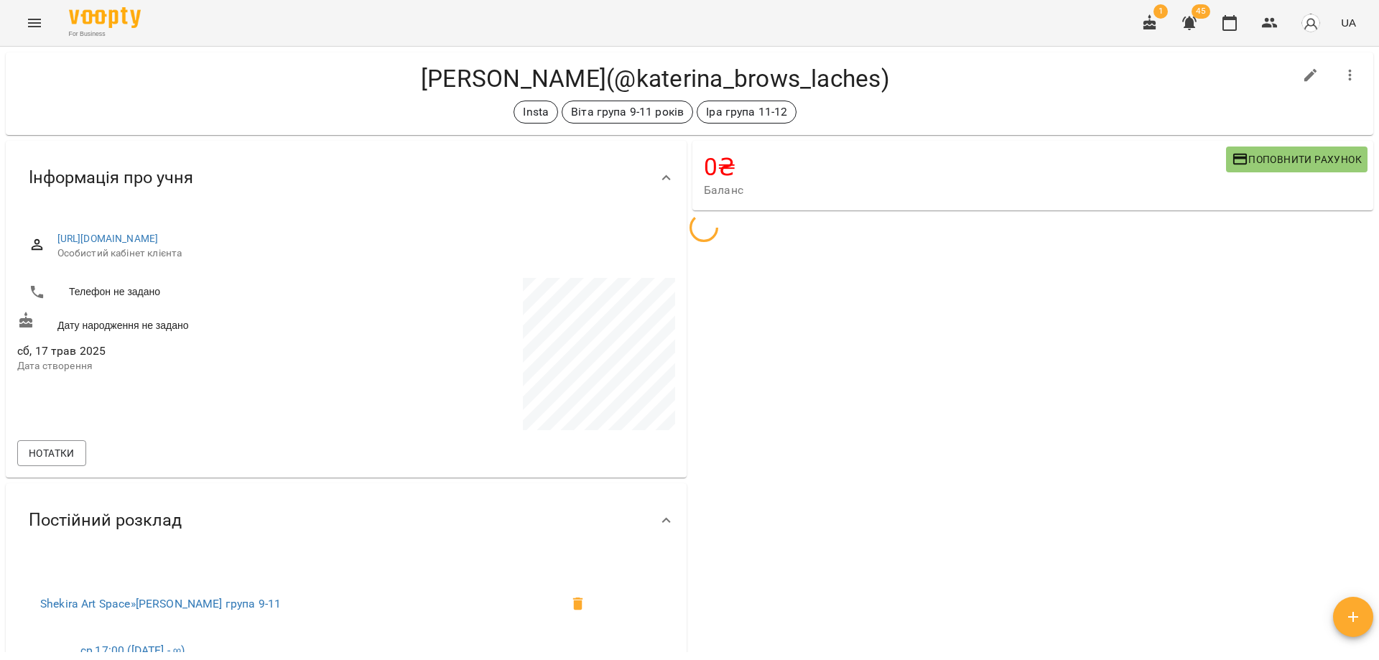
scroll to position [0, 0]
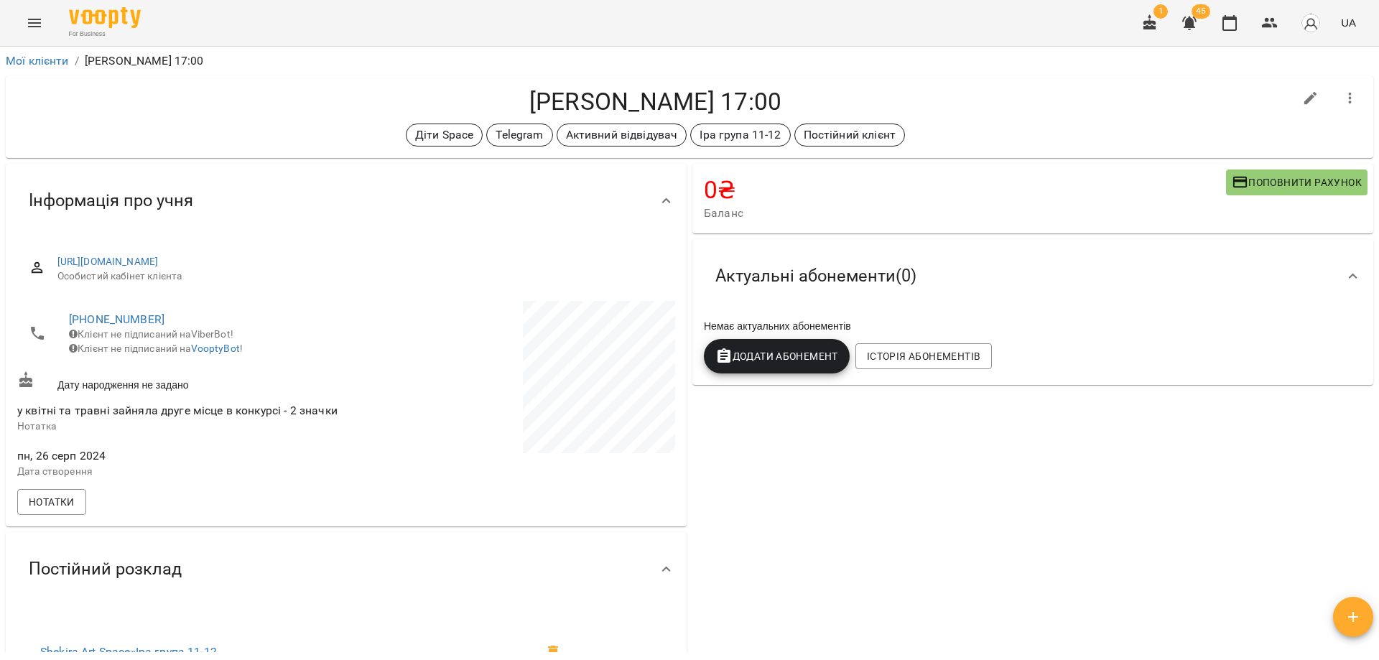
click at [672, 105] on h4 "Поліщук Олександра Пн Чт 17:00" at bounding box center [655, 101] width 1277 height 29
click at [928, 125] on div "Діти Space Telegram Активний відвідувач Іра група 11-12 Постійний клієнт" at bounding box center [655, 135] width 1277 height 23
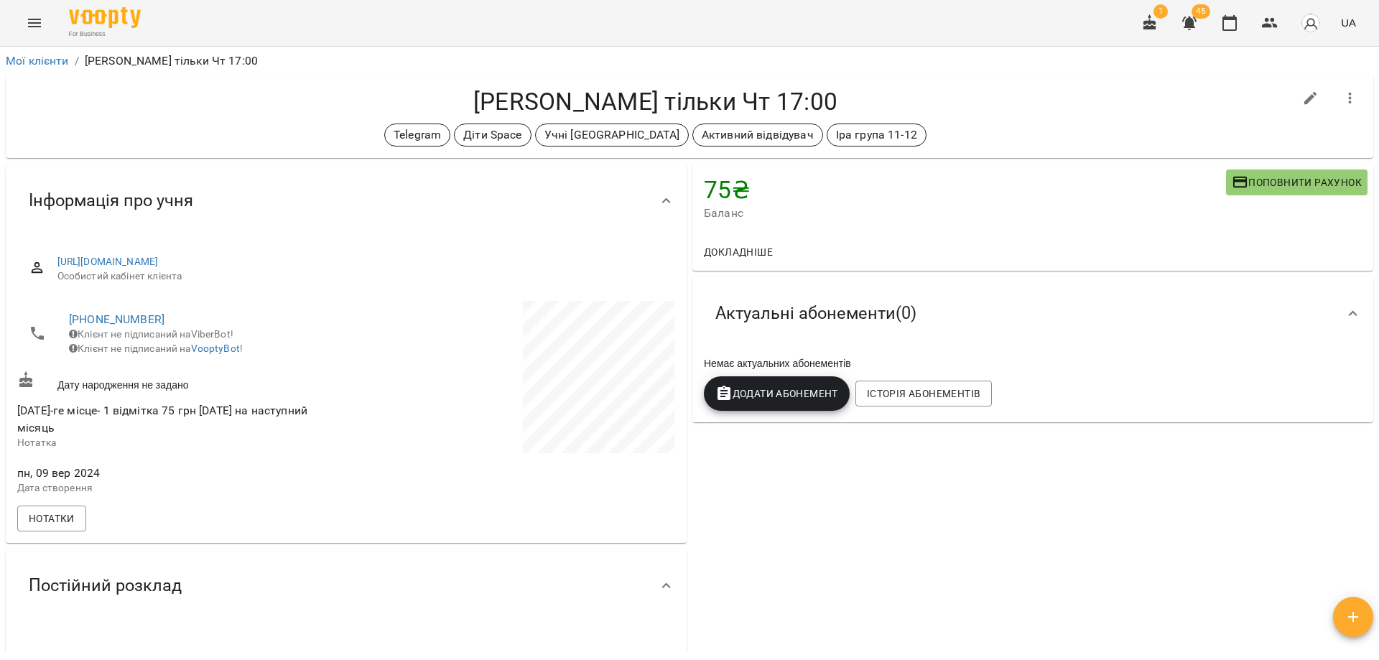
click at [1306, 97] on icon "button" at bounding box center [1311, 98] width 17 height 17
select select "**"
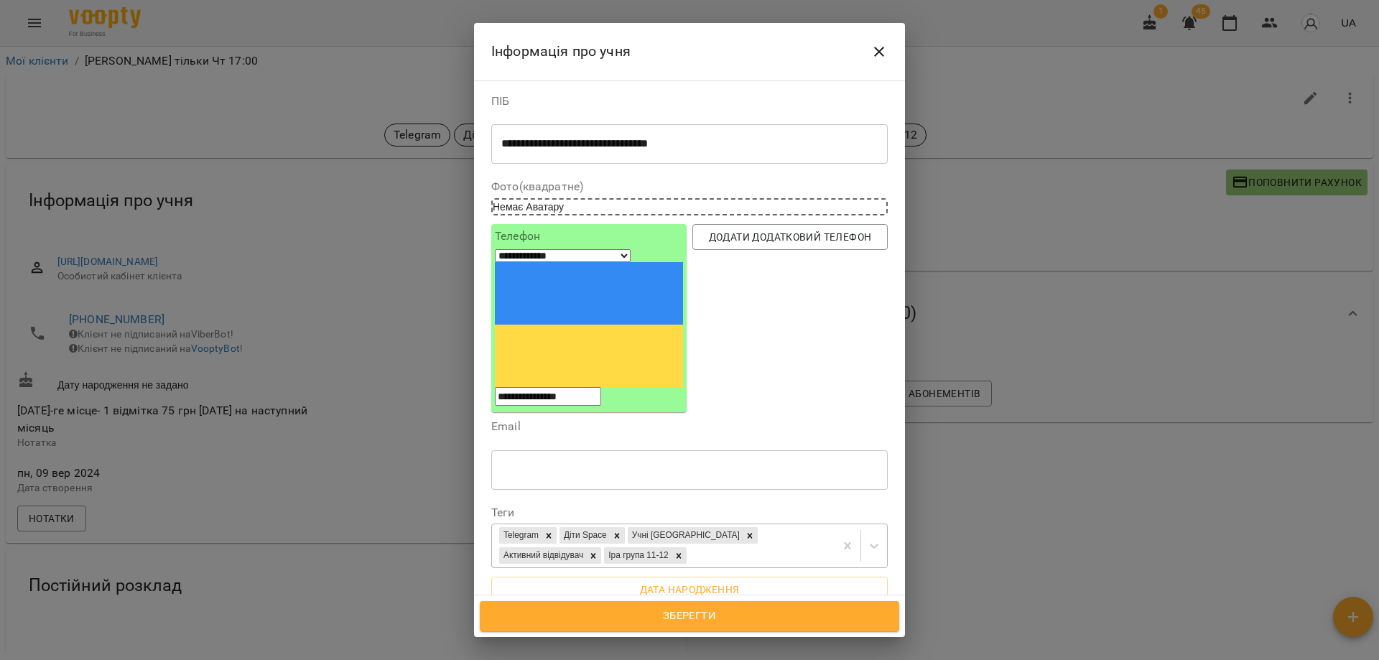
click at [753, 524] on div "Telegram Діти Space Учні [PERSON_NAME] Активний відвідувач [PERSON_NAME] група …" at bounding box center [663, 545] width 343 height 43
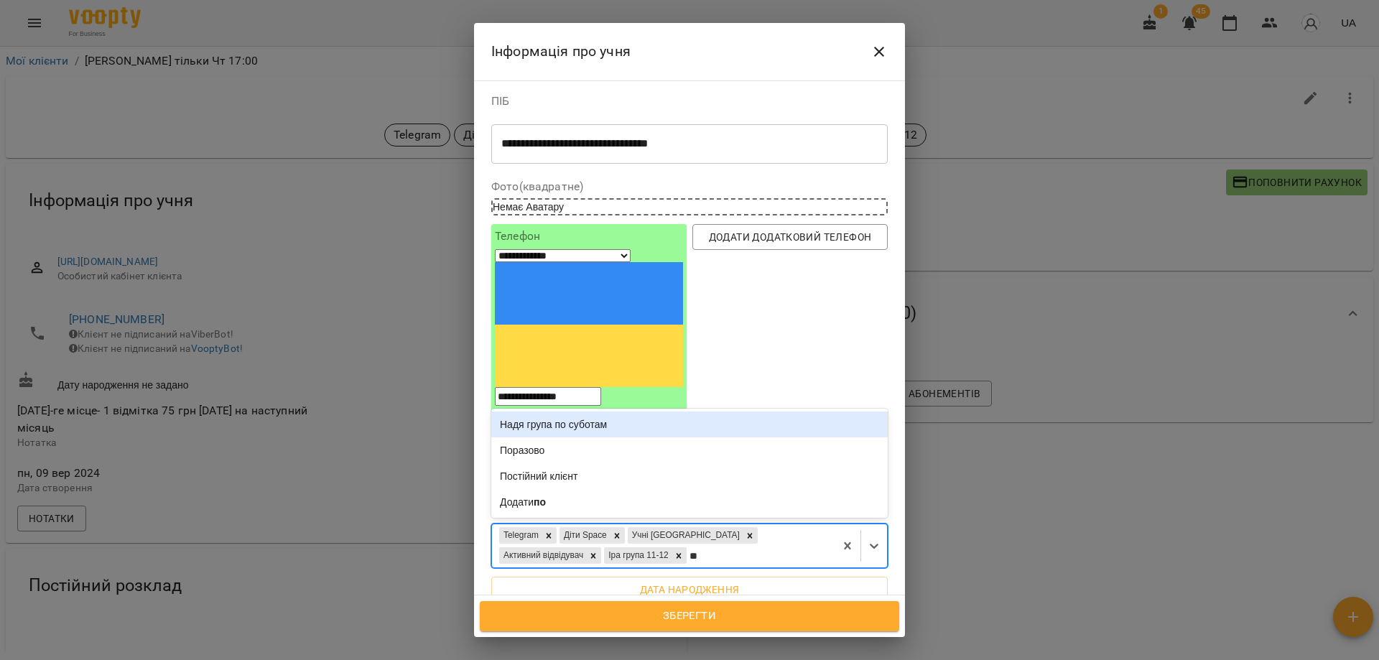
type input "***"
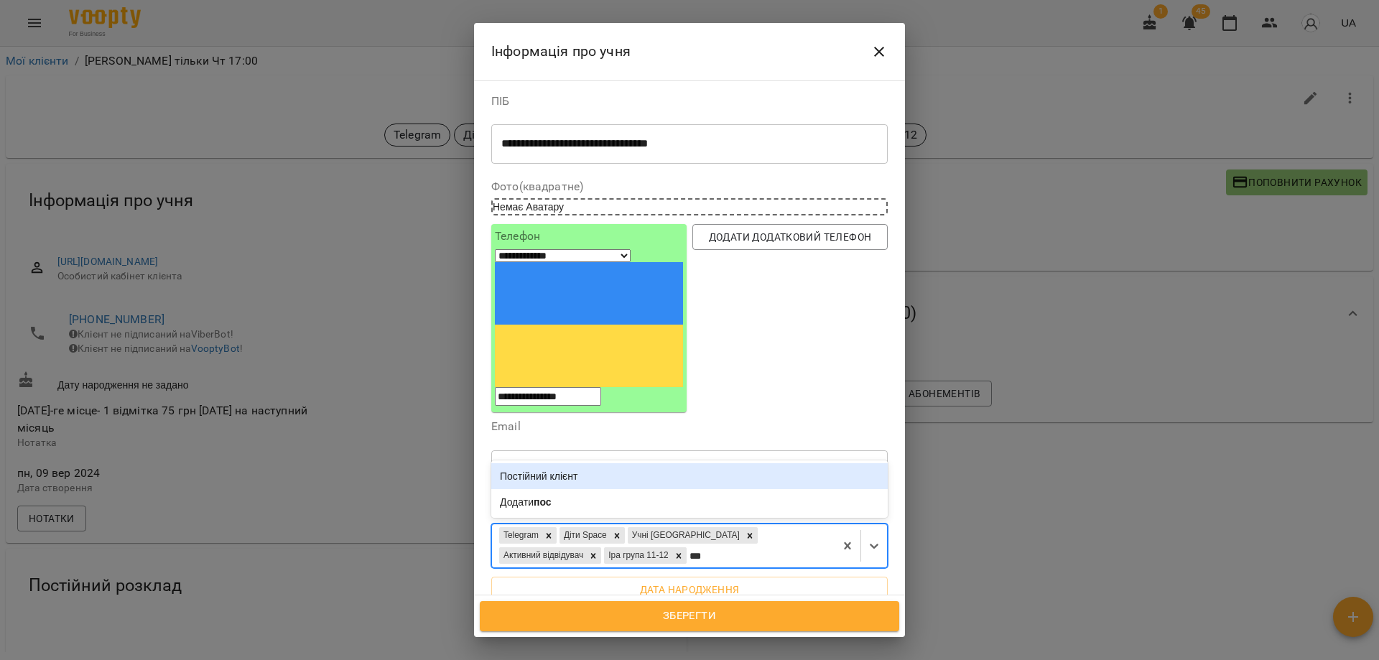
click at [560, 463] on div "Постійний клієнт" at bounding box center [689, 476] width 397 height 26
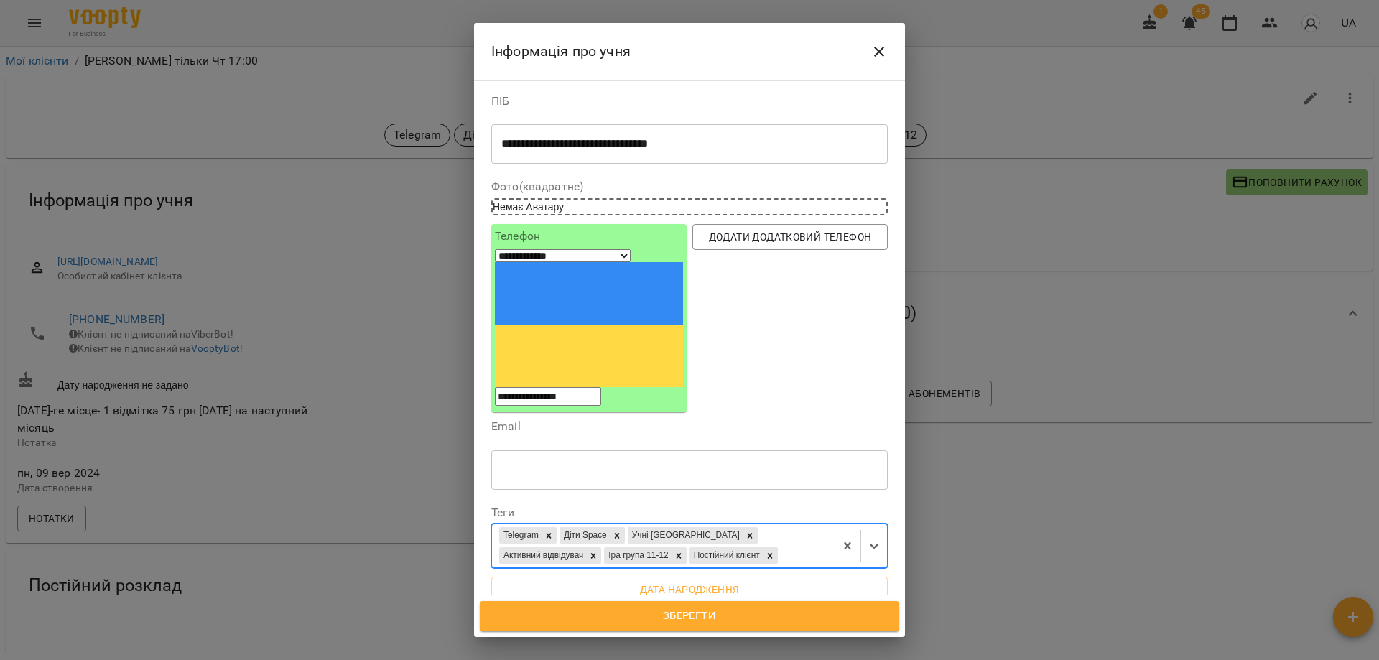
click at [700, 614] on span "Зберегти" at bounding box center [690, 616] width 388 height 19
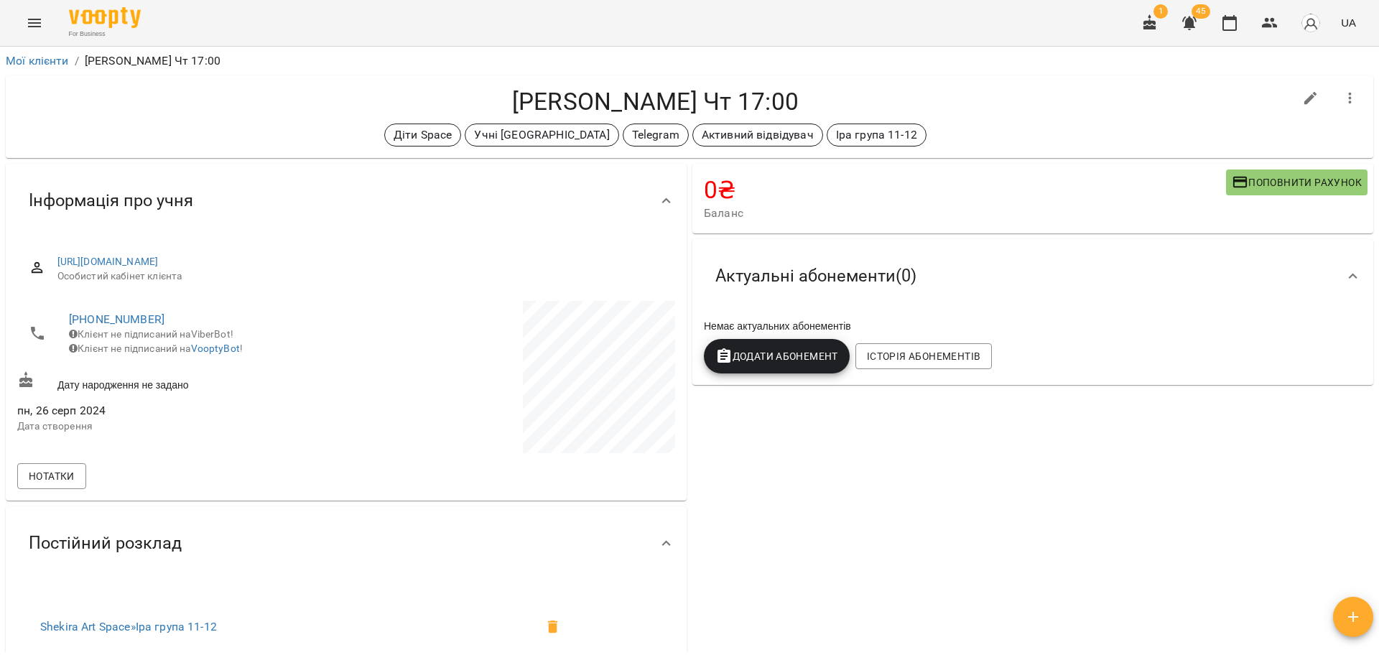
click at [1303, 106] on icon "button" at bounding box center [1311, 98] width 17 height 17
select select "**"
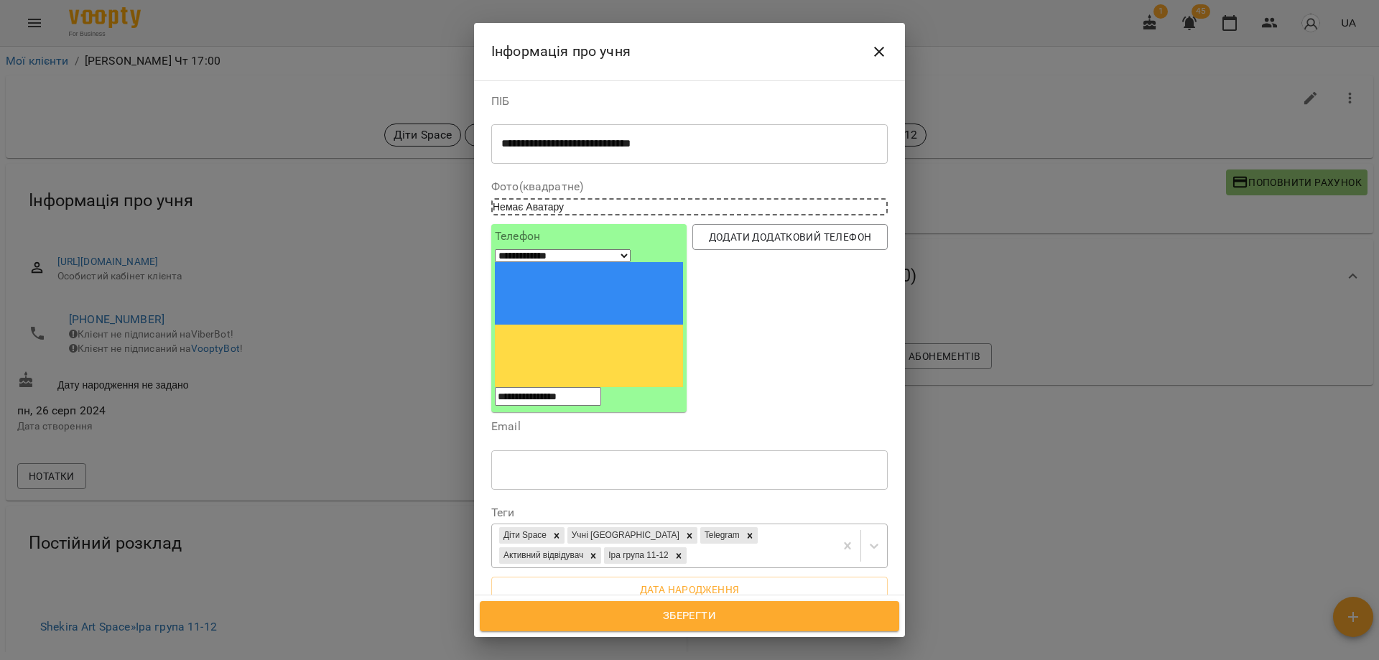
click at [756, 524] on div "Діти Space Учні Вікторії Telegram Активний відвідувач Іра група 11-12" at bounding box center [689, 546] width 397 height 45
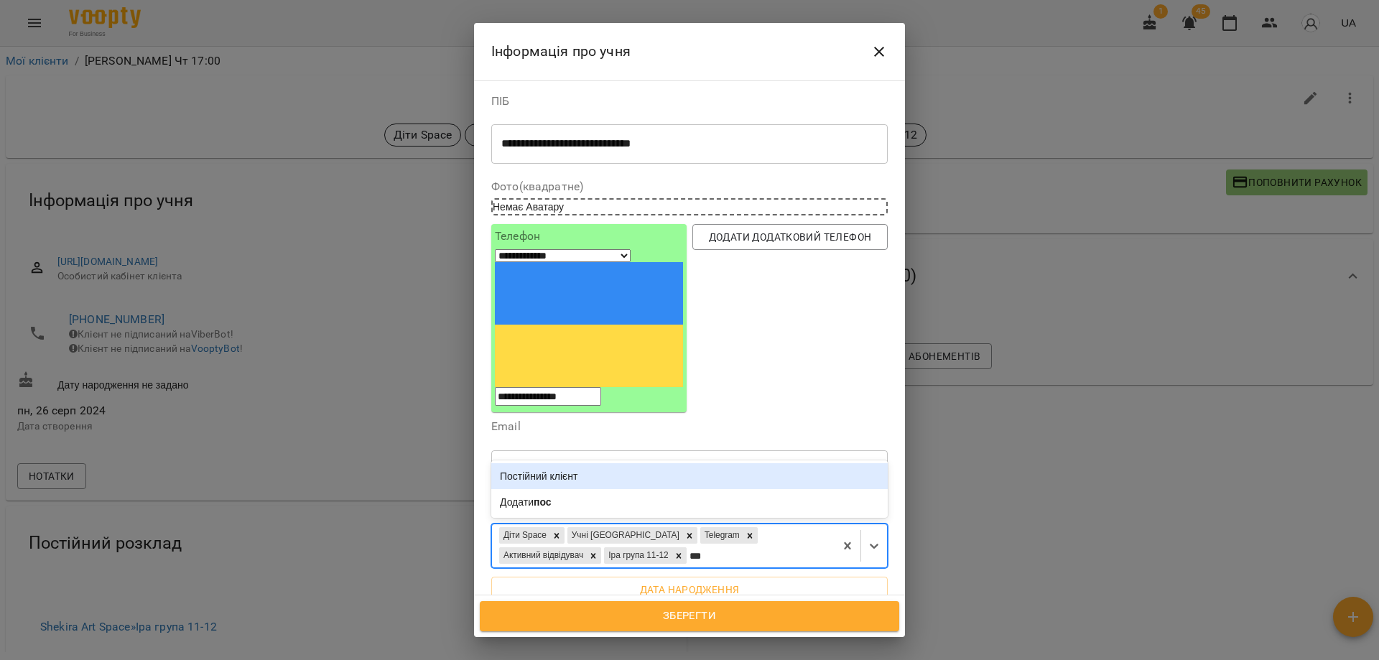
type input "****"
click at [568, 463] on div "Постійний клієнт" at bounding box center [689, 476] width 397 height 26
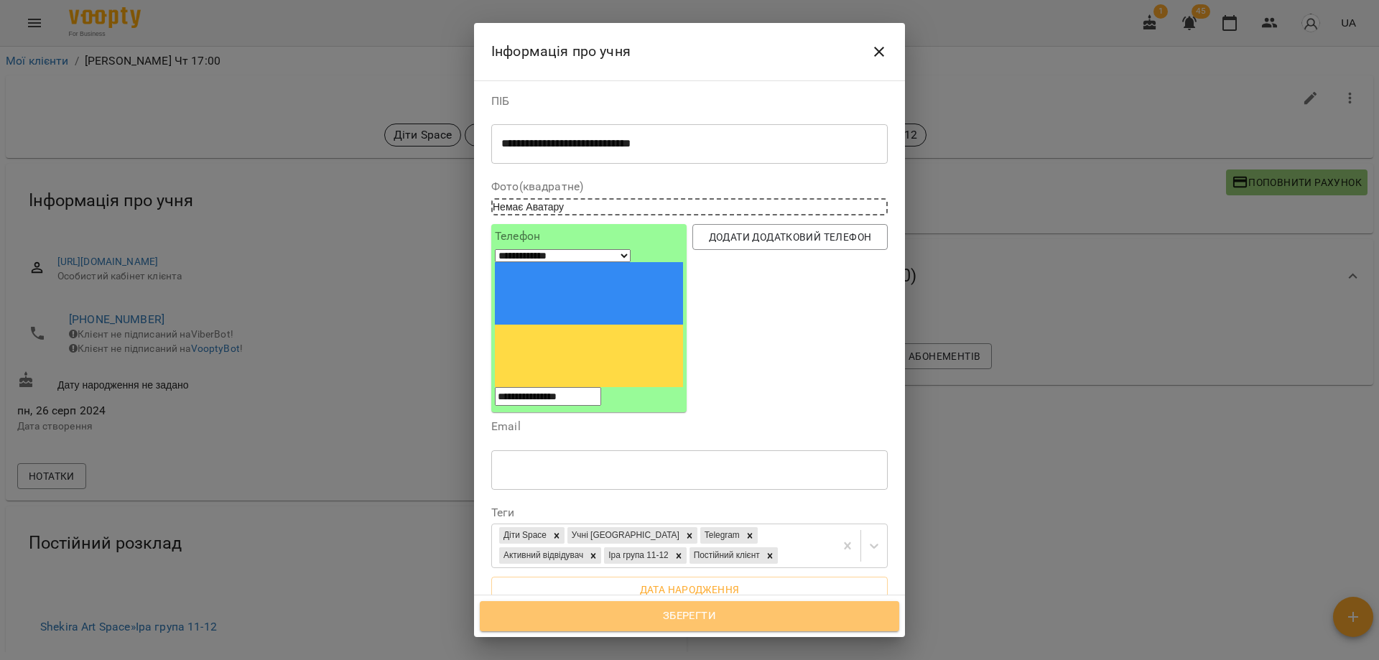
click at [721, 617] on span "Зберегти" at bounding box center [690, 616] width 388 height 19
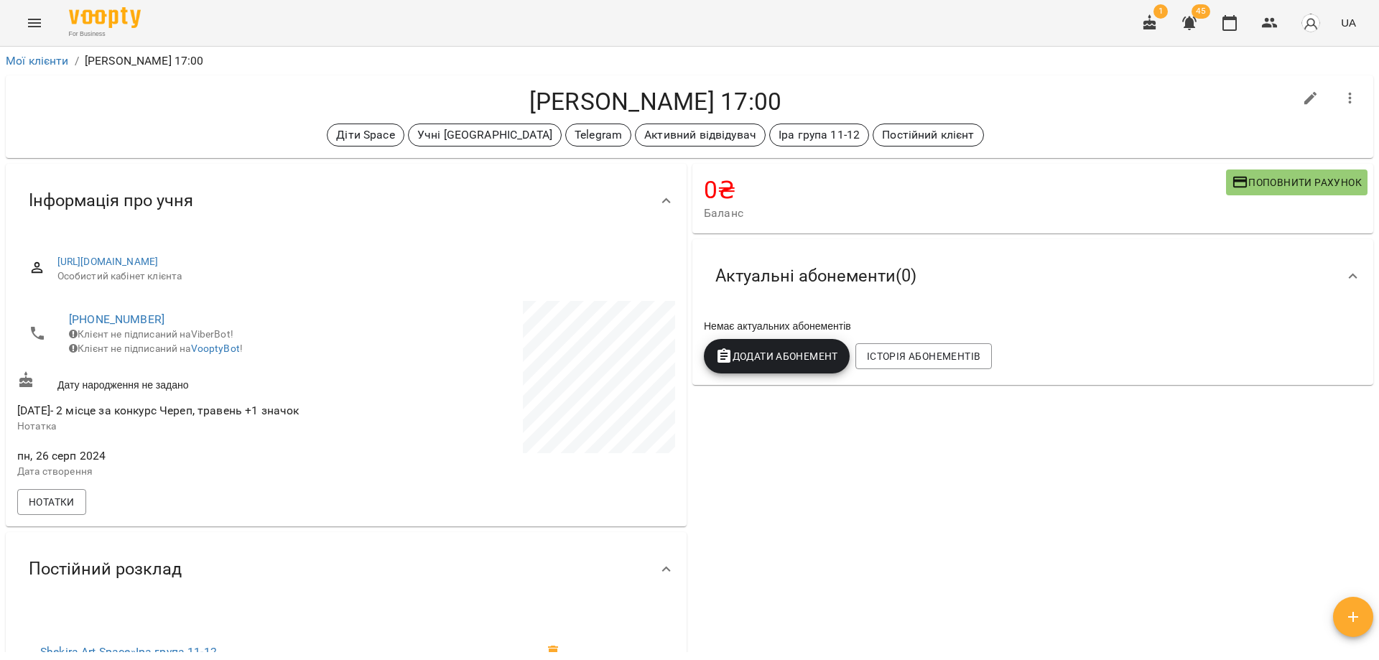
click at [839, 477] on div "0 ₴ Баланс Поповнити рахунок Актуальні абонементи ( 0 ) Немає актуальних абонем…" at bounding box center [1033, 558] width 687 height 795
